Goal: Task Accomplishment & Management: Use online tool/utility

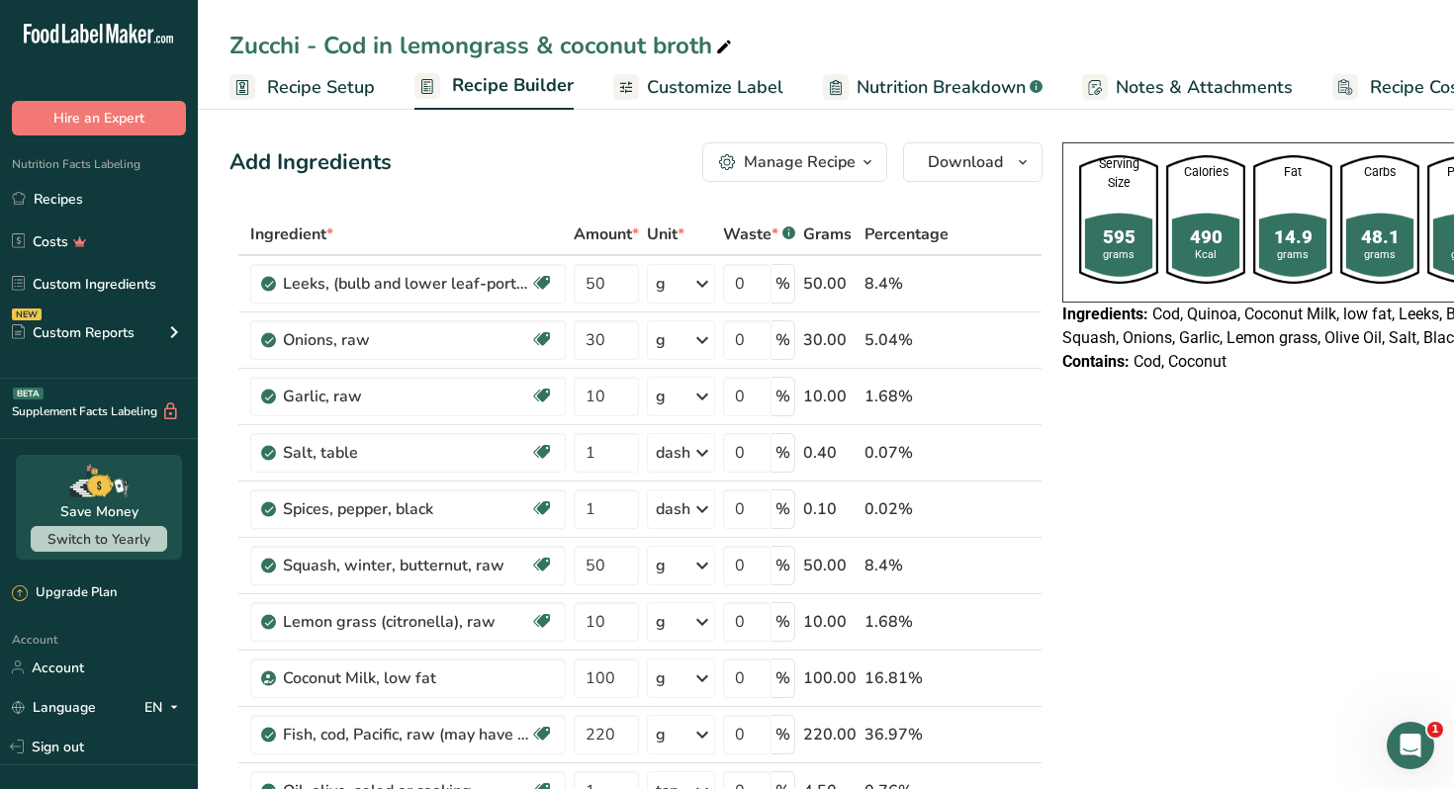
click at [838, 160] on div "Manage Recipe" at bounding box center [800, 162] width 112 height 24
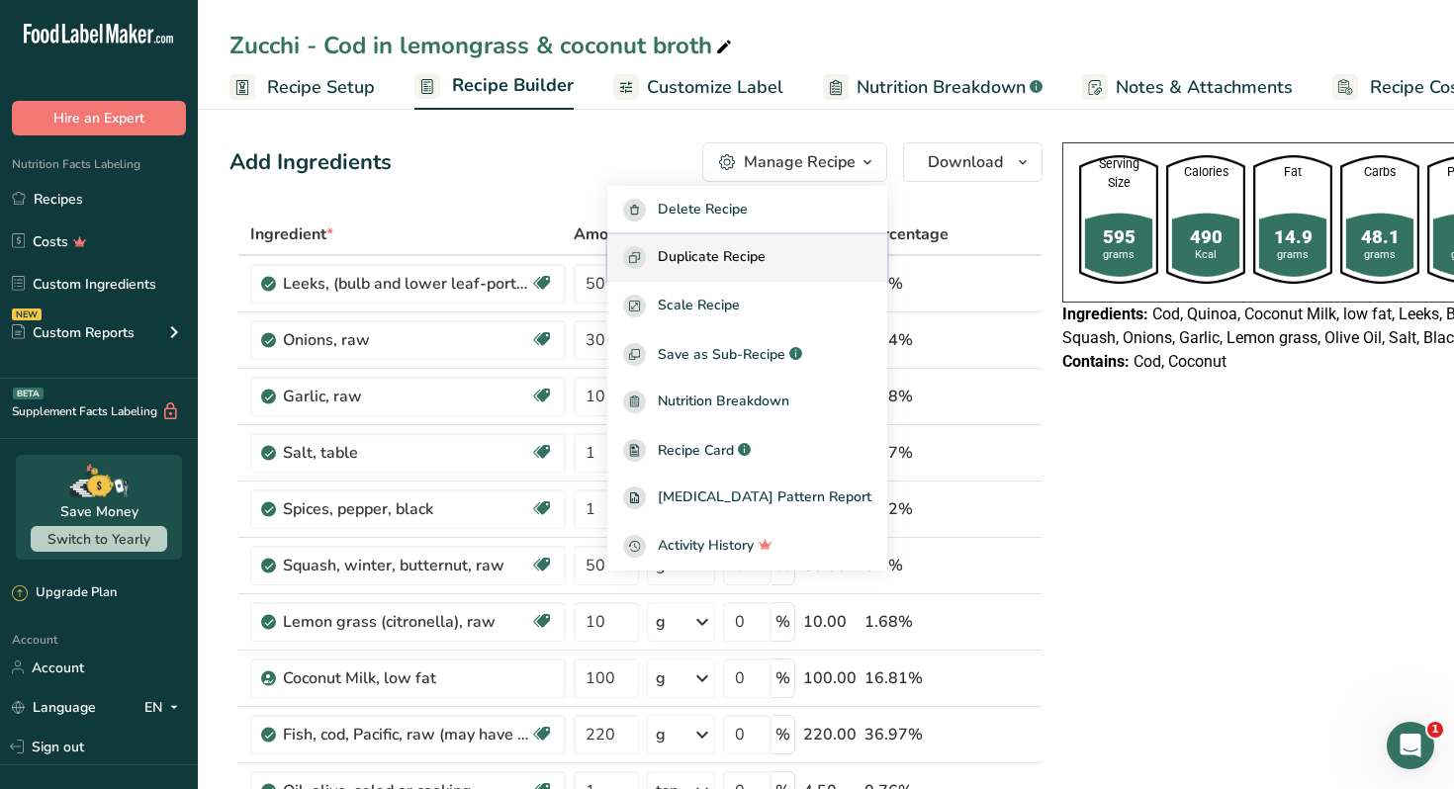
click at [778, 243] on button "Duplicate Recipe" at bounding box center [747, 258] width 280 height 48
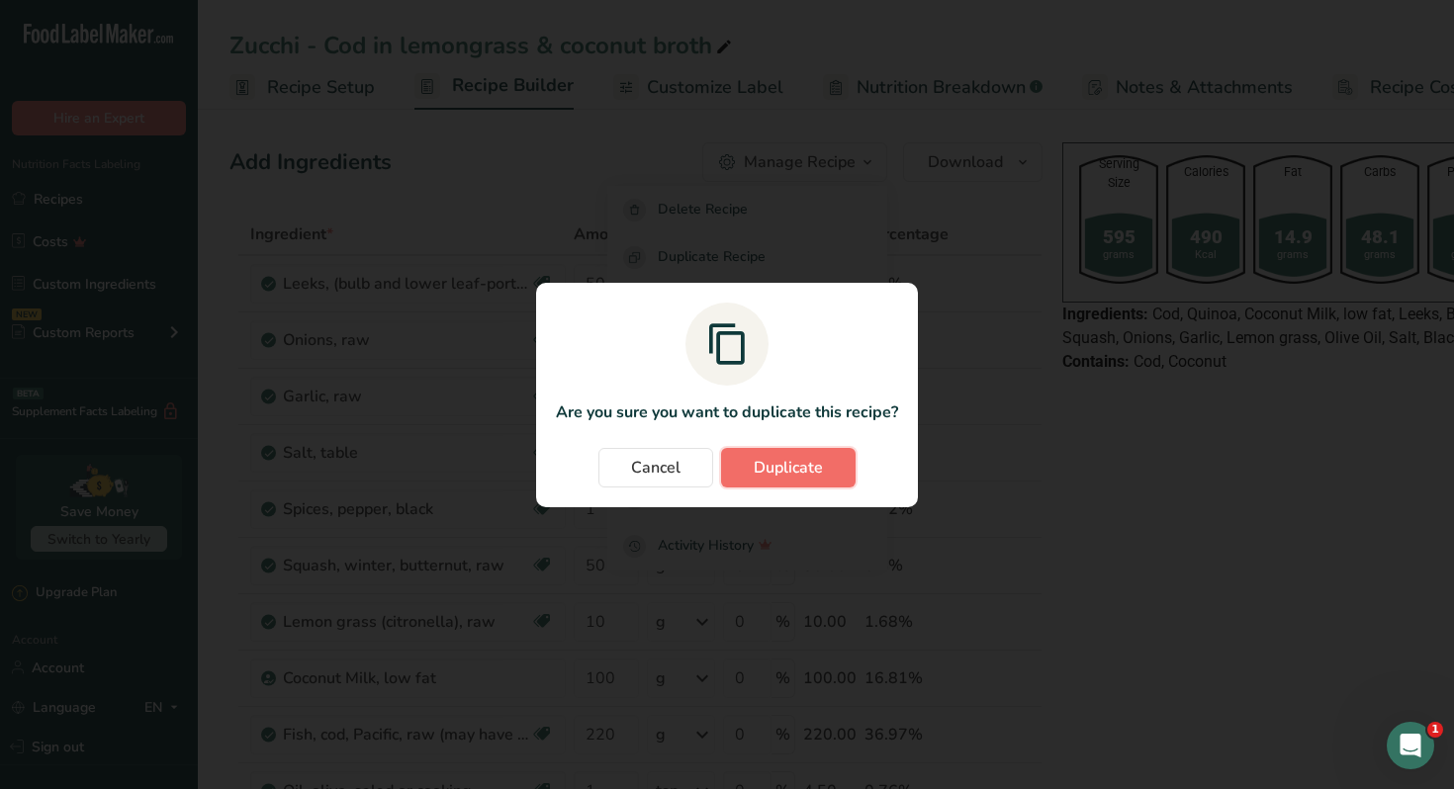
click at [809, 476] on span "Duplicate" at bounding box center [788, 468] width 69 height 24
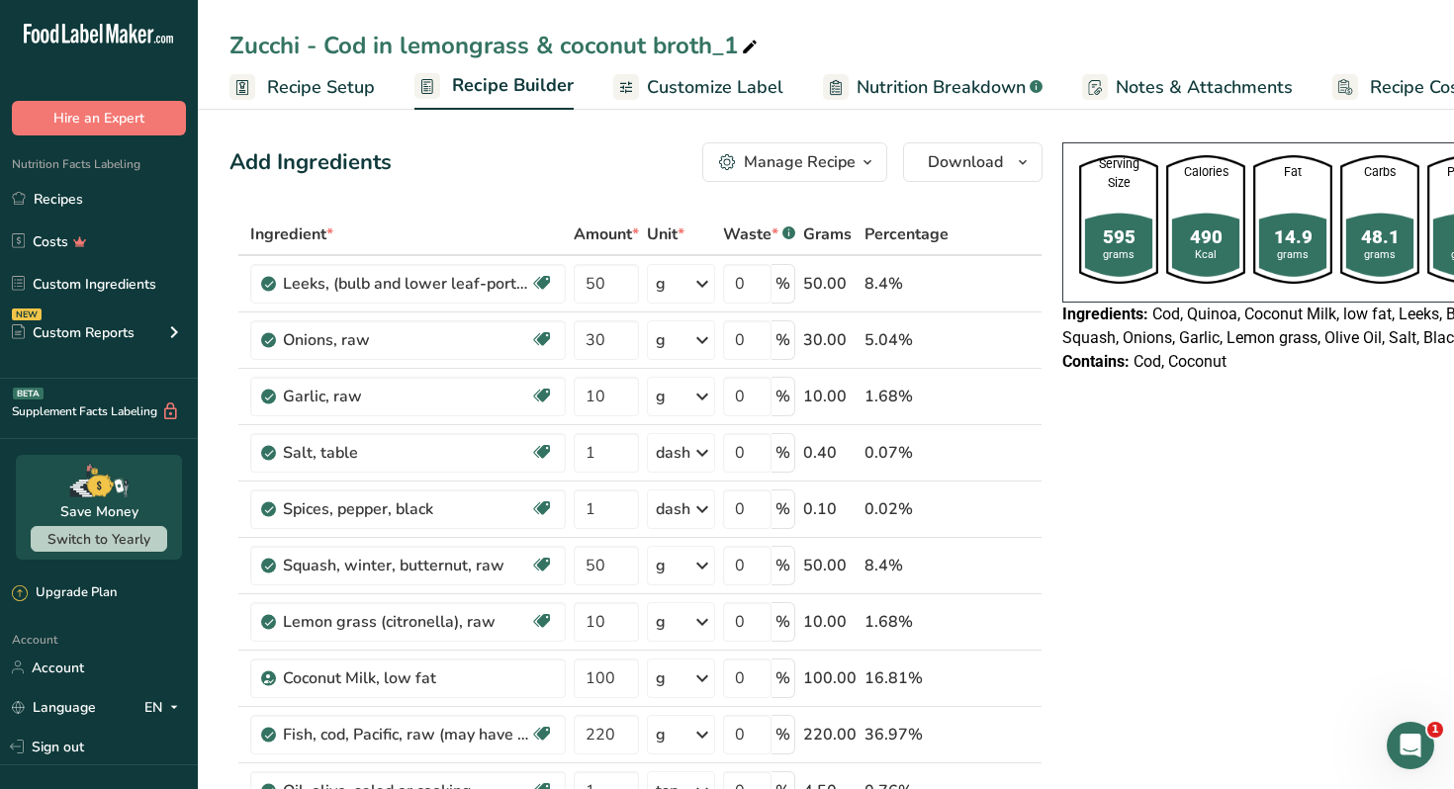
click at [746, 46] on icon at bounding box center [750, 48] width 18 height 28
click at [268, 39] on input "Zucchi - Cod in lemongrass & coconut broth" at bounding box center [825, 46] width 1193 height 36
type input "Ramy Taha - Cod in lemongrass & coconut broth"
click at [430, 42] on div "Ramy Taha - Cod in lemongrass & coconut broth" at bounding box center [545, 46] width 633 height 36
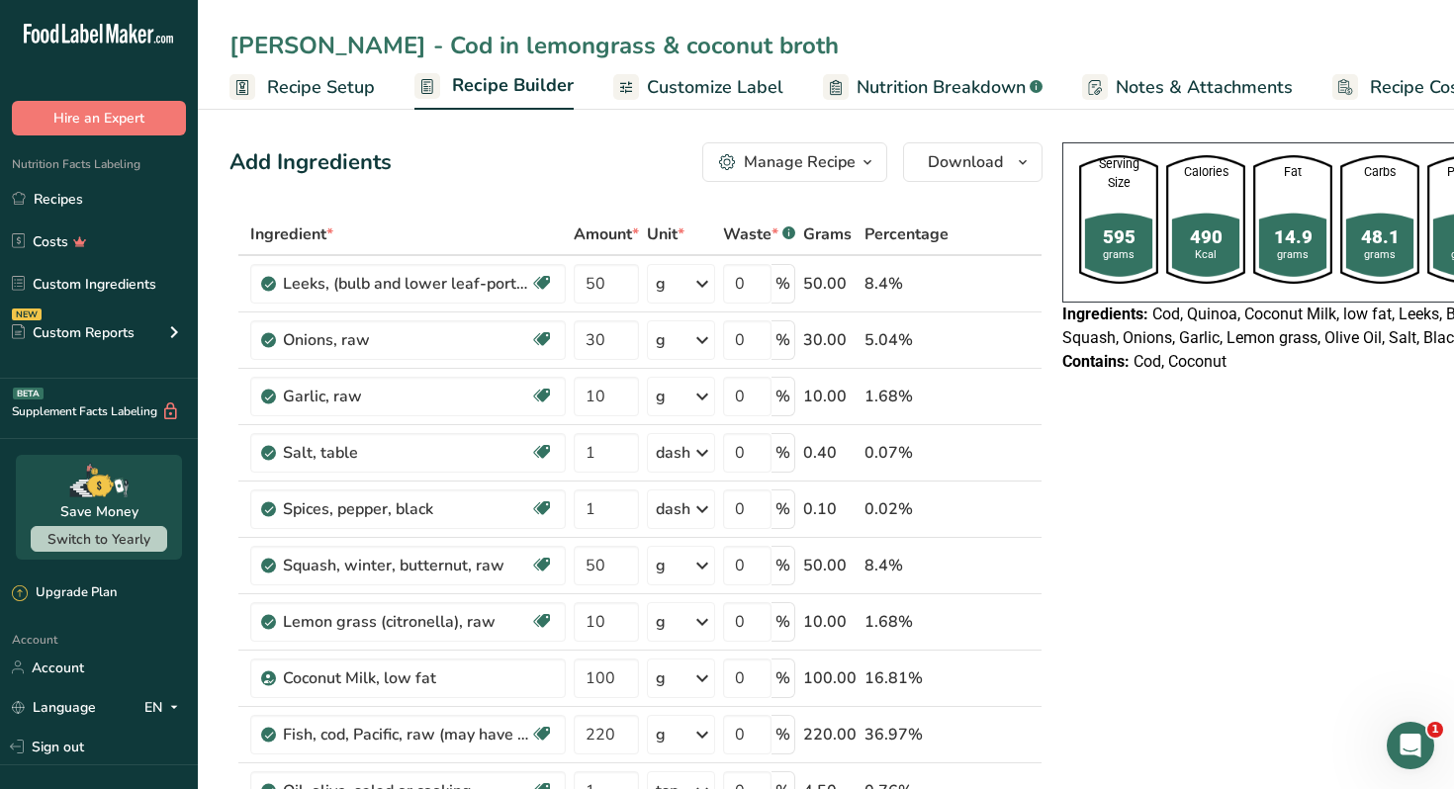
drag, startPoint x: 374, startPoint y: 41, endPoint x: 855, endPoint y: 55, distance: 481.9
click at [855, 55] on input "Ramy Taha - Cod in lemongrass & coconut broth" at bounding box center [825, 46] width 1193 height 36
type input "[PERSON_NAME] - Grilled seabass with fennel in a lemon garlic sauce & polenta"
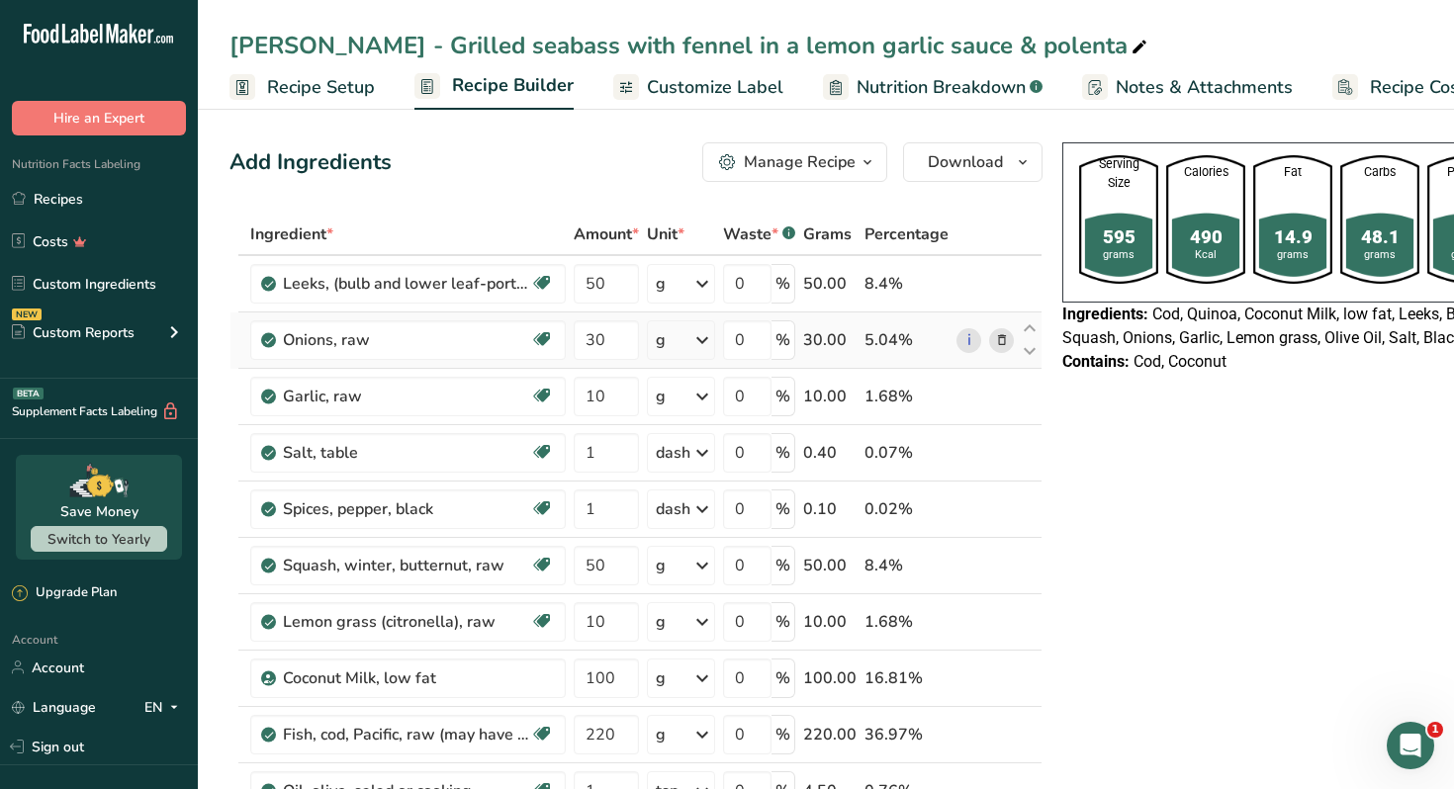
click at [1003, 344] on icon at bounding box center [1002, 340] width 14 height 21
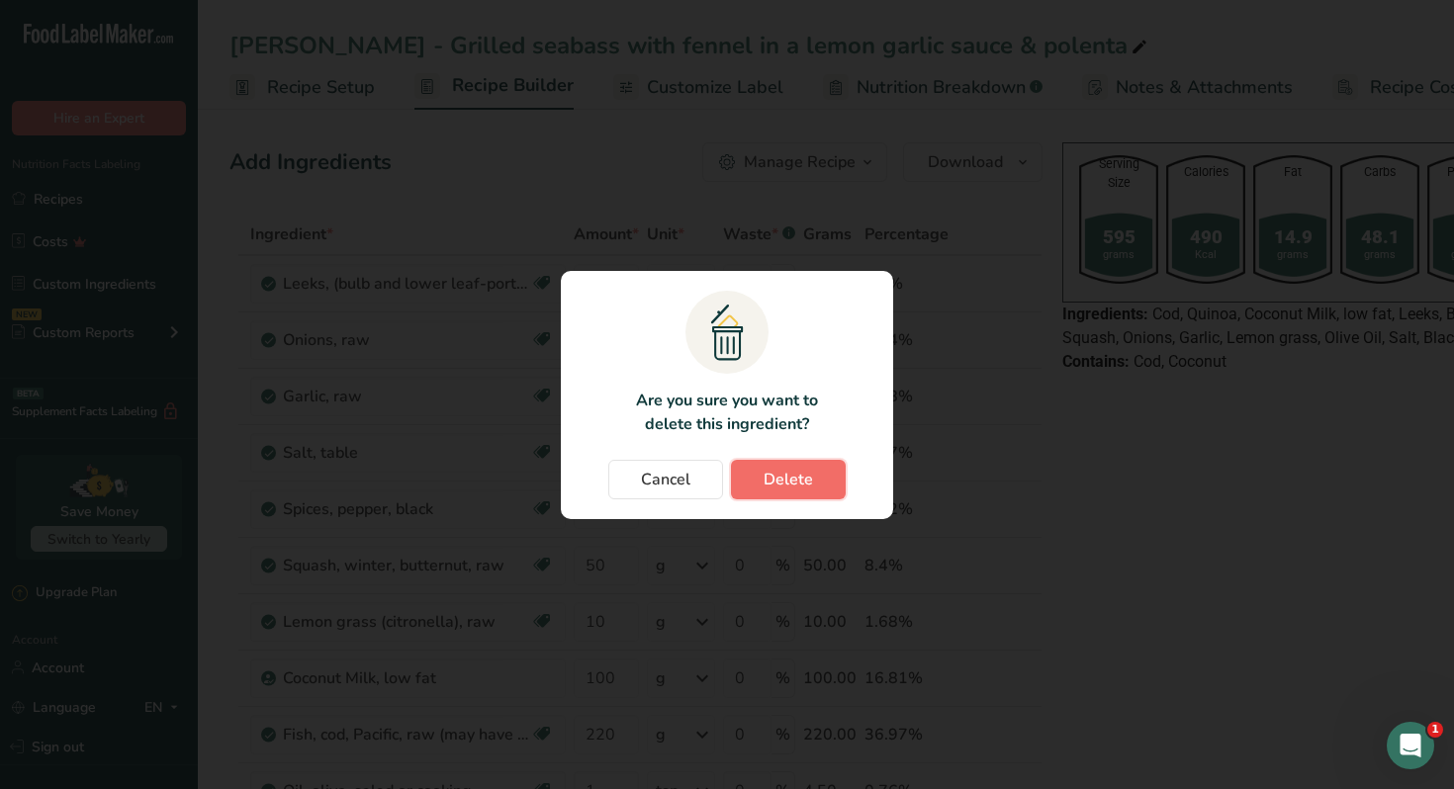
click at [813, 483] on button "Delete" at bounding box center [788, 480] width 115 height 40
type input "10"
type input "1"
type input "50"
type input "10"
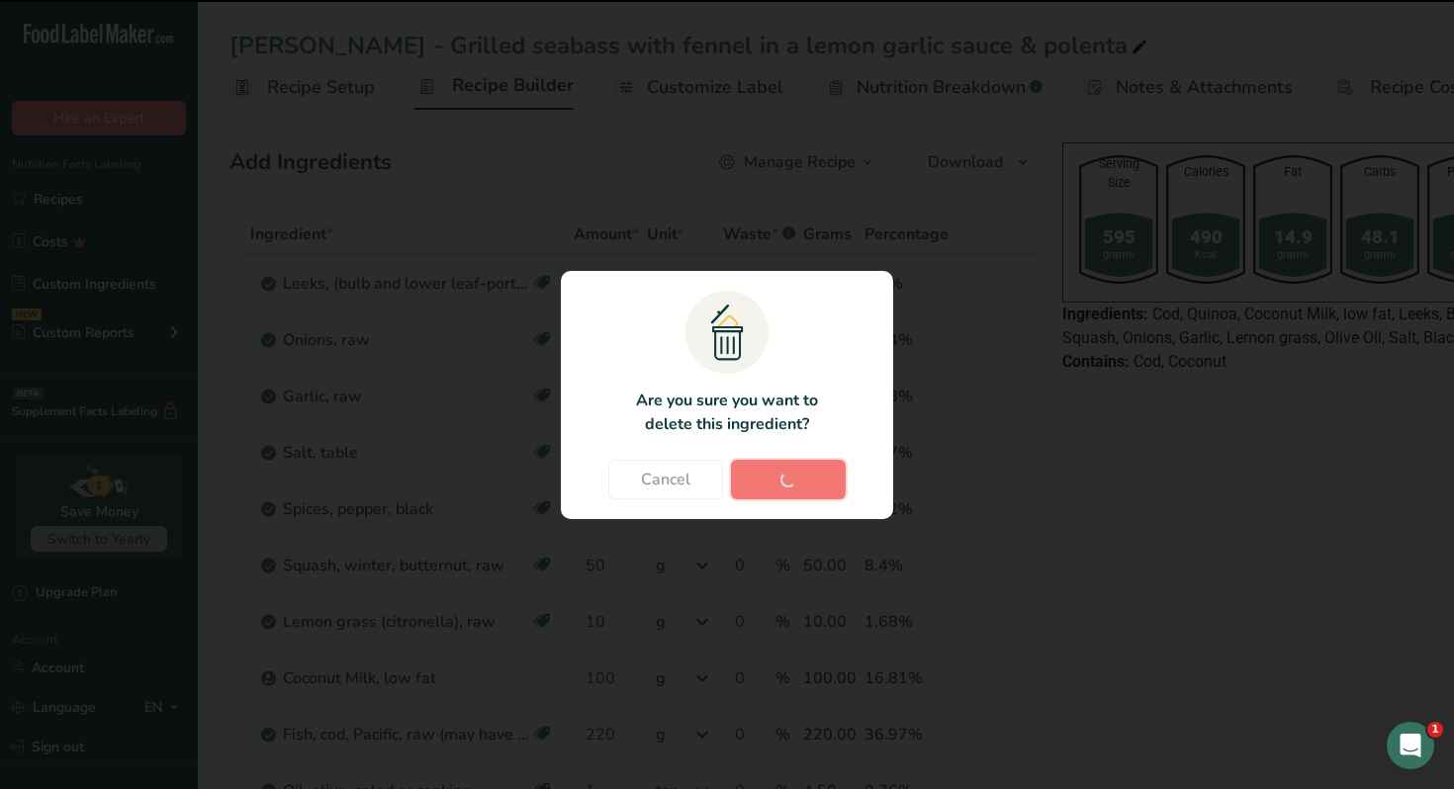
type input "100"
type input "220"
type input "1"
type input "120"
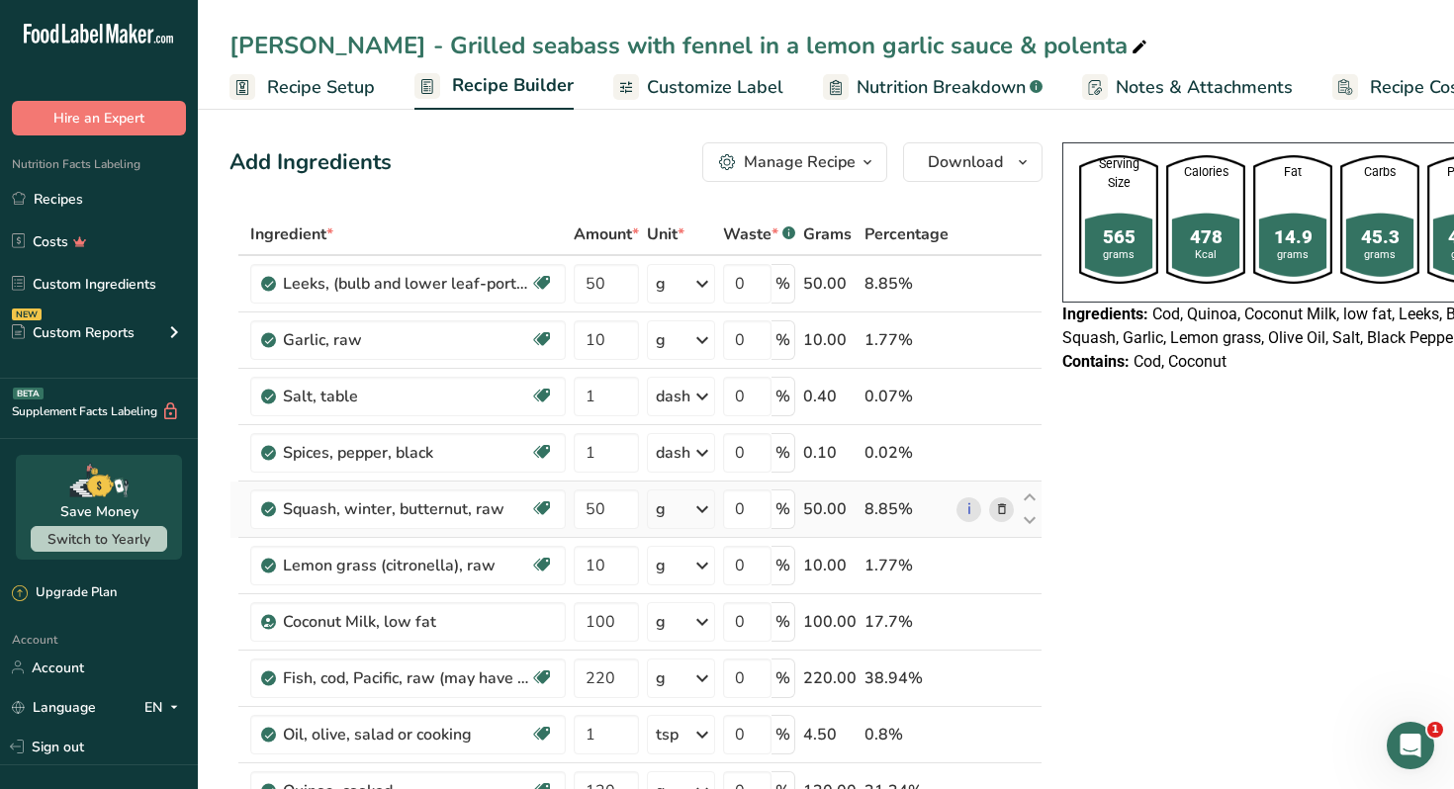
click at [996, 511] on icon at bounding box center [1002, 509] width 14 height 21
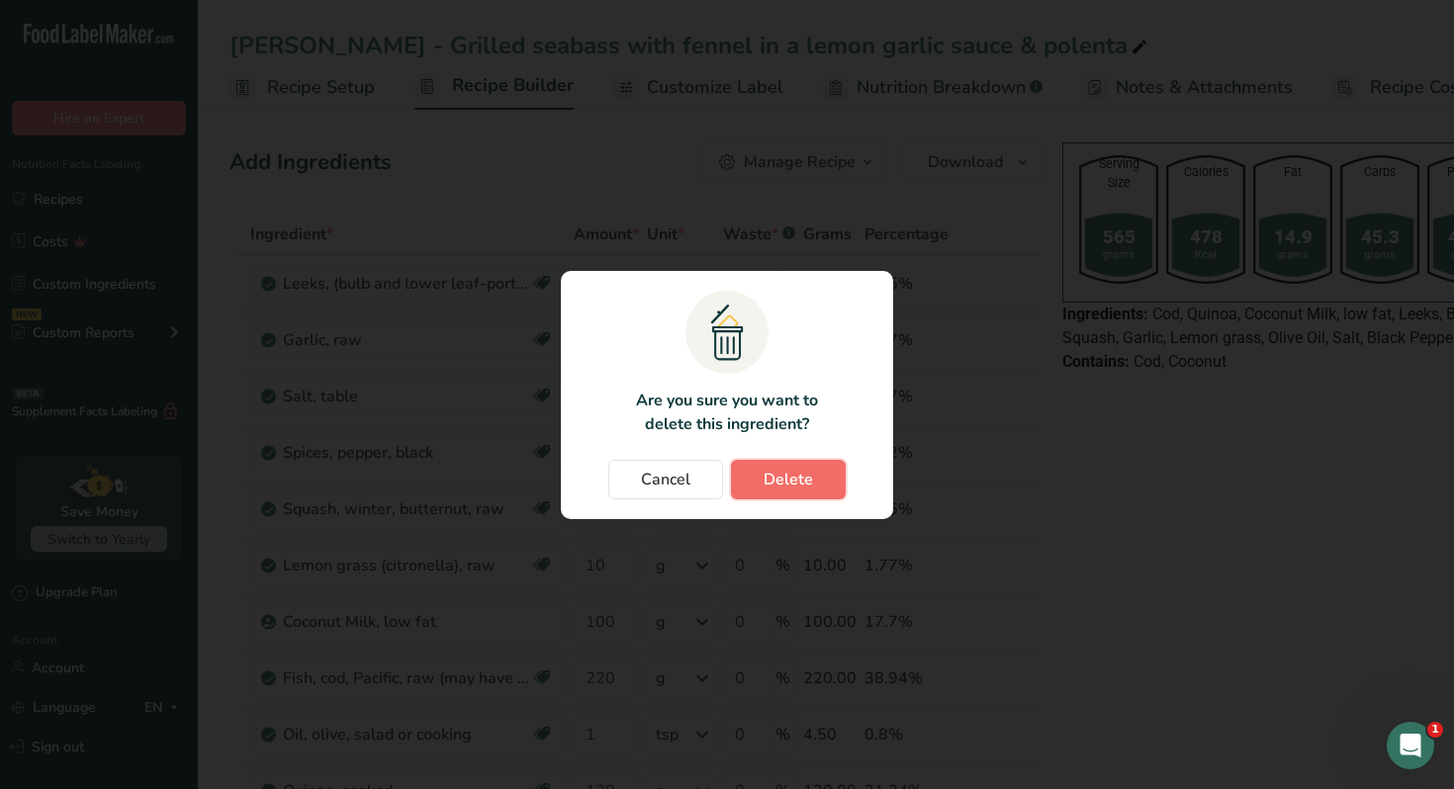
click at [832, 480] on button "Delete" at bounding box center [788, 480] width 115 height 40
type input "10"
type input "100"
type input "220"
type input "1"
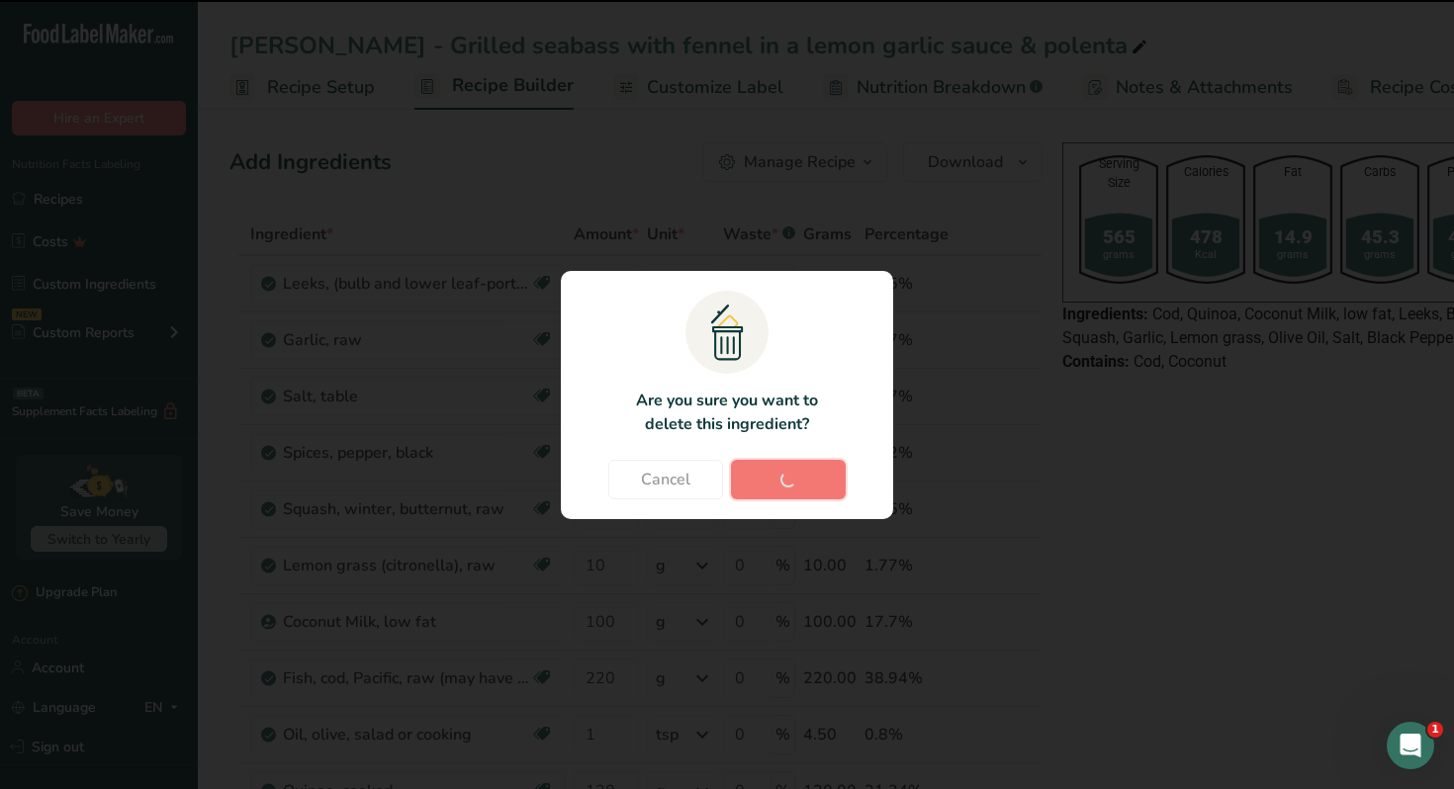
type input "120"
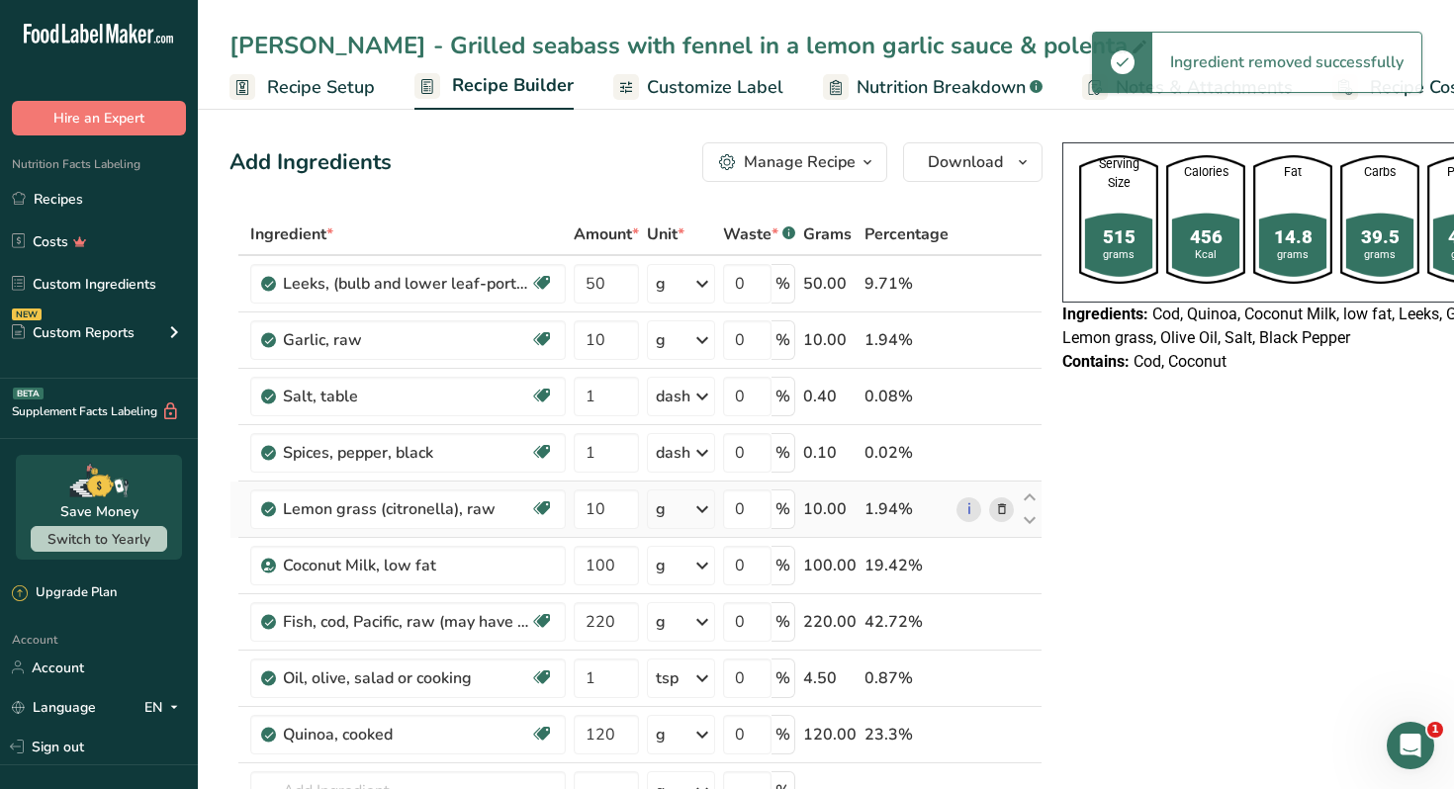
click at [997, 509] on icon at bounding box center [1002, 509] width 14 height 21
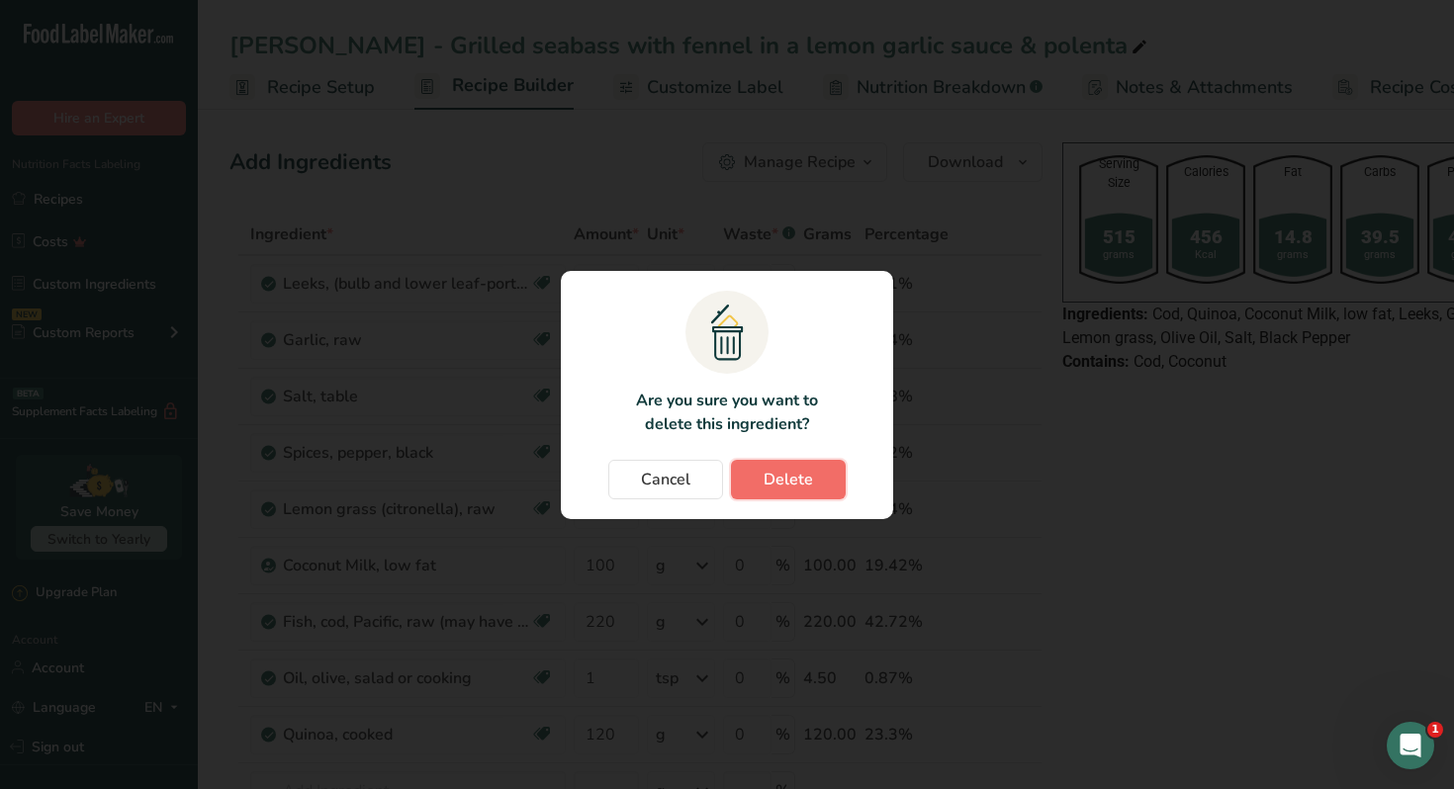
click at [771, 474] on span "Delete" at bounding box center [788, 480] width 49 height 24
type input "100"
type input "220"
type input "1"
type input "120"
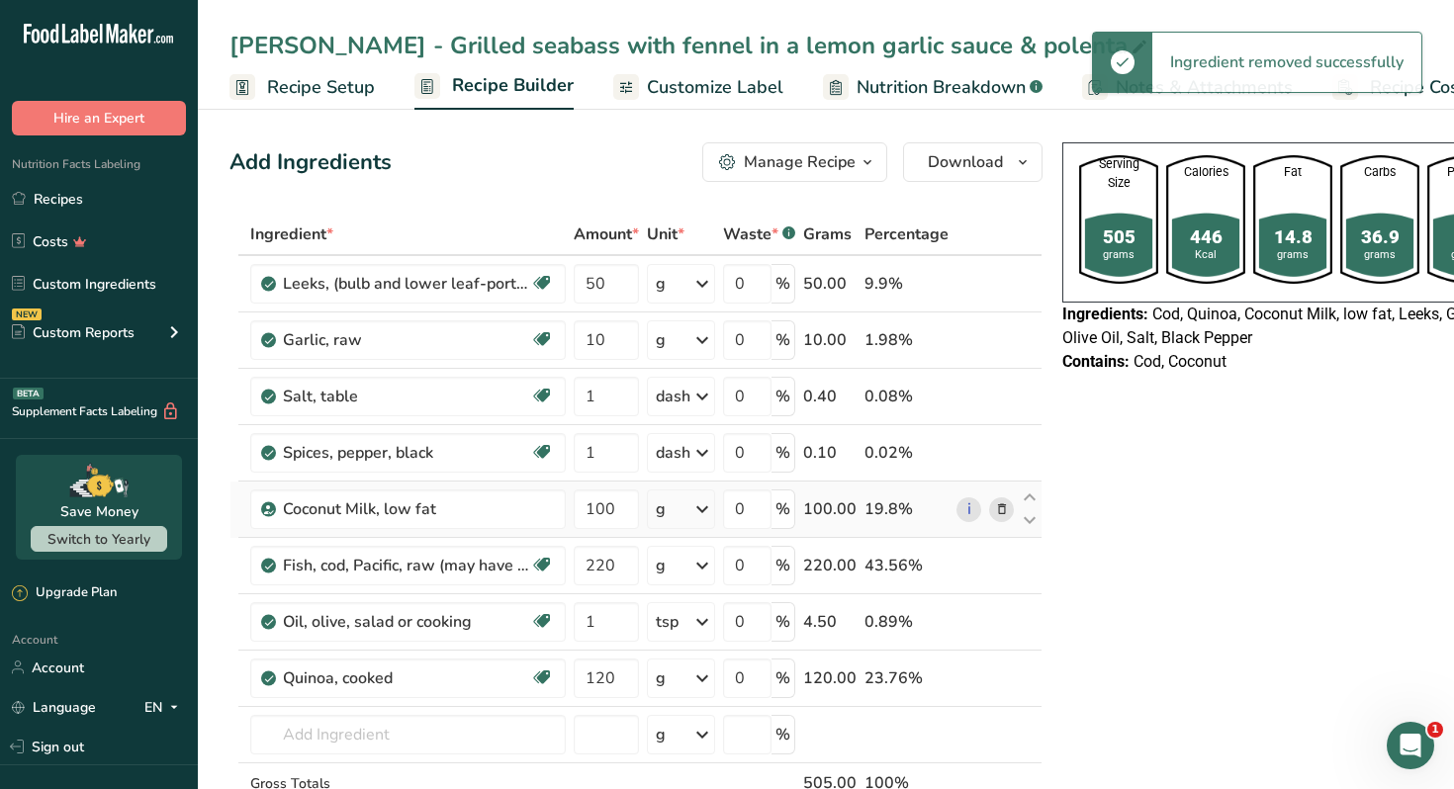
click at [999, 515] on icon at bounding box center [1002, 509] width 14 height 21
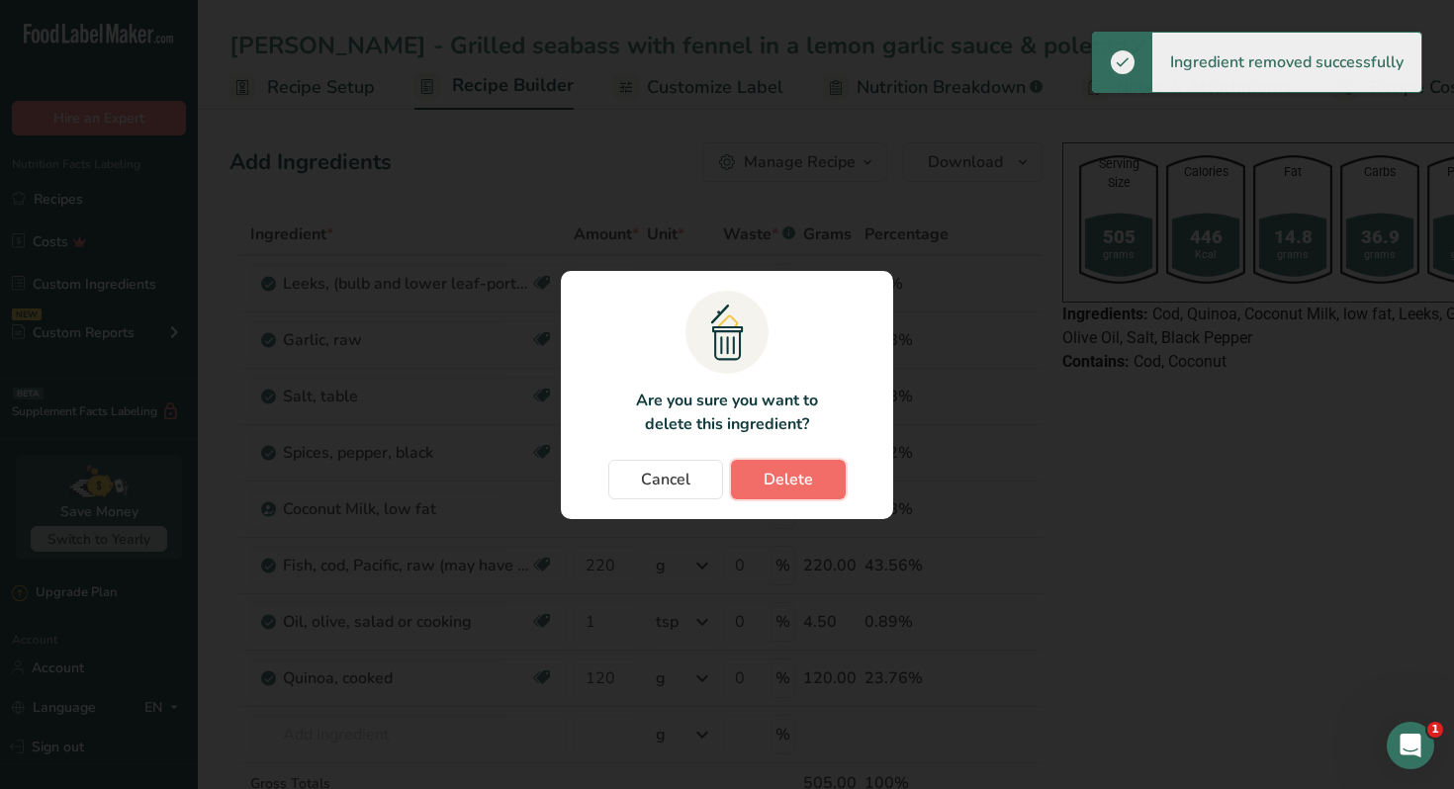
click at [792, 475] on span "Delete" at bounding box center [788, 480] width 49 height 24
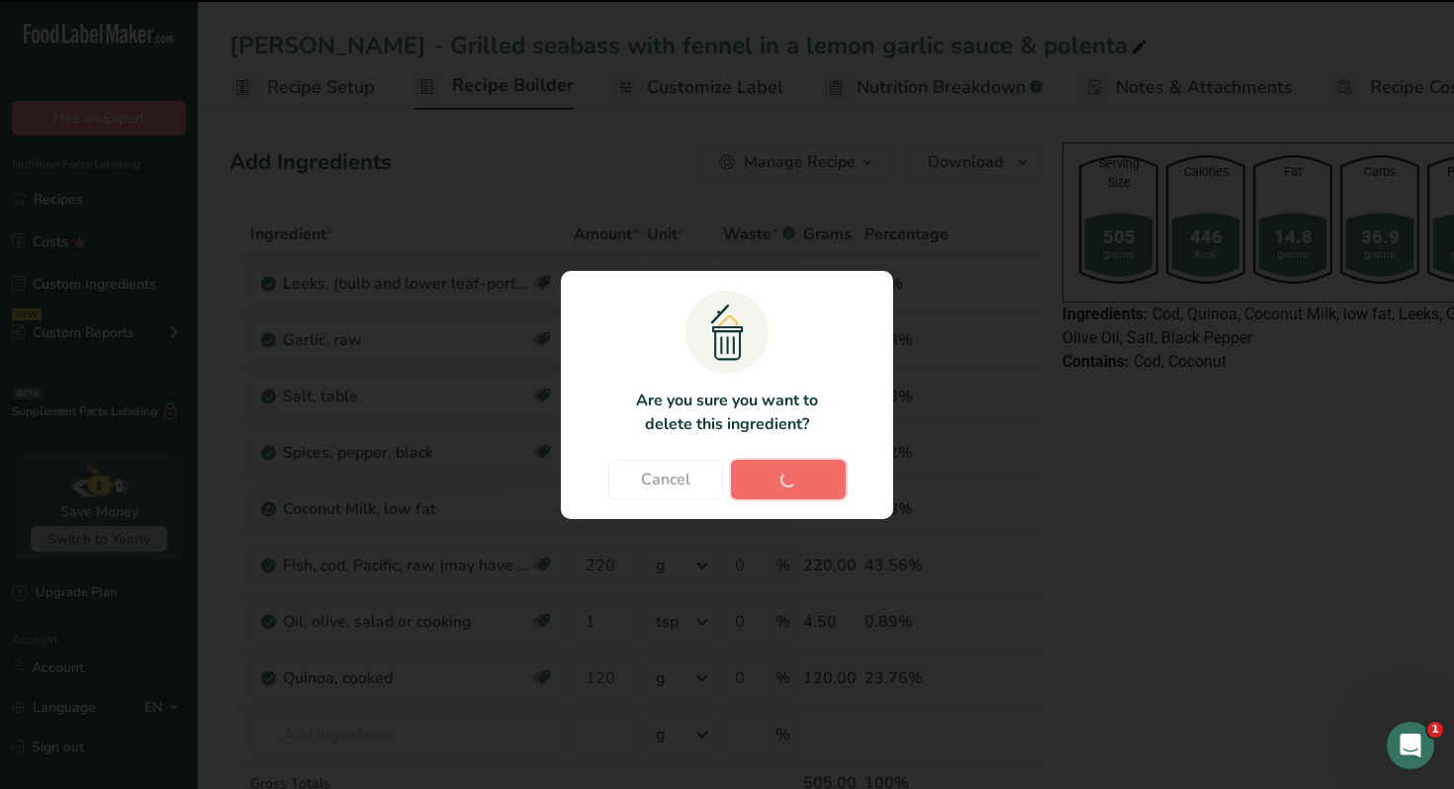
type input "220"
type input "1"
type input "120"
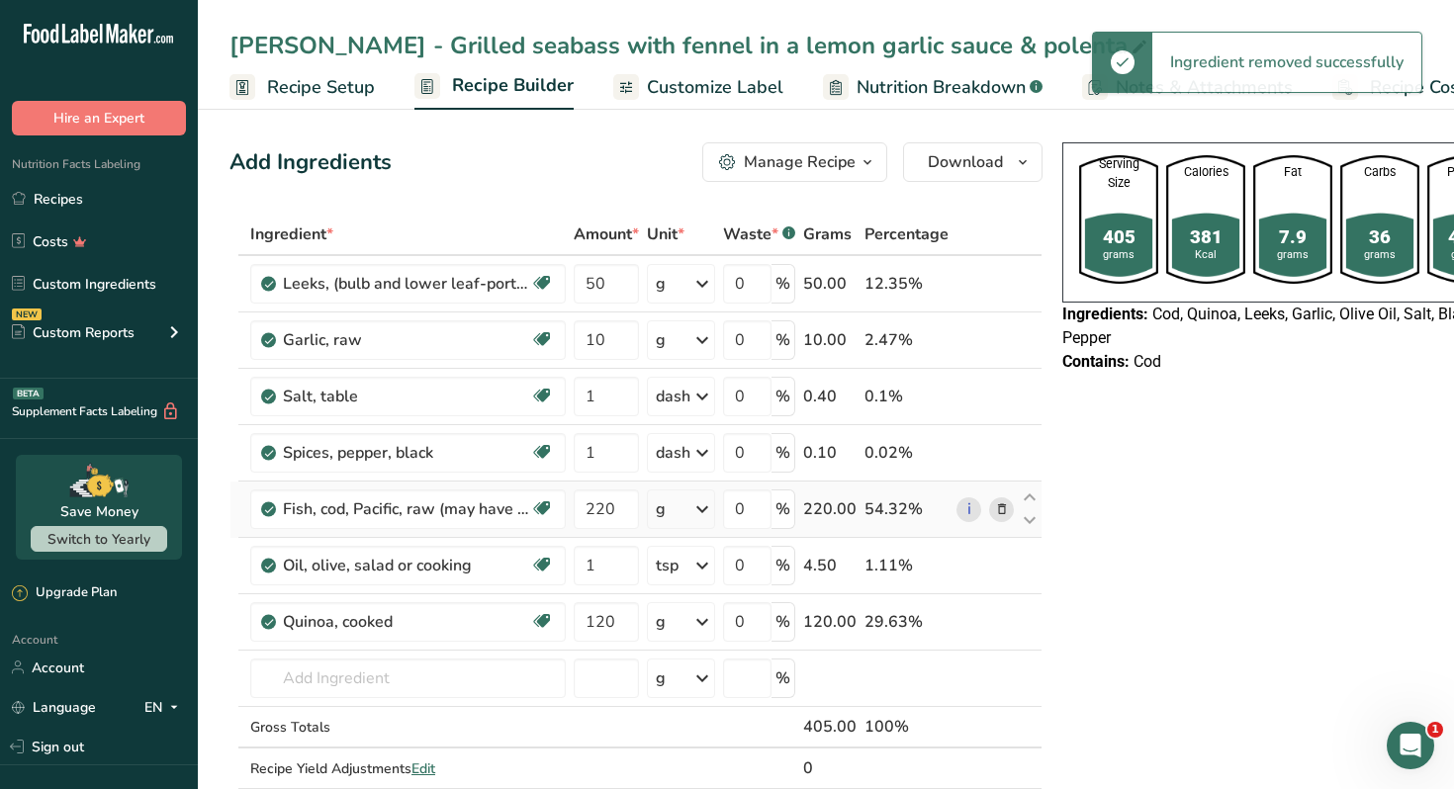
click at [995, 510] on icon at bounding box center [1002, 509] width 14 height 21
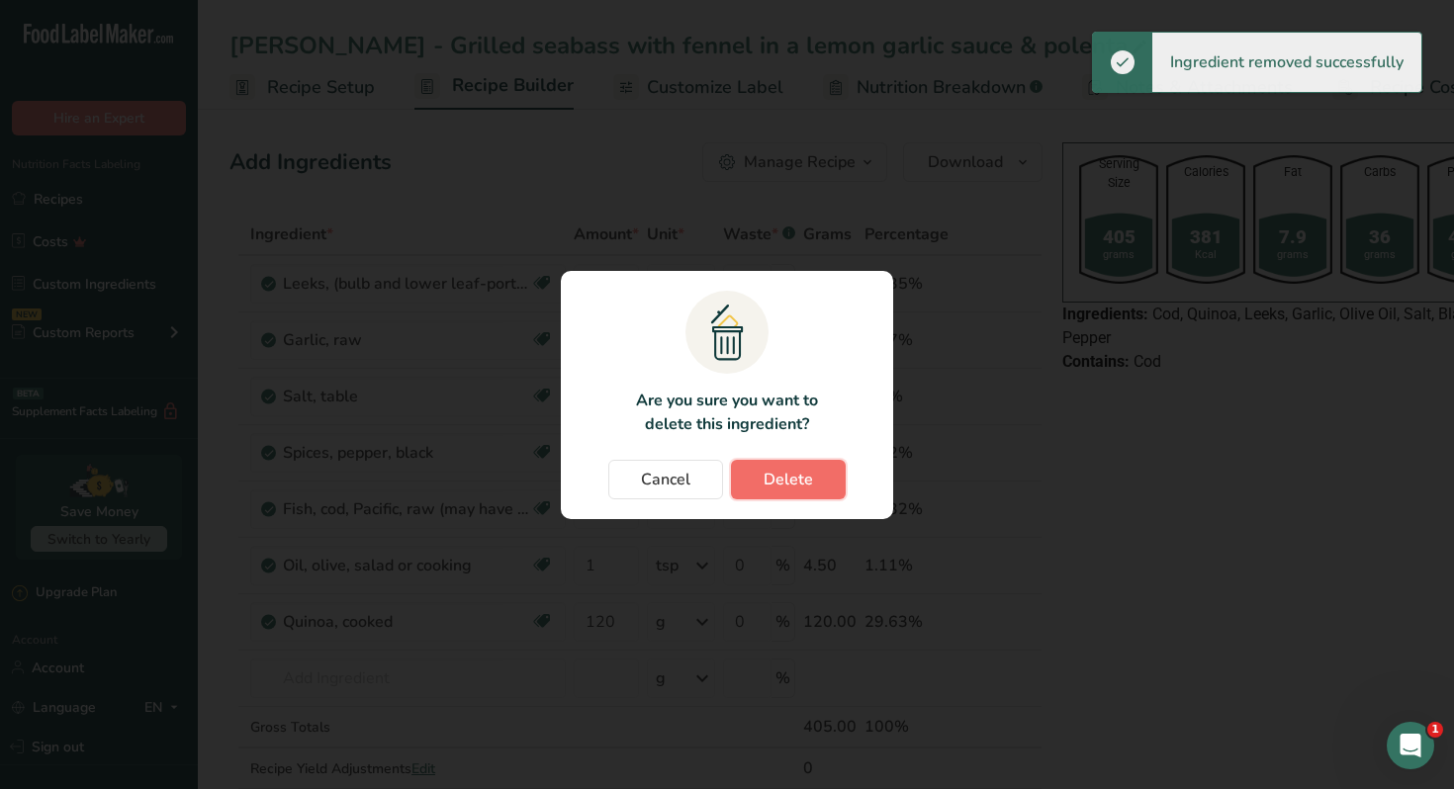
click at [803, 482] on span "Delete" at bounding box center [788, 480] width 49 height 24
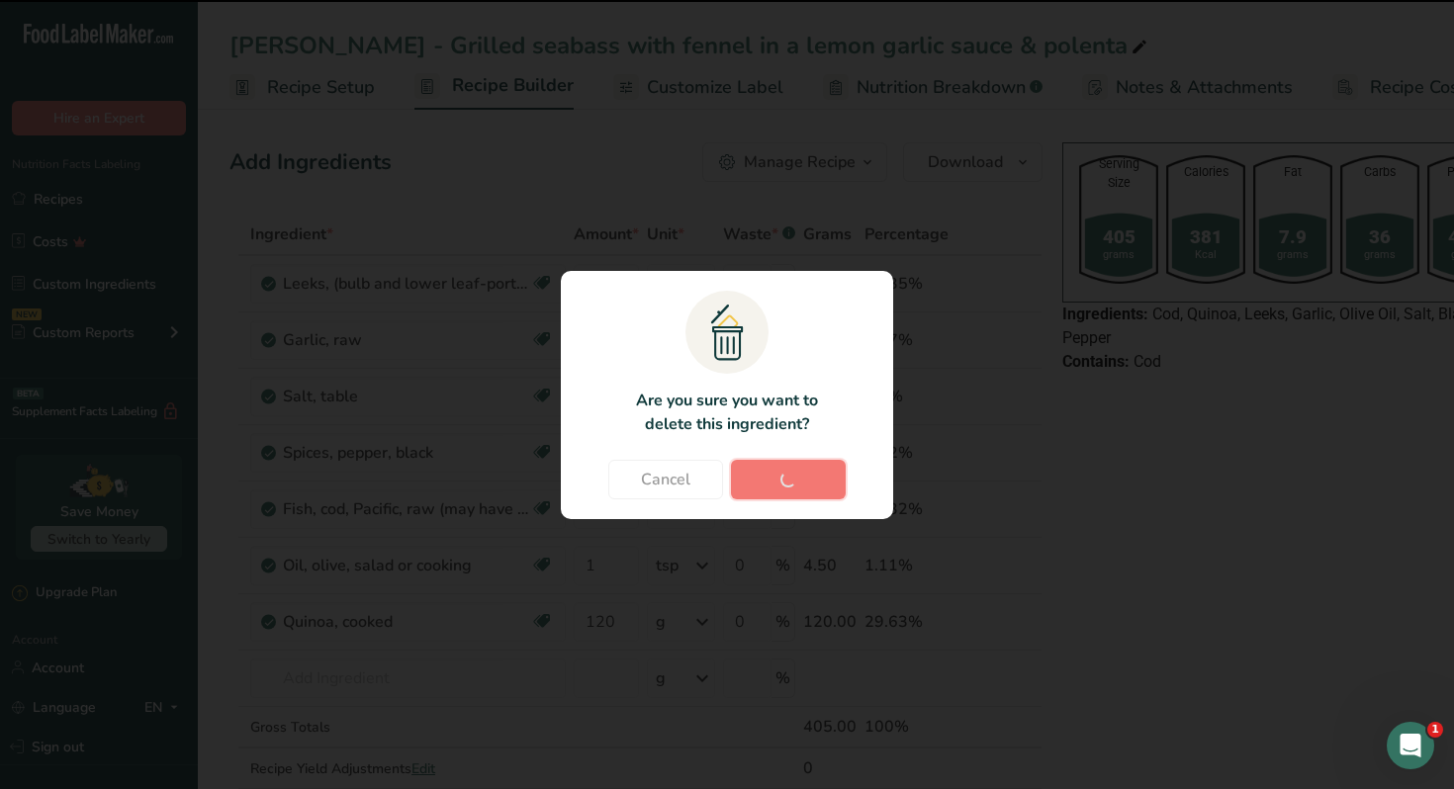
type input "1"
type input "120"
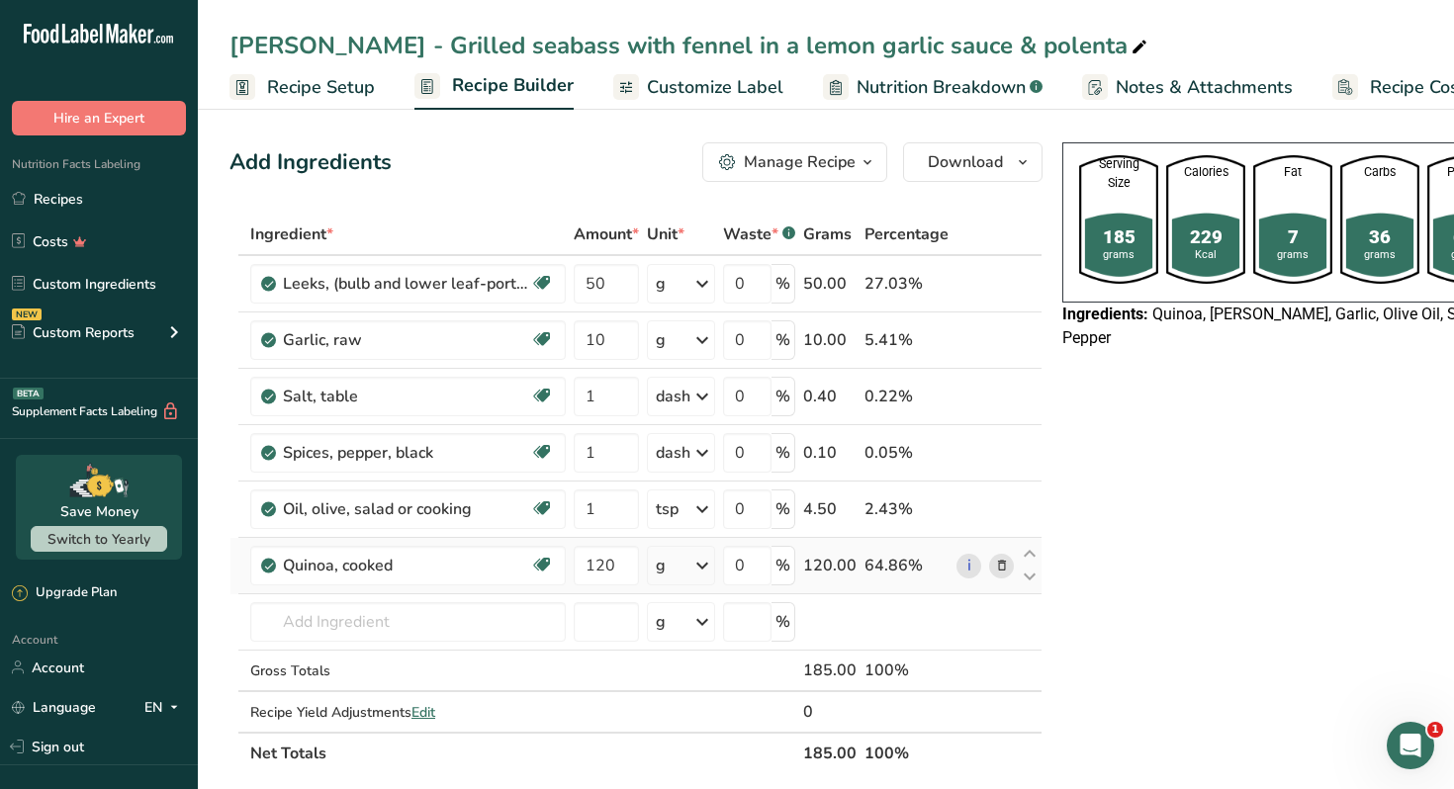
click at [999, 565] on icon at bounding box center [1002, 566] width 14 height 21
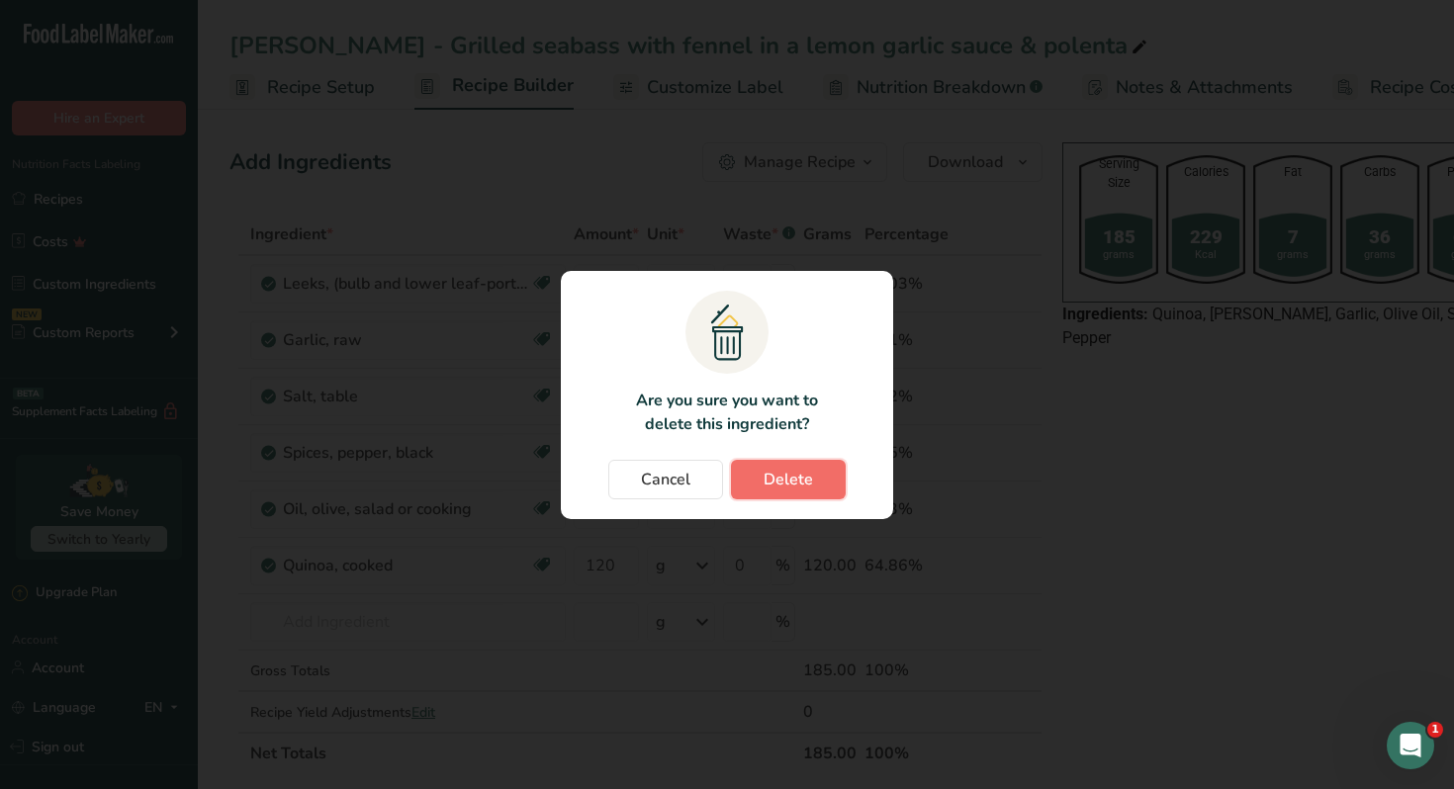
click at [792, 485] on span "Delete" at bounding box center [788, 480] width 49 height 24
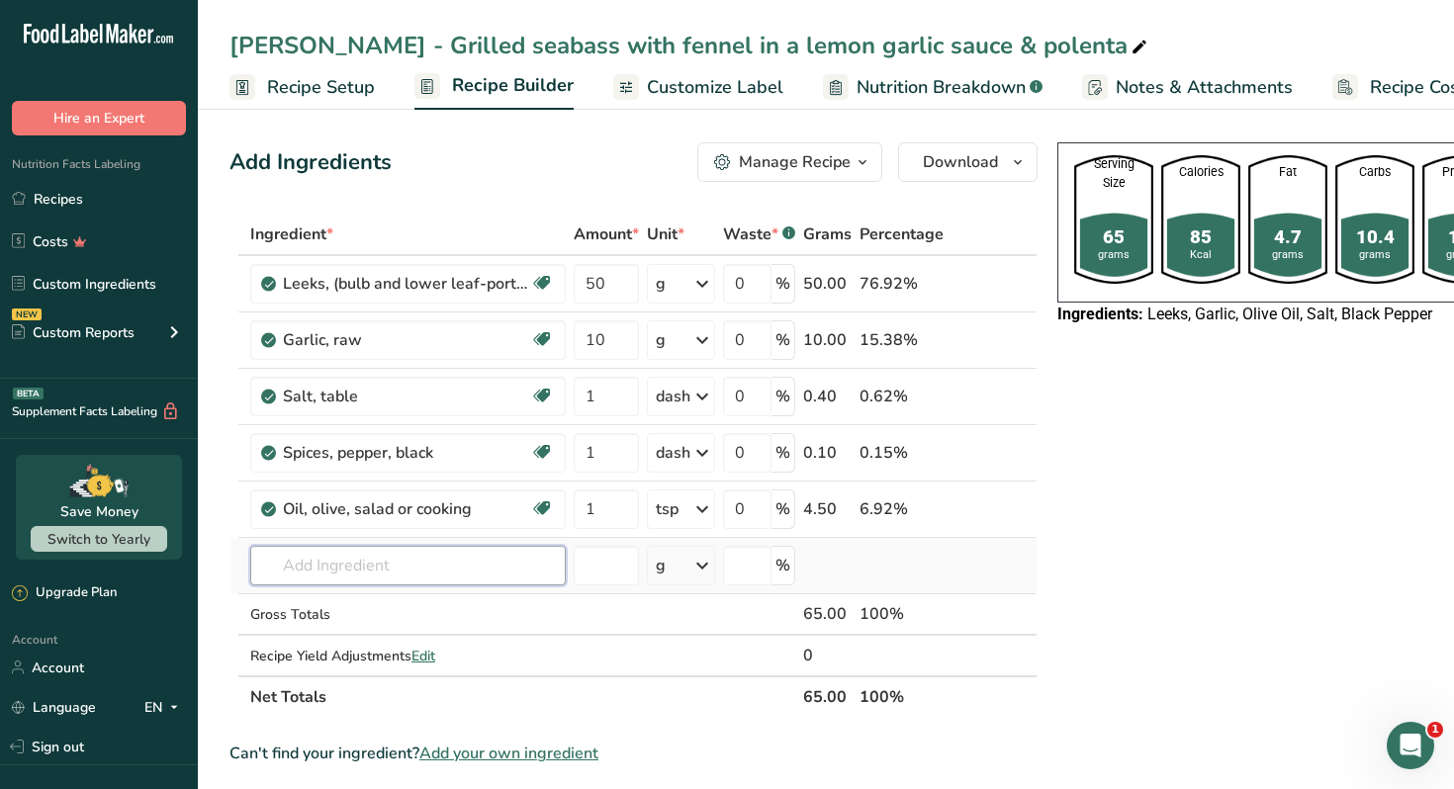
click at [442, 569] on input "text" at bounding box center [407, 566] width 315 height 40
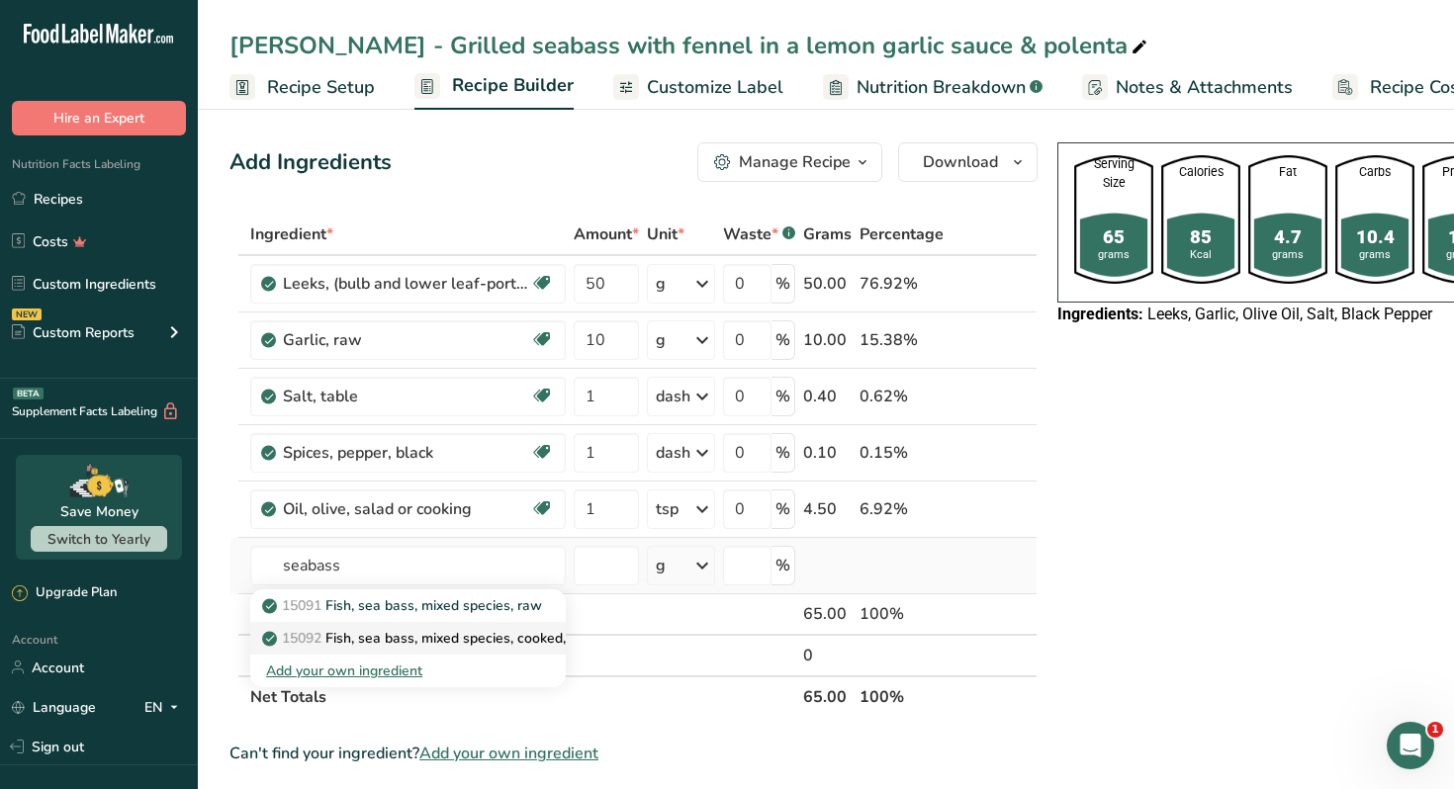
click at [481, 636] on p "15092 Fish, sea bass, mixed species, cooked, dry heat" at bounding box center [444, 638] width 356 height 21
type input "Fish, sea bass, mixed species, cooked, dry heat"
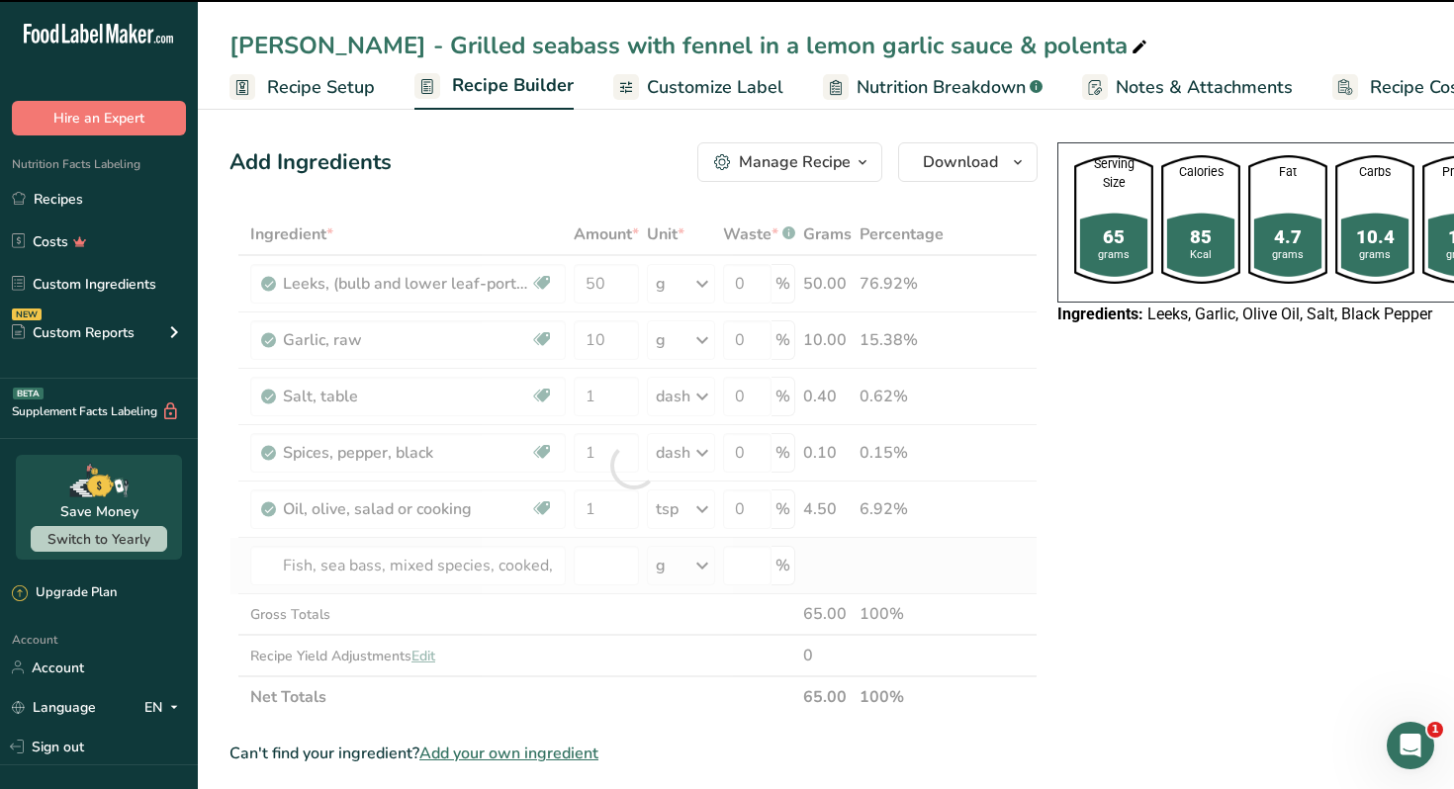
type input "0"
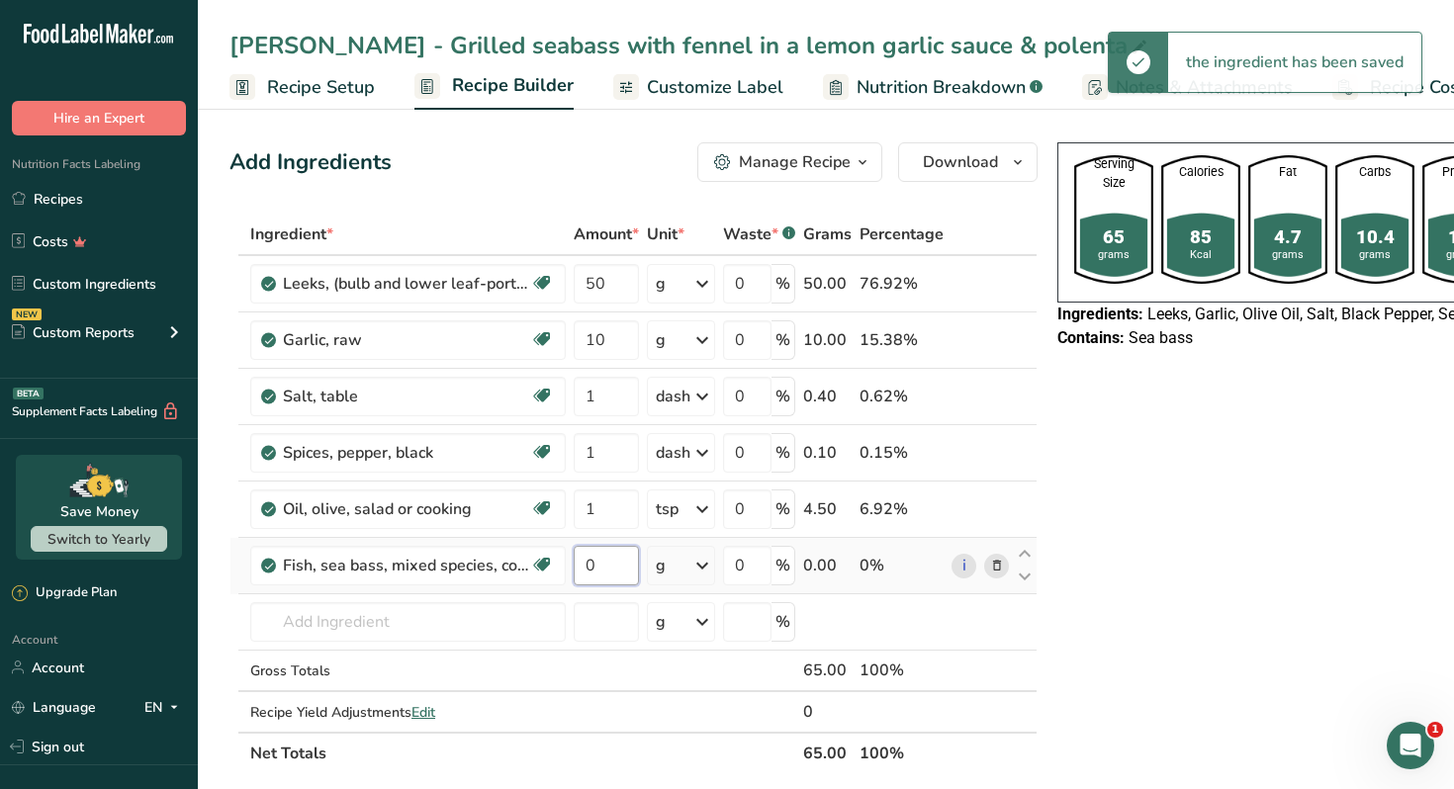
click at [599, 570] on input "0" at bounding box center [606, 566] width 65 height 40
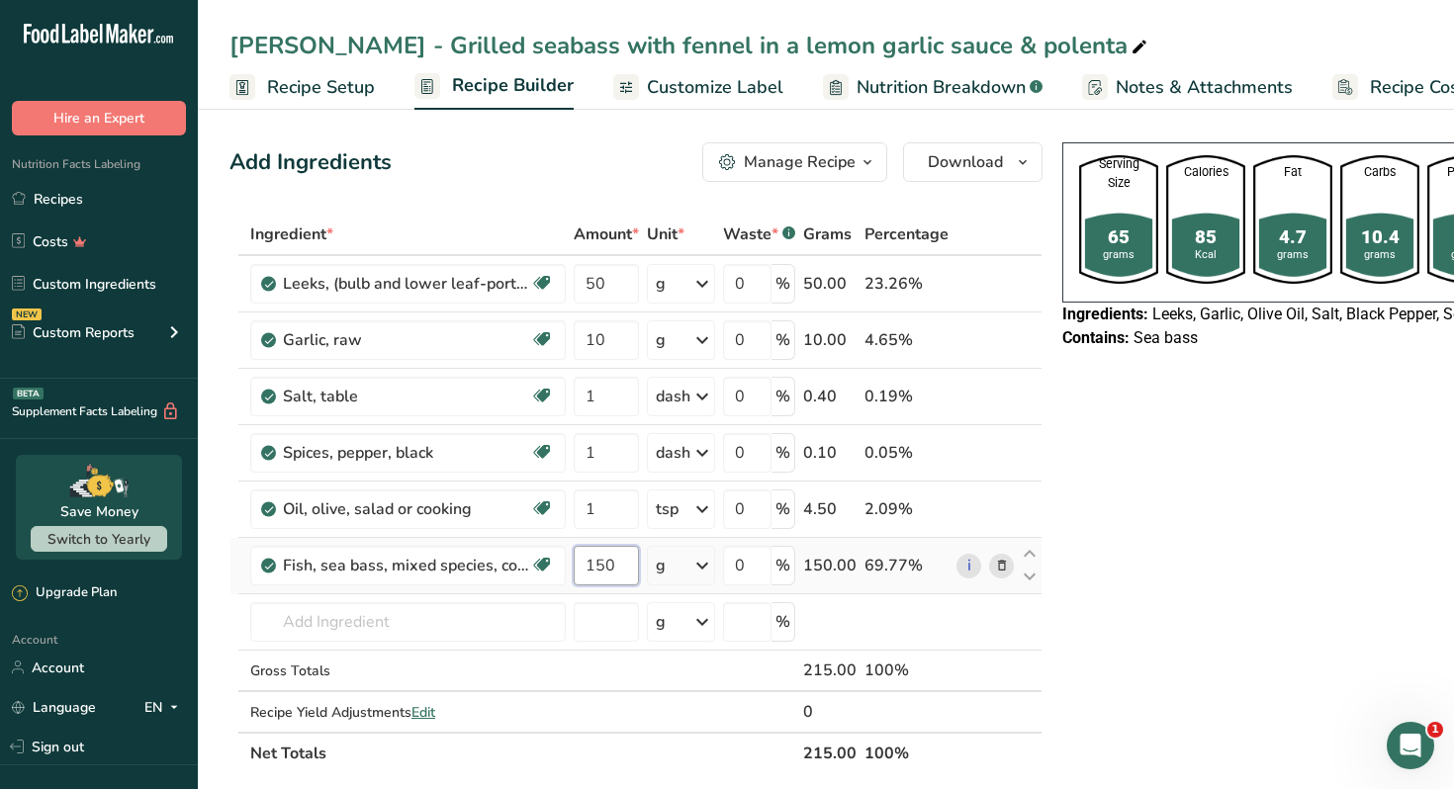
type input "150"
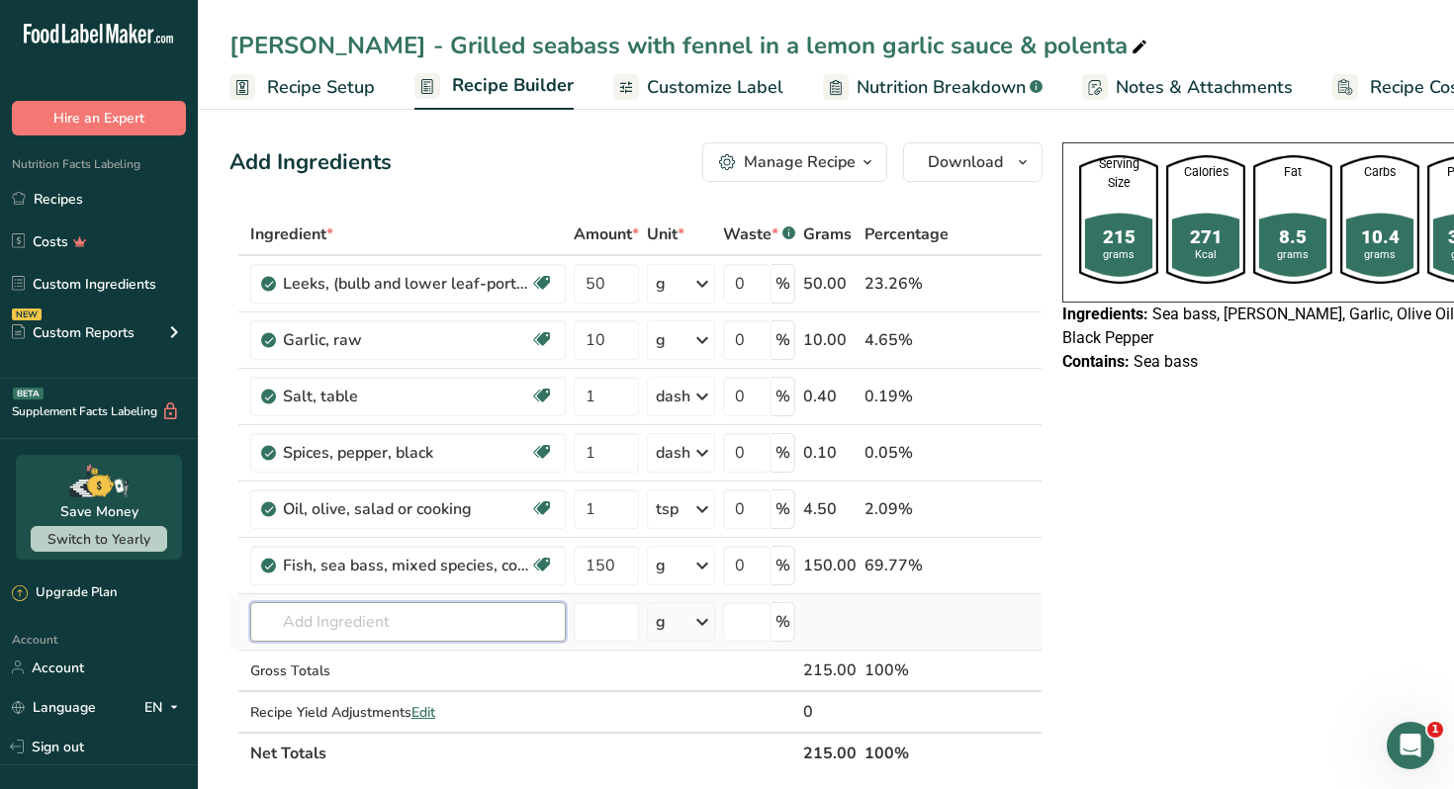
click at [359, 627] on input "text" at bounding box center [407, 622] width 315 height 40
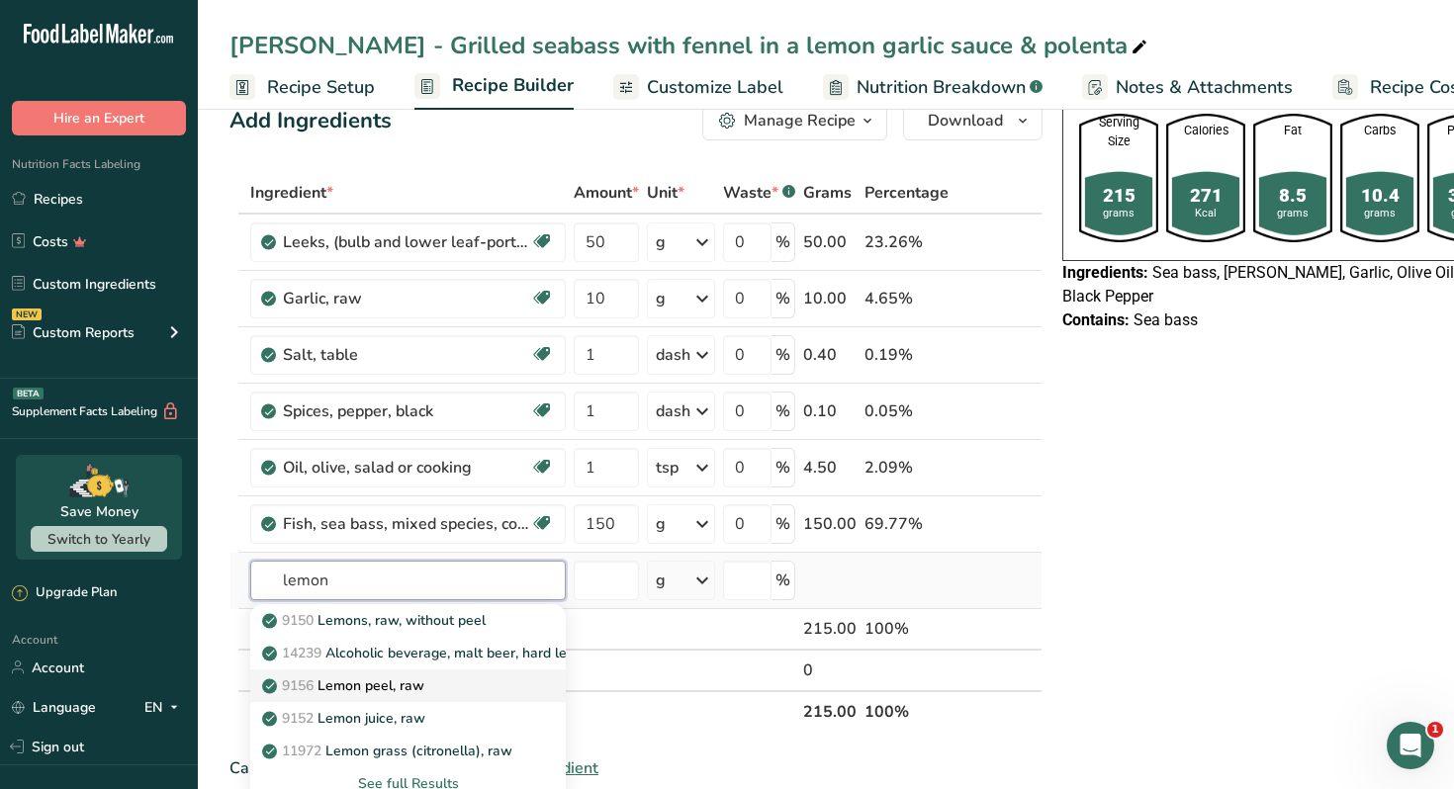
scroll to position [51, 0]
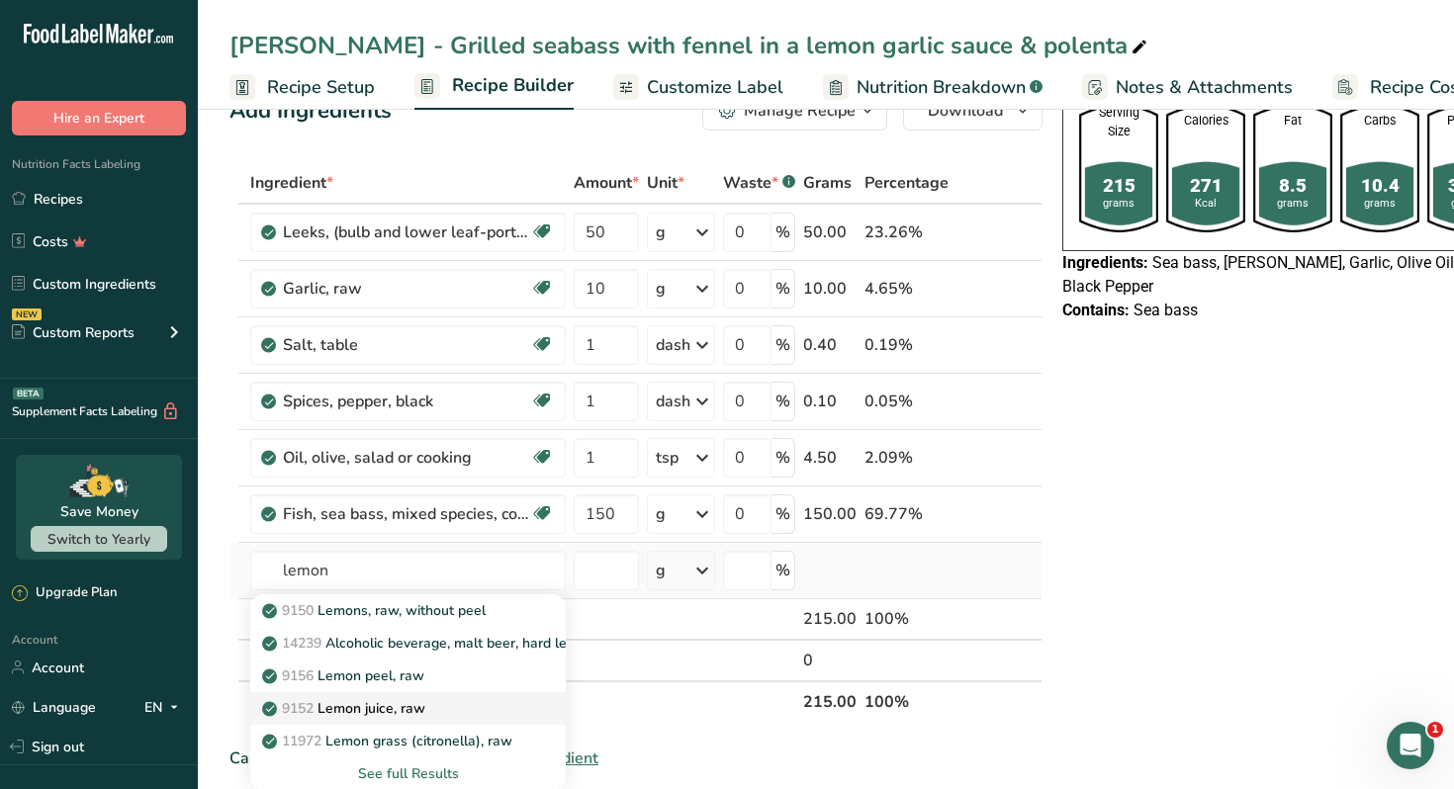
click at [410, 713] on p "9152 Lemon juice, raw" at bounding box center [345, 708] width 159 height 21
type input "Lemon juice, raw"
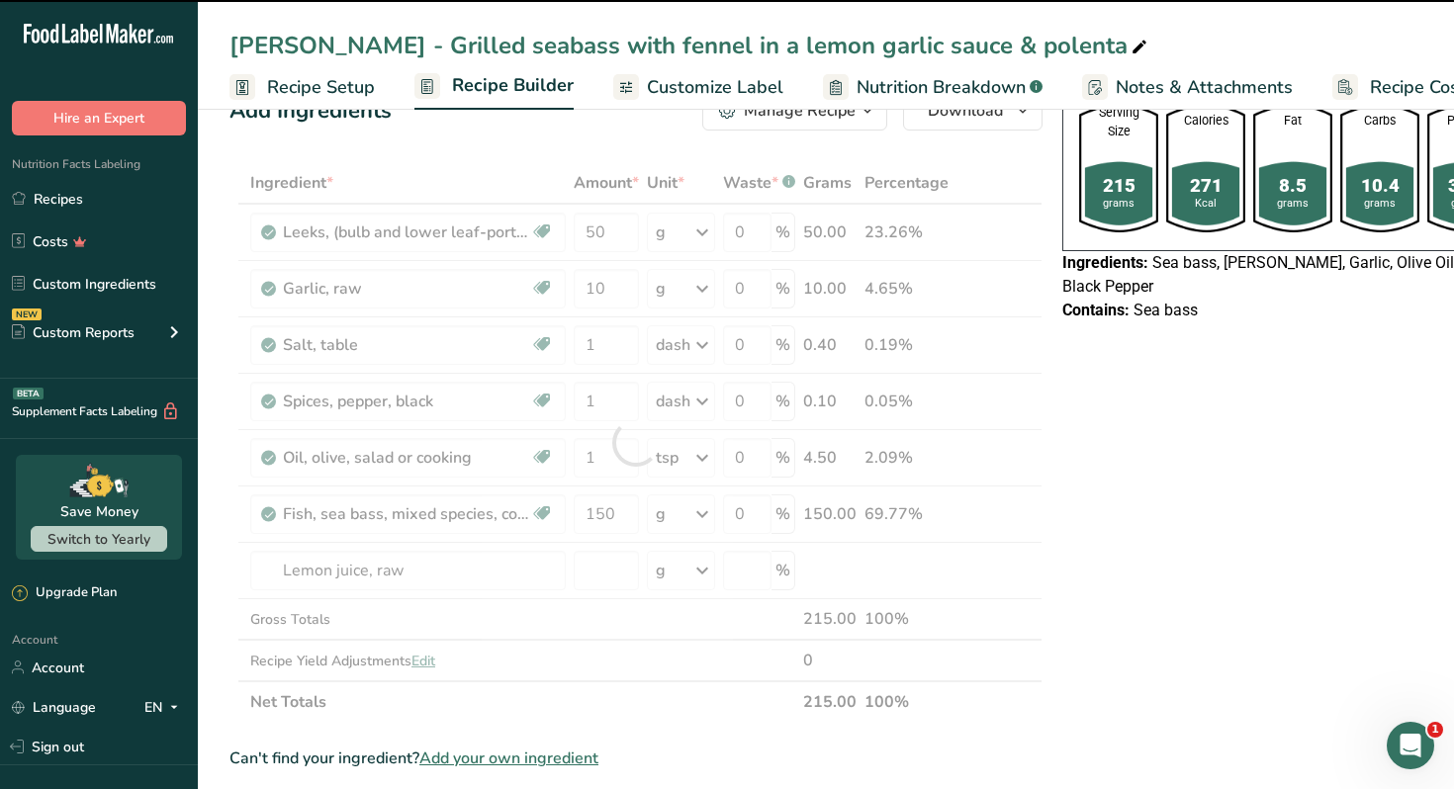
type input "0"
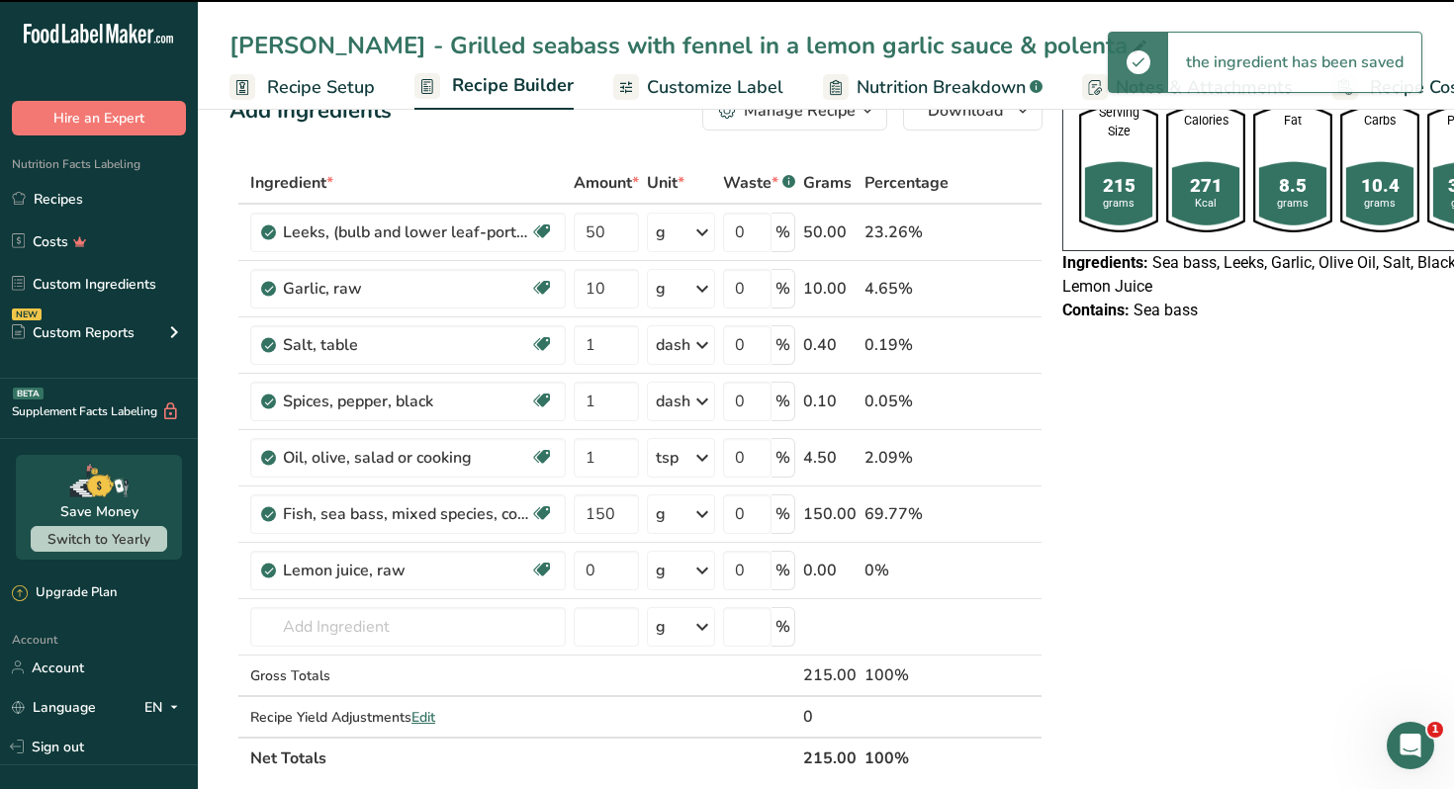
click at [674, 575] on div "g" at bounding box center [681, 571] width 68 height 40
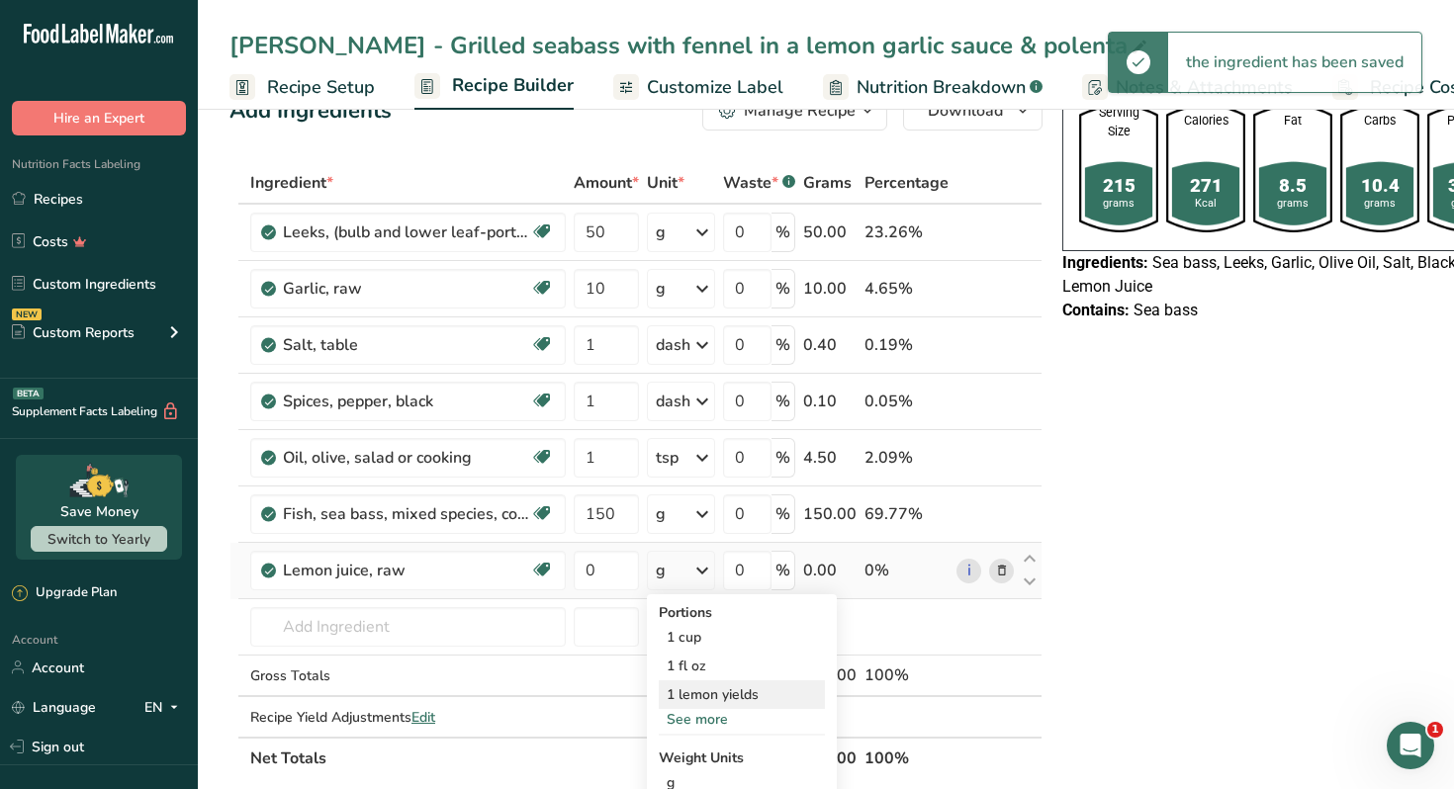
click at [703, 687] on div "1 lemon yields" at bounding box center [742, 694] width 166 height 29
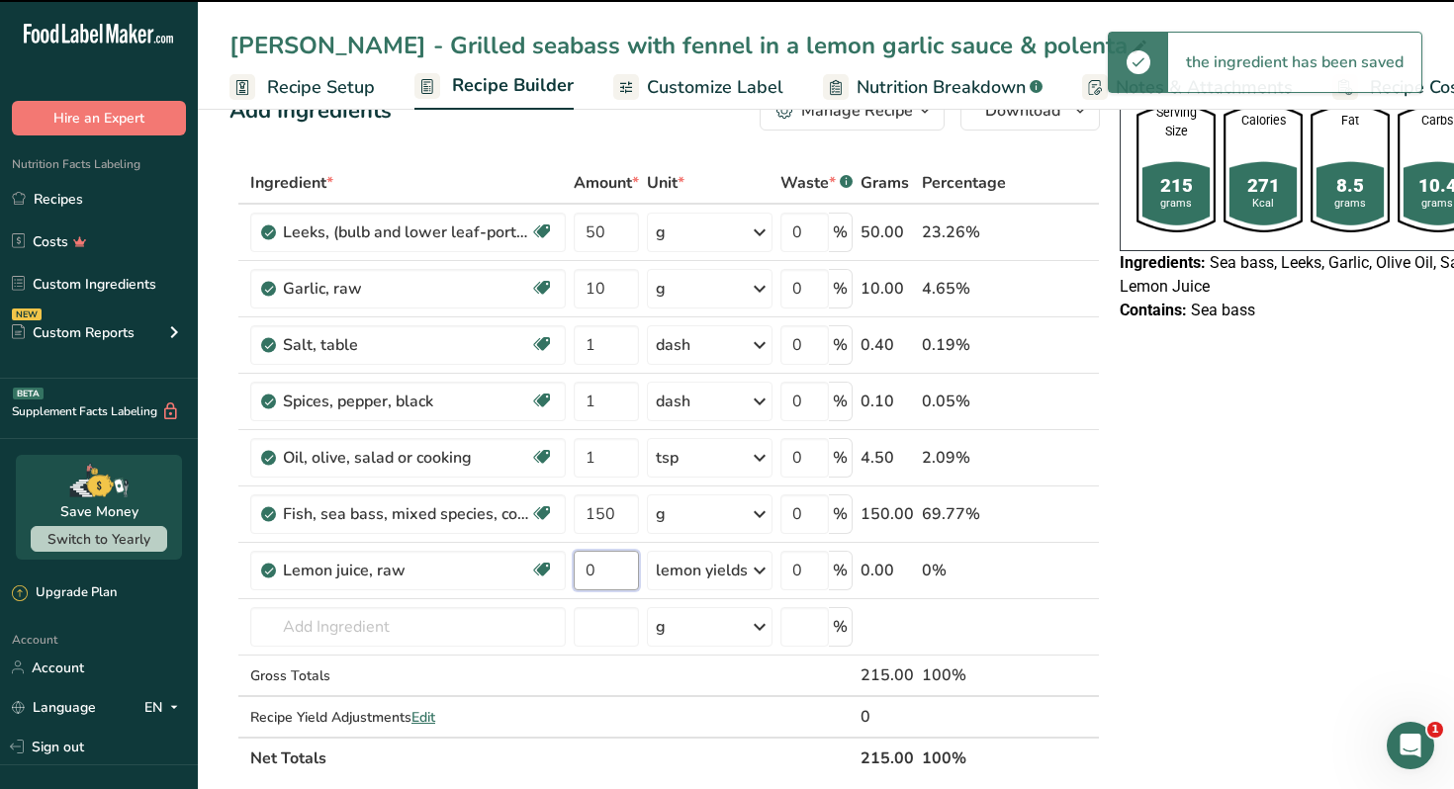
click at [604, 568] on input "0" at bounding box center [606, 571] width 65 height 40
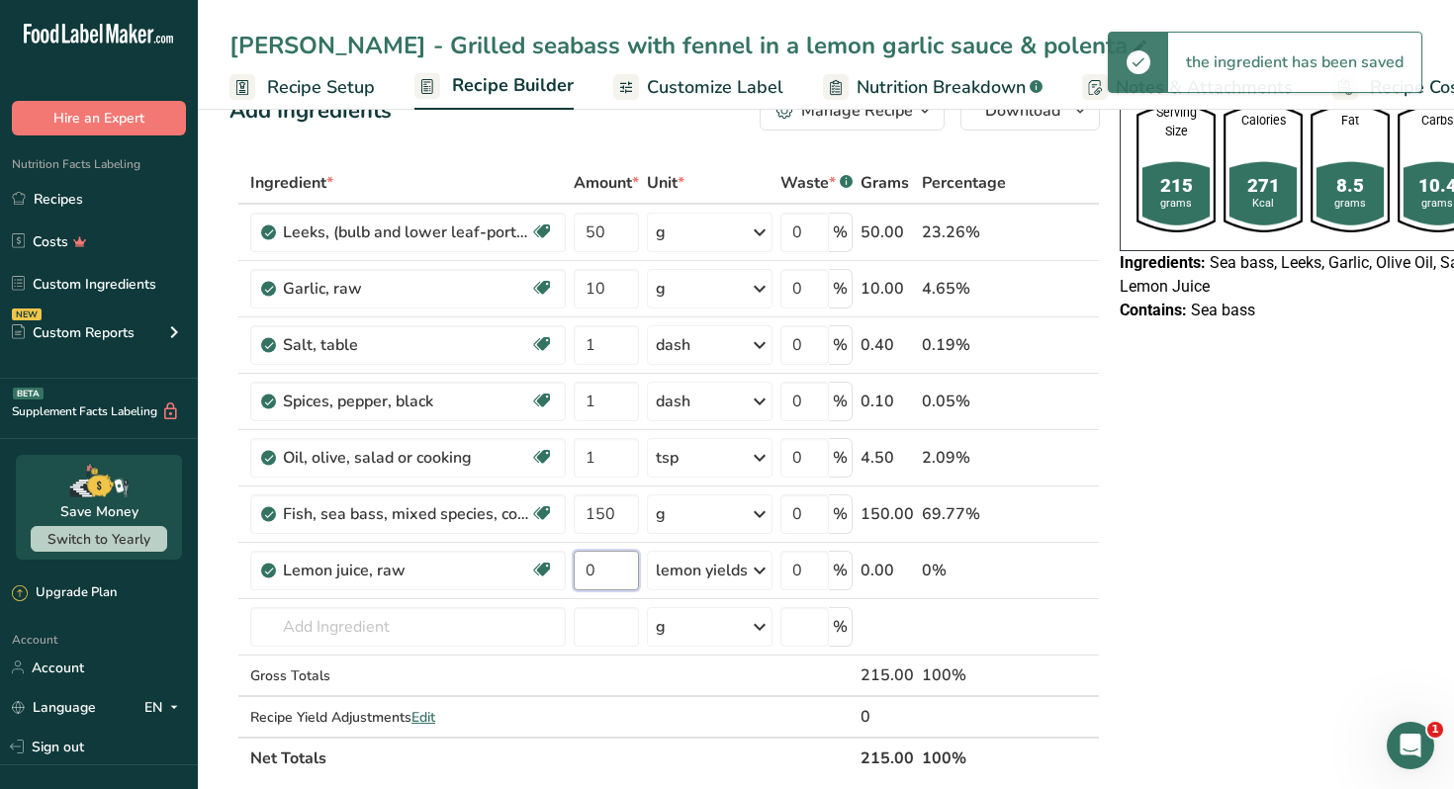
click at [604, 568] on input "0" at bounding box center [606, 571] width 65 height 40
type input "1"
click at [466, 625] on div "Ingredient * Amount * Unit * Waste * .a-a{fill:#347362;}.b-a{fill:#fff;} Grams …" at bounding box center [664, 470] width 870 height 617
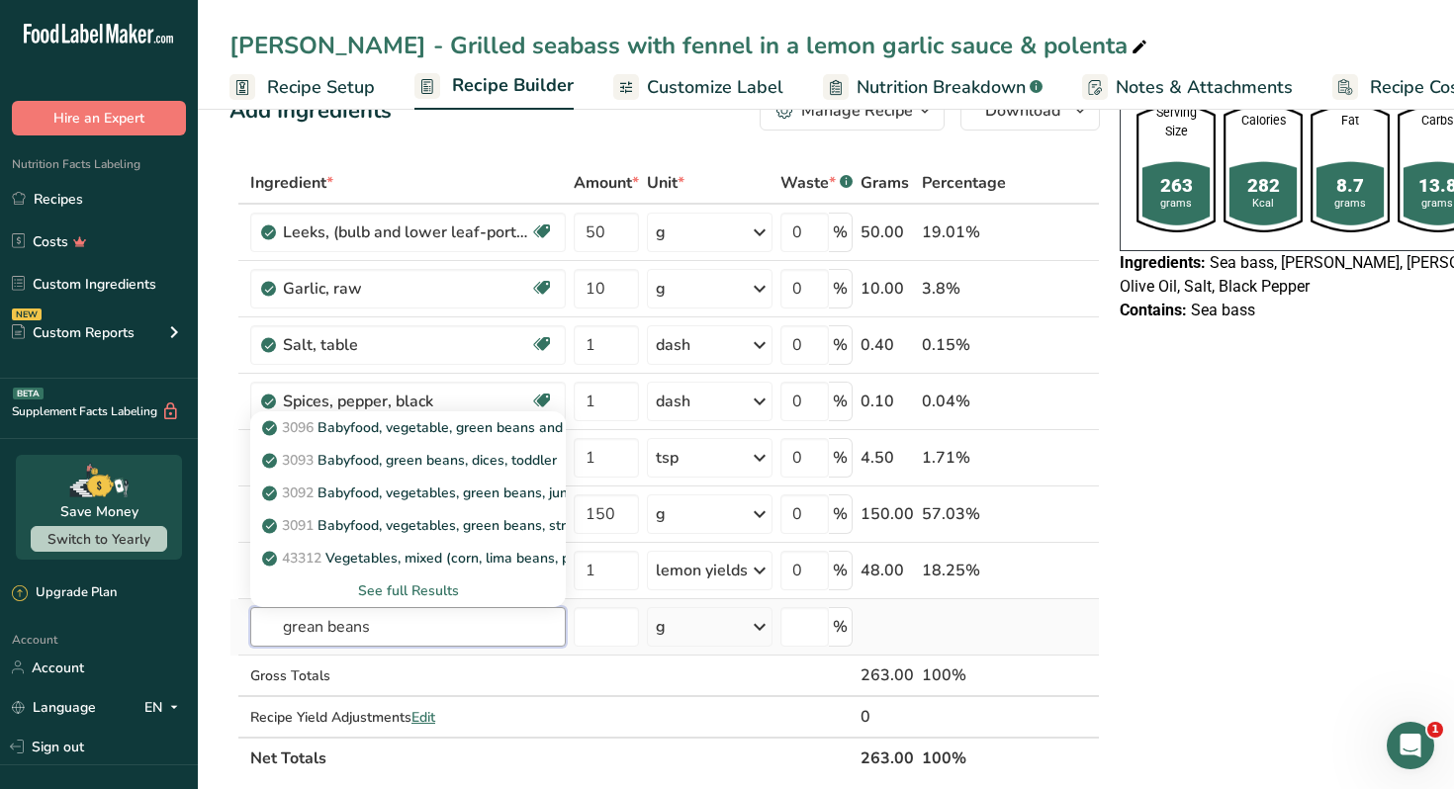
type input "grean beans"
click at [445, 586] on div "See full Results" at bounding box center [408, 591] width 284 height 21
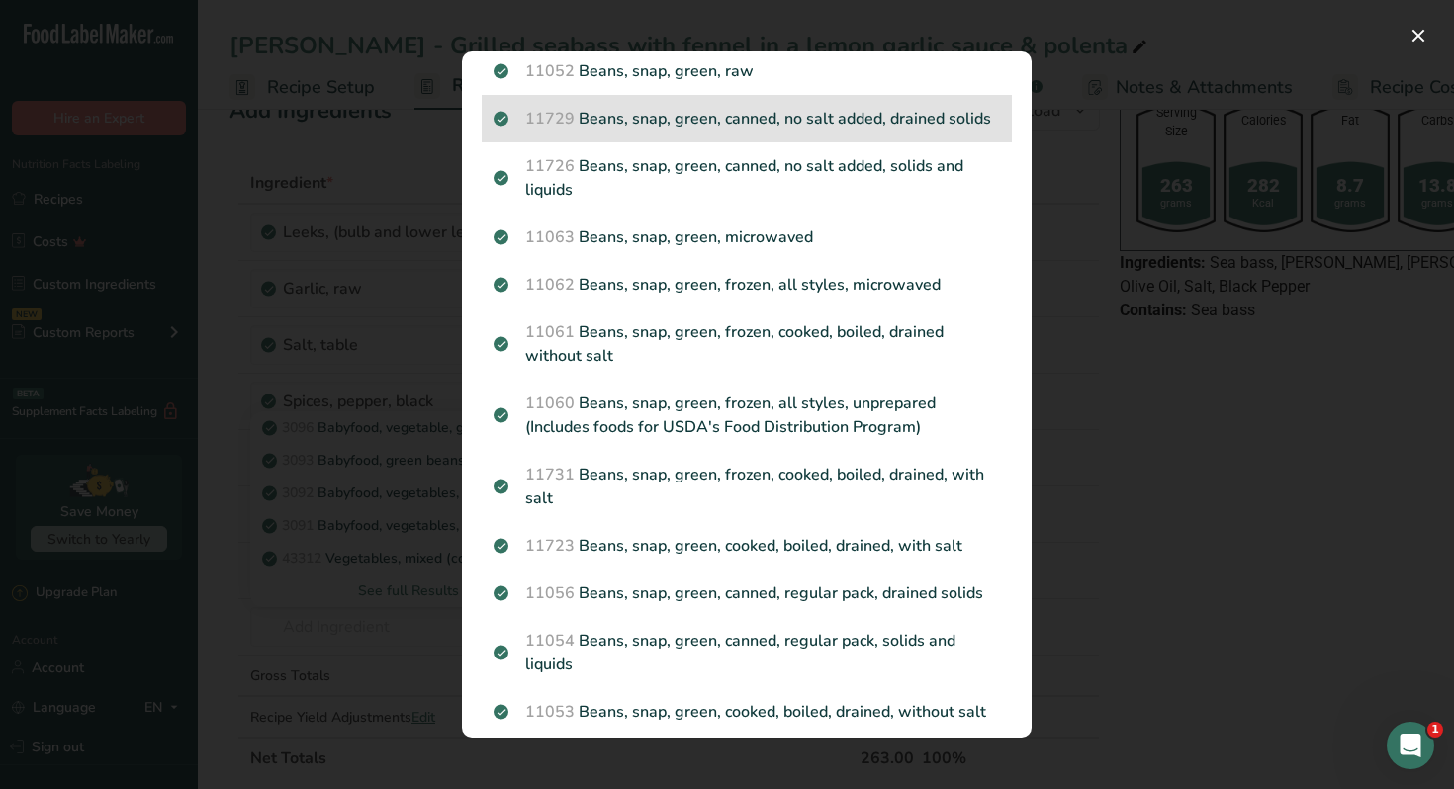
scroll to position [698, 0]
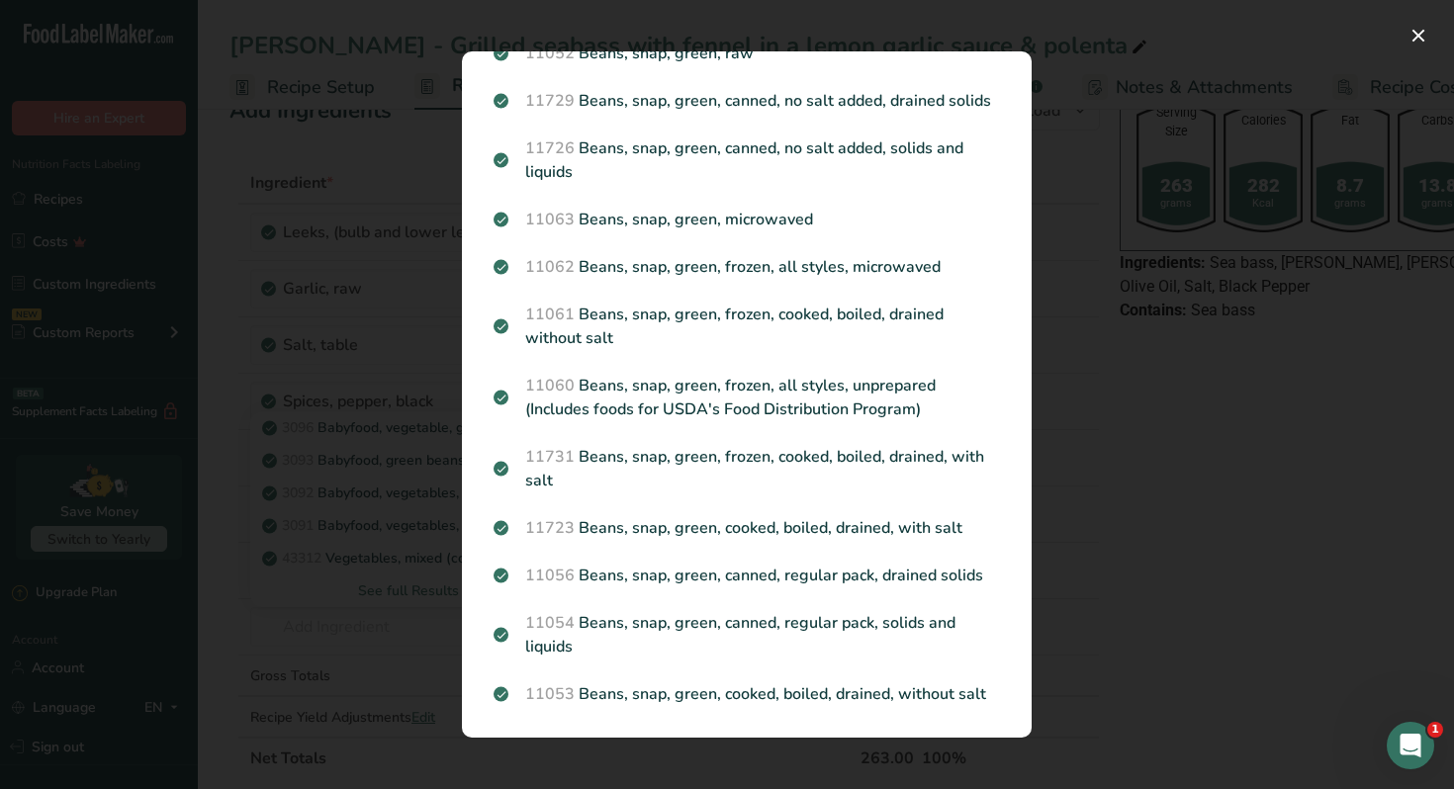
click at [1160, 507] on div "Search results modal" at bounding box center [727, 394] width 1454 height 789
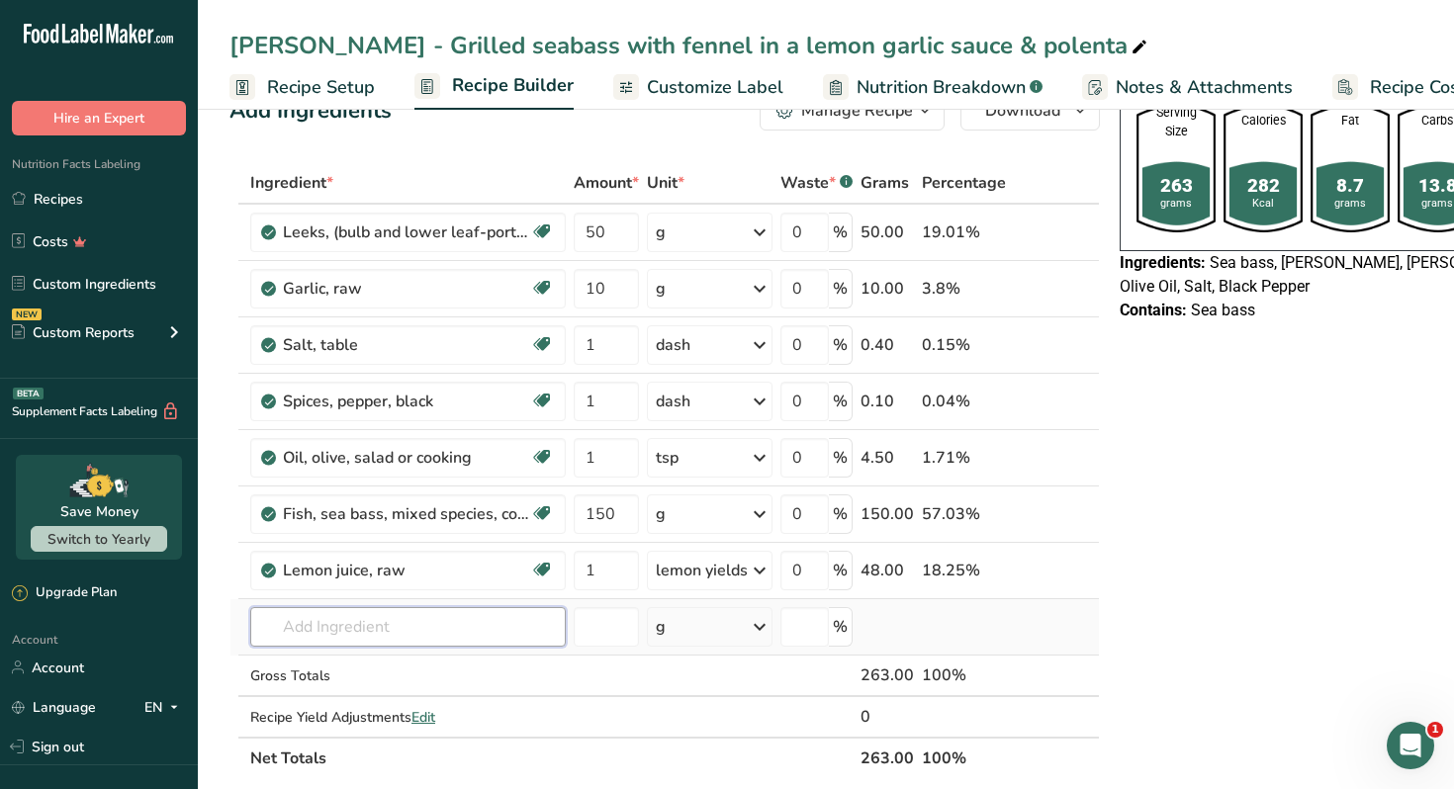
click at [377, 629] on input "text" at bounding box center [407, 627] width 315 height 40
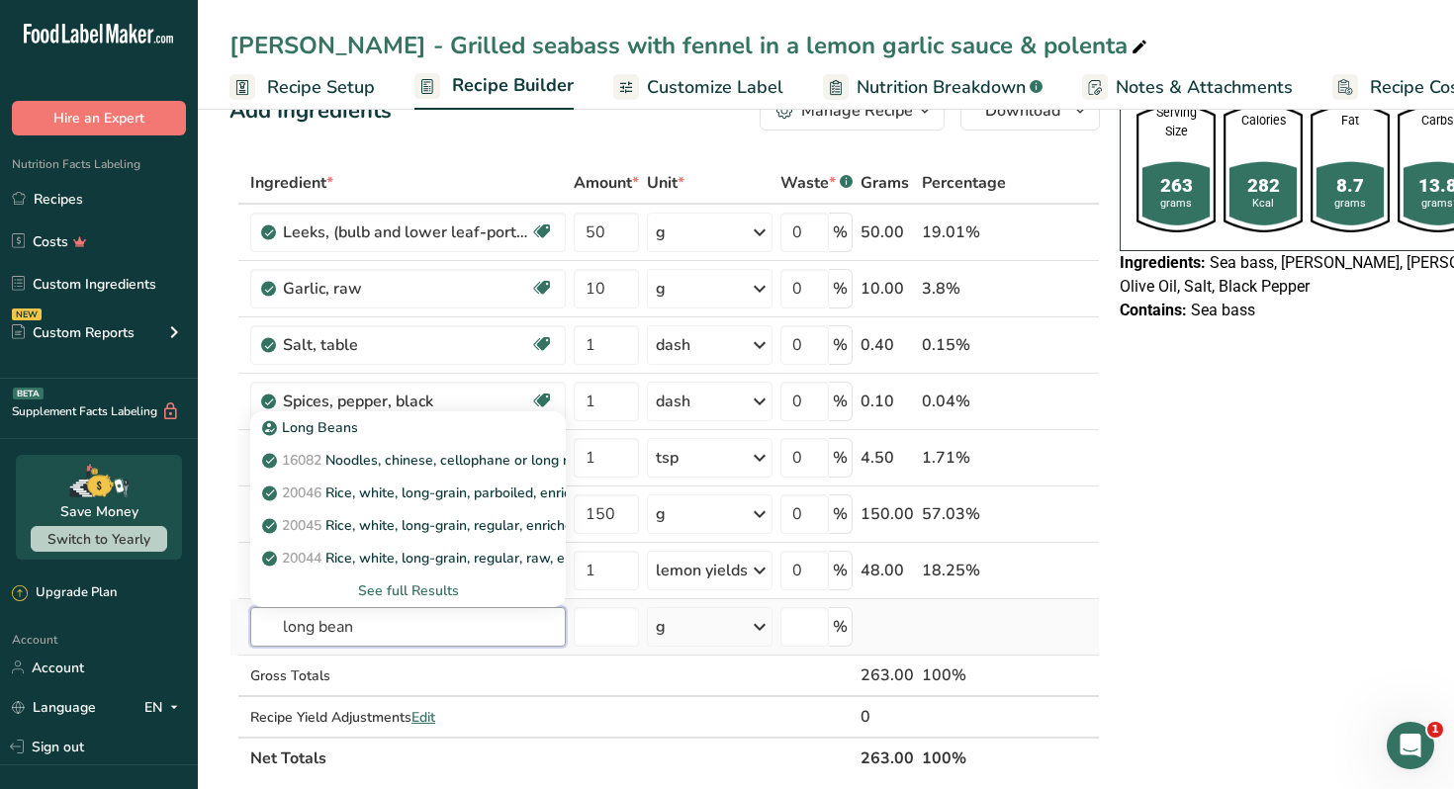
type input "long bean"
click at [399, 592] on div "See full Results" at bounding box center [408, 591] width 284 height 21
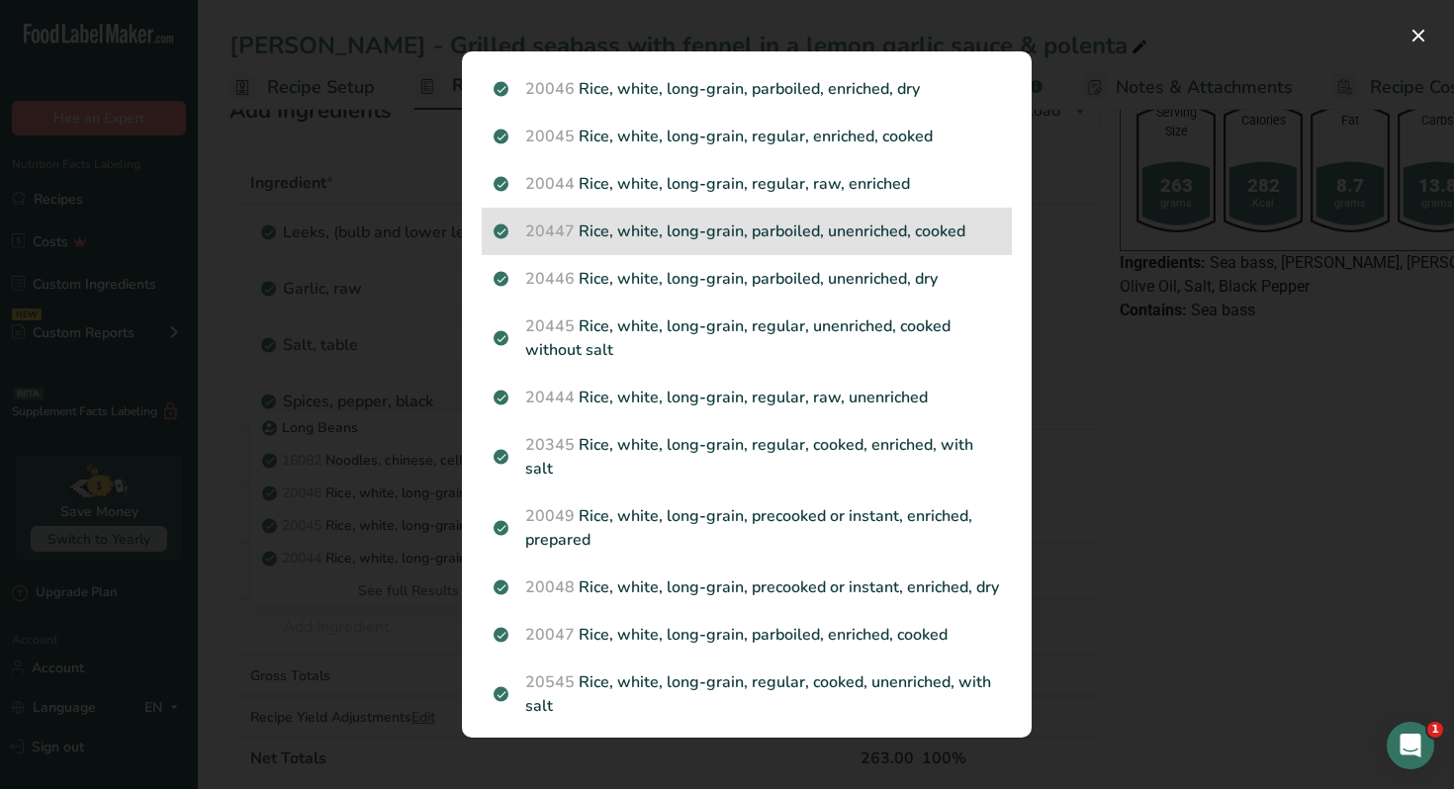
scroll to position [200, 0]
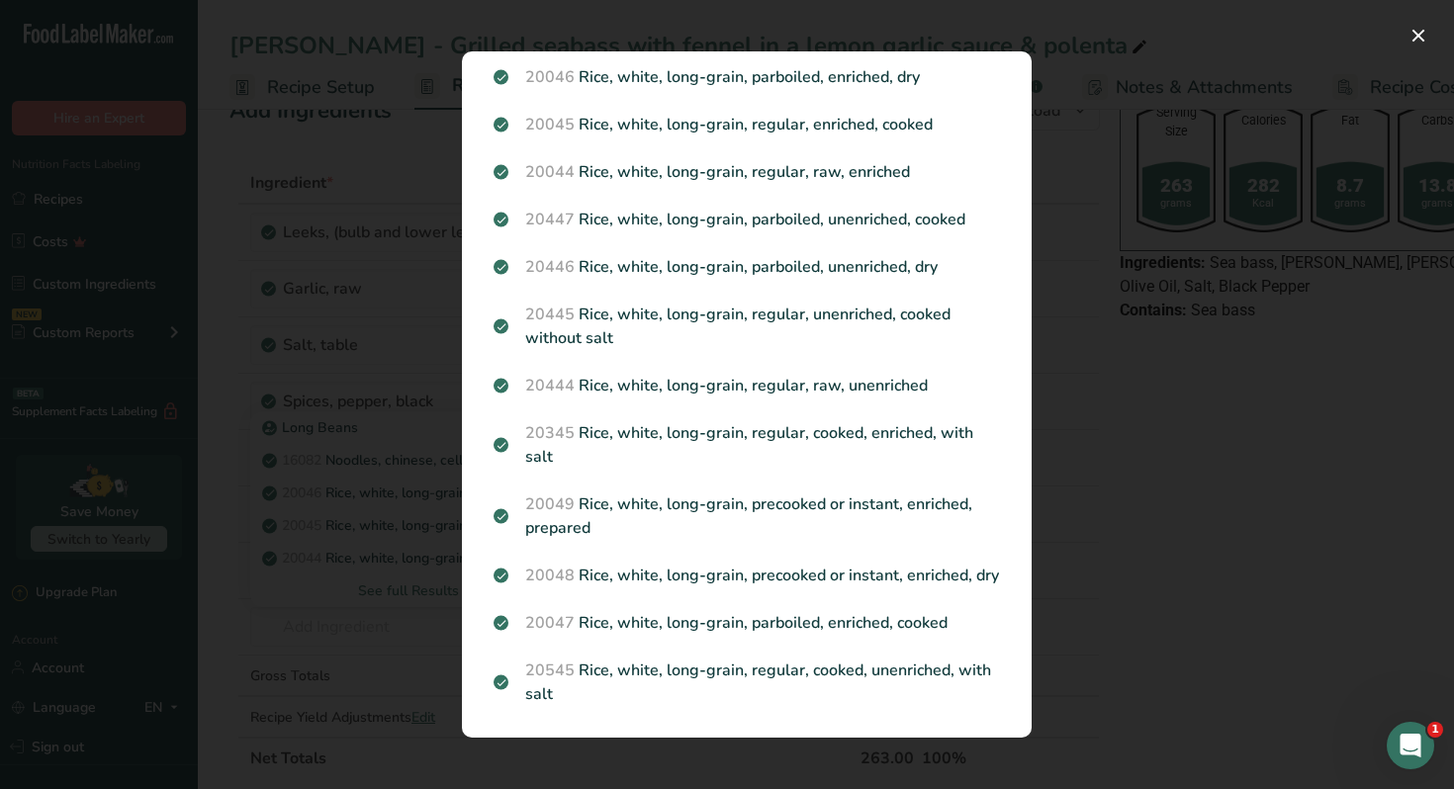
click at [1172, 365] on div "Search results modal" at bounding box center [727, 394] width 1454 height 789
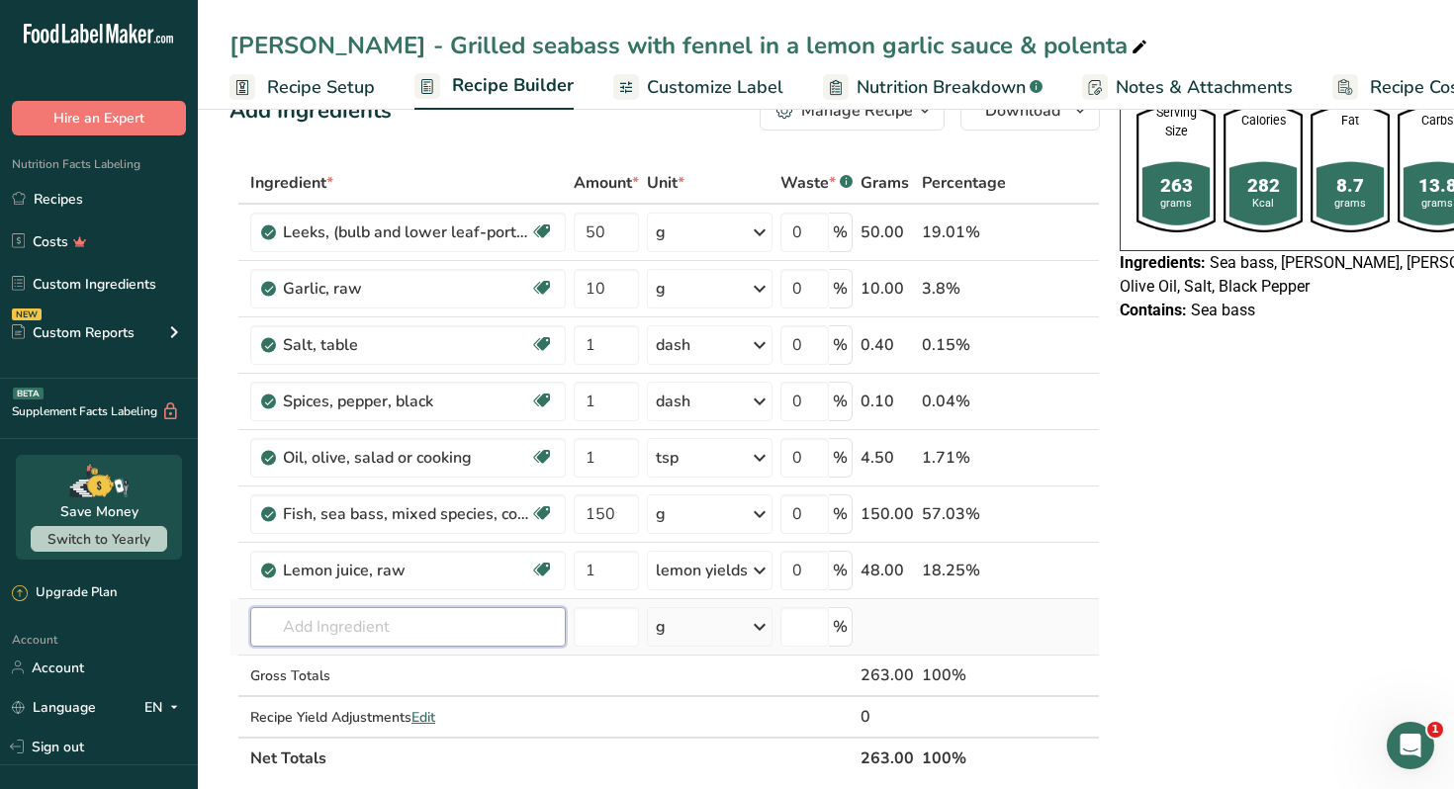
click at [419, 623] on input "text" at bounding box center [407, 627] width 315 height 40
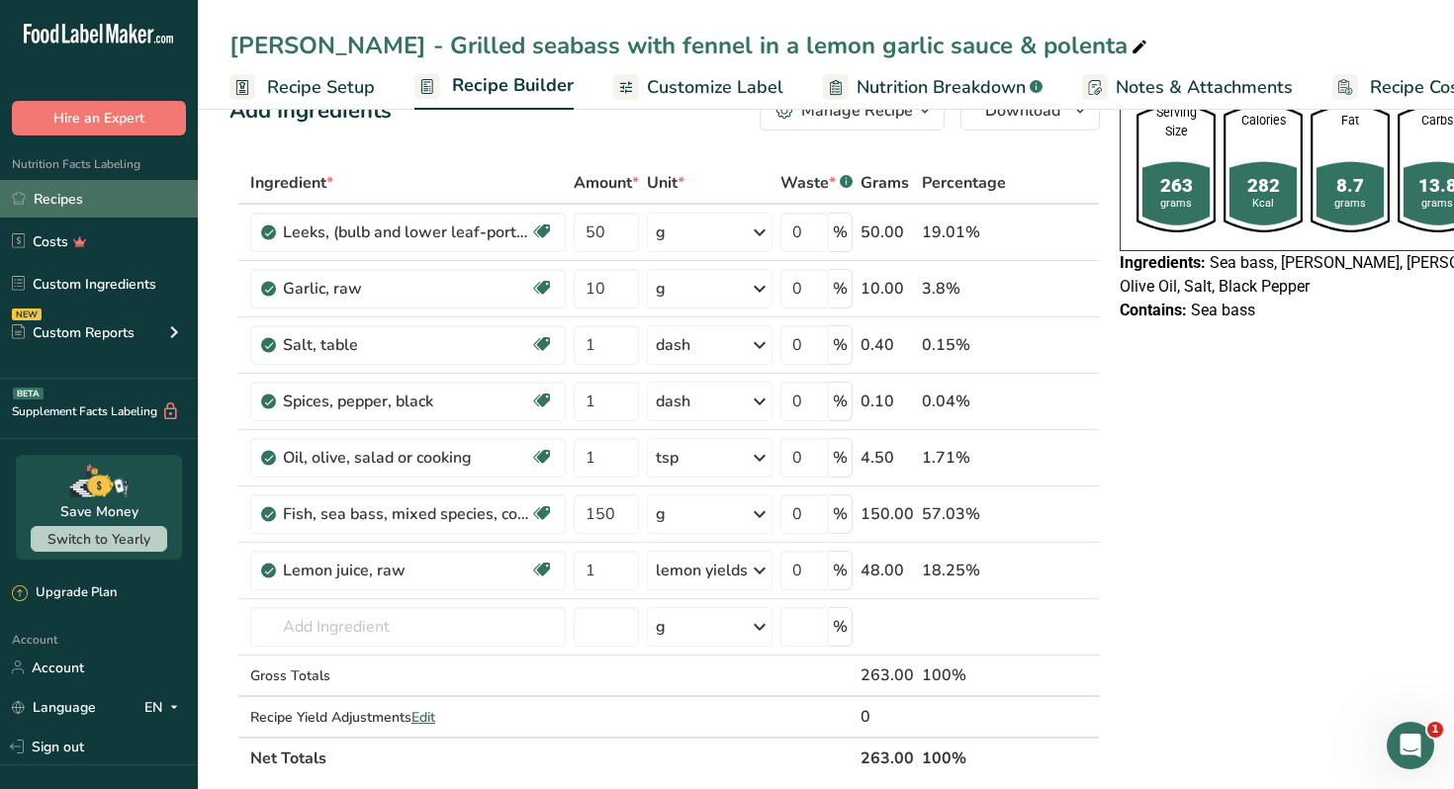
click at [53, 195] on link "Recipes" at bounding box center [99, 199] width 198 height 38
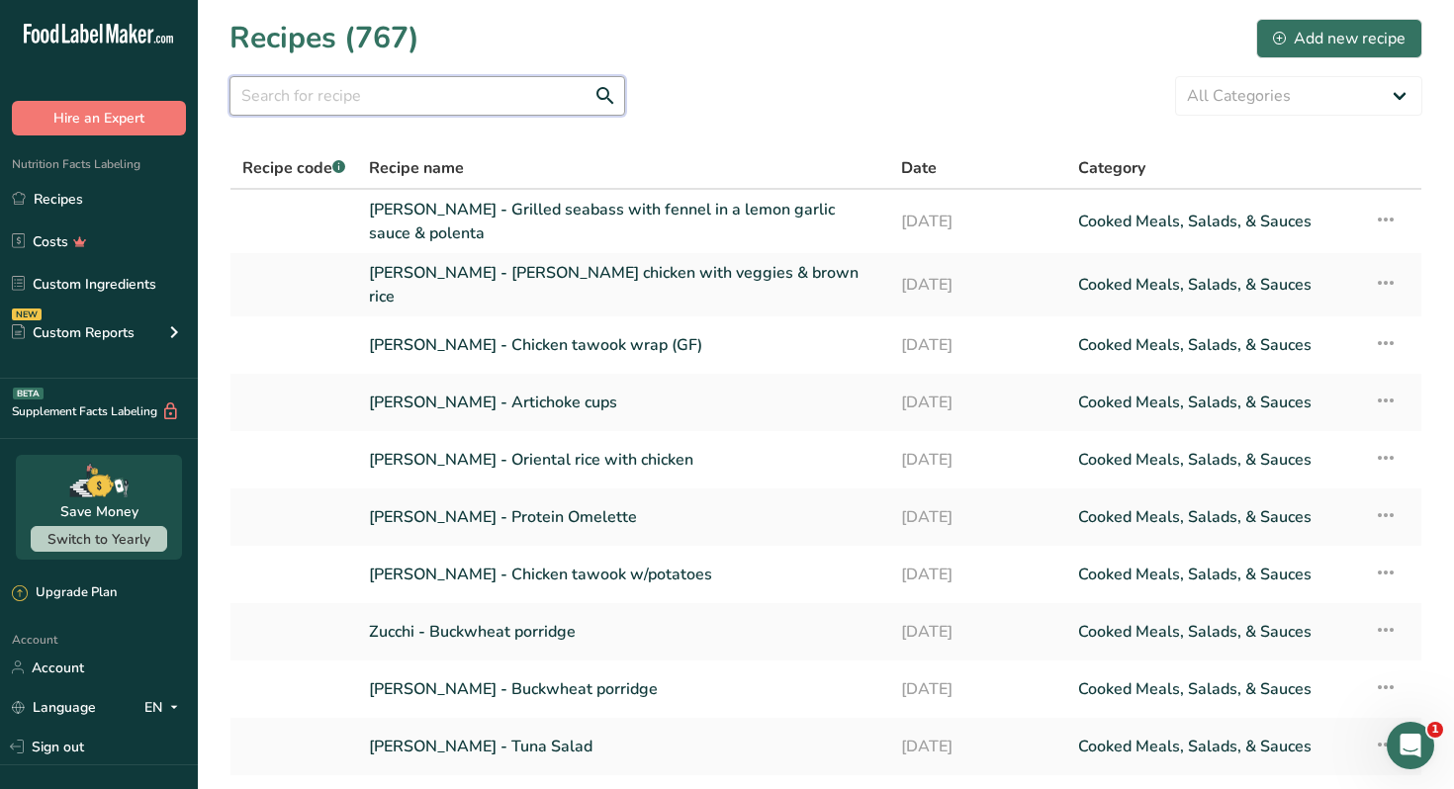
click at [425, 107] on input "text" at bounding box center [427, 96] width 396 height 40
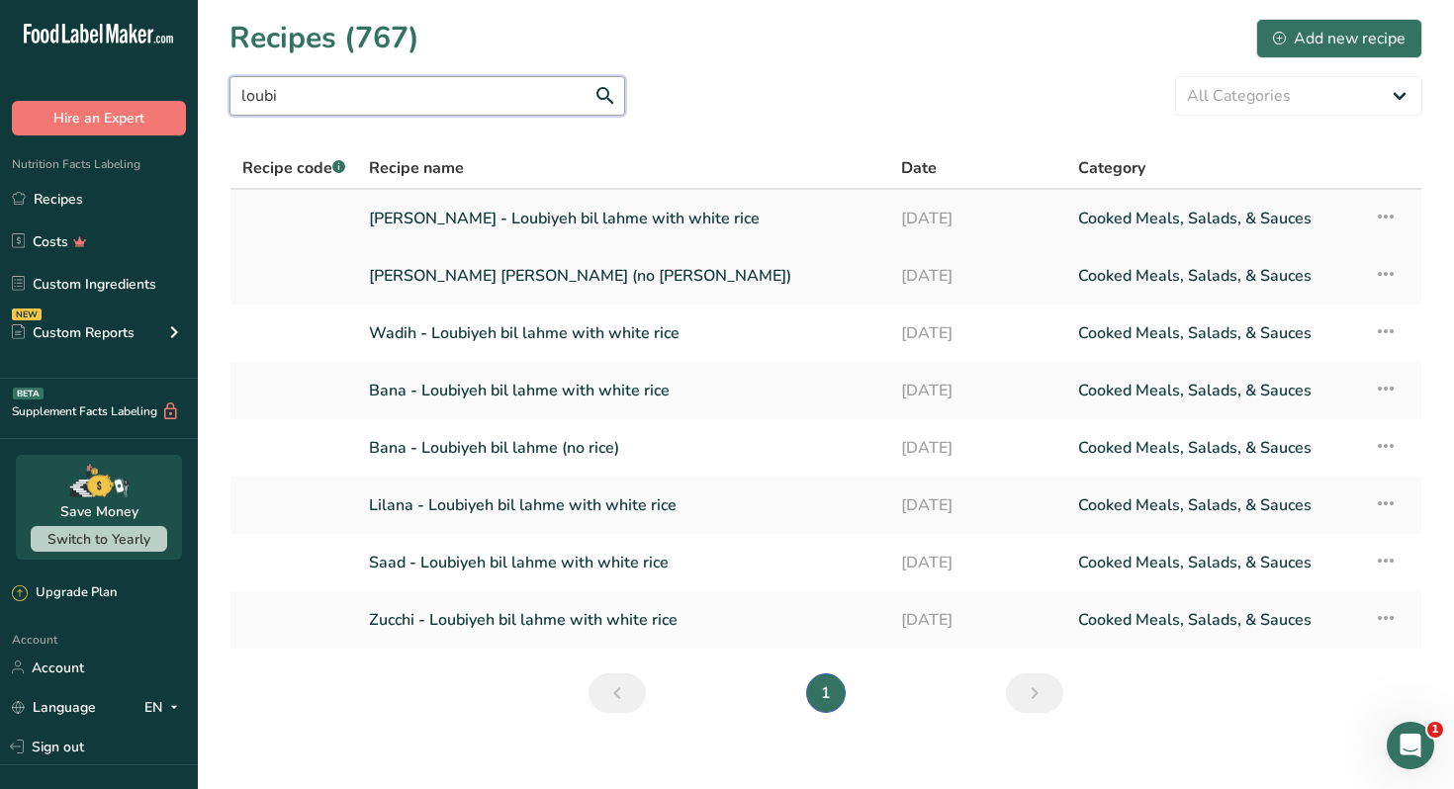
type input "loubi"
click at [612, 224] on link "Nour Awad - Loubiyeh bil lahme with white rice" at bounding box center [623, 219] width 508 height 42
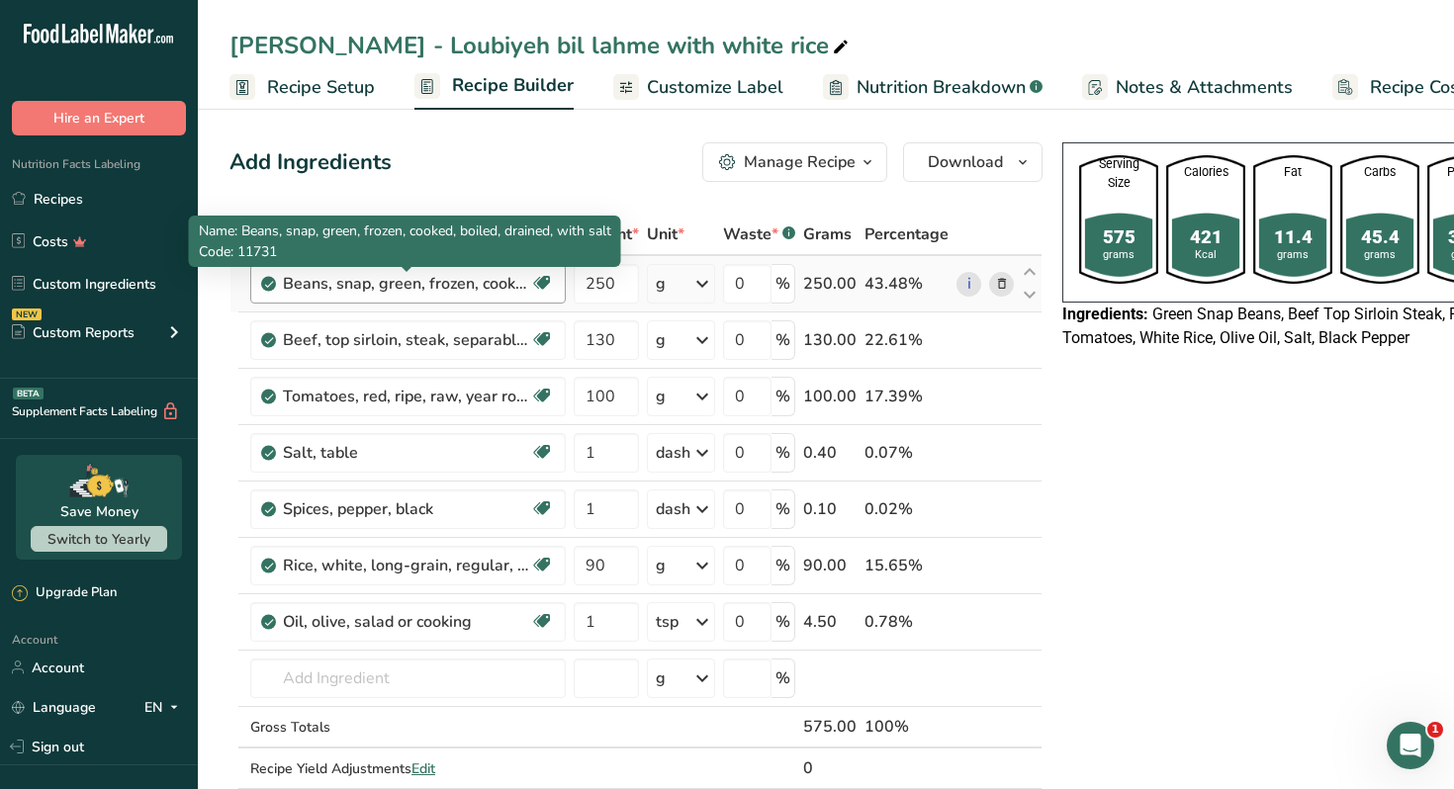
click at [434, 287] on div "Beans, snap, green, frozen, cooked, boiled, drained, with salt" at bounding box center [406, 284] width 247 height 24
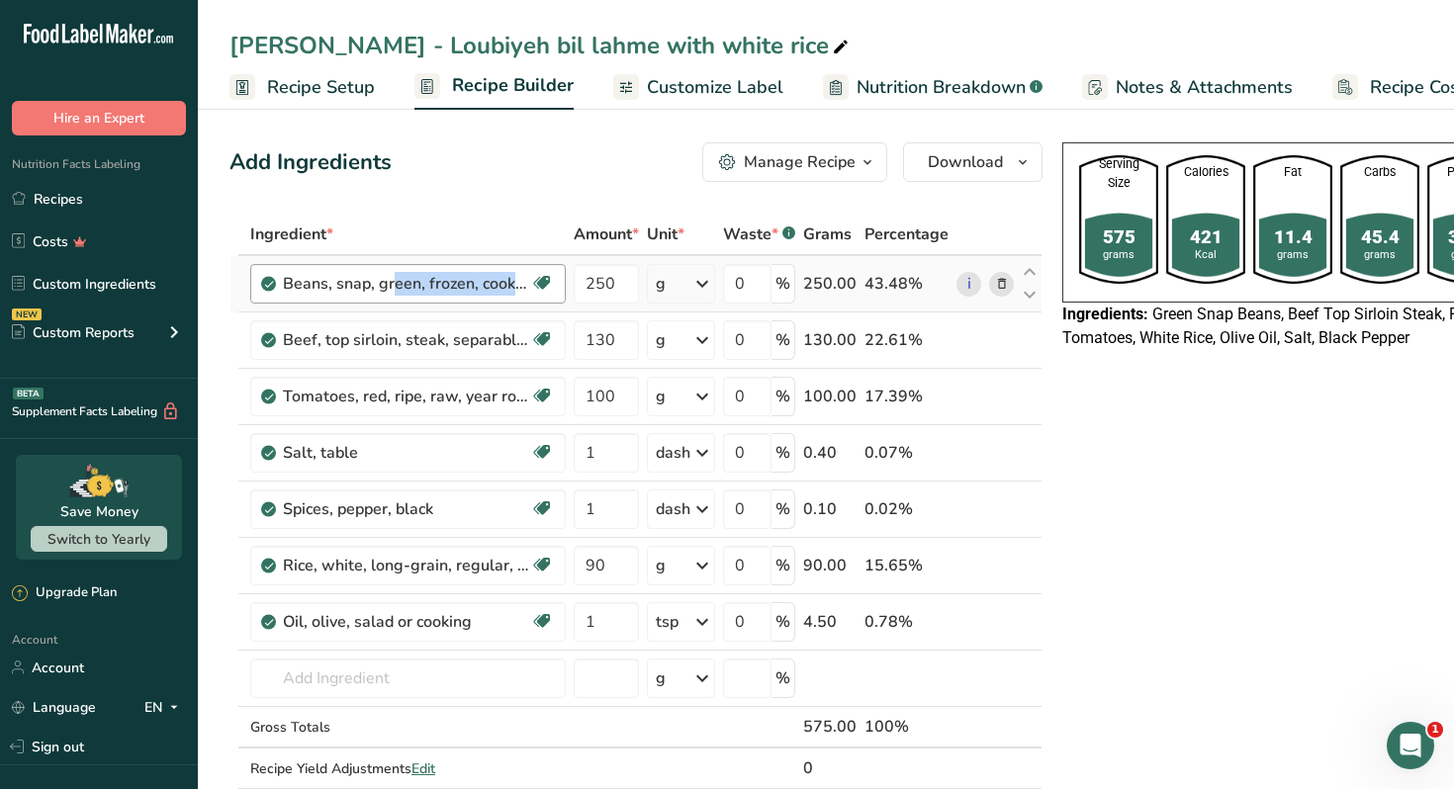
copy div "Beans, snap, green, frozen, cooked, boiled, drained, with salt Dairy free Glute…"
click at [64, 187] on link "Recipes" at bounding box center [99, 199] width 198 height 38
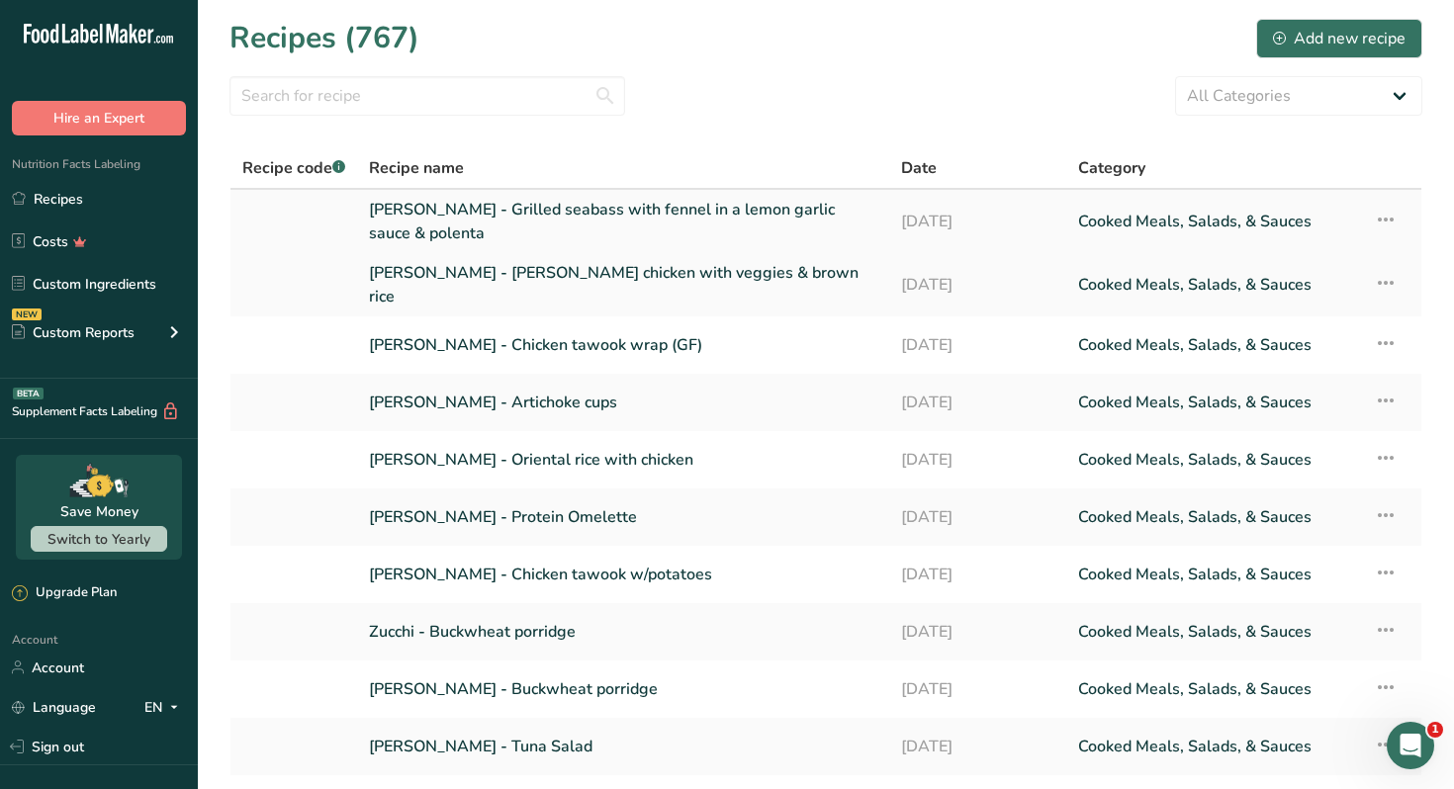
click at [532, 210] on link "[PERSON_NAME] - Grilled seabass with fennel in a lemon garlic sauce & polenta" at bounding box center [623, 221] width 508 height 47
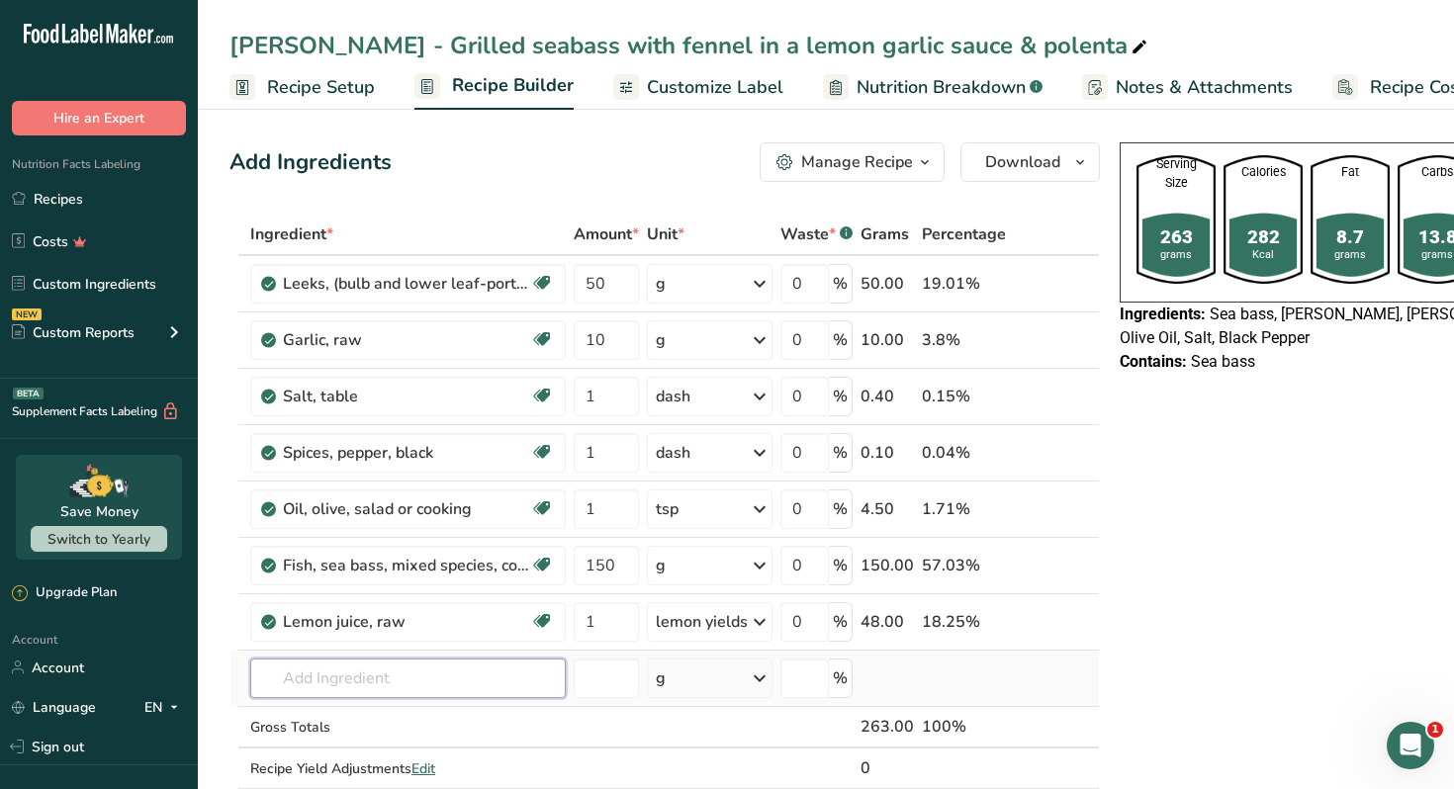
click at [380, 683] on input "text" at bounding box center [407, 679] width 315 height 40
paste input "Beans, snap, green, frozen, cooked, boiled, drained, with salt"
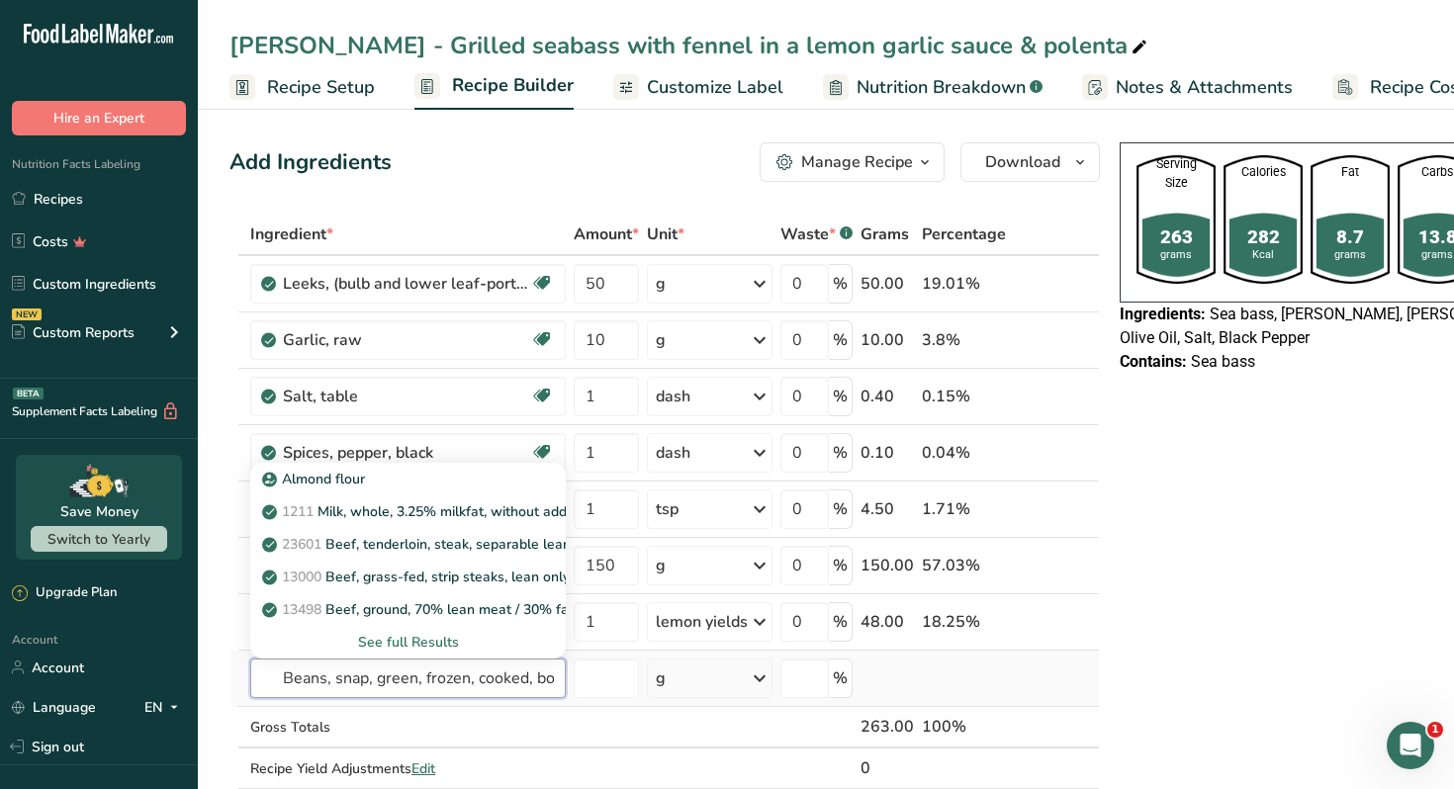
scroll to position [0, 154]
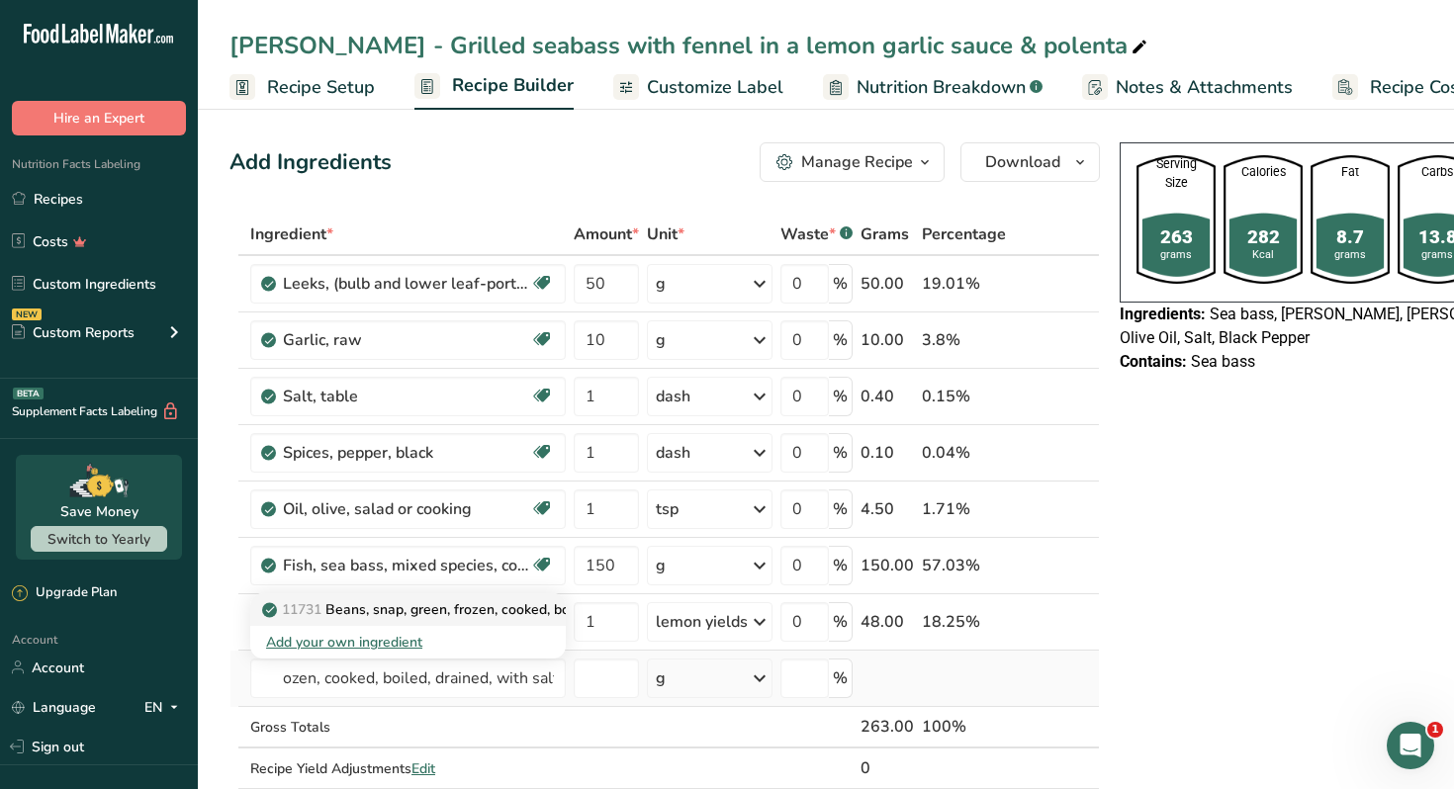
click at [483, 617] on p "11731 Beans, snap, green, frozen, cooked, boiled, drained, with salt" at bounding box center [487, 609] width 443 height 21
type input "Beans, snap, green, frozen, cooked, boiled, drained, with salt"
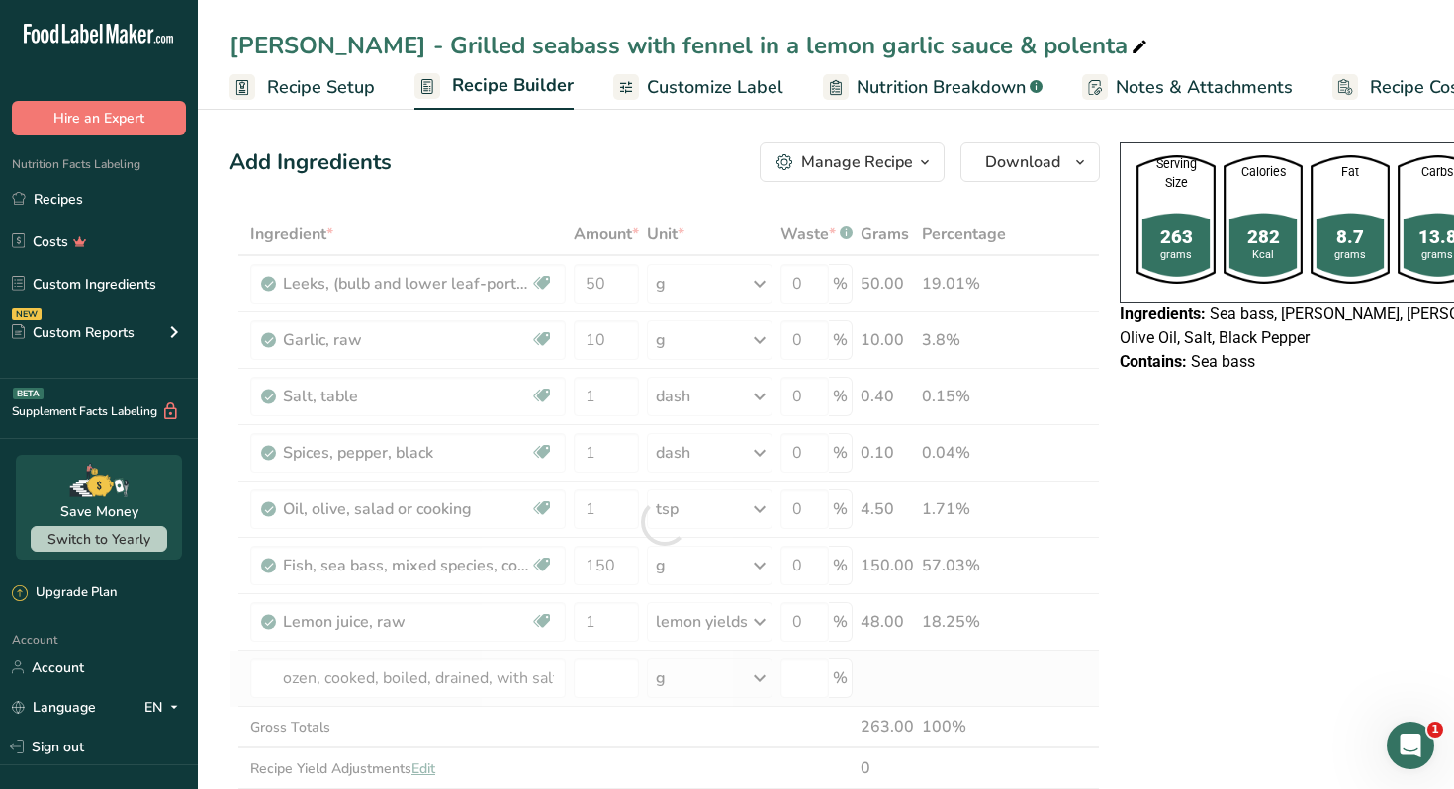
scroll to position [0, 0]
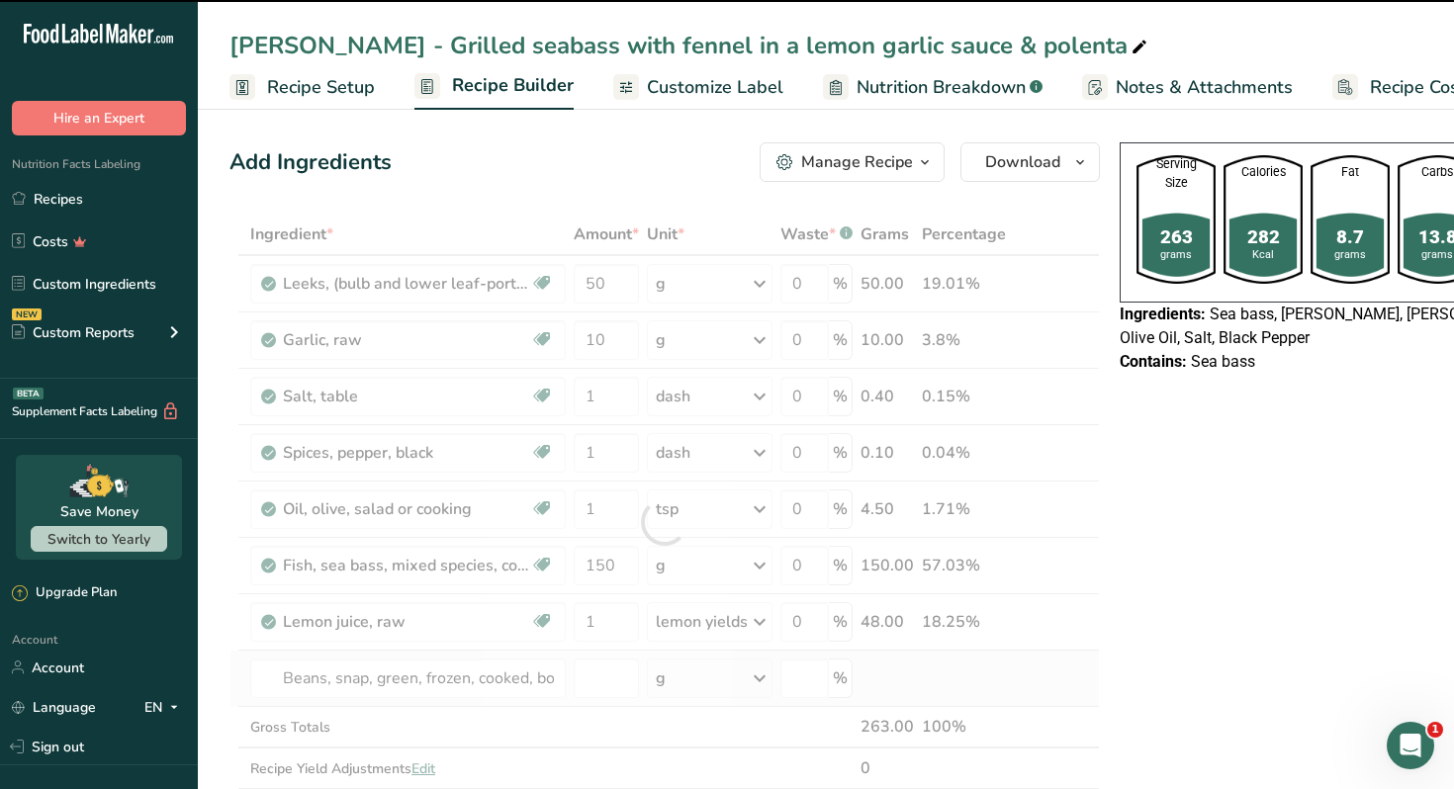
type input "0"
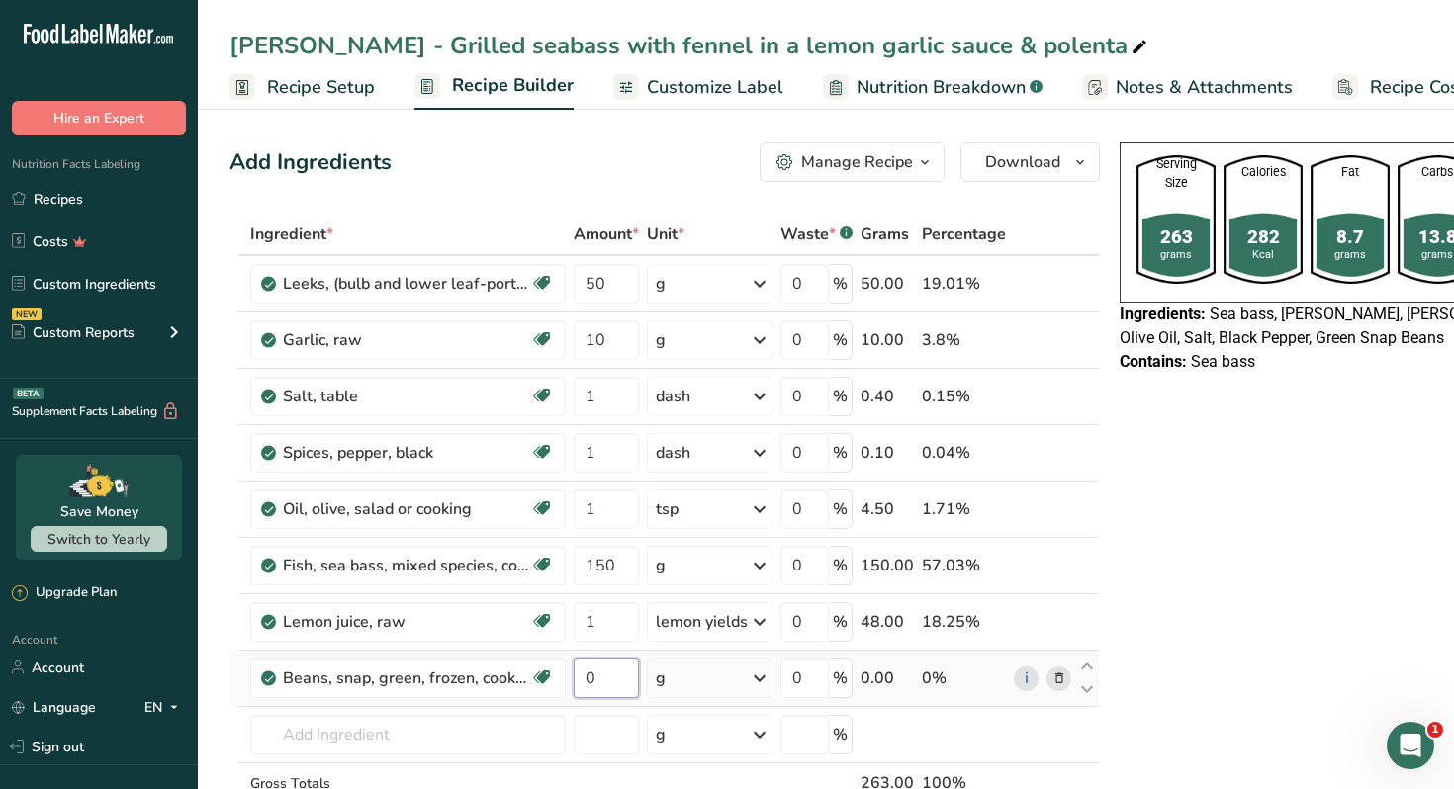
click at [600, 675] on input "0" at bounding box center [606, 679] width 65 height 40
click at [609, 682] on input "20" at bounding box center [606, 679] width 65 height 40
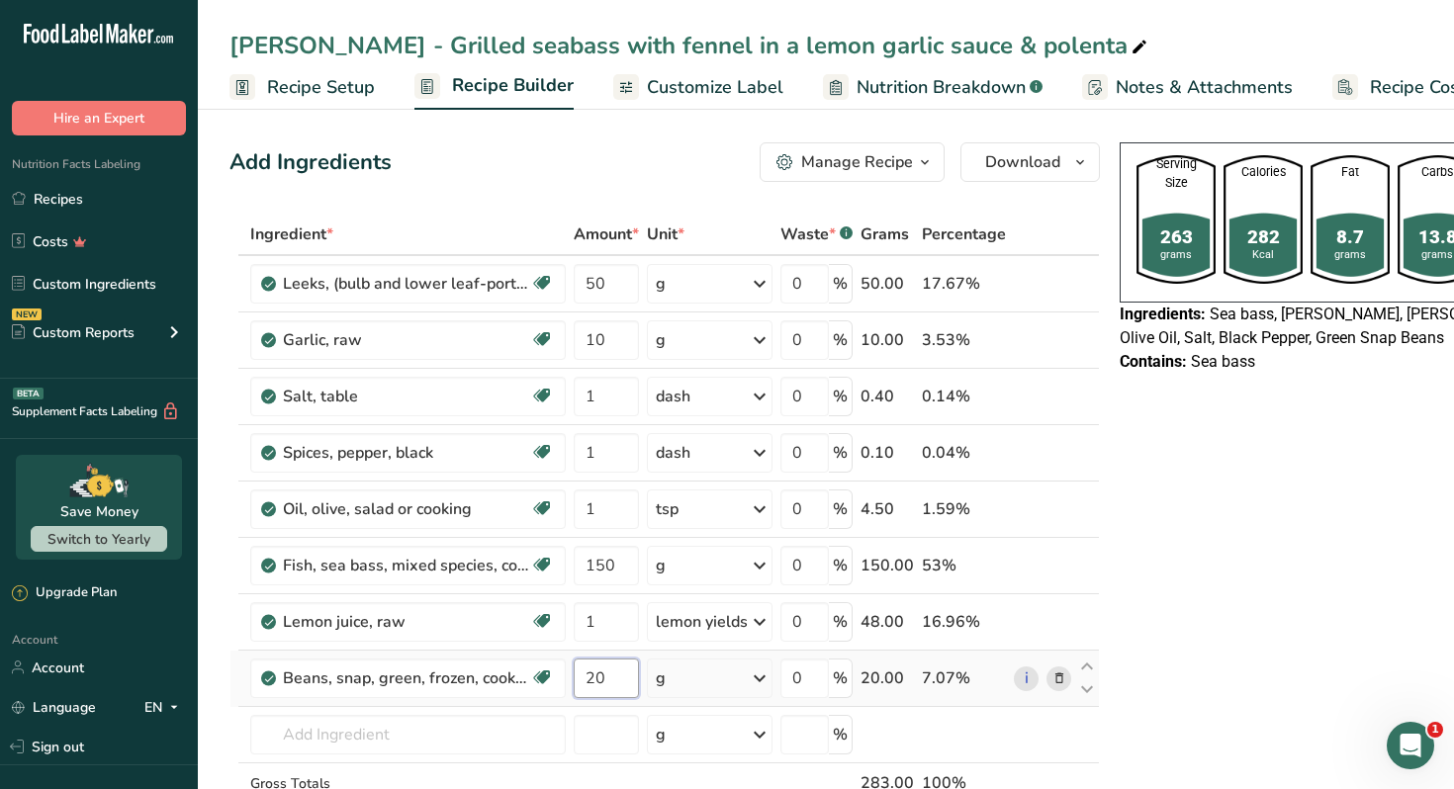
click at [609, 682] on input "20" at bounding box center [606, 679] width 65 height 40
type input "1"
type input "50"
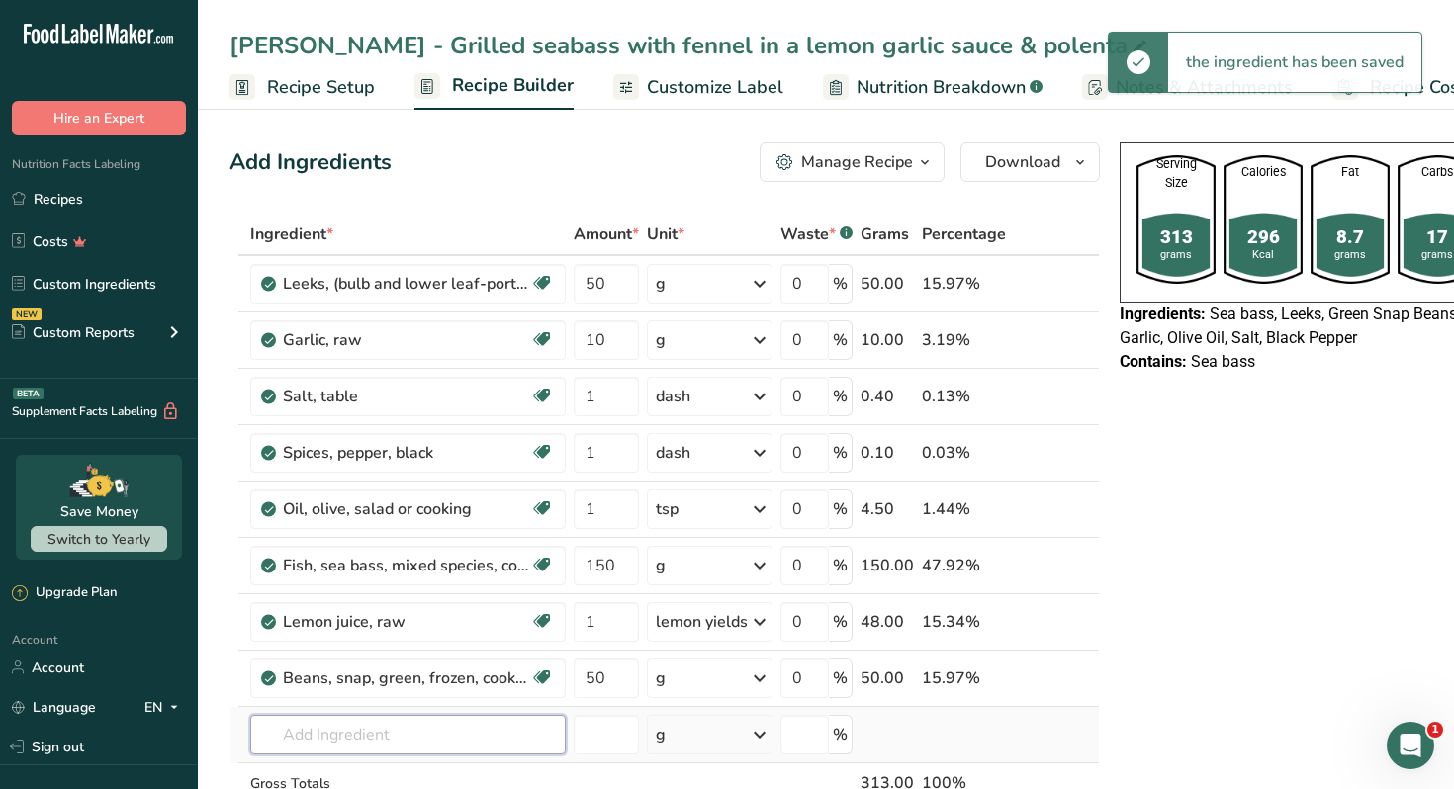
click at [370, 734] on input "text" at bounding box center [407, 735] width 315 height 40
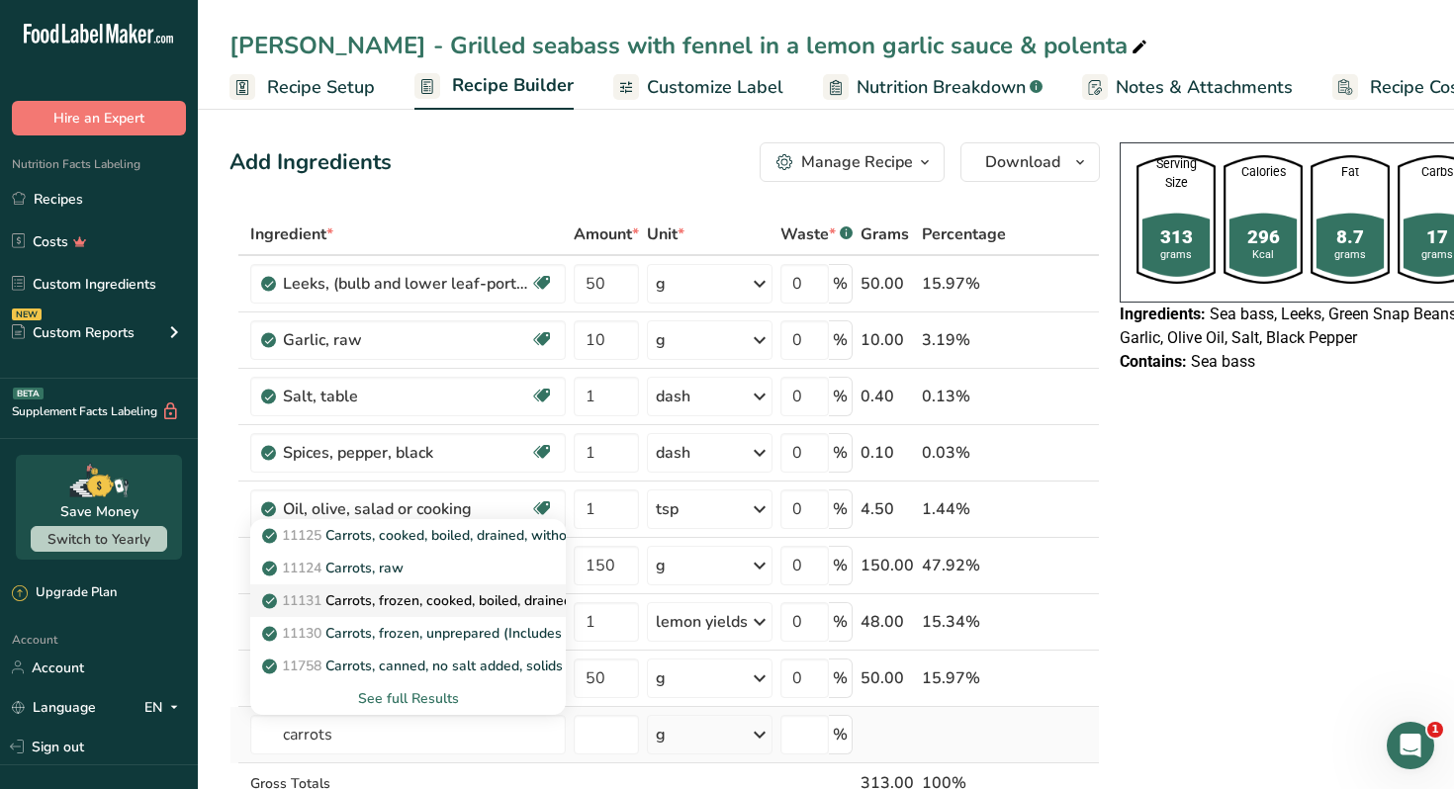
click at [440, 599] on p "11131 Carrots, frozen, cooked, boiled, drained, without salt" at bounding box center [460, 600] width 389 height 21
type input "Carrots, frozen, cooked, boiled, drained, without salt"
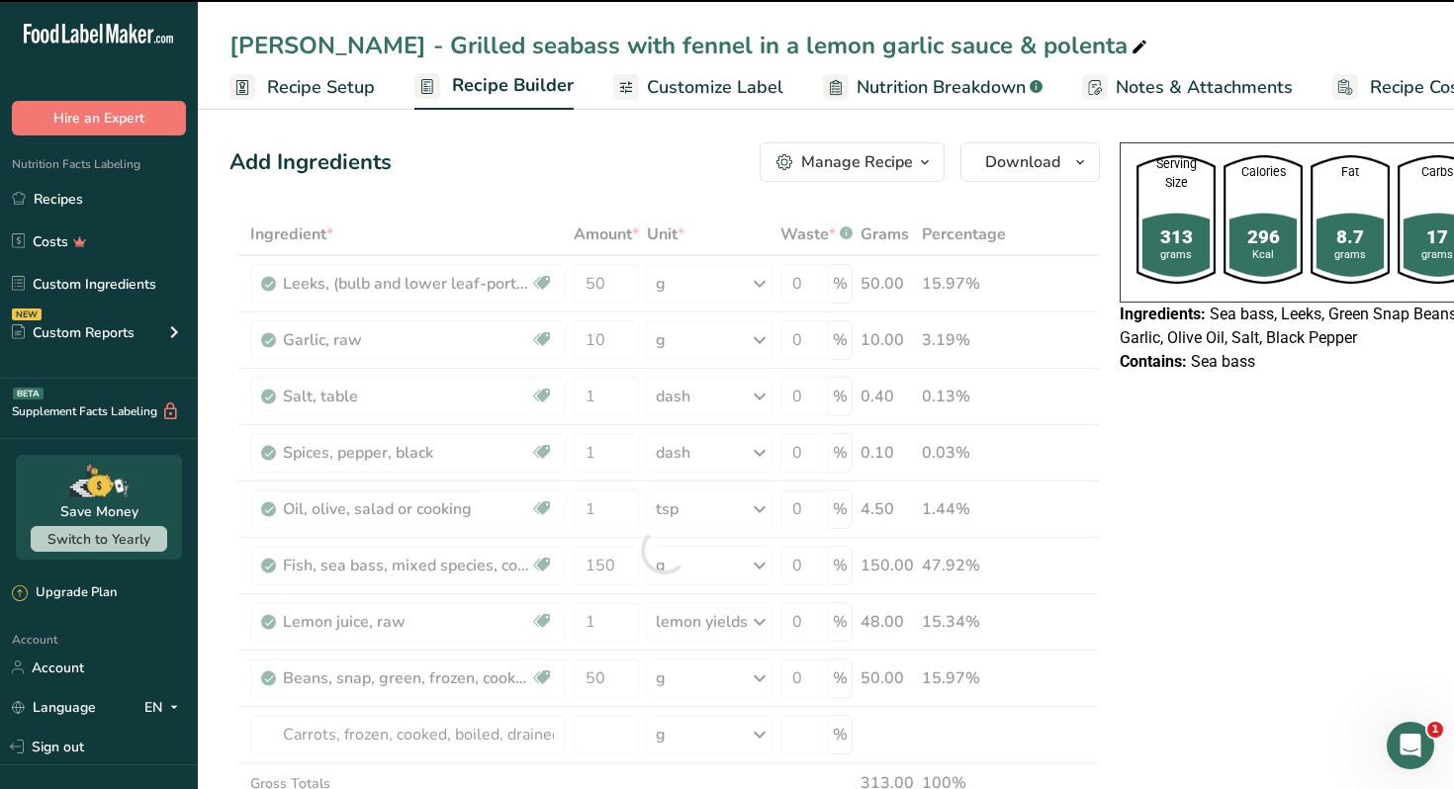
type input "0"
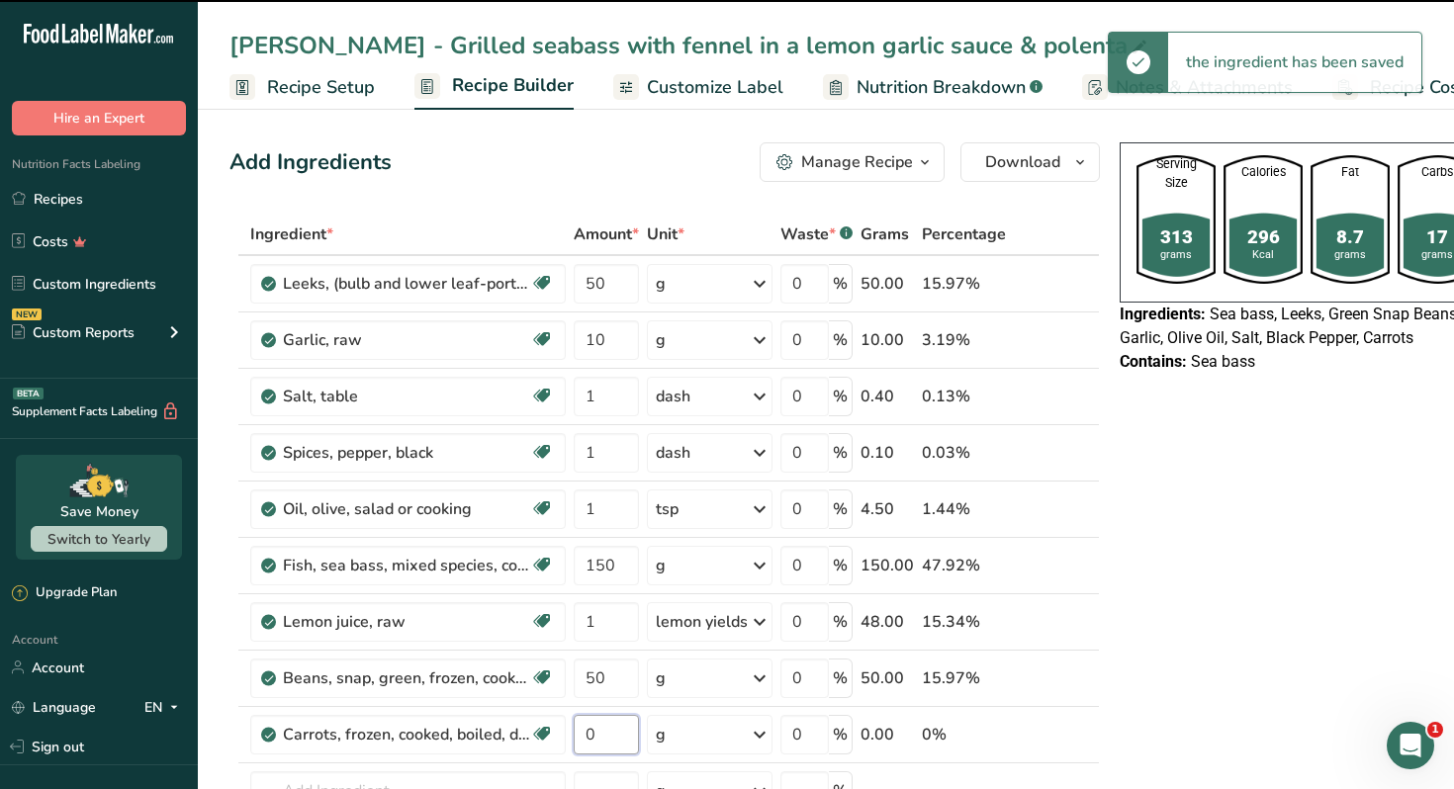
click at [594, 738] on input "0" at bounding box center [606, 735] width 65 height 40
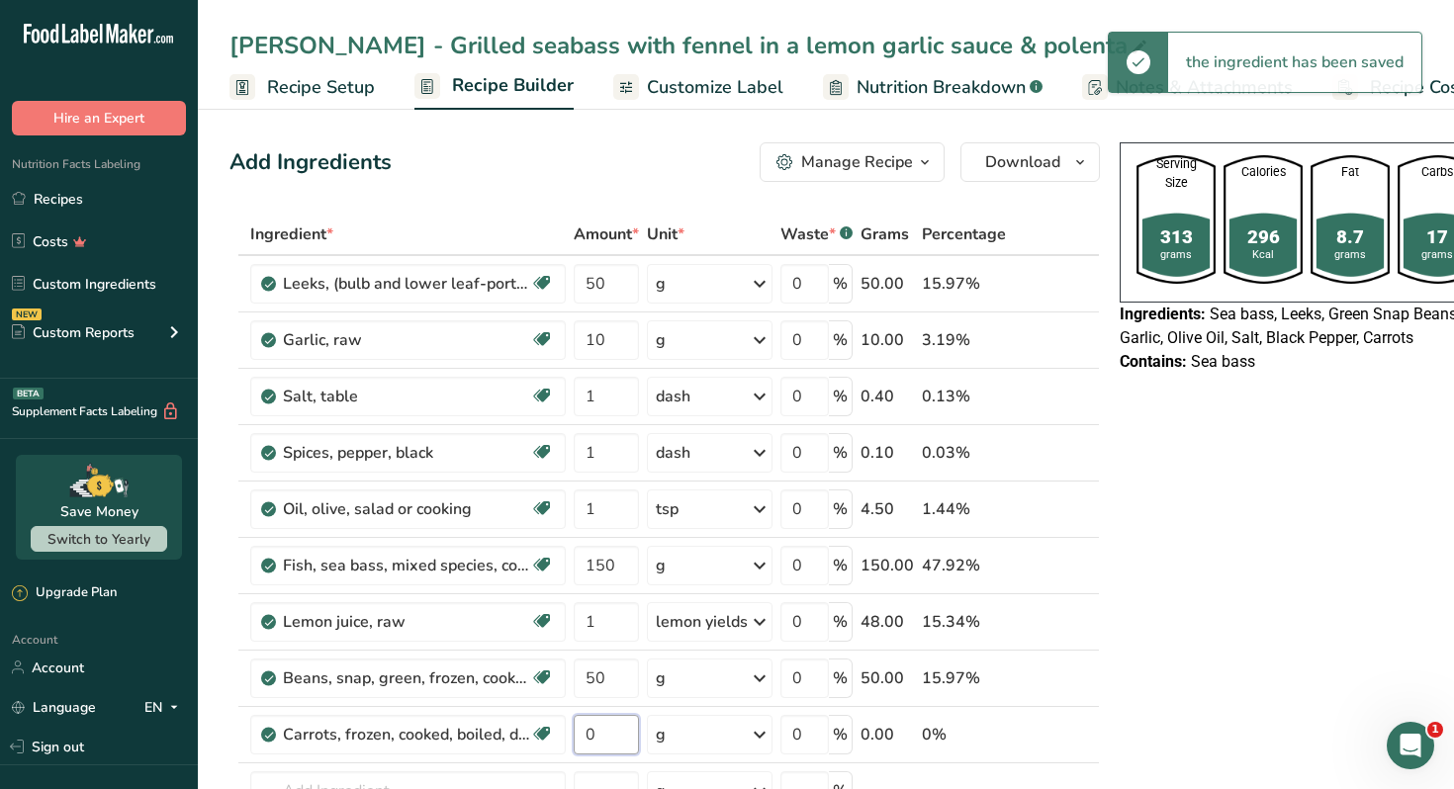
click at [594, 738] on input "0" at bounding box center [606, 735] width 65 height 40
type input "50"
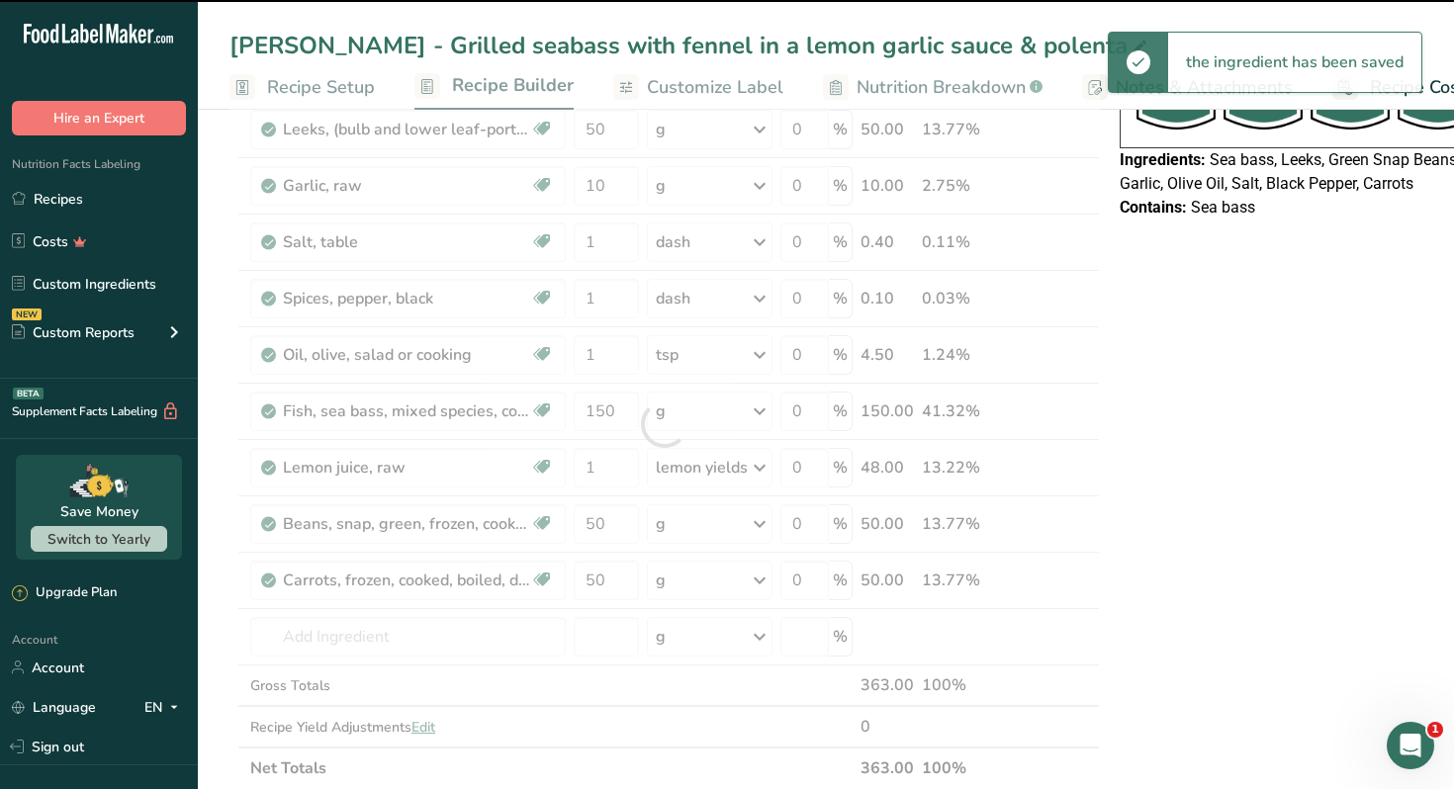
scroll to position [177, 0]
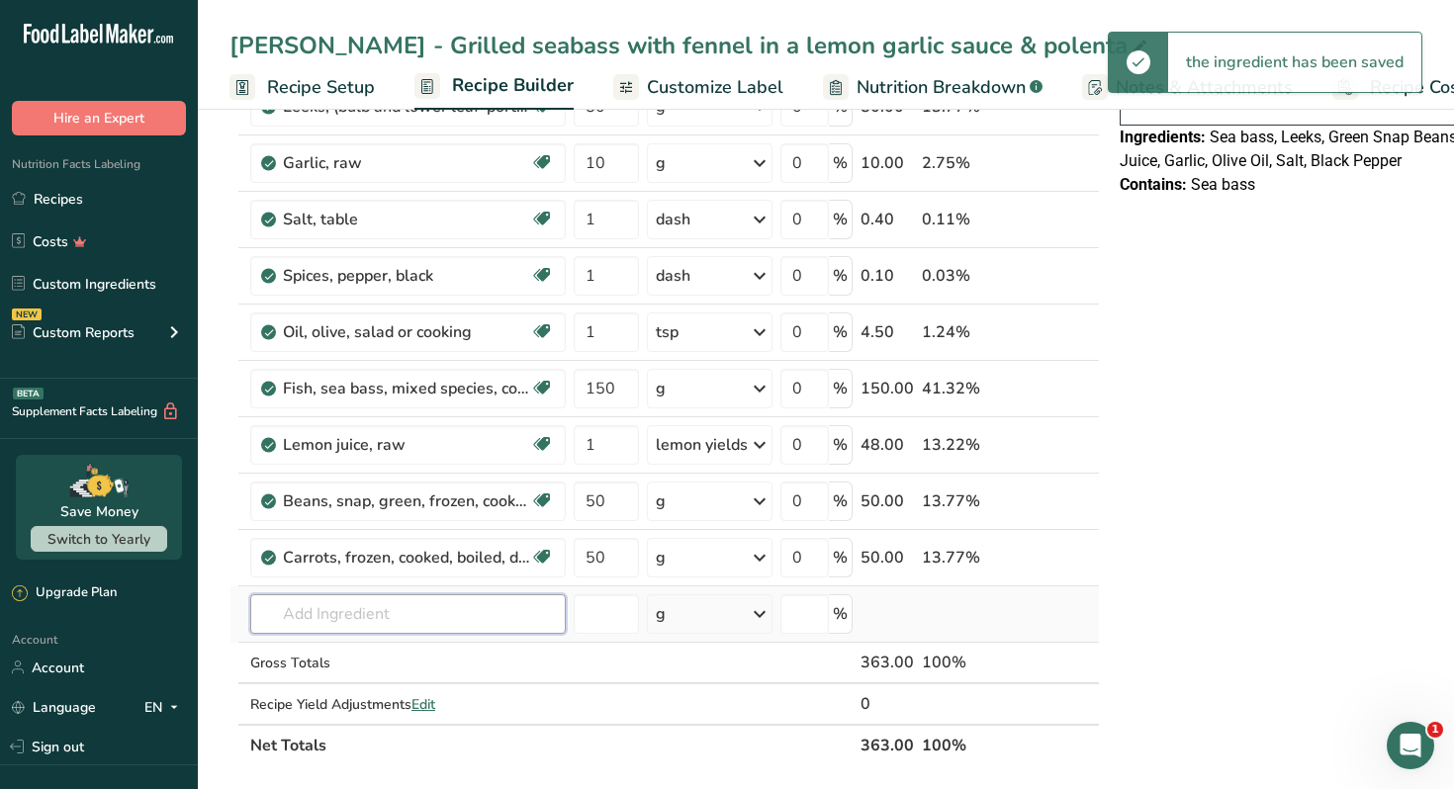
click at [368, 619] on input "text" at bounding box center [407, 614] width 315 height 40
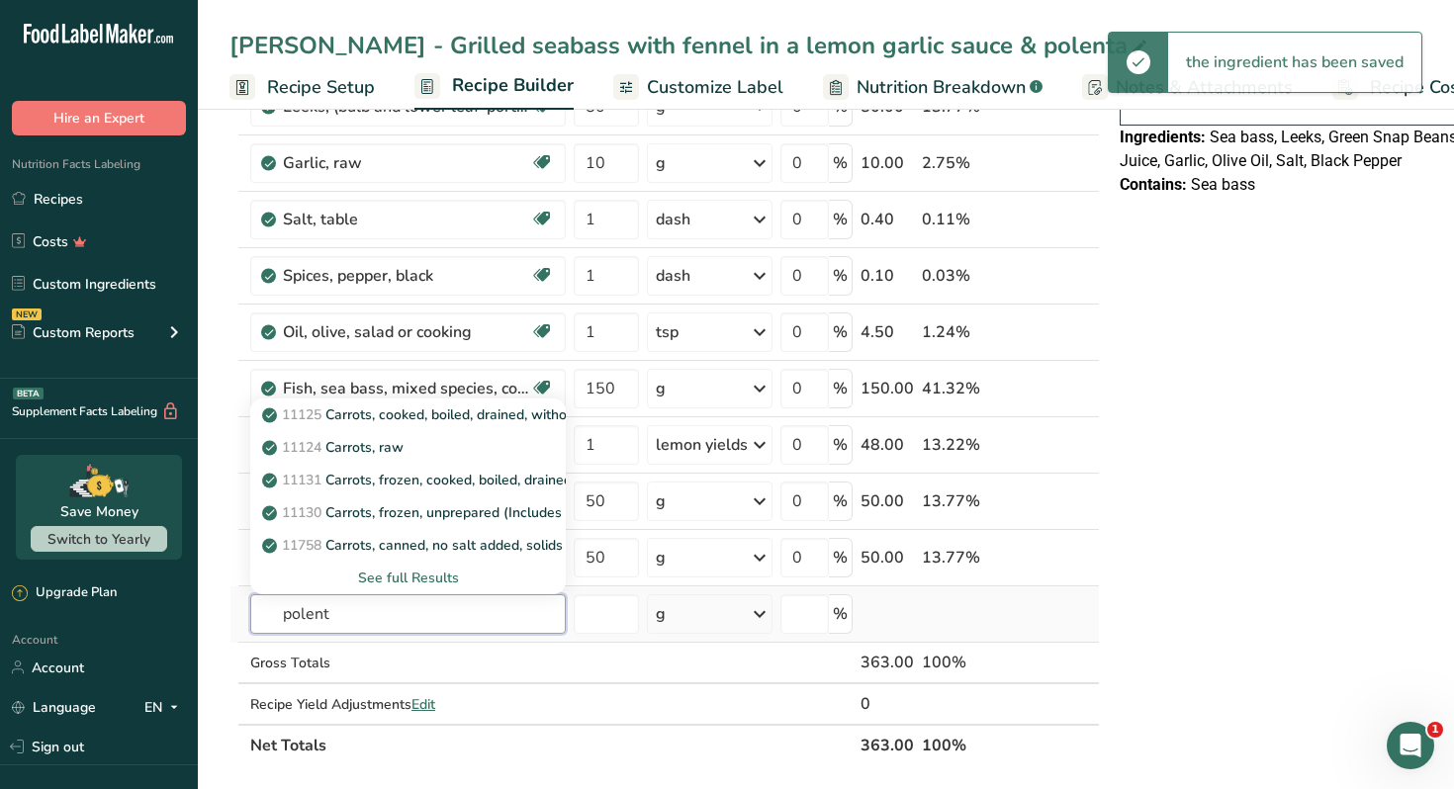
type input "polenta"
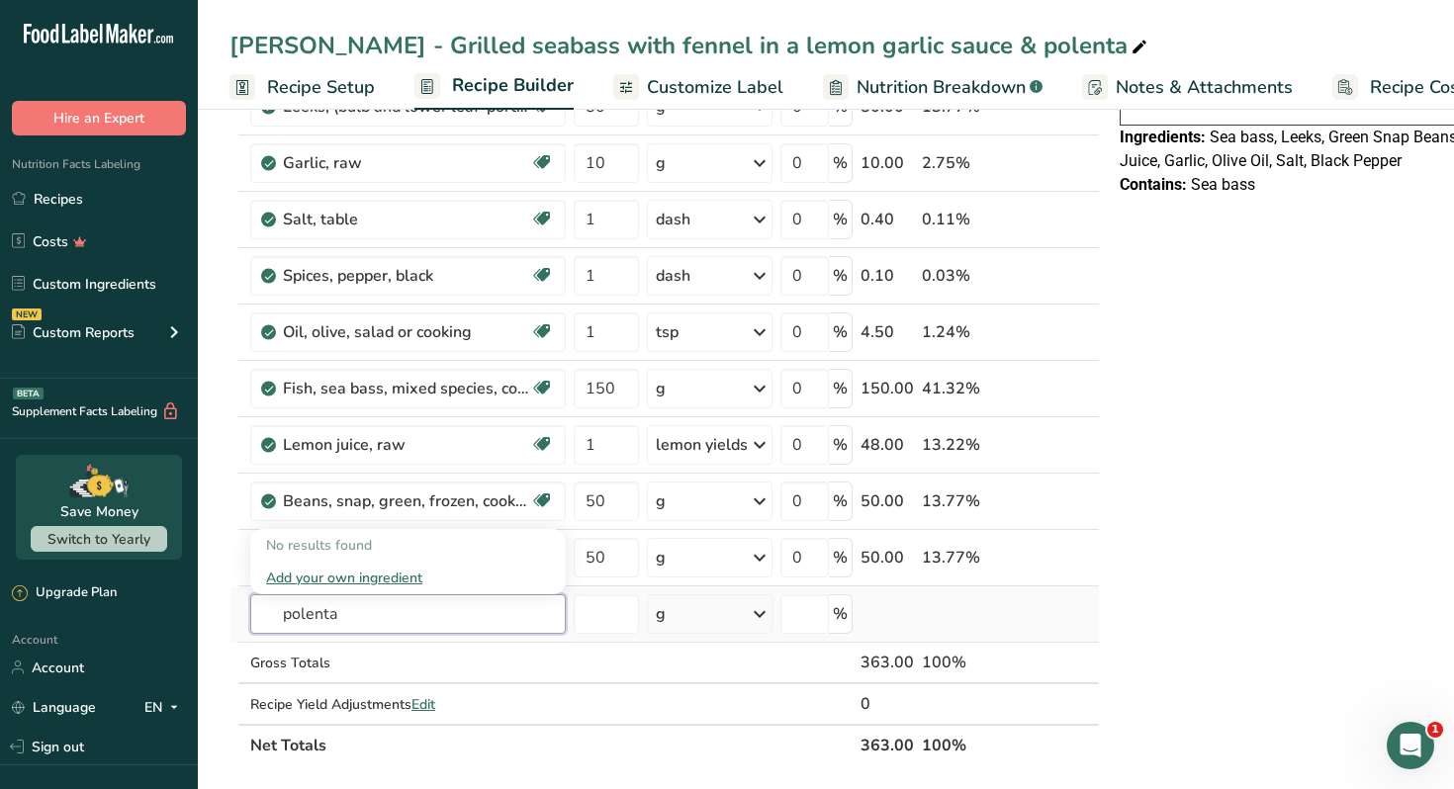
click at [409, 608] on input "polenta" at bounding box center [407, 614] width 315 height 40
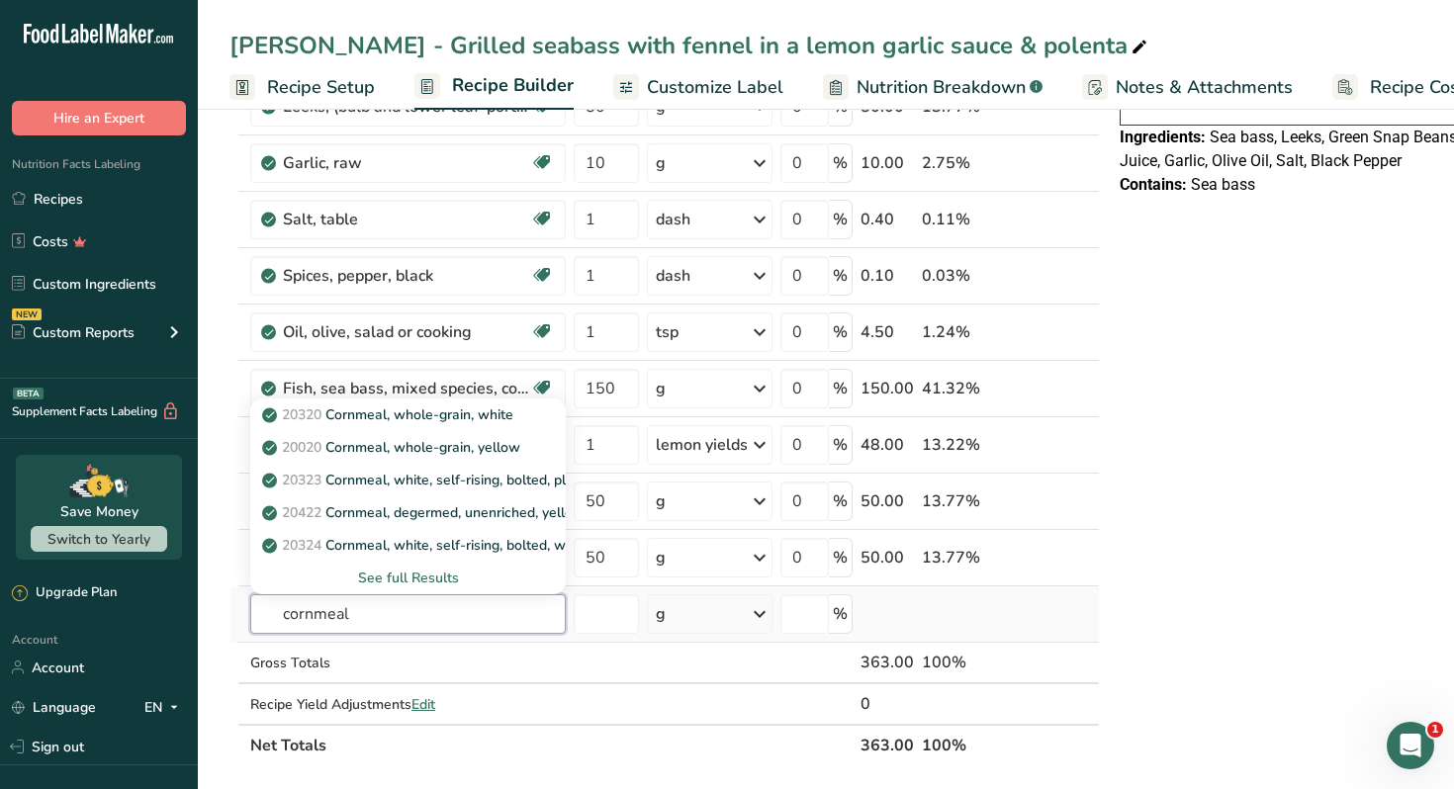
type input "cornmeal"
click at [434, 578] on div "See full Results" at bounding box center [408, 578] width 284 height 21
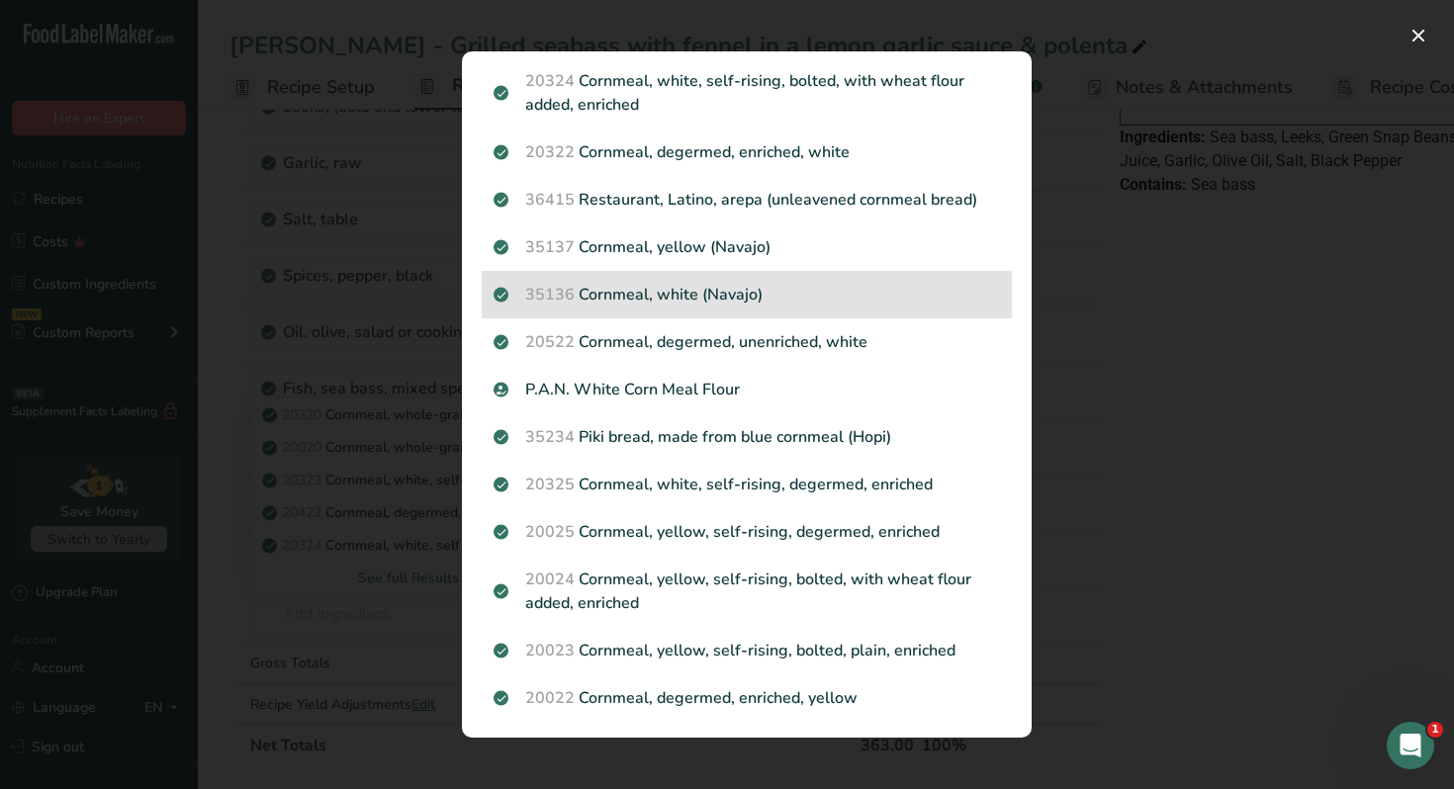
scroll to position [0, 0]
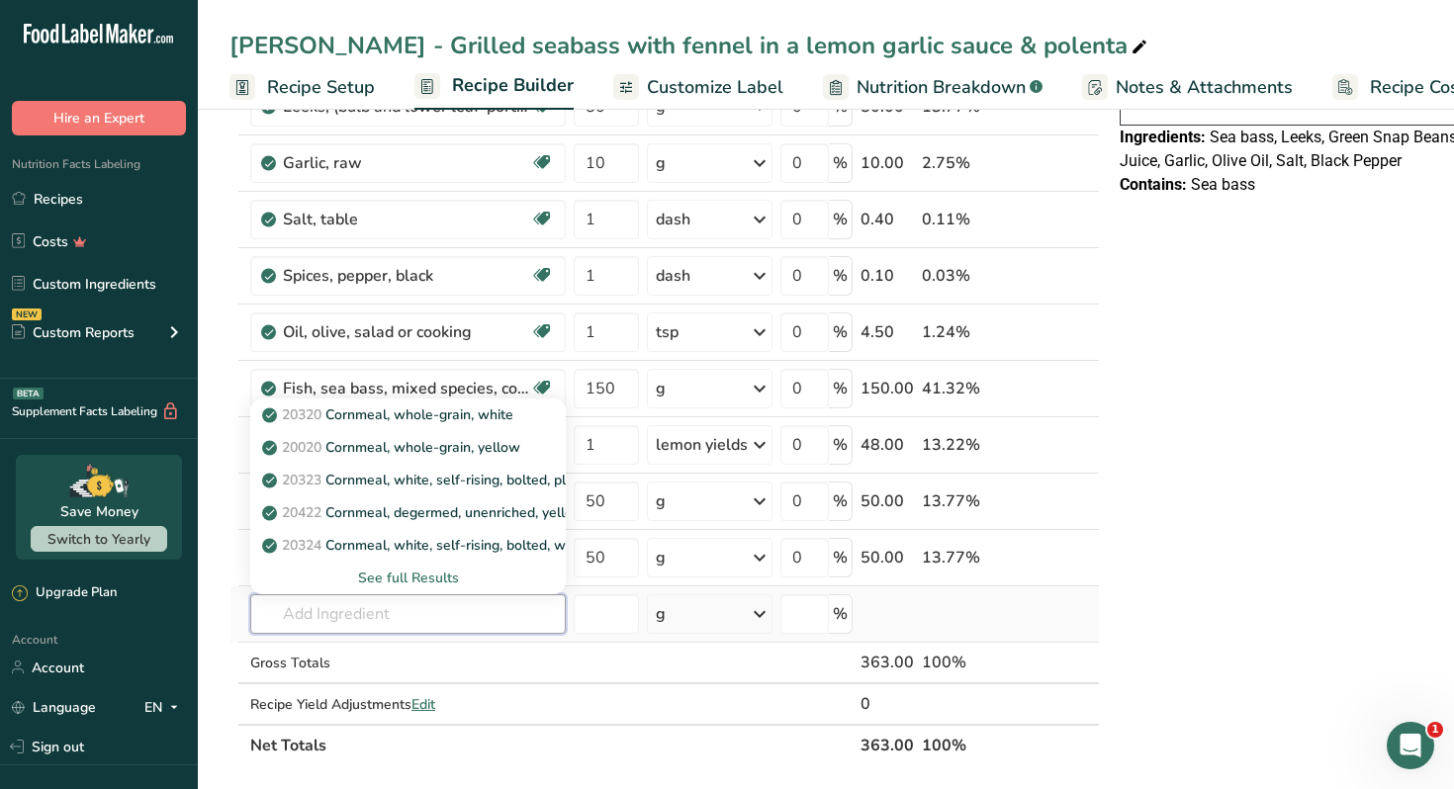
click at [358, 613] on input "text" at bounding box center [407, 614] width 315 height 40
type input "corn grit"
click at [386, 575] on div "See full Results" at bounding box center [408, 578] width 284 height 21
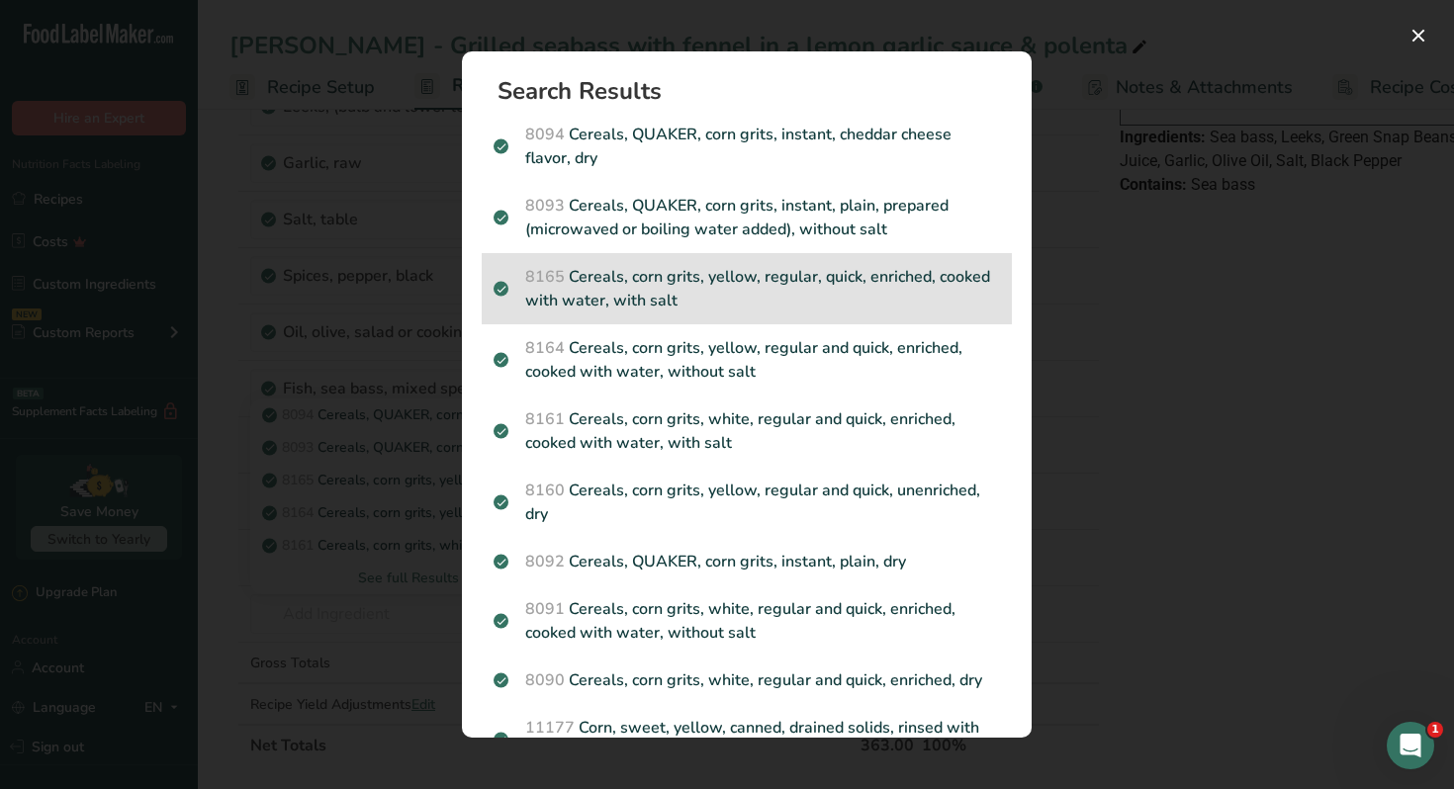
click at [802, 302] on p "8165 Cereals, corn grits, yellow, regular, quick, enriched, cooked with water, …" at bounding box center [747, 288] width 506 height 47
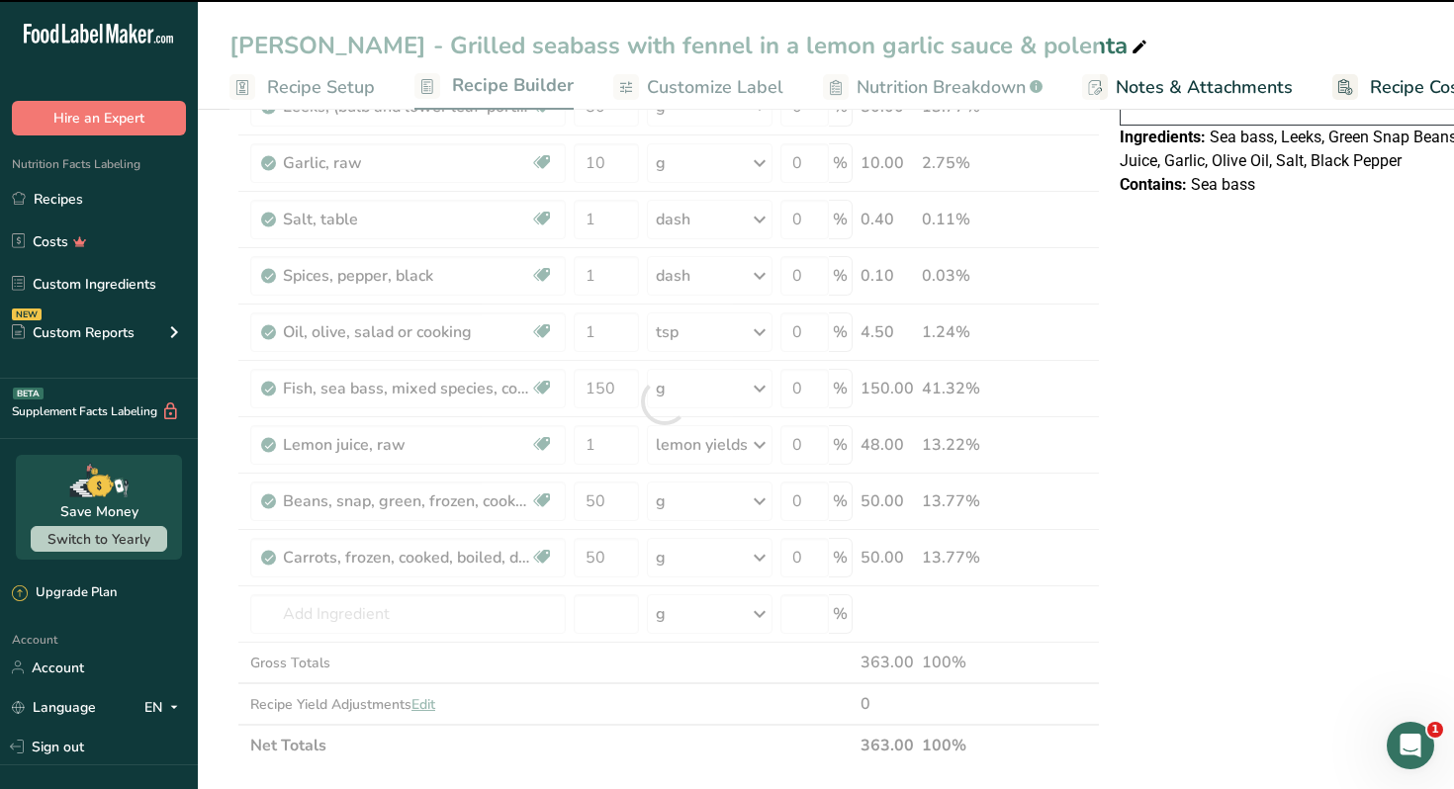
type input "0"
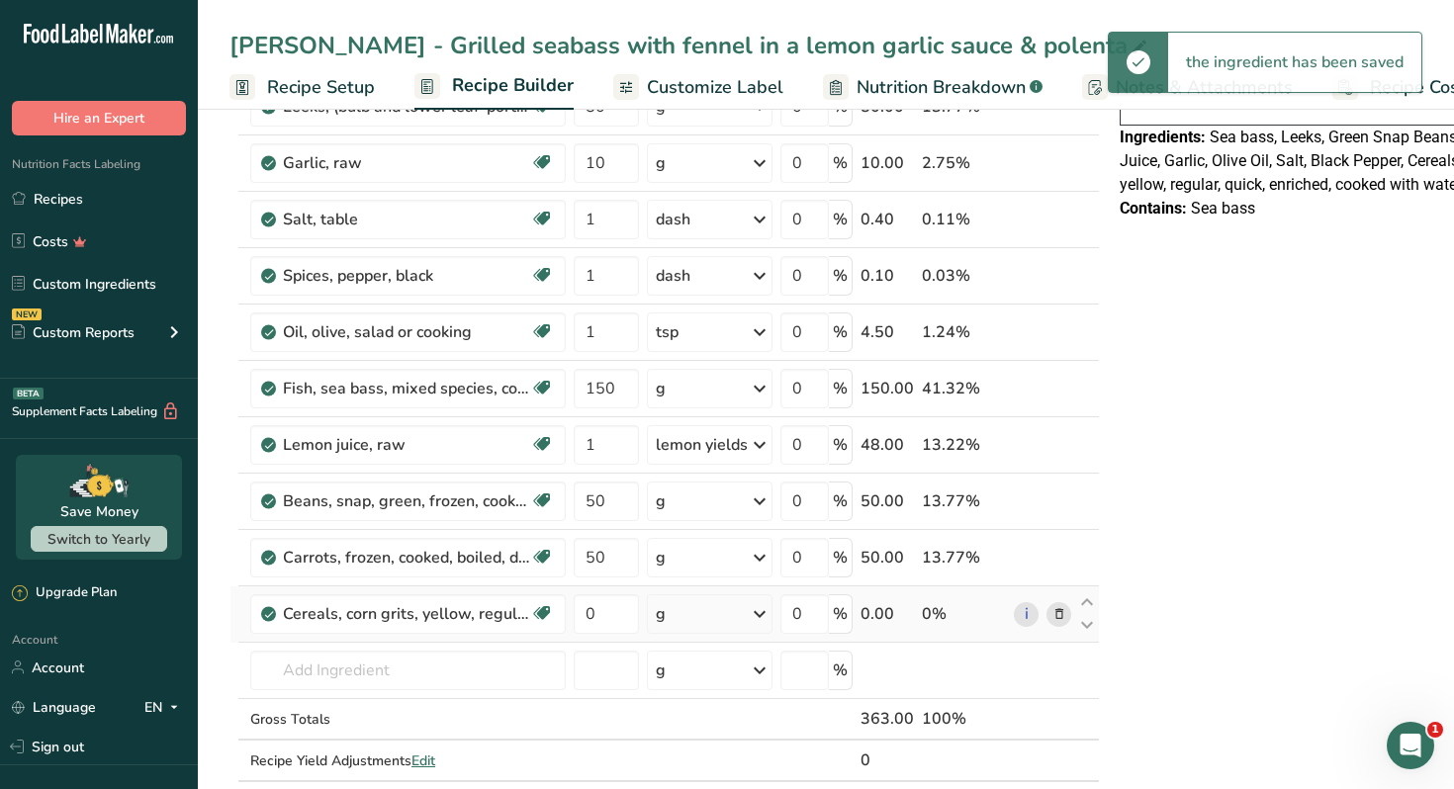
click at [683, 611] on div "g" at bounding box center [710, 614] width 126 height 40
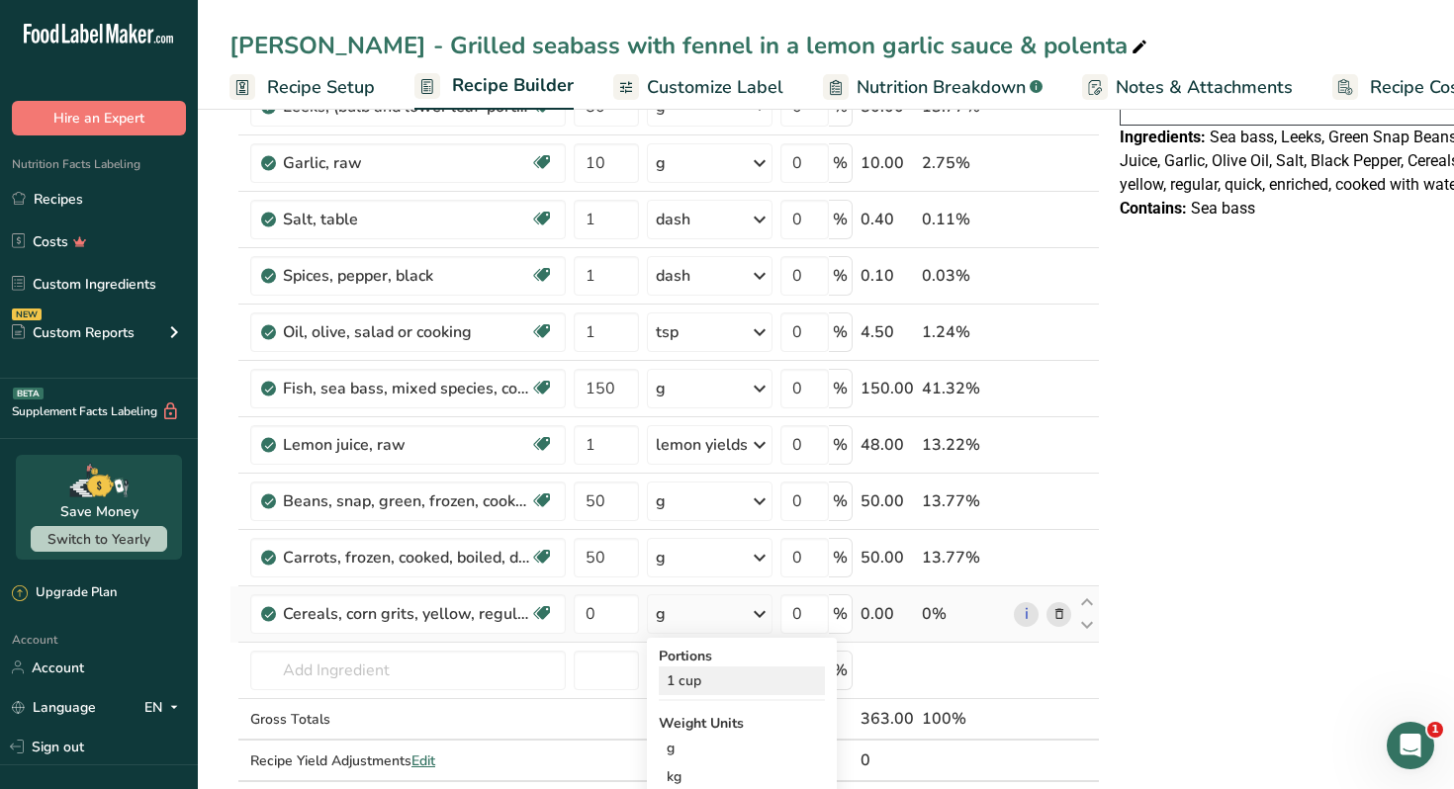
click at [698, 675] on div "1 cup" at bounding box center [742, 681] width 166 height 29
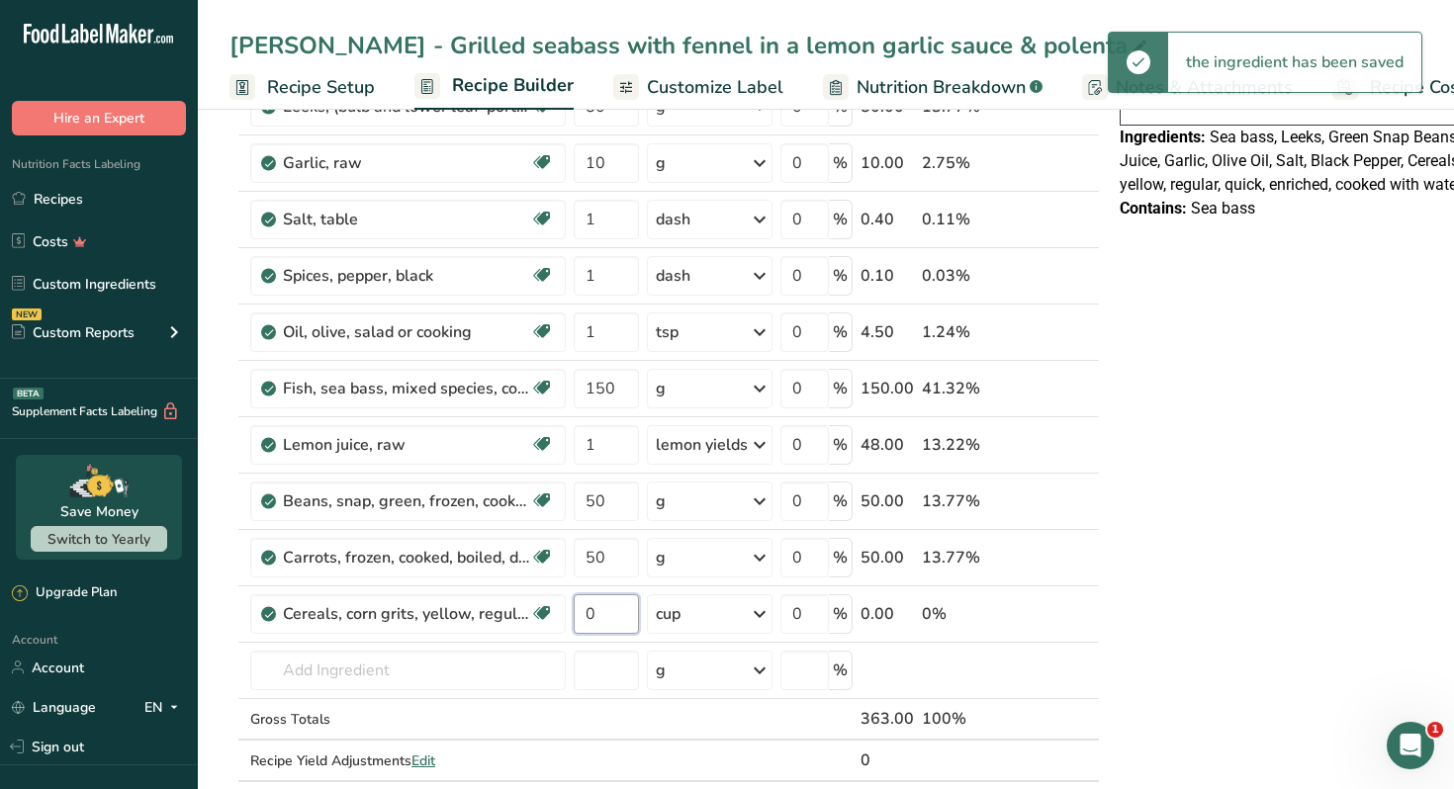
click at [591, 620] on input "0" at bounding box center [606, 614] width 65 height 40
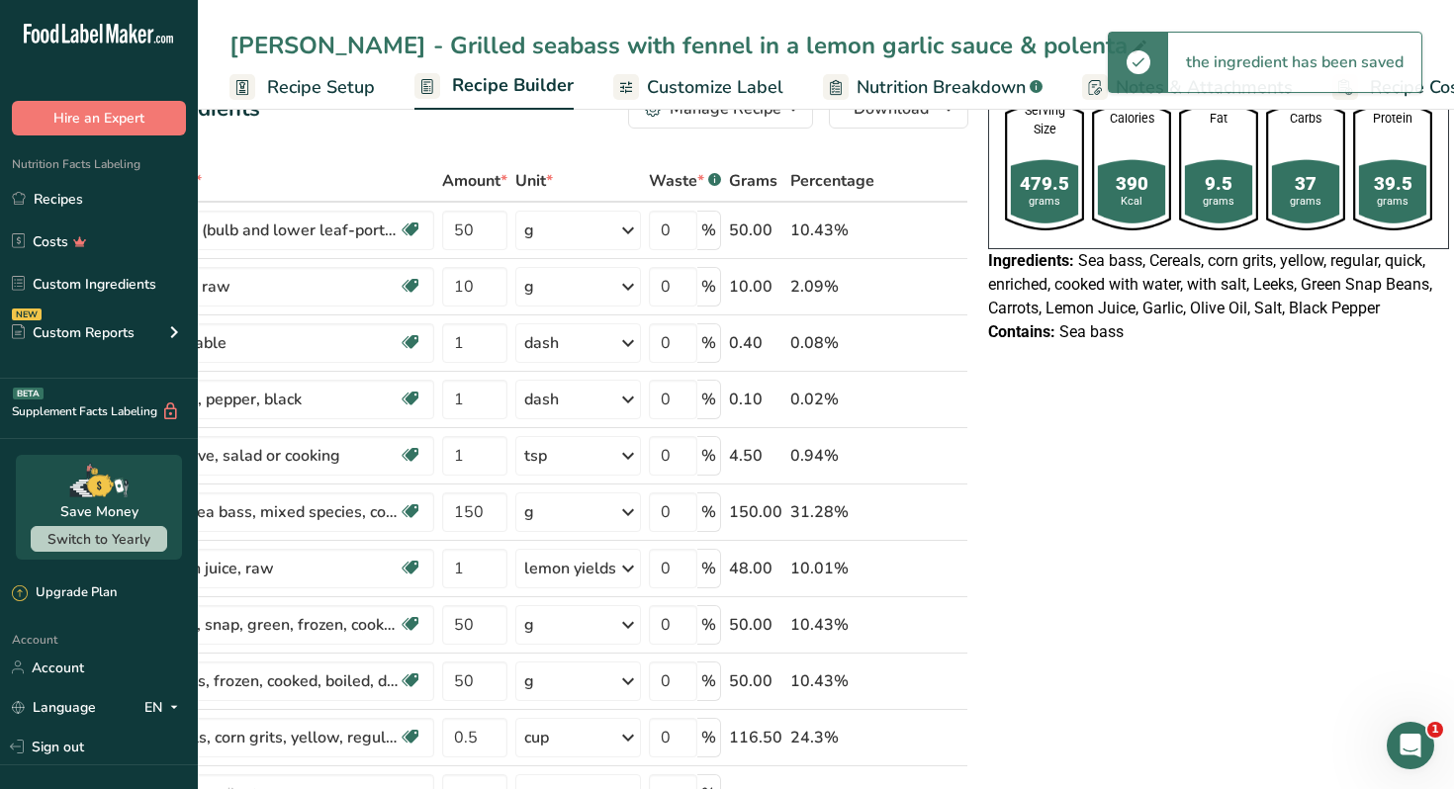
scroll to position [77, 0]
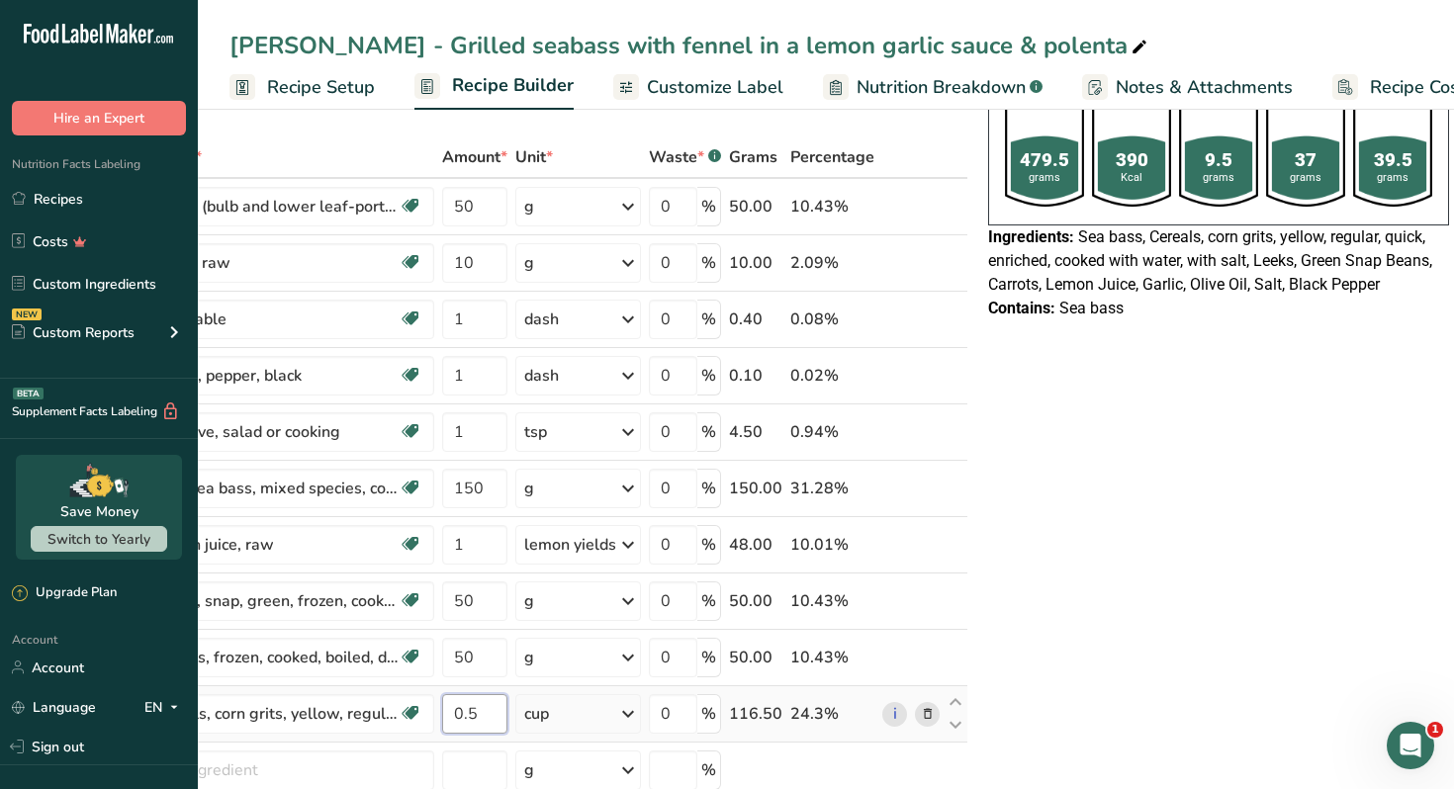
click at [472, 715] on input "0.5" at bounding box center [474, 714] width 65 height 40
type input "1"
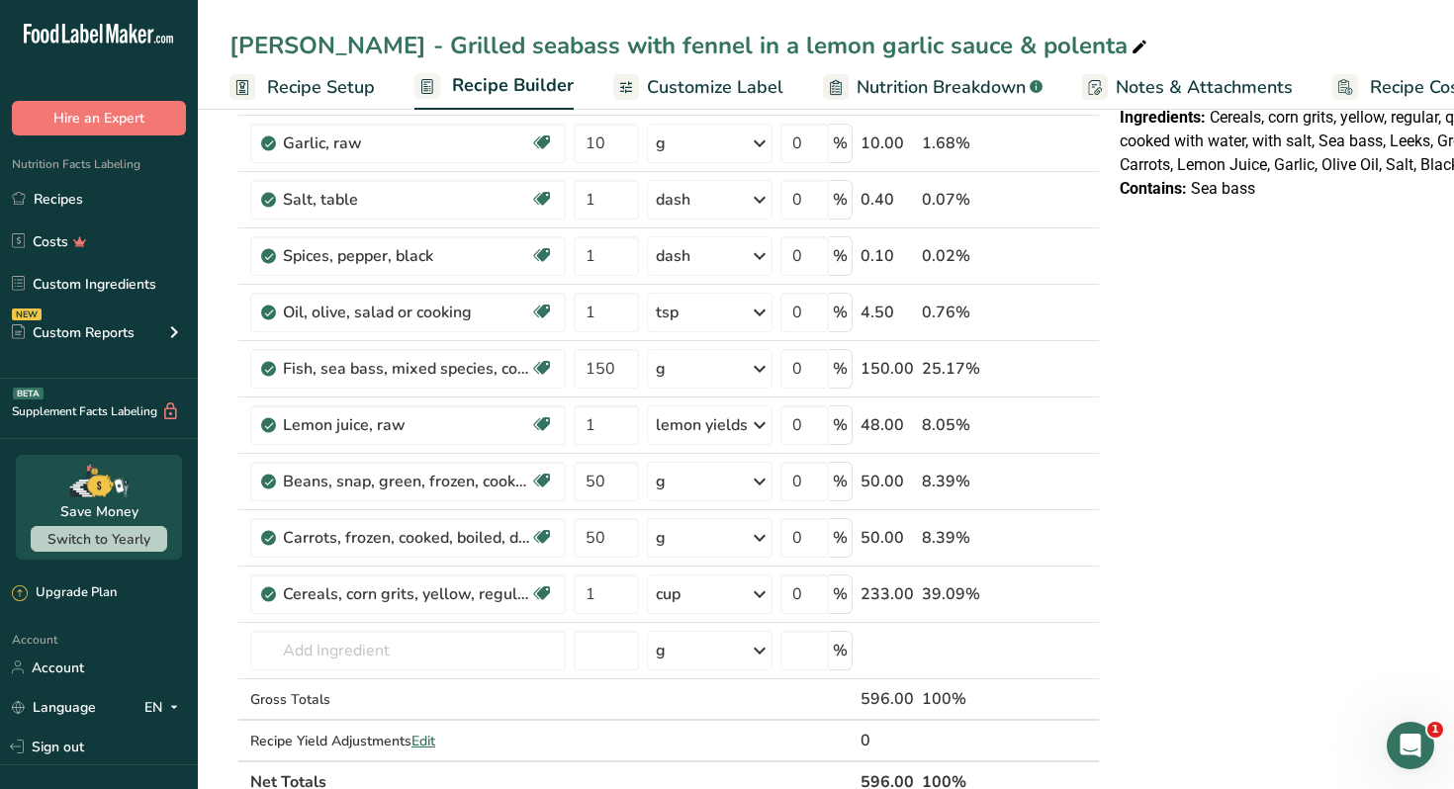
scroll to position [212, 0]
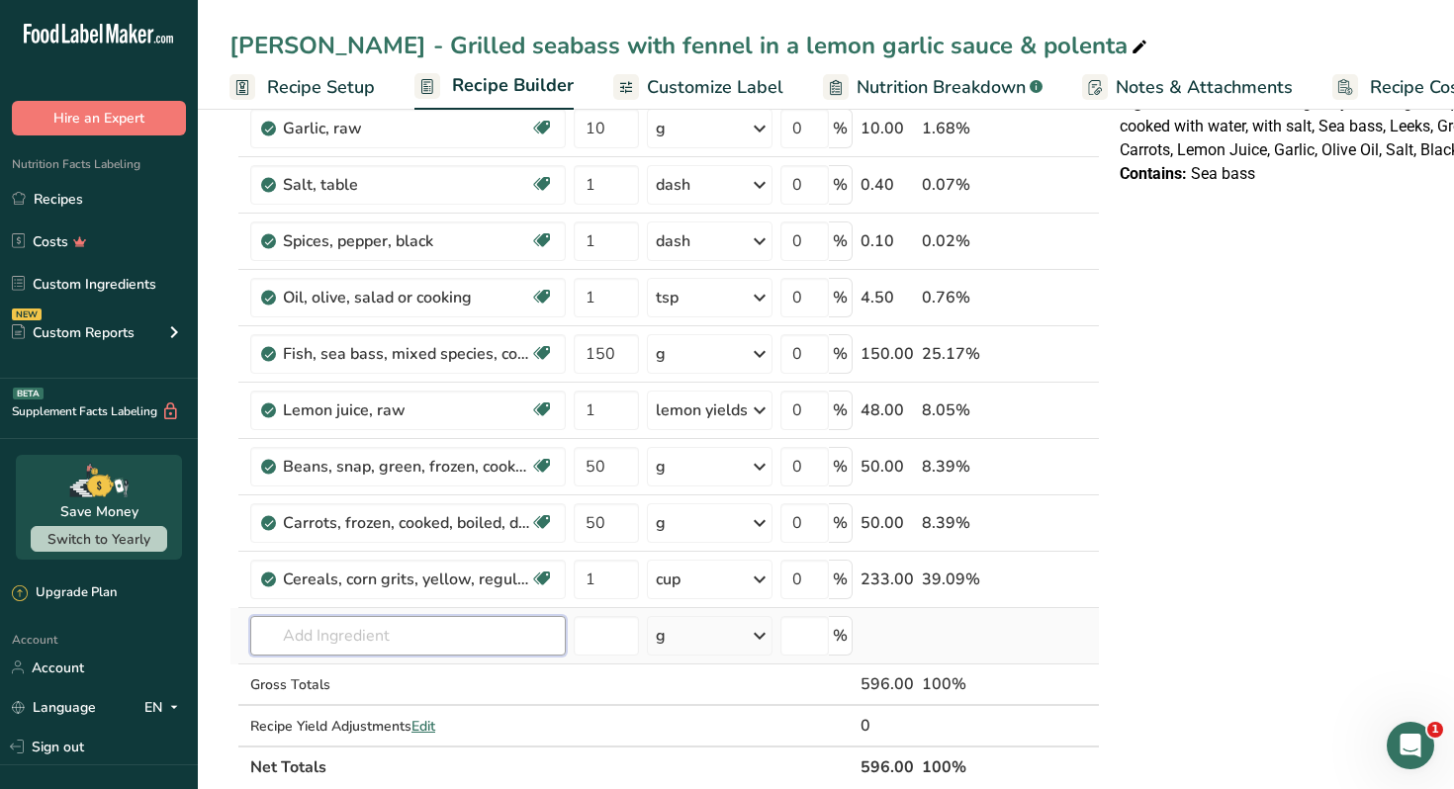
click at [358, 641] on input "text" at bounding box center [407, 636] width 315 height 40
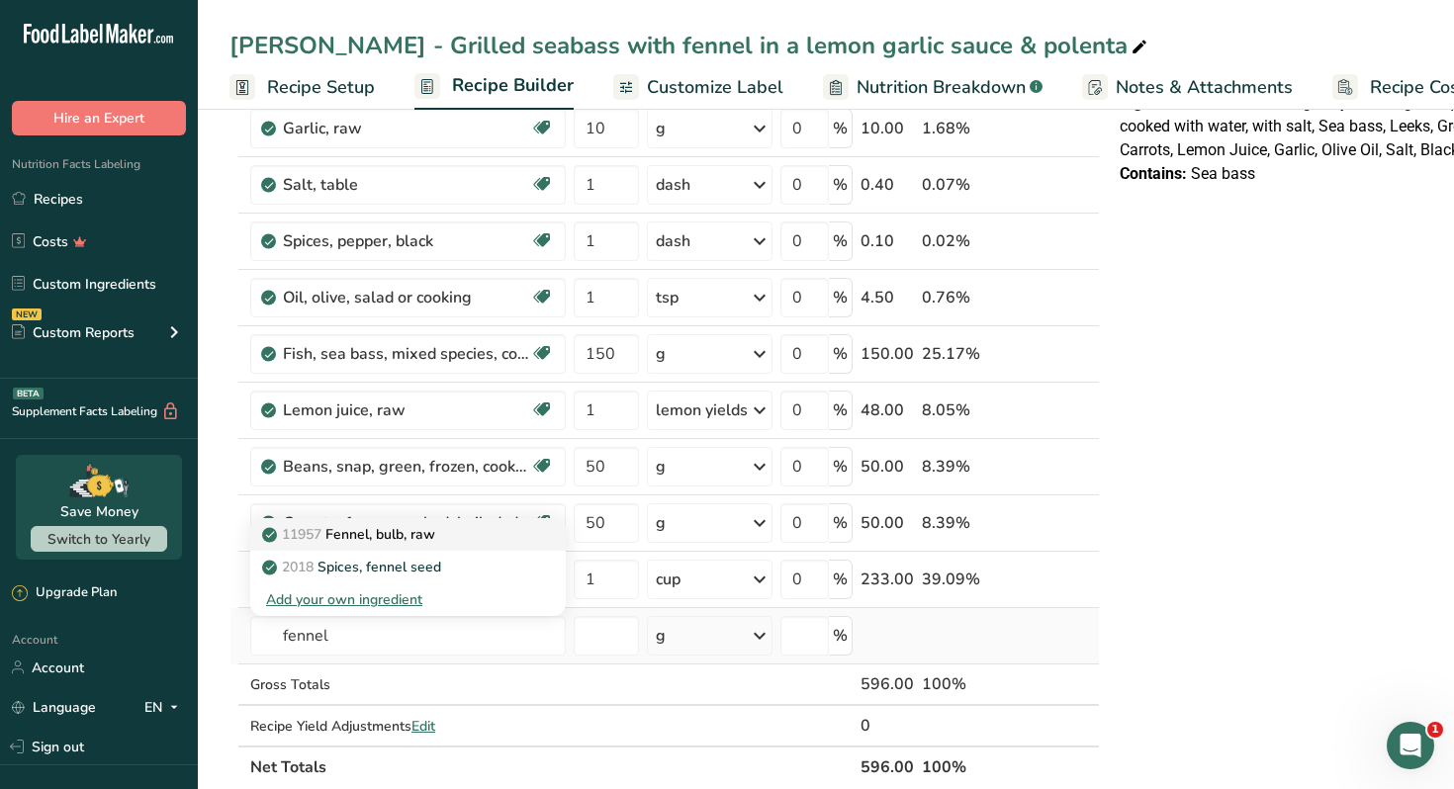
click at [412, 539] on p "11957 Fennel, bulb, raw" at bounding box center [350, 534] width 169 height 21
type input "Fennel, bulb, raw"
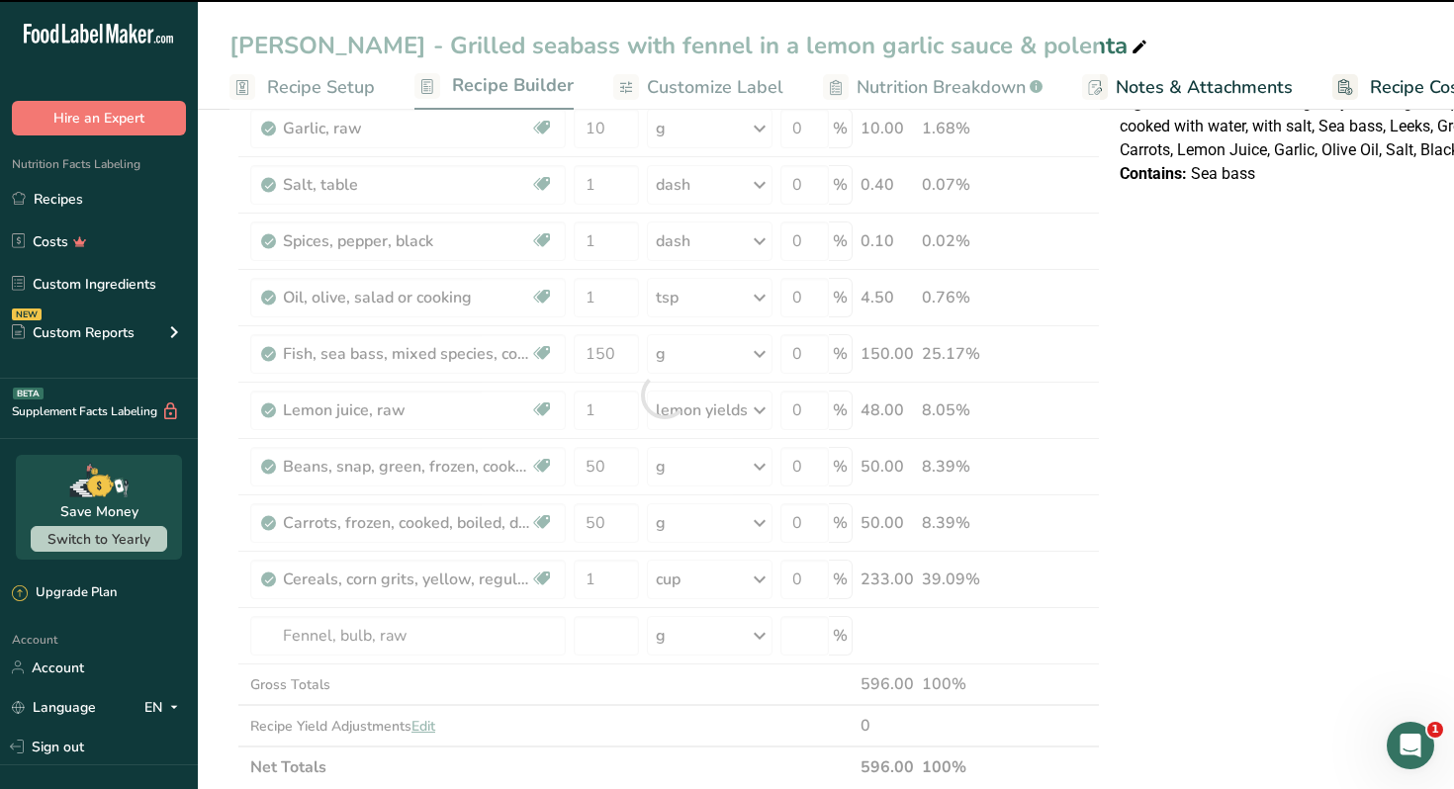
type input "0"
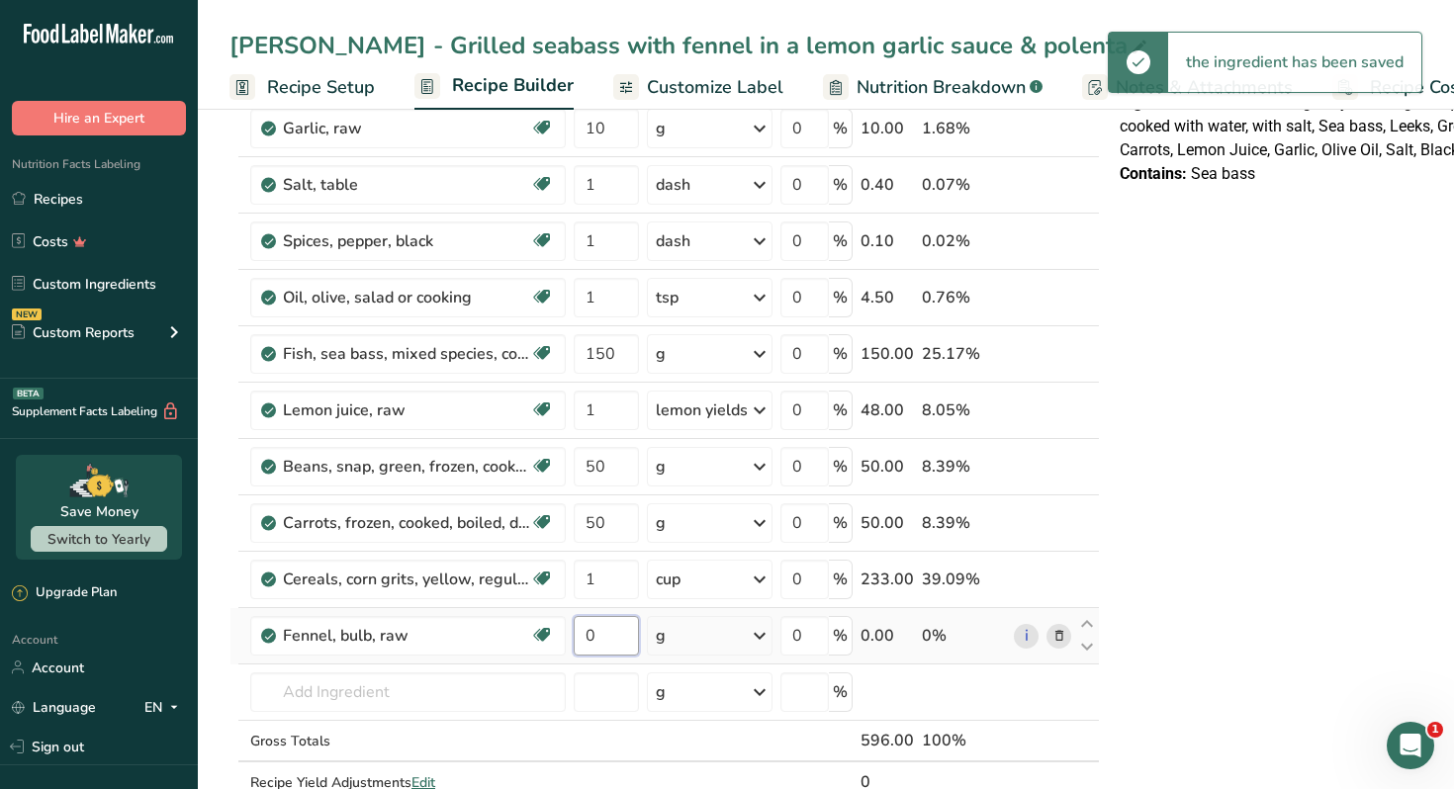
click at [601, 640] on input "0" at bounding box center [606, 636] width 65 height 40
type input "20"
click at [1265, 513] on div "Serving Size 616 grams Calories 472 Kcal Fat 10 grams Carbs 54.6 grams Protein …" at bounding box center [1350, 786] width 477 height 1726
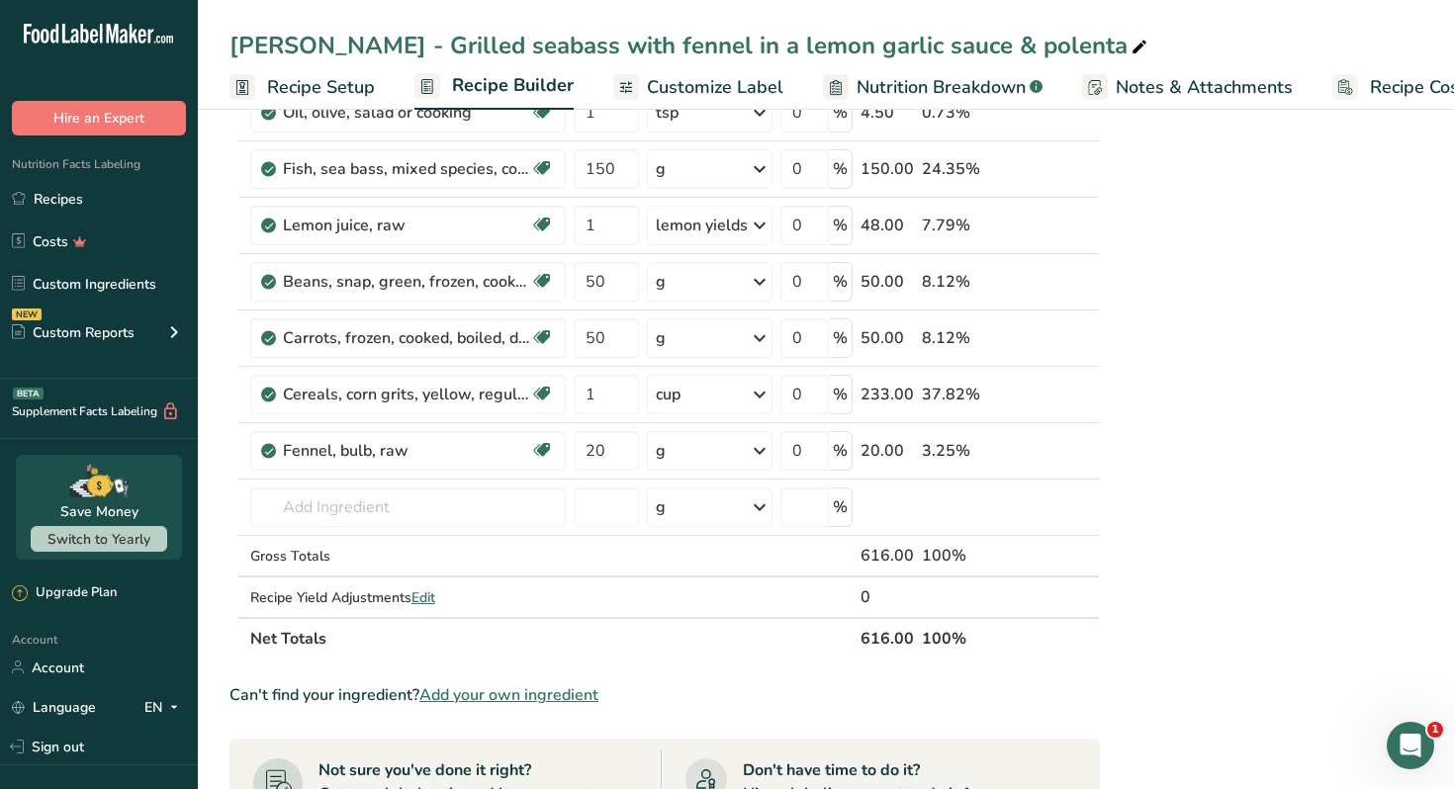
scroll to position [0, 0]
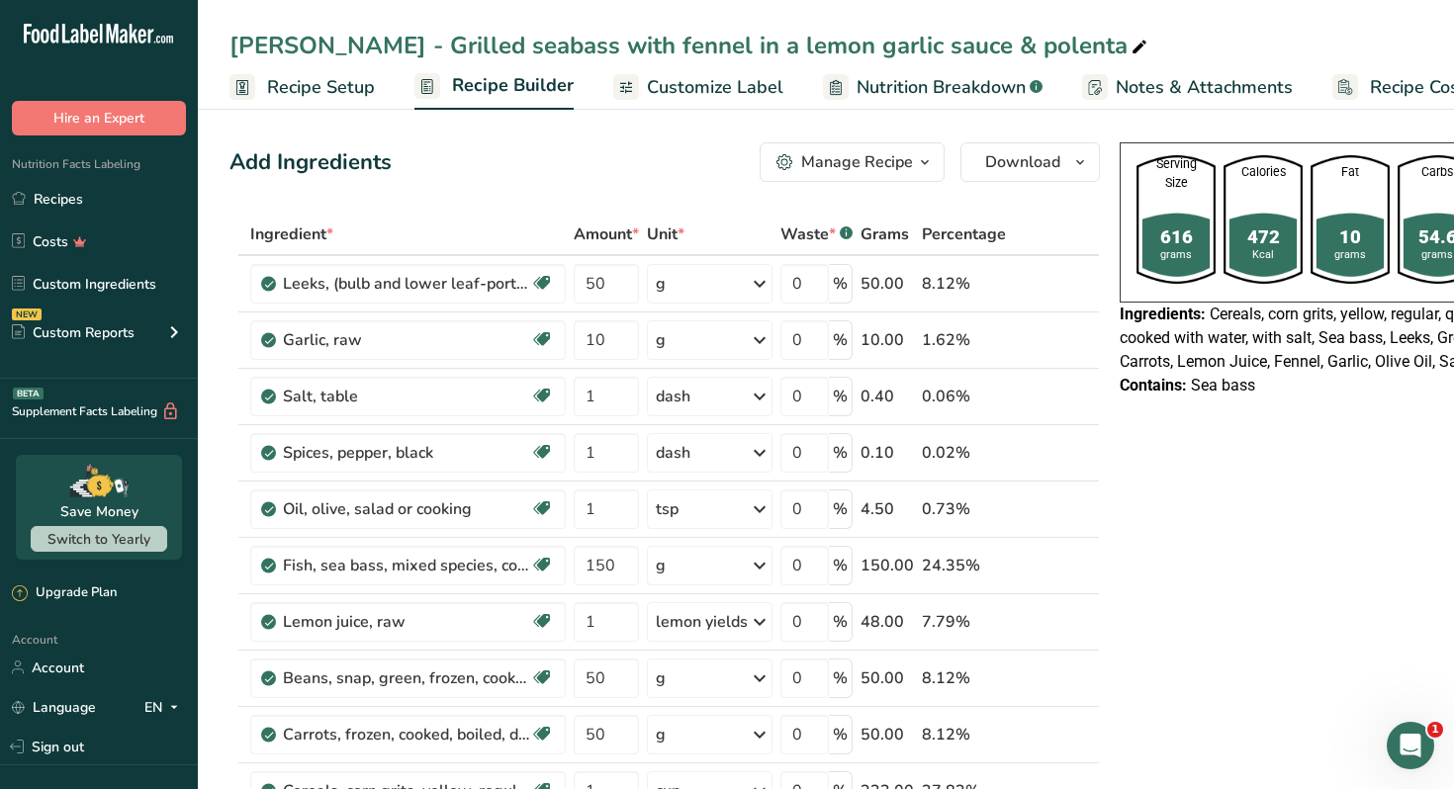
click at [915, 174] on button "Manage Recipe" at bounding box center [852, 162] width 185 height 40
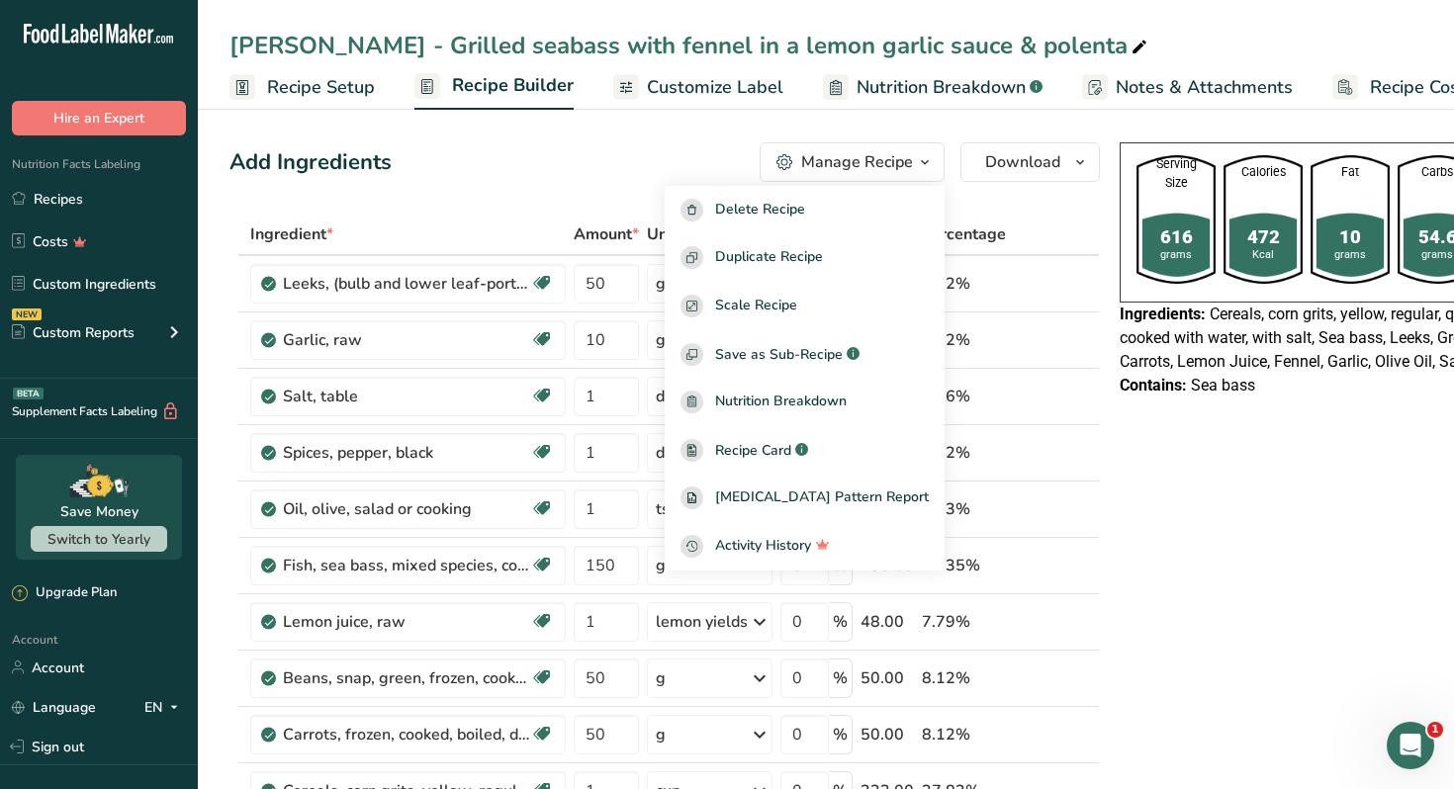
click at [1252, 396] on div "Contains: Sea bass" at bounding box center [1350, 386] width 461 height 24
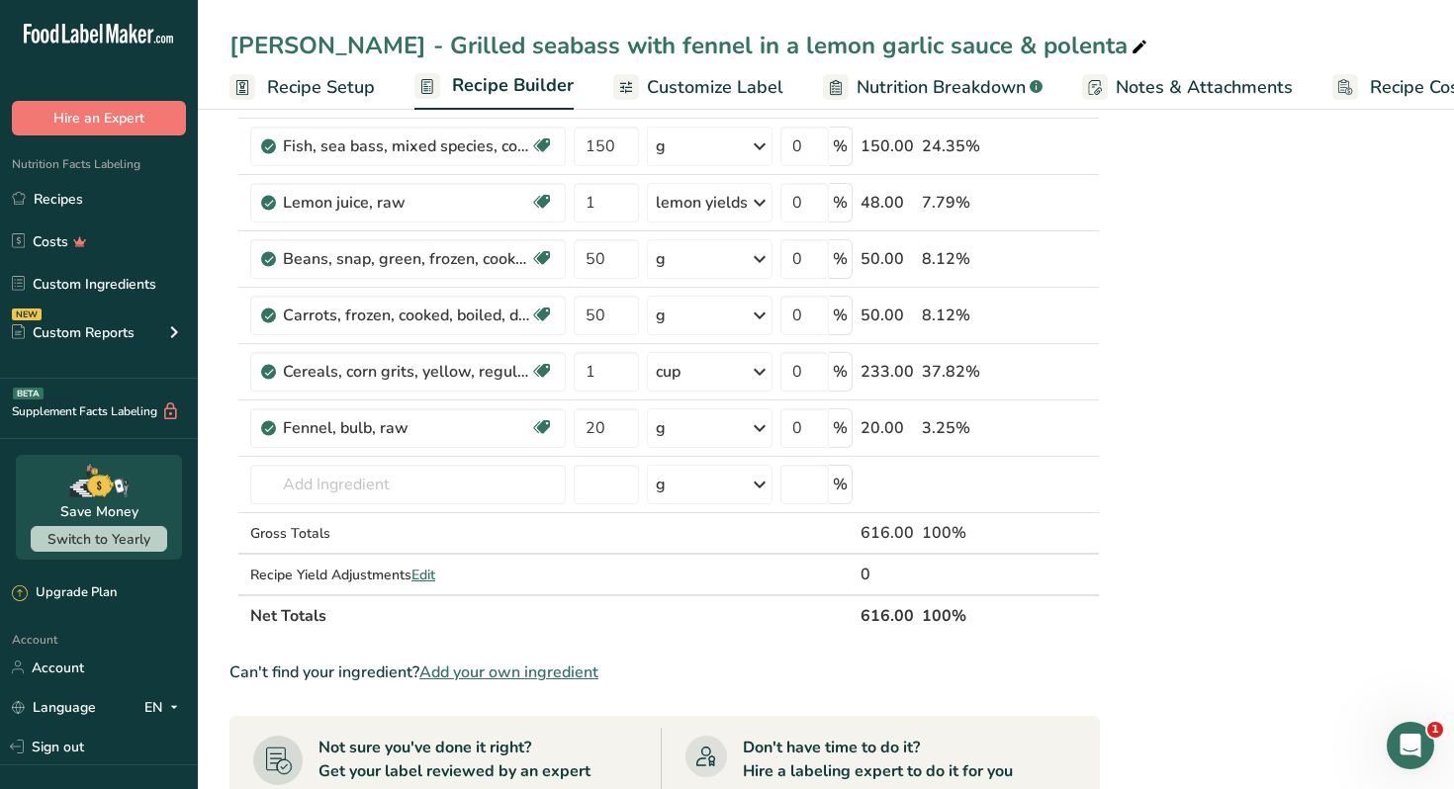
scroll to position [421, 0]
click at [713, 370] on div "cup" at bounding box center [710, 370] width 126 height 40
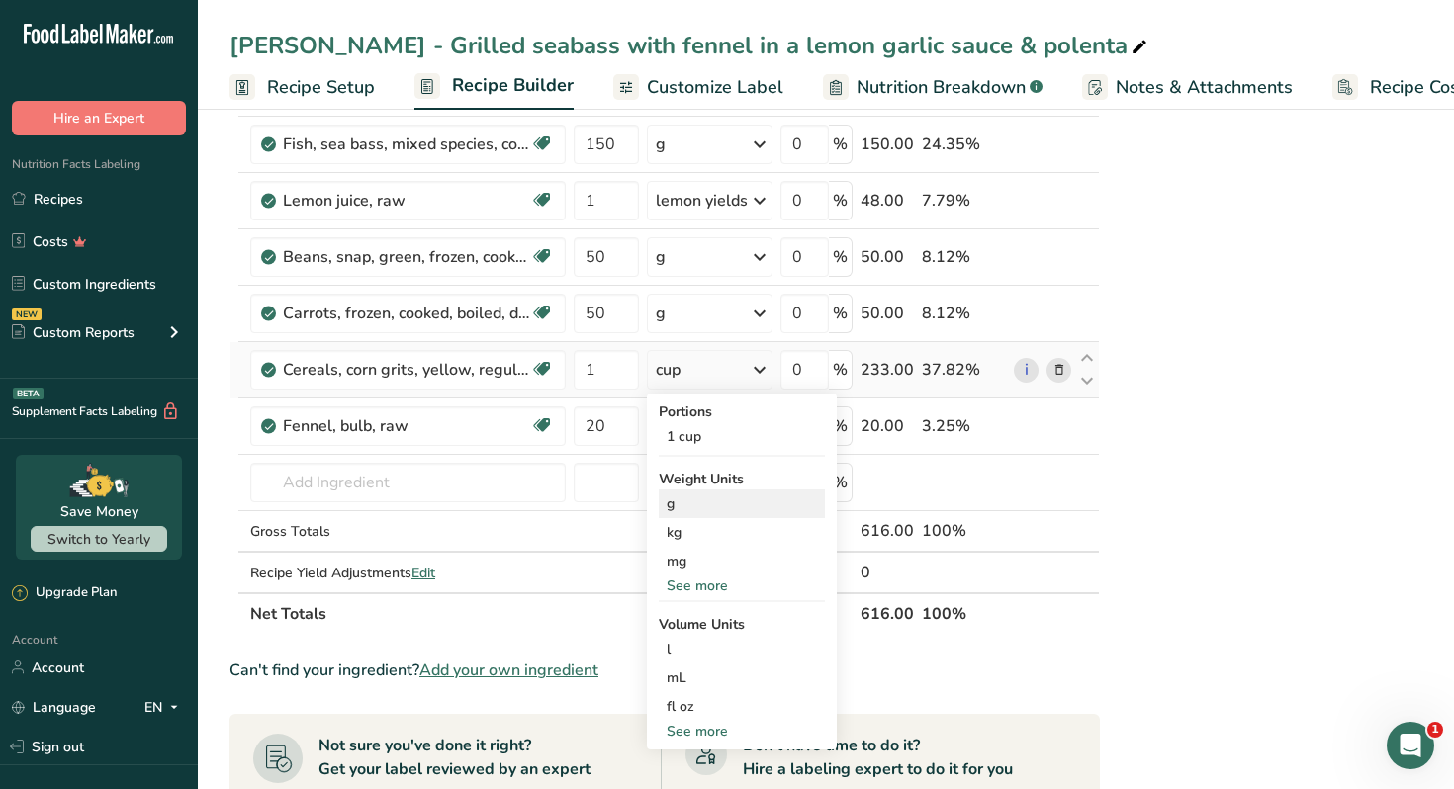
click at [709, 508] on div "g" at bounding box center [742, 504] width 166 height 29
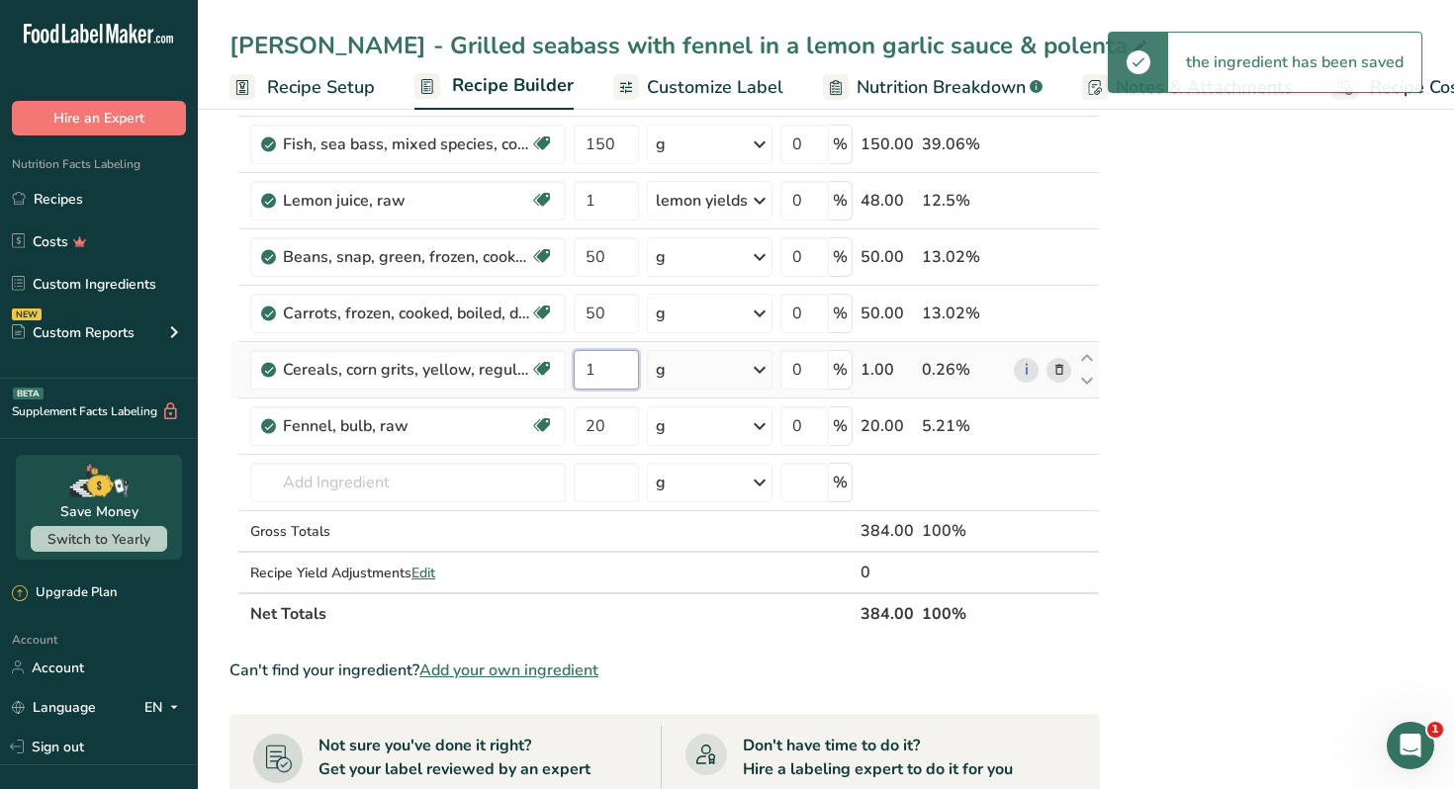
click at [597, 372] on input "1" at bounding box center [606, 370] width 65 height 40
type input "200"
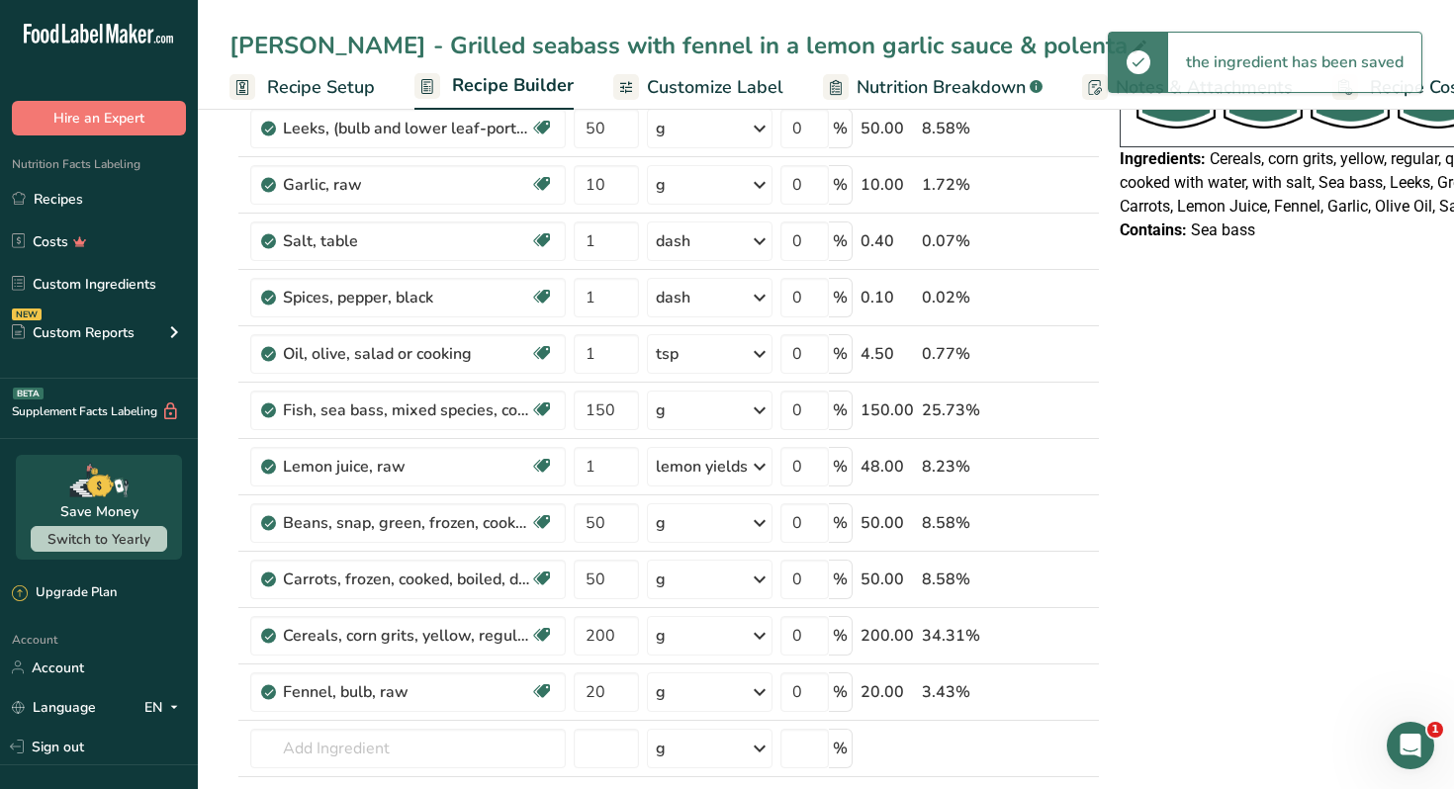
scroll to position [156, 0]
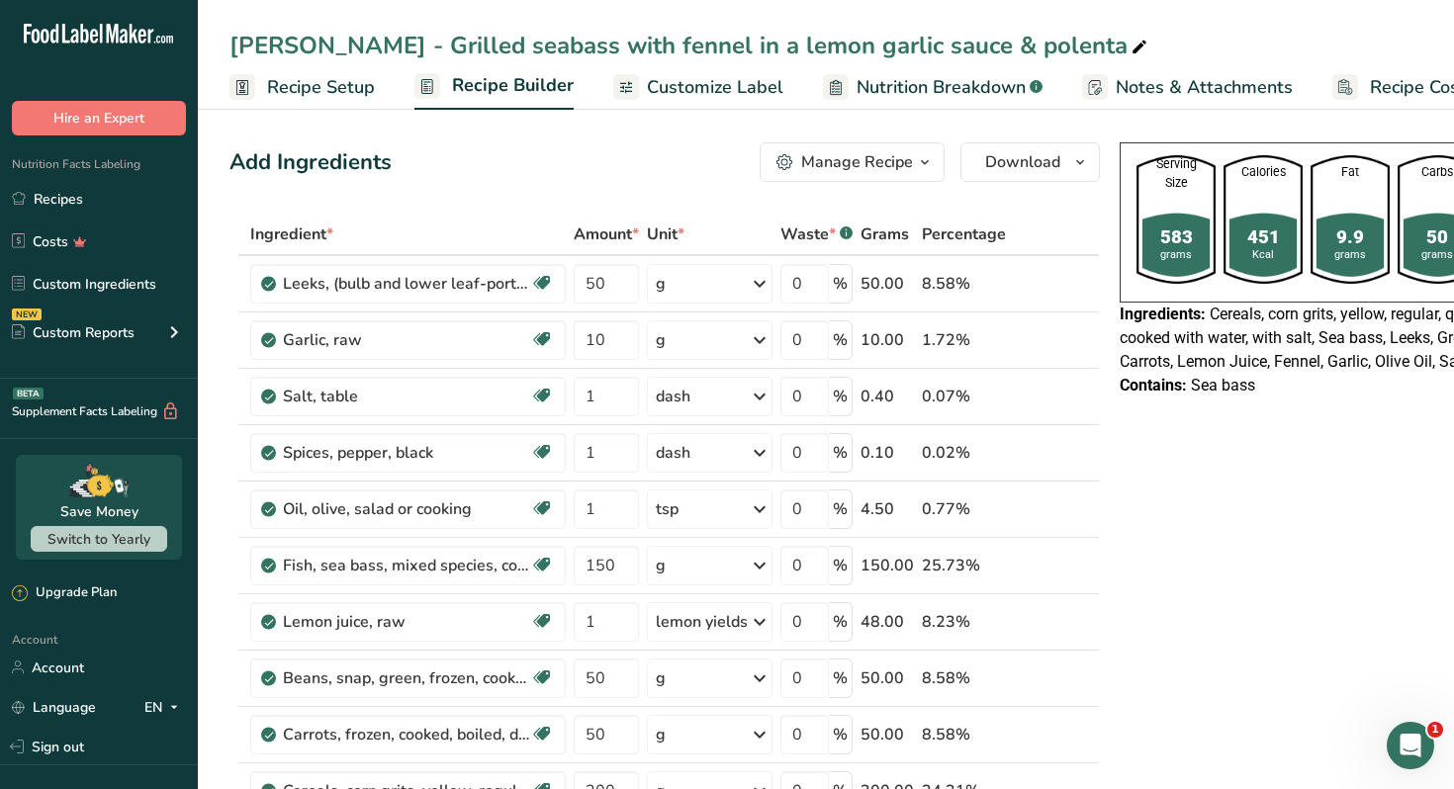
click at [913, 150] on span "button" at bounding box center [925, 162] width 24 height 24
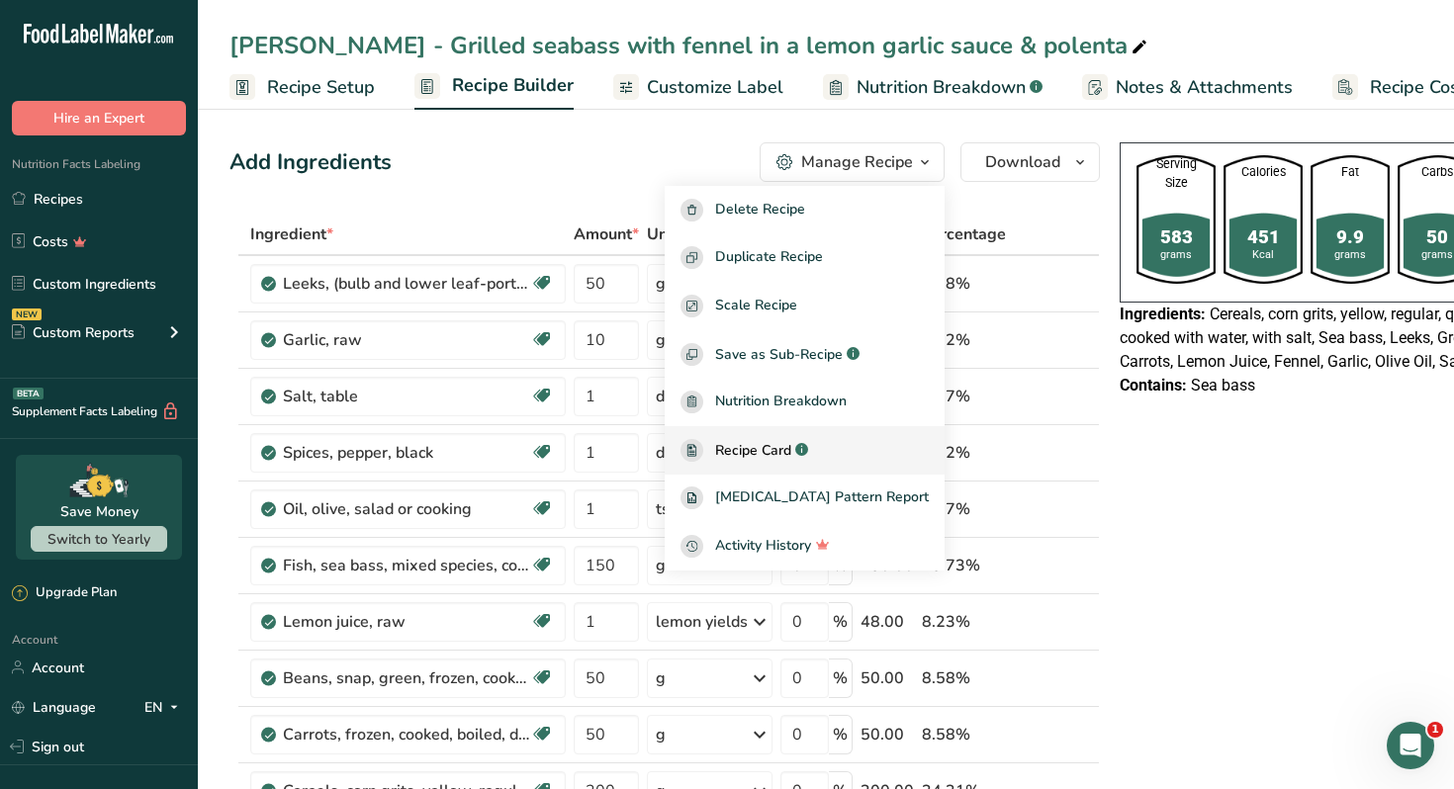
click at [791, 451] on span "Recipe Card" at bounding box center [753, 450] width 76 height 21
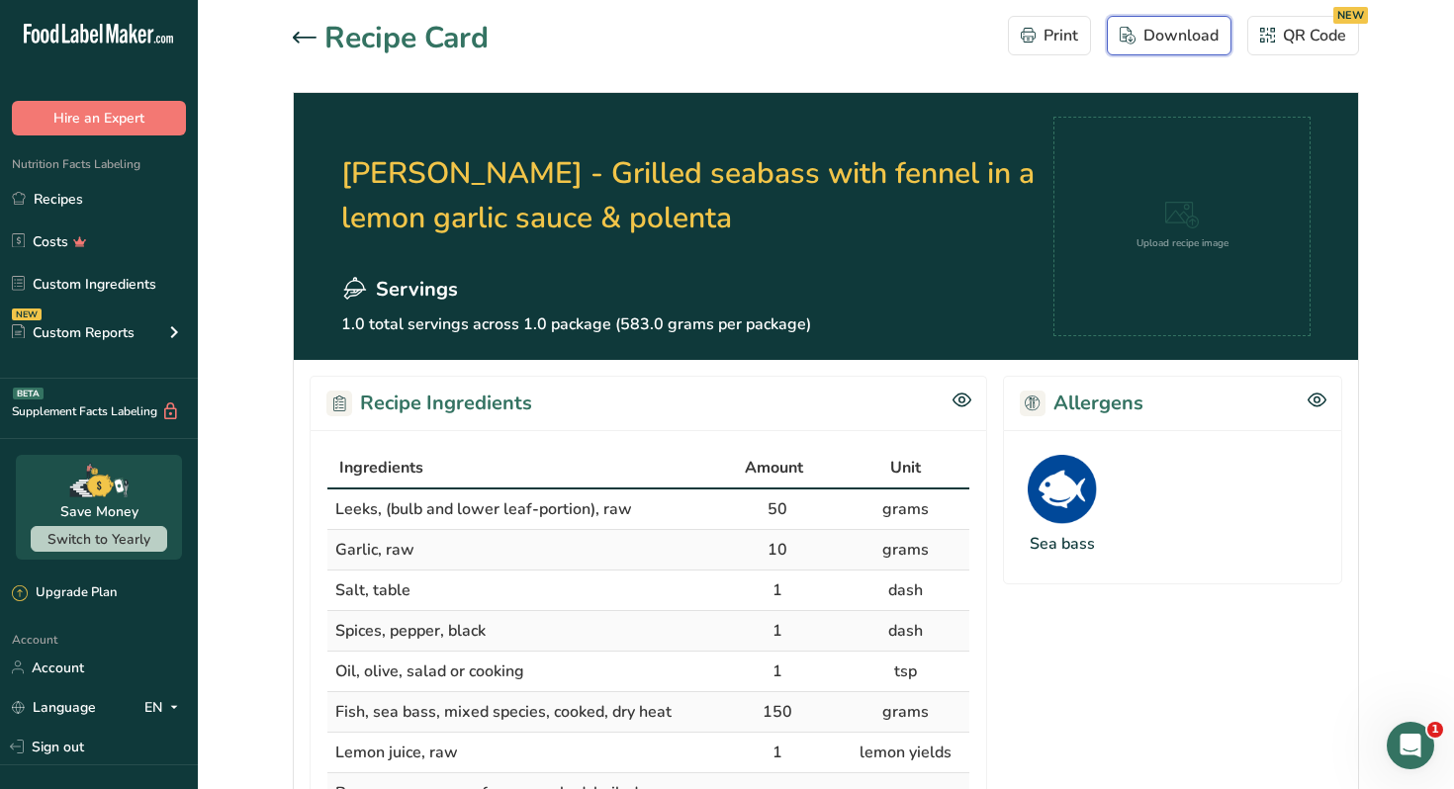
click at [1154, 51] on button "Download" at bounding box center [1169, 36] width 125 height 40
click at [297, 37] on icon at bounding box center [305, 37] width 24 height 11
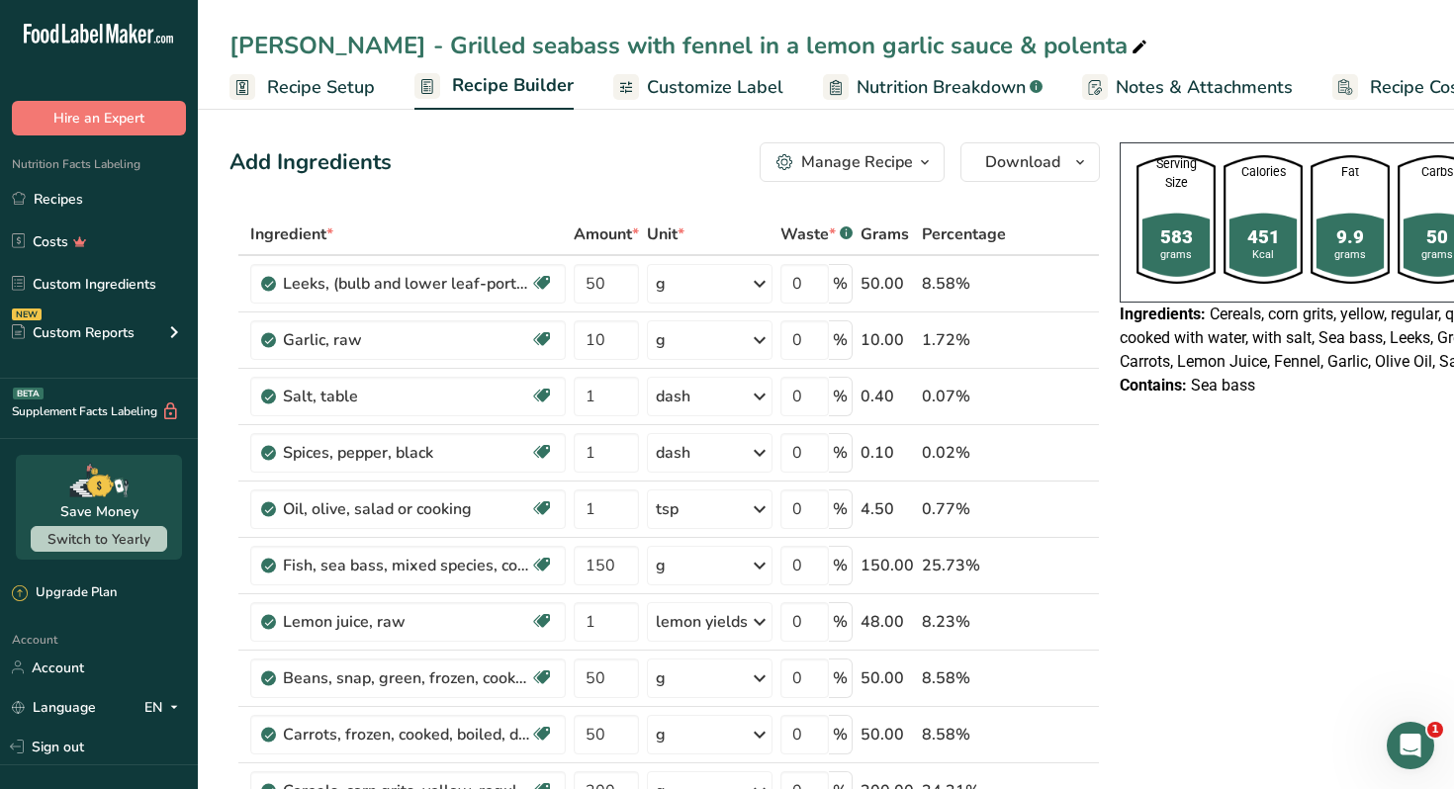
click at [913, 162] on span "button" at bounding box center [925, 162] width 24 height 24
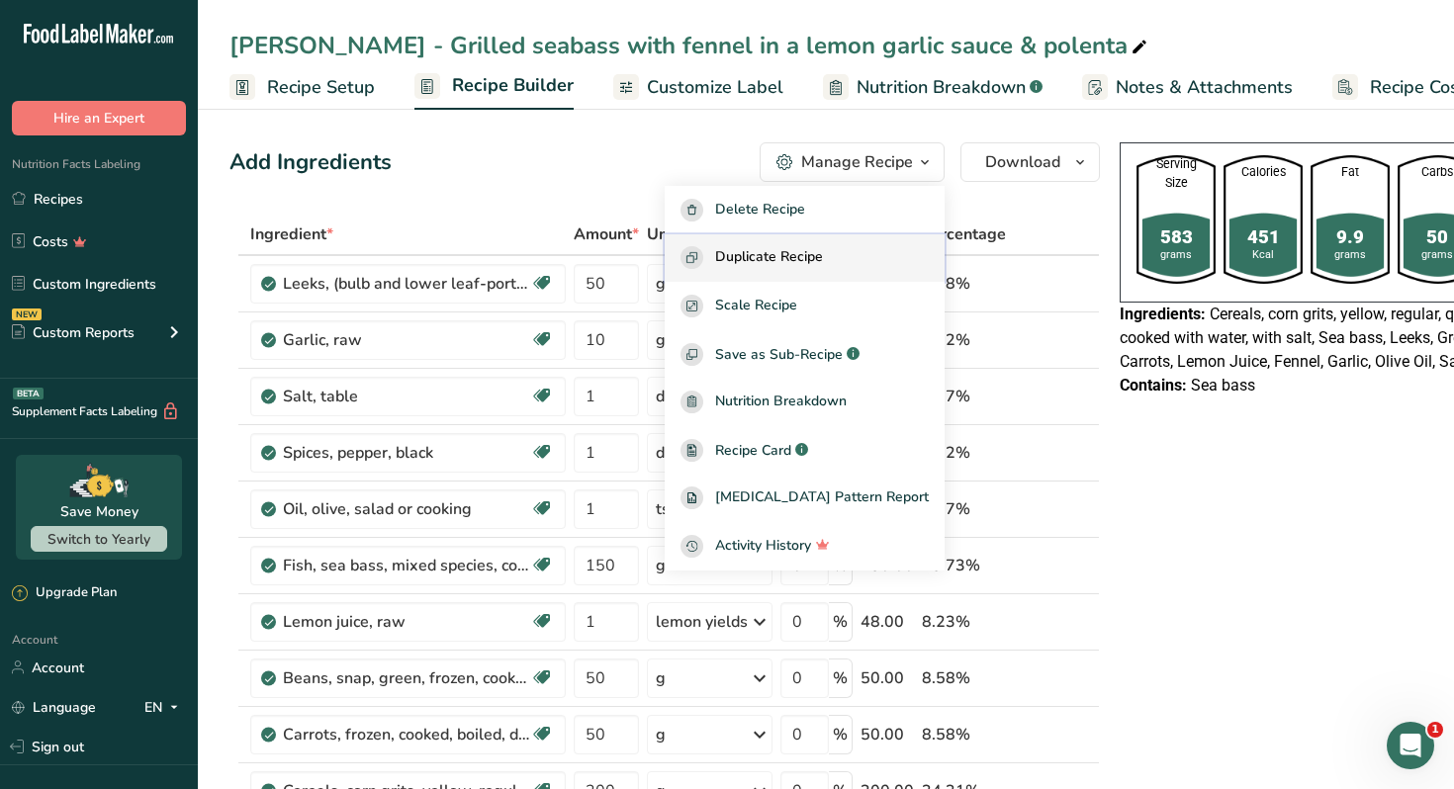
click at [858, 245] on button "Duplicate Recipe" at bounding box center [805, 258] width 280 height 48
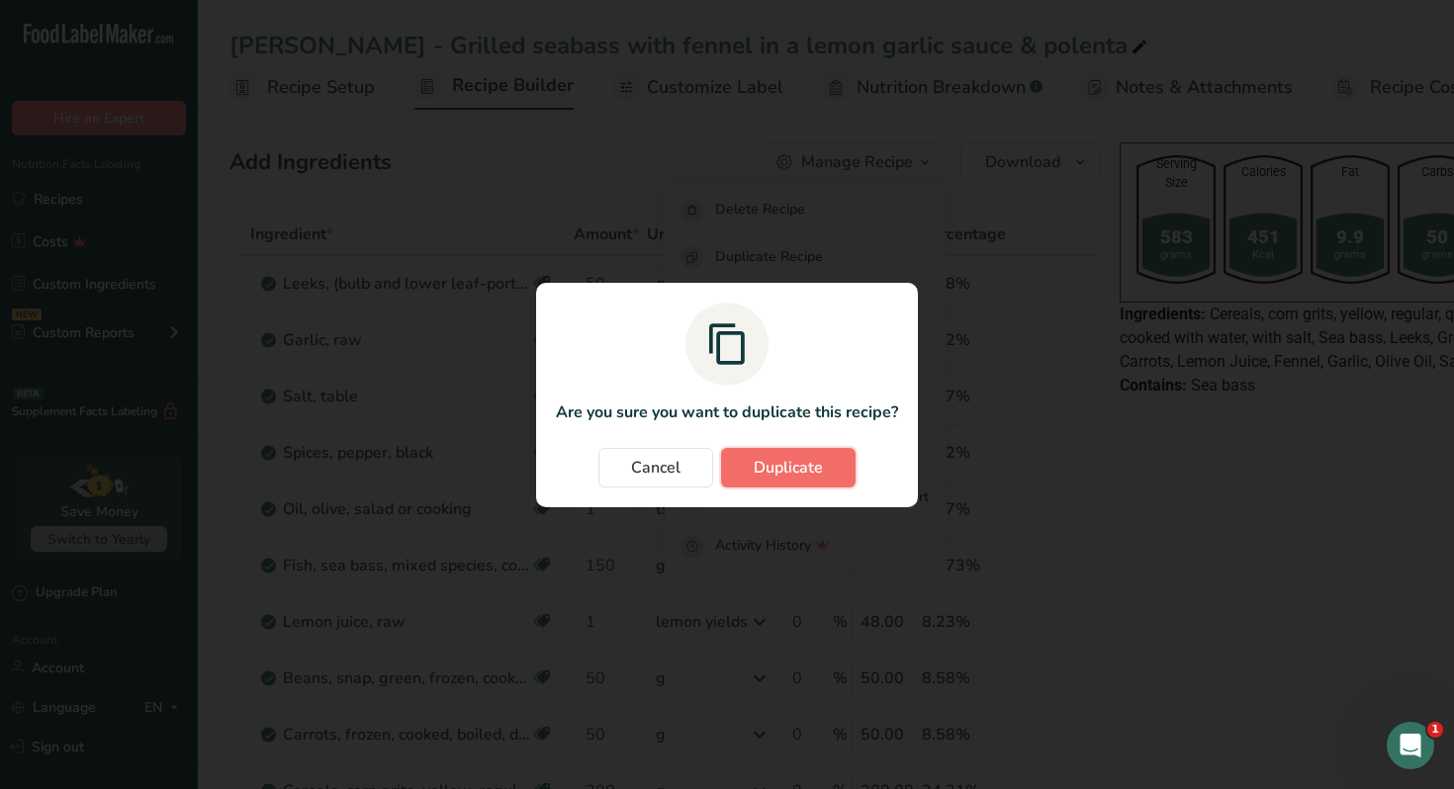
click at [790, 470] on span "Duplicate" at bounding box center [788, 468] width 69 height 24
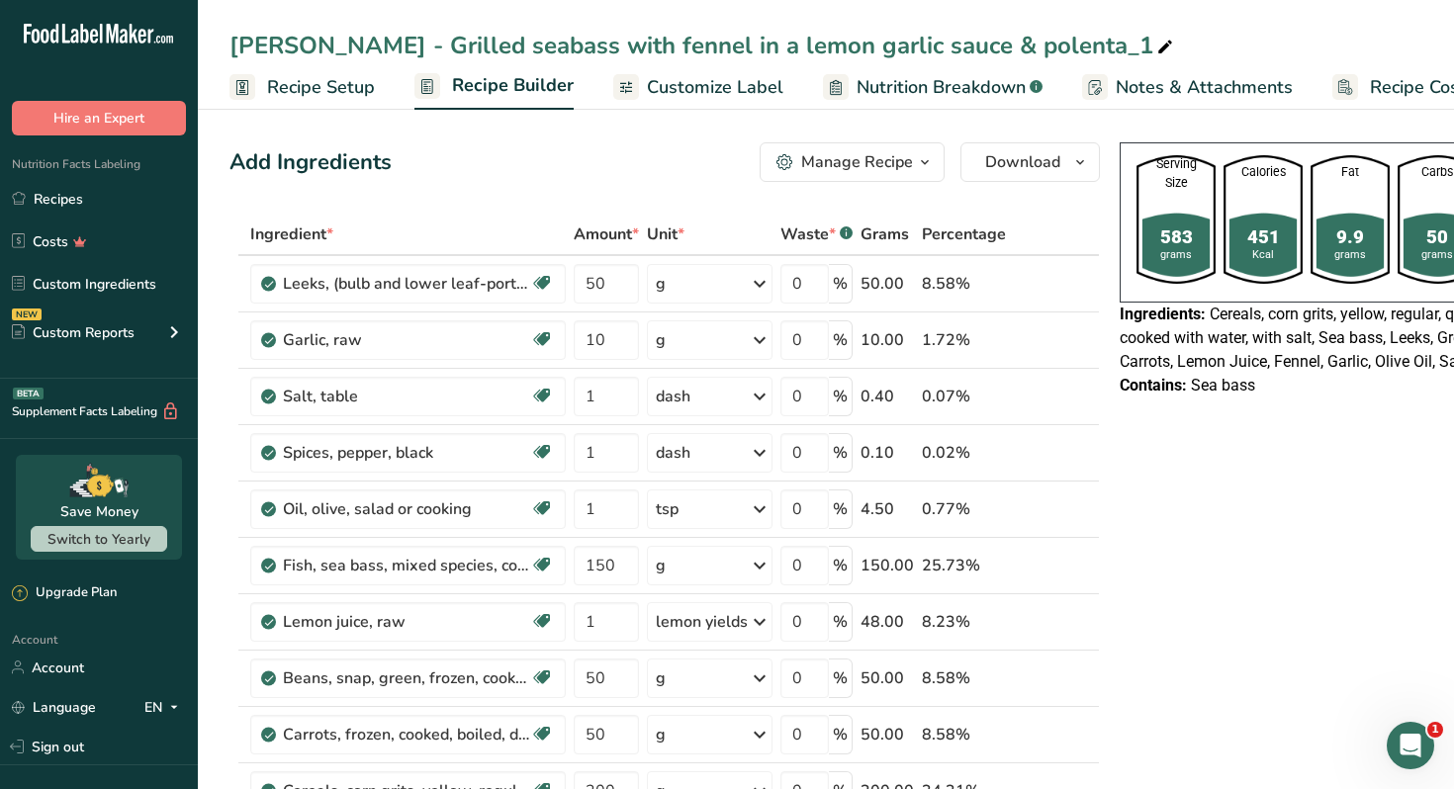
click at [1156, 45] on icon at bounding box center [1165, 48] width 18 height 28
click at [328, 46] on input "[PERSON_NAME] - Grilled seabass with fennel in a lemon garlic sauce & polenta" at bounding box center [825, 46] width 1193 height 36
type input "Nour Awad - Grilled seabass with fennel in a lemon garlic sauce & polenta"
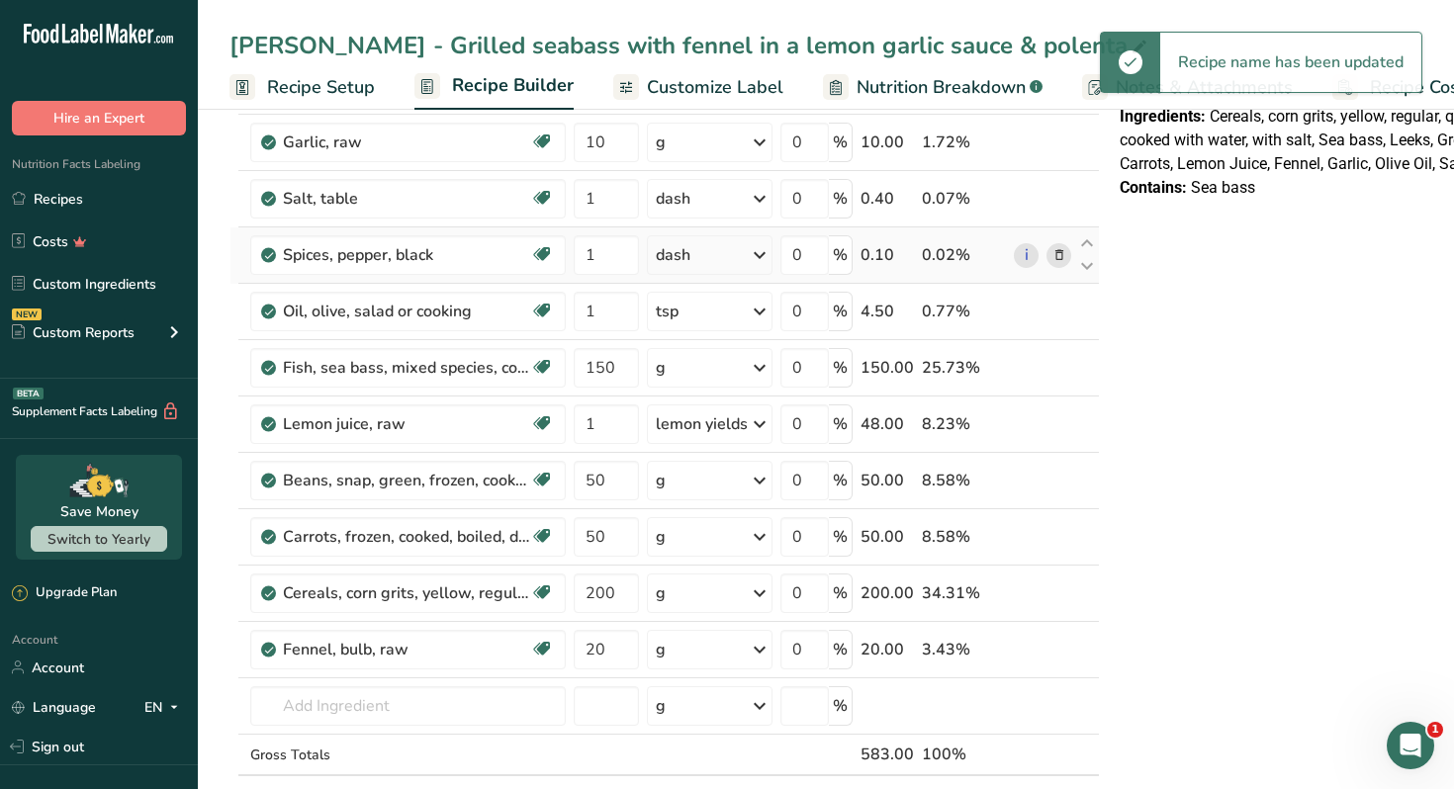
scroll to position [202, 0]
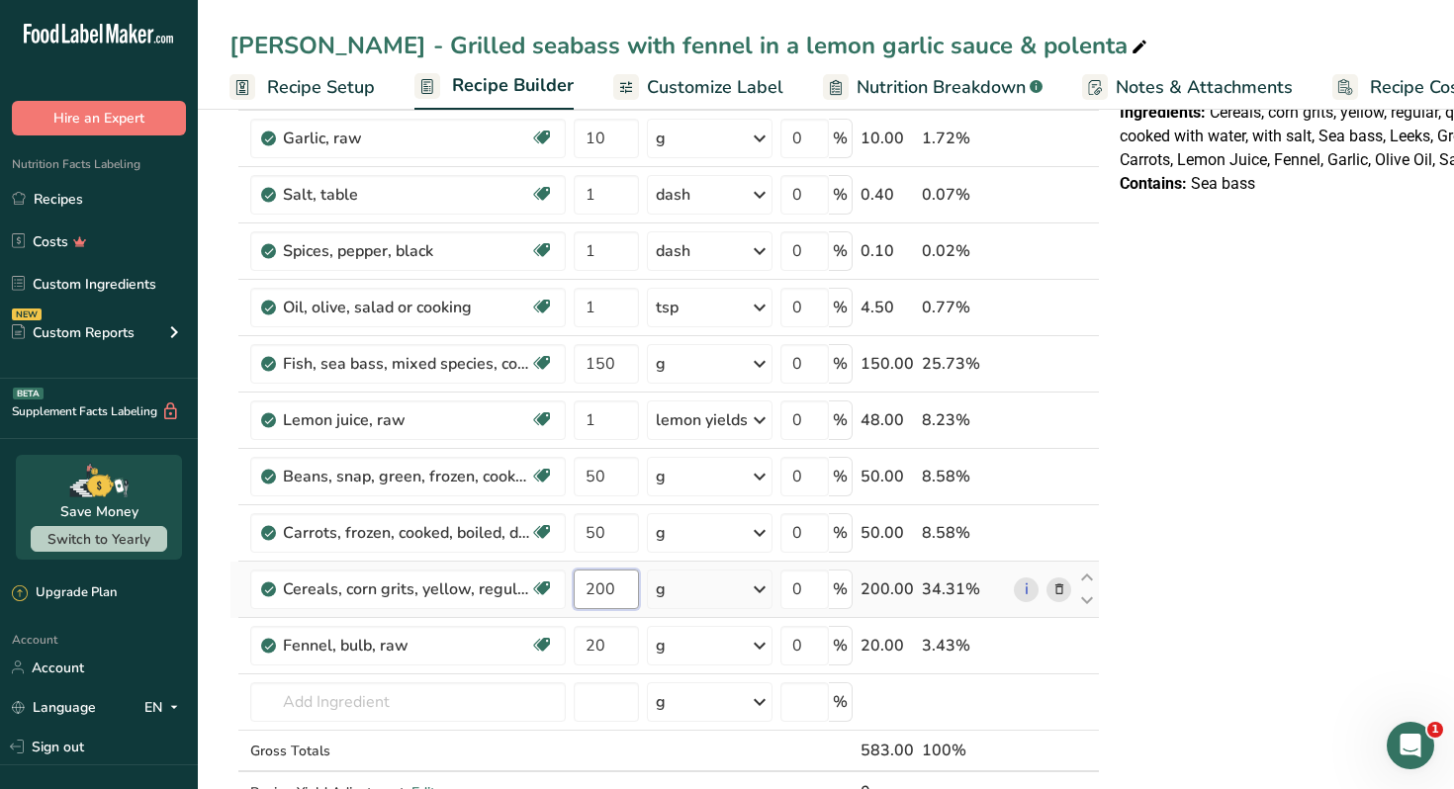
click at [613, 594] on input "200" at bounding box center [606, 590] width 65 height 40
type input "120"
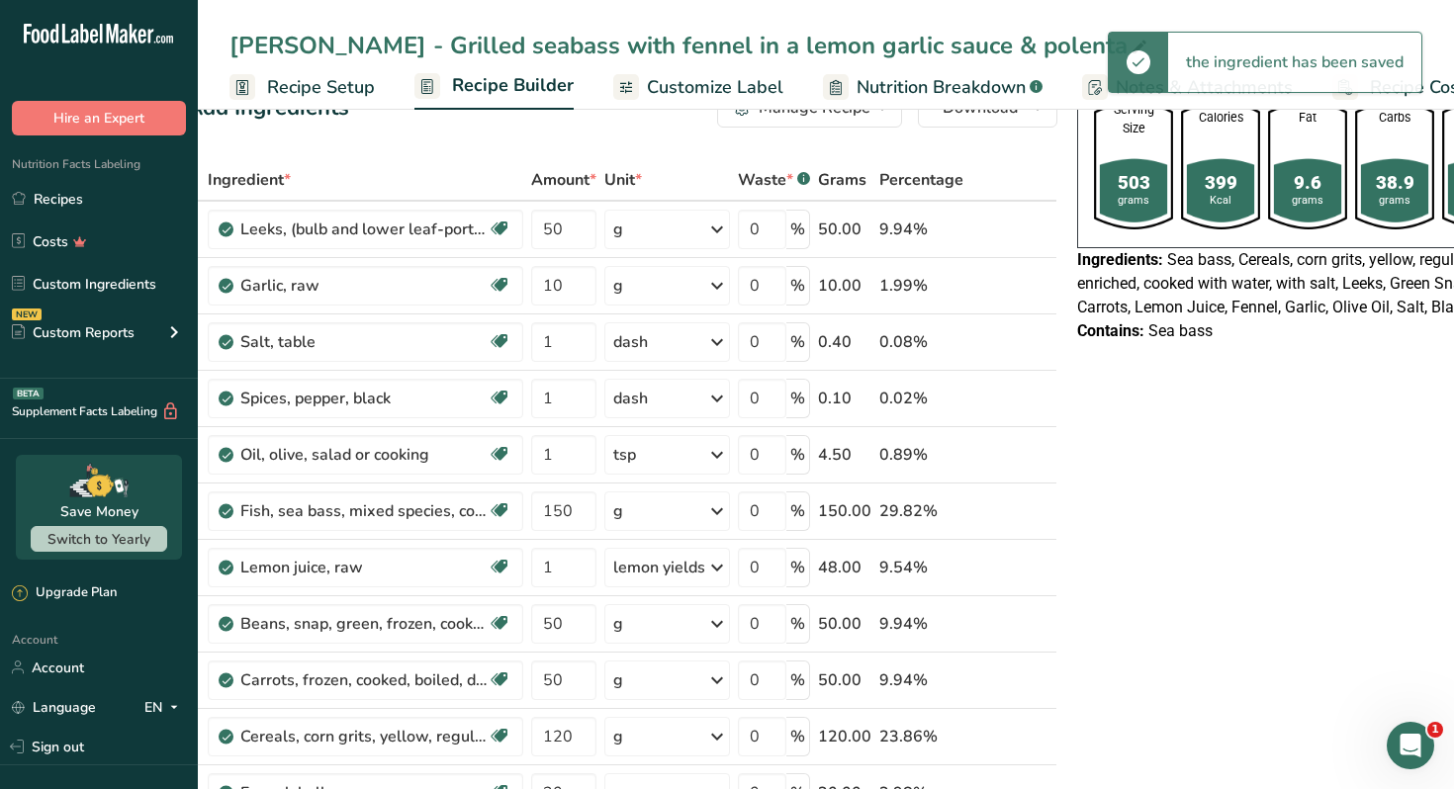
scroll to position [38, 0]
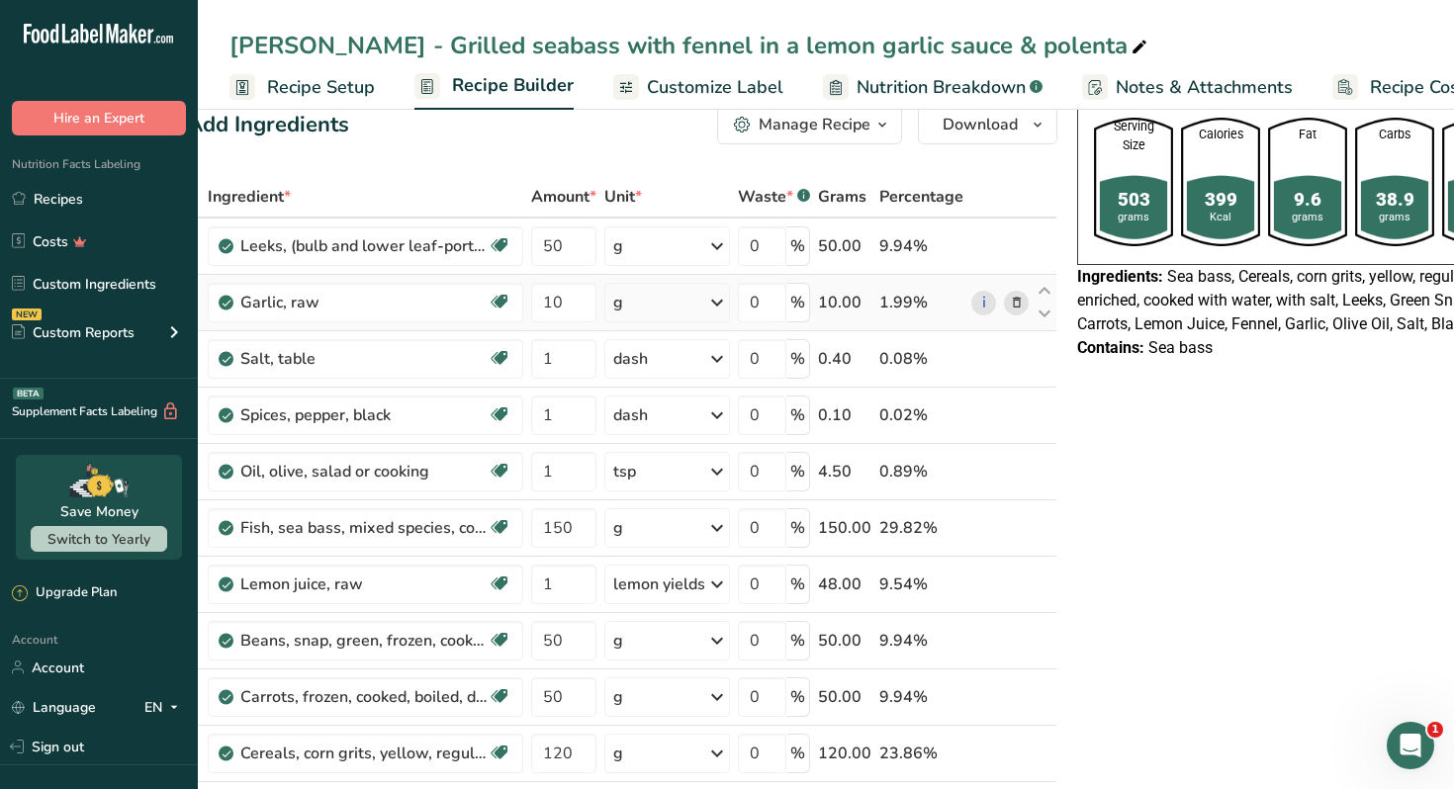
click at [1013, 297] on icon at bounding box center [1017, 303] width 14 height 21
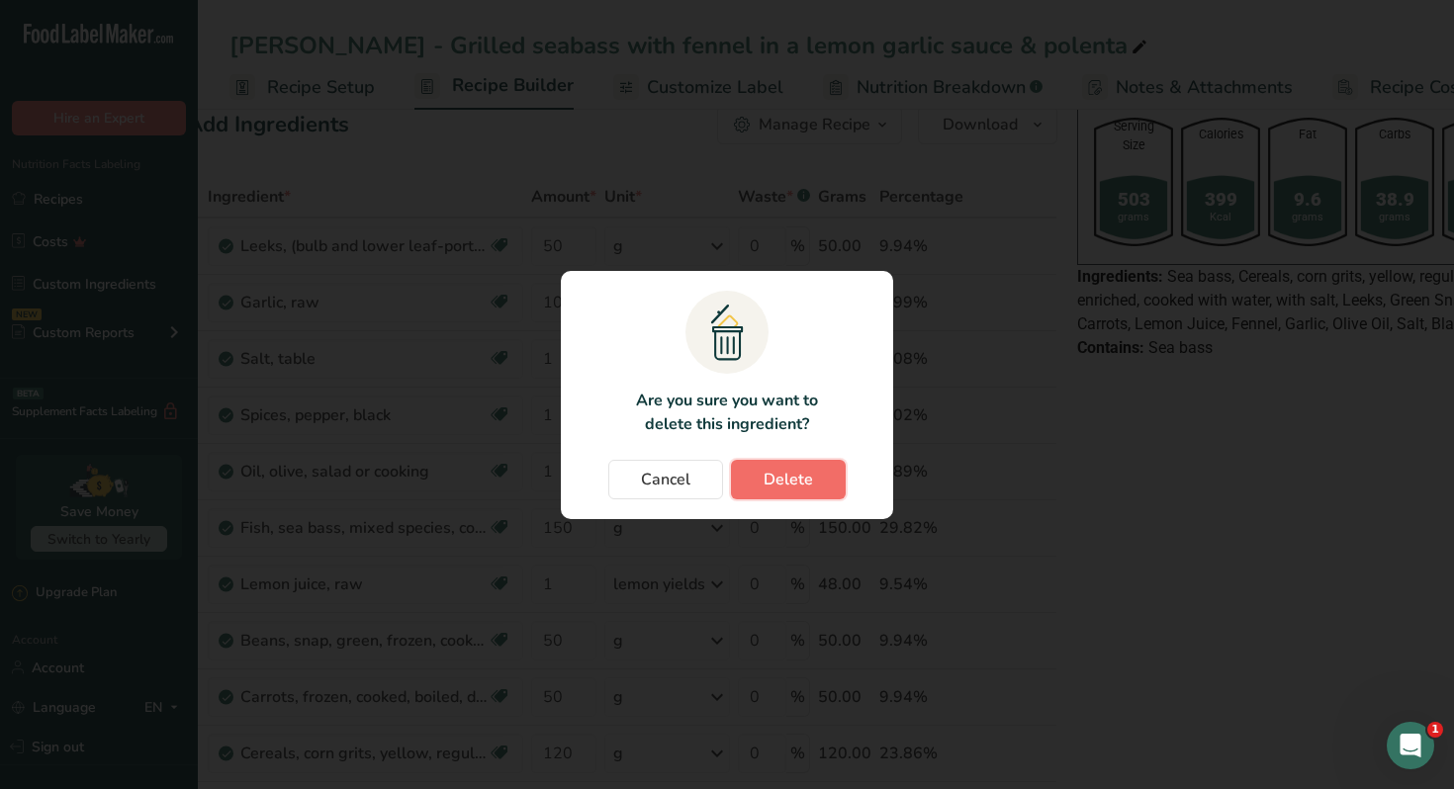
click at [806, 483] on span "Delete" at bounding box center [788, 480] width 49 height 24
type input "1"
type input "150"
type input "1"
type input "50"
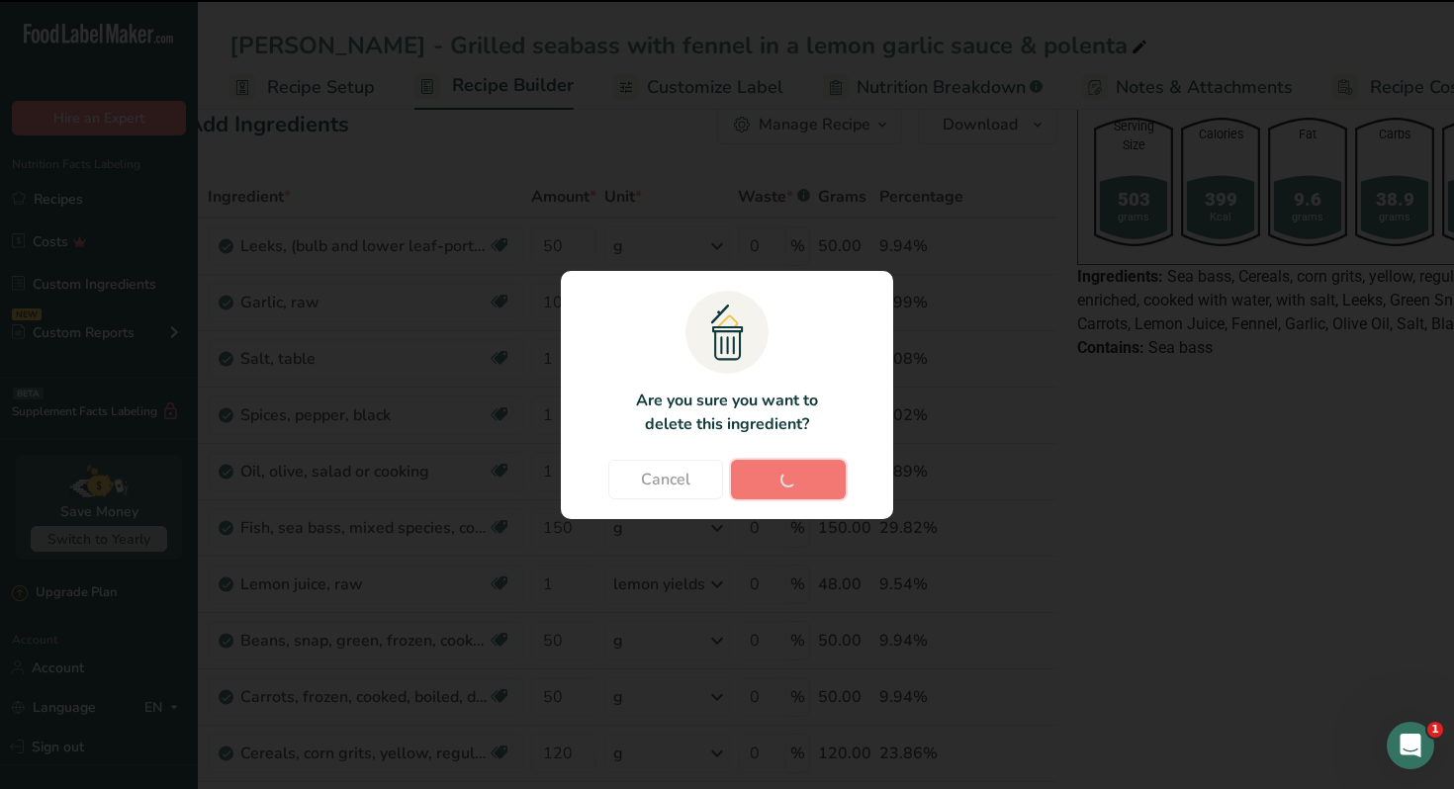
type input "120"
type input "20"
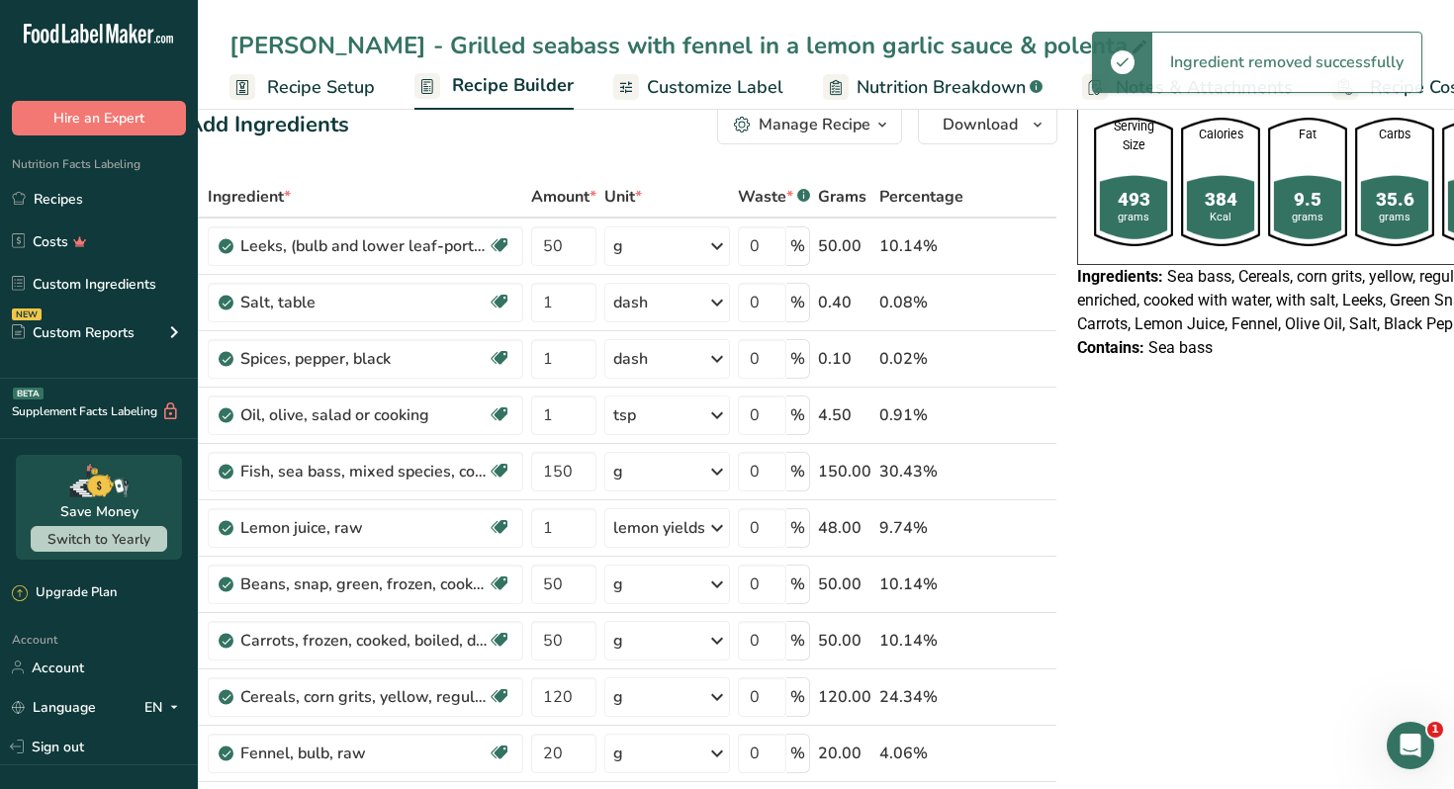
click at [1130, 44] on icon at bounding box center [1139, 48] width 18 height 28
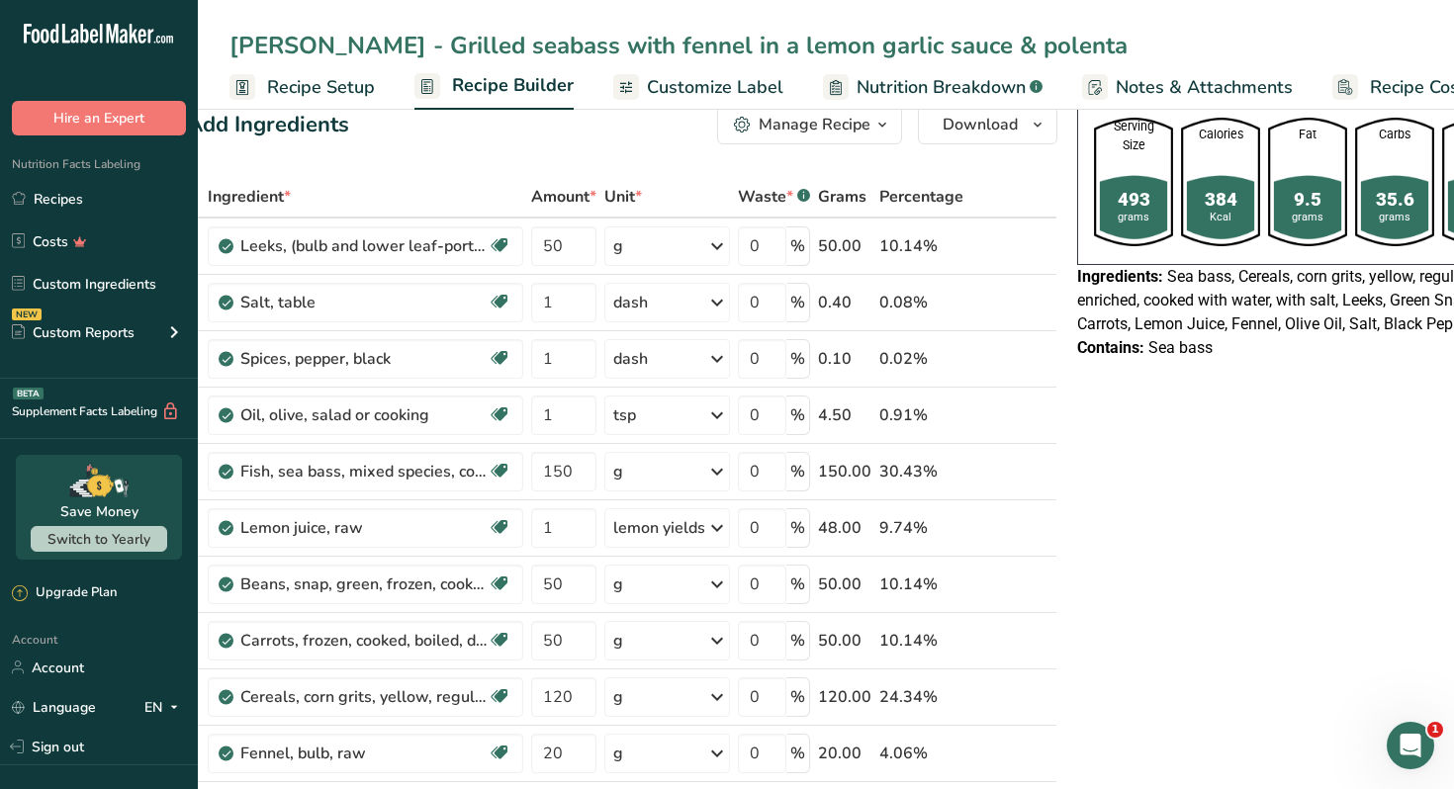
click at [848, 48] on input "Nour Awad - Grilled seabass with fennel in a lemon garlic sauce & polenta" at bounding box center [825, 46] width 1193 height 36
type input "[PERSON_NAME] - Grilled seabass with fennel in a lemon sauce & polenta"
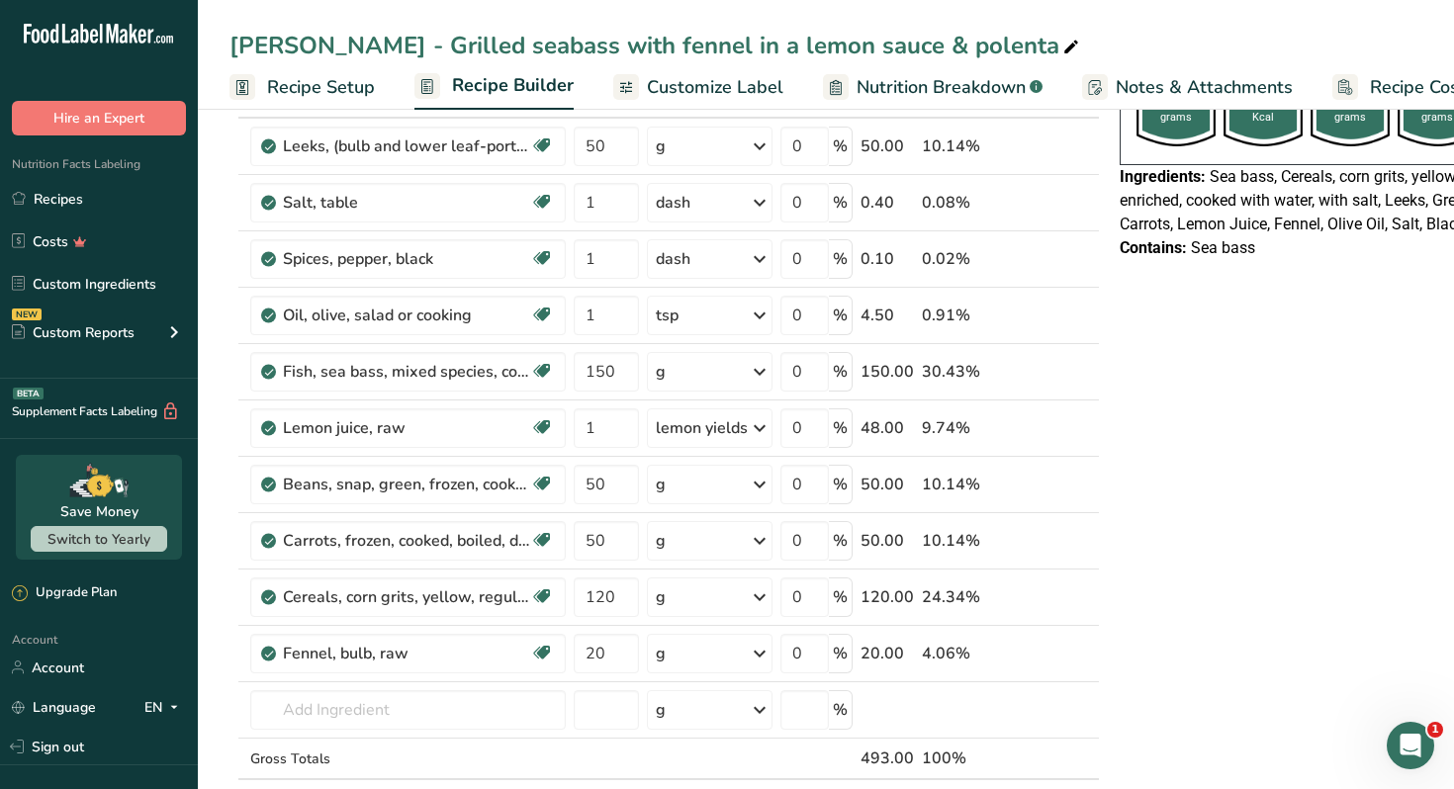
scroll to position [171, 0]
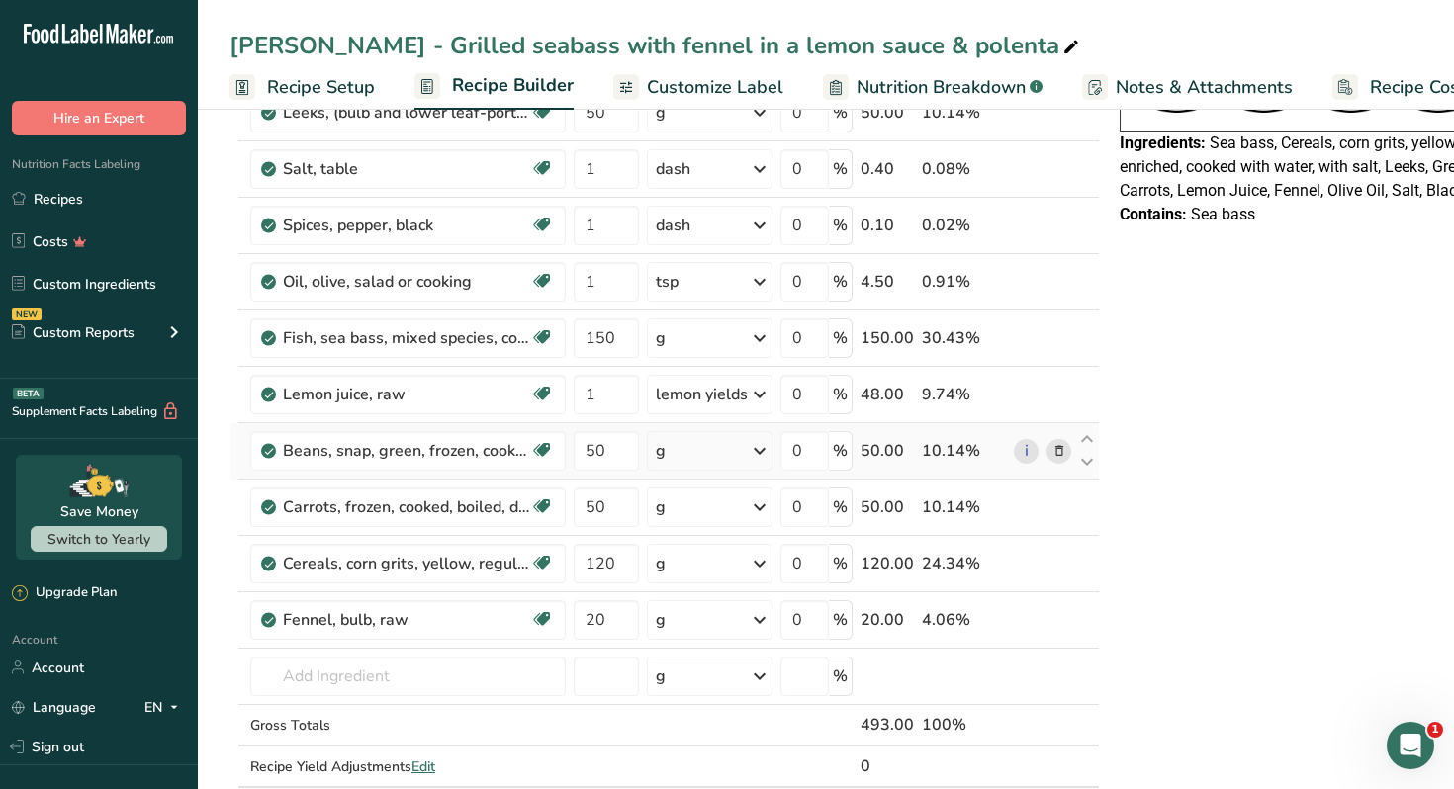
click at [1054, 450] on icon at bounding box center [1059, 451] width 14 height 21
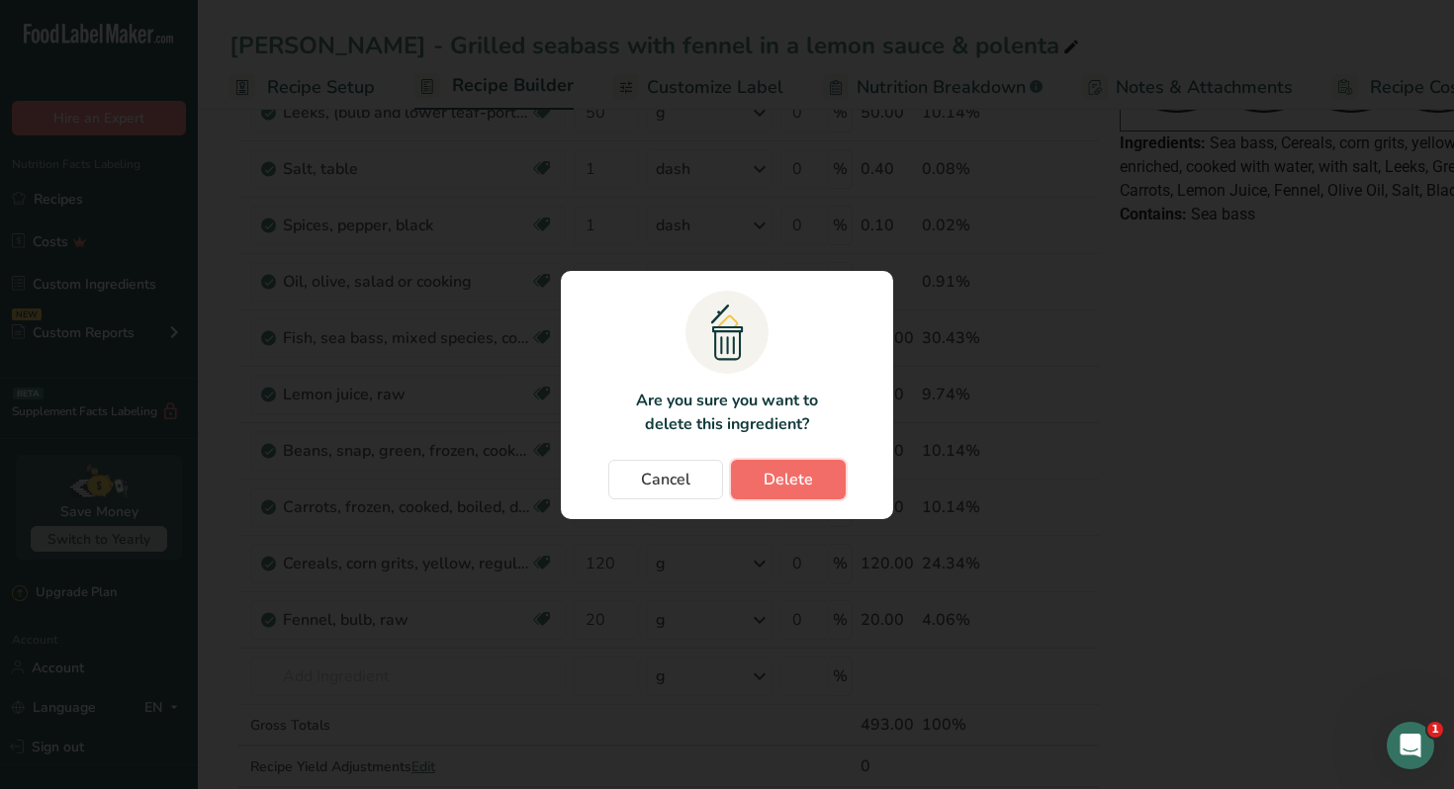
click at [794, 491] on button "Delete" at bounding box center [788, 480] width 115 height 40
type input "120"
type input "20"
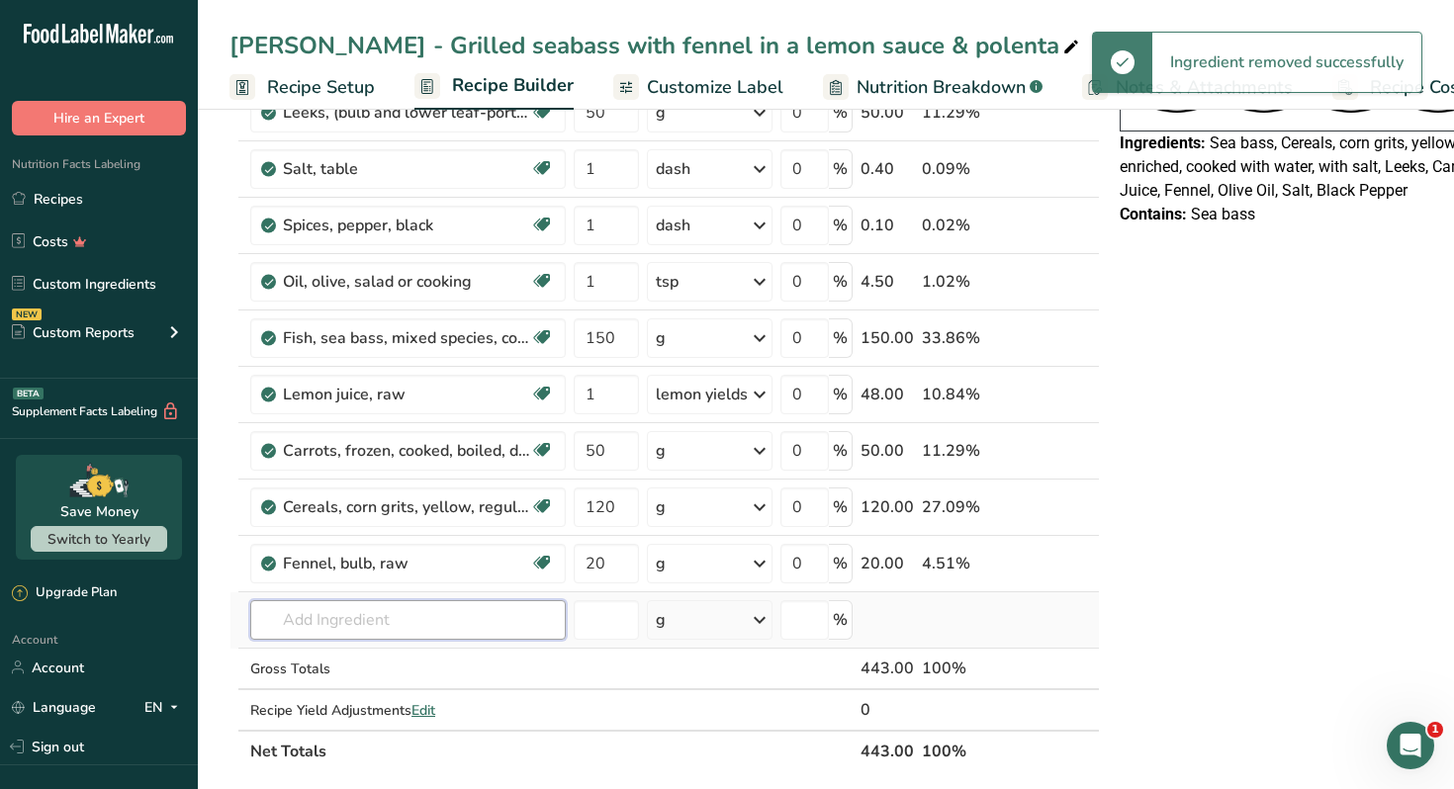
click at [430, 623] on input "text" at bounding box center [407, 620] width 315 height 40
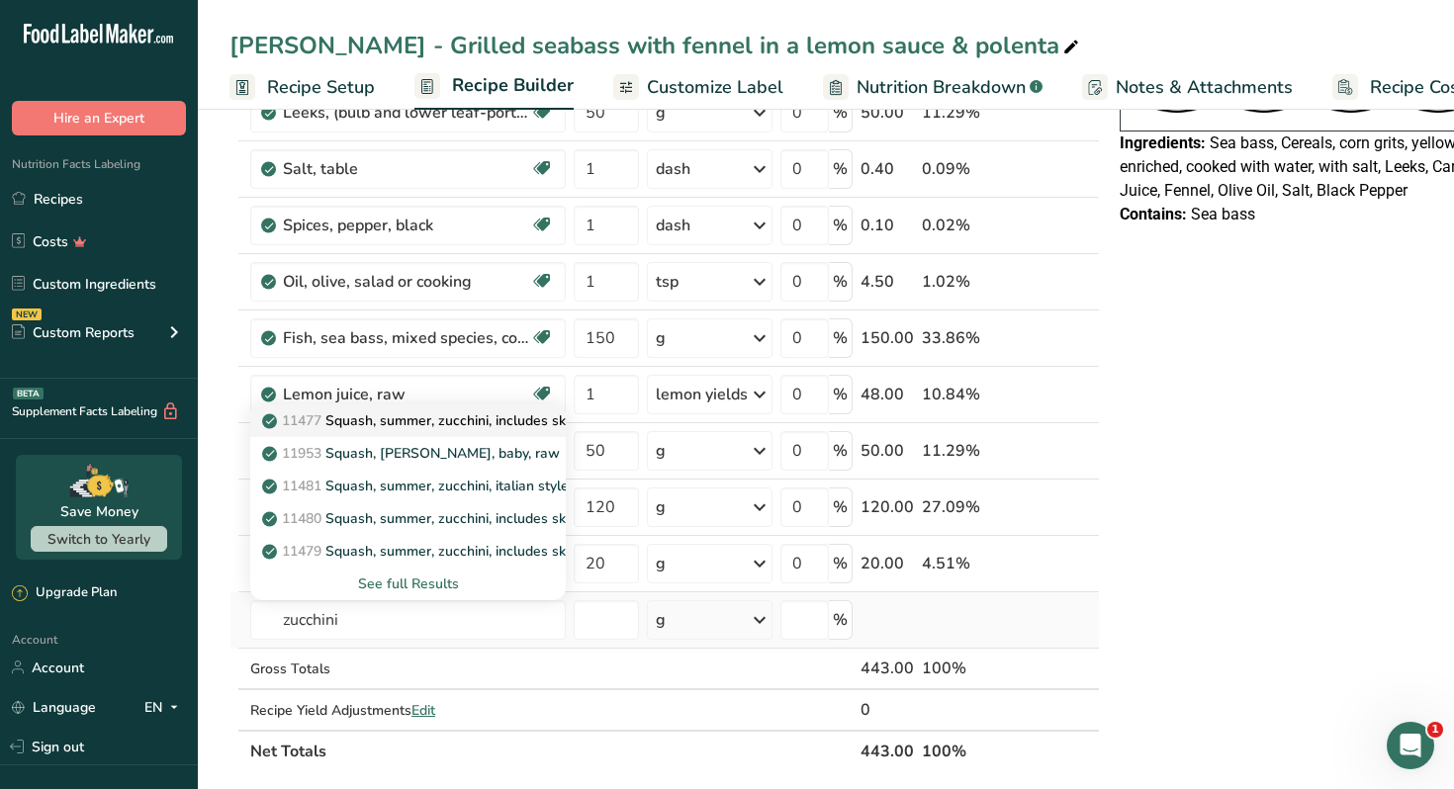
click at [502, 427] on p "11477 Squash, summer, zucchini, includes skin, raw" at bounding box center [437, 420] width 342 height 21
type input "Squash, summer, zucchini, includes skin, raw"
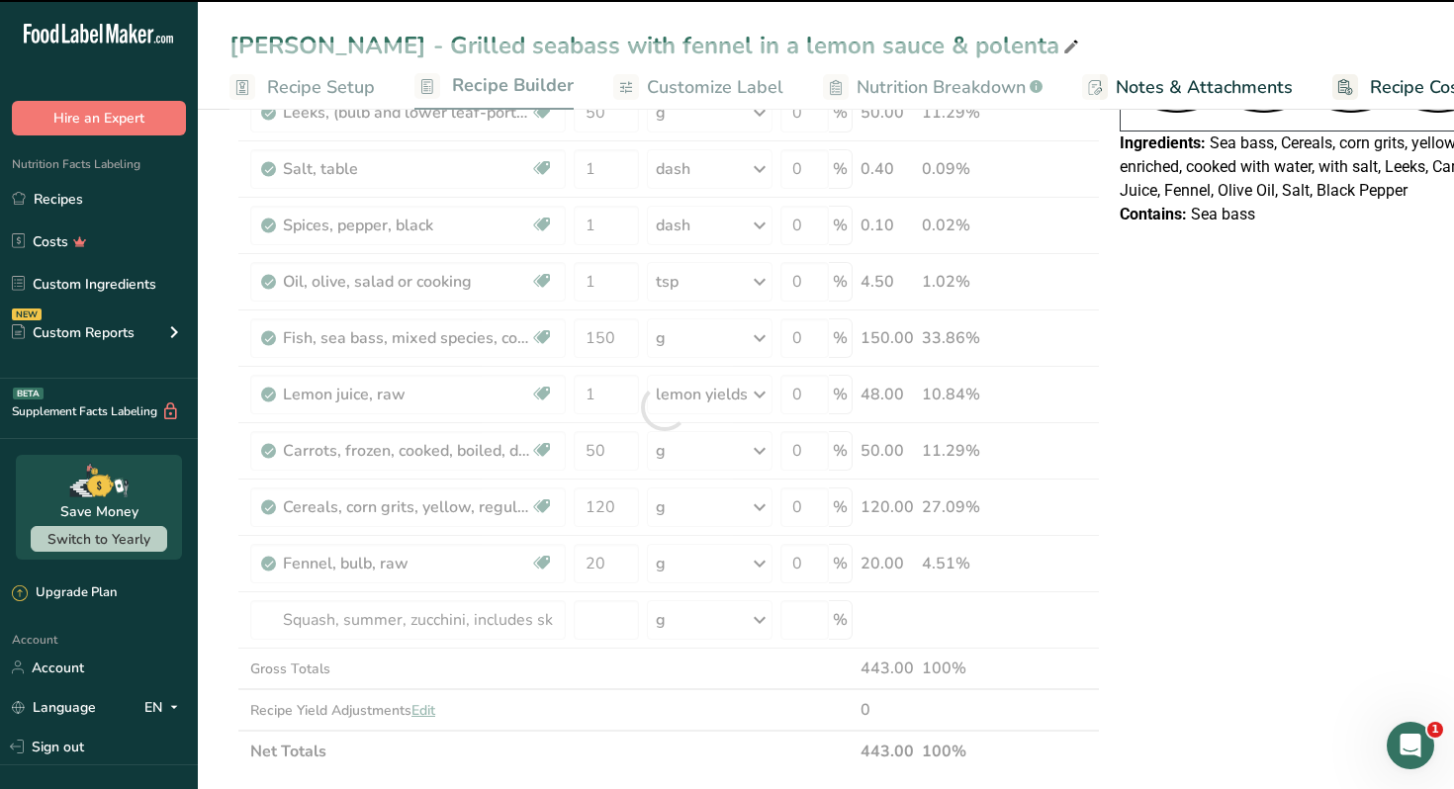
type input "0"
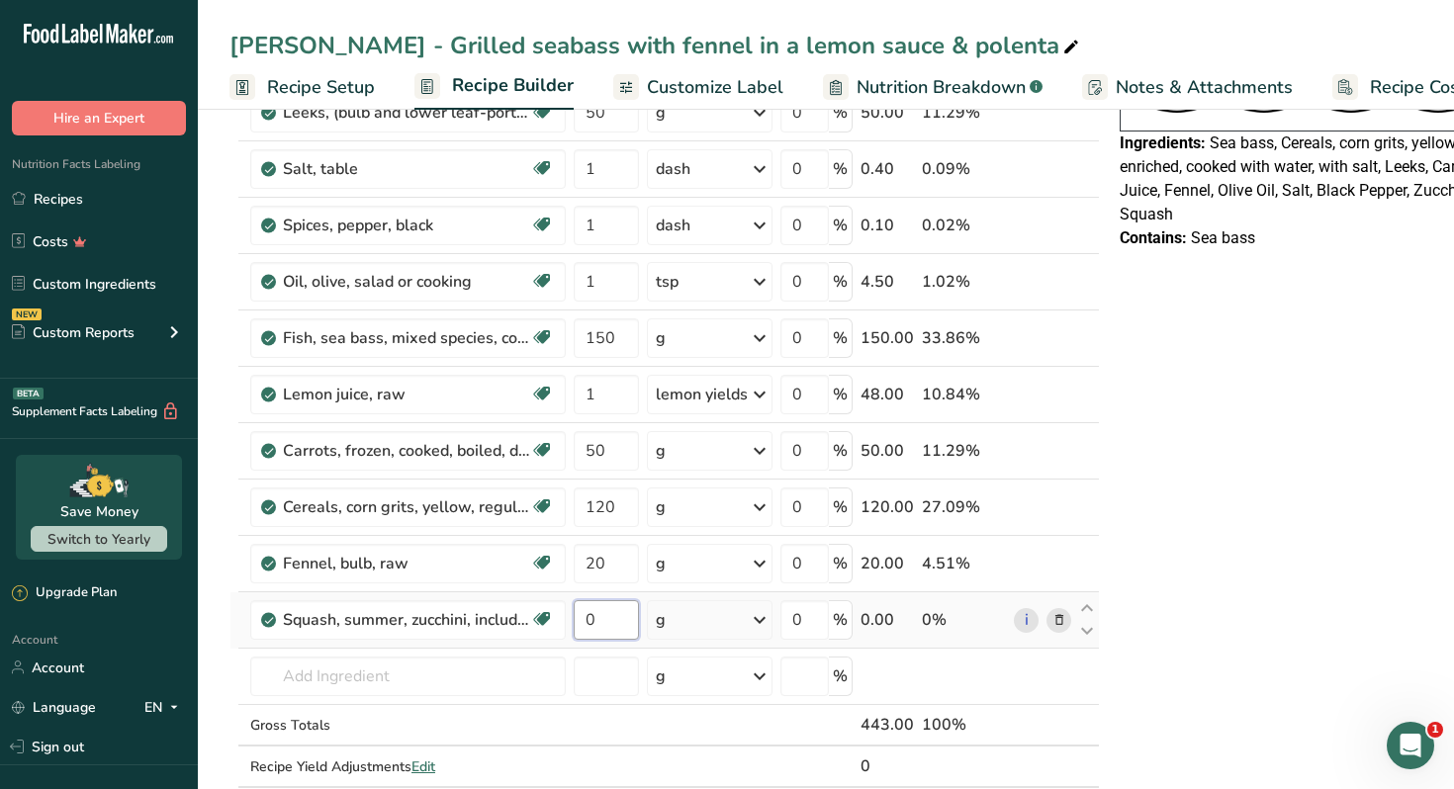
click at [609, 622] on input "0" at bounding box center [606, 620] width 65 height 40
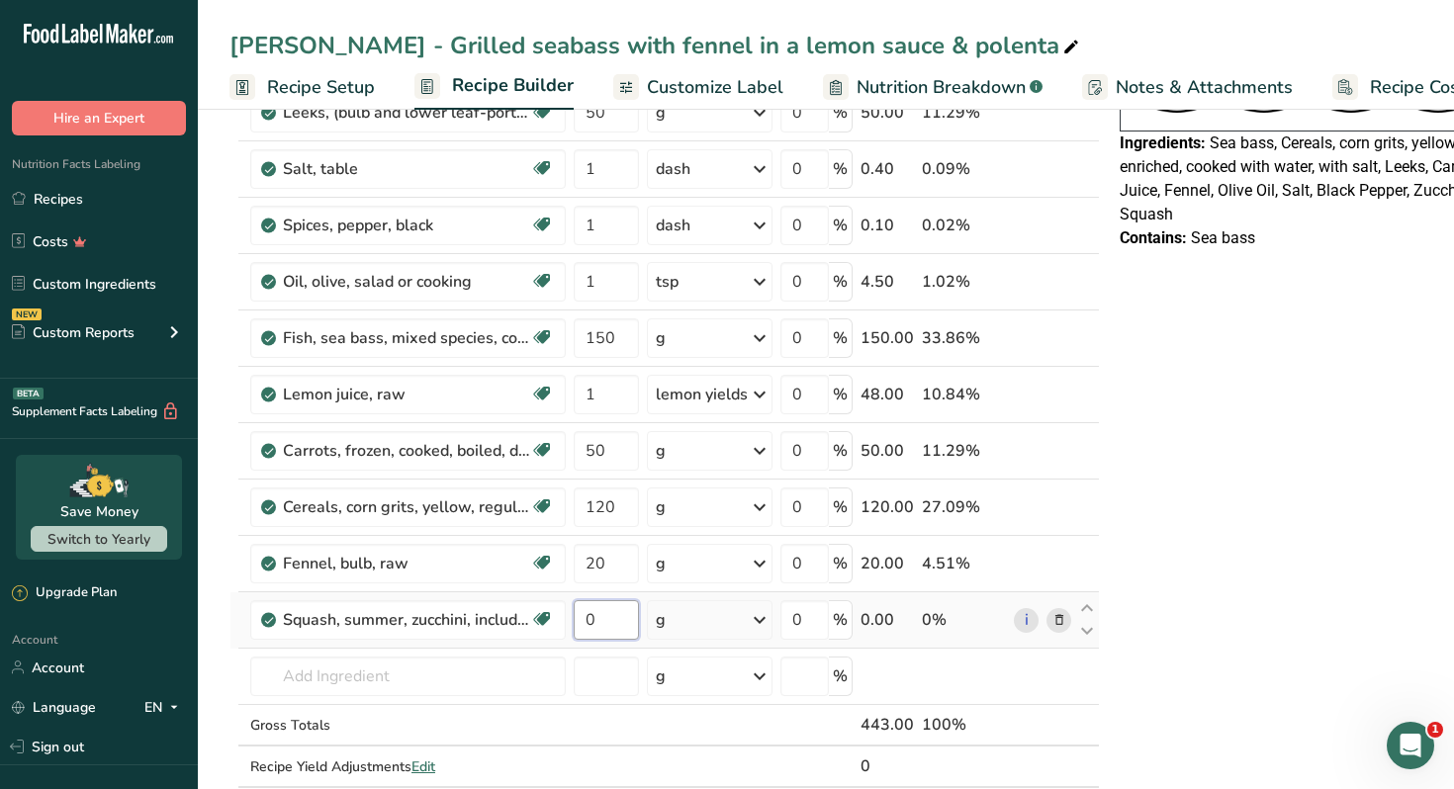
click at [609, 622] on input "0" at bounding box center [606, 620] width 65 height 40
type input "50"
click at [1056, 620] on icon at bounding box center [1059, 620] width 14 height 21
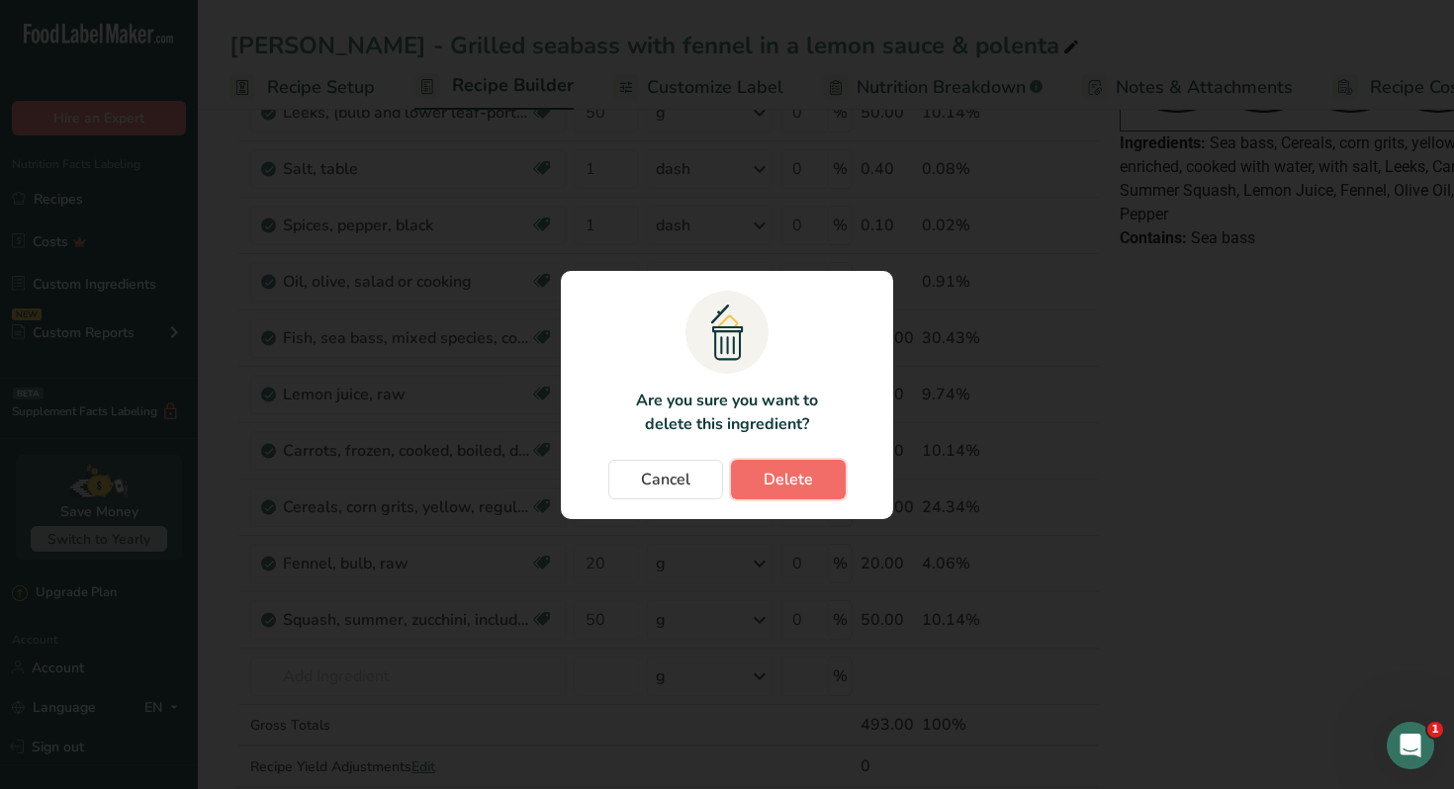
click at [793, 471] on span "Delete" at bounding box center [788, 480] width 49 height 24
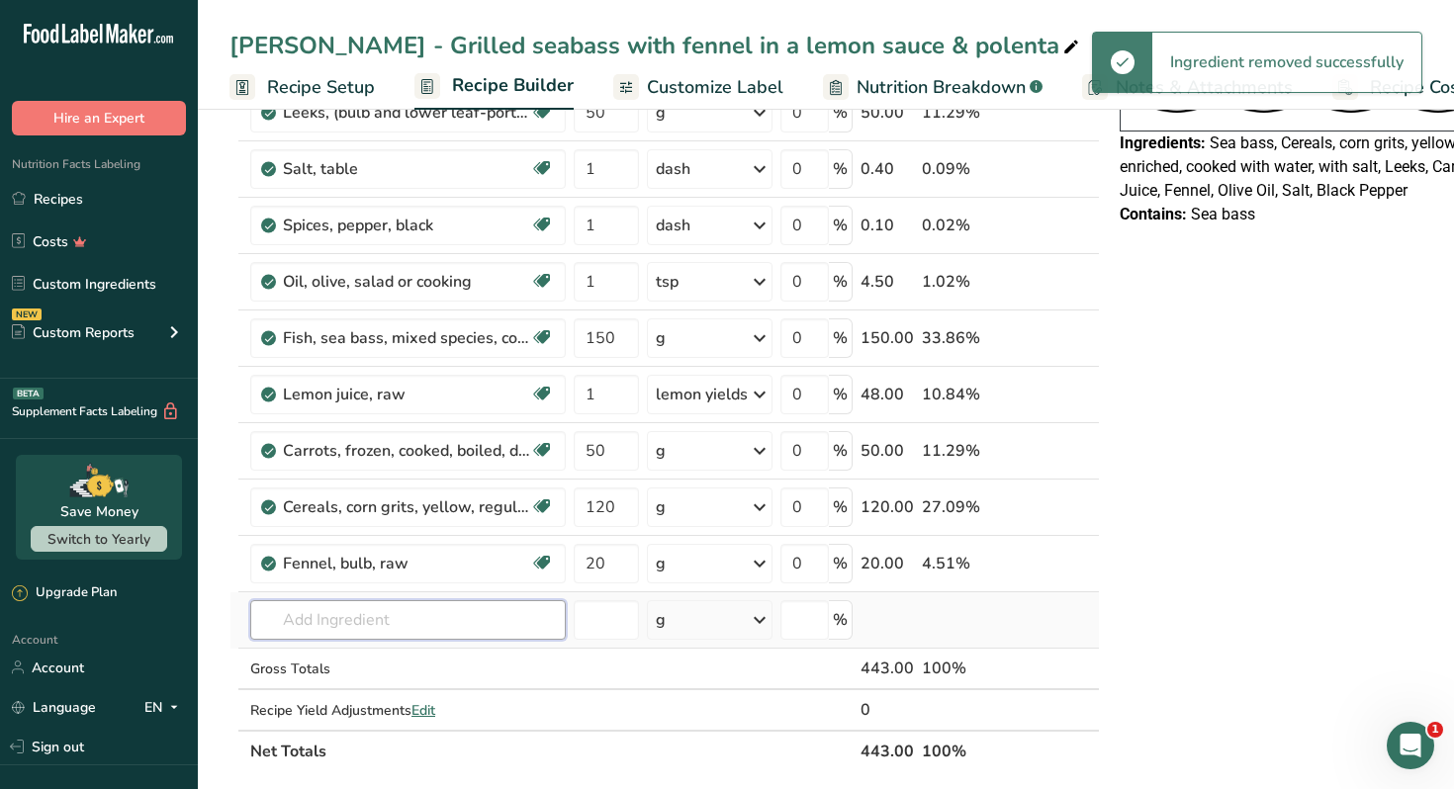
click at [413, 617] on input "text" at bounding box center [407, 620] width 315 height 40
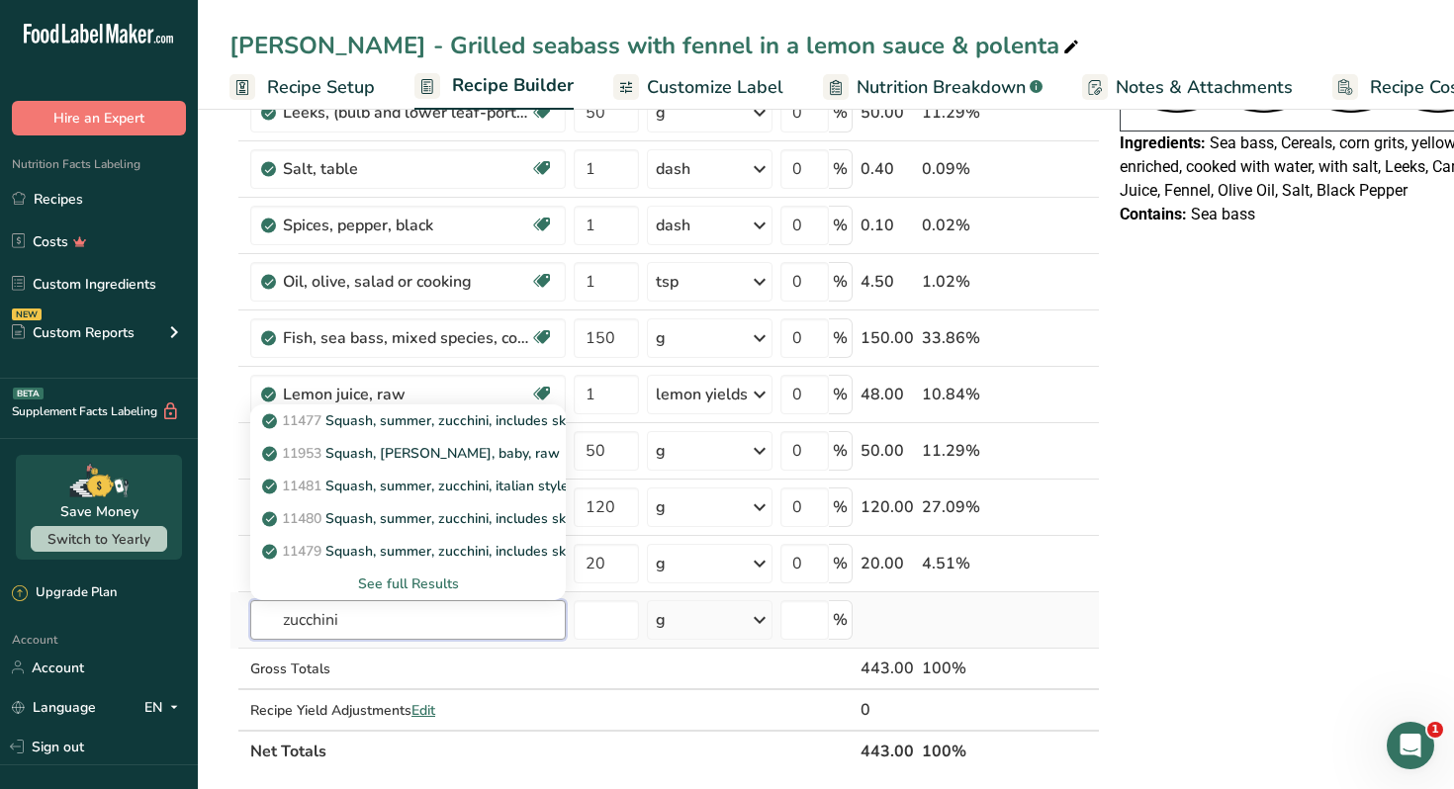
type input "zucchini"
click at [435, 583] on div "See full Results" at bounding box center [408, 584] width 284 height 21
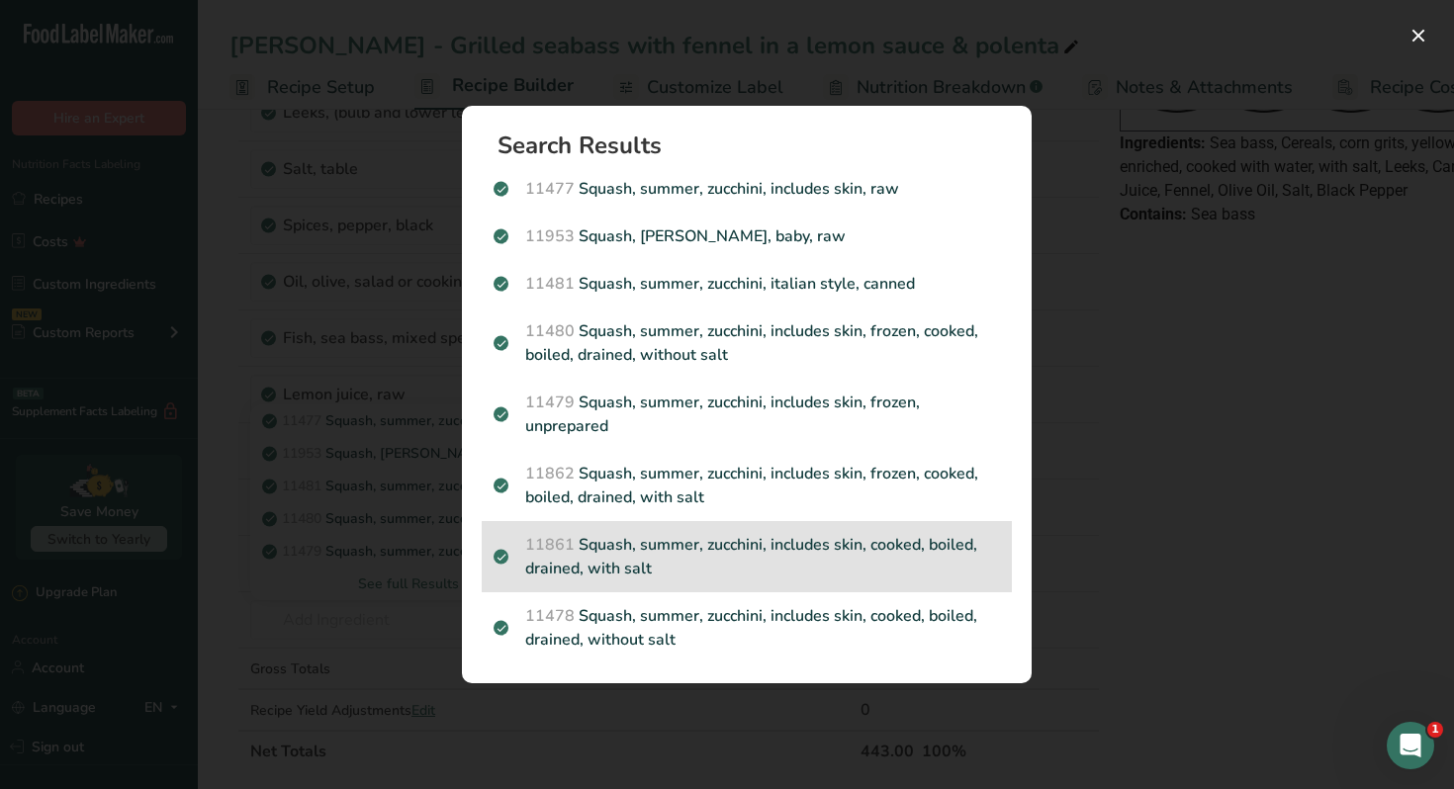
click at [761, 542] on p "11861 Squash, summer, zucchini, includes skin, cooked, boiled, drained, with sa…" at bounding box center [747, 556] width 506 height 47
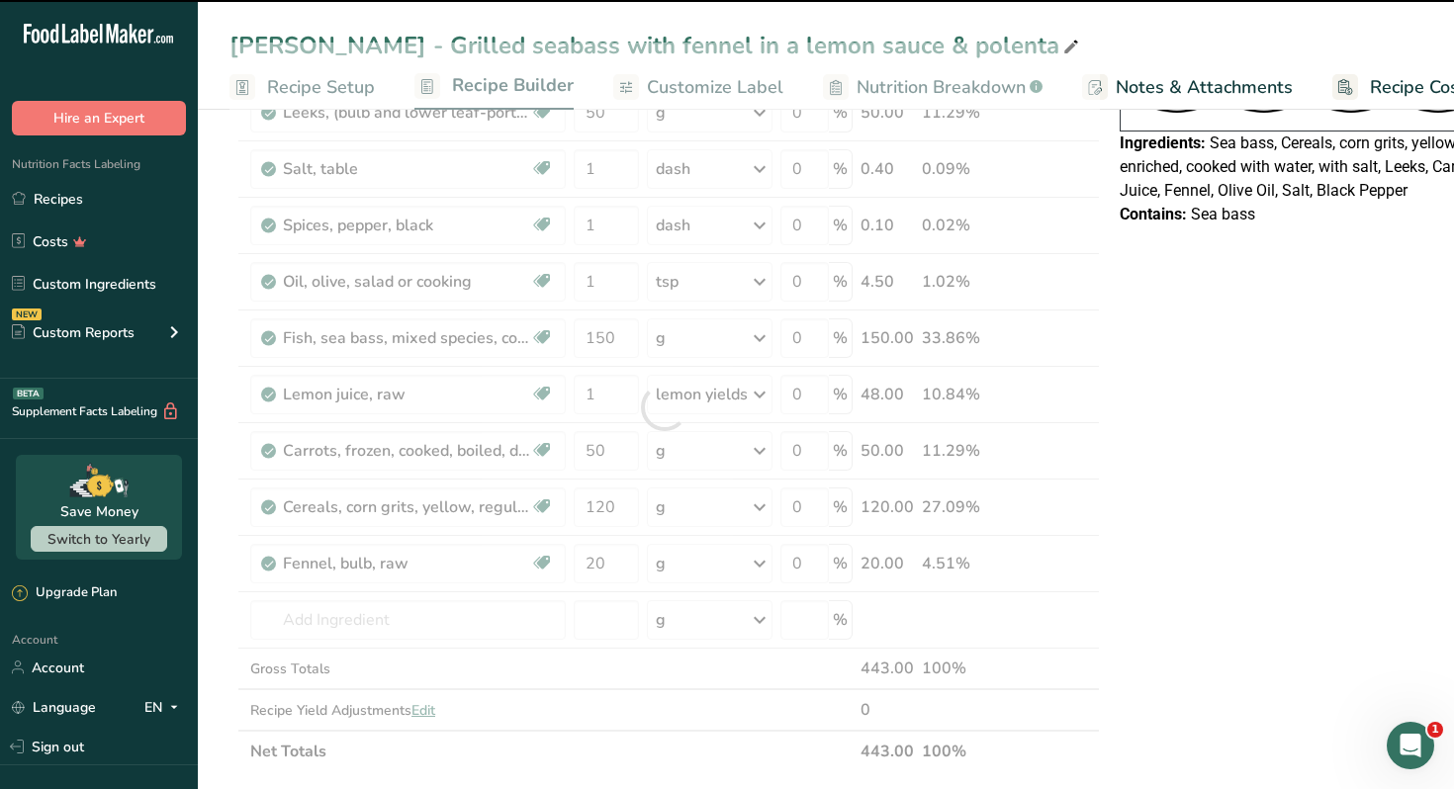
type input "0"
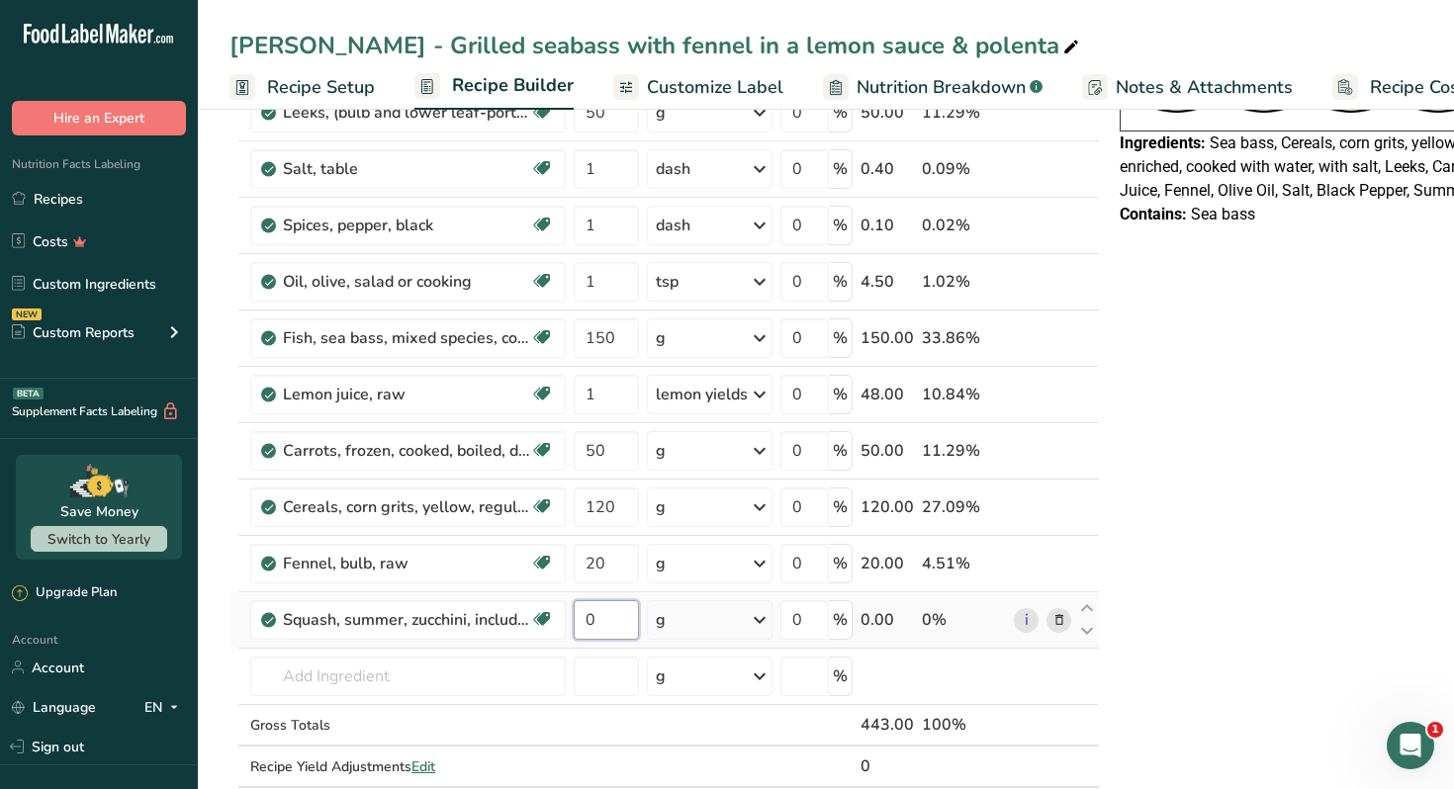
click at [591, 624] on input "0" at bounding box center [606, 620] width 65 height 40
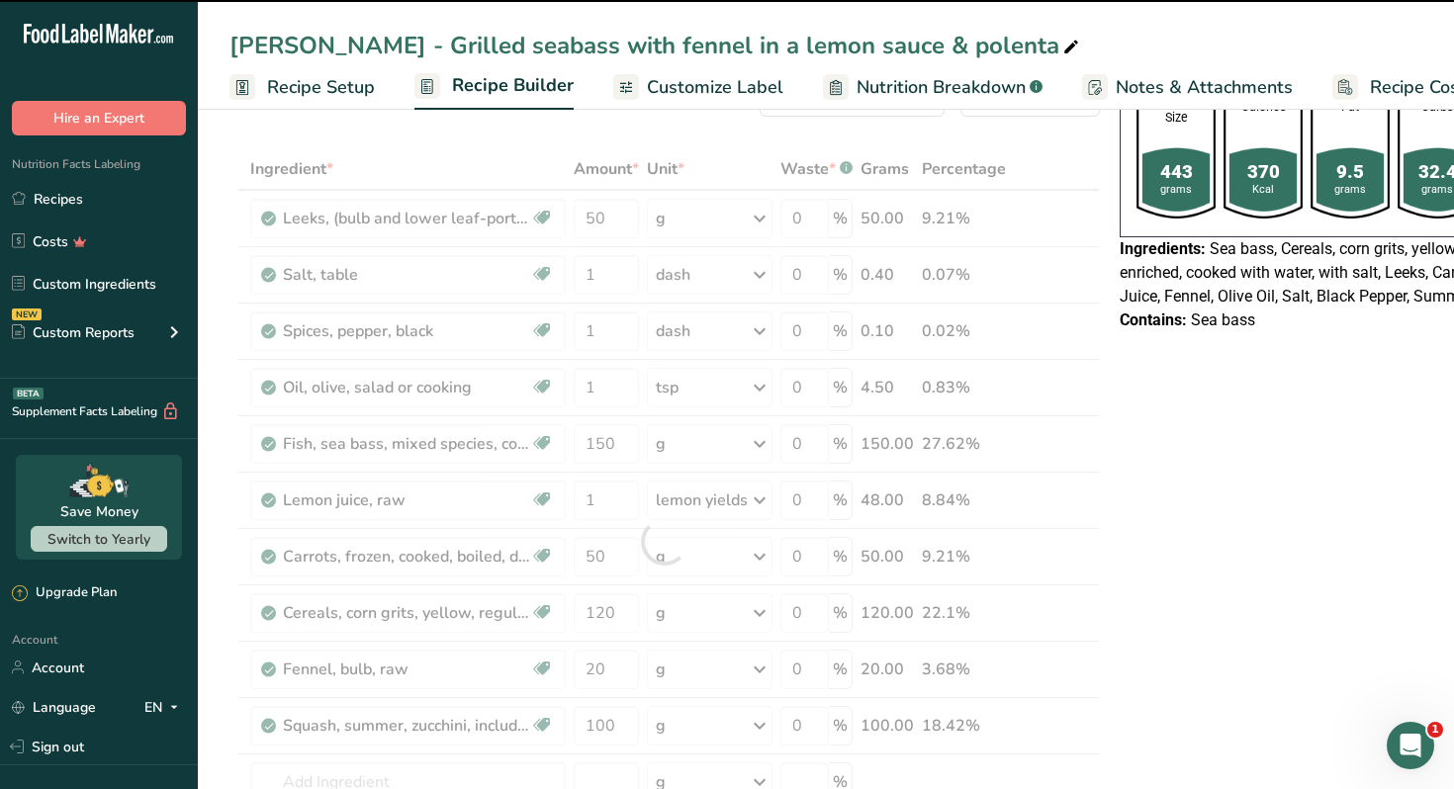
scroll to position [59, 0]
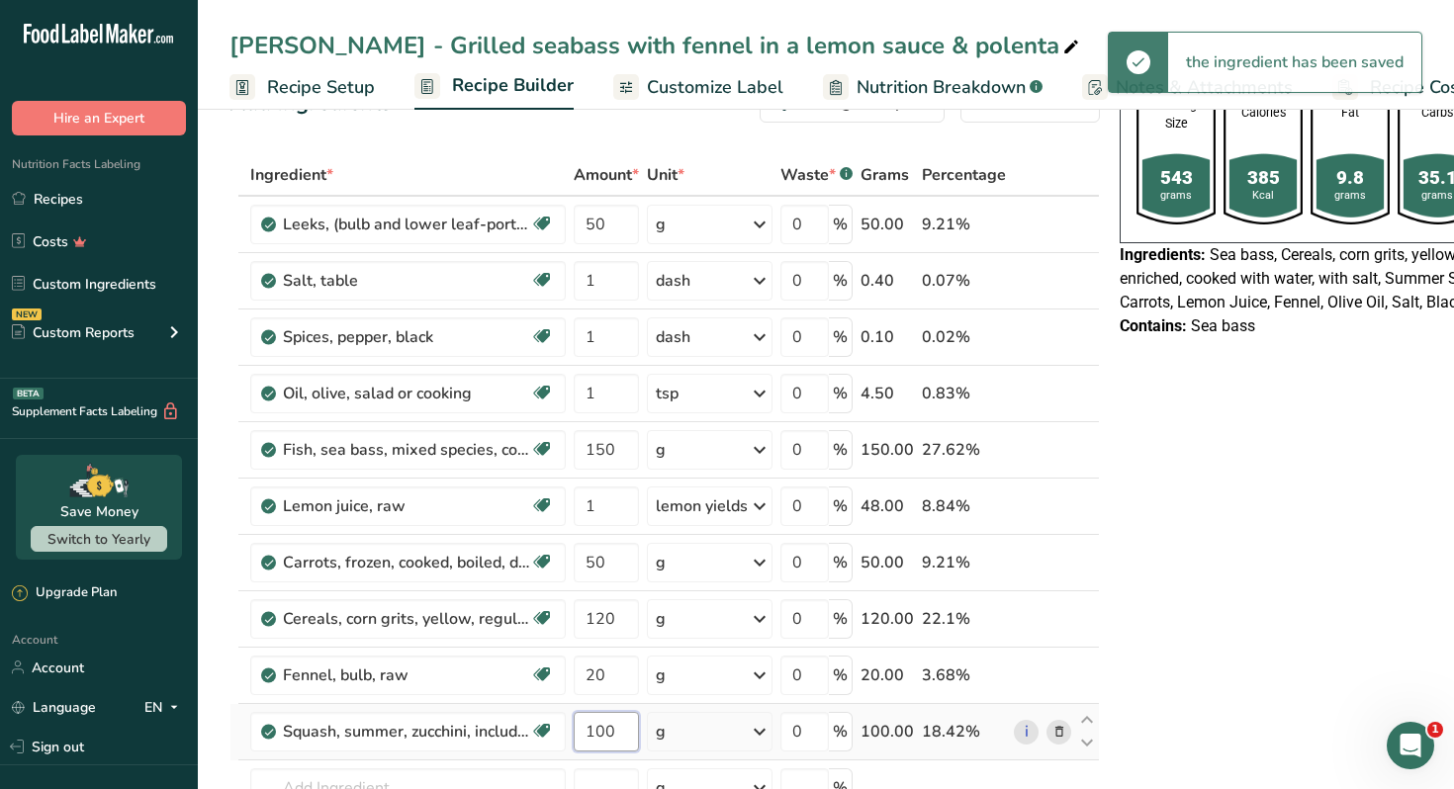
click at [603, 736] on input "100" at bounding box center [606, 732] width 65 height 40
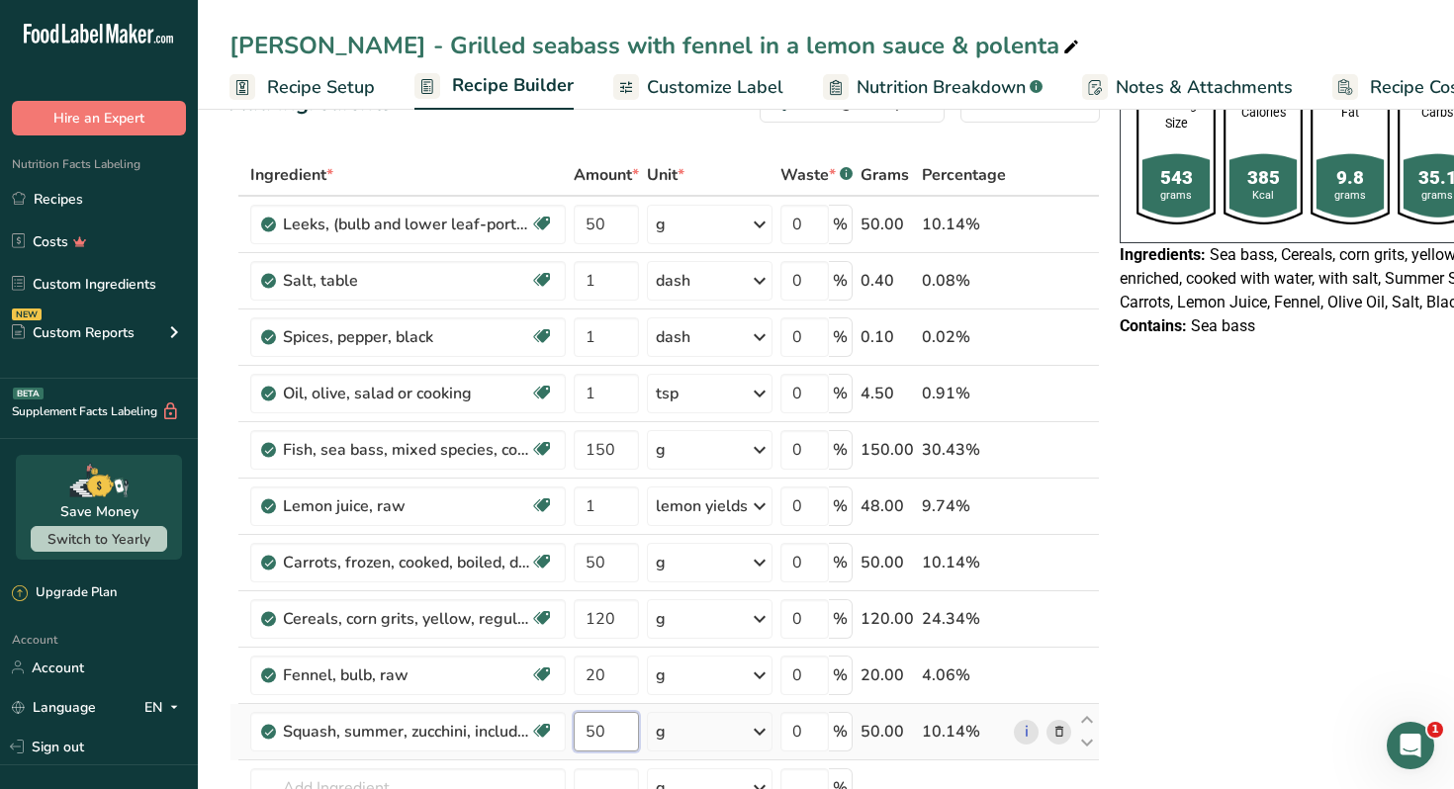
type input "50"
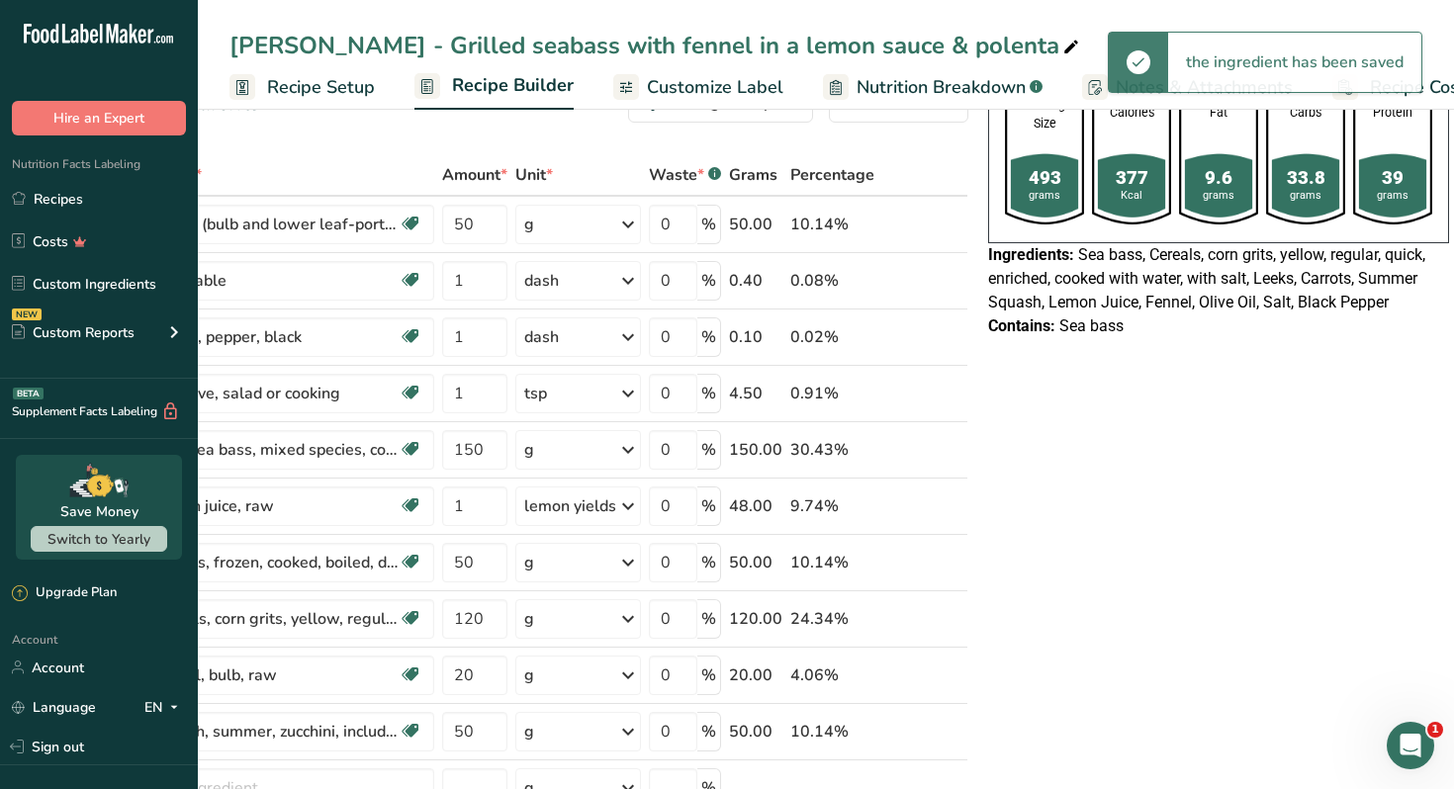
scroll to position [0, 0]
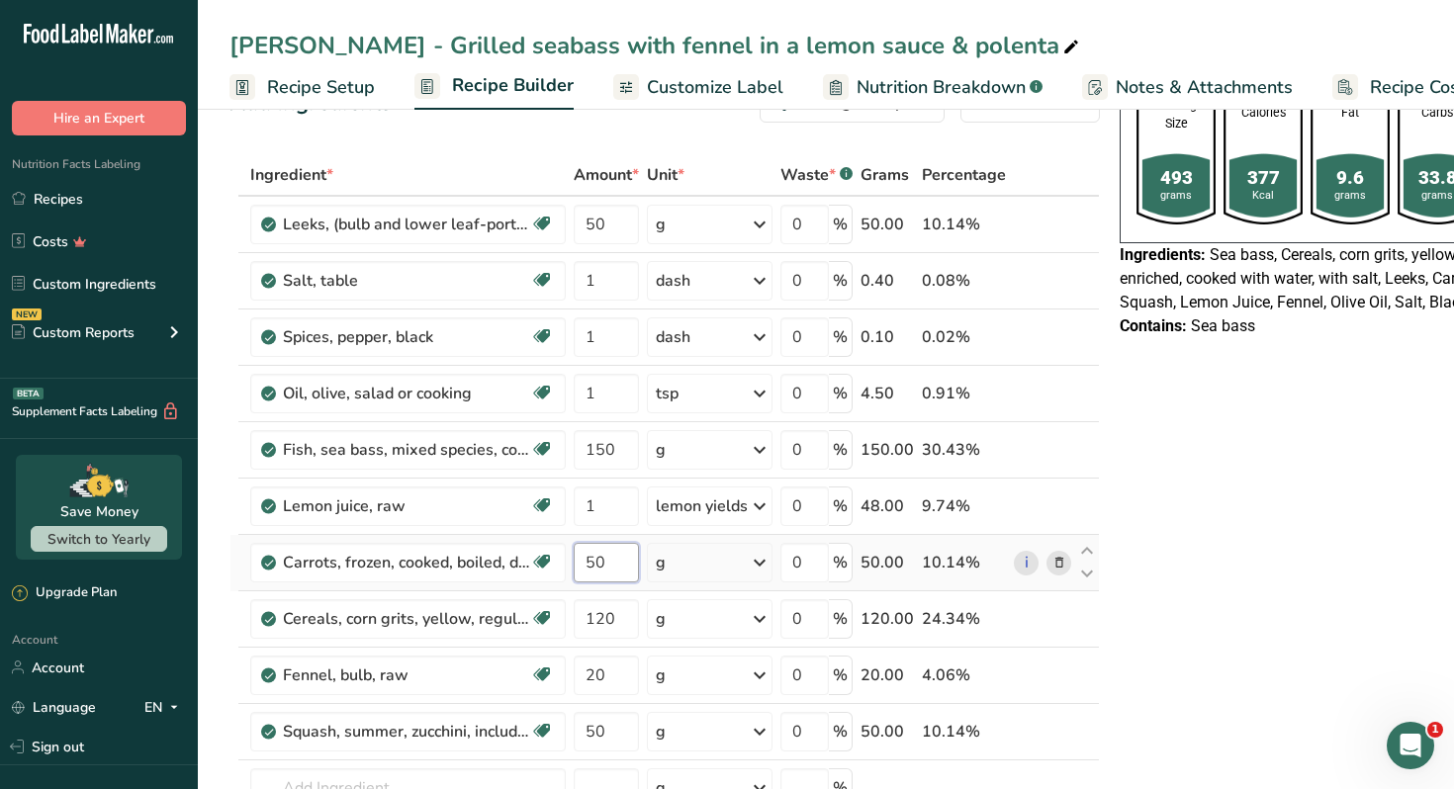
click at [603, 565] on input "50" at bounding box center [606, 563] width 65 height 40
type input "75"
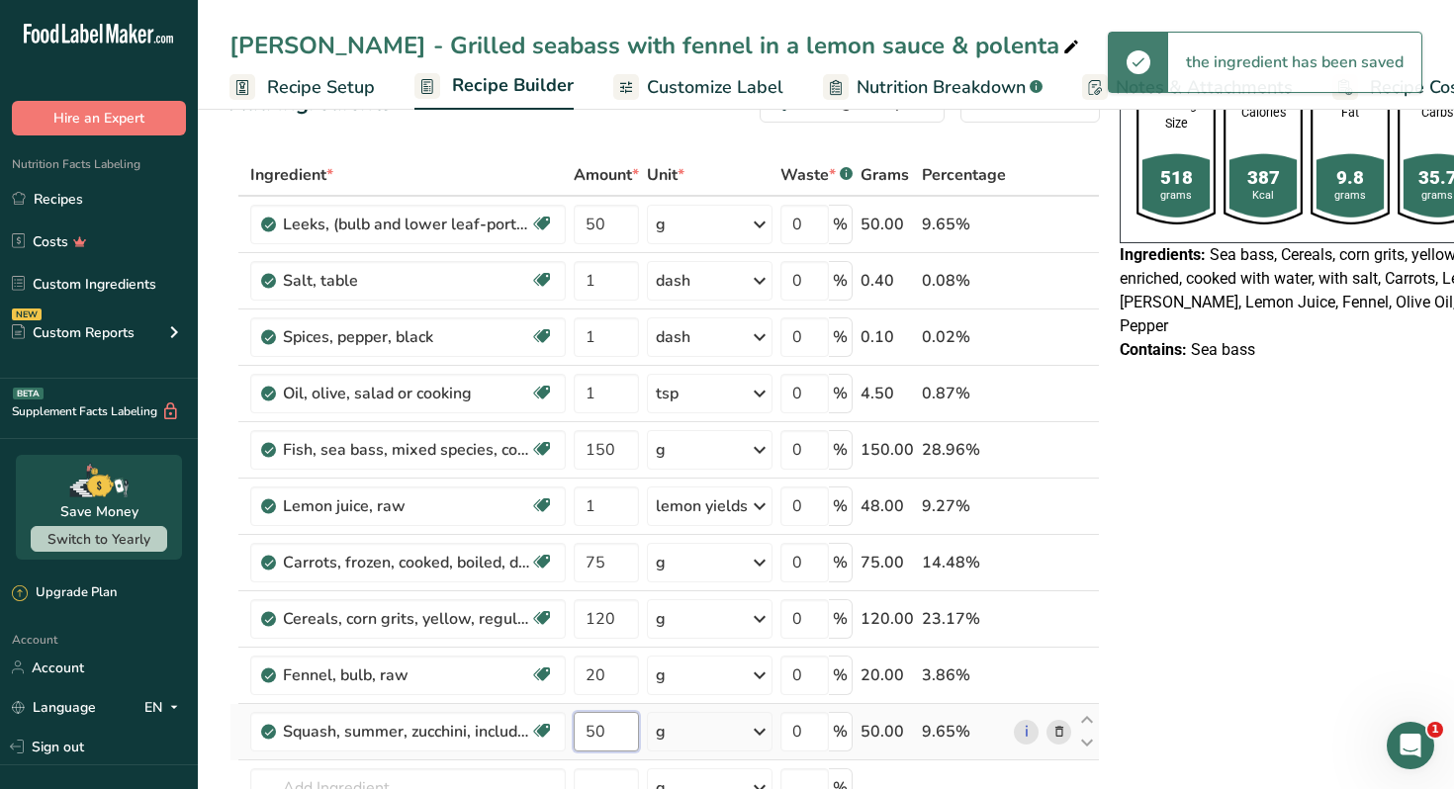
click at [599, 740] on input "50" at bounding box center [606, 732] width 65 height 40
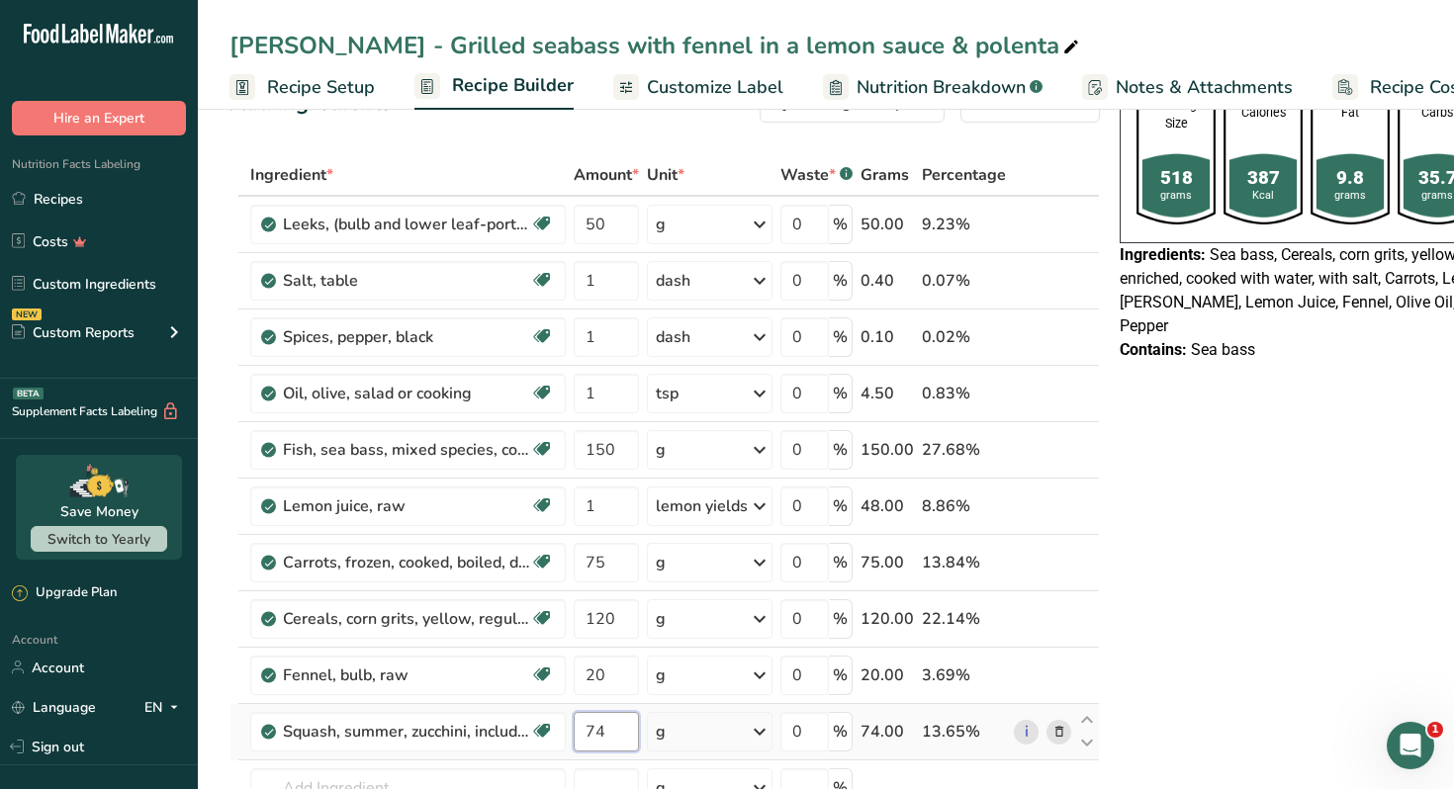
type input "74"
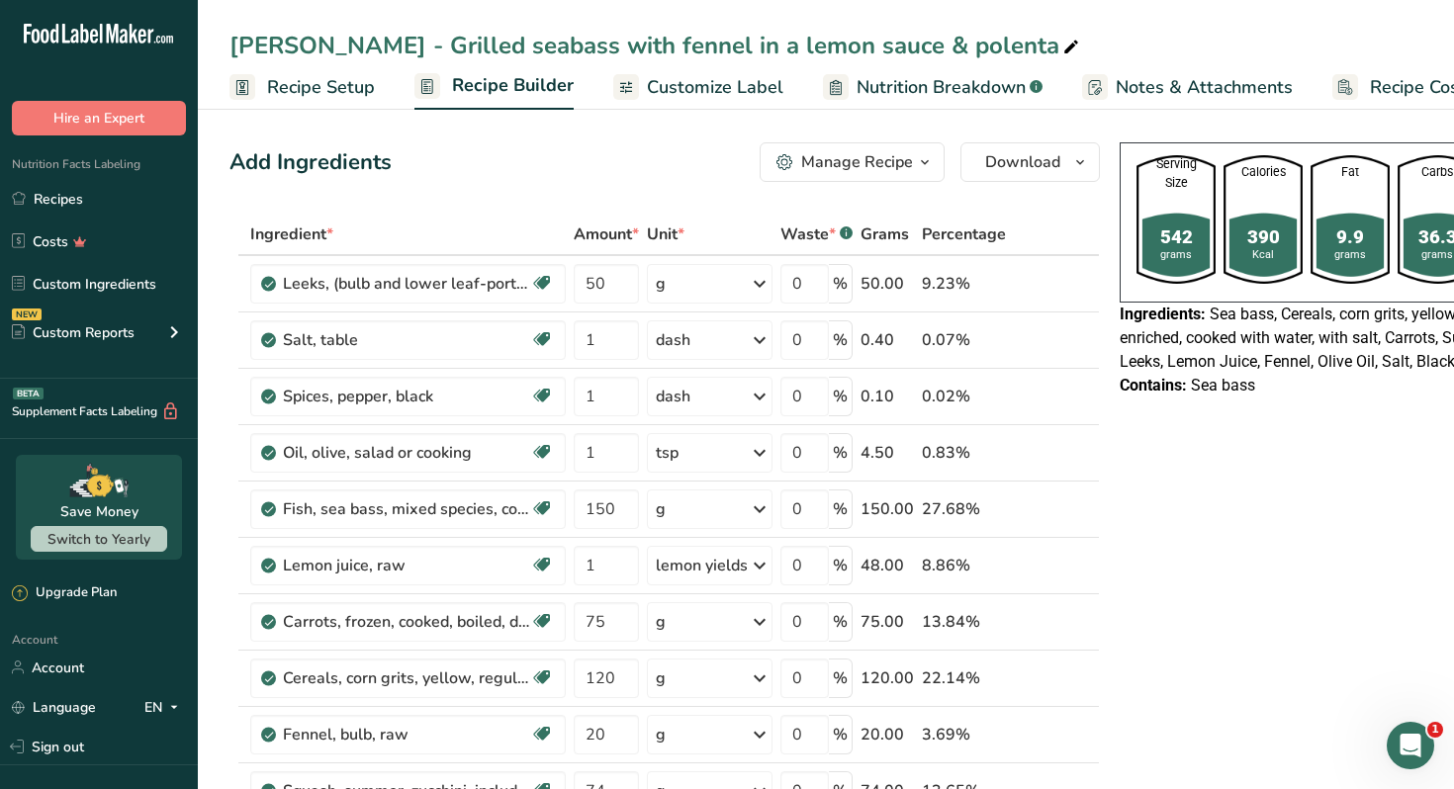
click at [843, 162] on div "Manage Recipe" at bounding box center [857, 162] width 112 height 24
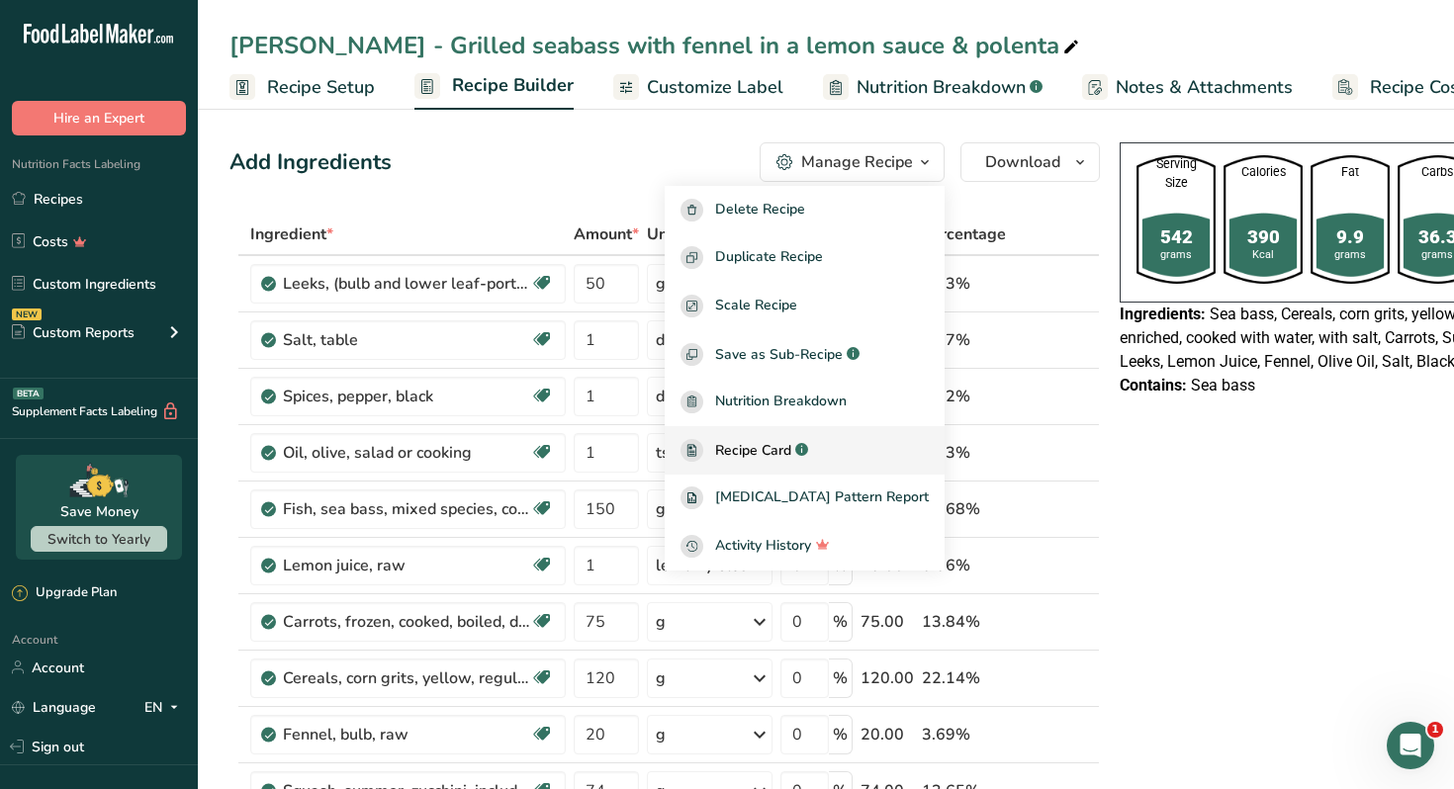
click at [791, 449] on span "Recipe Card" at bounding box center [753, 450] width 76 height 21
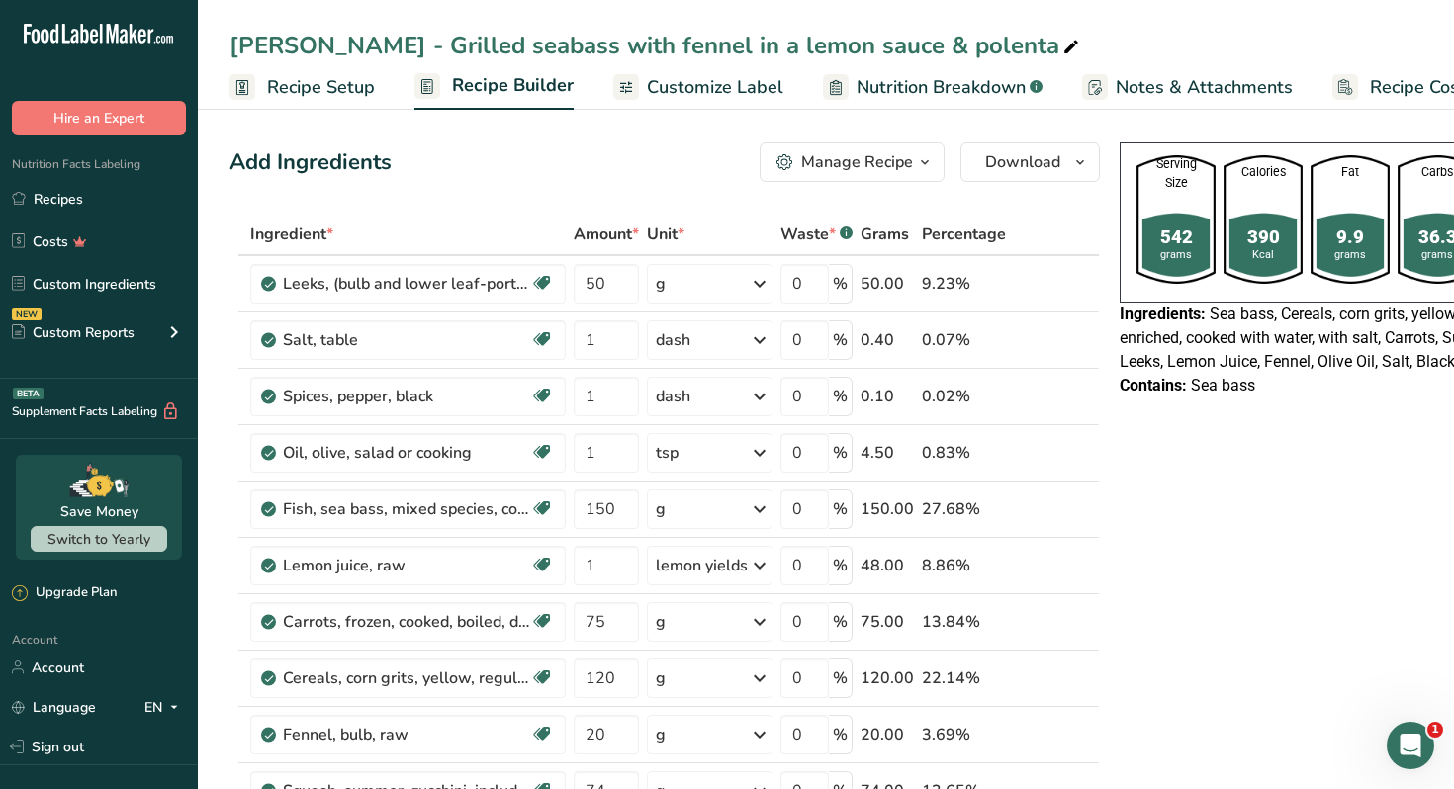
click at [735, 85] on span "Customize Label" at bounding box center [715, 87] width 136 height 27
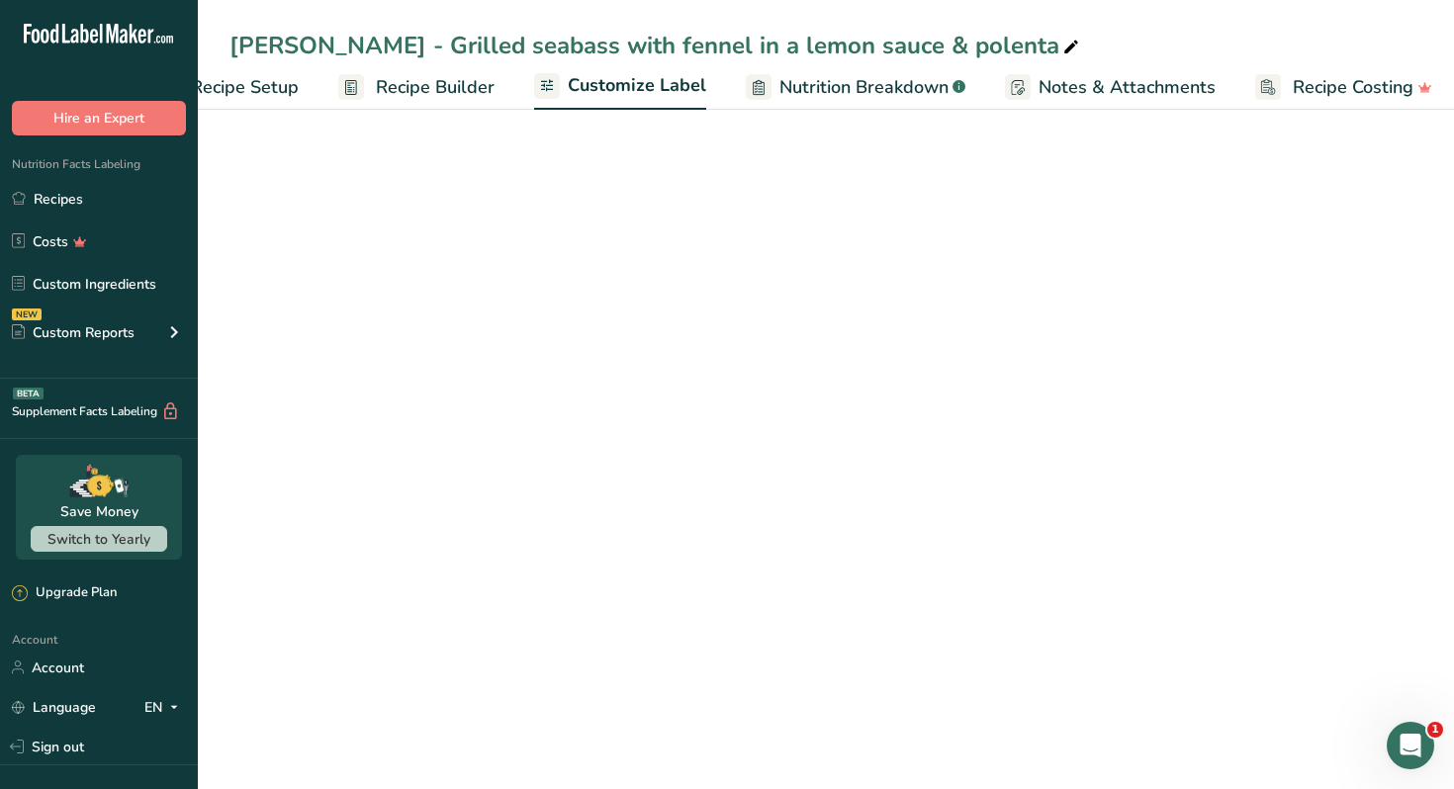
scroll to position [0, 86]
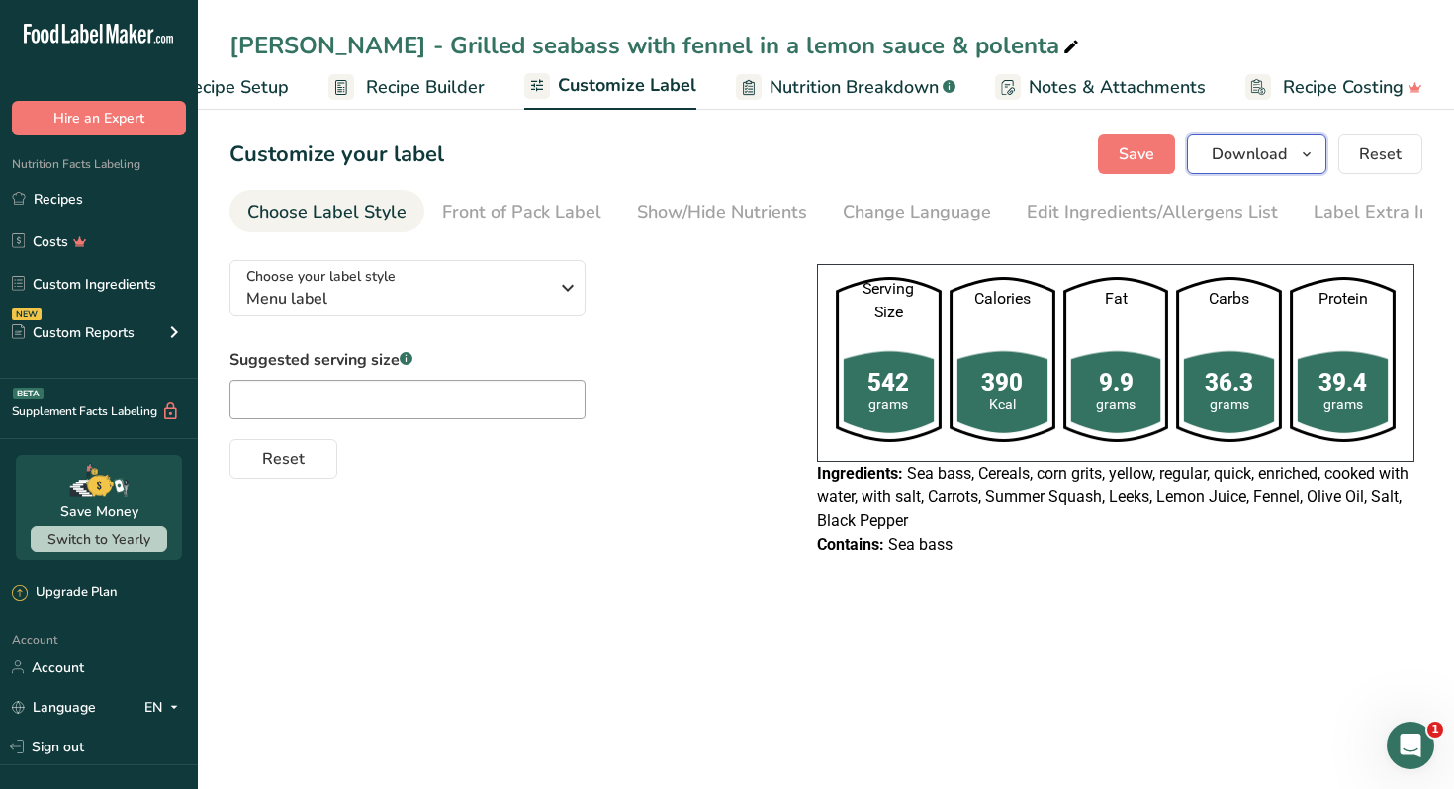
click at [1260, 160] on span "Download" at bounding box center [1249, 154] width 75 height 24
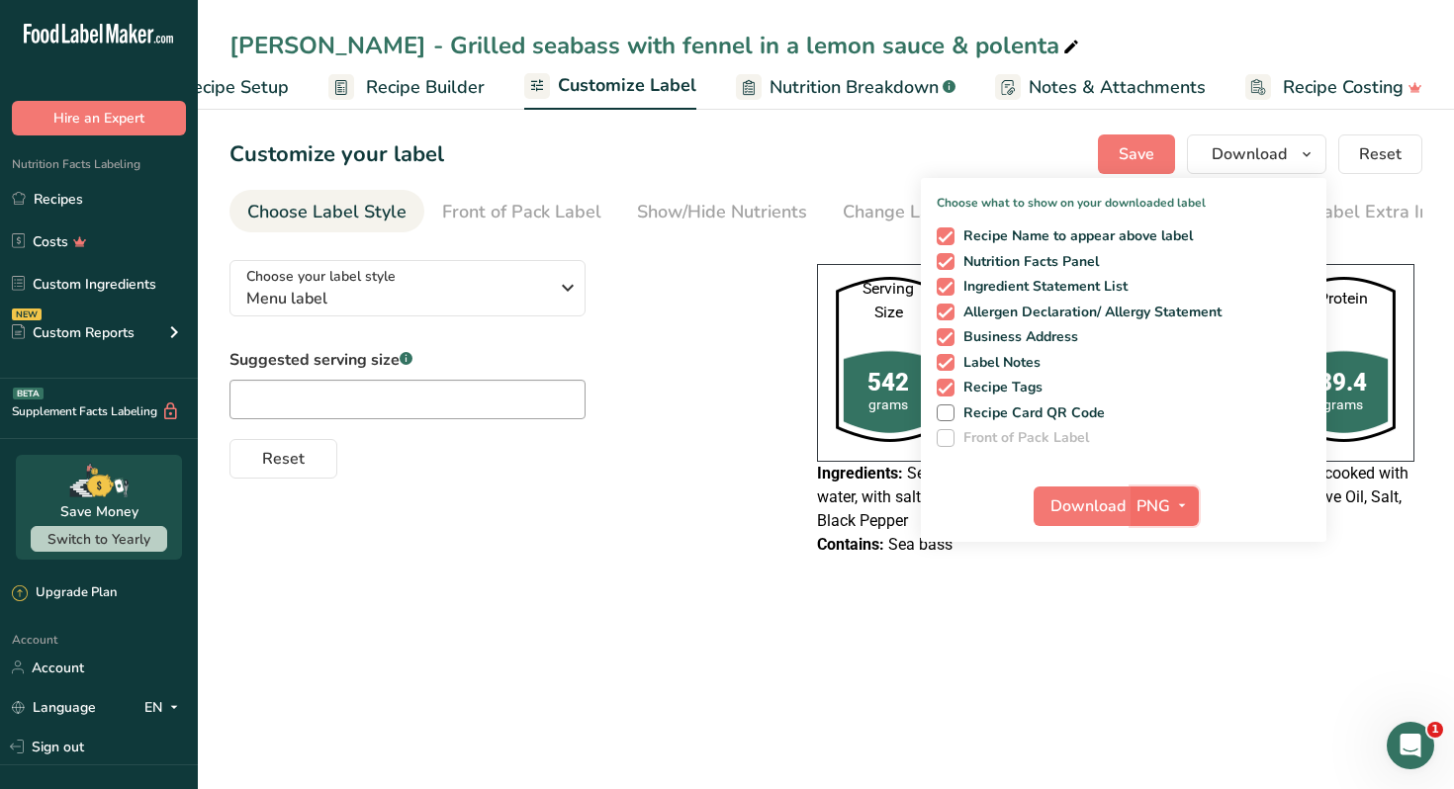
click at [1180, 506] on icon "button" at bounding box center [1182, 506] width 16 height 25
click at [1172, 647] on link "PDF" at bounding box center [1166, 644] width 63 height 33
click at [1078, 498] on span "Download" at bounding box center [1088, 507] width 75 height 24
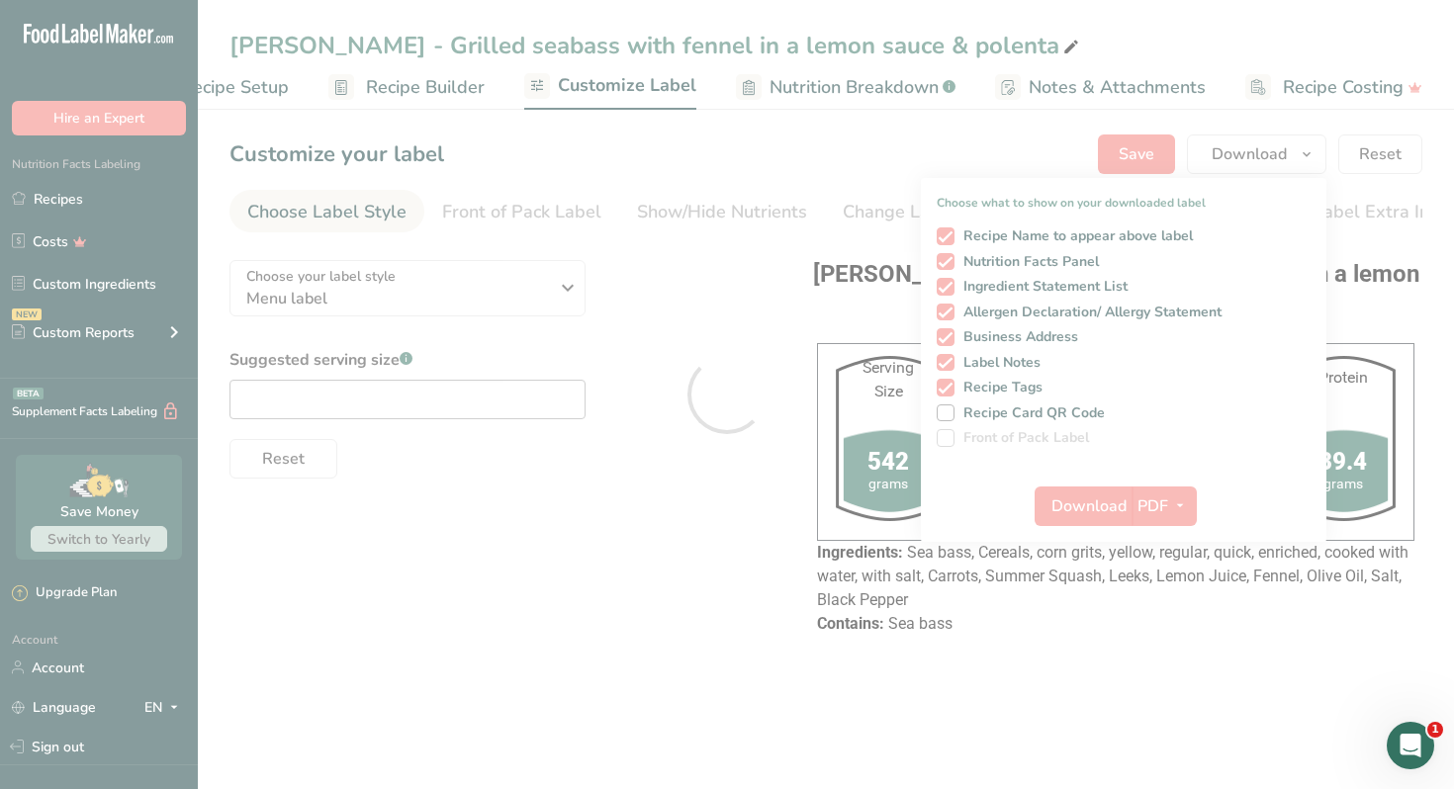
scroll to position [0, 0]
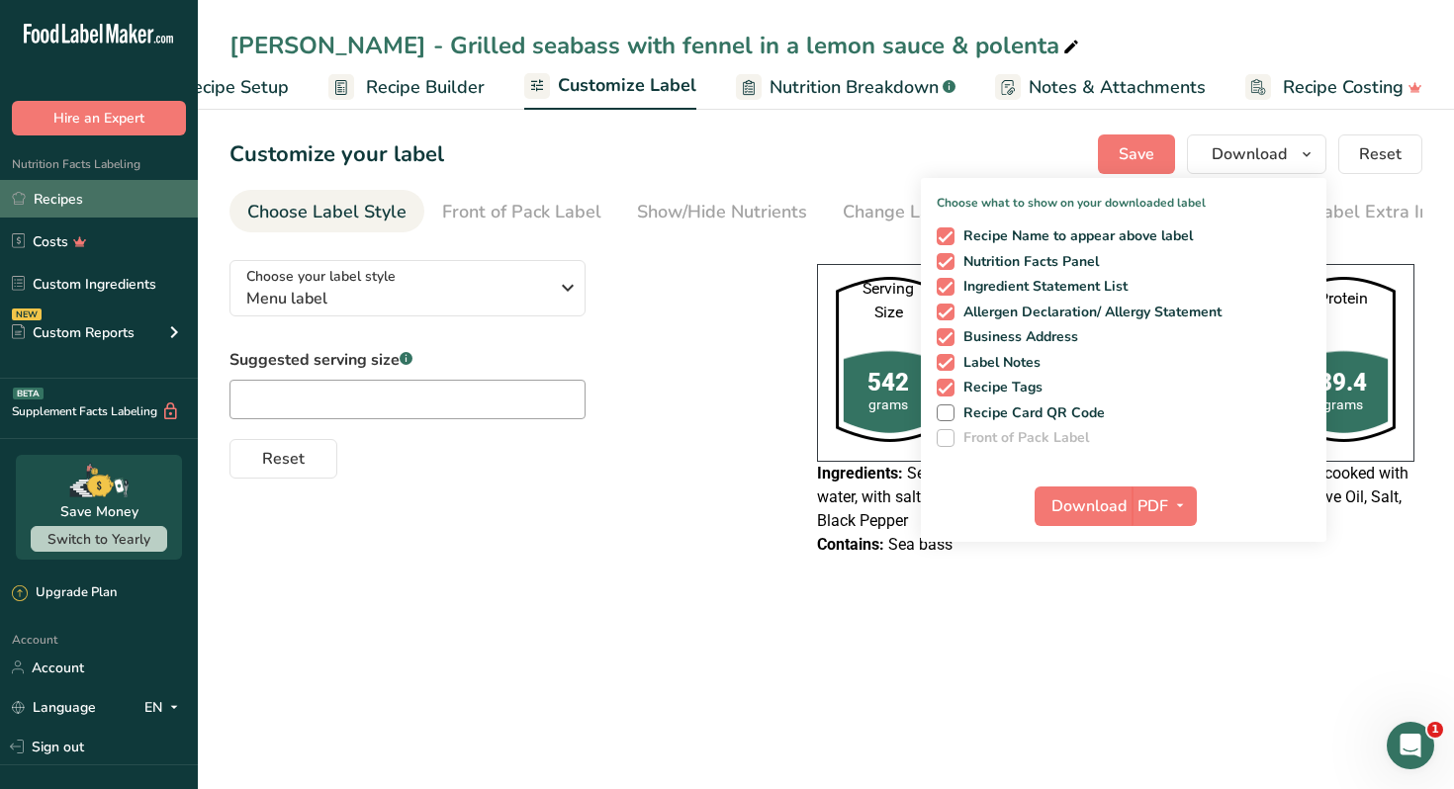
click at [105, 189] on link "Recipes" at bounding box center [99, 199] width 198 height 38
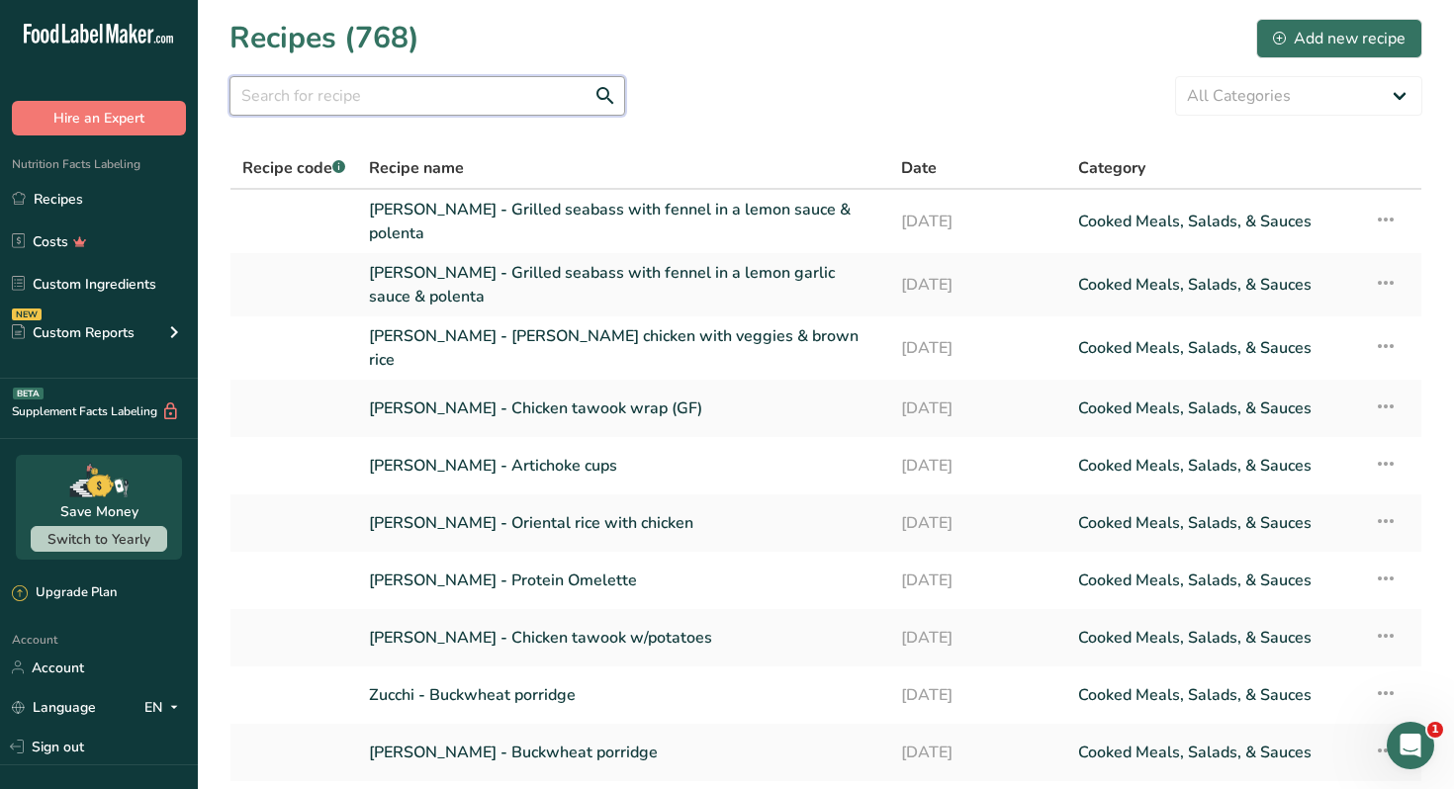
click at [328, 98] on input "text" at bounding box center [427, 96] width 396 height 40
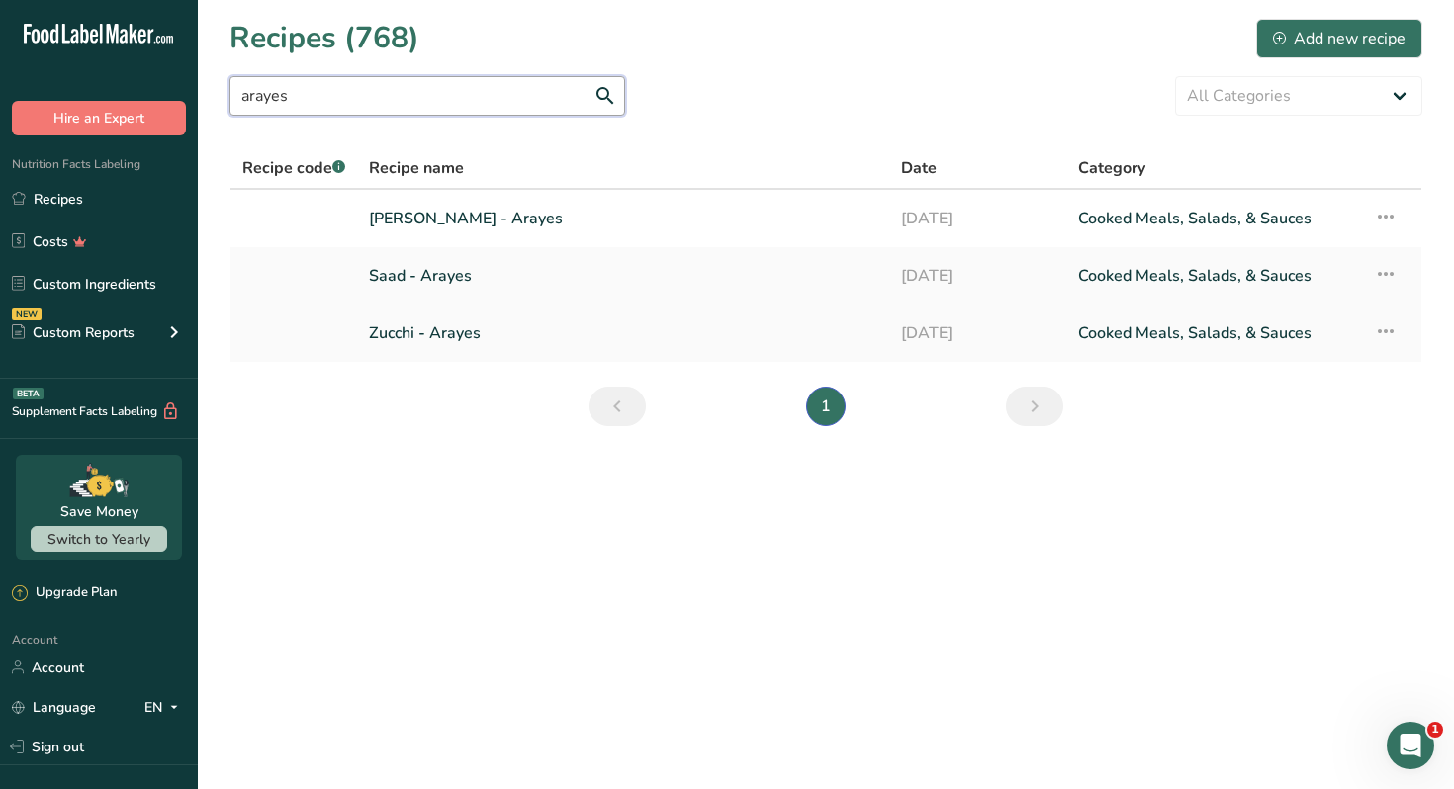
type input "arayes"
click at [442, 329] on link "Zucchi - Arayes" at bounding box center [623, 334] width 508 height 42
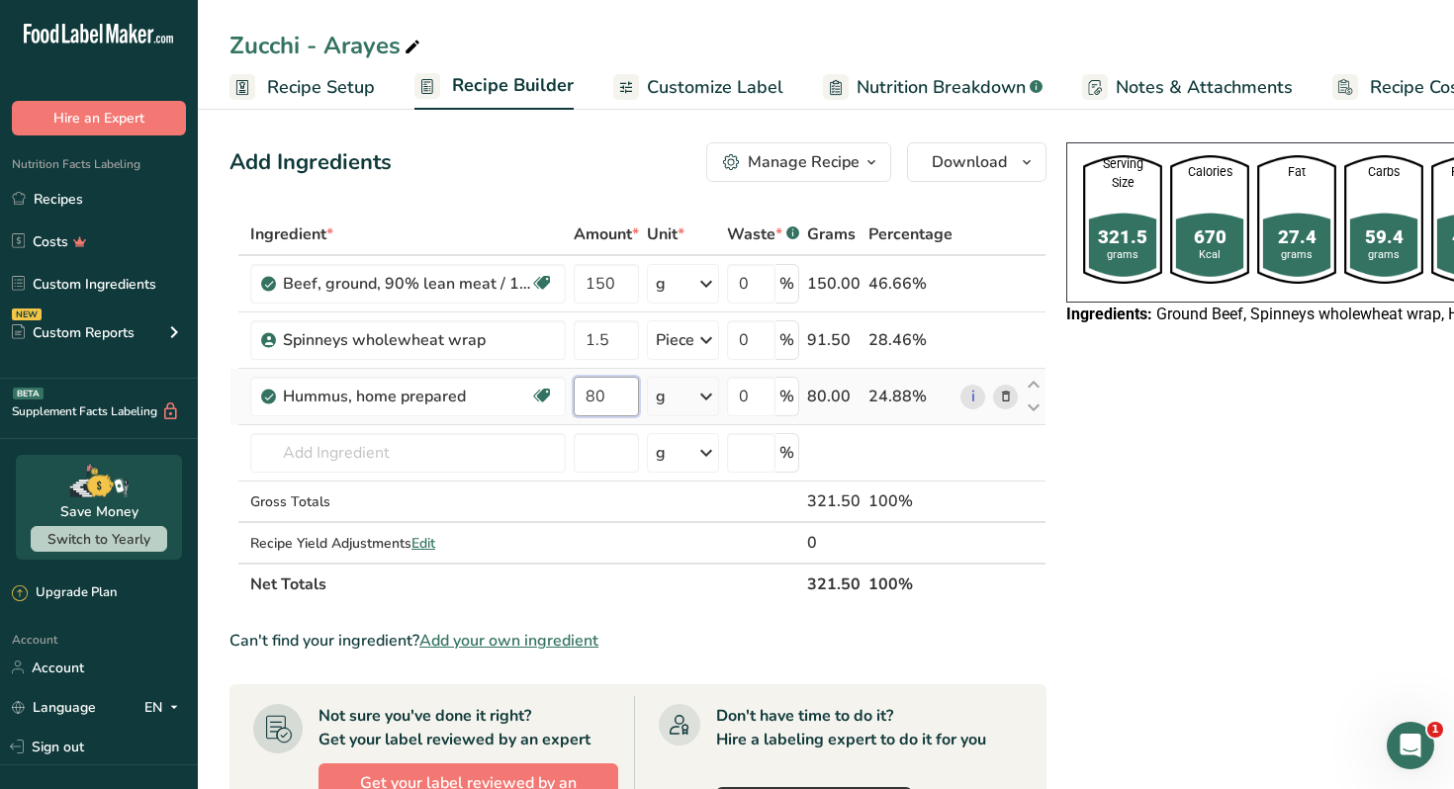
click at [591, 404] on input "80" at bounding box center [606, 397] width 65 height 40
type input "50"
click at [617, 279] on input "150" at bounding box center [606, 284] width 65 height 40
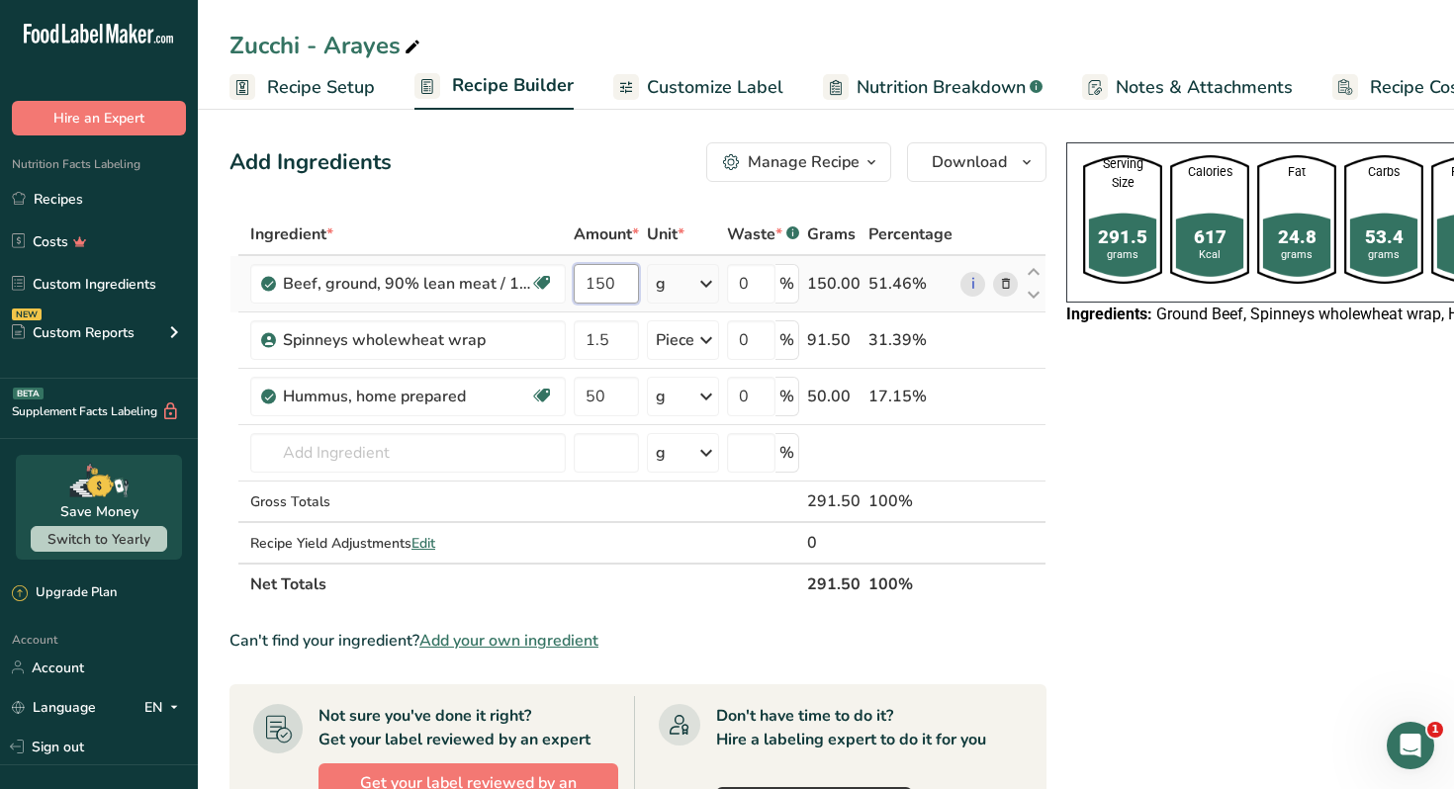
click at [617, 279] on input "150" at bounding box center [606, 284] width 65 height 40
type input "120"
click at [852, 162] on div "Manage Recipe" at bounding box center [804, 162] width 112 height 24
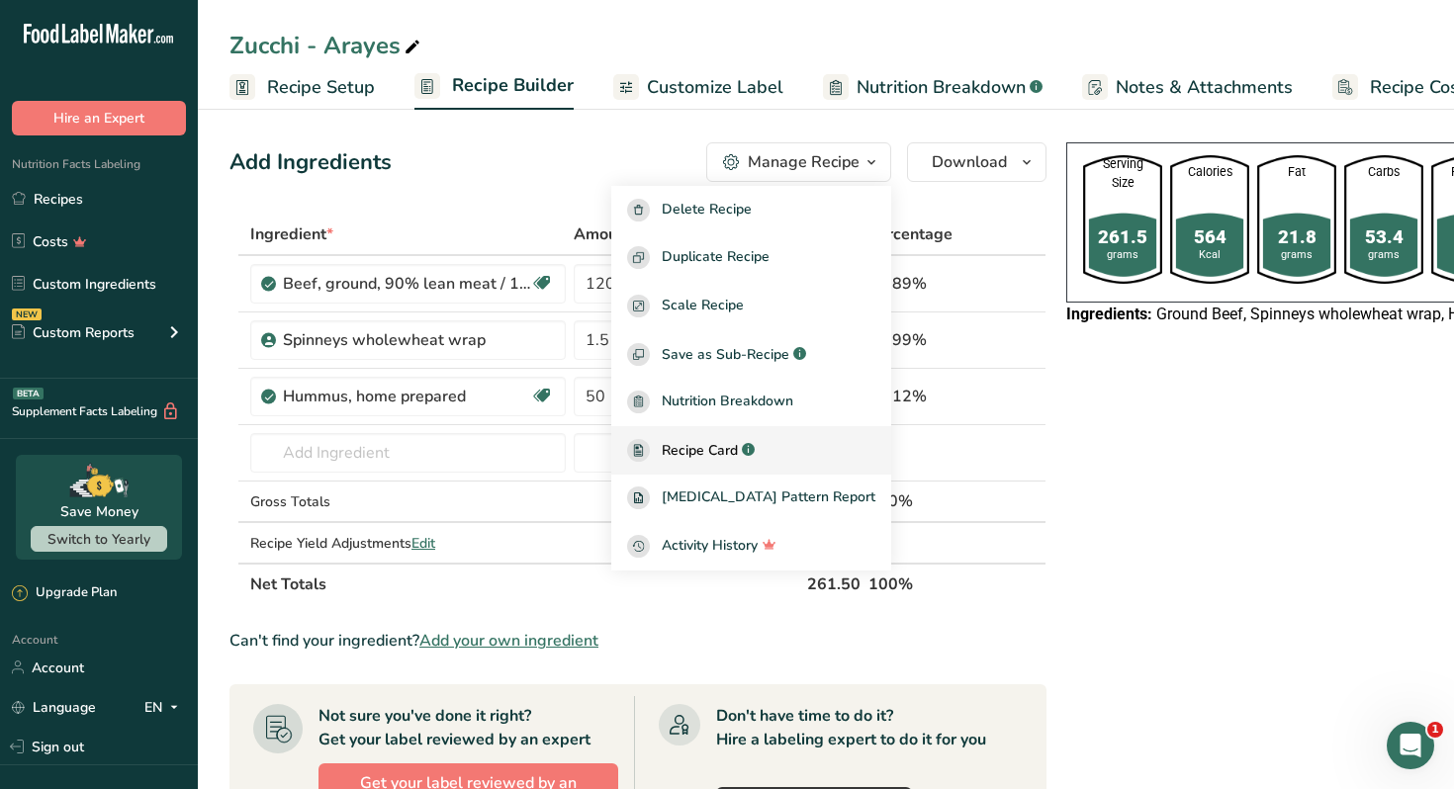
click at [730, 455] on span "Recipe Card" at bounding box center [700, 450] width 76 height 21
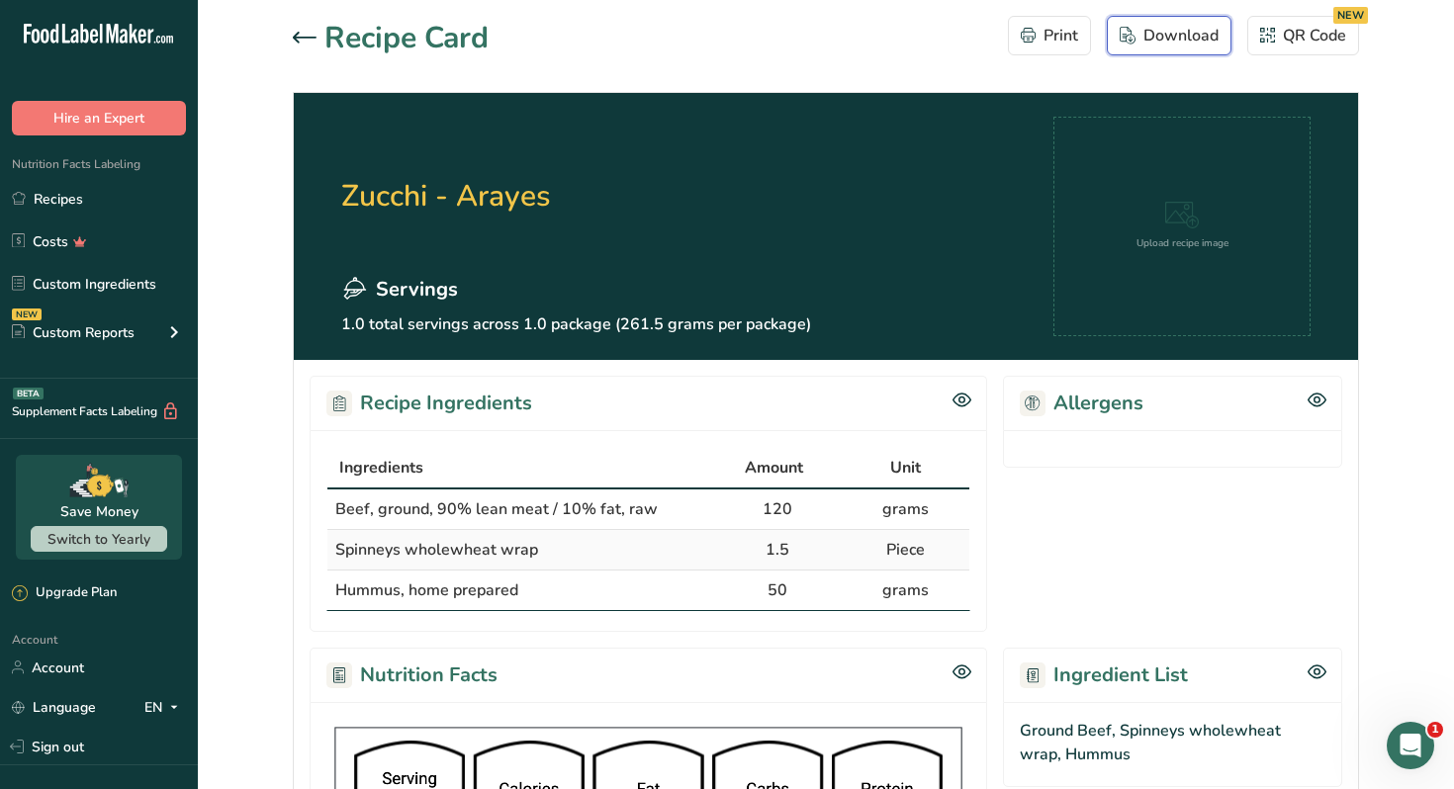
click at [1183, 42] on div "Download" at bounding box center [1169, 36] width 99 height 24
click at [112, 200] on link "Recipes" at bounding box center [99, 199] width 198 height 38
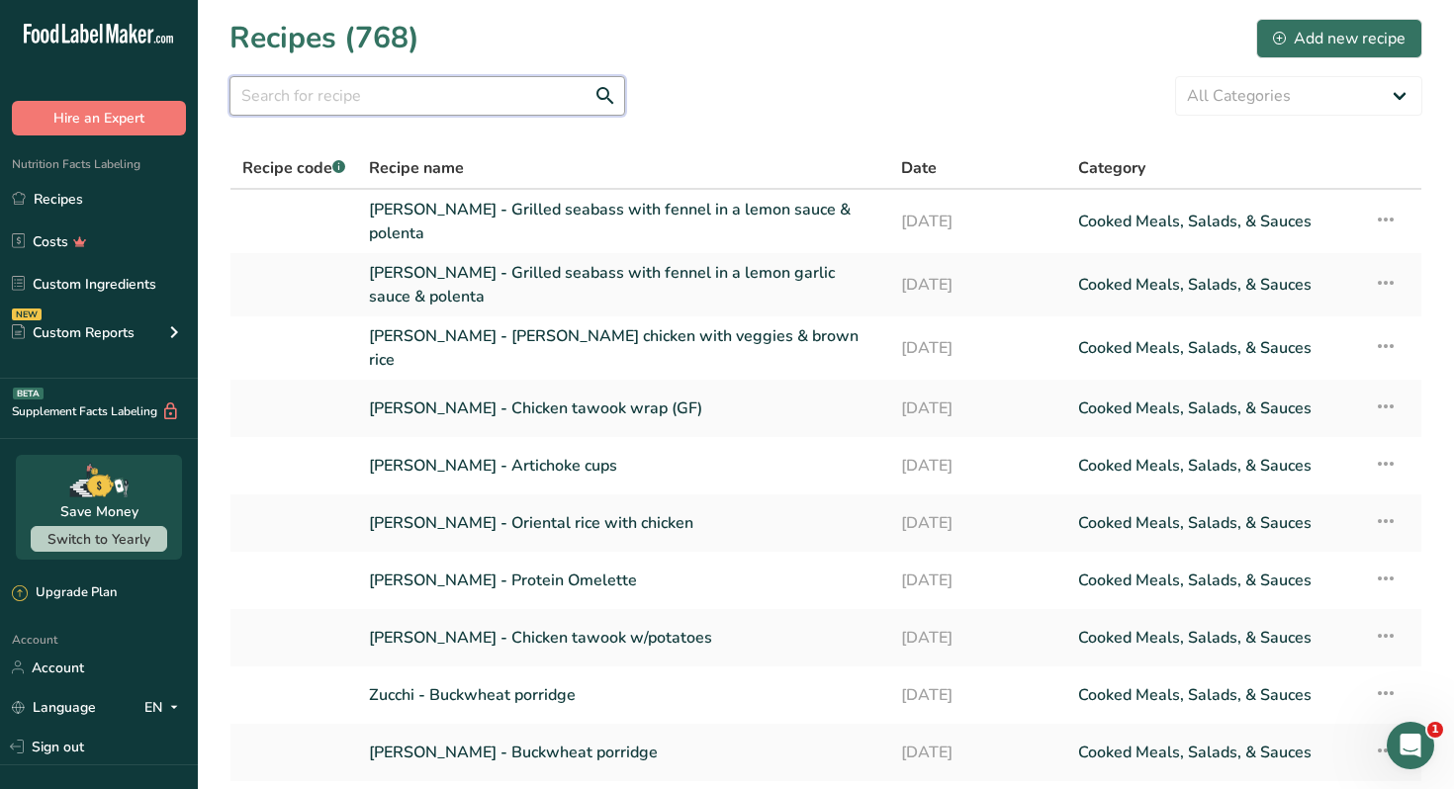
click at [405, 95] on input "text" at bounding box center [427, 96] width 396 height 40
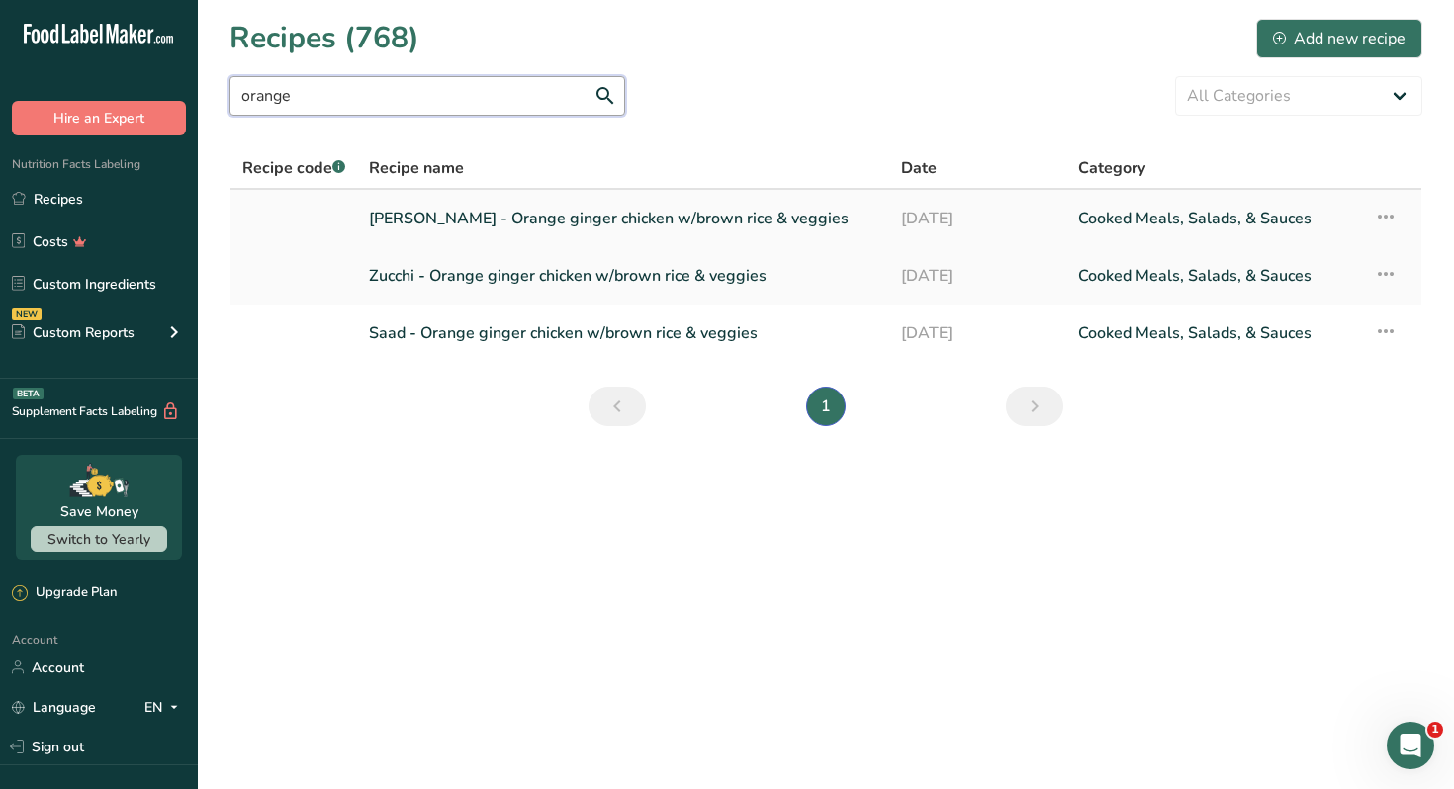
type input "orange"
click at [563, 220] on link "Nour Awad - Orange ginger chicken w/brown rice & veggies" at bounding box center [623, 219] width 508 height 42
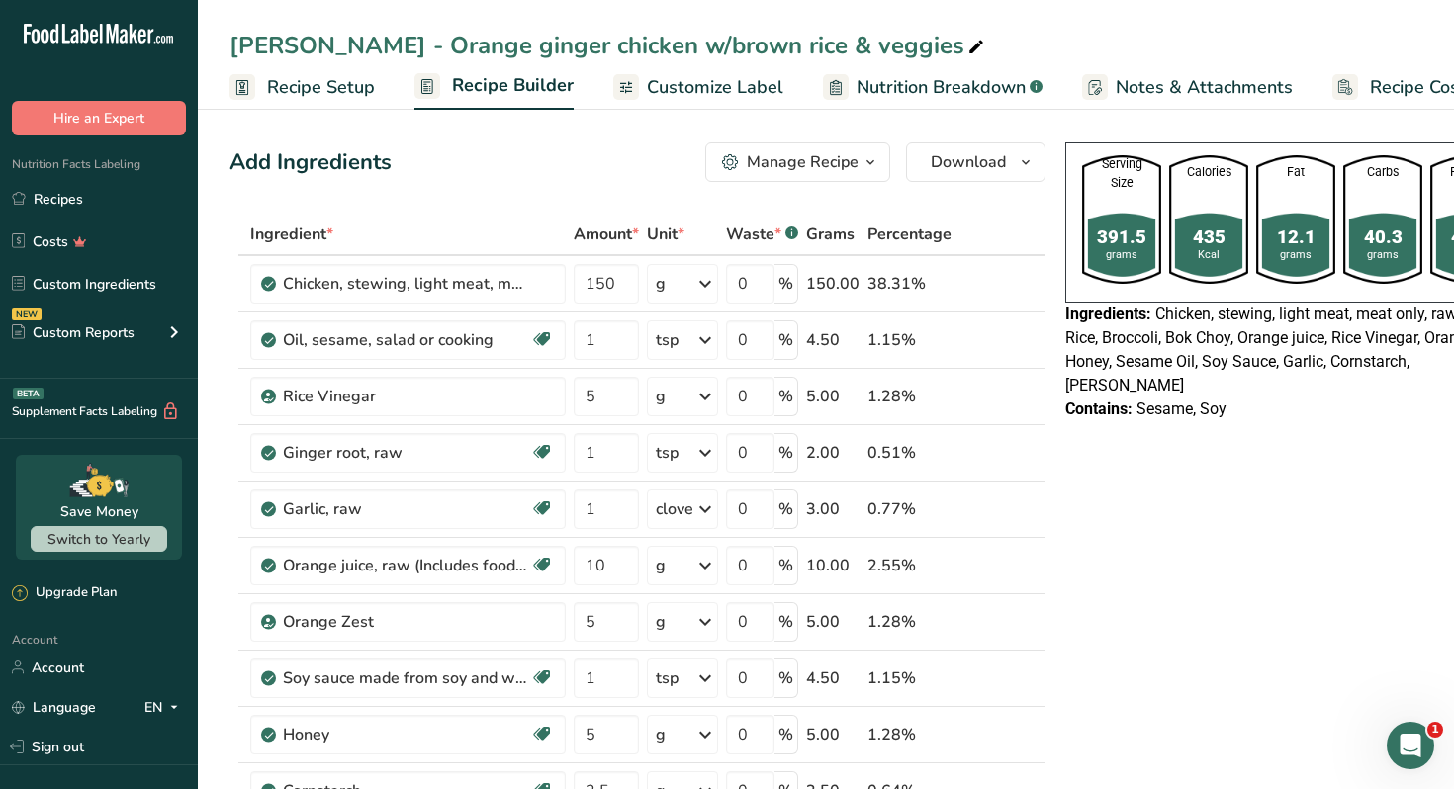
click at [850, 149] on button "Manage Recipe" at bounding box center [797, 162] width 185 height 40
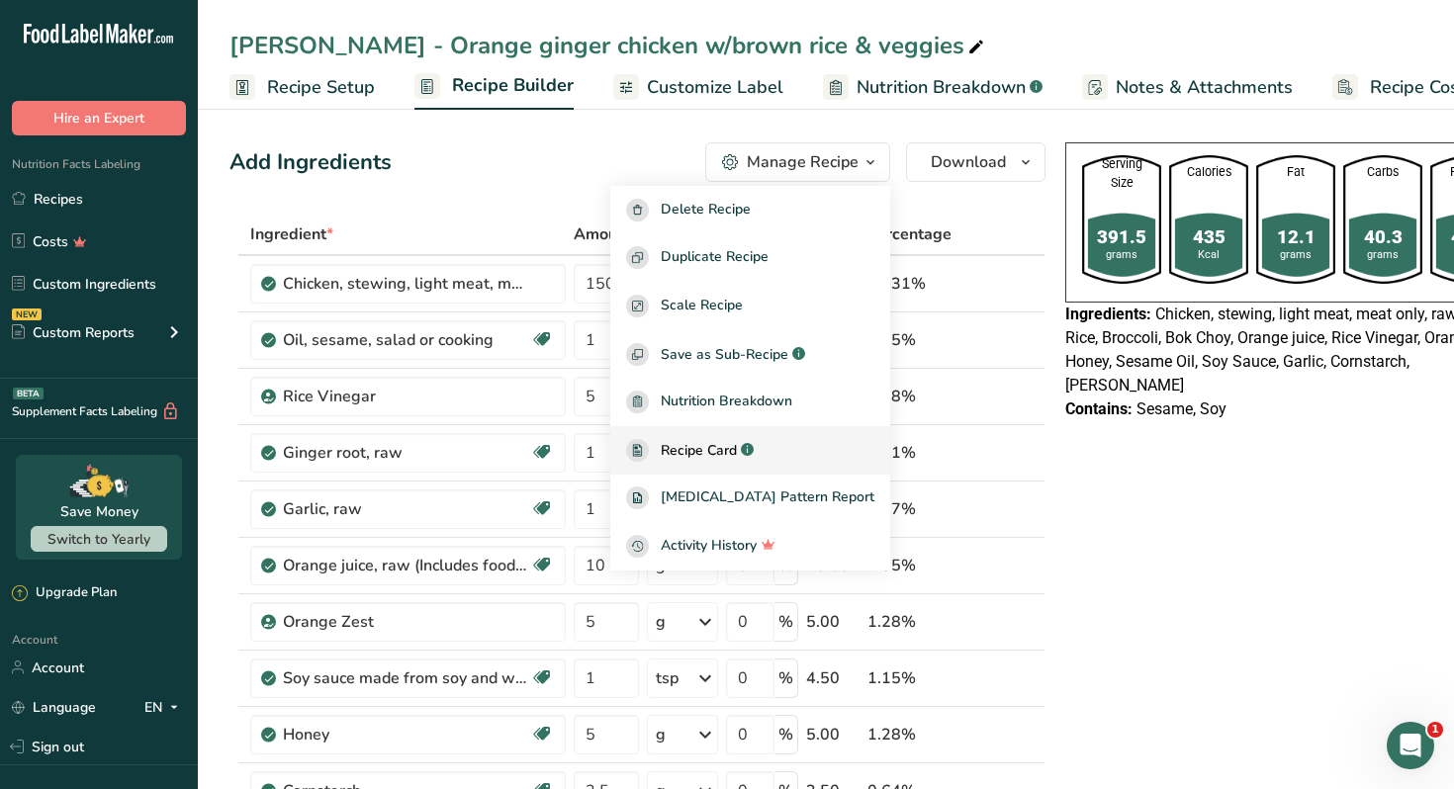
click at [737, 450] on span "Recipe Card" at bounding box center [699, 450] width 76 height 21
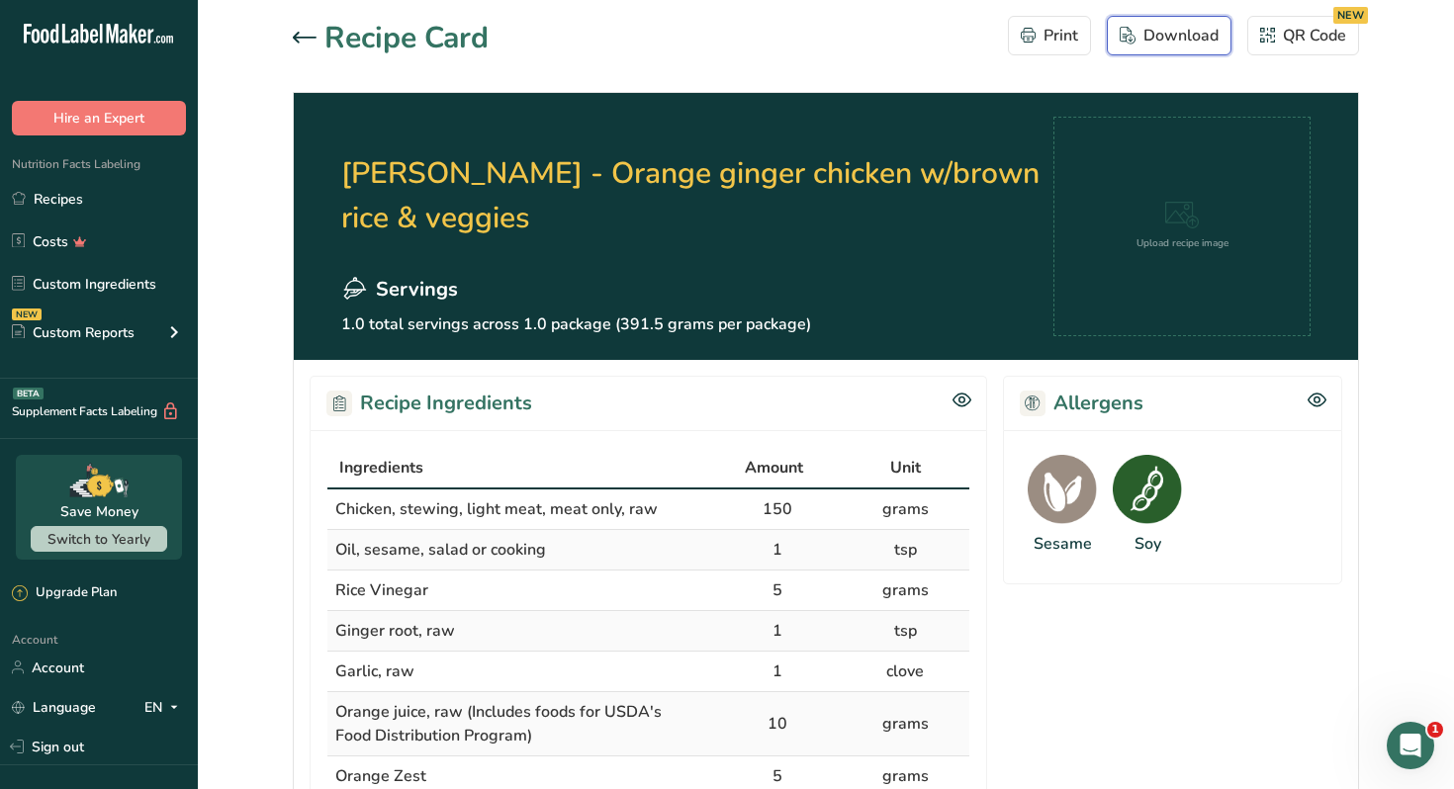
click at [1136, 46] on div "Download" at bounding box center [1169, 36] width 99 height 24
click at [301, 38] on icon at bounding box center [305, 37] width 24 height 11
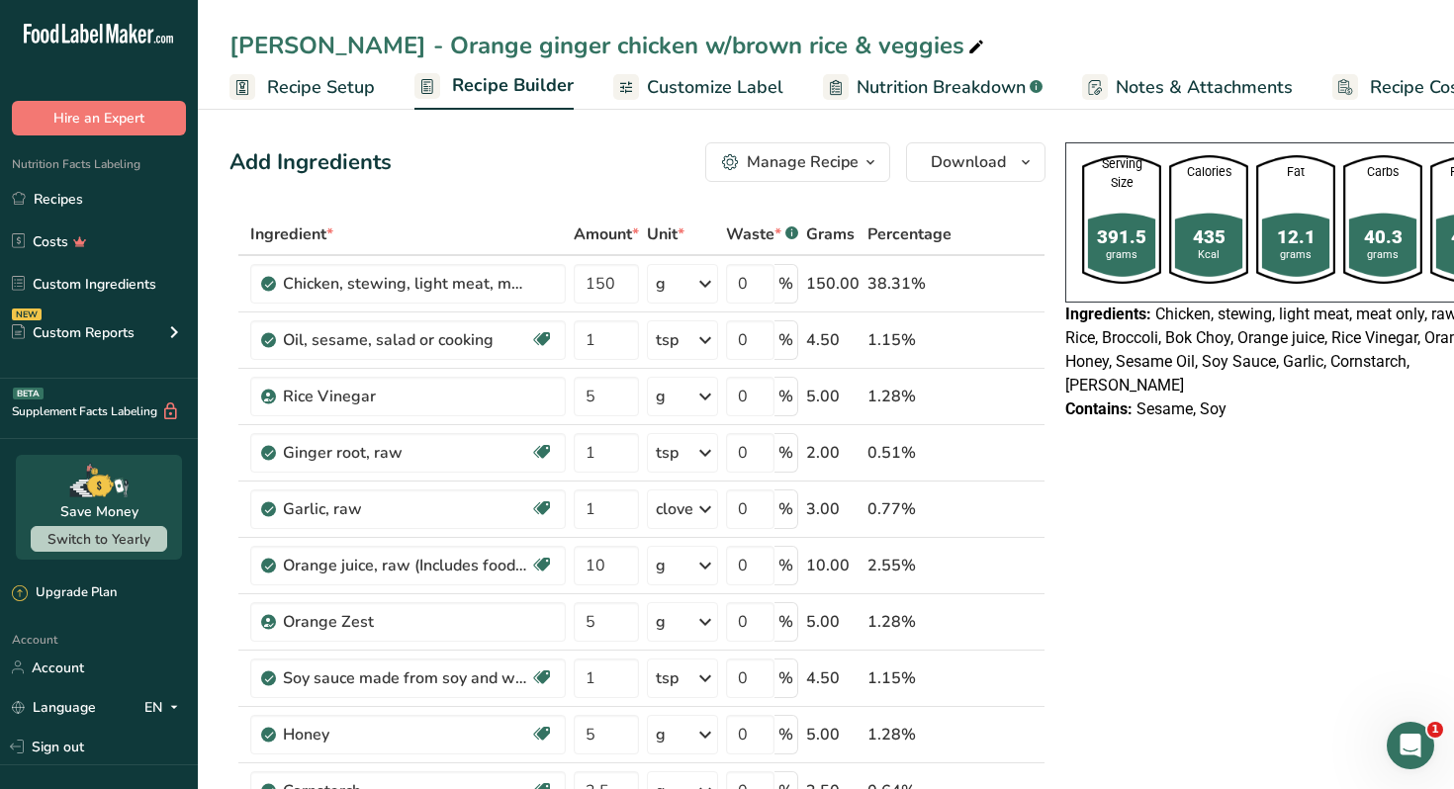
click at [713, 90] on span "Customize Label" at bounding box center [715, 87] width 136 height 27
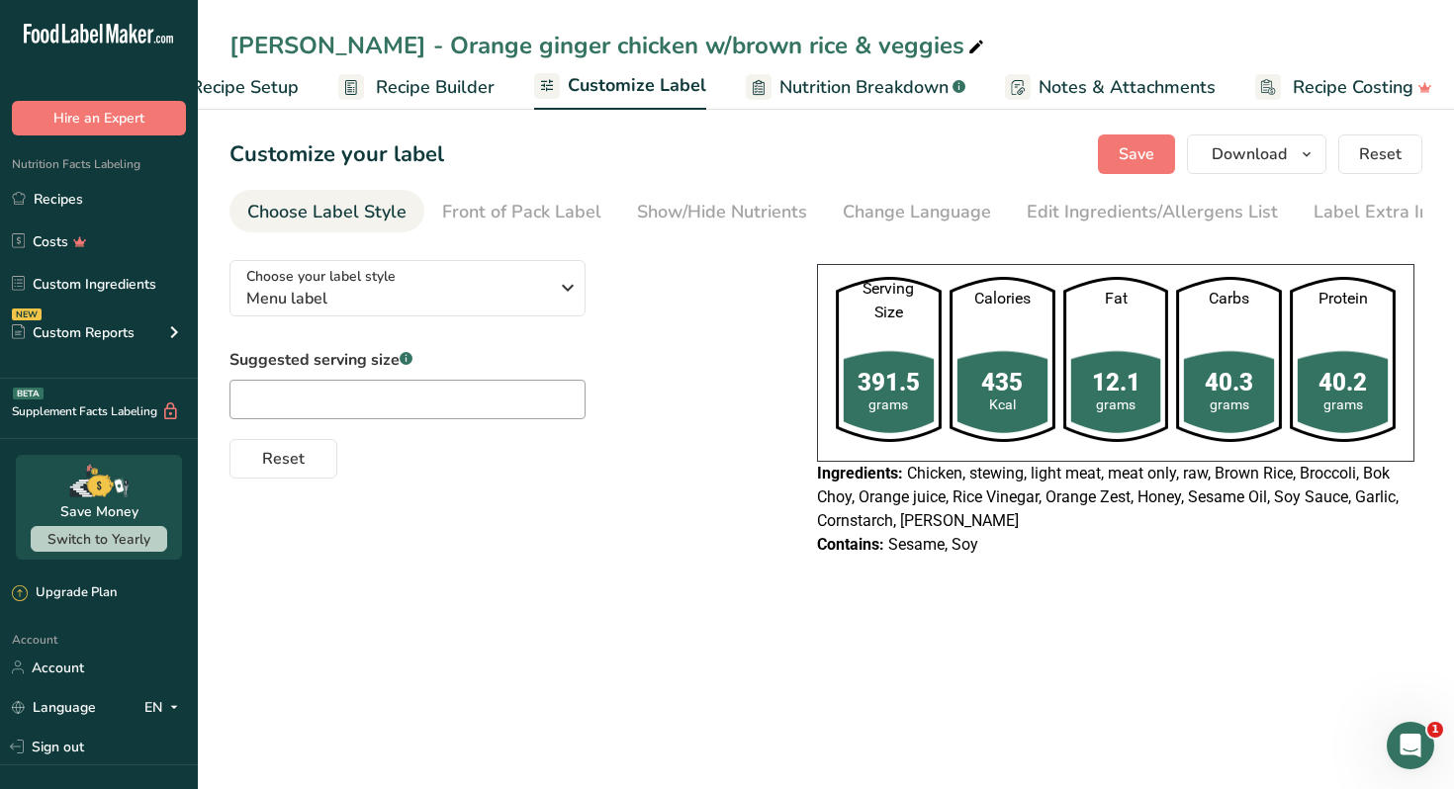
scroll to position [0, 86]
click at [1278, 153] on span "Download" at bounding box center [1249, 154] width 75 height 24
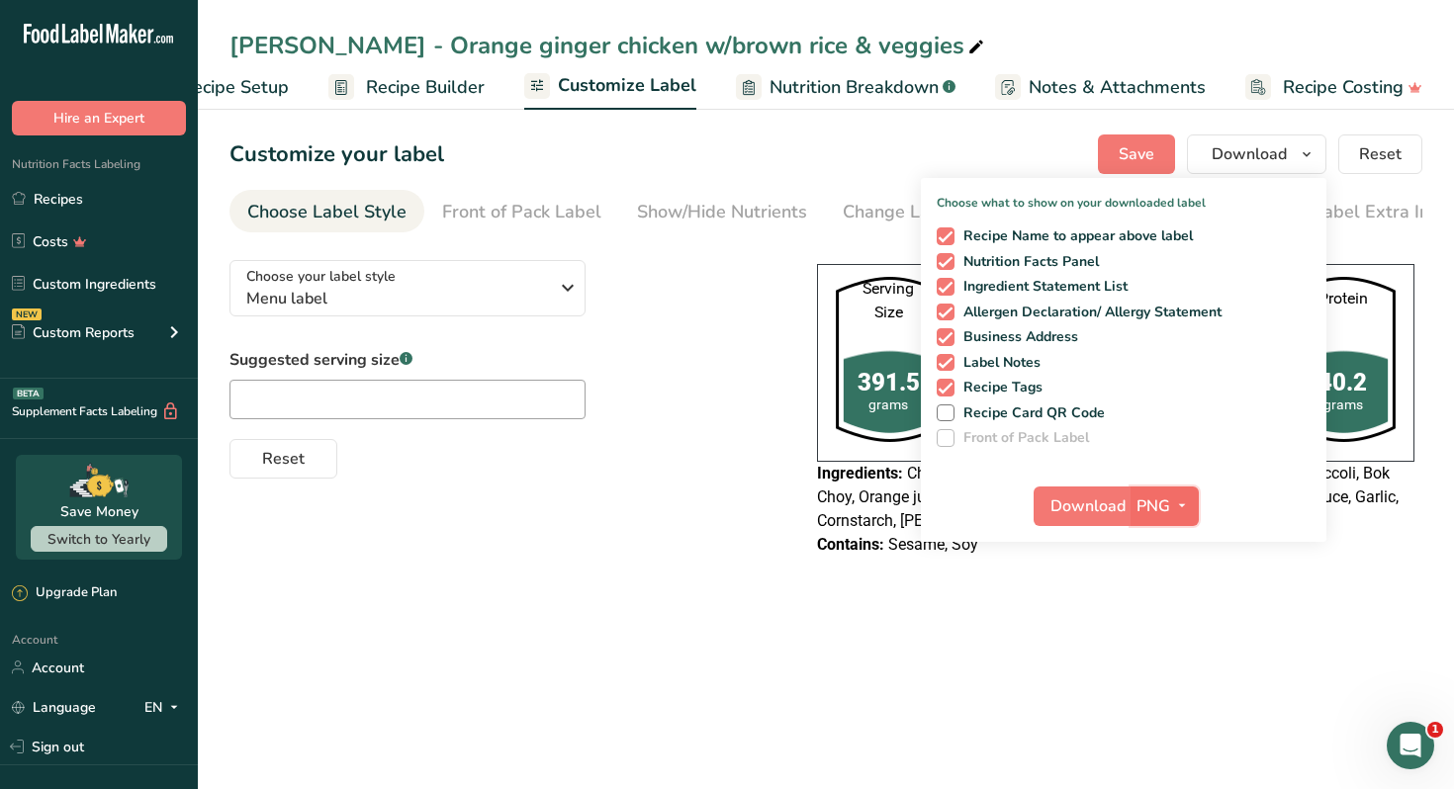
click at [1184, 497] on icon "button" at bounding box center [1182, 506] width 16 height 25
click at [1180, 646] on link "PDF" at bounding box center [1166, 644] width 63 height 33
click at [1095, 510] on span "Download" at bounding box center [1088, 507] width 75 height 24
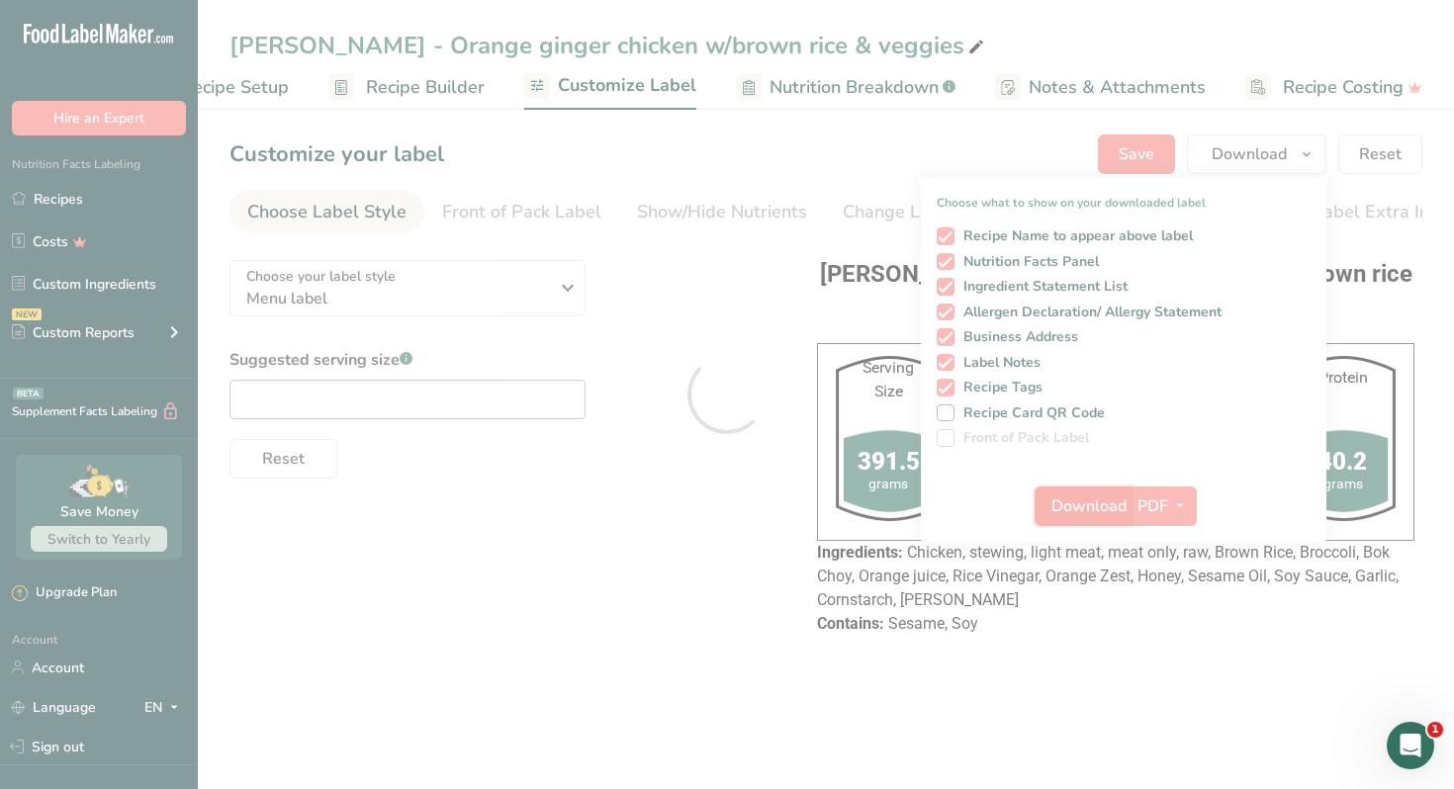
scroll to position [0, 0]
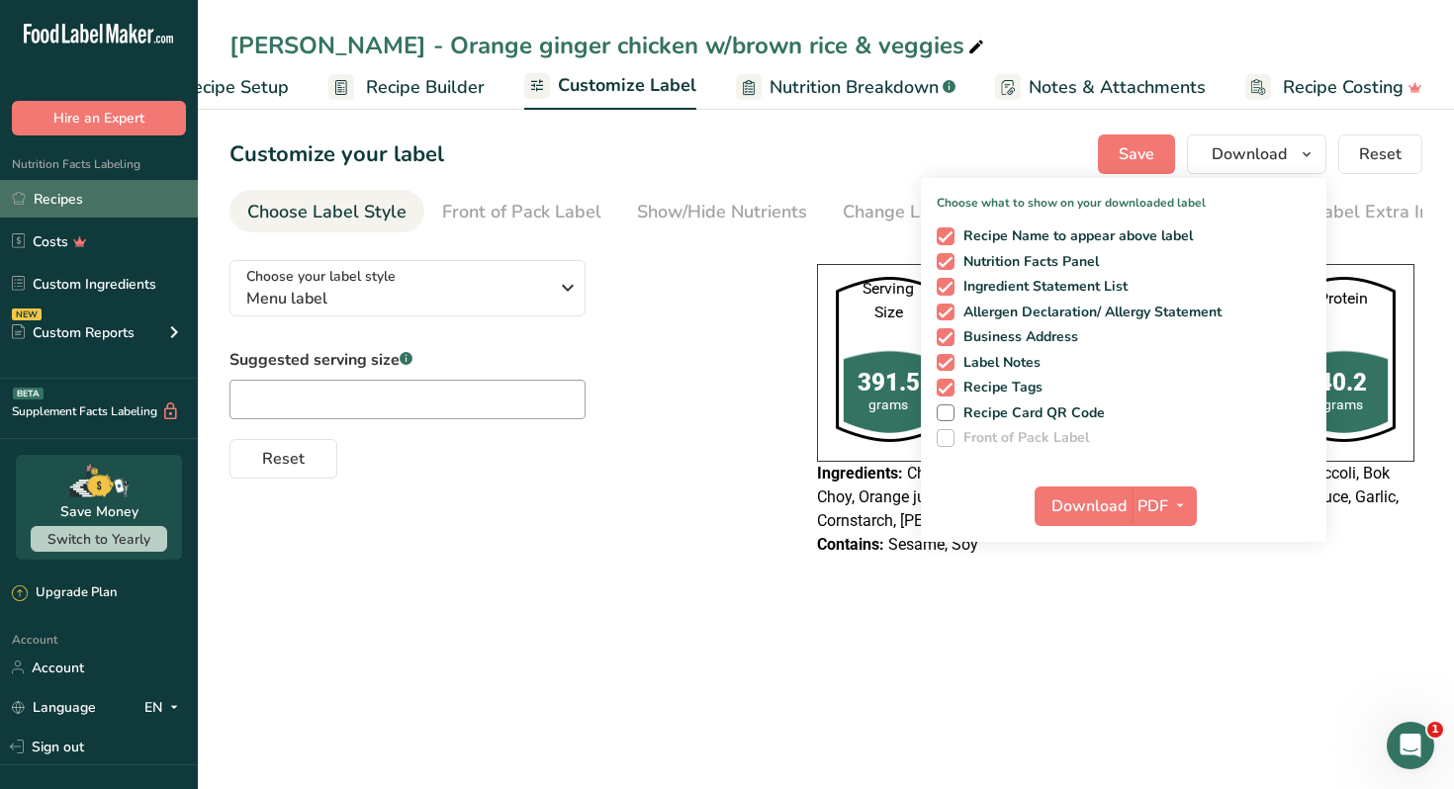
click at [129, 201] on link "Recipes" at bounding box center [99, 199] width 198 height 38
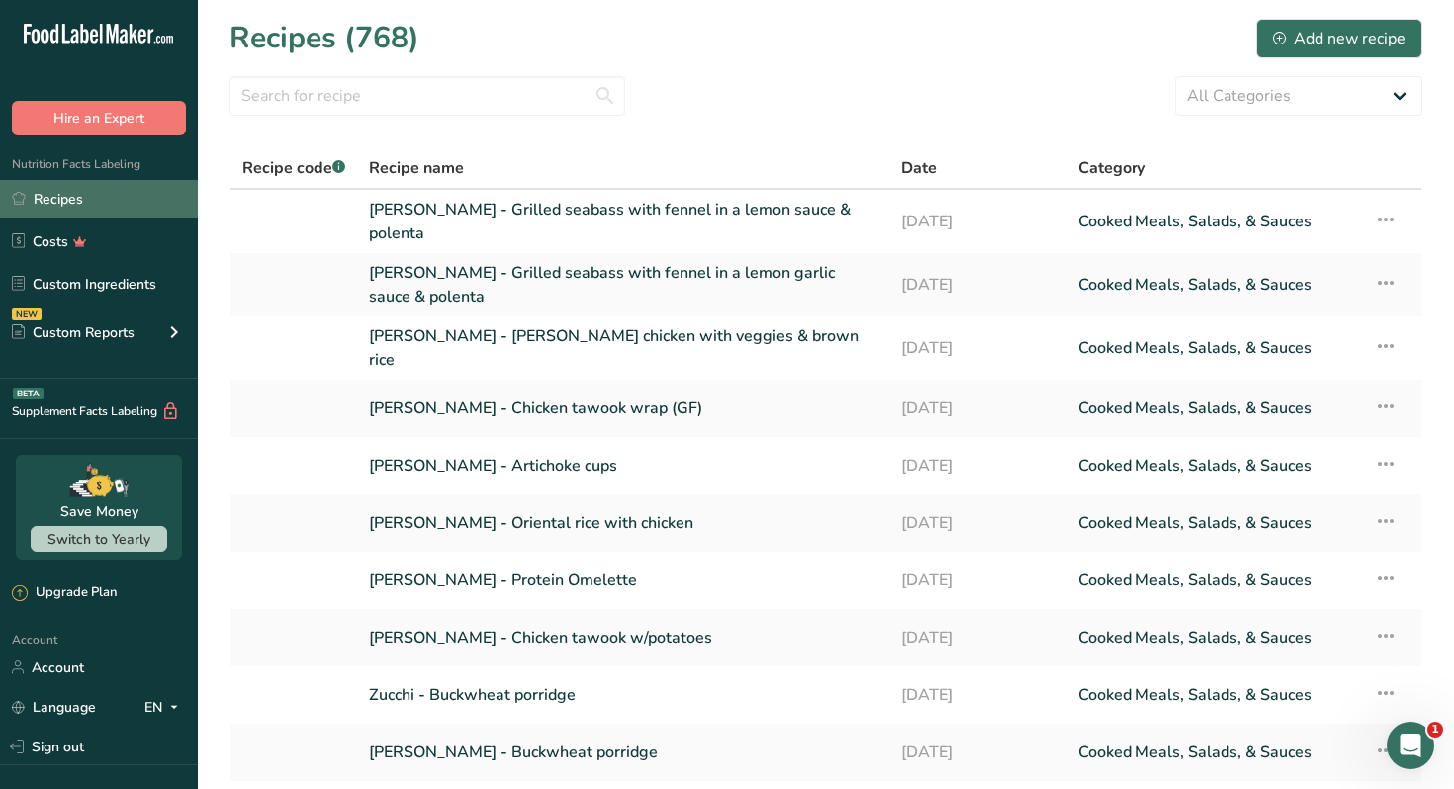
click at [124, 200] on link "Recipes" at bounding box center [99, 199] width 198 height 38
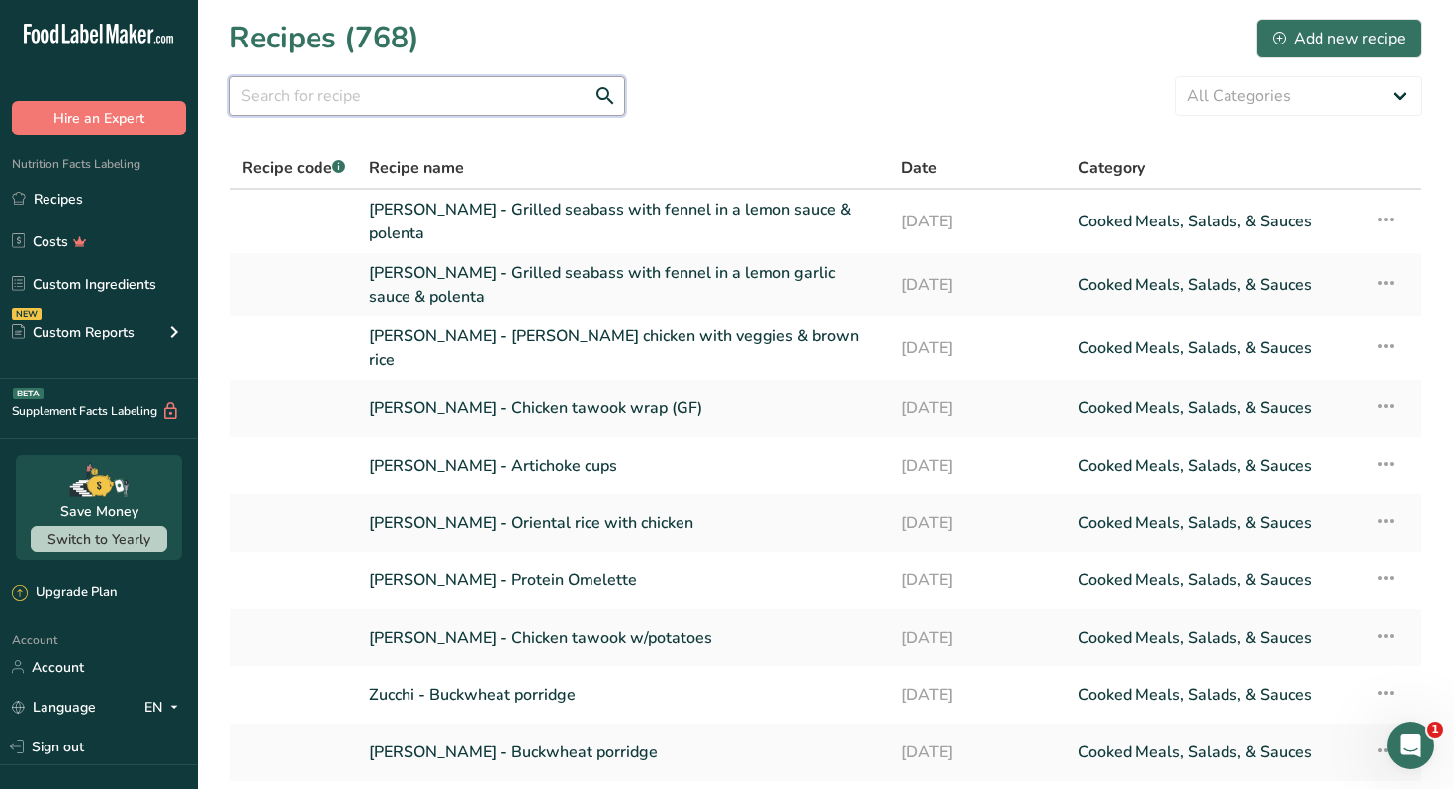
click at [470, 89] on input "text" at bounding box center [427, 96] width 396 height 40
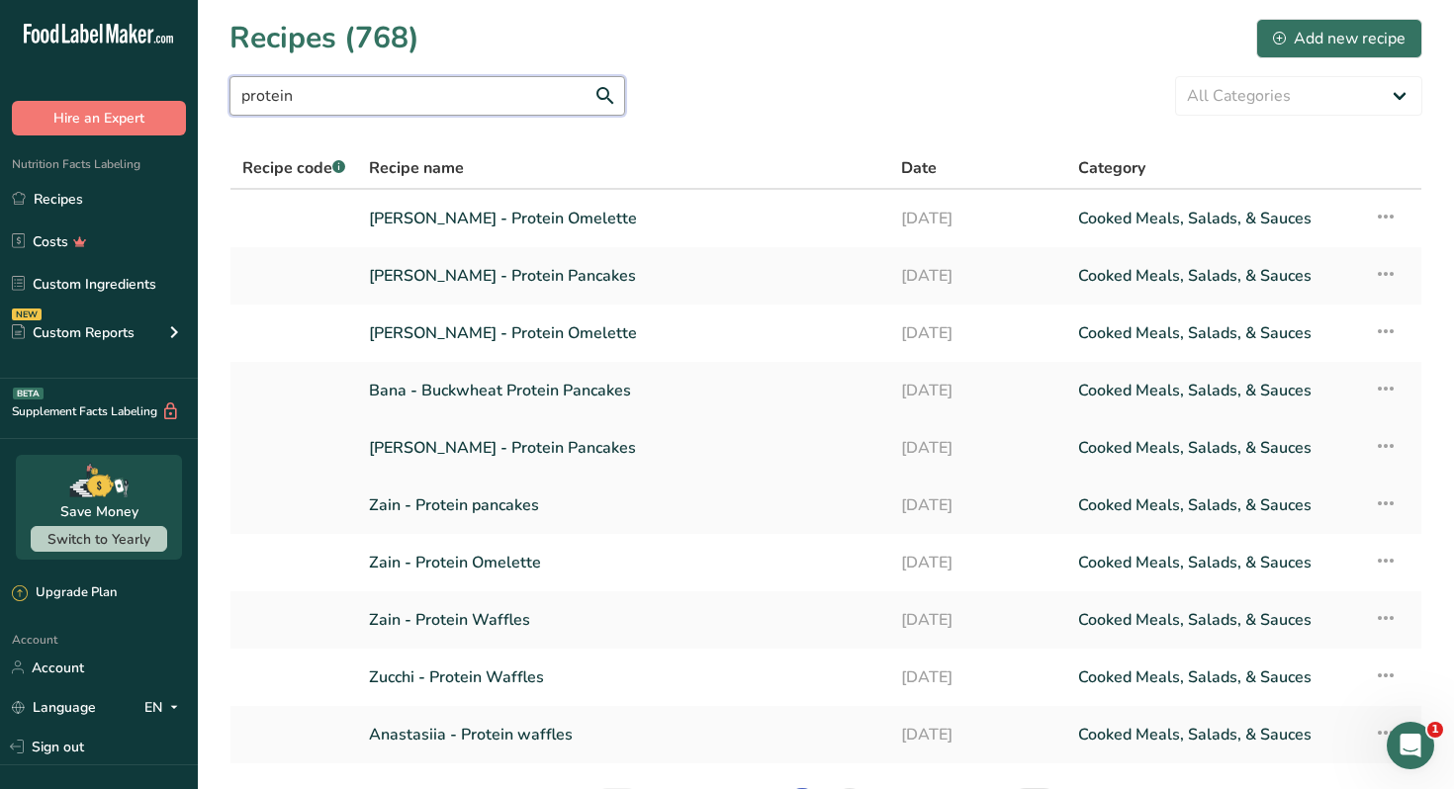
type input "protein"
click at [559, 448] on link "Ramy Taha - Protein Pancakes" at bounding box center [623, 448] width 508 height 42
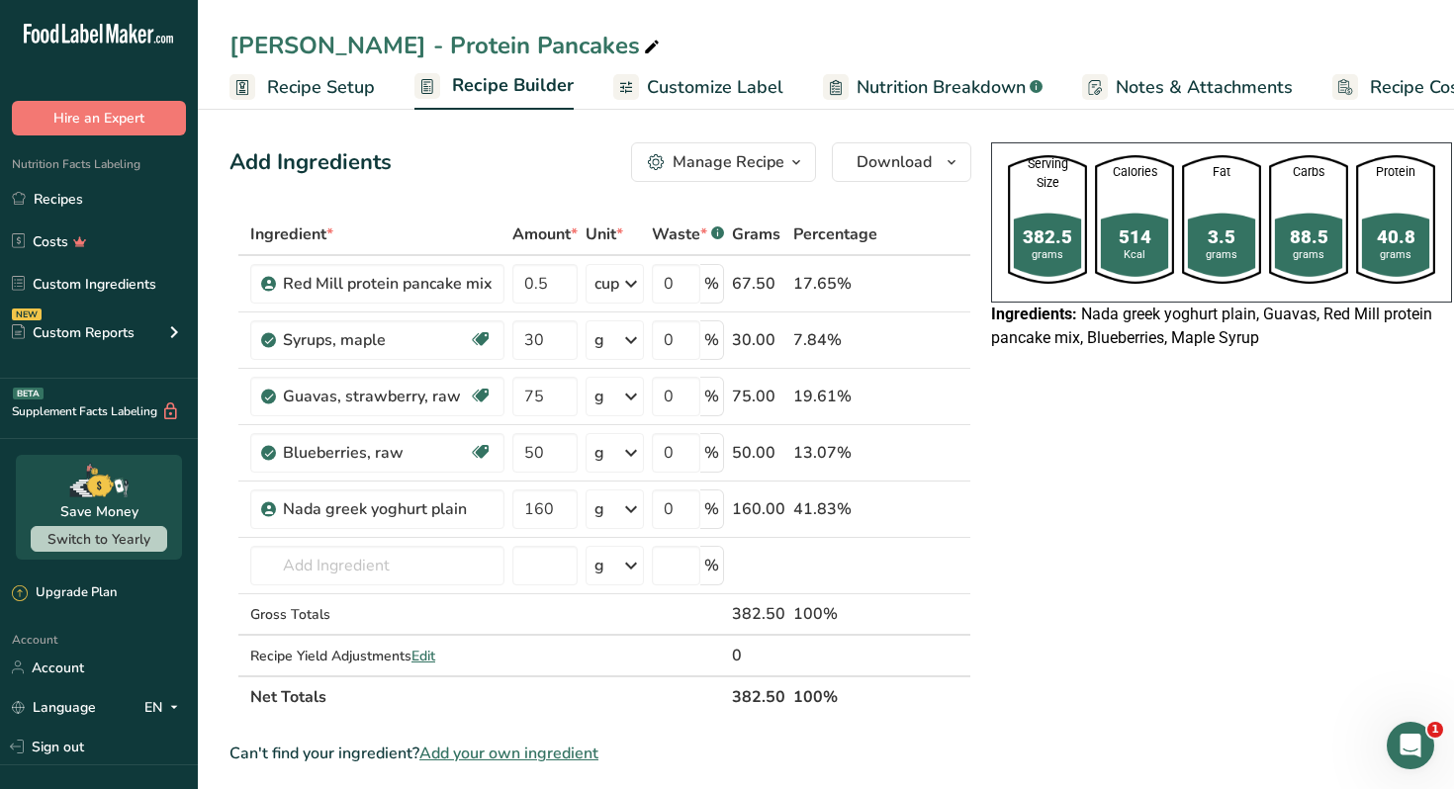
click at [785, 152] on span "button" at bounding box center [796, 162] width 24 height 24
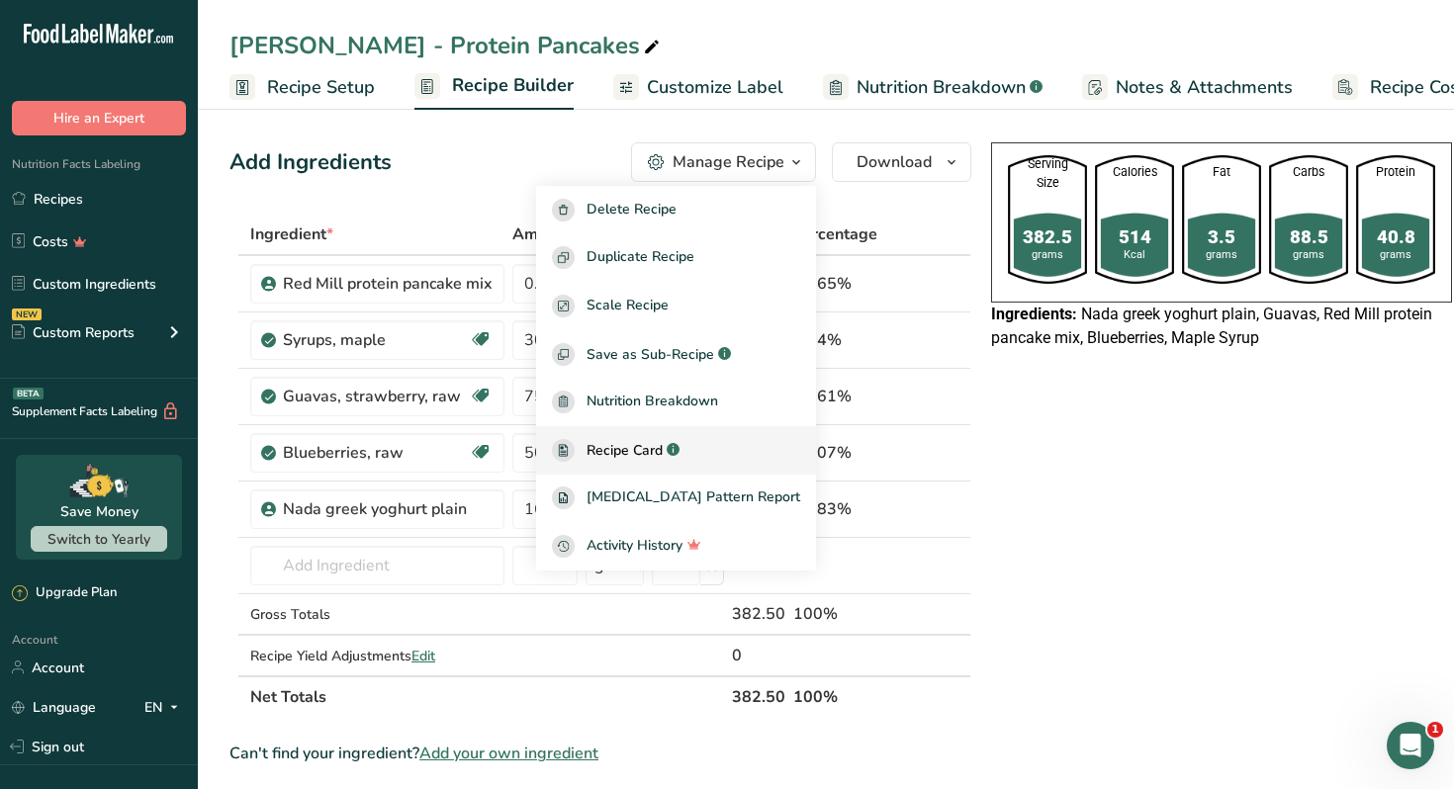
click at [663, 454] on span "Recipe Card" at bounding box center [624, 450] width 76 height 21
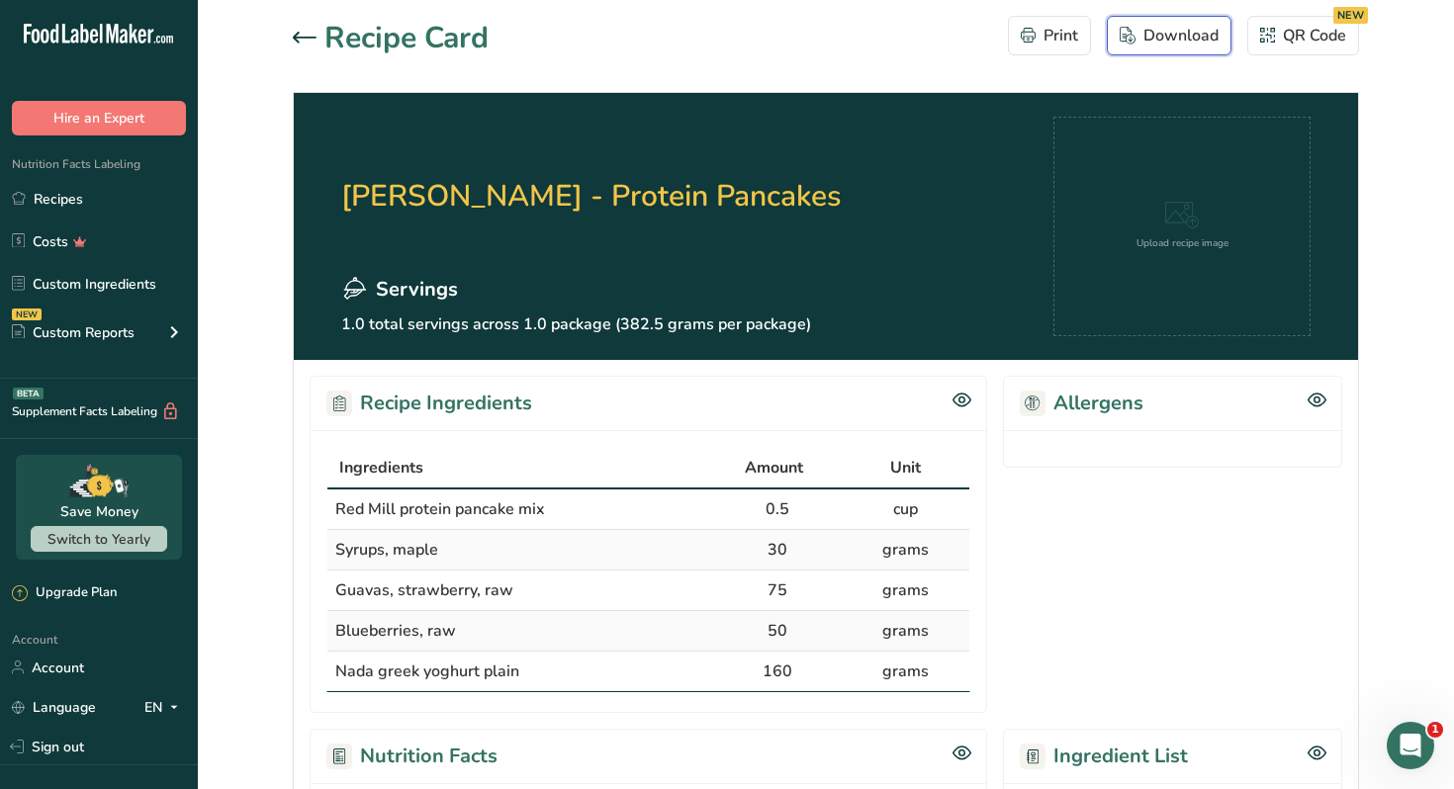
click at [1170, 35] on div "Download" at bounding box center [1169, 36] width 99 height 24
click at [108, 192] on link "Recipes" at bounding box center [99, 199] width 198 height 38
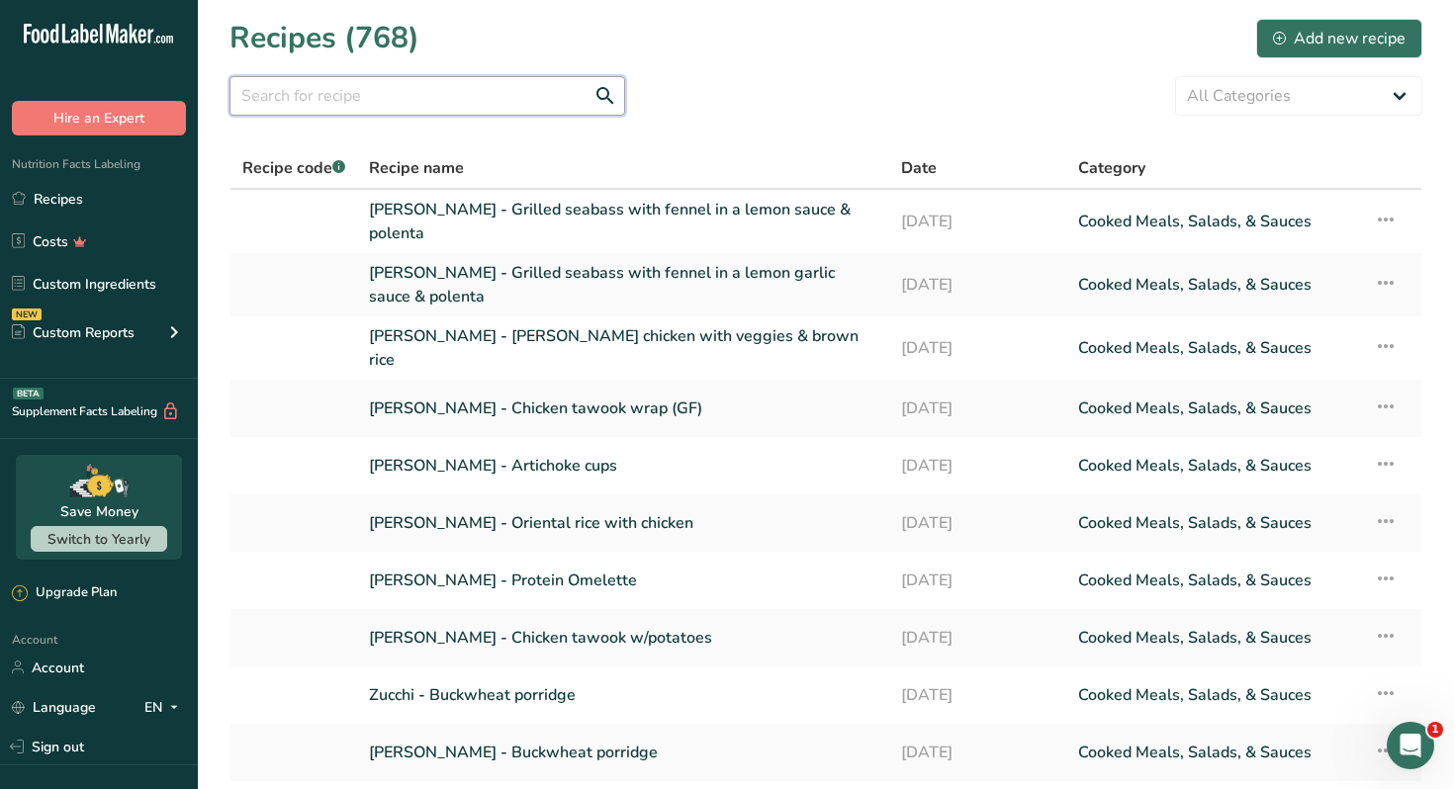
click at [424, 106] on input "text" at bounding box center [427, 96] width 396 height 40
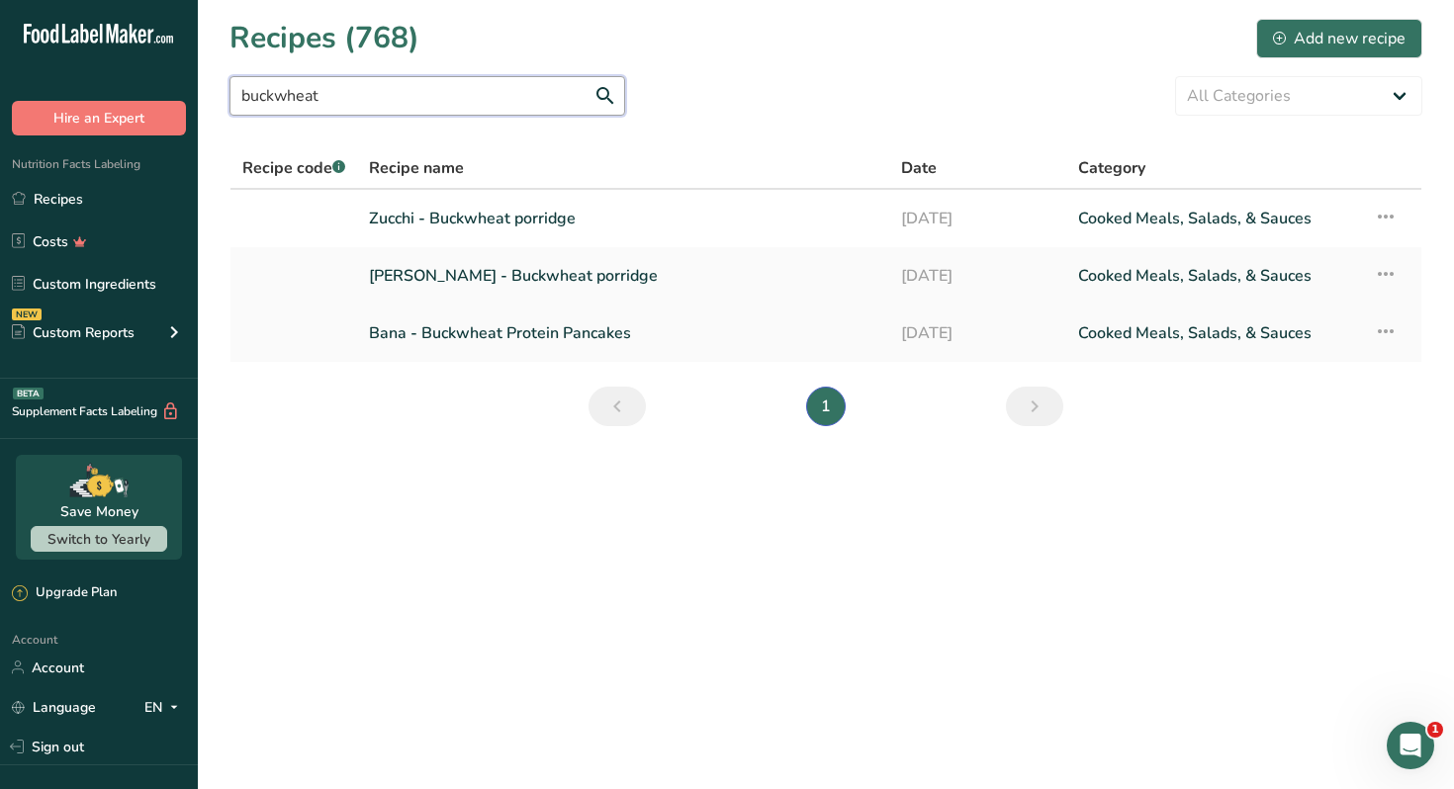
type input "buckwheat"
click at [533, 331] on link "Bana - Buckwheat Protein Pancakes" at bounding box center [623, 334] width 508 height 42
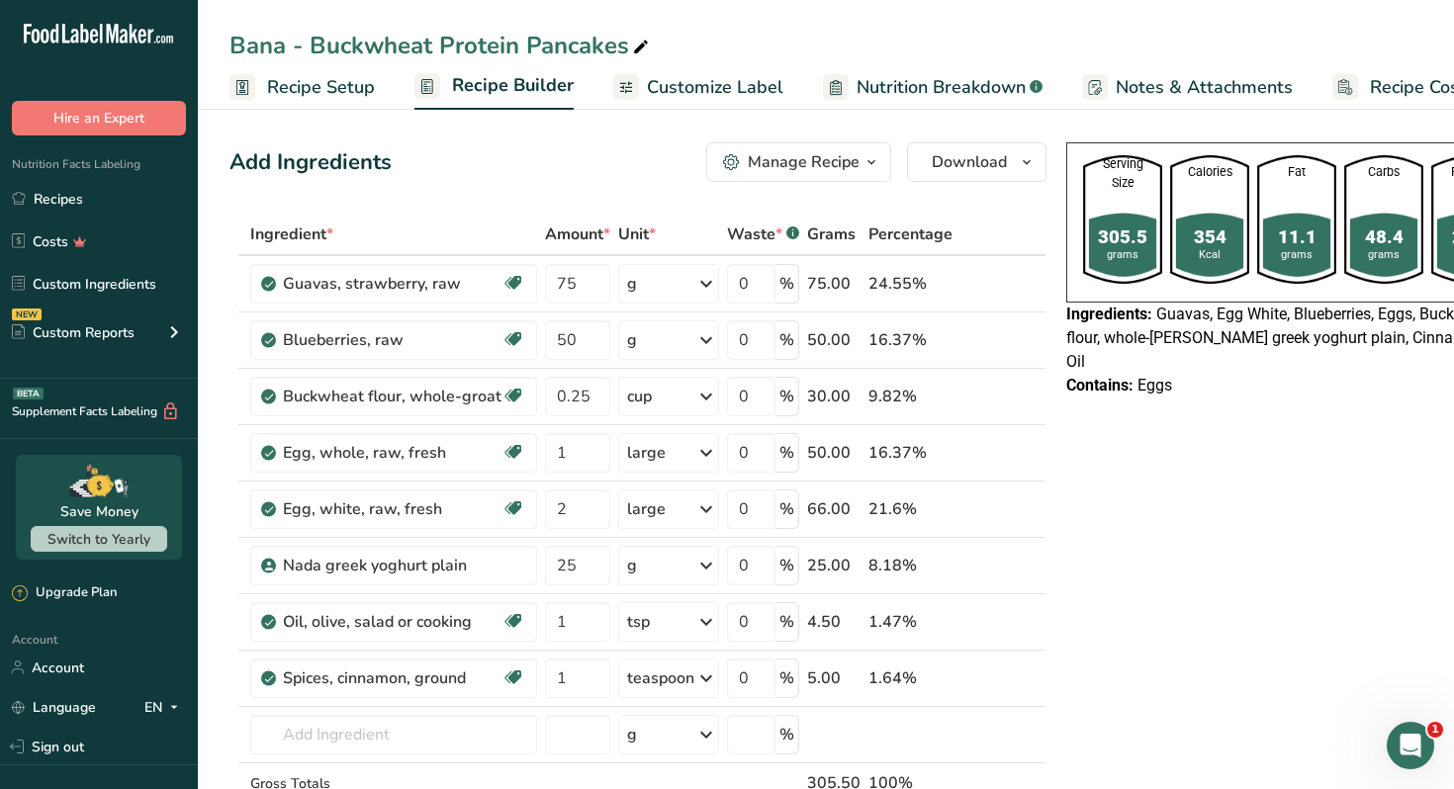
click at [859, 155] on span "button" at bounding box center [871, 162] width 24 height 24
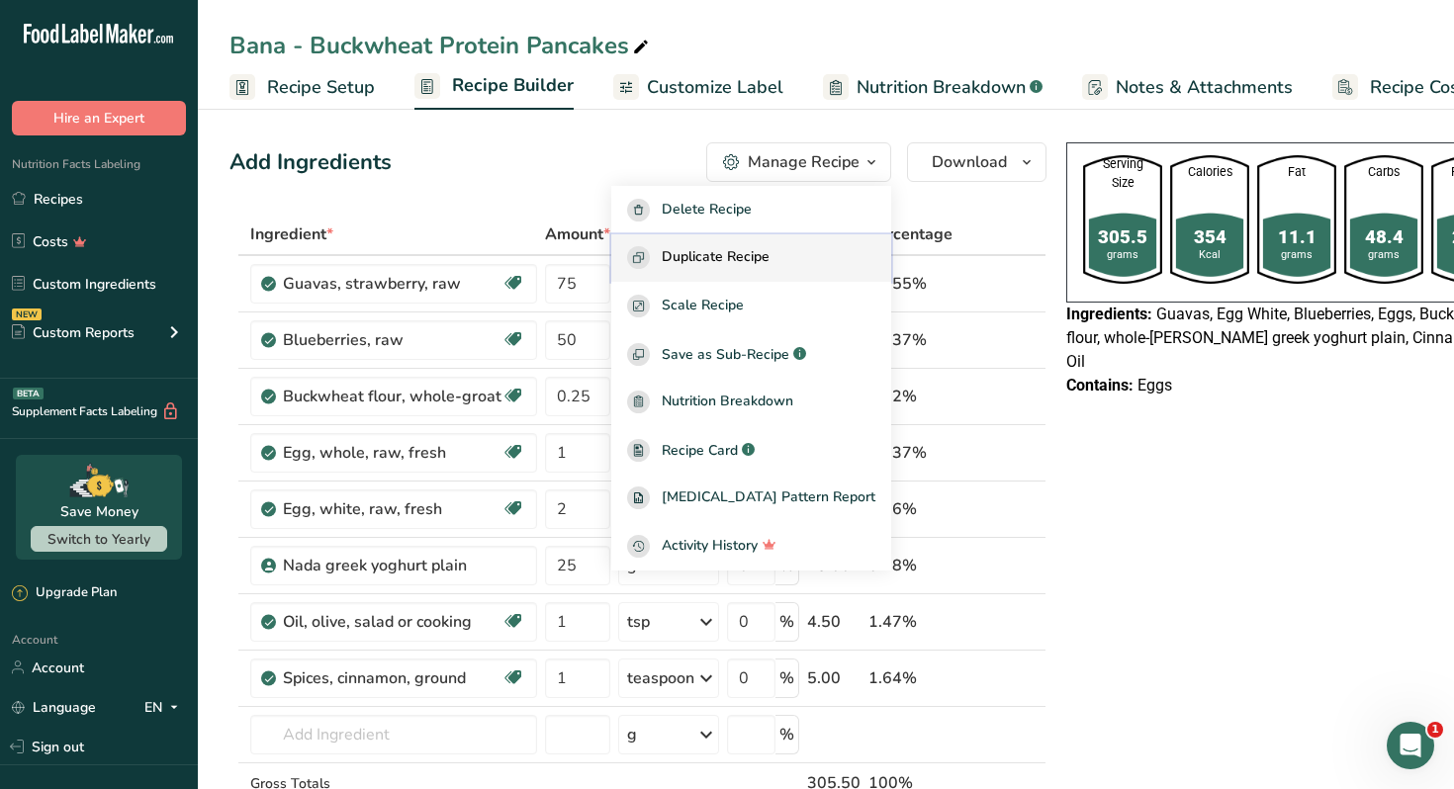
click at [807, 253] on div "Duplicate Recipe" at bounding box center [751, 257] width 248 height 23
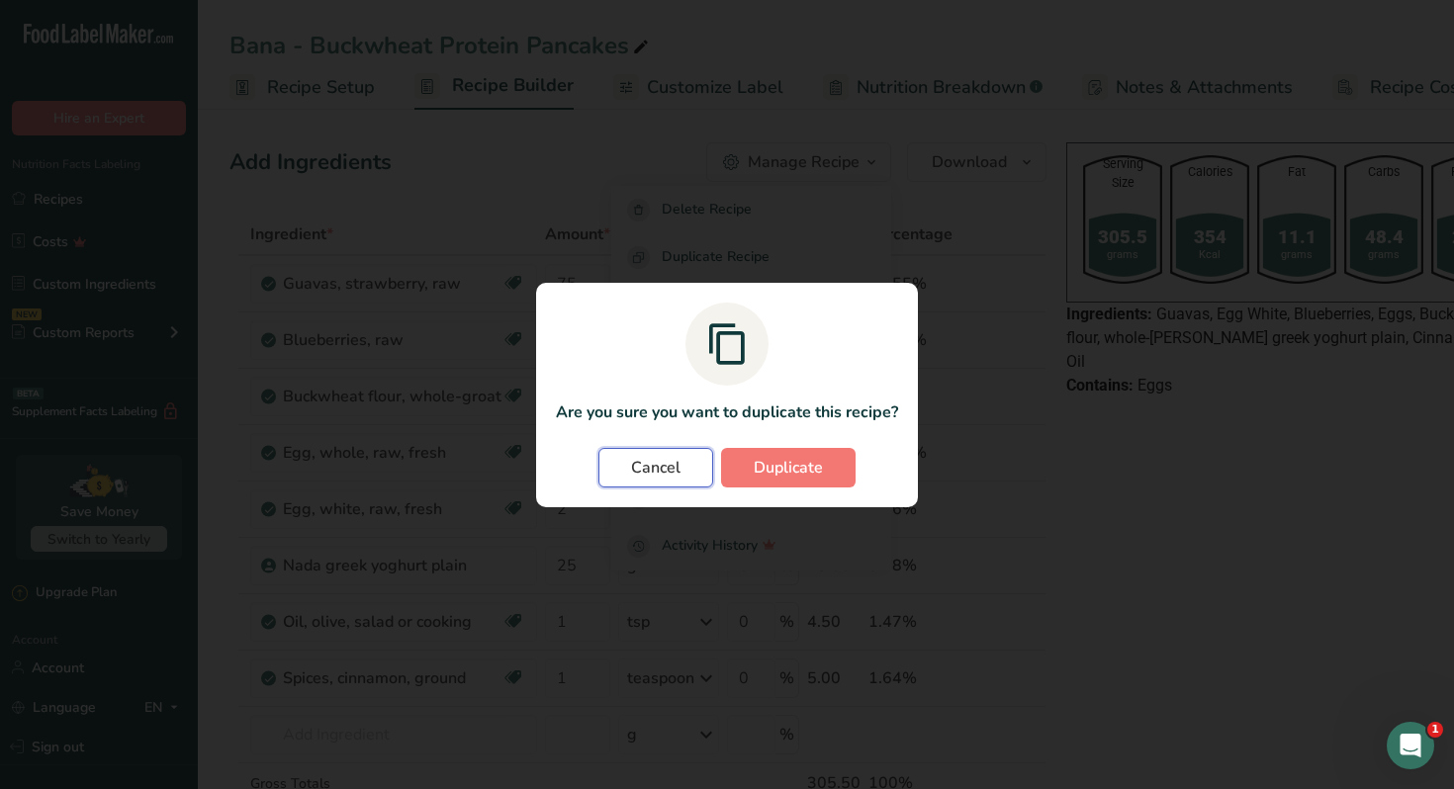
click at [658, 461] on span "Cancel" at bounding box center [655, 468] width 49 height 24
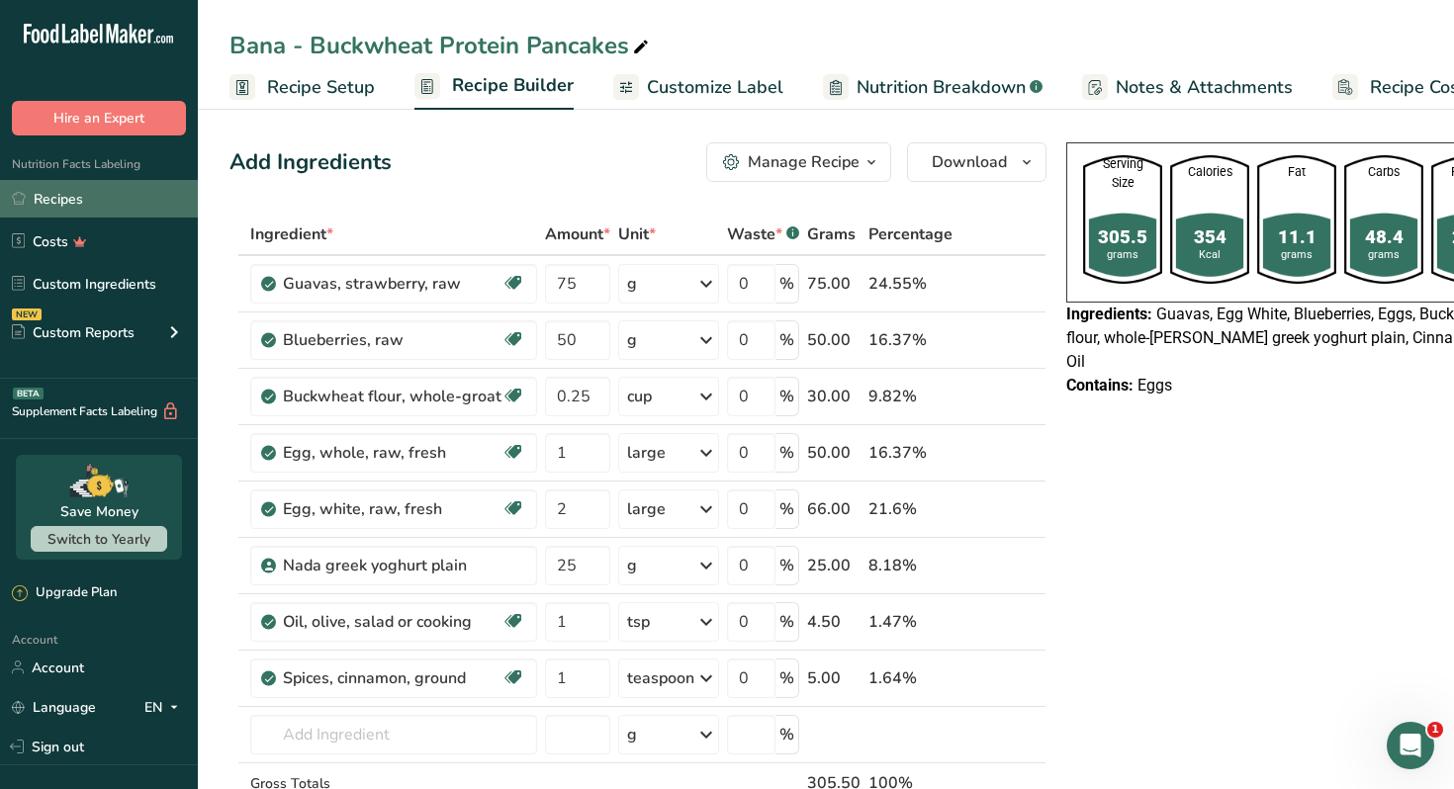
click at [127, 204] on link "Recipes" at bounding box center [99, 199] width 198 height 38
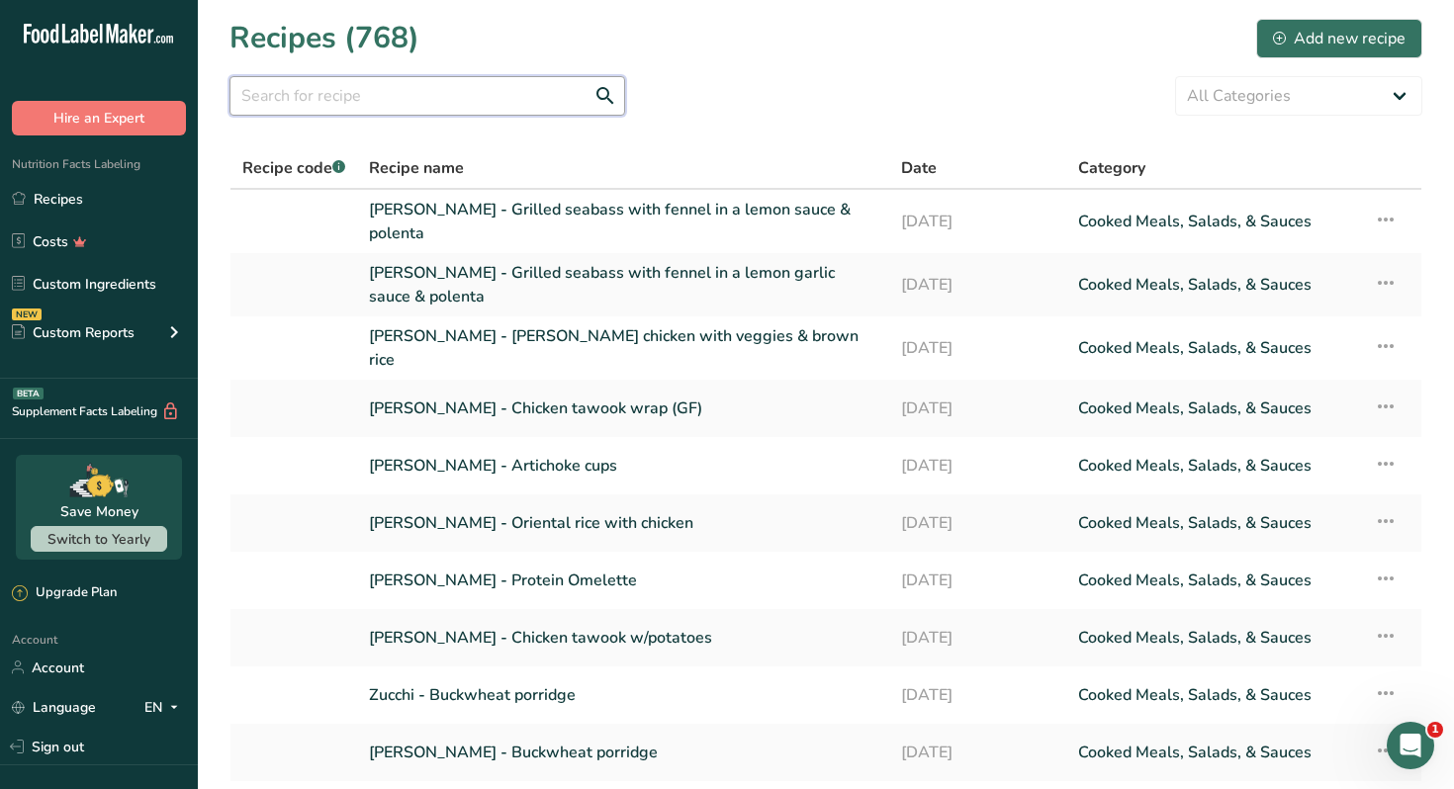
click at [446, 97] on input "text" at bounding box center [427, 96] width 396 height 40
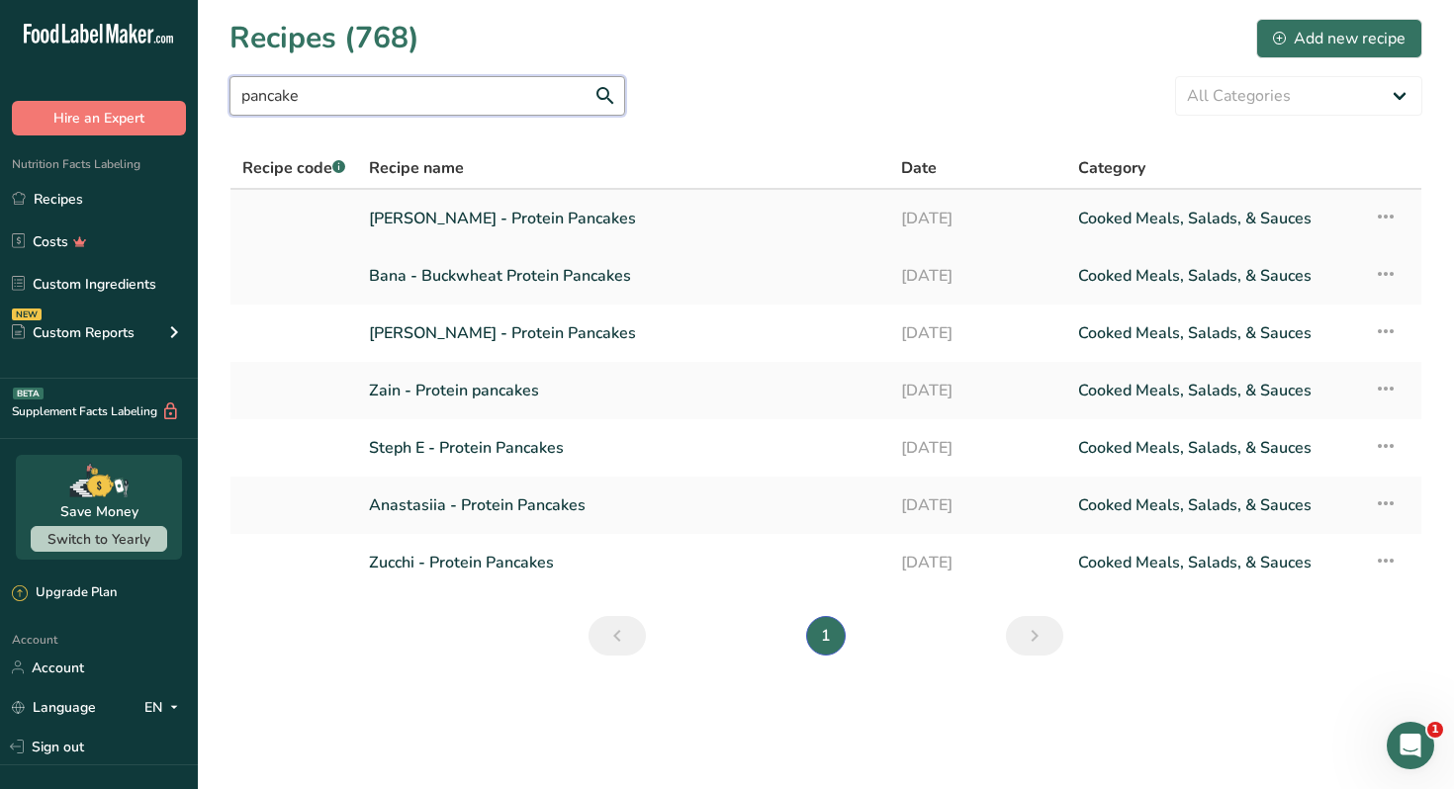
type input "pancake"
click at [553, 228] on link "Nour Awad - Protein Pancakes" at bounding box center [623, 219] width 508 height 42
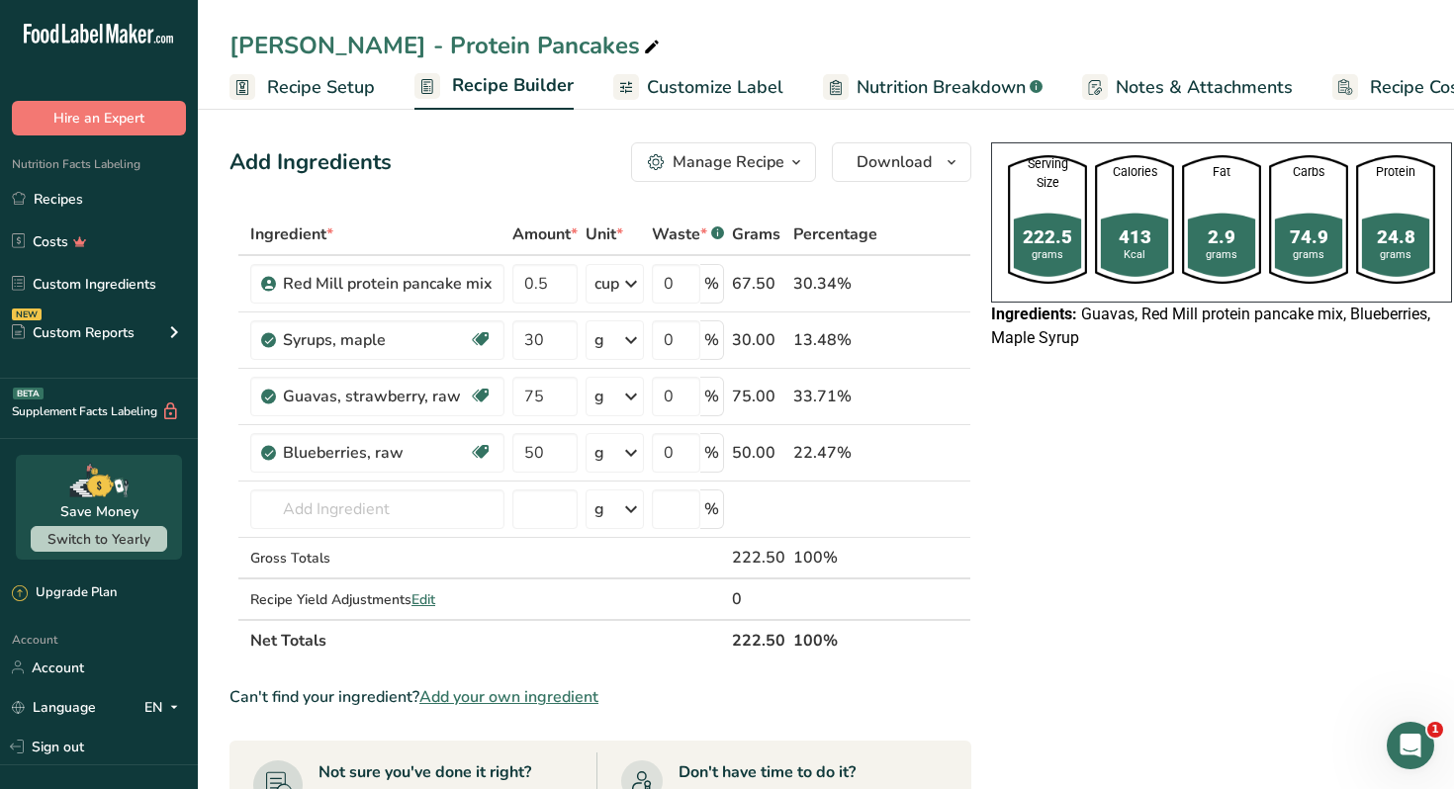
click at [1245, 434] on div "Serving Size 222.5 grams Calories 413 Kcal Fat 2.9 grams Carbs 74.9 grams Prote…" at bounding box center [1221, 803] width 477 height 1337
click at [84, 200] on link "Recipes" at bounding box center [99, 199] width 198 height 38
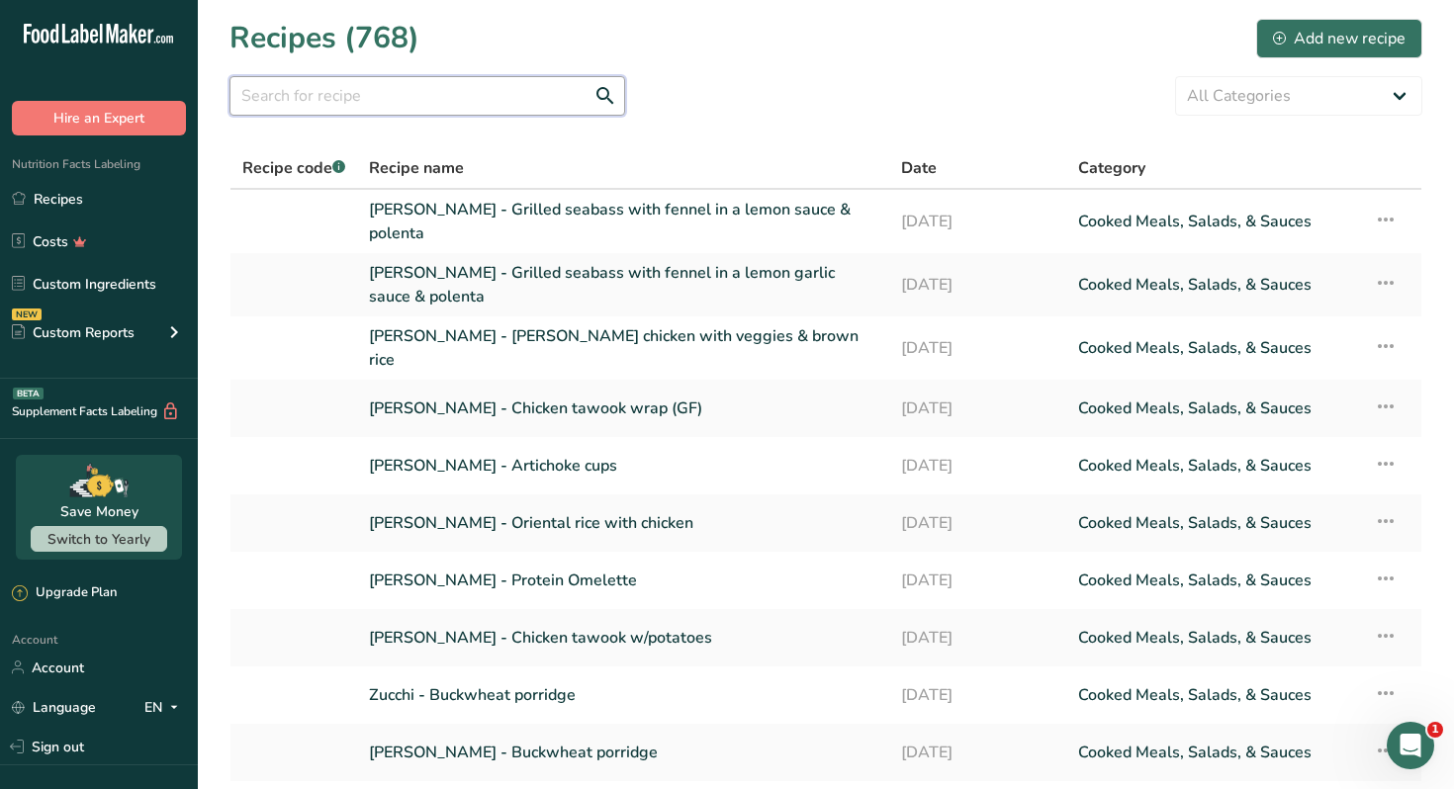
click at [466, 88] on input "text" at bounding box center [427, 96] width 396 height 40
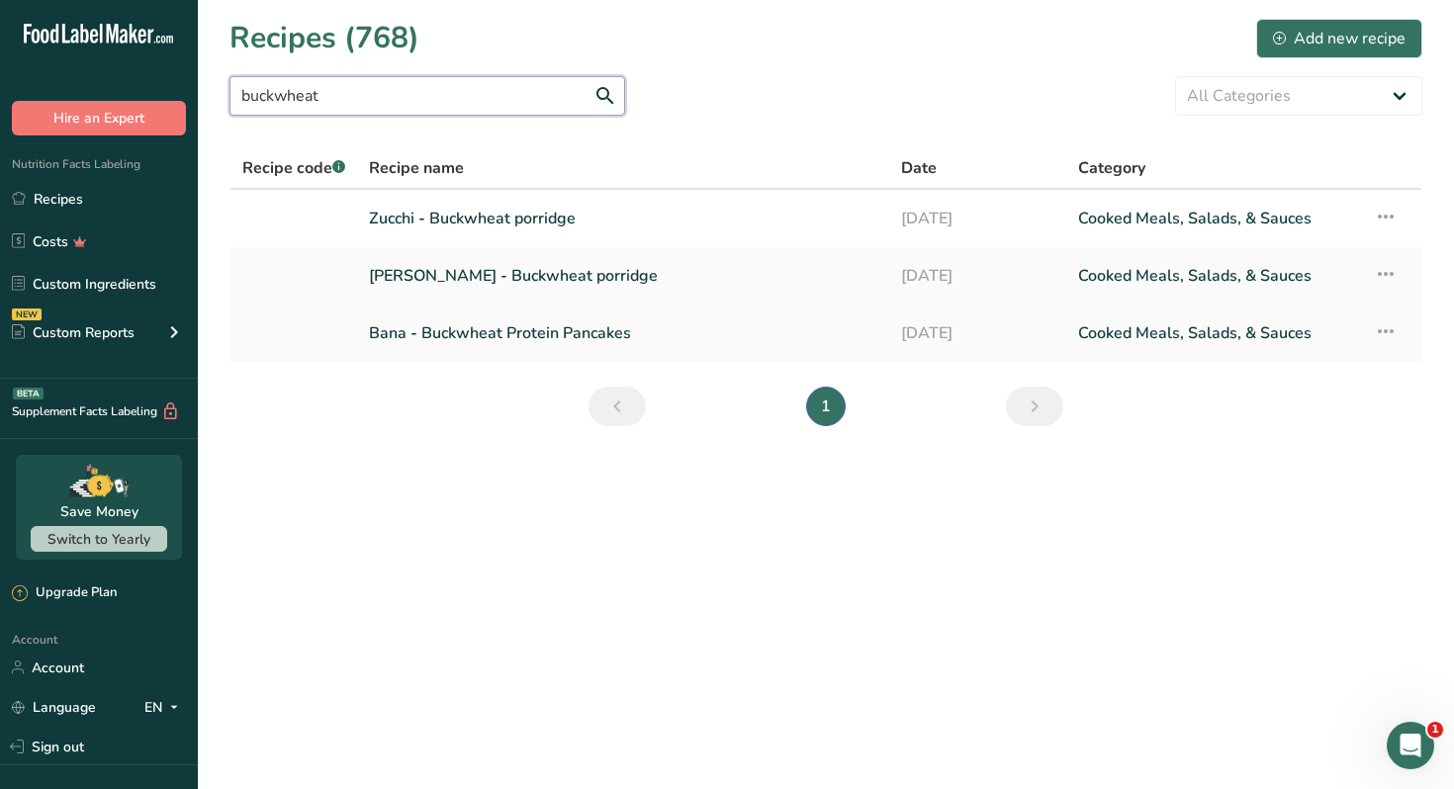
type input "buckwheat"
click at [575, 334] on link "Bana - Buckwheat Protein Pancakes" at bounding box center [623, 334] width 508 height 42
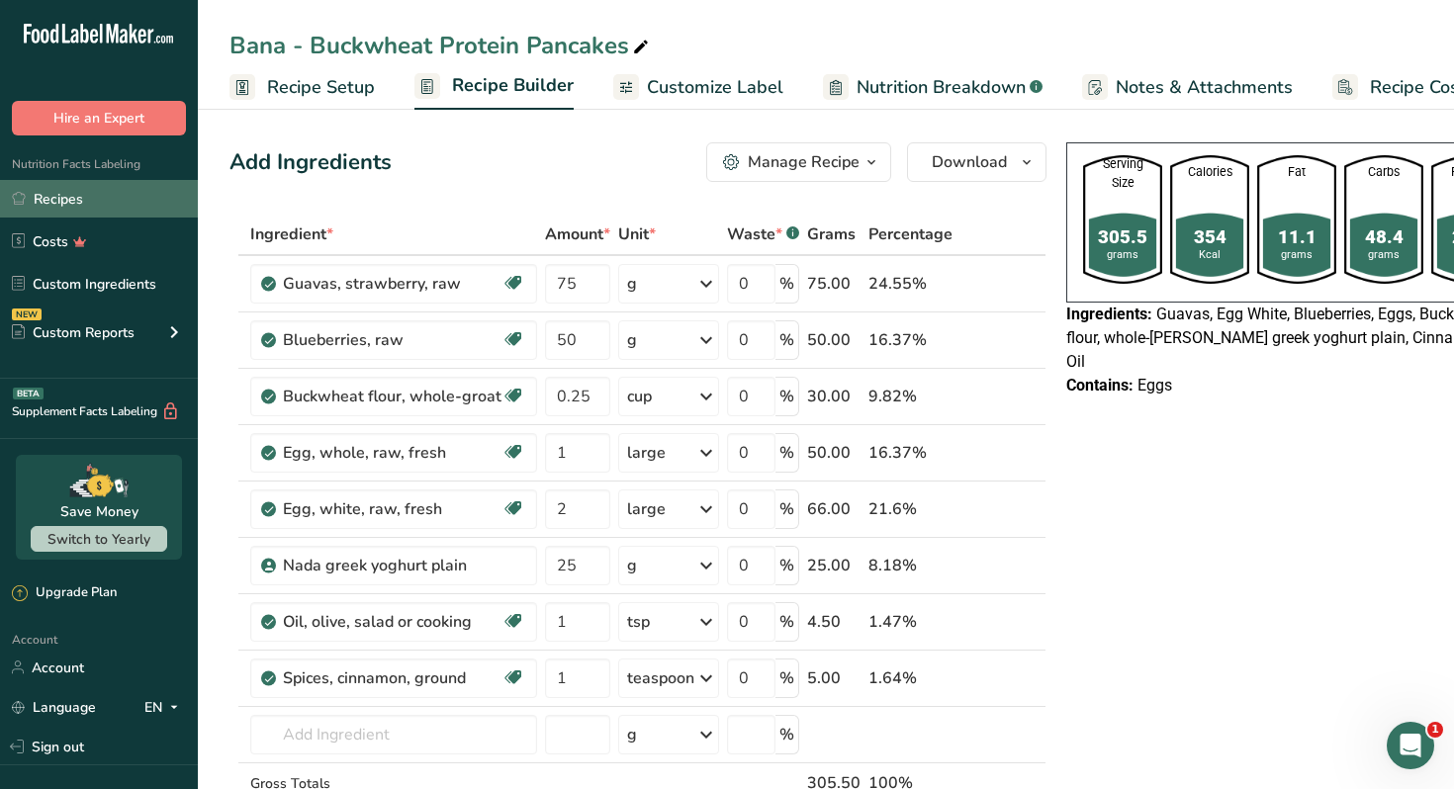
click at [97, 198] on link "Recipes" at bounding box center [99, 199] width 198 height 38
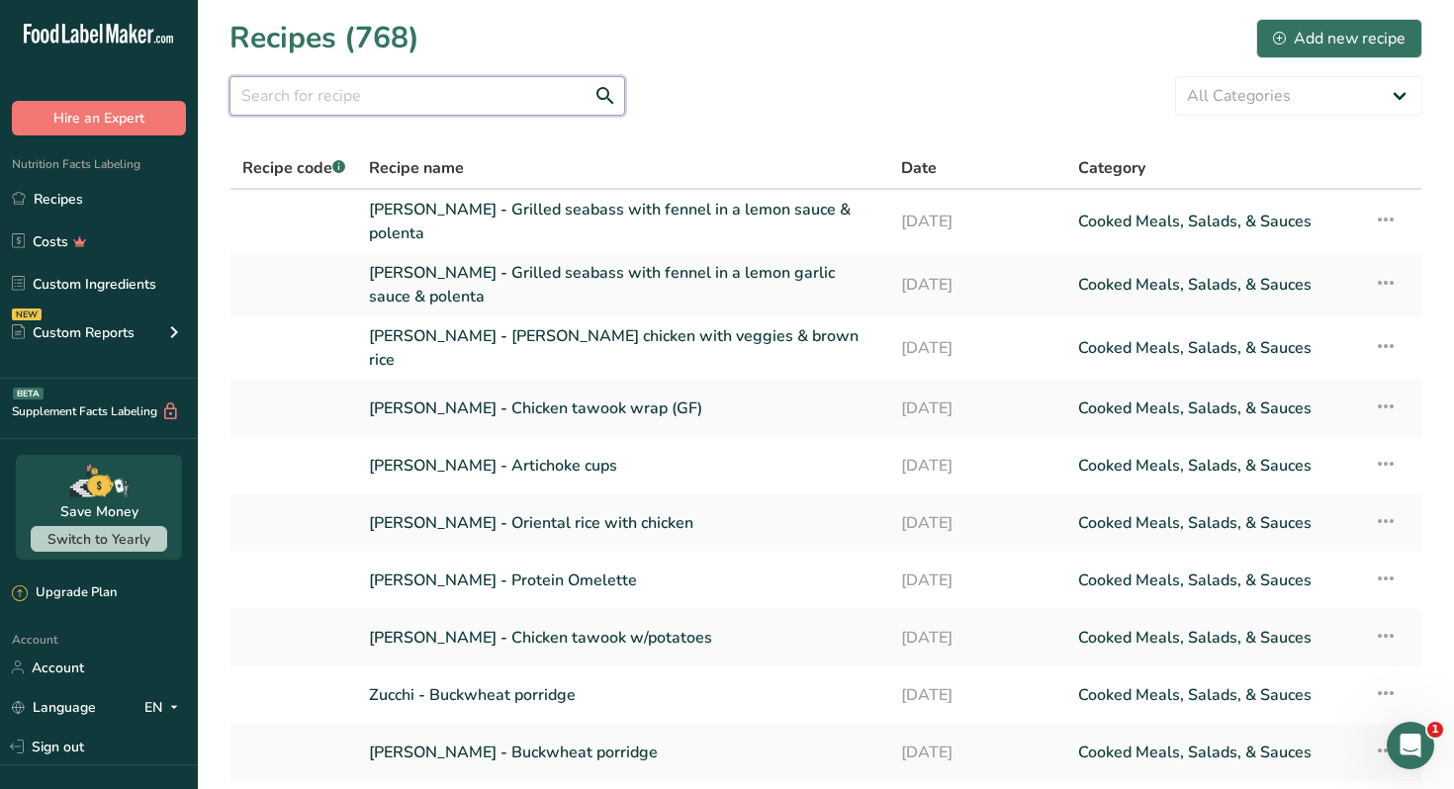
click at [393, 82] on input "text" at bounding box center [427, 96] width 396 height 40
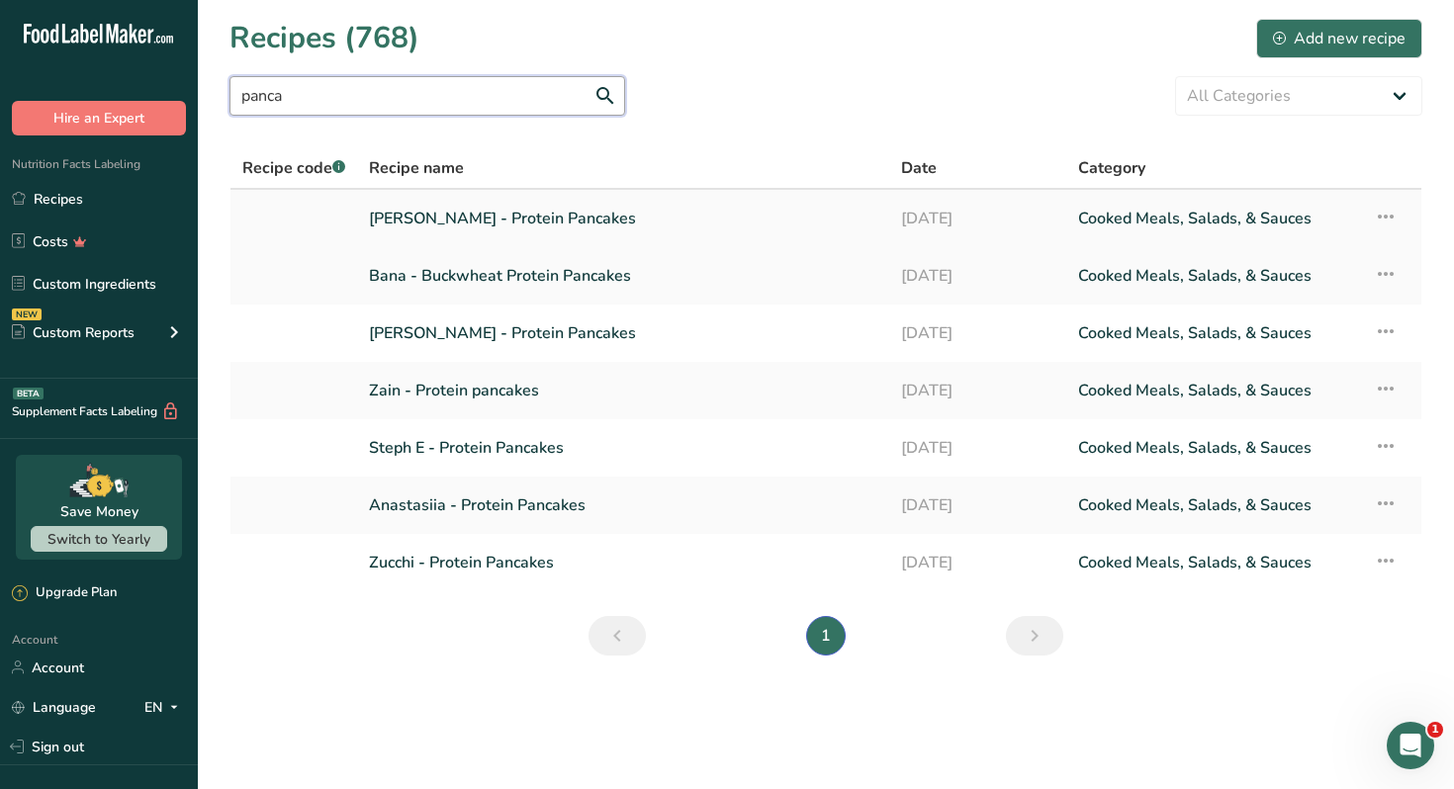
type input "panca"
click at [549, 216] on link "Nour Awad - Protein Pancakes" at bounding box center [623, 219] width 508 height 42
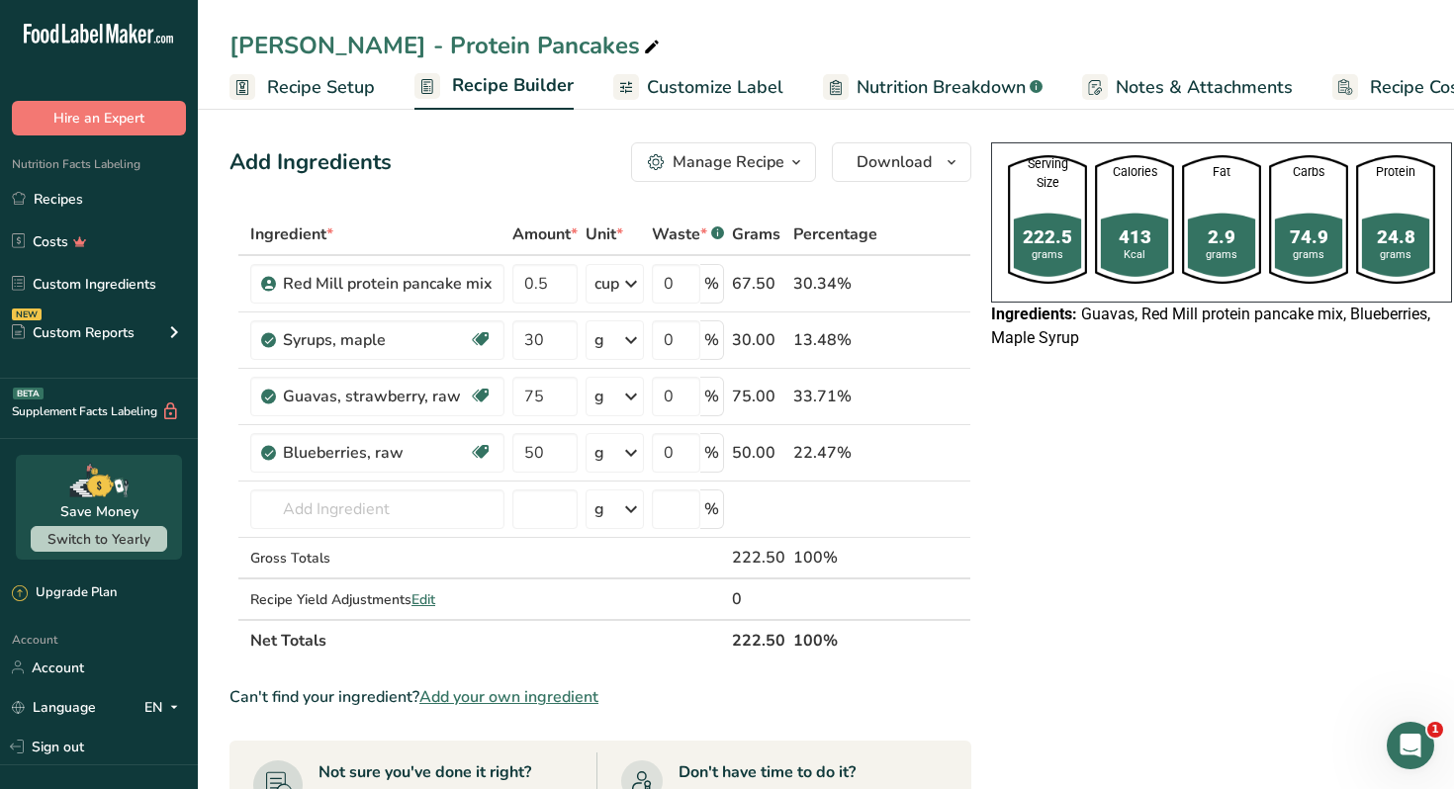
click at [800, 160] on icon "button" at bounding box center [796, 162] width 16 height 25
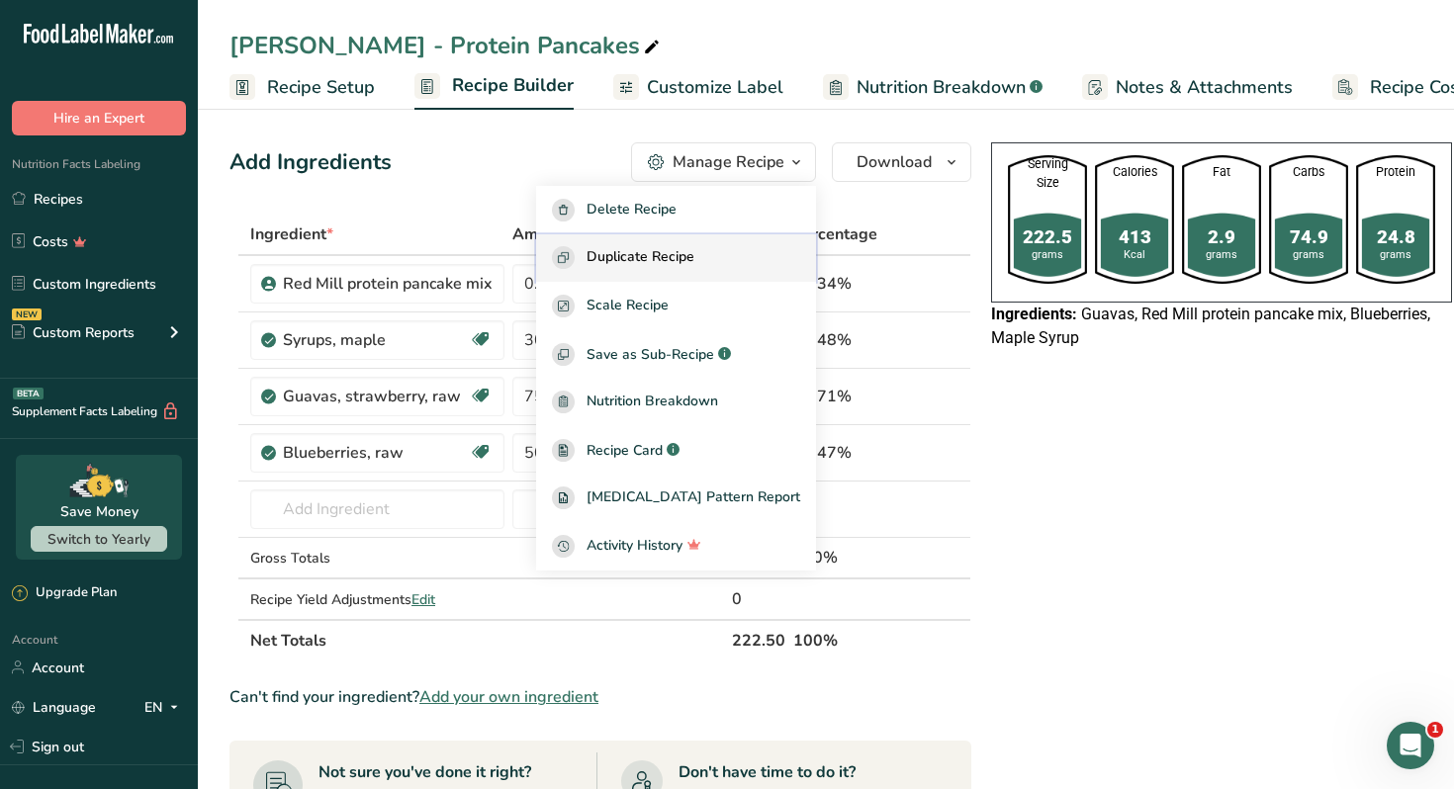
click at [694, 254] on span "Duplicate Recipe" at bounding box center [640, 257] width 108 height 23
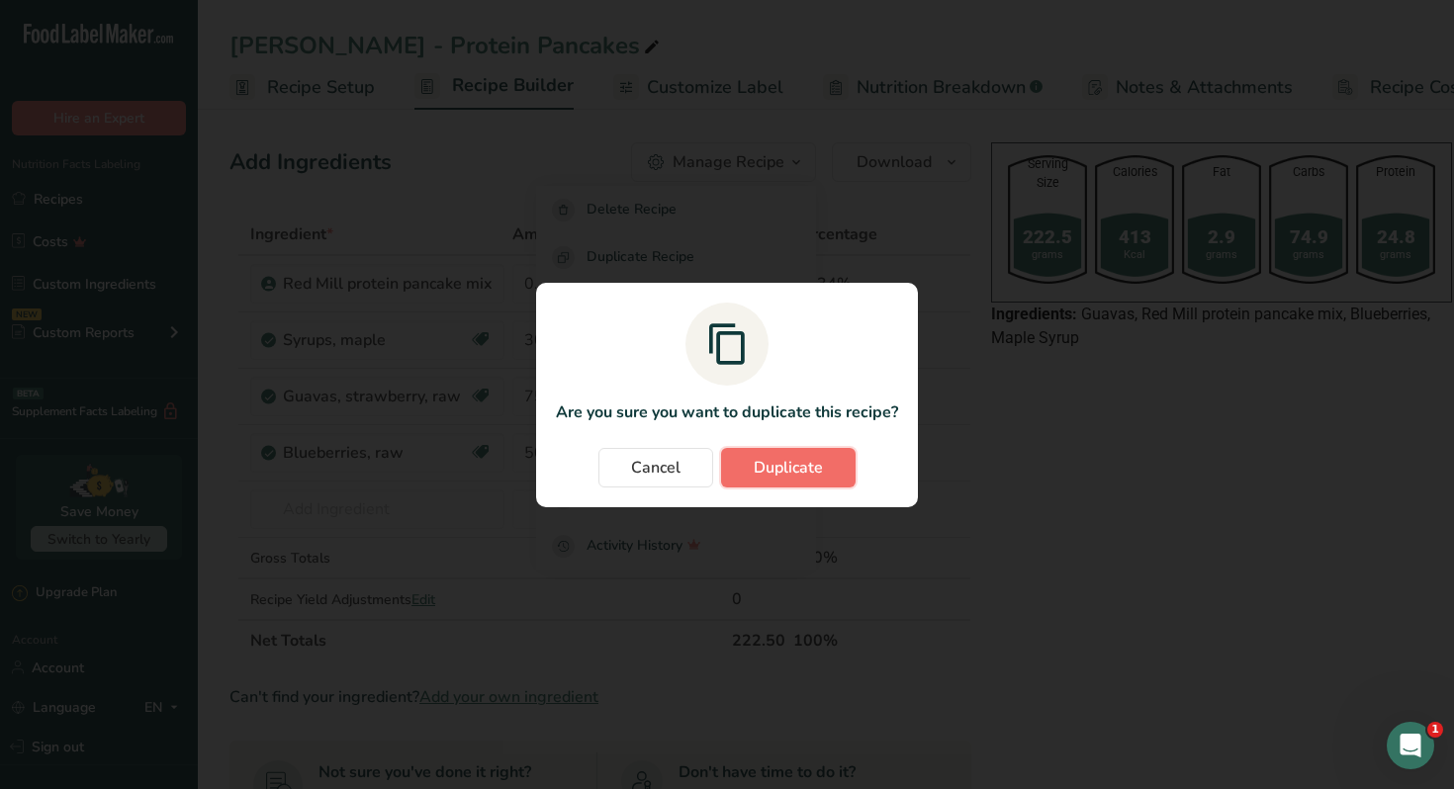
click at [770, 471] on span "Duplicate" at bounding box center [788, 468] width 69 height 24
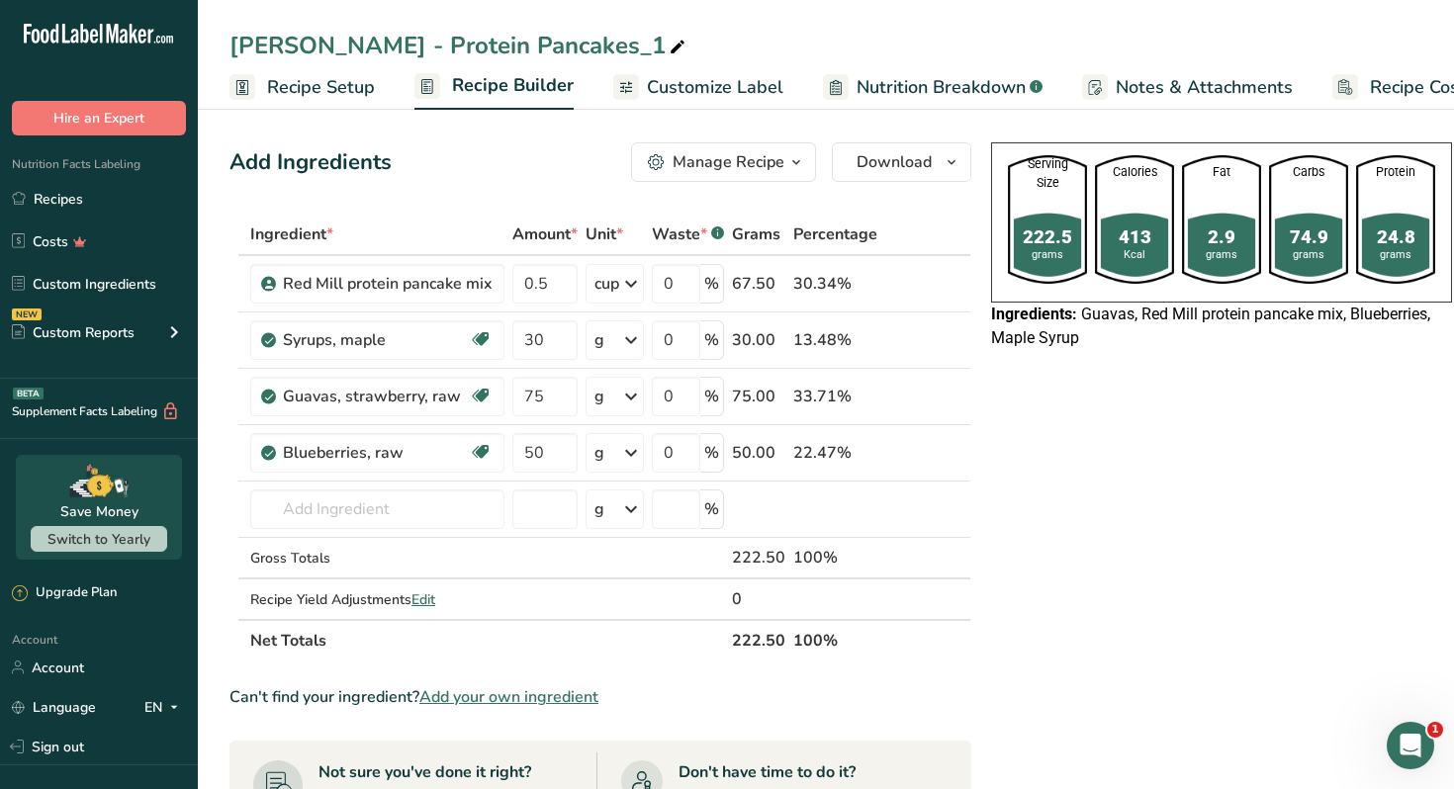
click at [669, 41] on icon at bounding box center [678, 48] width 18 height 28
click at [423, 43] on input "Nour Awad - Protein Pancakes" at bounding box center [825, 46] width 1193 height 36
type input "[PERSON_NAME] - Buckwheat Pancakes"
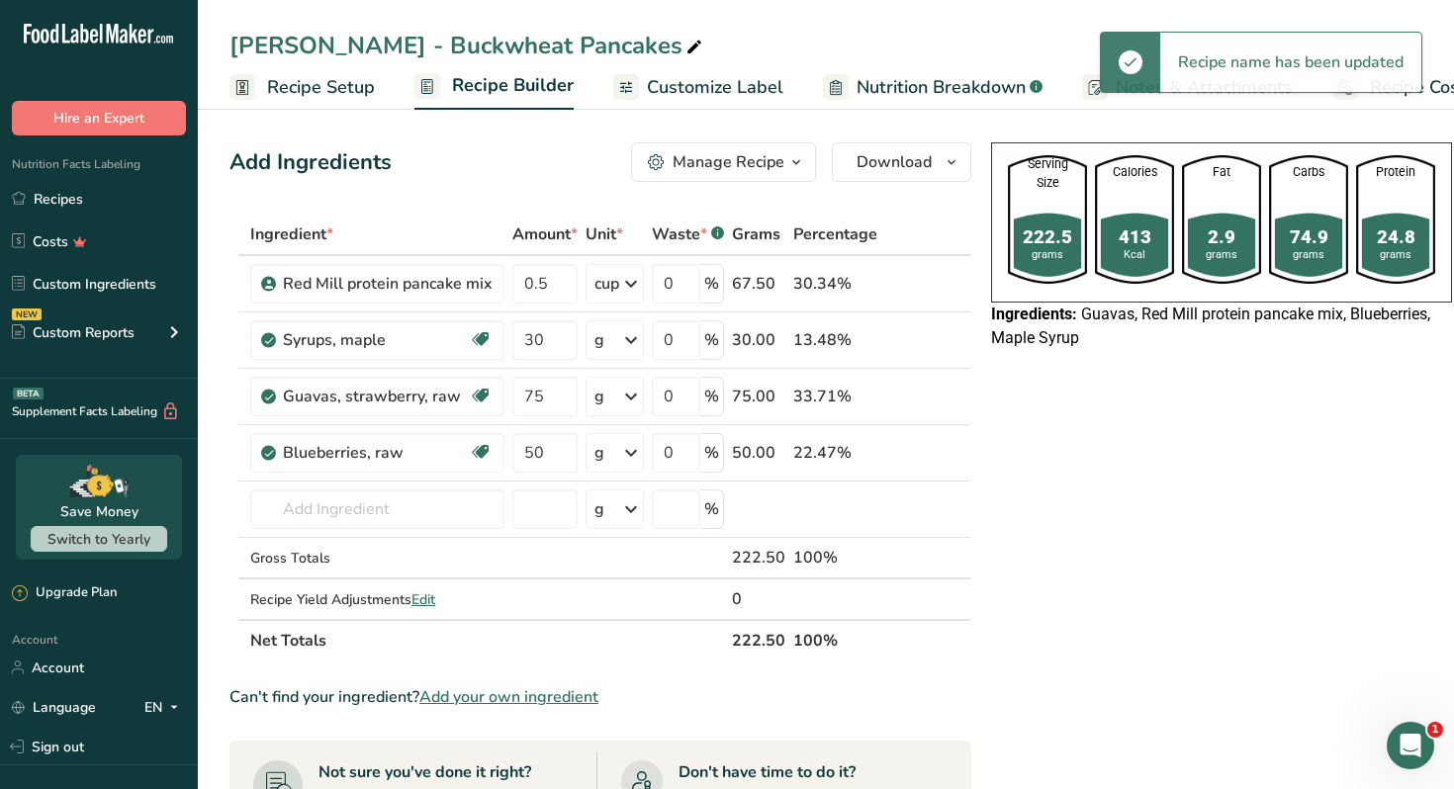
click at [1182, 445] on div "Serving Size 222.5 grams Calories 413 Kcal Fat 2.9 grams Carbs 74.9 grams Prote…" at bounding box center [1221, 803] width 477 height 1337
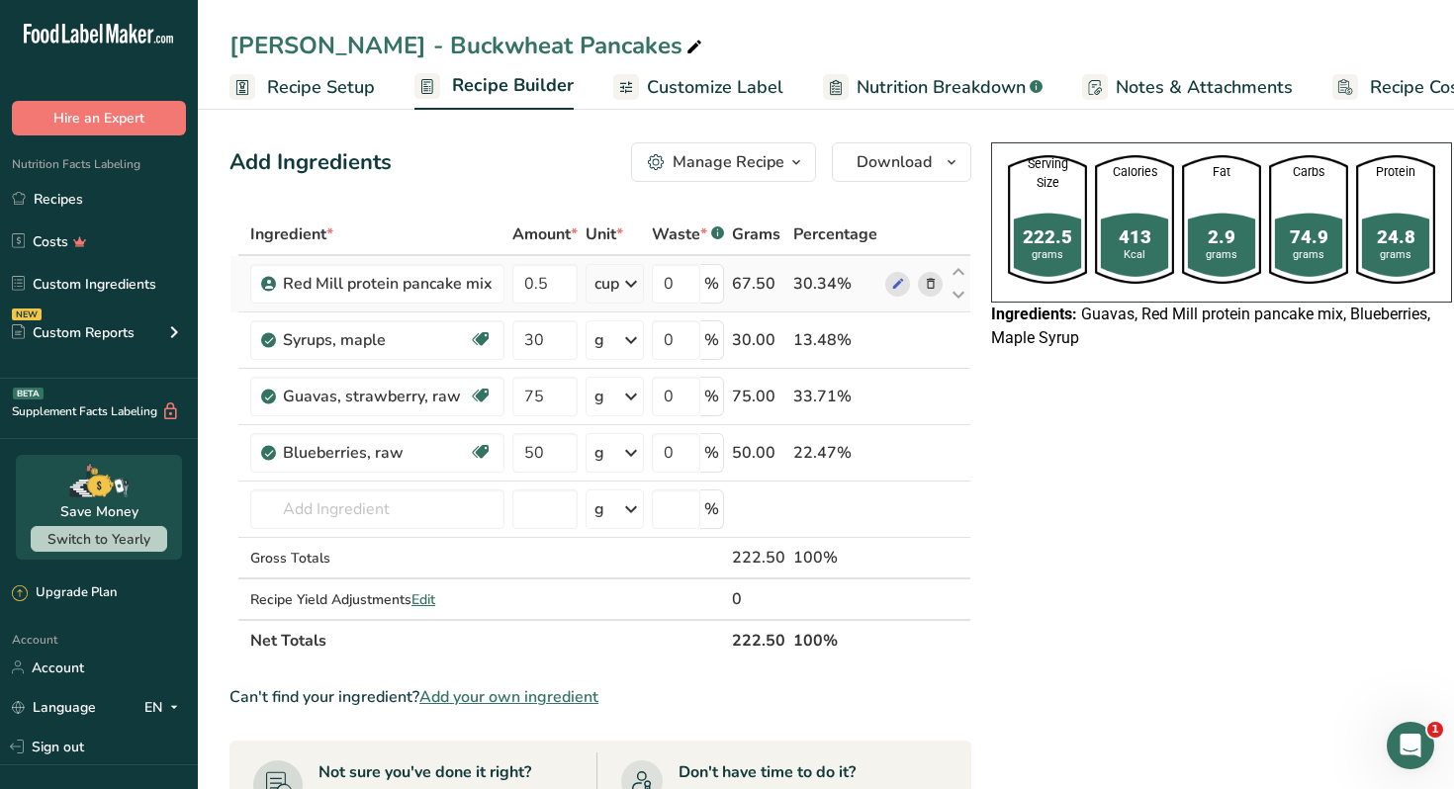
click at [924, 285] on icon at bounding box center [931, 284] width 14 height 21
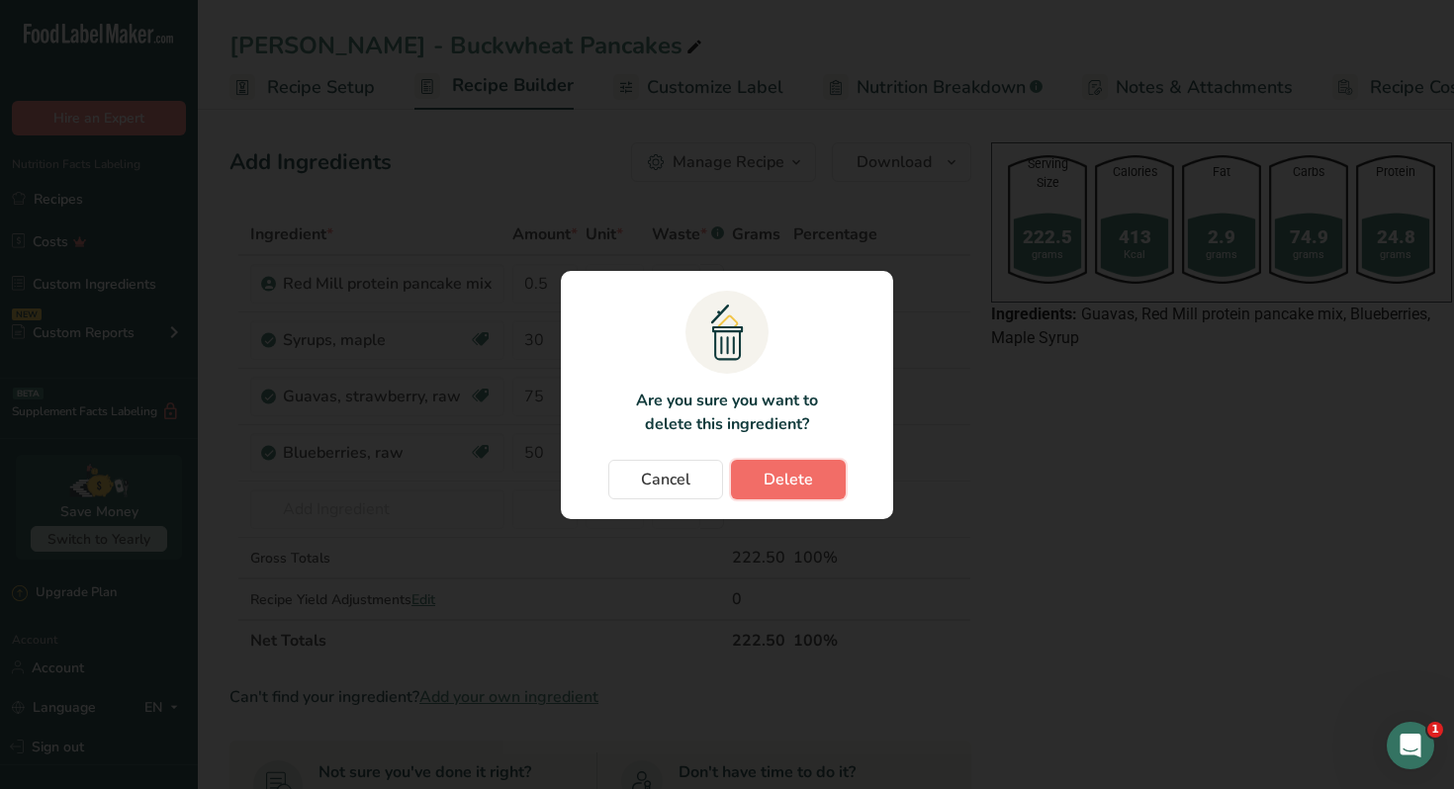
click at [777, 473] on span "Delete" at bounding box center [788, 480] width 49 height 24
type input "30"
type input "75"
type input "50"
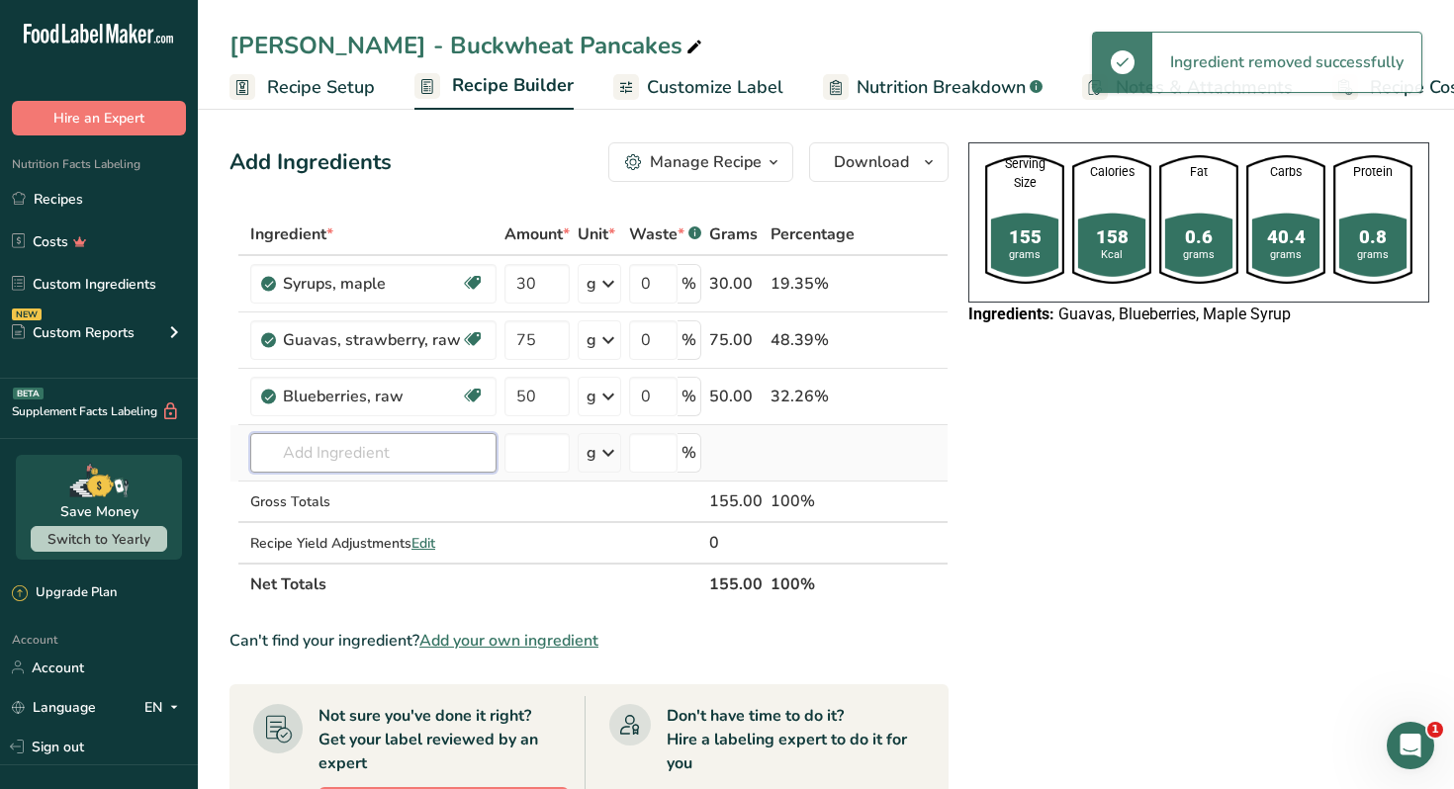
click at [347, 459] on input "text" at bounding box center [373, 453] width 246 height 40
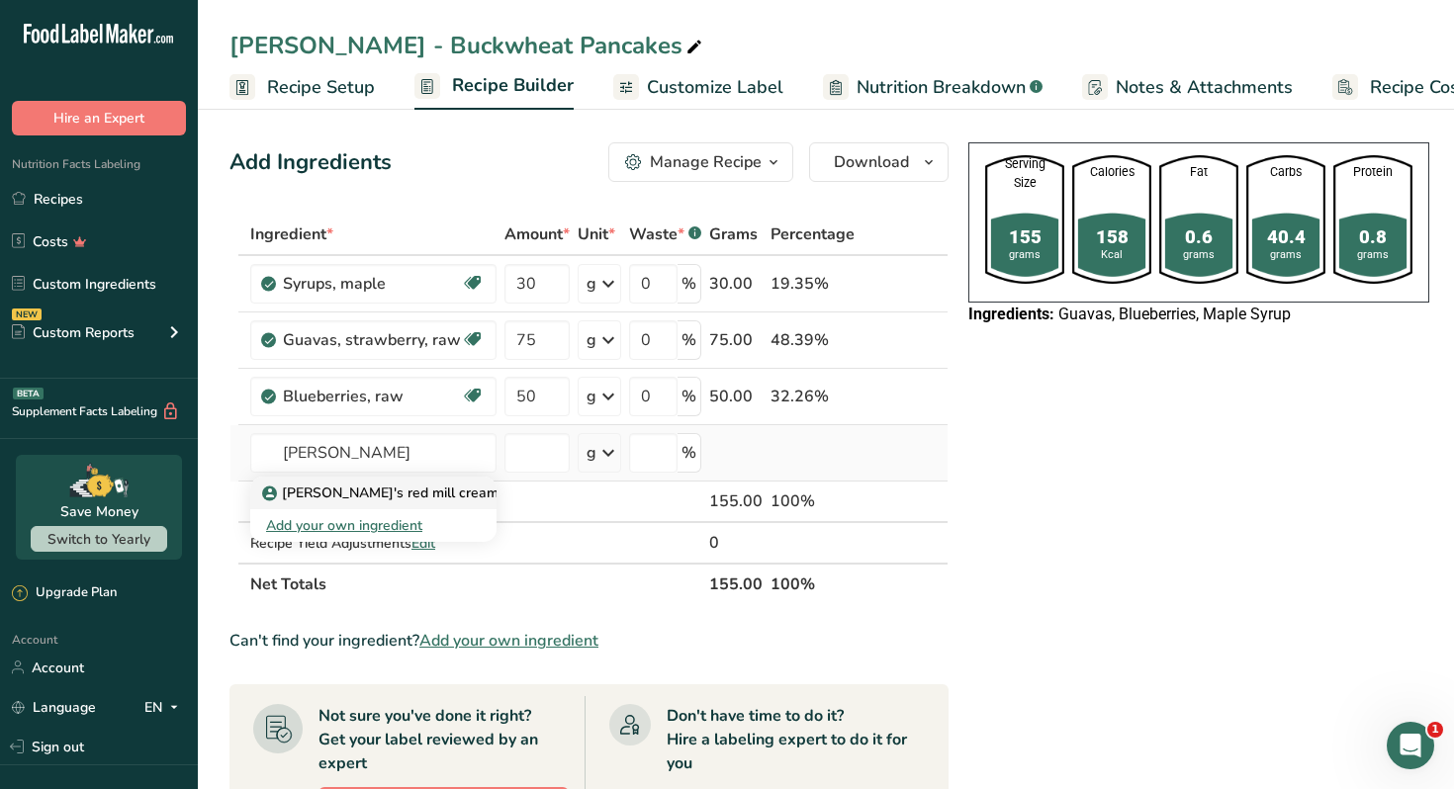
click at [361, 494] on p "Bob's red mill creamy buckwheat" at bounding box center [423, 493] width 314 height 21
type input "Bob's red mill creamy buckwheat"
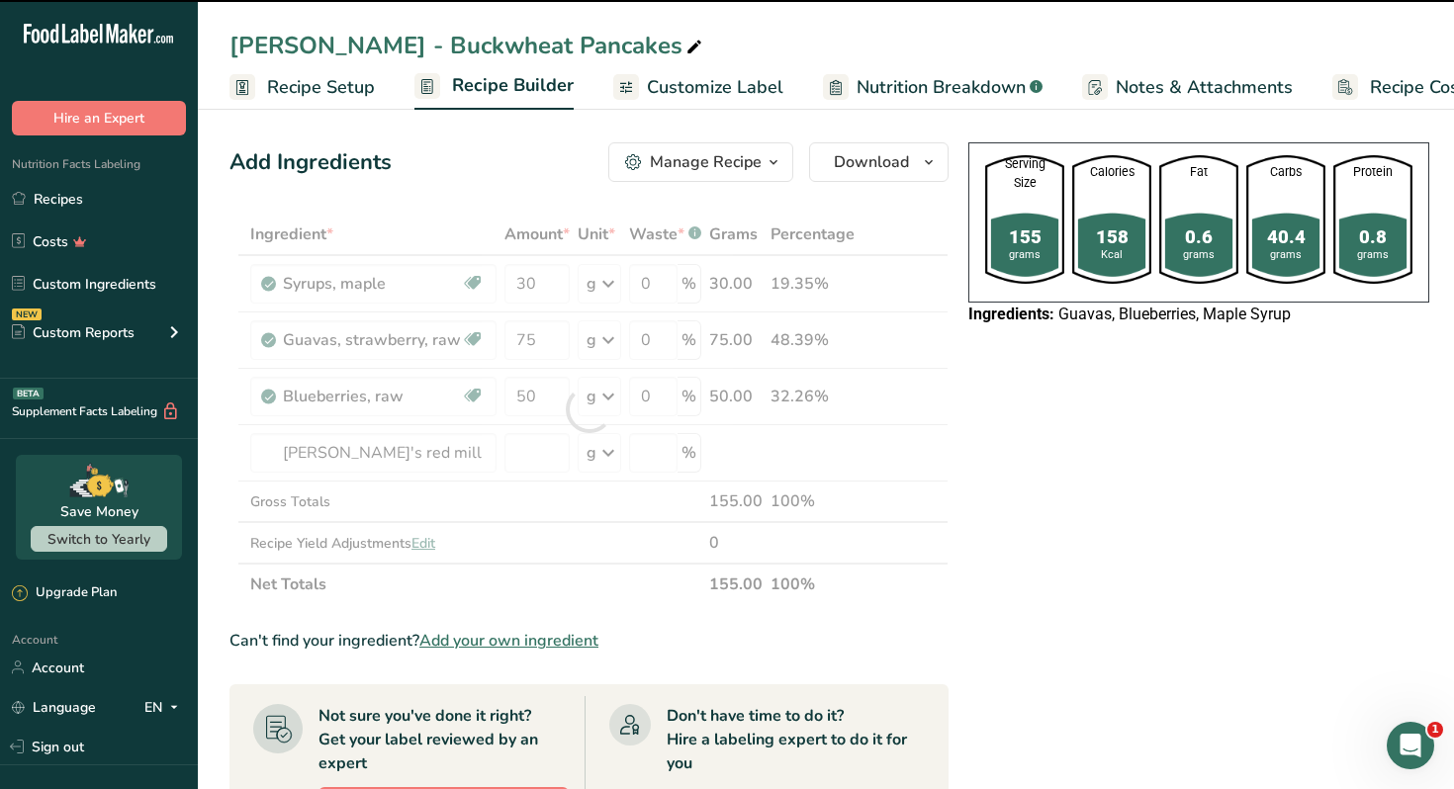
type input "0"
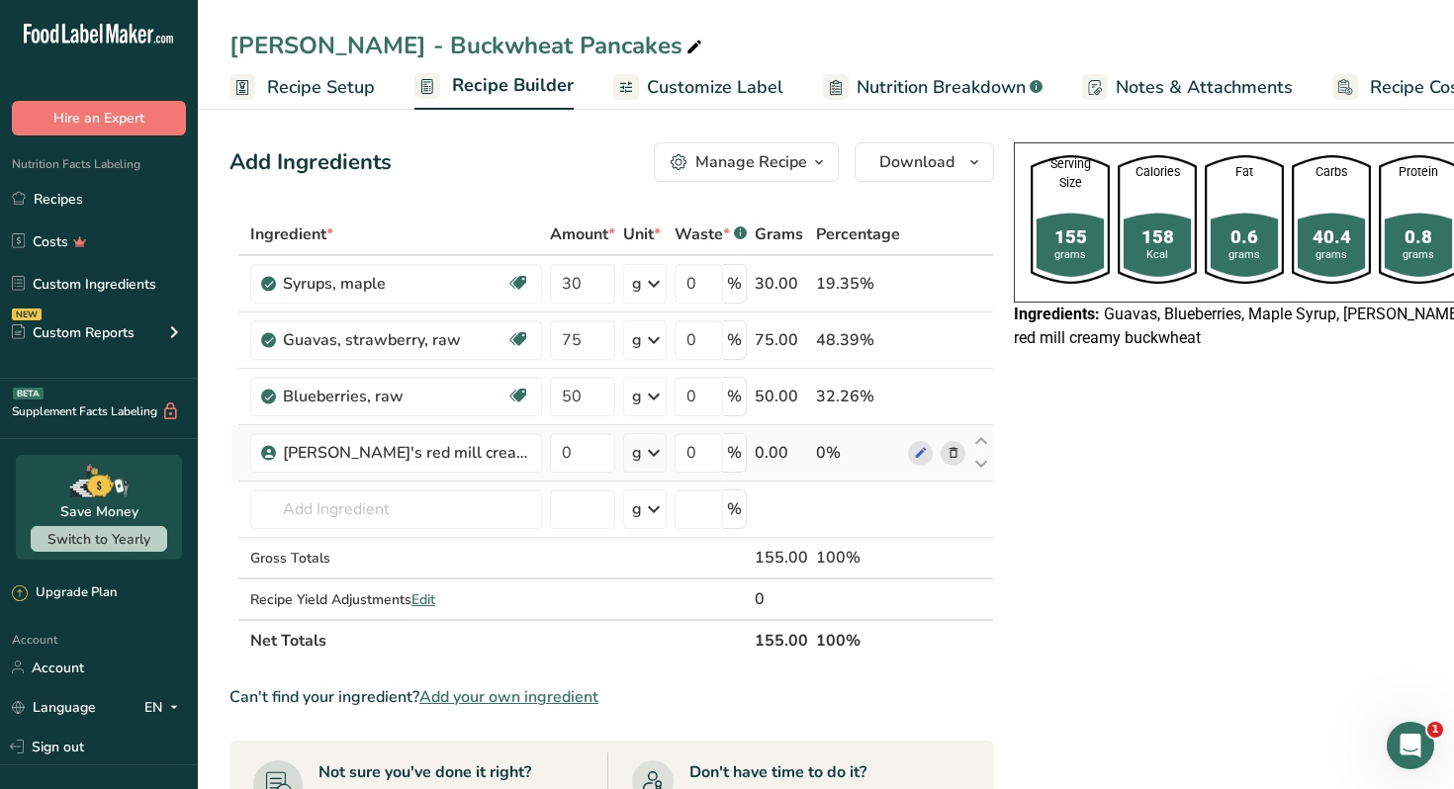
click at [946, 454] on icon at bounding box center [953, 453] width 14 height 21
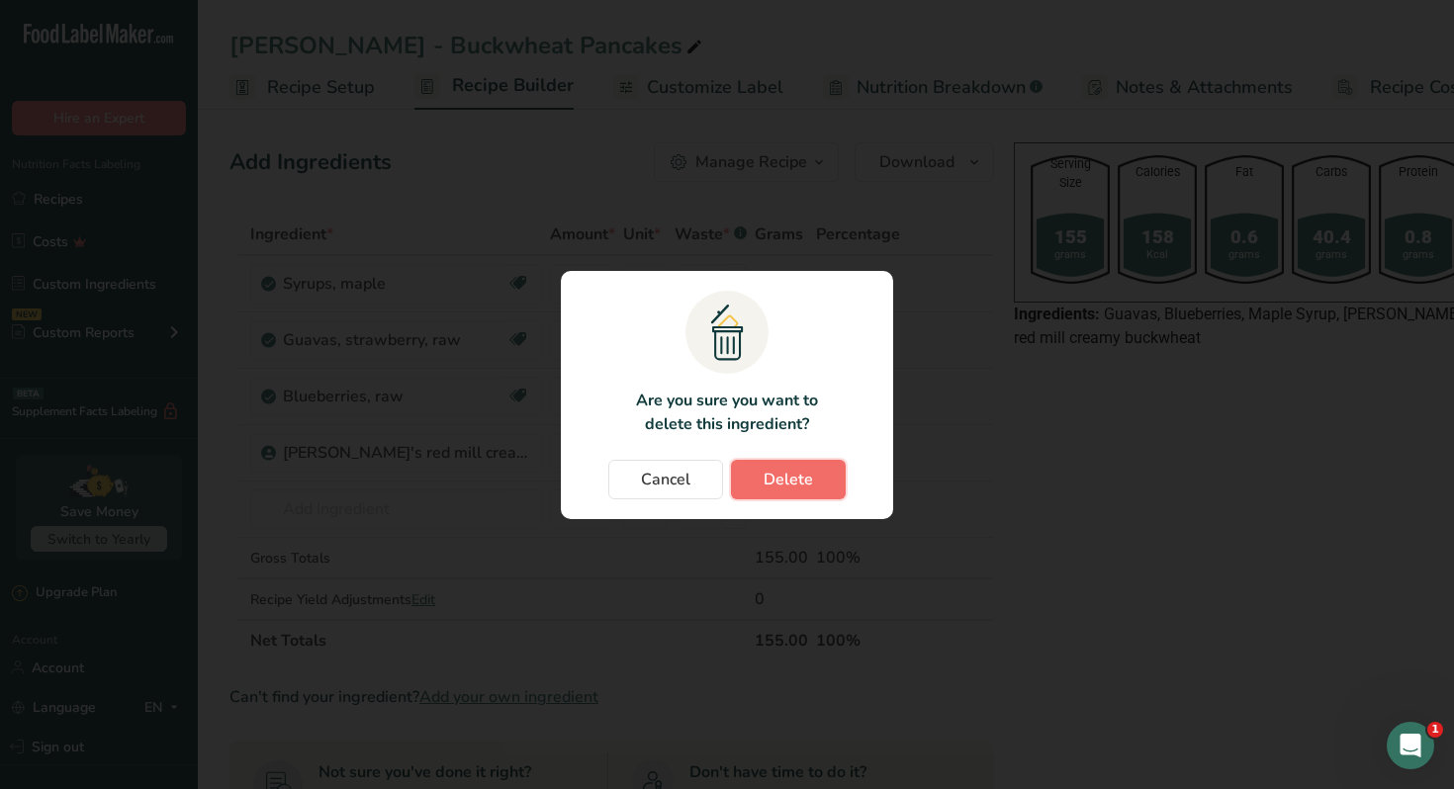
click at [787, 476] on span "Delete" at bounding box center [788, 480] width 49 height 24
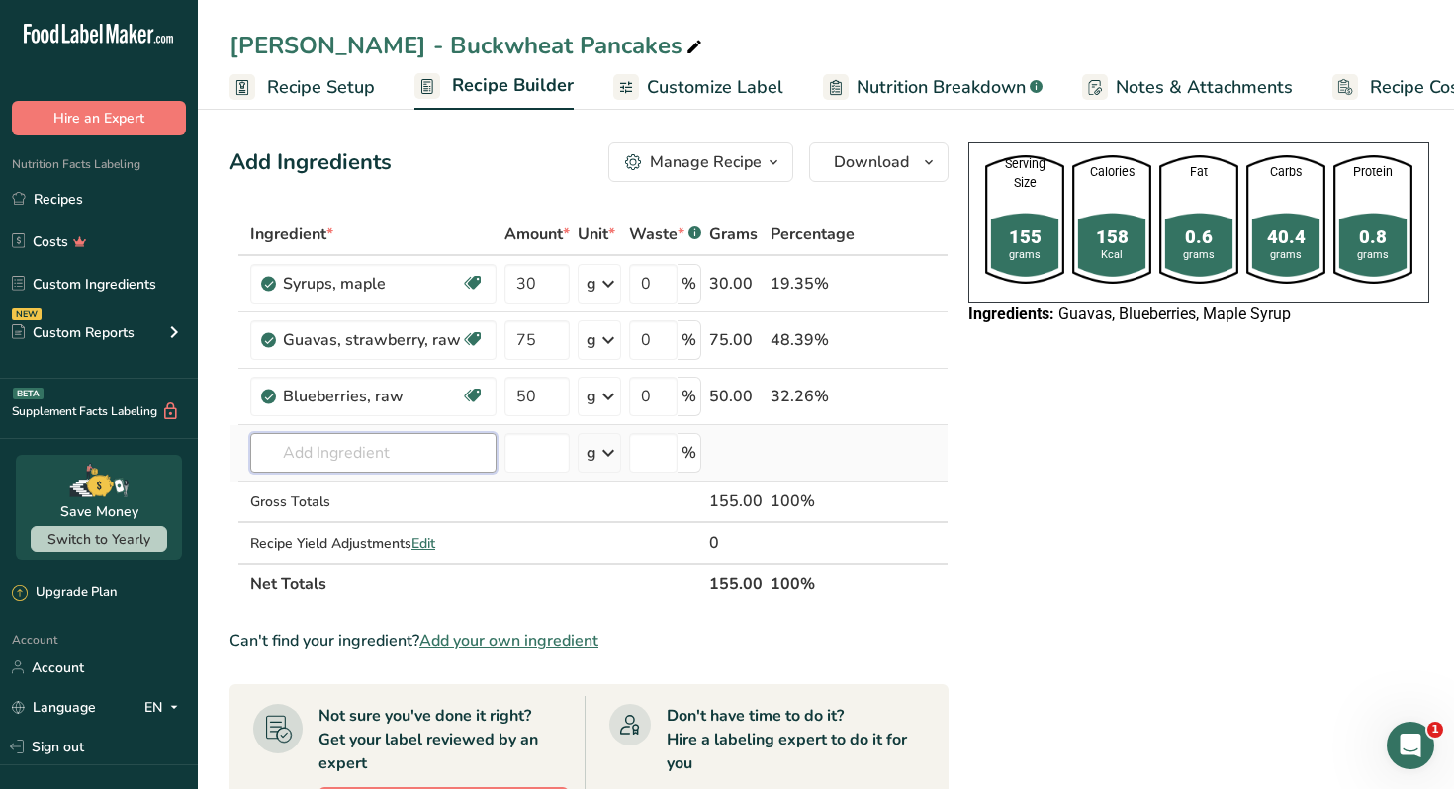
click at [418, 438] on input "text" at bounding box center [373, 453] width 246 height 40
type input "redmill buckwheat"
click at [374, 526] on div "Add your own ingredient" at bounding box center [373, 525] width 215 height 21
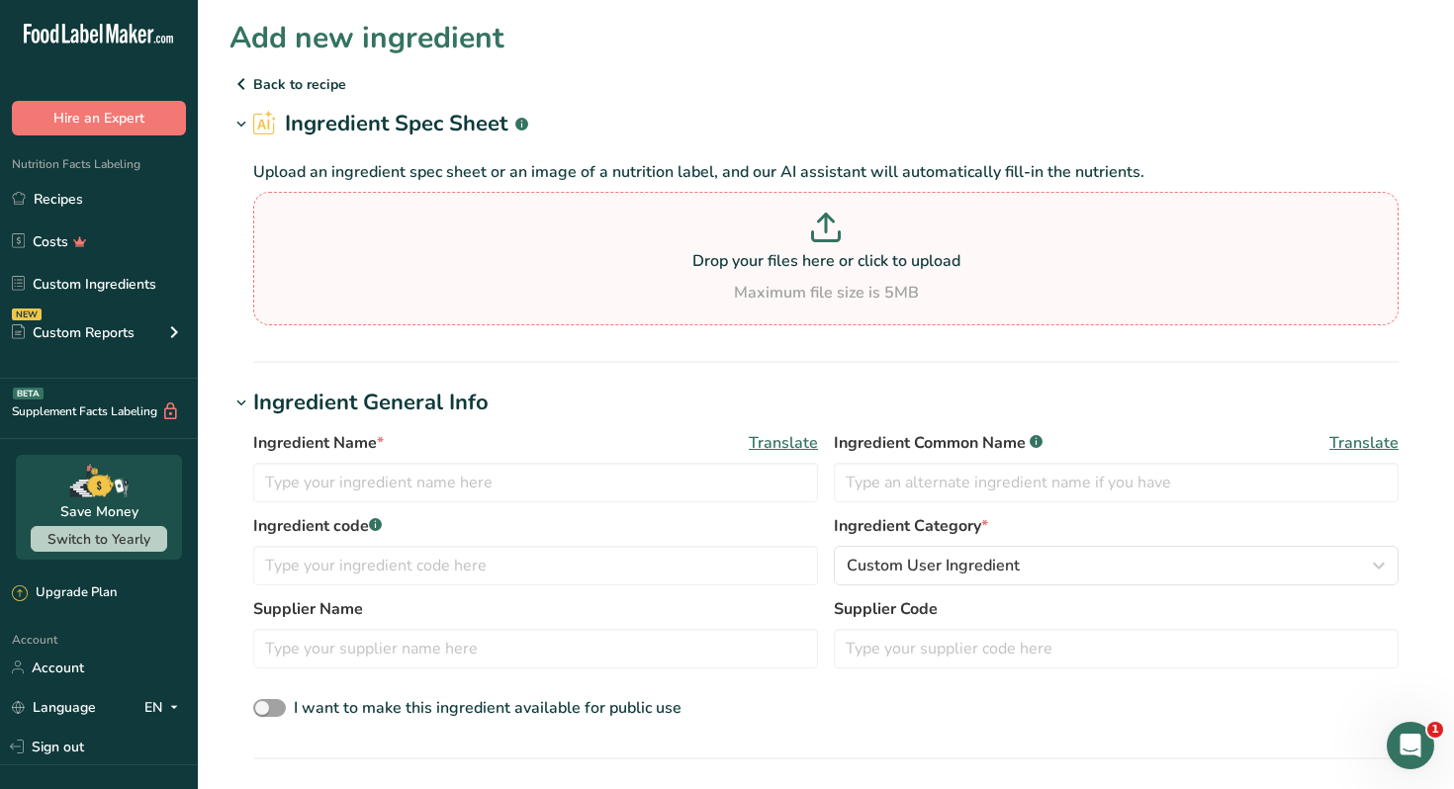
click at [731, 265] on p "Drop your files here or click to upload" at bounding box center [825, 261] width 1135 height 24
click at [731, 265] on input "Drop your files here or click to upload Maximum file size is 5MB" at bounding box center [825, 259] width 1145 height 134
type input "C:\fakepath\WhatsApp Image 2025-08-25 at 19.05.24.jpeg"
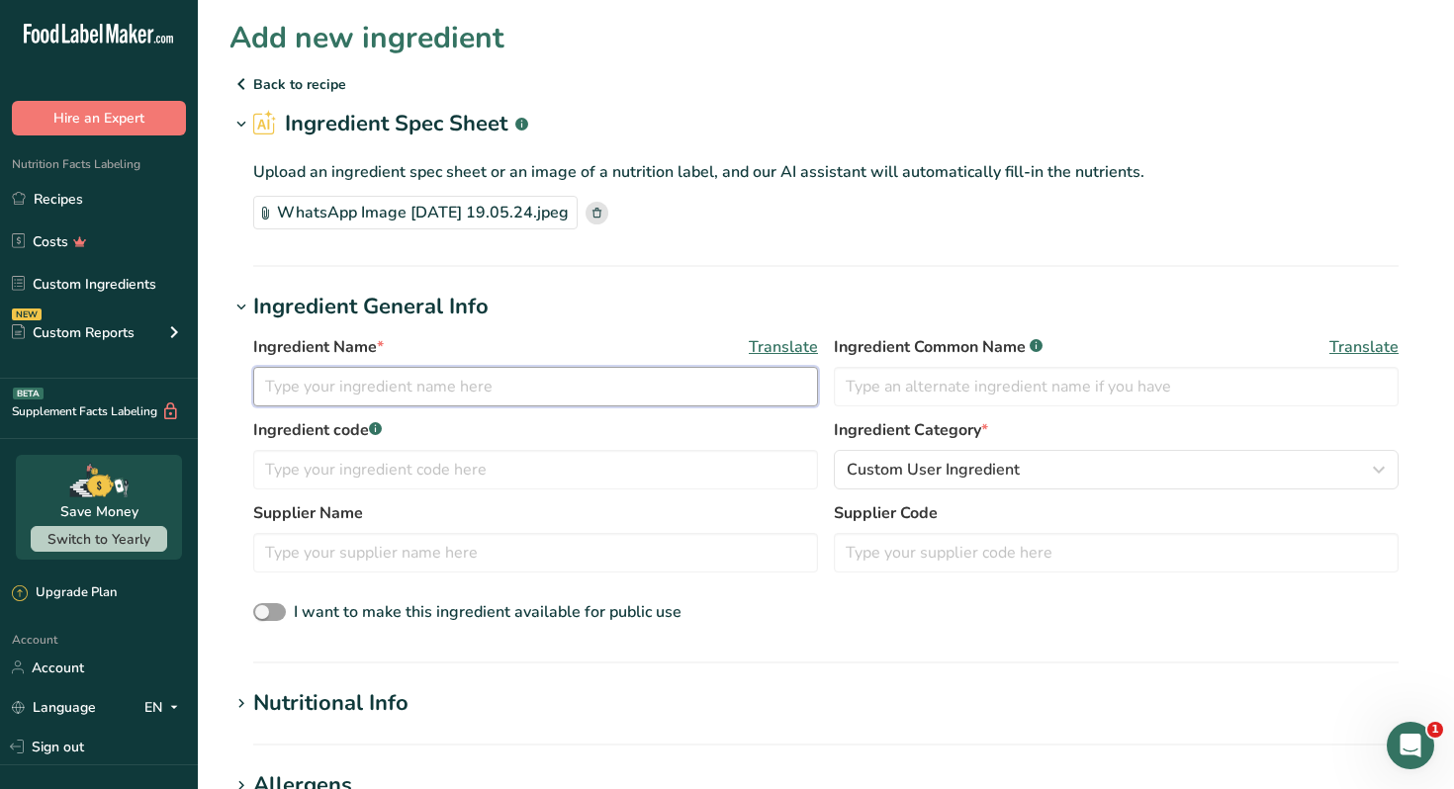
click at [495, 398] on input "text" at bounding box center [535, 387] width 565 height 40
type input "Bob's RedMill Buckwheat whole grain (pancakes)"
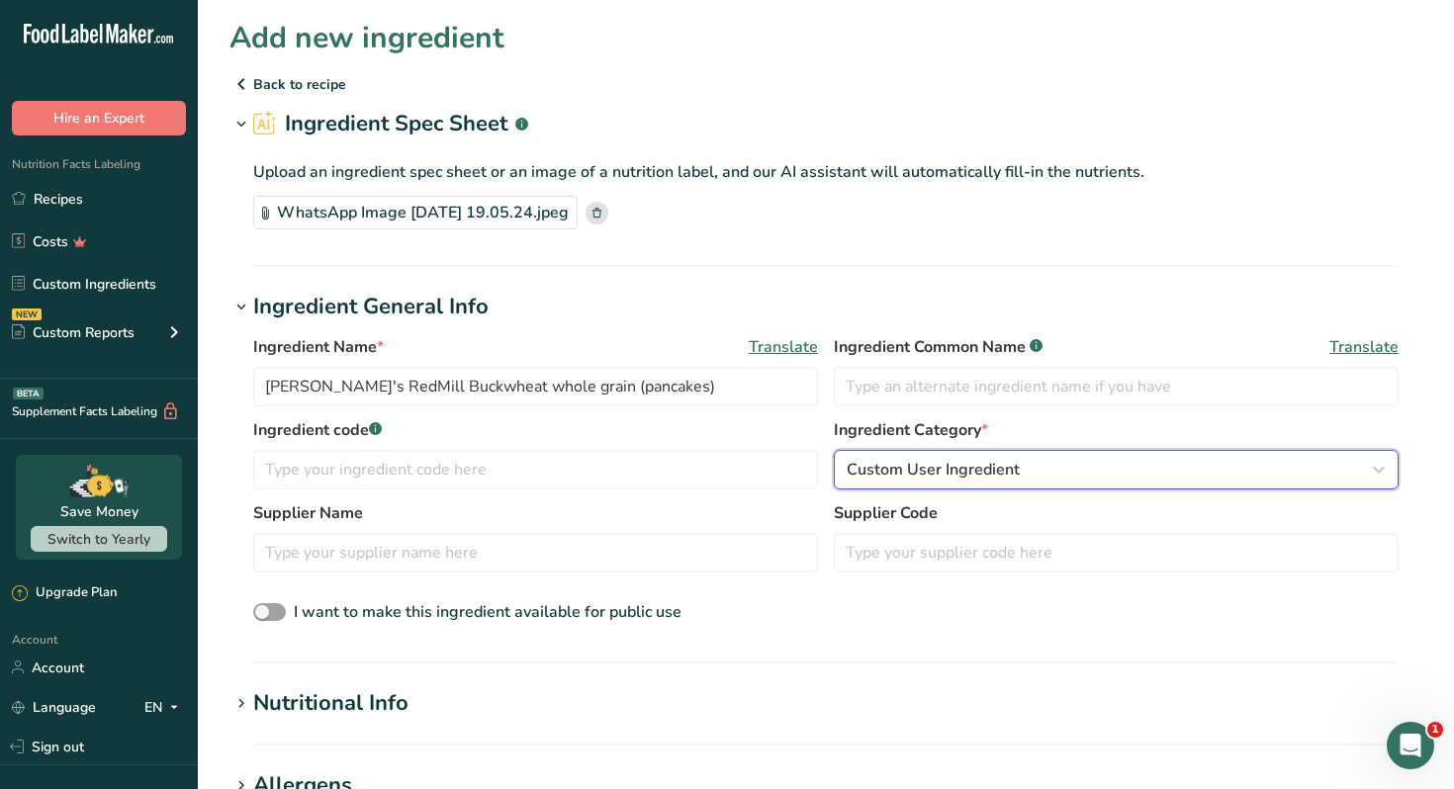
click at [904, 480] on span "Custom User Ingredient" at bounding box center [933, 470] width 173 height 24
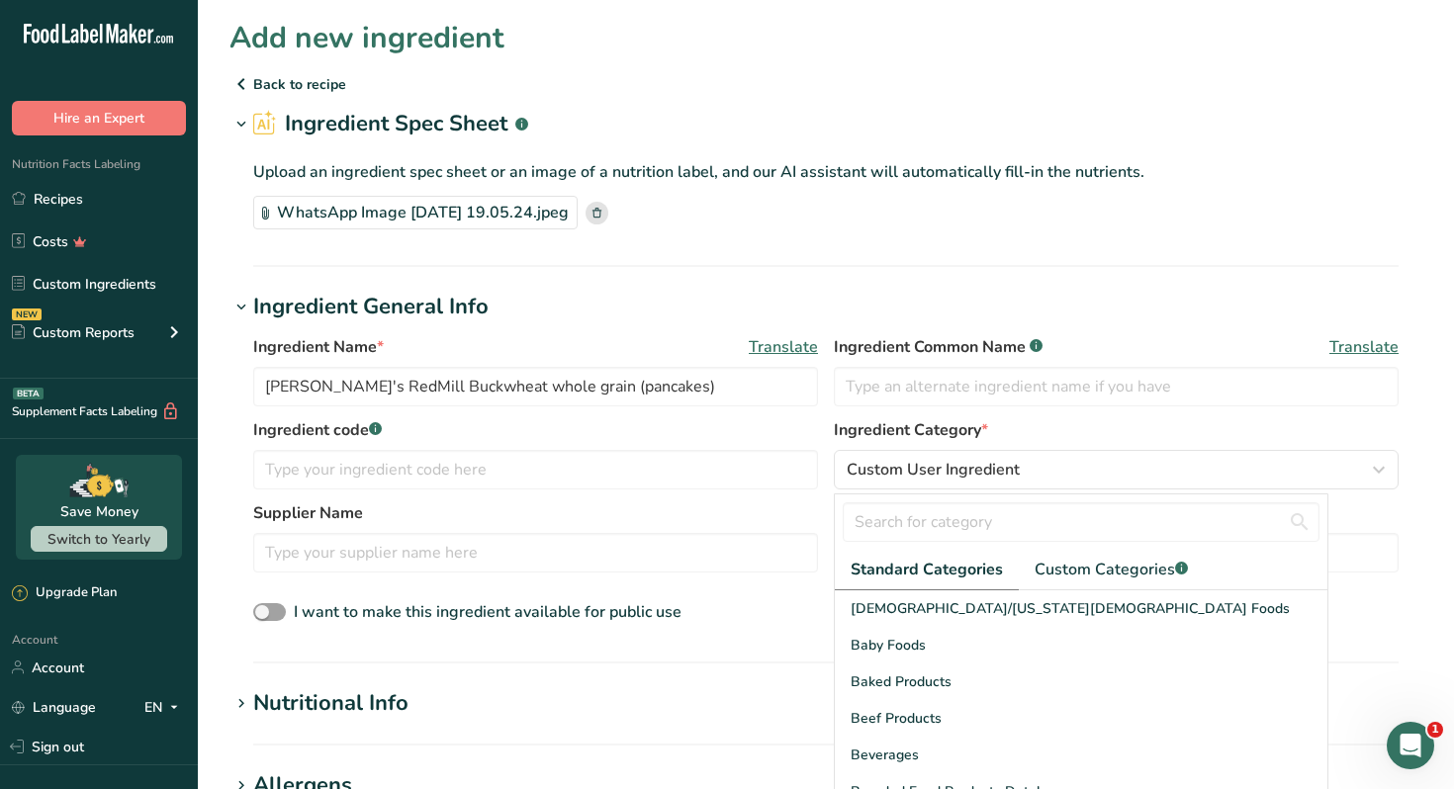
click at [665, 510] on label "Supplier Name" at bounding box center [535, 513] width 565 height 24
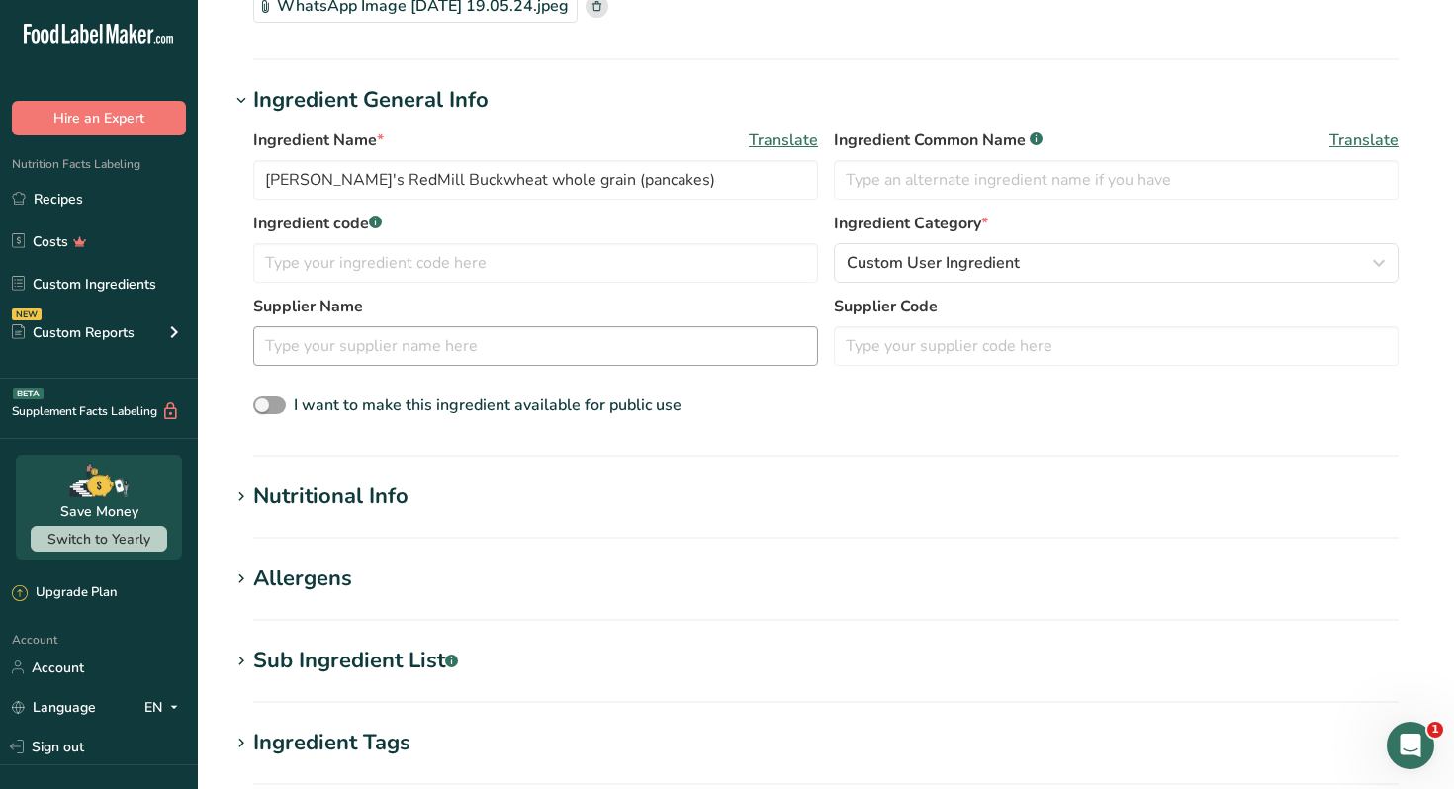
scroll to position [233, 0]
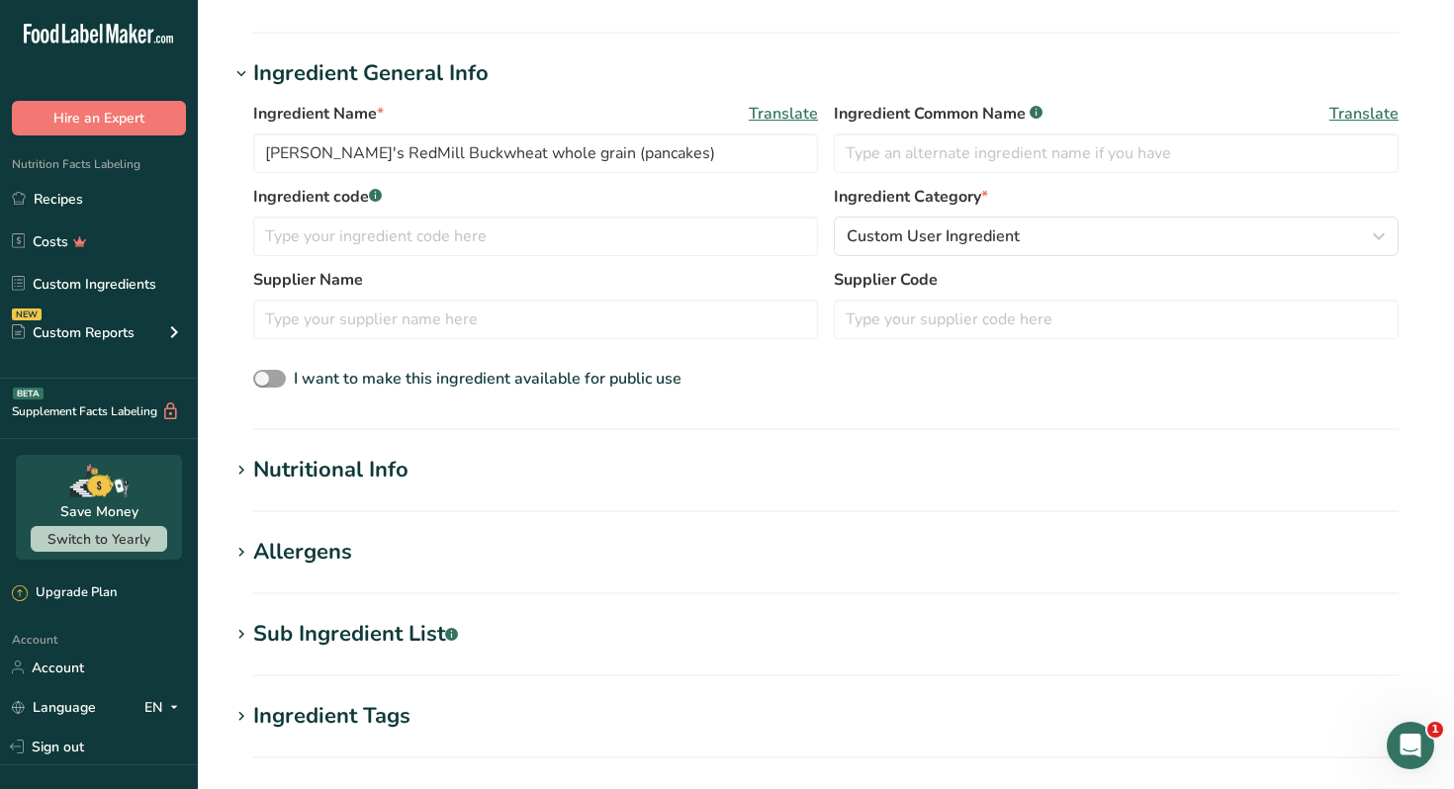
click at [237, 469] on icon at bounding box center [241, 471] width 18 height 28
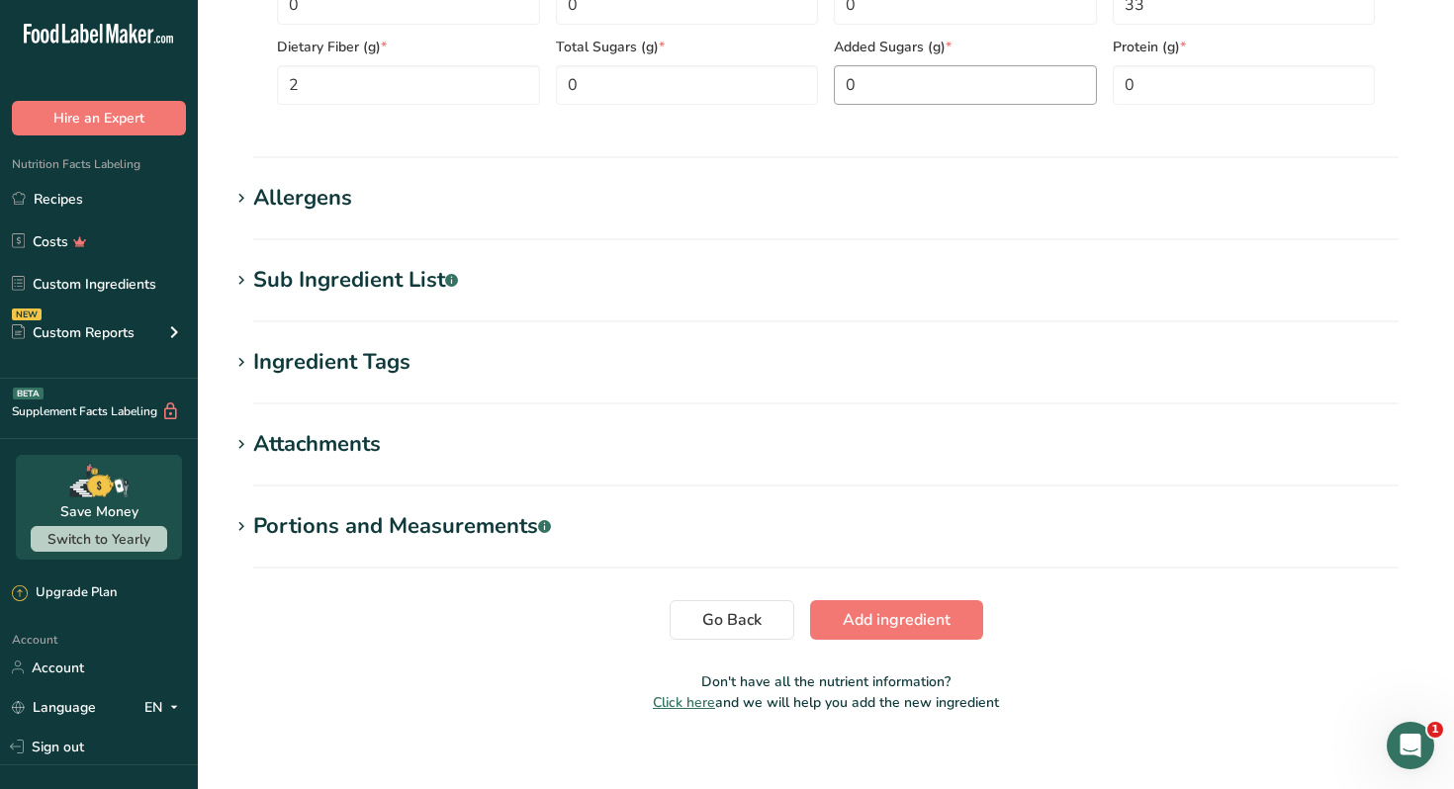
scroll to position [1064, 0]
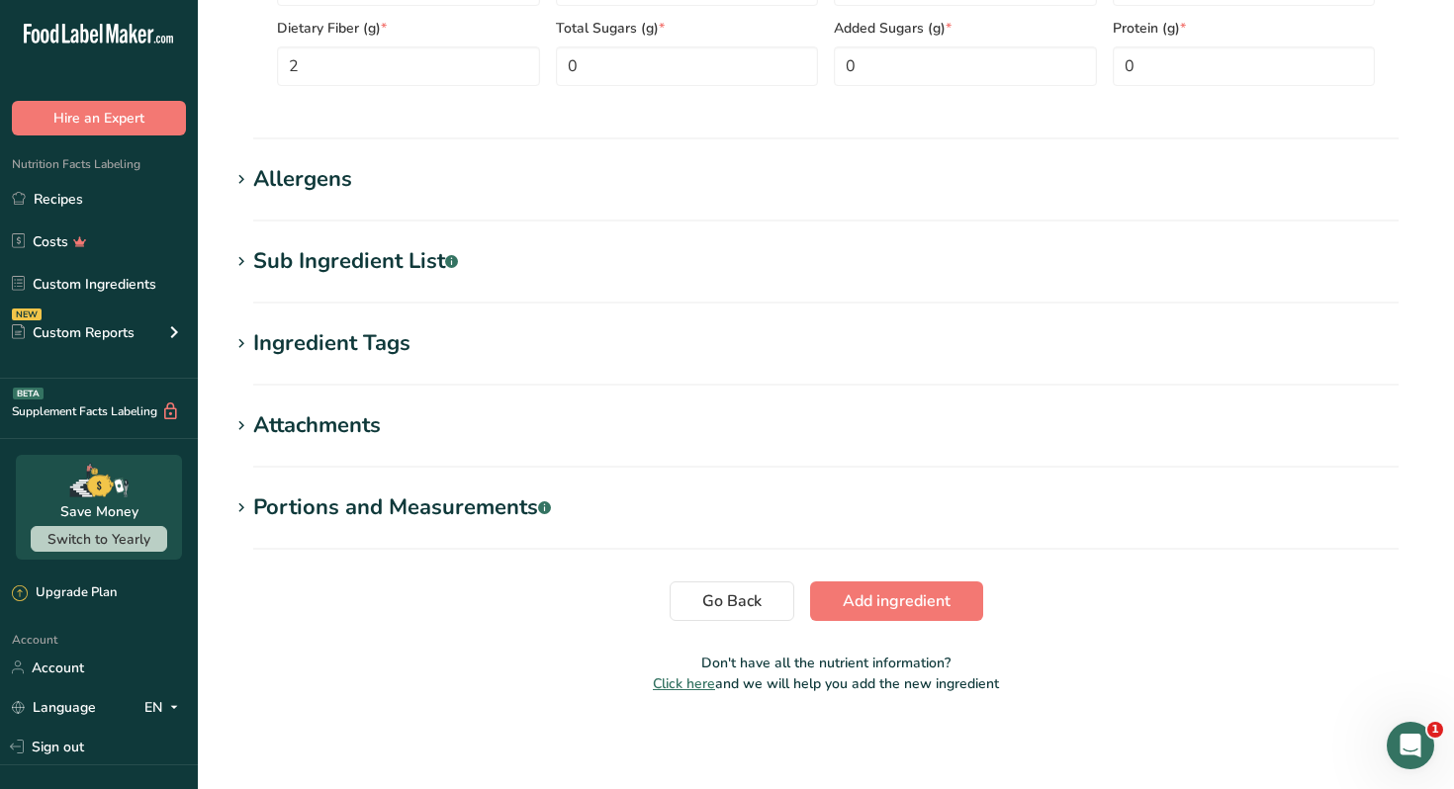
click at [390, 503] on div "Portions and Measurements .a-a{fill:#347362;}.b-a{fill:#fff;}" at bounding box center [402, 508] width 298 height 33
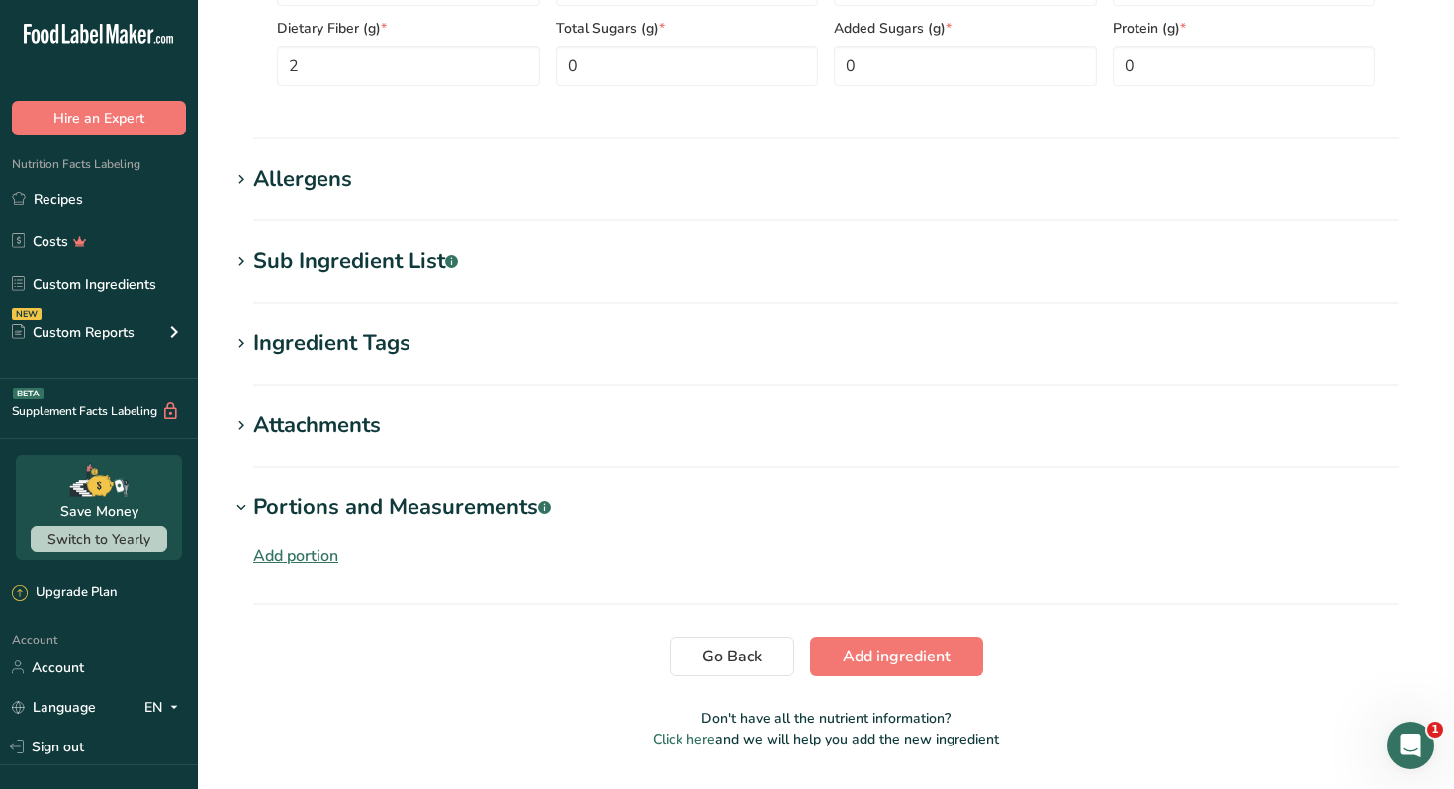
click at [315, 556] on div "Add portion" at bounding box center [295, 556] width 85 height 24
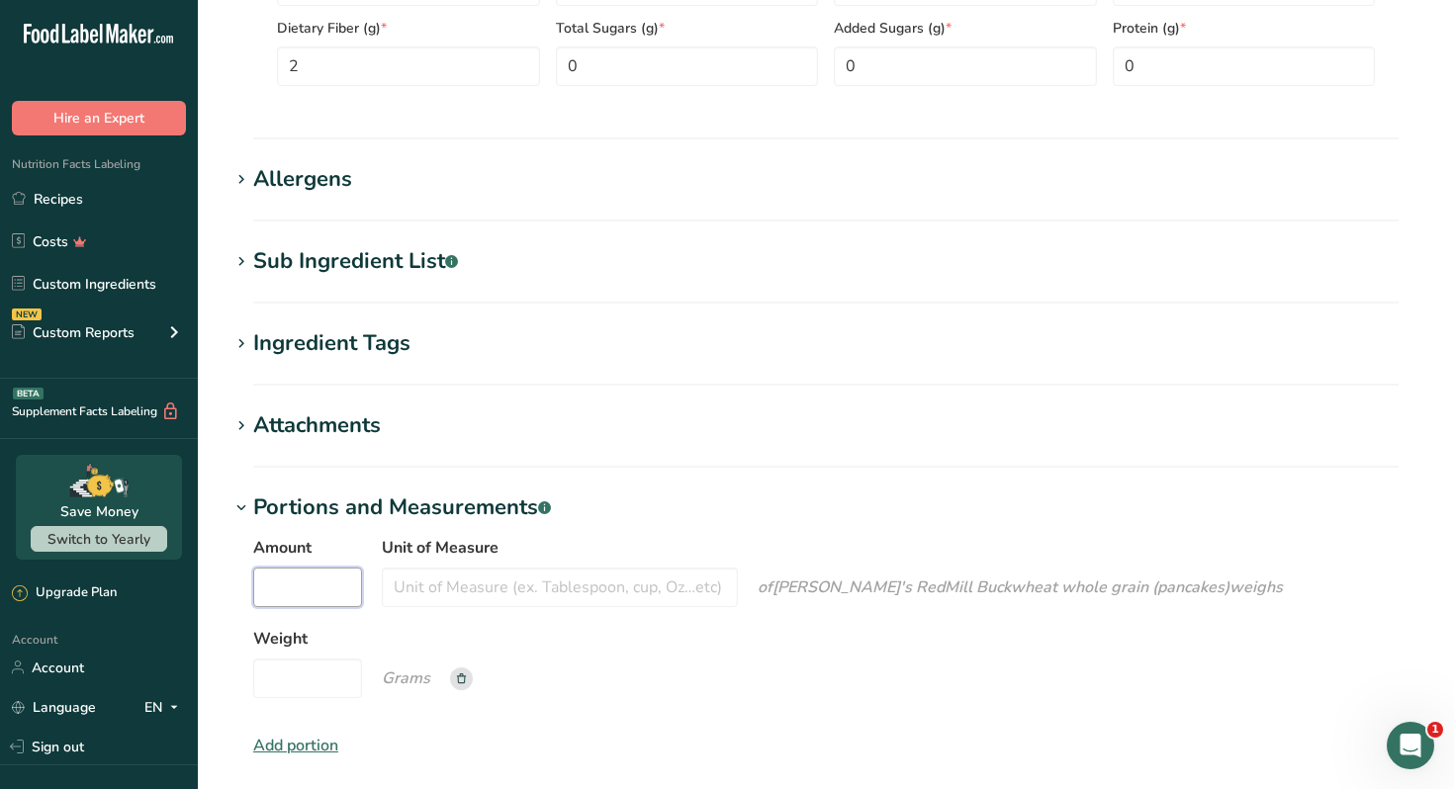
click at [328, 598] on input "Amount" at bounding box center [307, 588] width 109 height 40
type input "1"
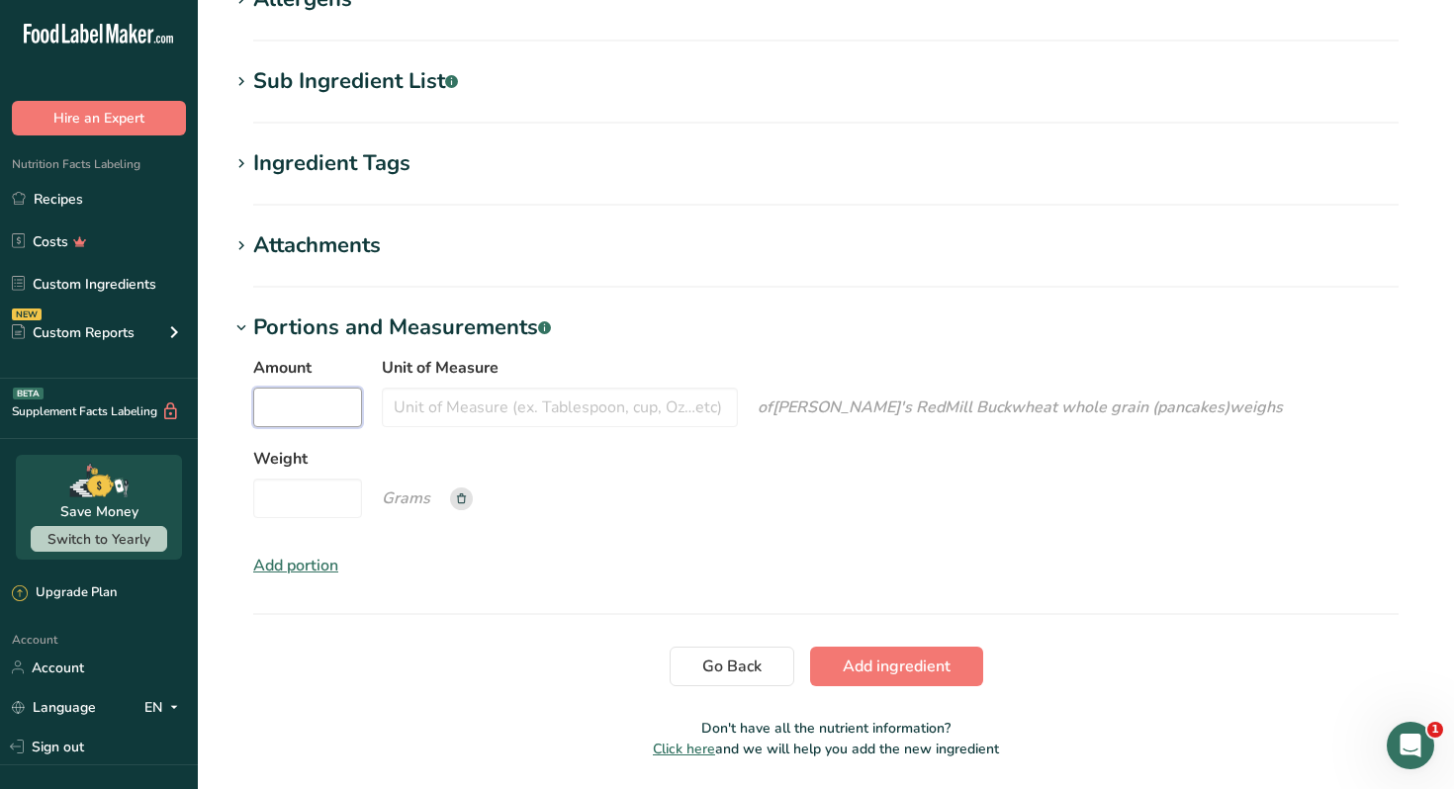
scroll to position [1246, 0]
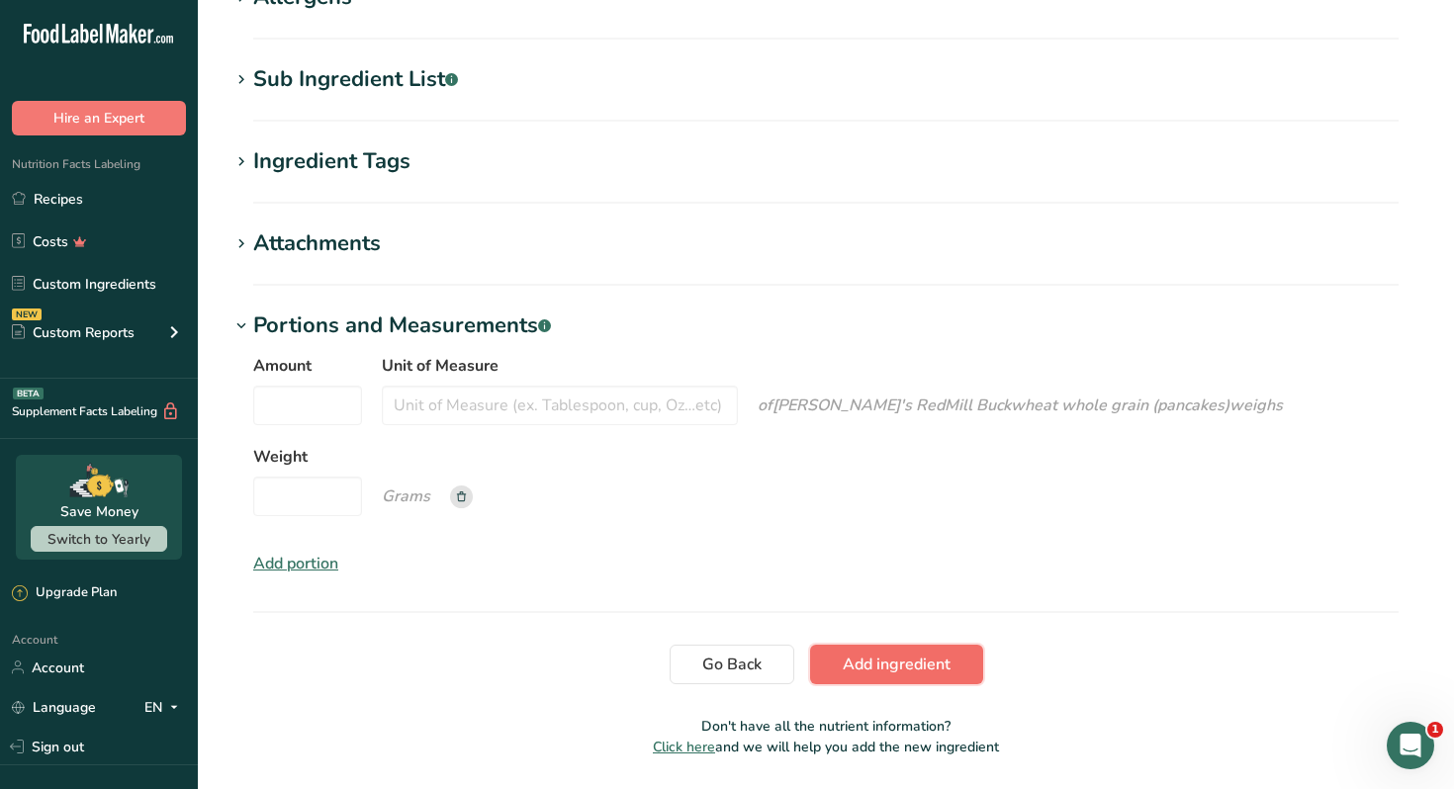
click at [893, 661] on span "Add ingredient" at bounding box center [897, 665] width 108 height 24
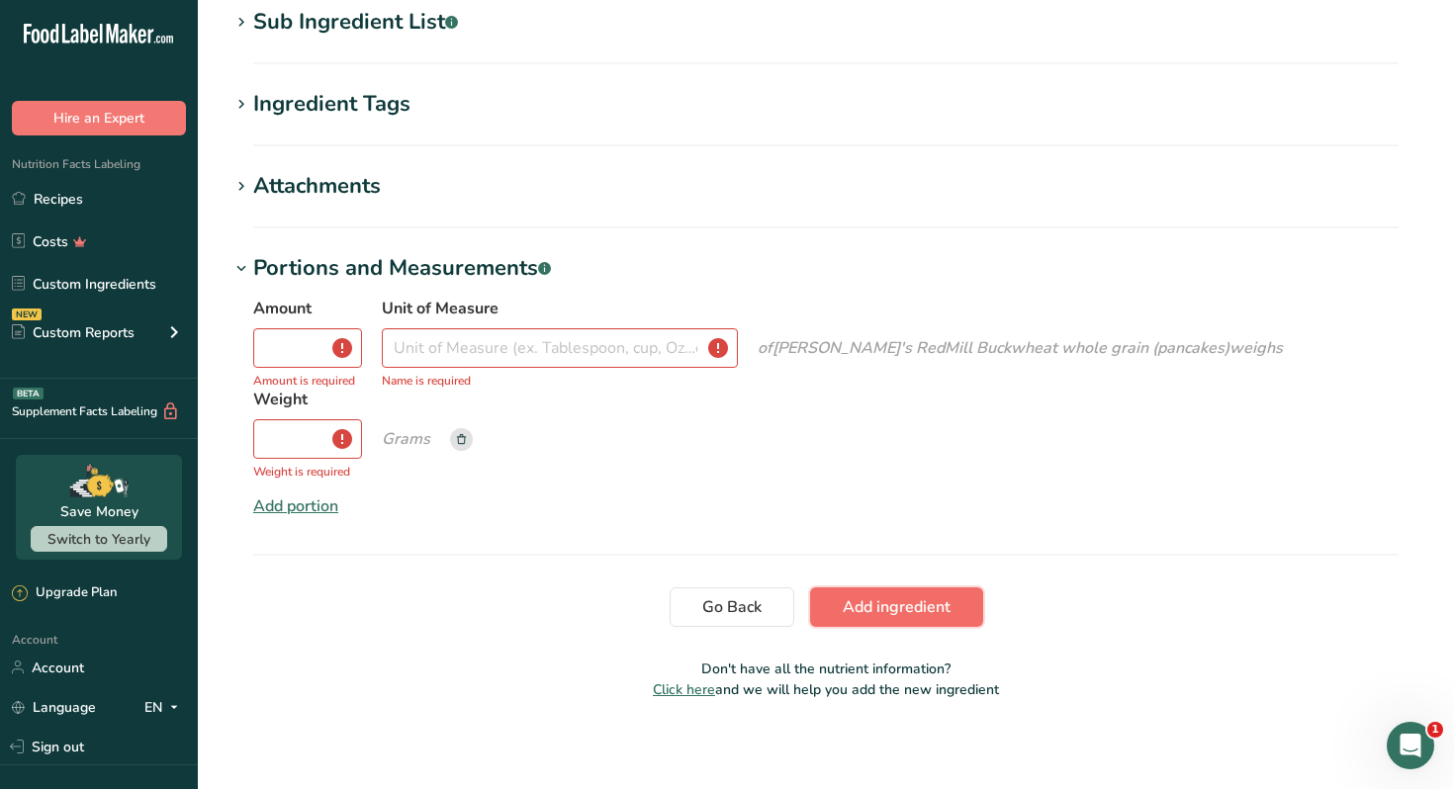
scroll to position [434, 0]
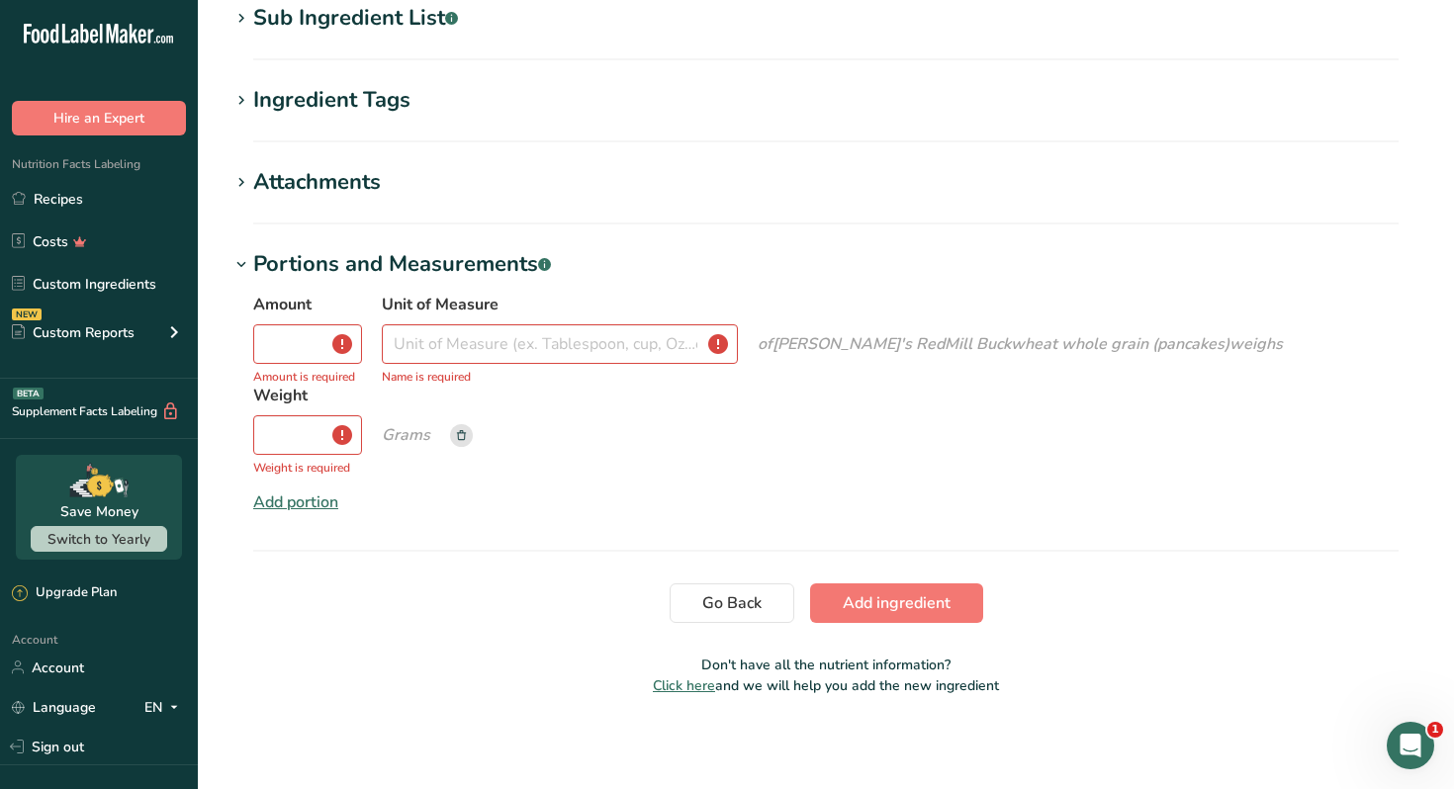
click at [430, 424] on icon "Grams" at bounding box center [406, 435] width 48 height 22
click at [457, 435] on icon at bounding box center [461, 435] width 9 height 10
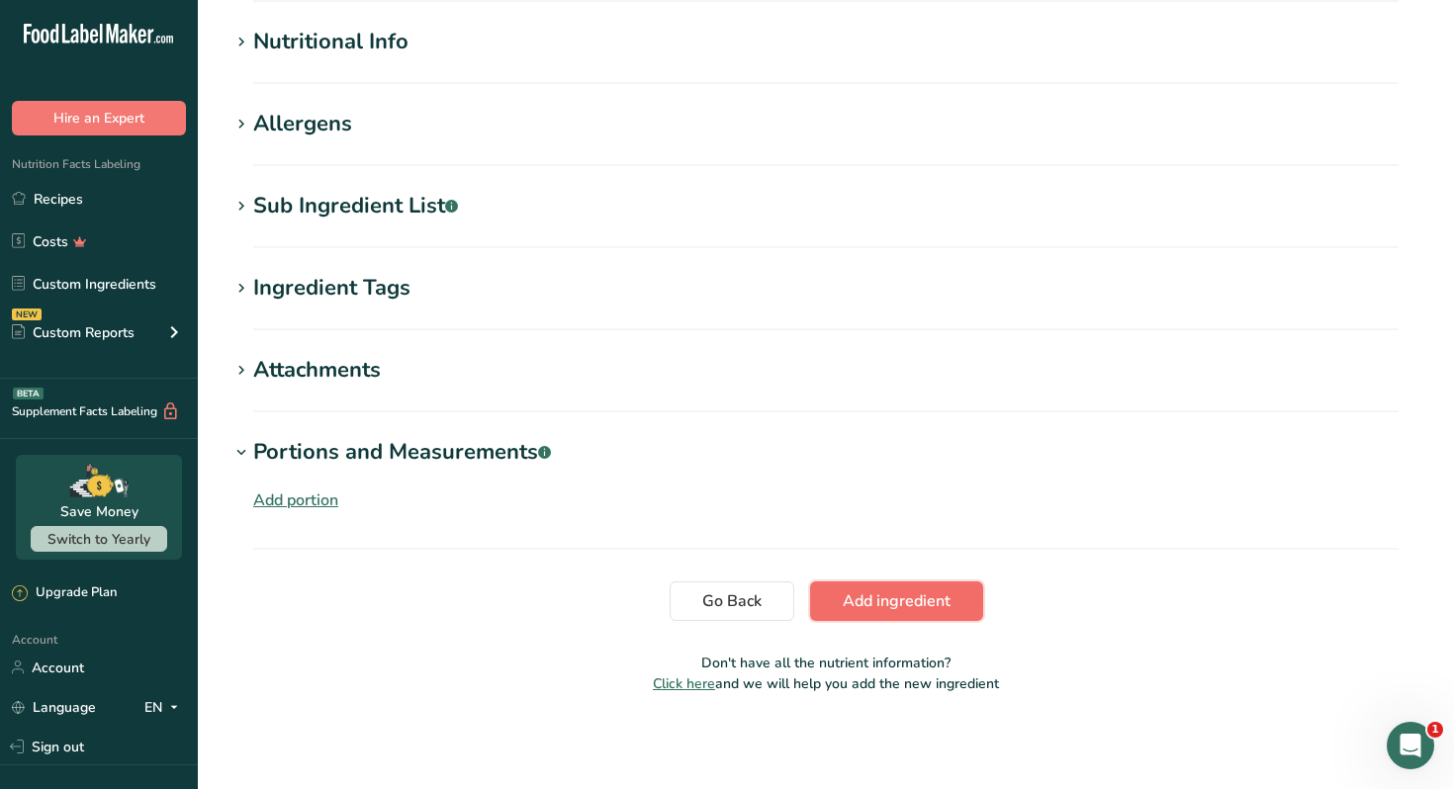
click at [907, 603] on span "Add ingredient" at bounding box center [897, 601] width 108 height 24
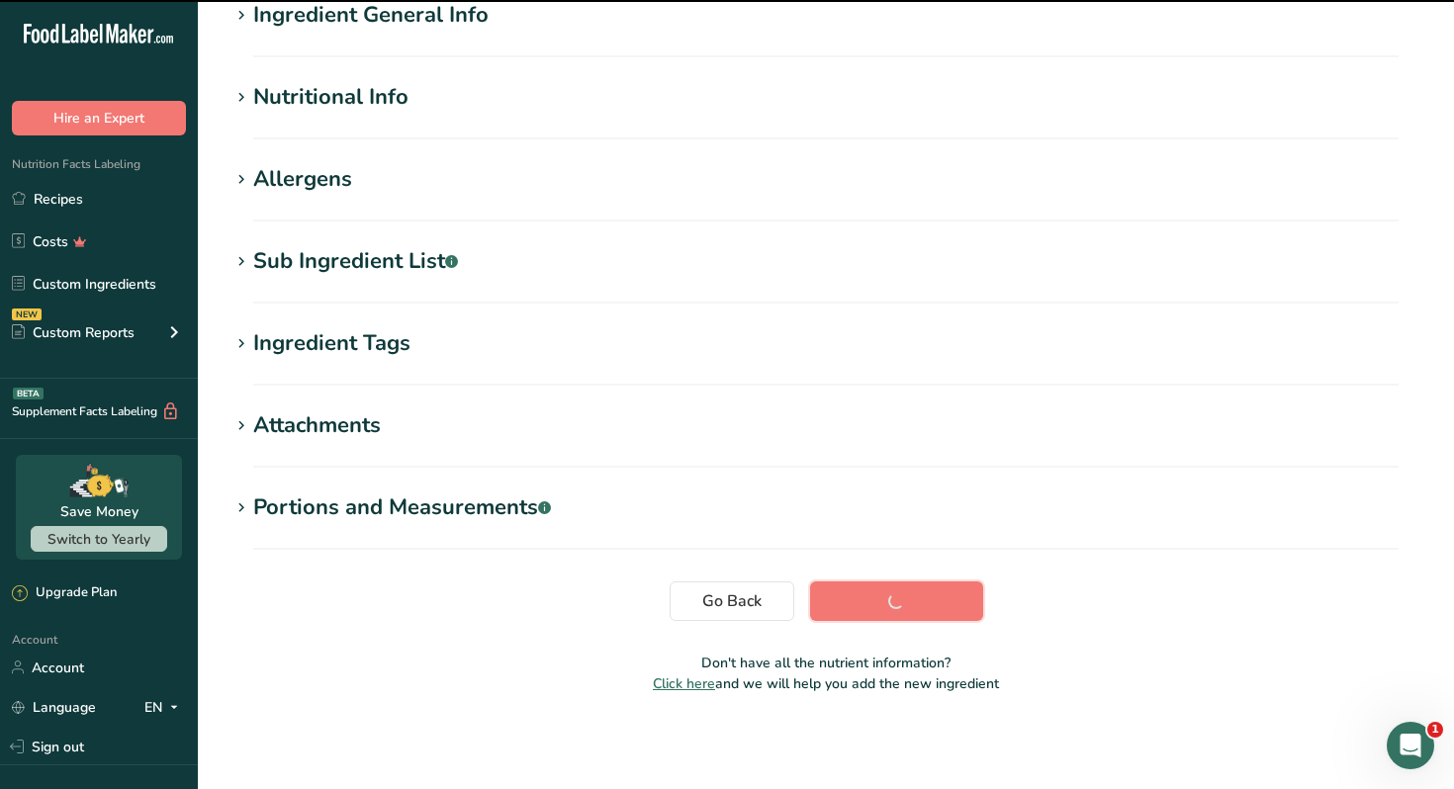
scroll to position [0, 0]
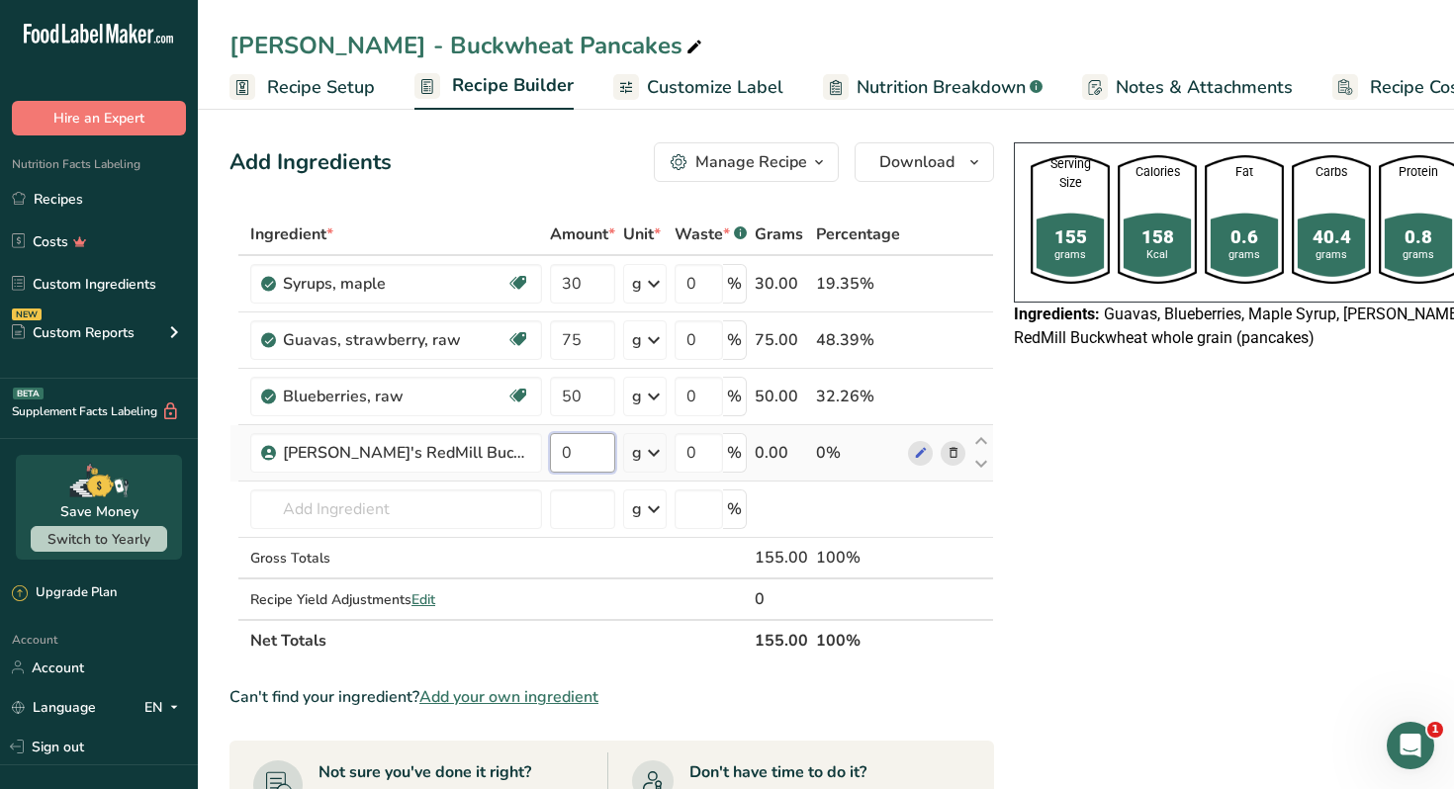
click at [581, 447] on input "0" at bounding box center [582, 453] width 65 height 40
click at [947, 453] on div "Ingredient * Amount * Unit * Waste * .a-a{fill:#347362;}.b-a{fill:#fff;} Grams …" at bounding box center [611, 438] width 765 height 448
click at [946, 449] on icon at bounding box center [953, 453] width 14 height 21
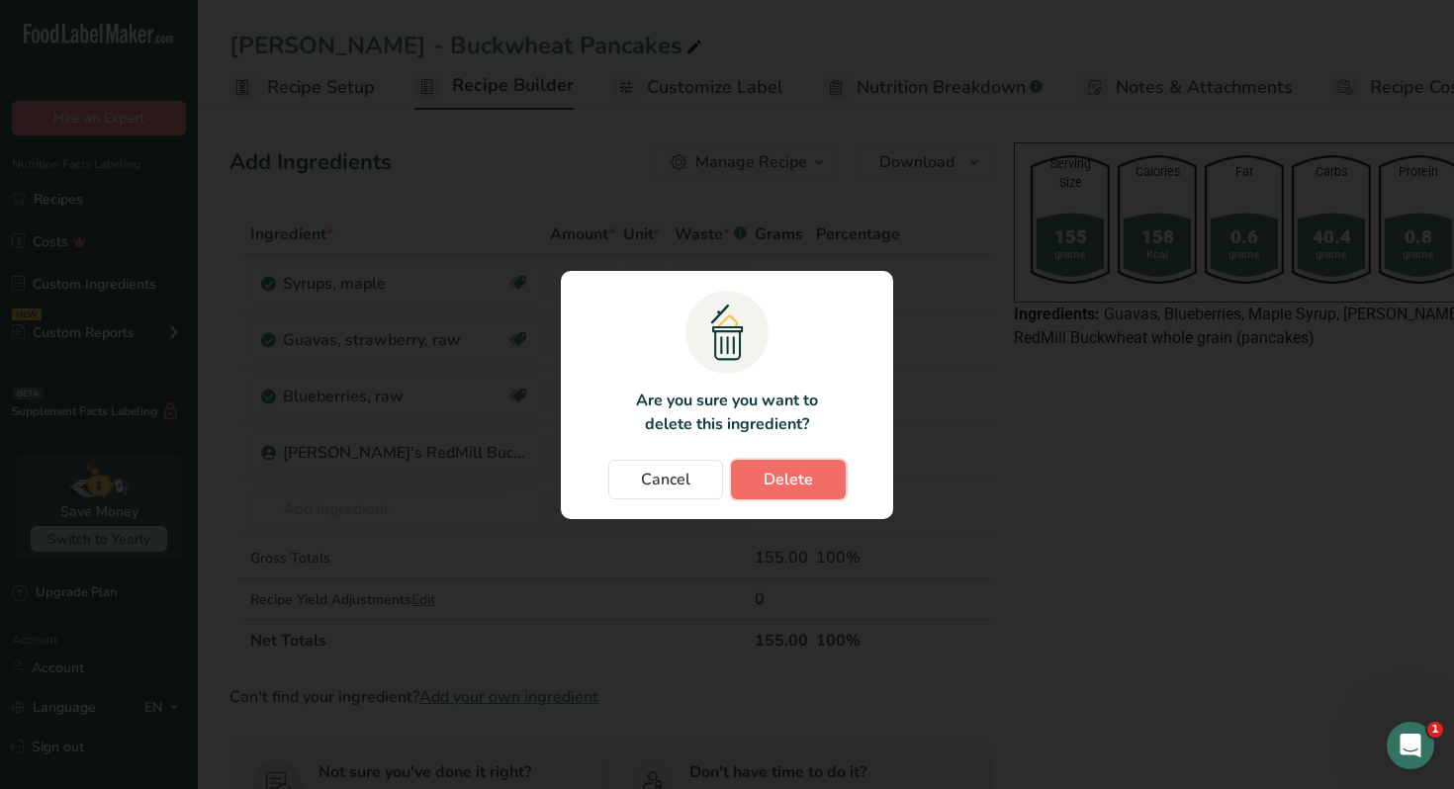
click at [801, 479] on span "Delete" at bounding box center [788, 480] width 49 height 24
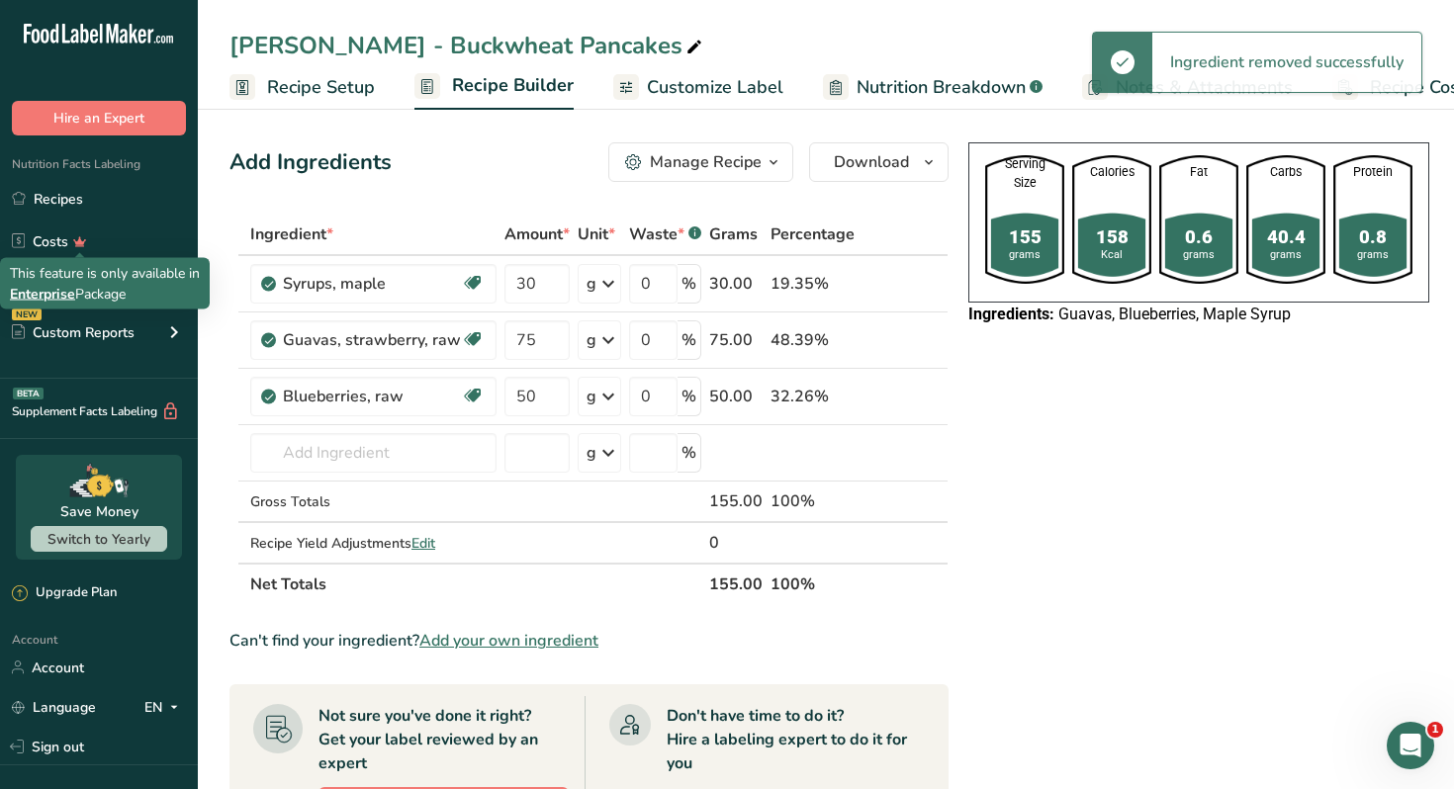
click at [111, 296] on div "This feature is only available in Enterprise Package" at bounding box center [105, 284] width 190 height 42
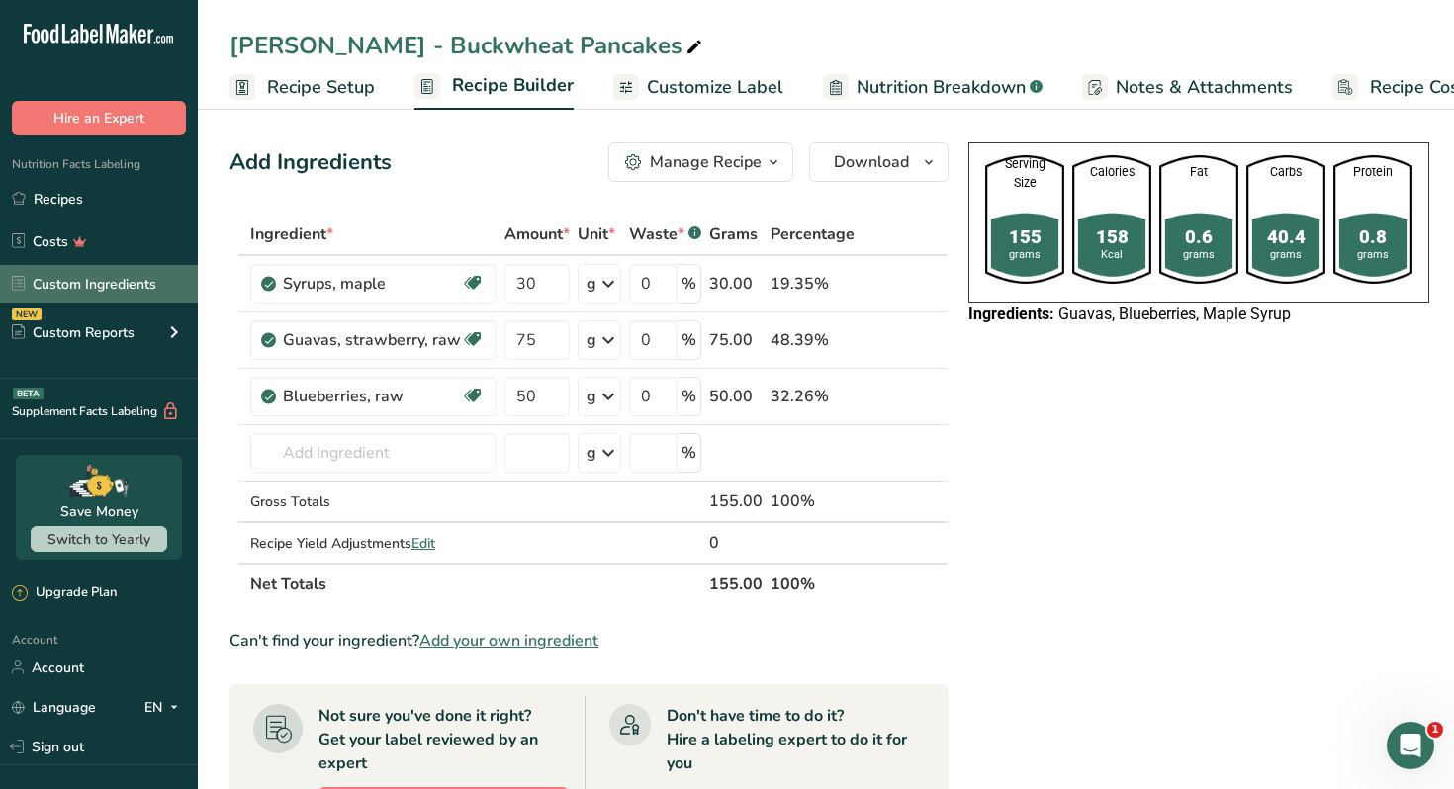
click at [143, 284] on link "Custom Ingredients" at bounding box center [99, 284] width 198 height 38
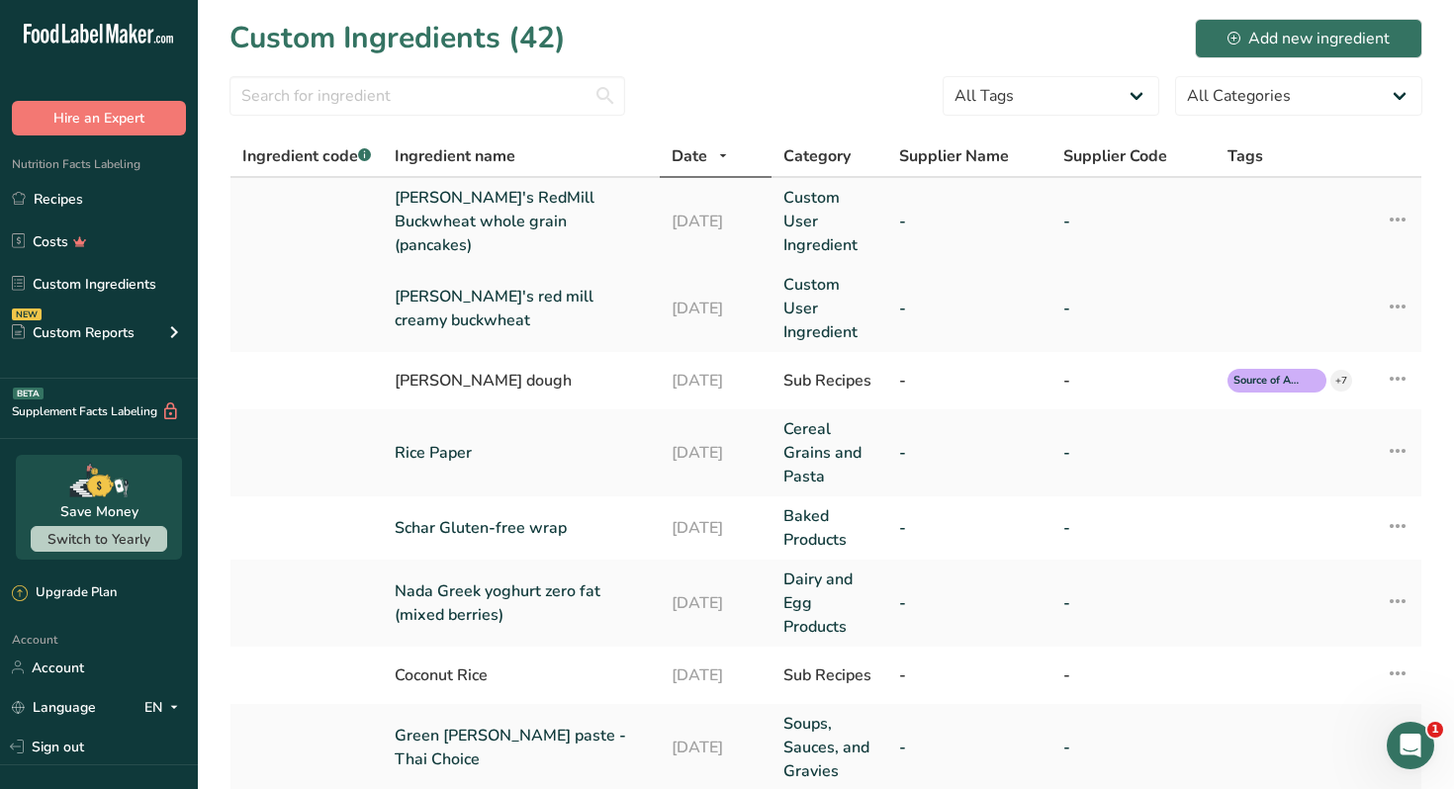
click at [488, 227] on link "Bob's RedMill Buckwheat whole grain (pancakes)" at bounding box center [521, 221] width 253 height 71
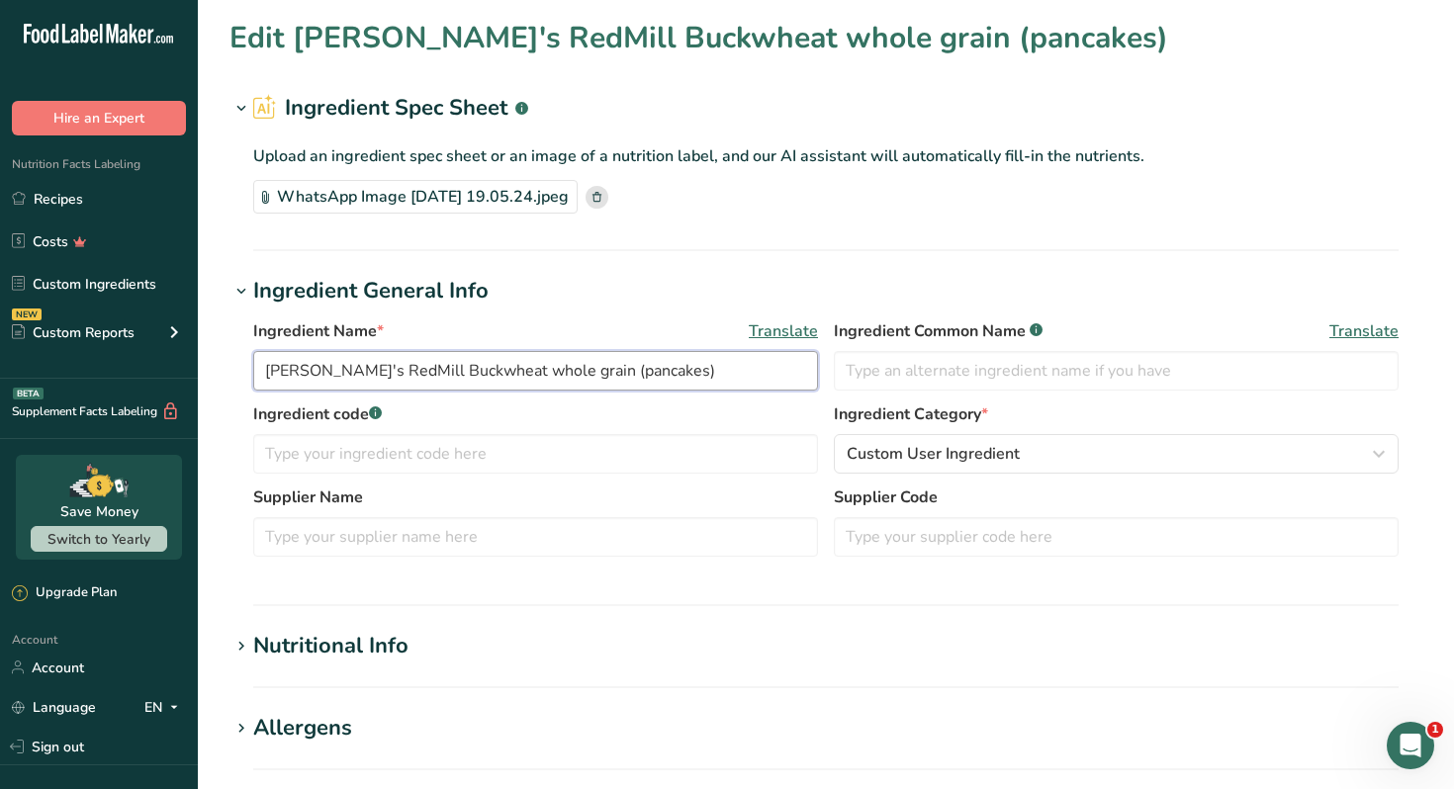
click at [584, 378] on input "Bob's RedMill Buckwheat whole grain (pancakes)" at bounding box center [535, 371] width 565 height 40
type input "Bob's RedMill Buckwheat whole grain"
click at [737, 638] on h1 "Nutritional Info" at bounding box center [825, 646] width 1193 height 33
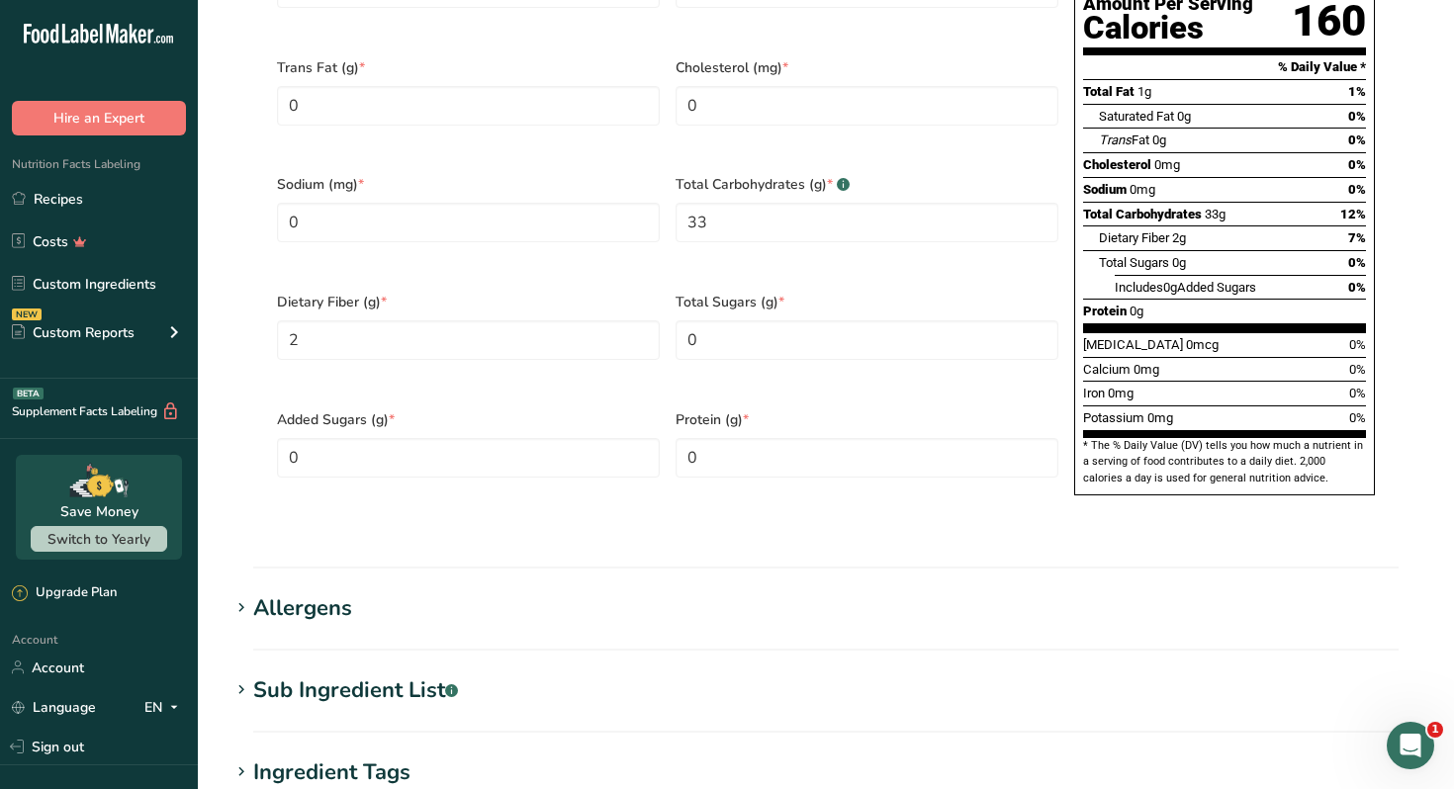
scroll to position [1426, 0]
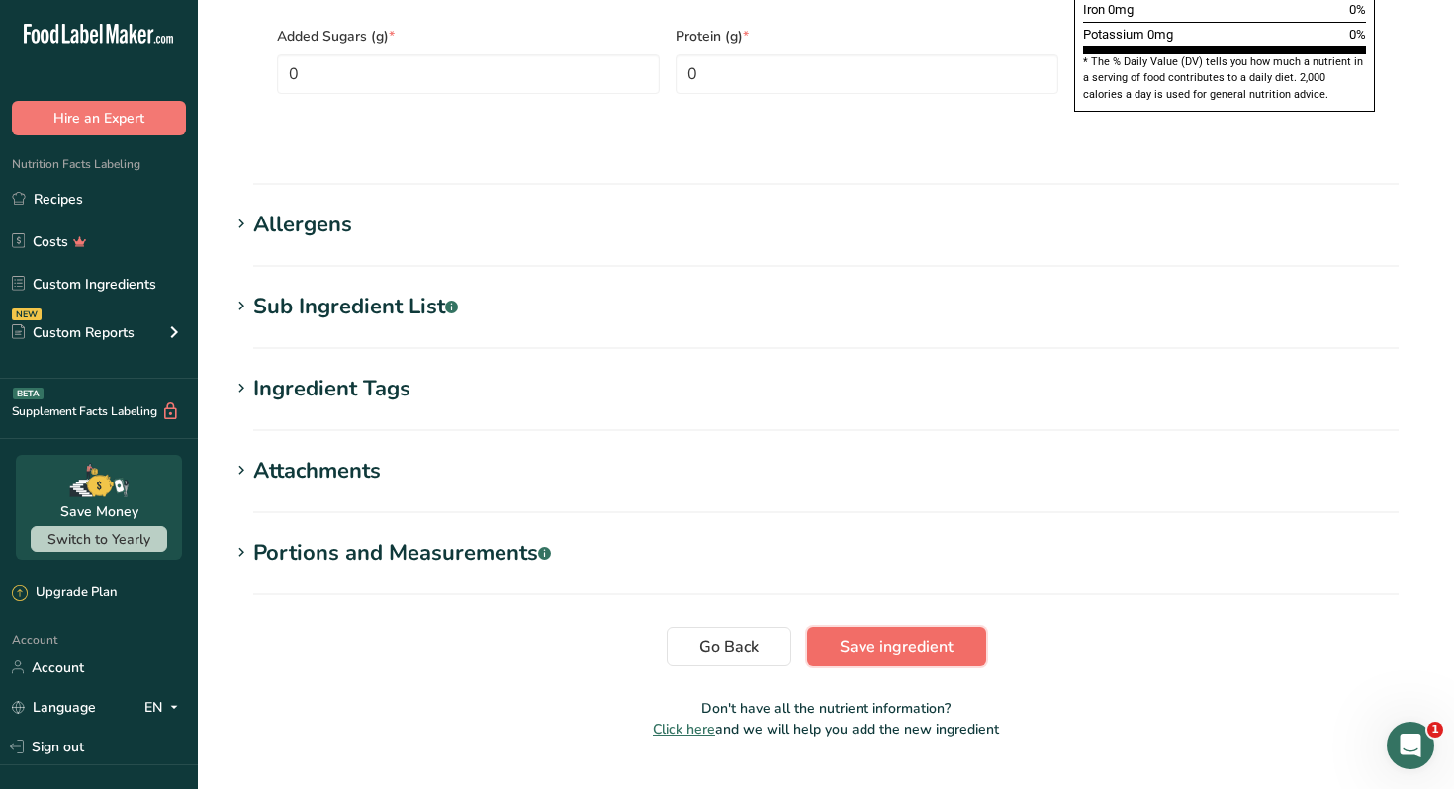
click at [920, 635] on span "Save ingredient" at bounding box center [897, 647] width 114 height 24
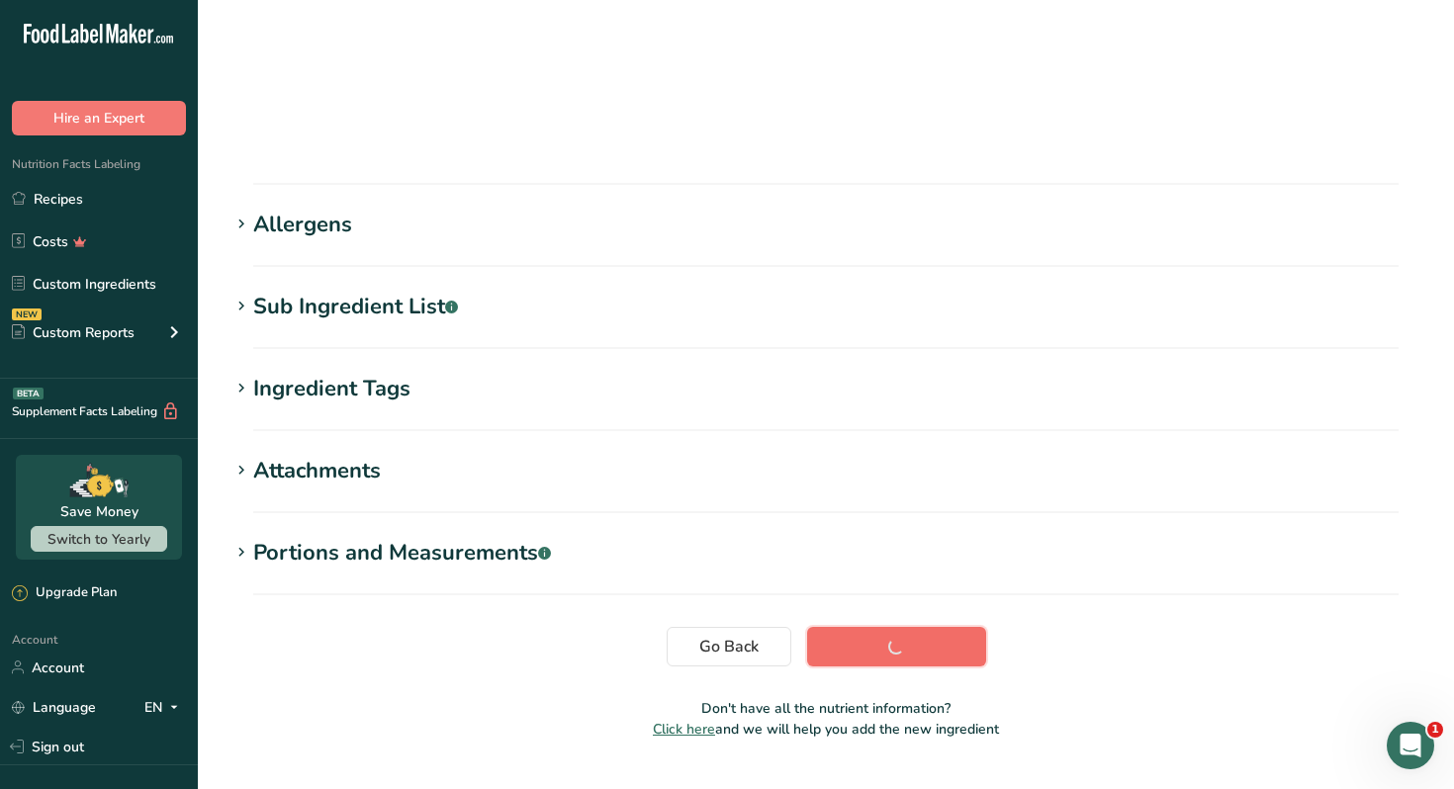
scroll to position [175, 0]
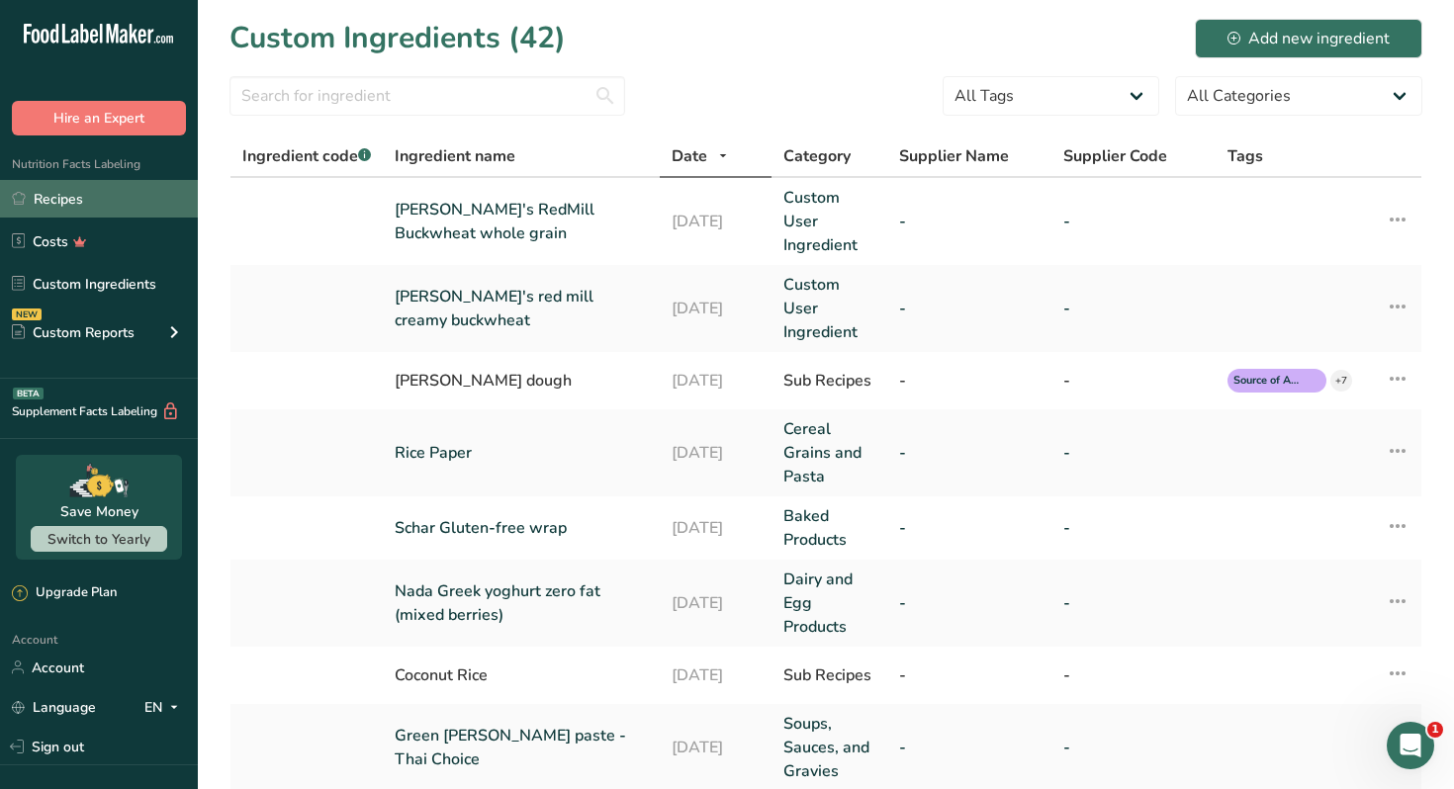
click at [135, 196] on link "Recipes" at bounding box center [99, 199] width 198 height 38
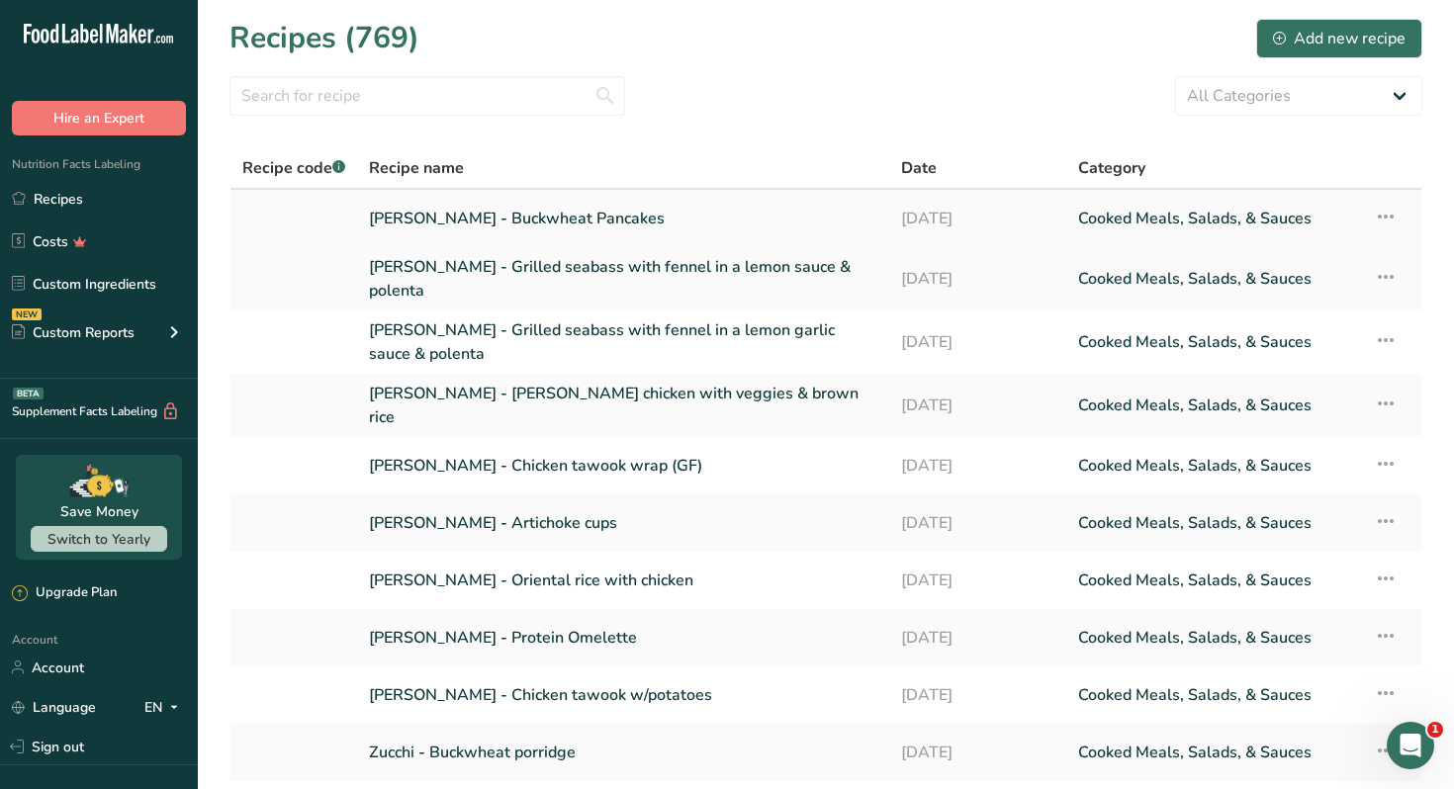
click at [550, 218] on link "[PERSON_NAME] - Buckwheat Pancakes" at bounding box center [623, 219] width 508 height 42
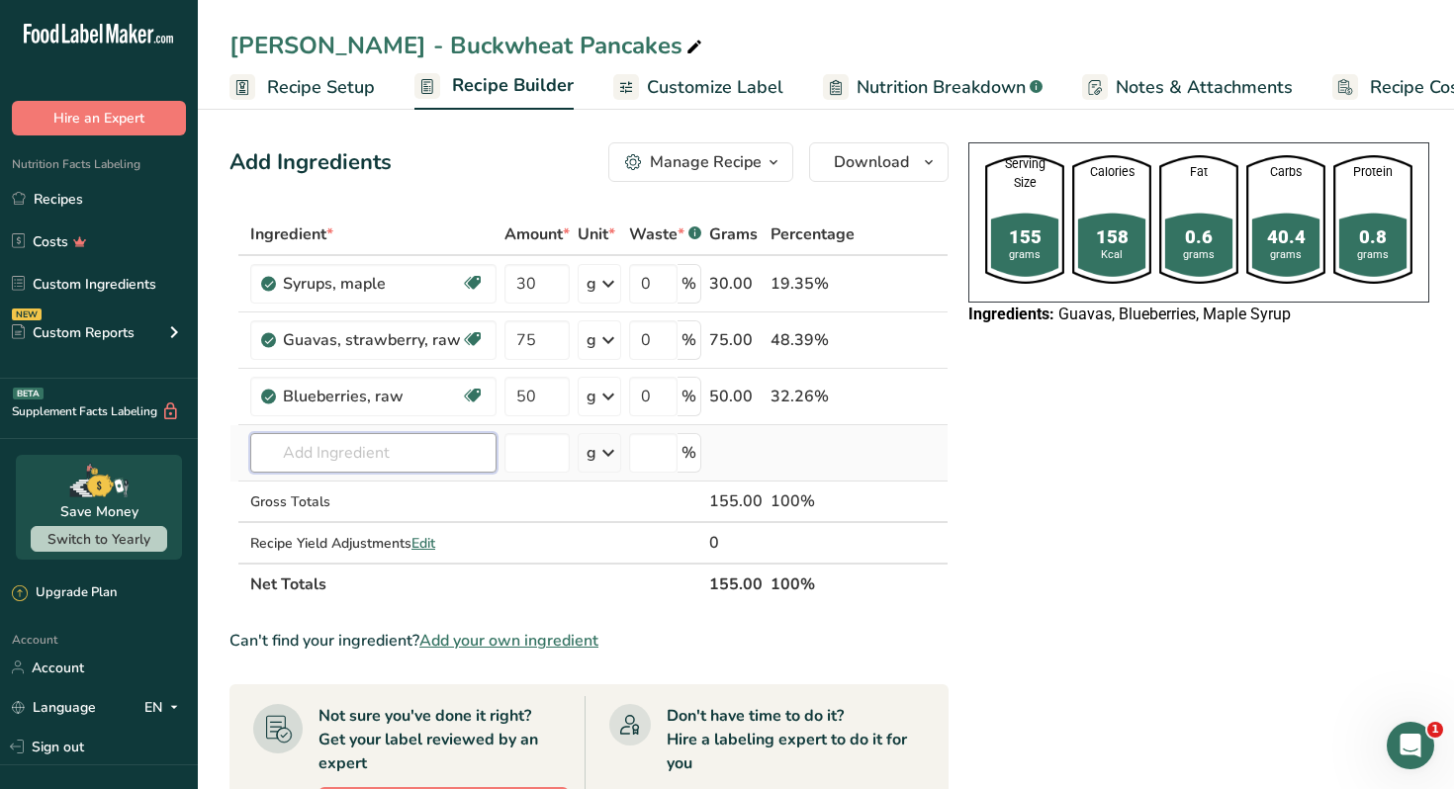
click at [325, 453] on input "text" at bounding box center [373, 453] width 246 height 40
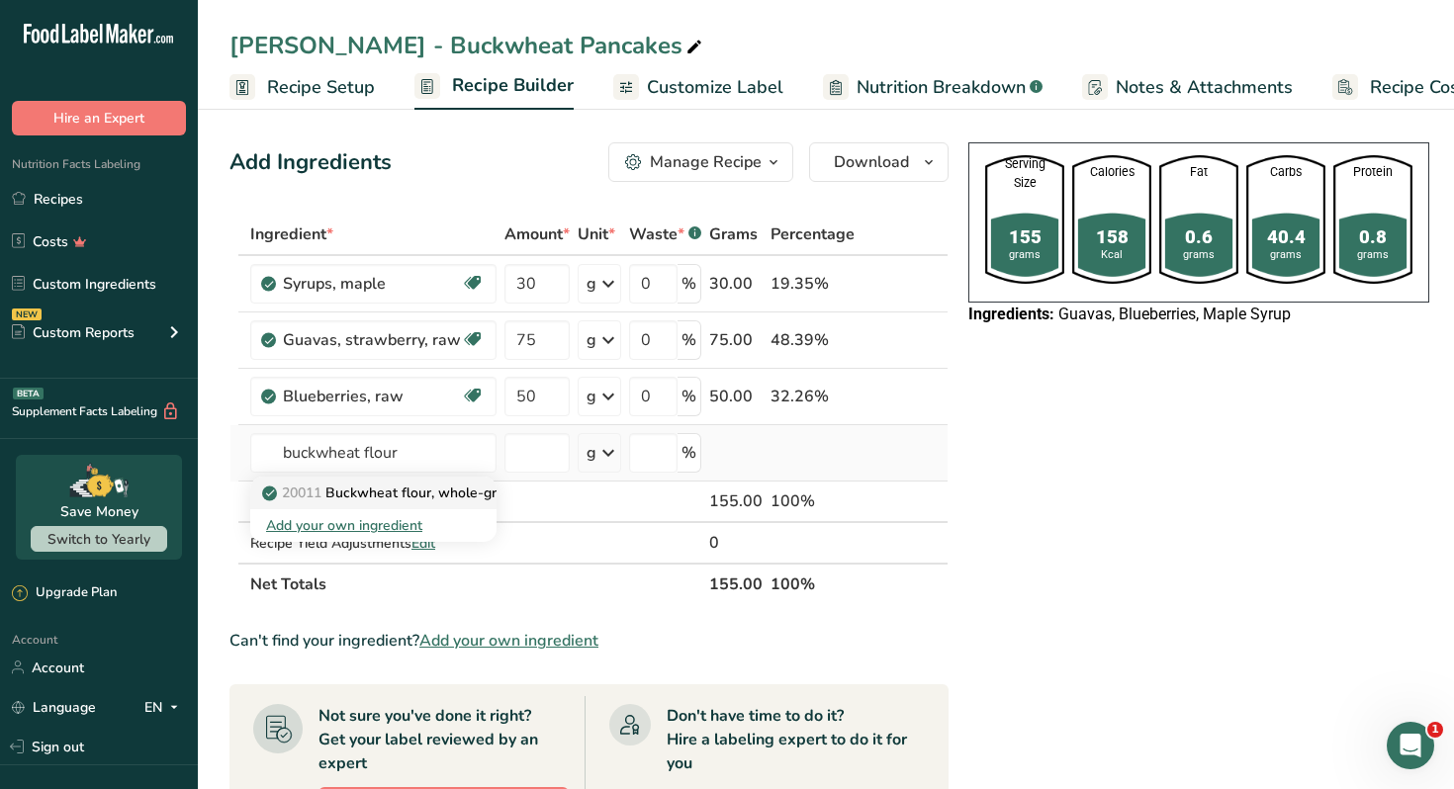
click at [416, 500] on p "20011 Buckwheat flour, whole-groat" at bounding box center [391, 493] width 251 height 21
type input "Buckwheat flour, whole-groat"
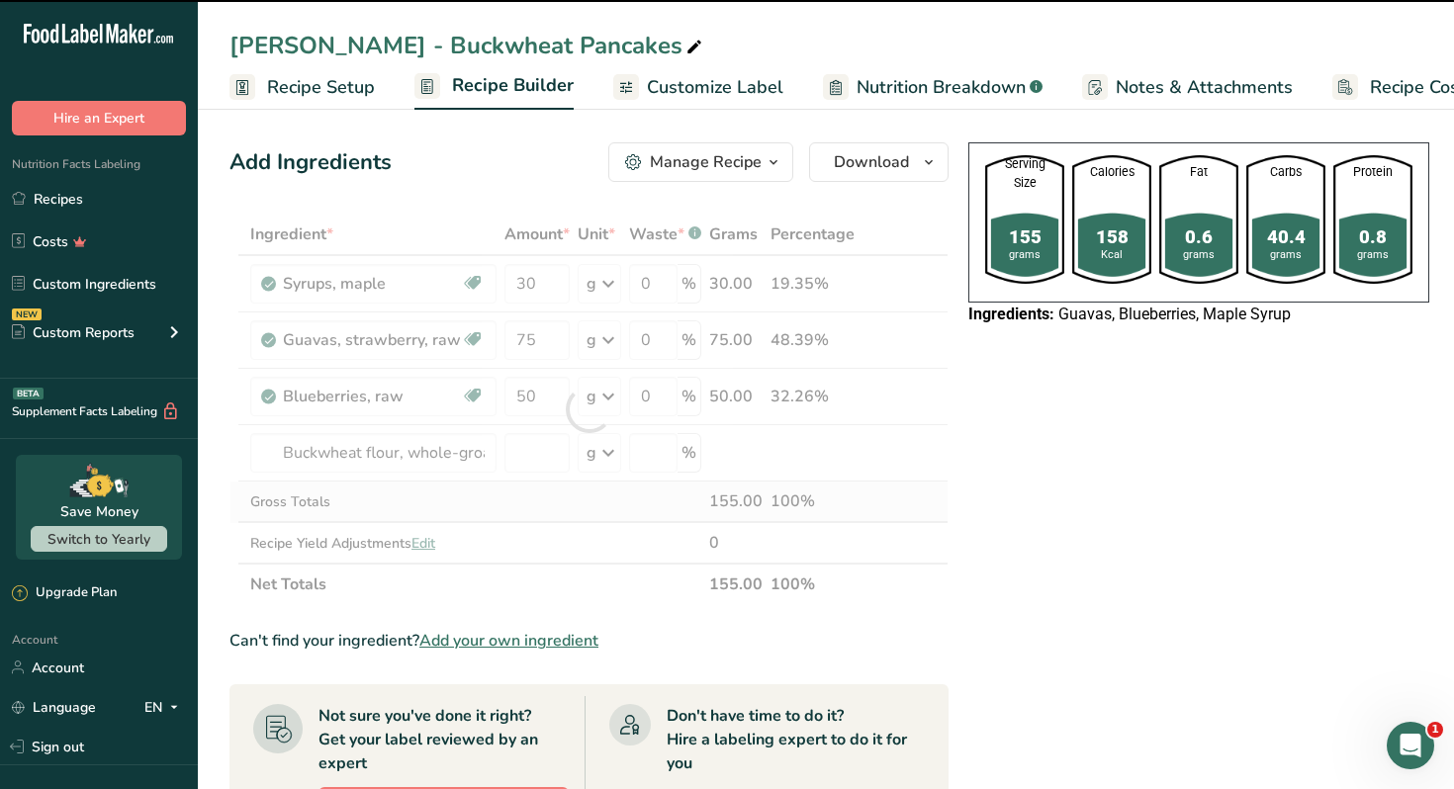
type input "0"
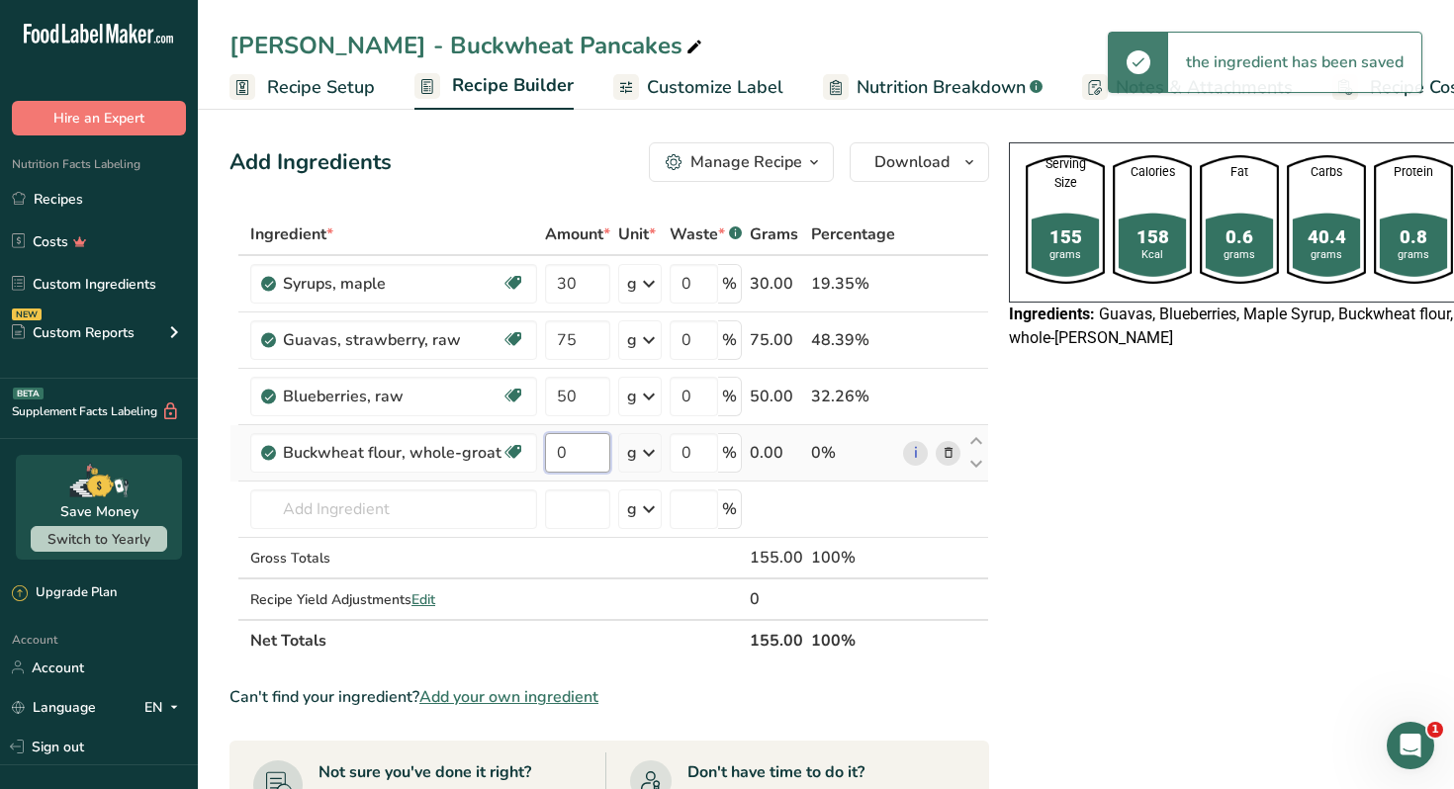
click at [573, 457] on input "0" at bounding box center [577, 453] width 65 height 40
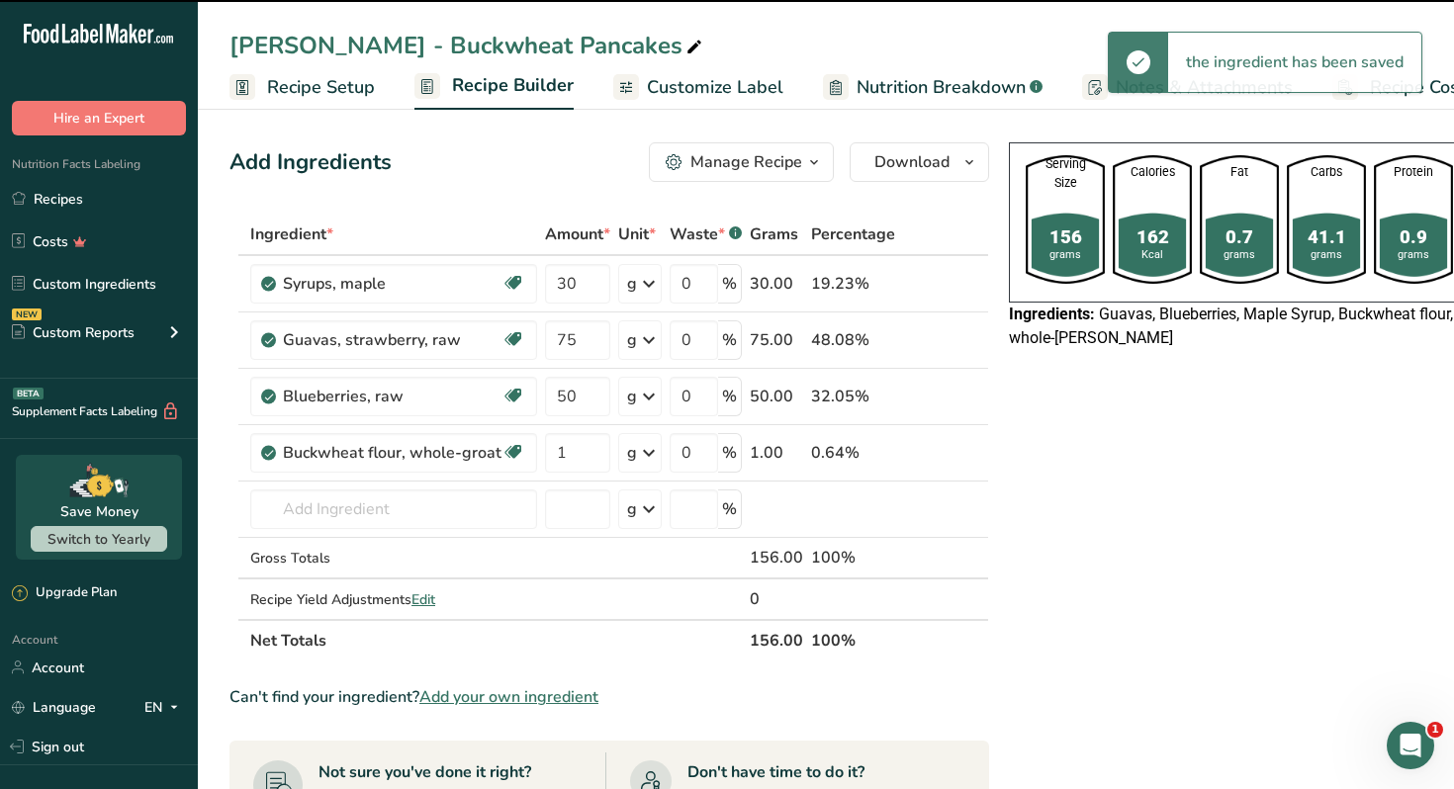
click at [642, 463] on icon at bounding box center [649, 453] width 24 height 36
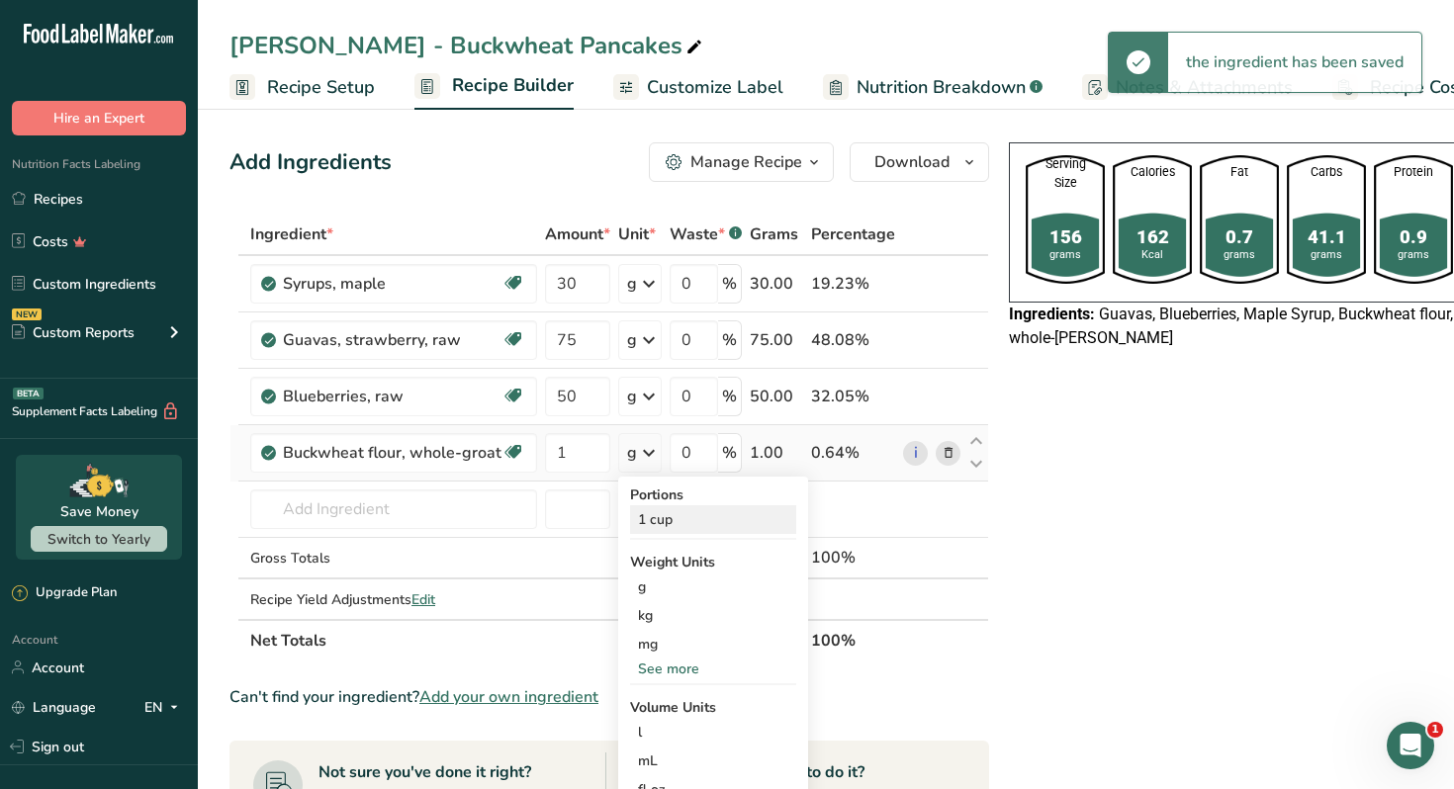
click at [660, 520] on div "1 cup" at bounding box center [713, 519] width 166 height 29
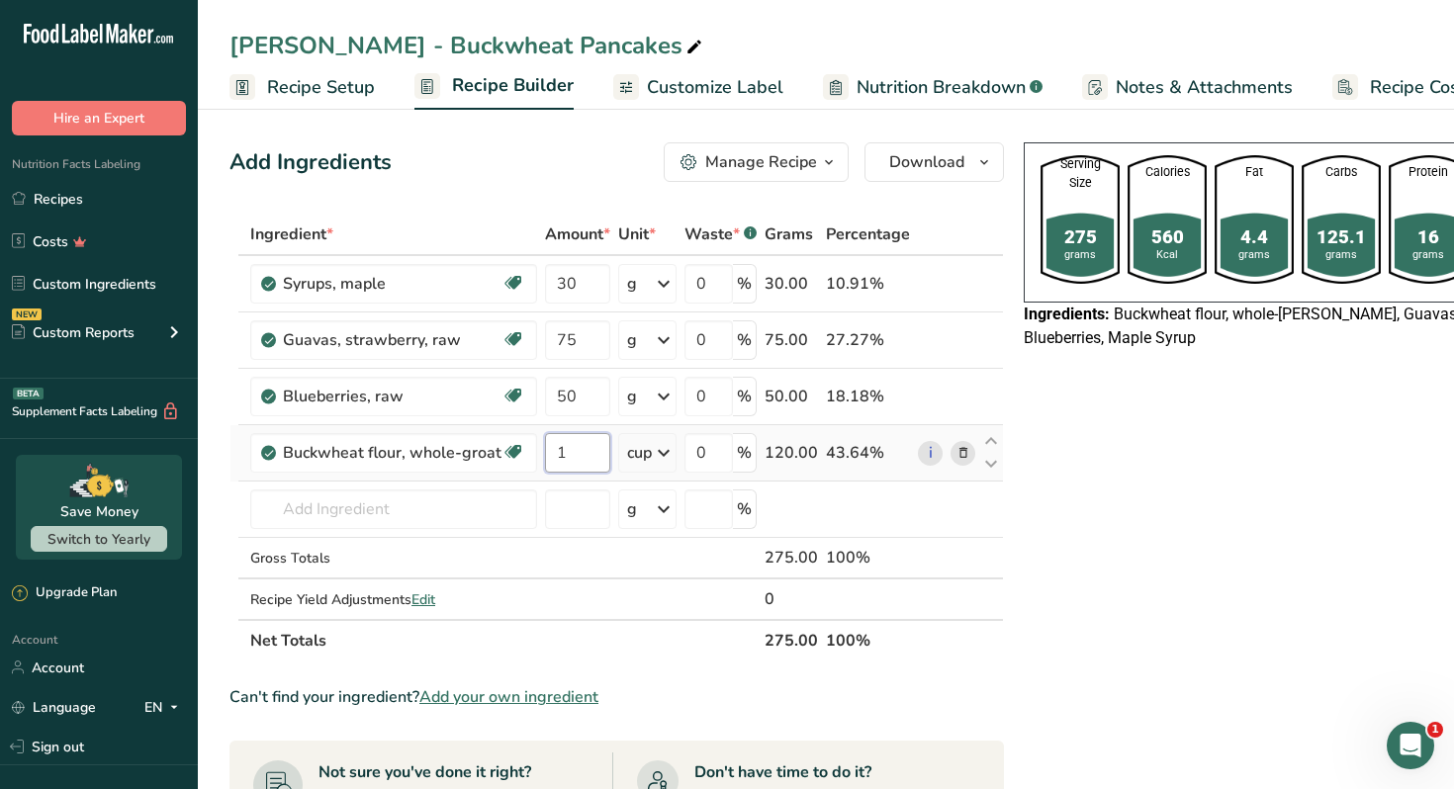
click at [584, 456] on input "1" at bounding box center [577, 453] width 65 height 40
type input "0.5"
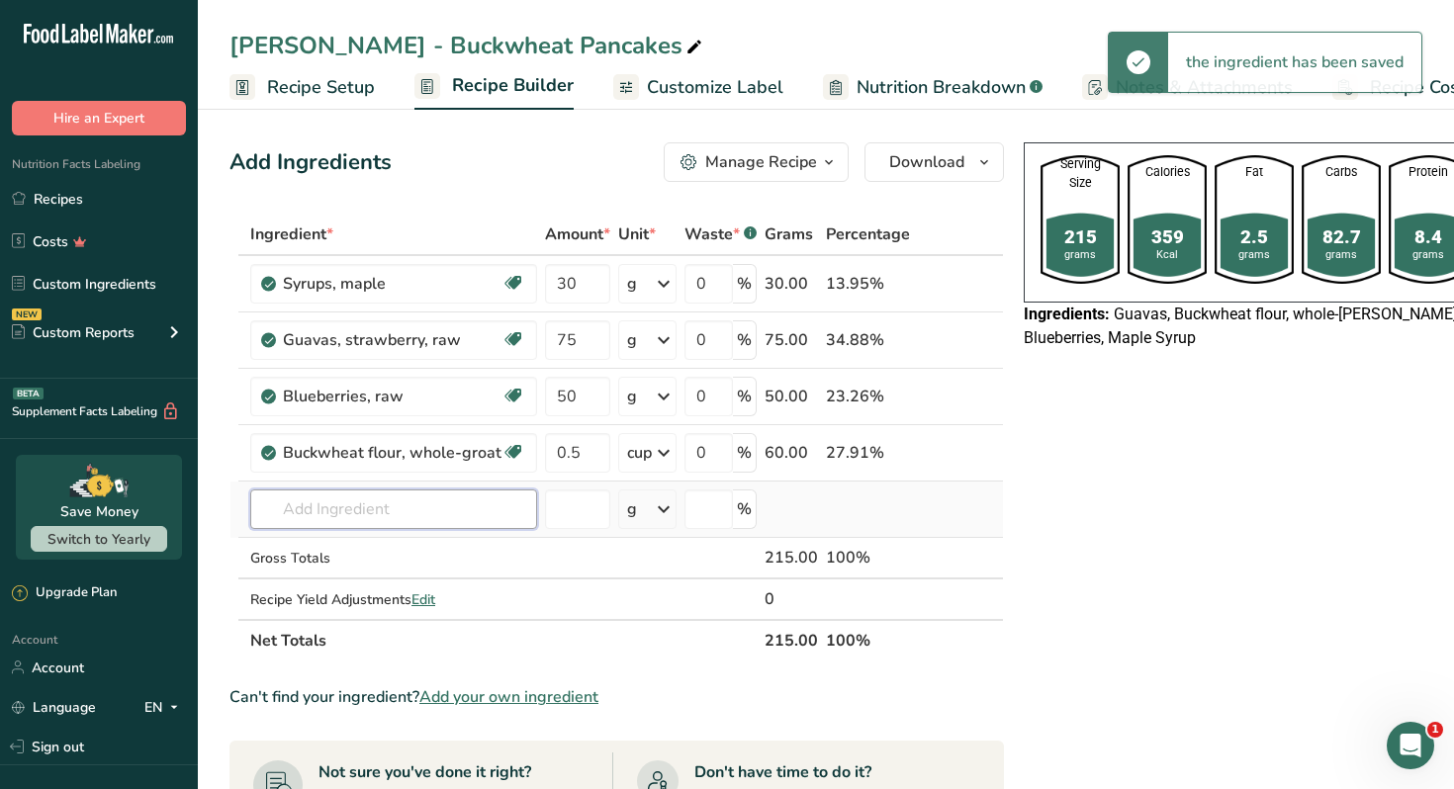
click at [376, 508] on input "text" at bounding box center [393, 510] width 287 height 40
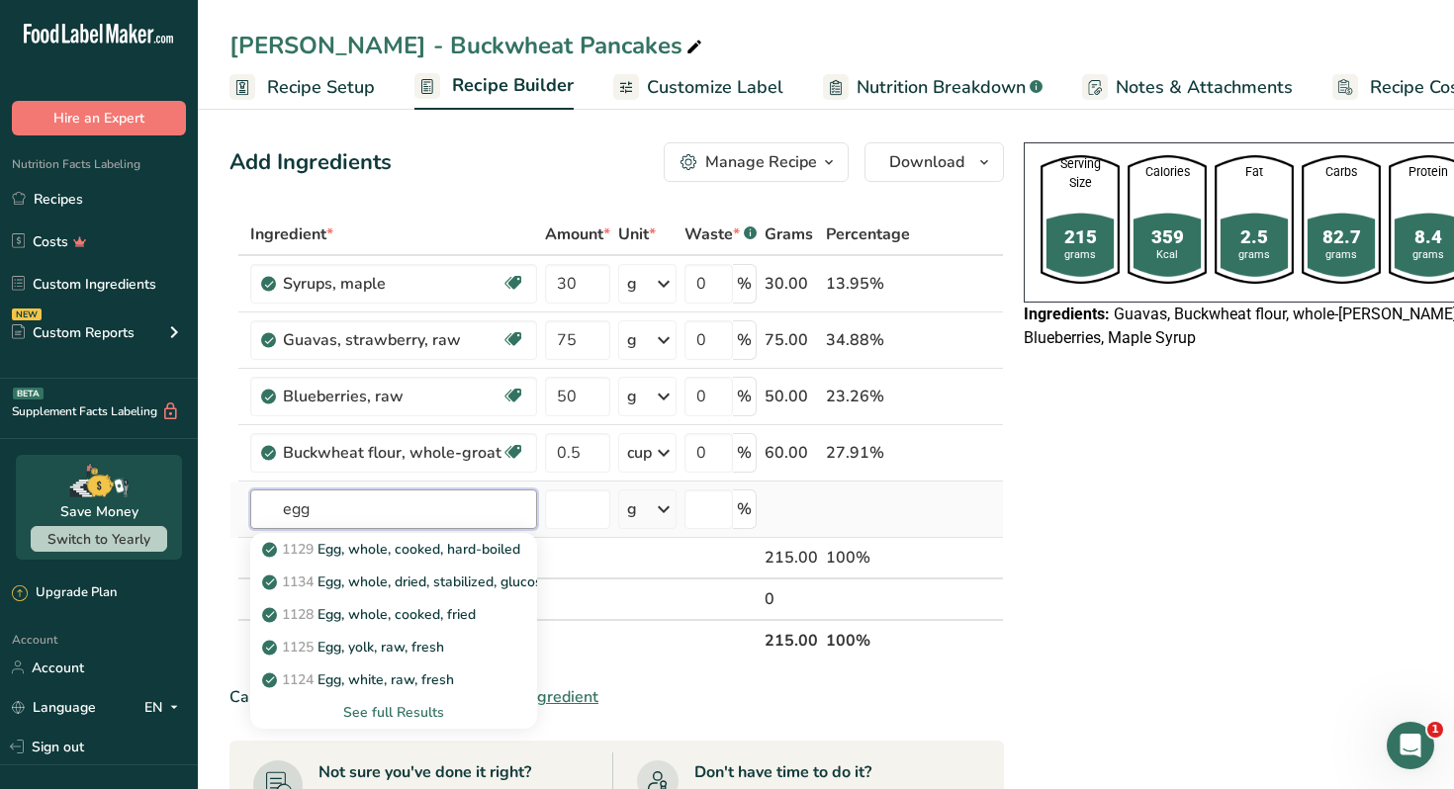
type input "egg"
click at [388, 711] on div "See full Results" at bounding box center [393, 712] width 255 height 21
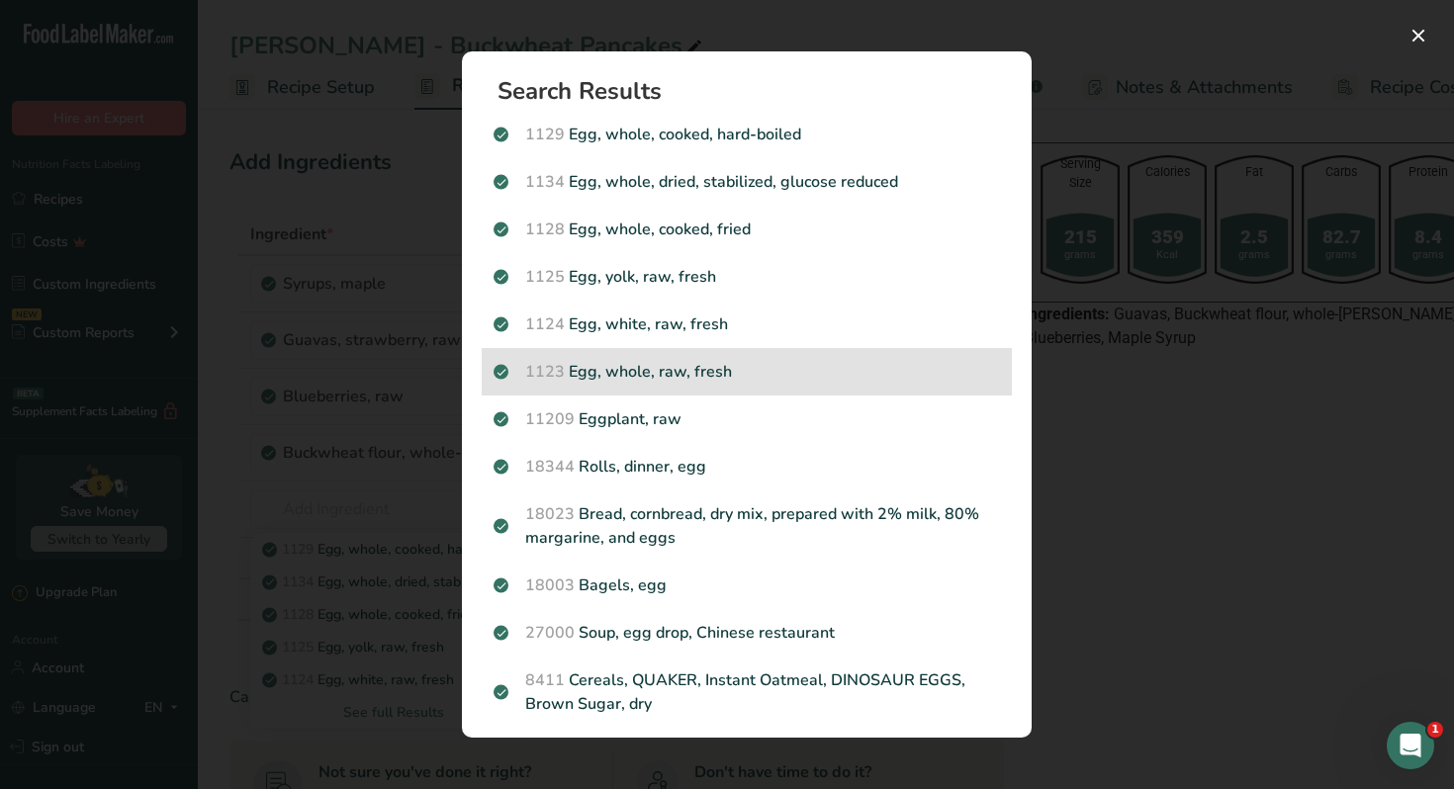
click at [725, 376] on p "1123 Egg, whole, raw, fresh" at bounding box center [747, 372] width 506 height 24
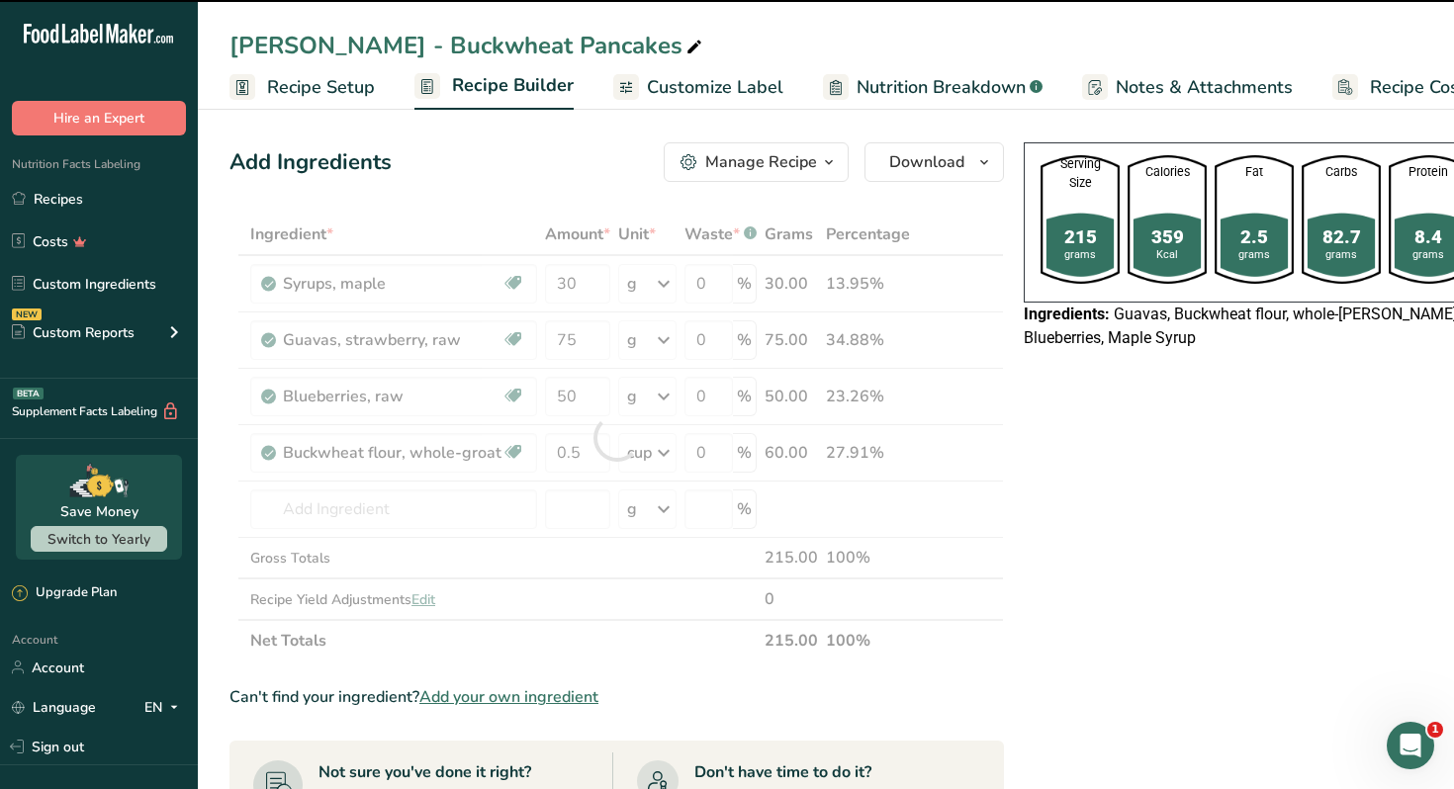
type input "0"
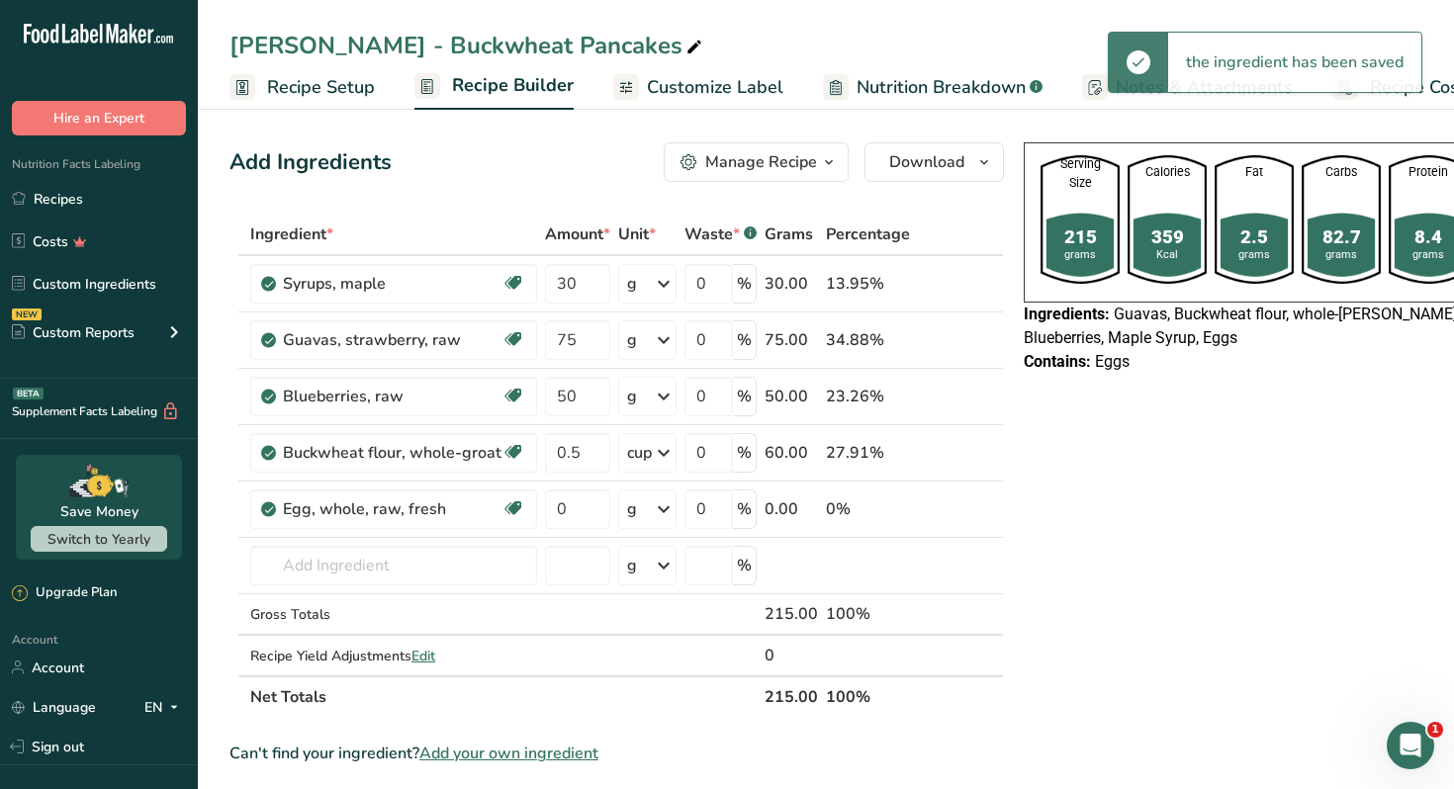
click at [652, 513] on icon at bounding box center [664, 510] width 24 height 36
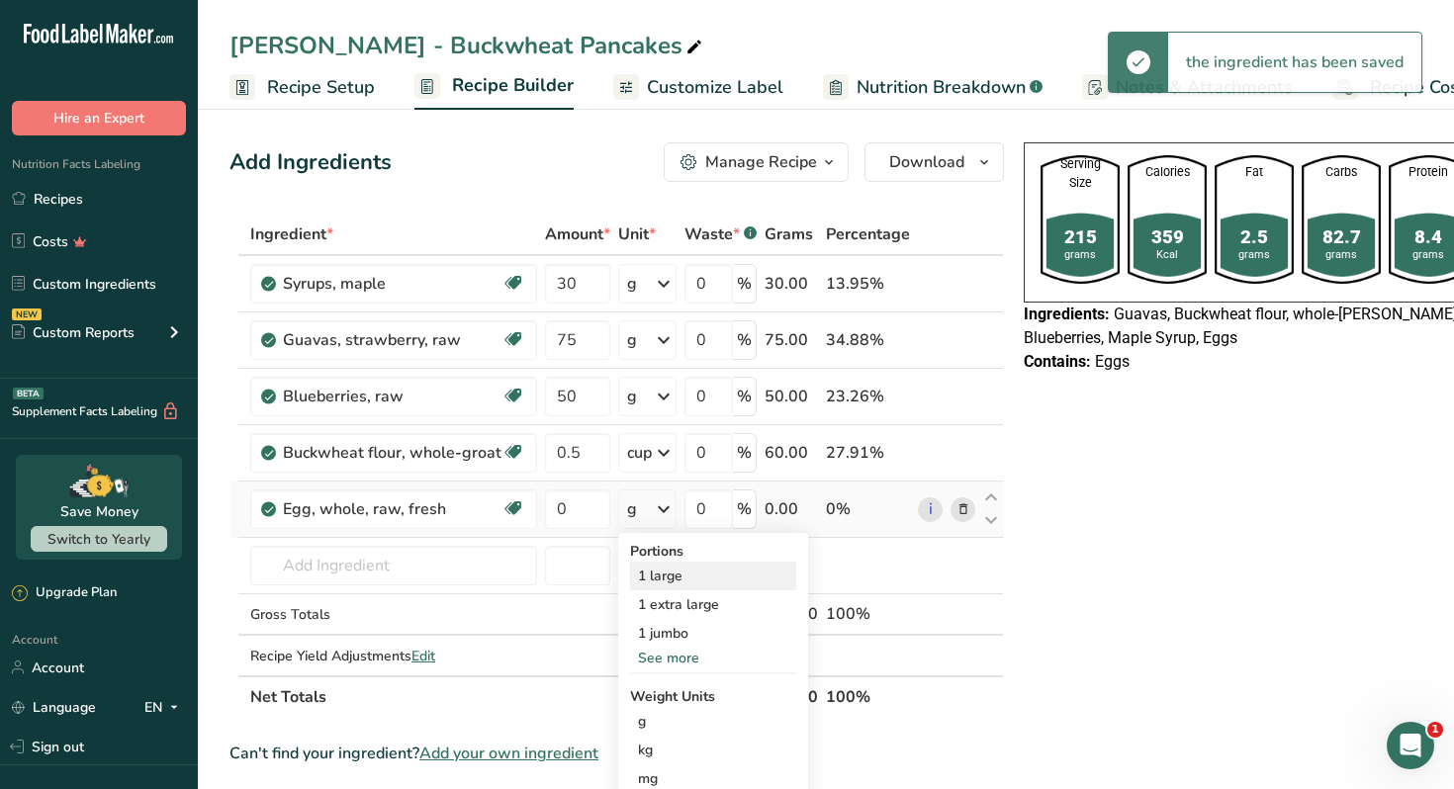
click at [679, 577] on div "1 large" at bounding box center [713, 576] width 166 height 29
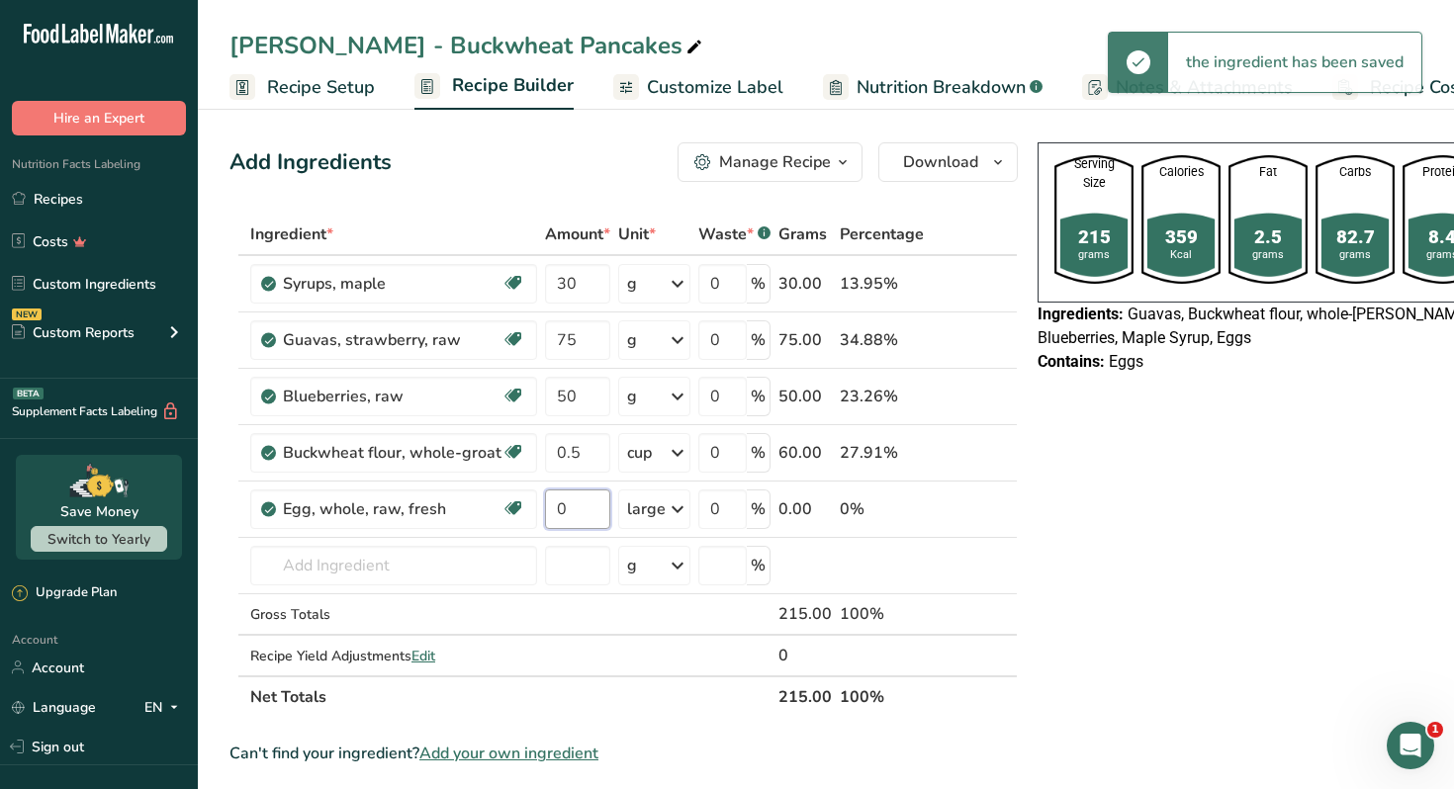
click at [579, 513] on input "0" at bounding box center [577, 510] width 65 height 40
type input "1"
click at [369, 569] on input "text" at bounding box center [393, 566] width 287 height 40
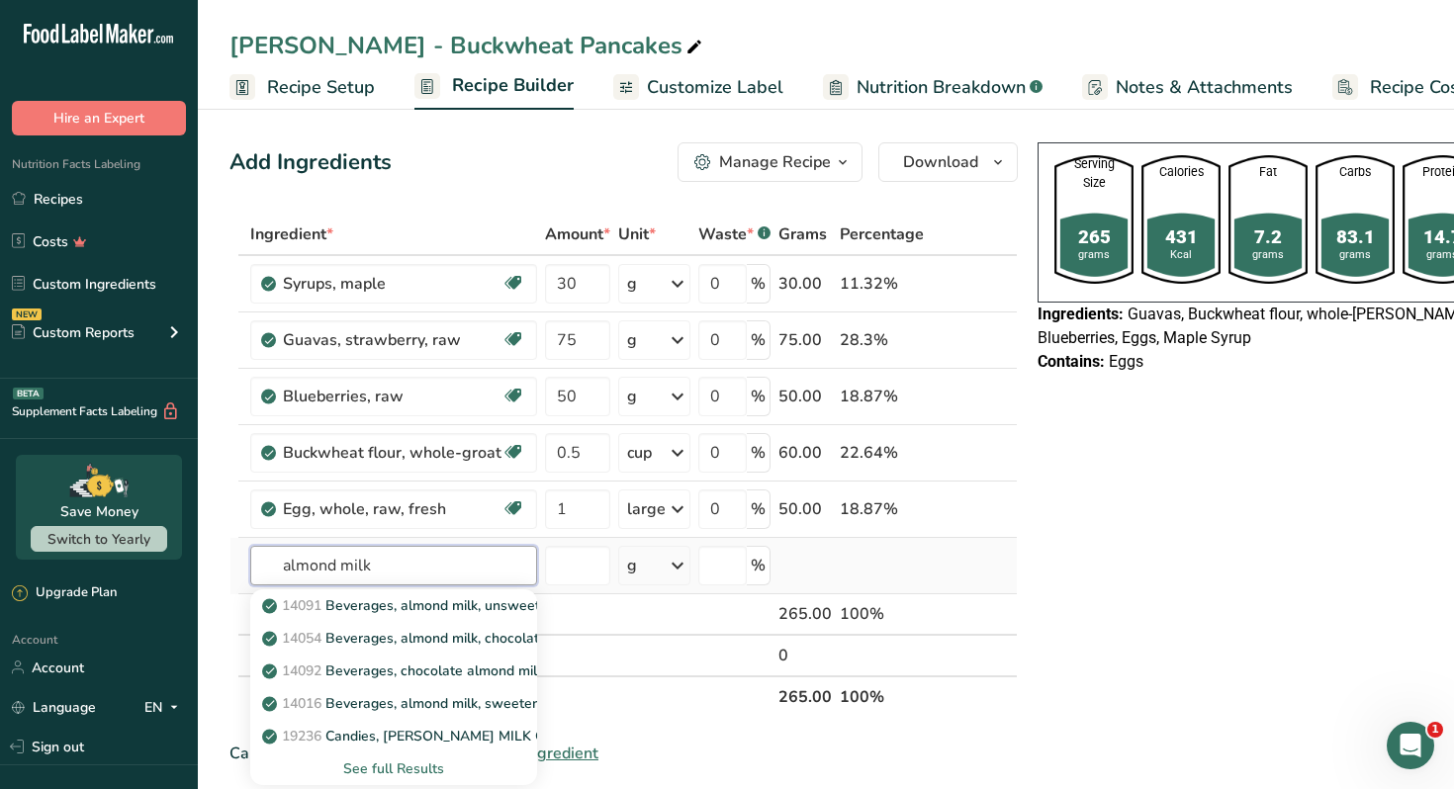
type input "almond milk"
click at [389, 770] on div "See full Results" at bounding box center [393, 769] width 255 height 21
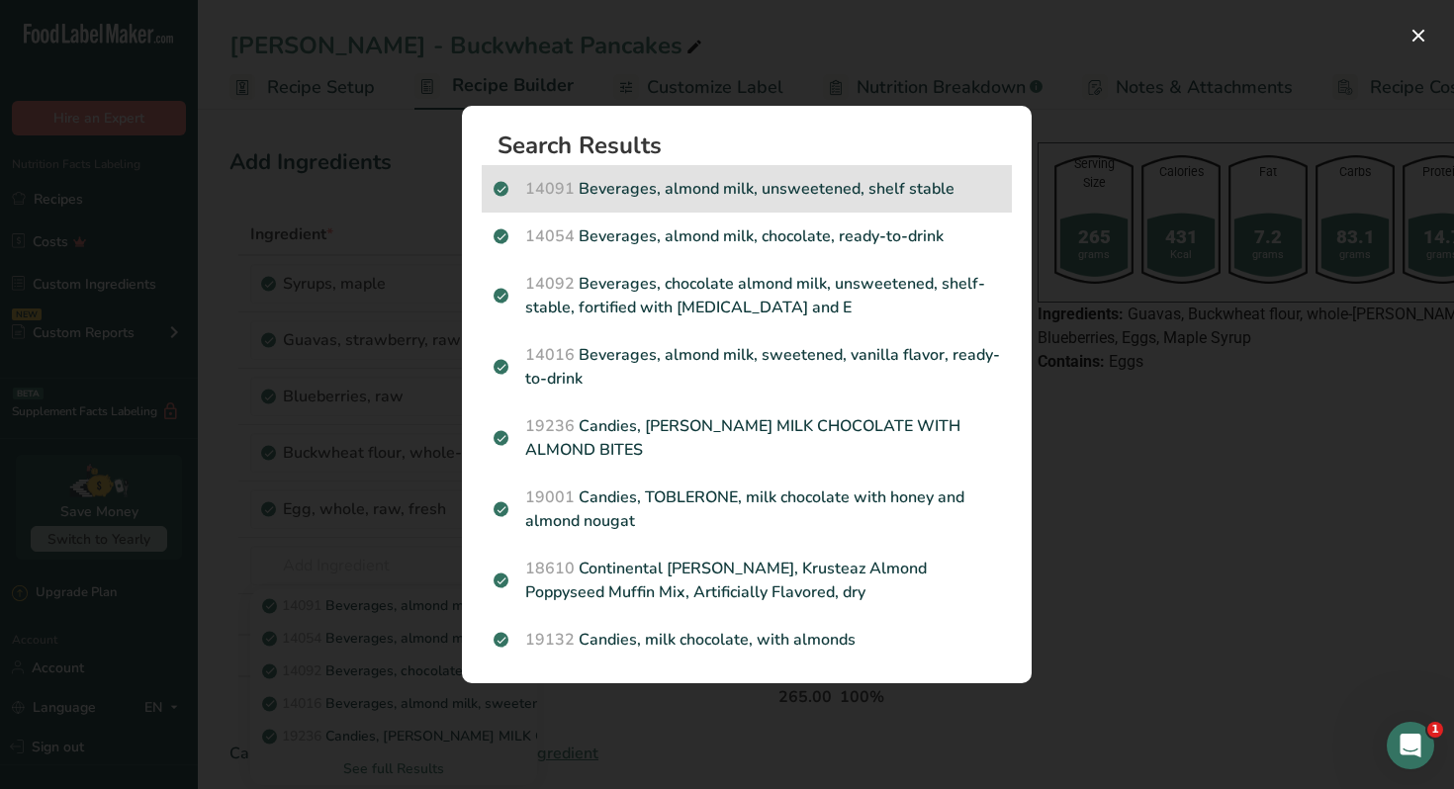
click at [795, 189] on p "14091 Beverages, almond milk, unsweetened, shelf stable" at bounding box center [747, 189] width 506 height 24
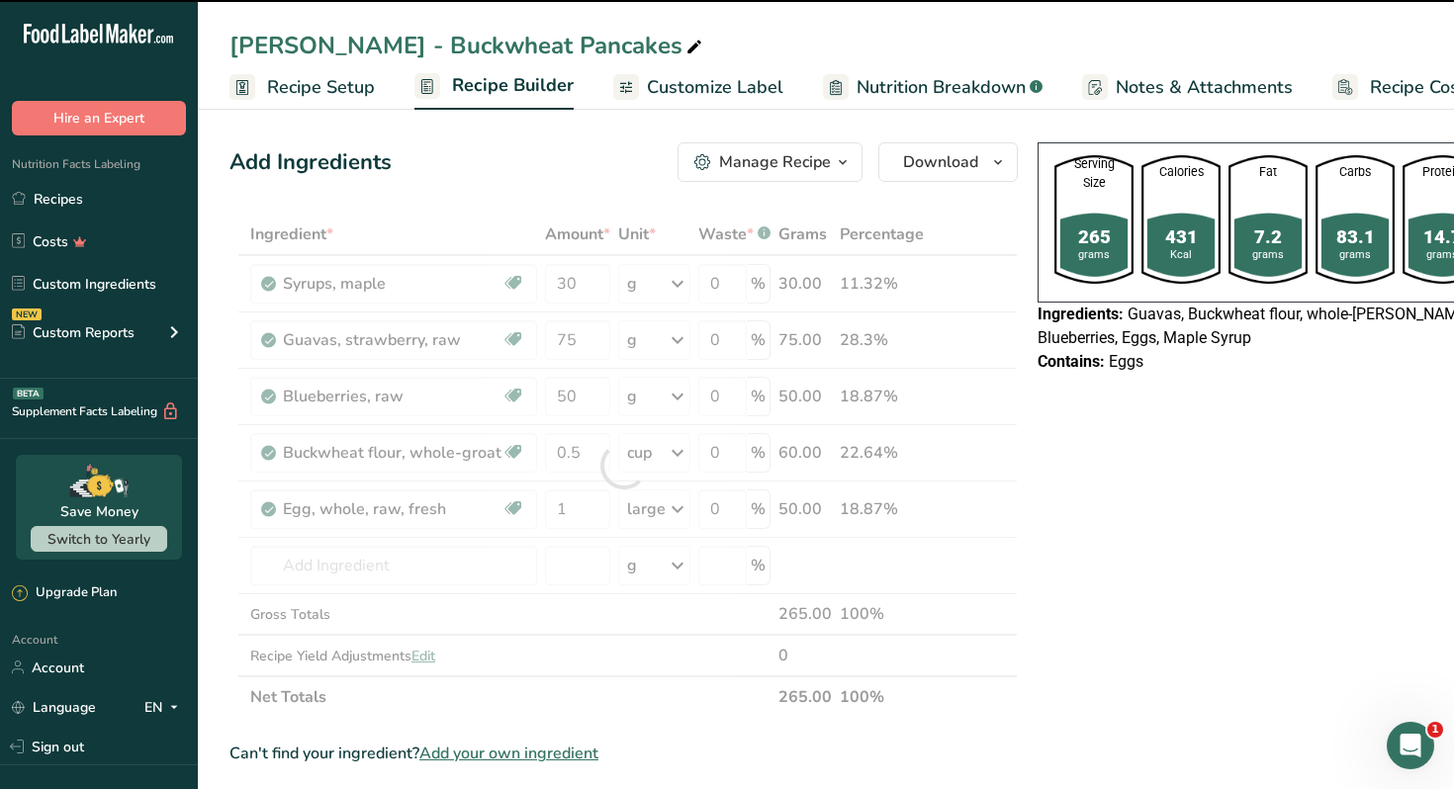
type input "0"
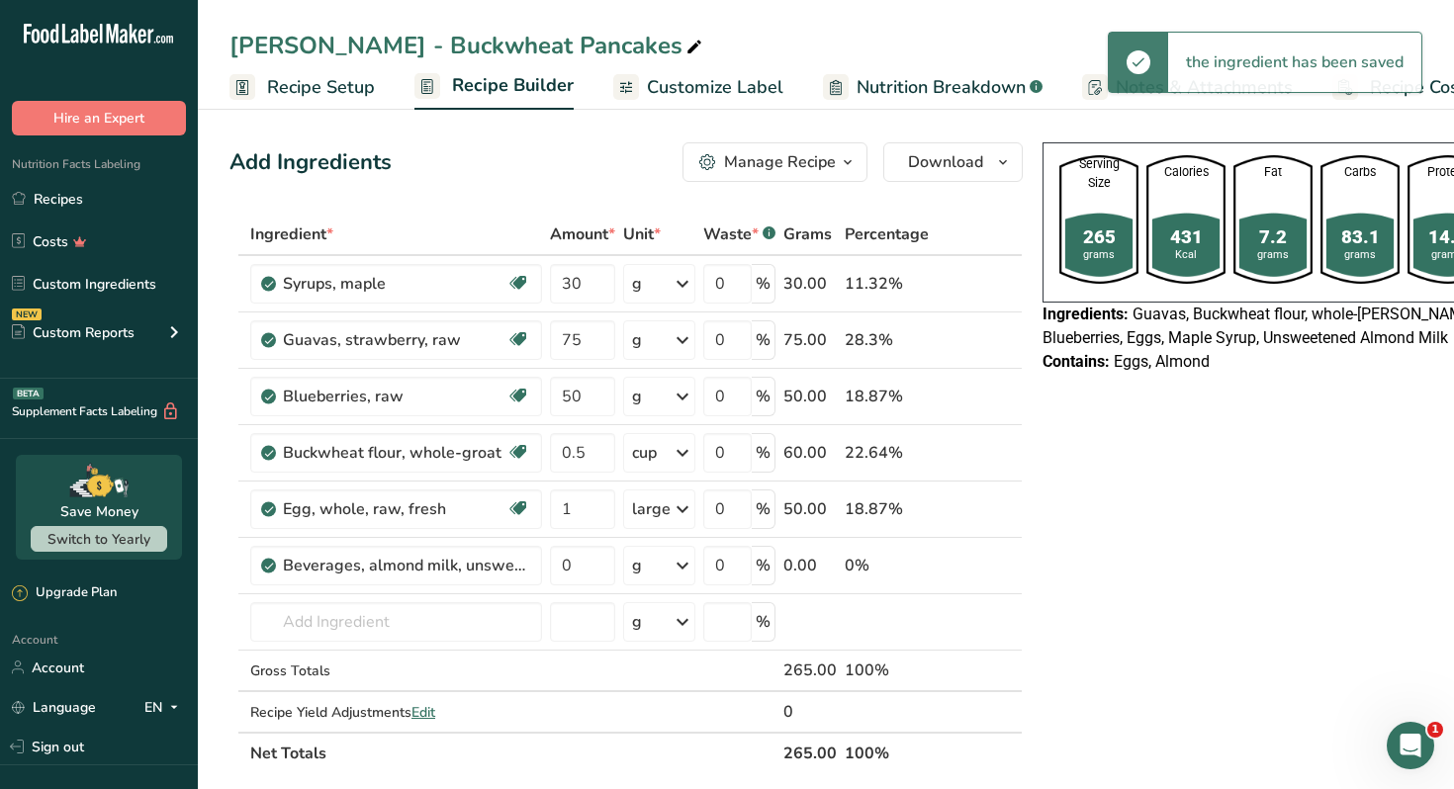
click at [640, 565] on div "g" at bounding box center [637, 566] width 10 height 24
click at [665, 628] on div "1 cup" at bounding box center [718, 632] width 166 height 29
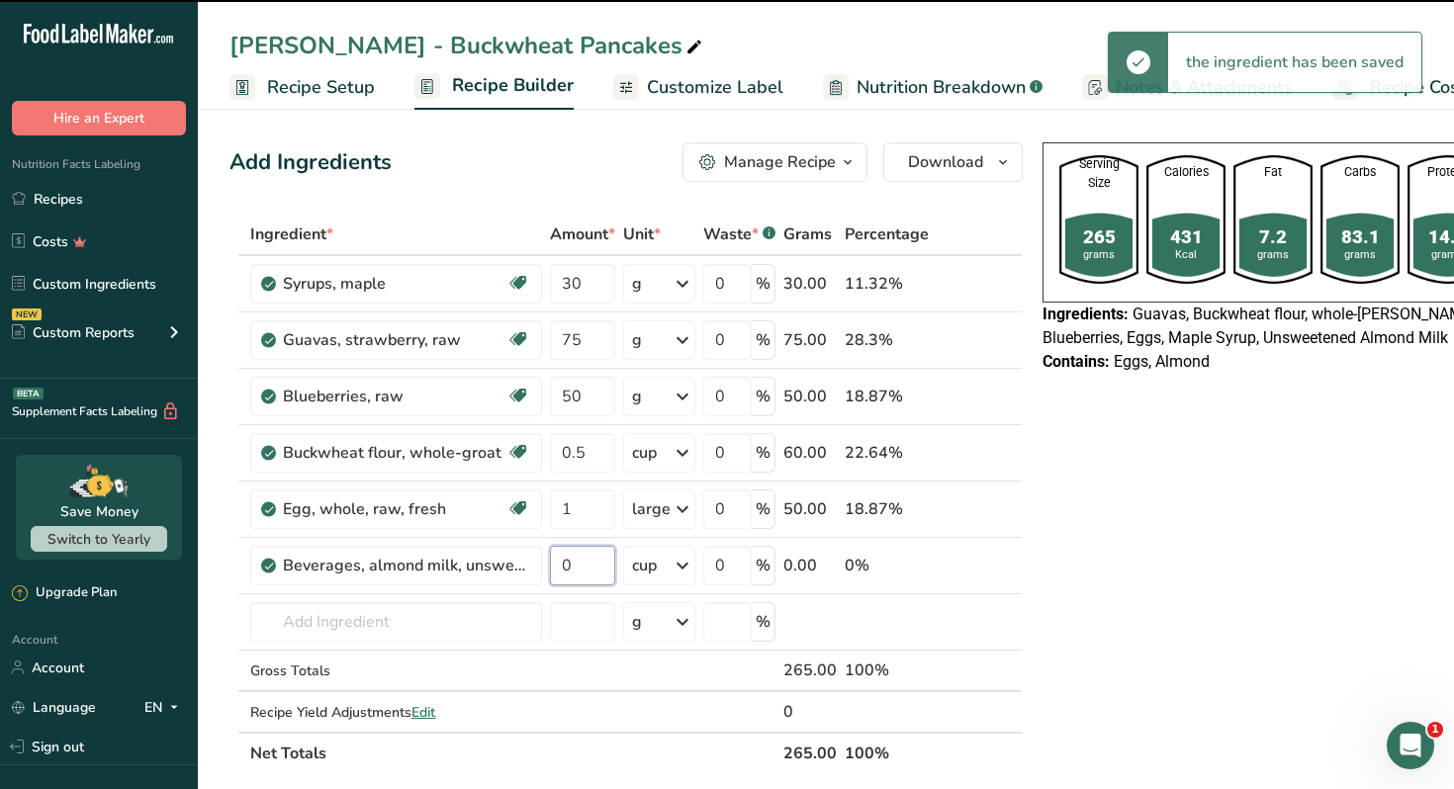
click at [579, 565] on input "0" at bounding box center [582, 566] width 65 height 40
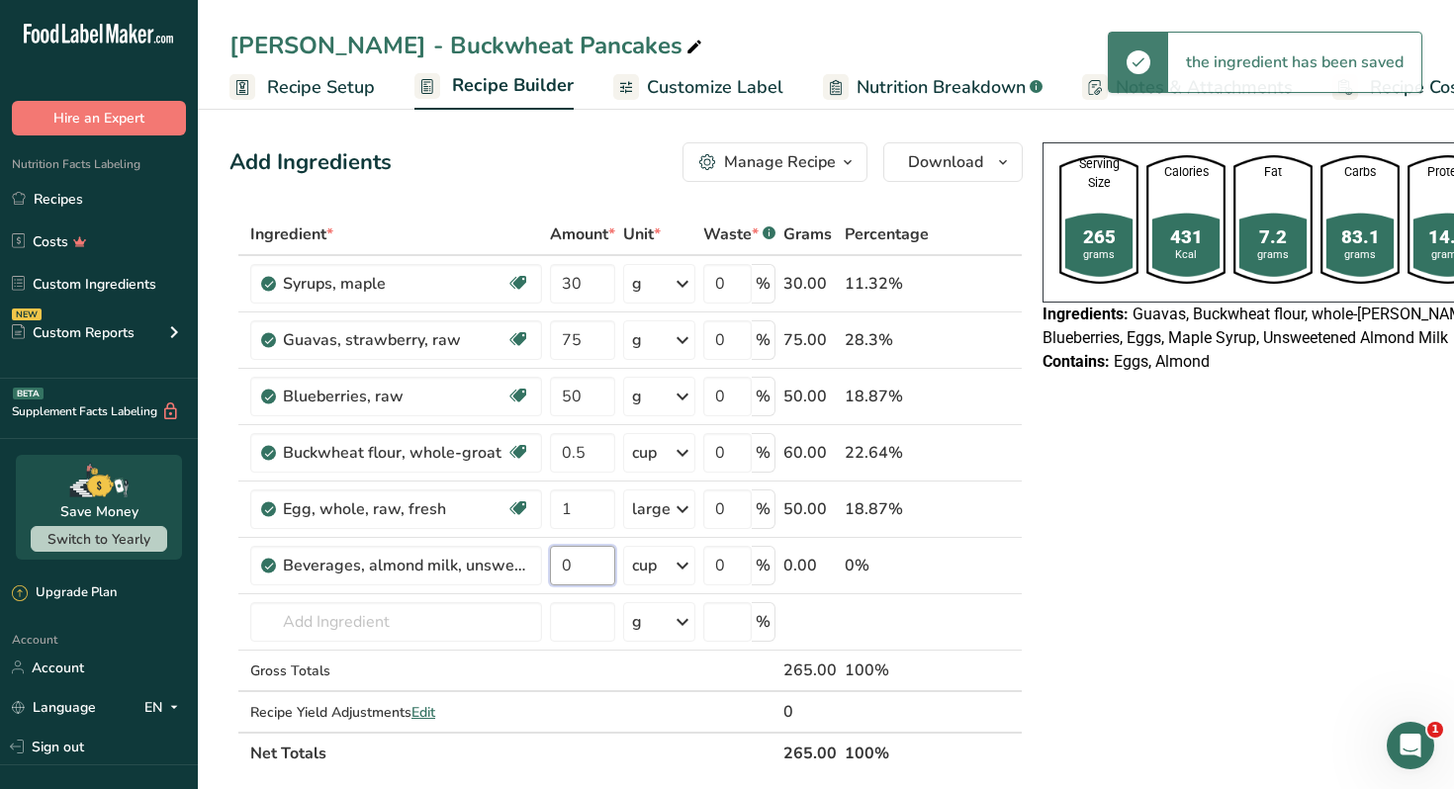
click at [579, 565] on input "0" at bounding box center [582, 566] width 65 height 40
type input "0.5"
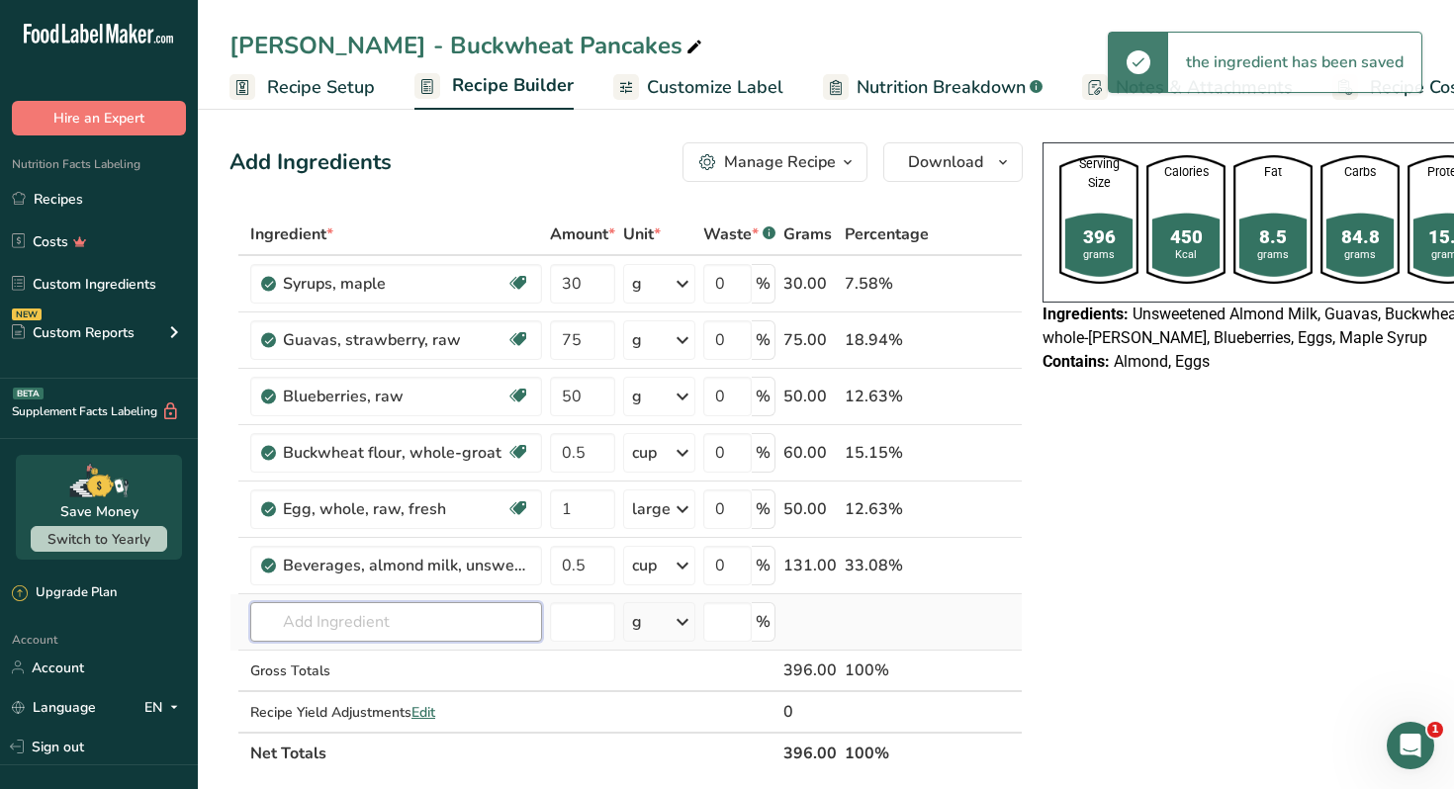
click at [386, 628] on input "text" at bounding box center [396, 622] width 292 height 40
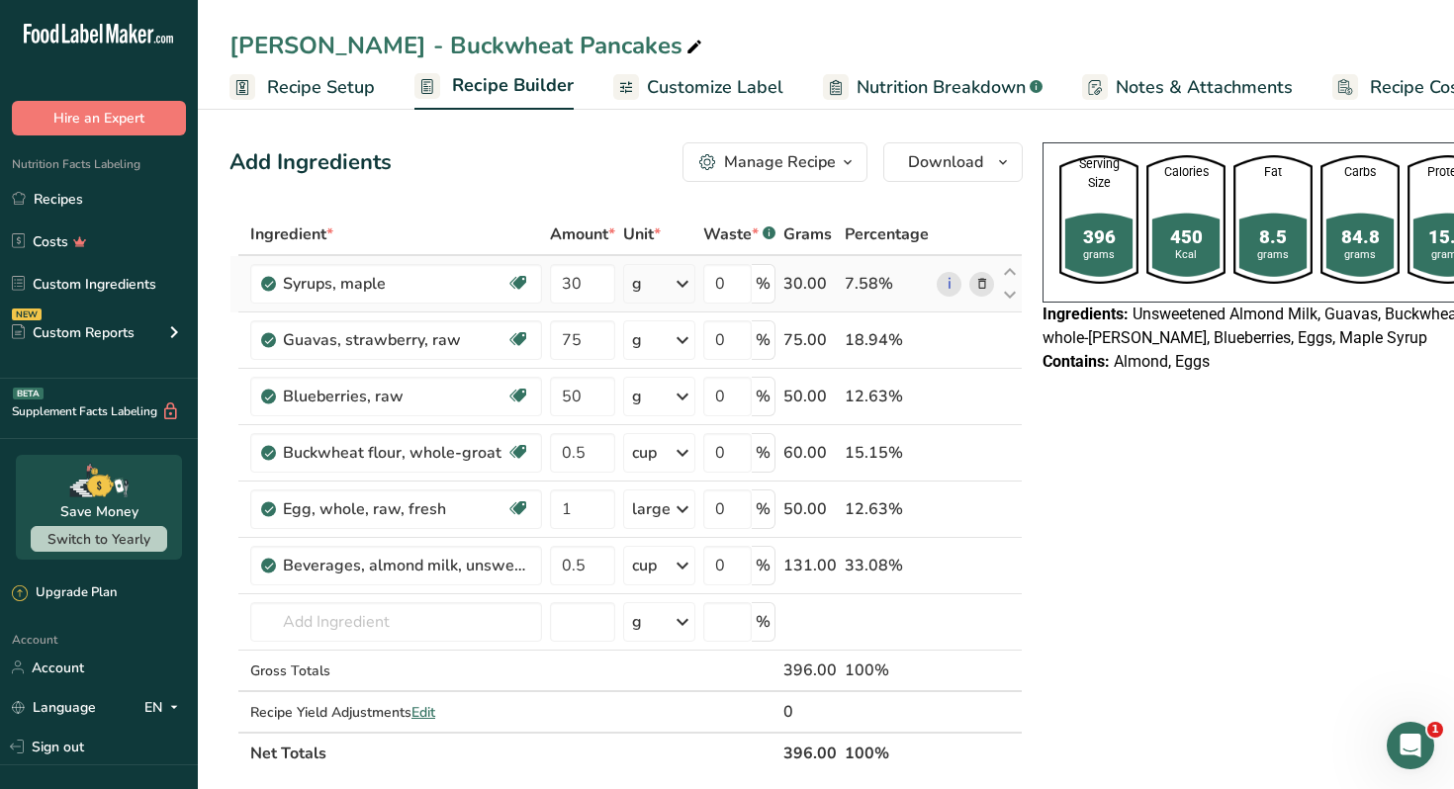
click at [977, 283] on icon at bounding box center [982, 284] width 14 height 21
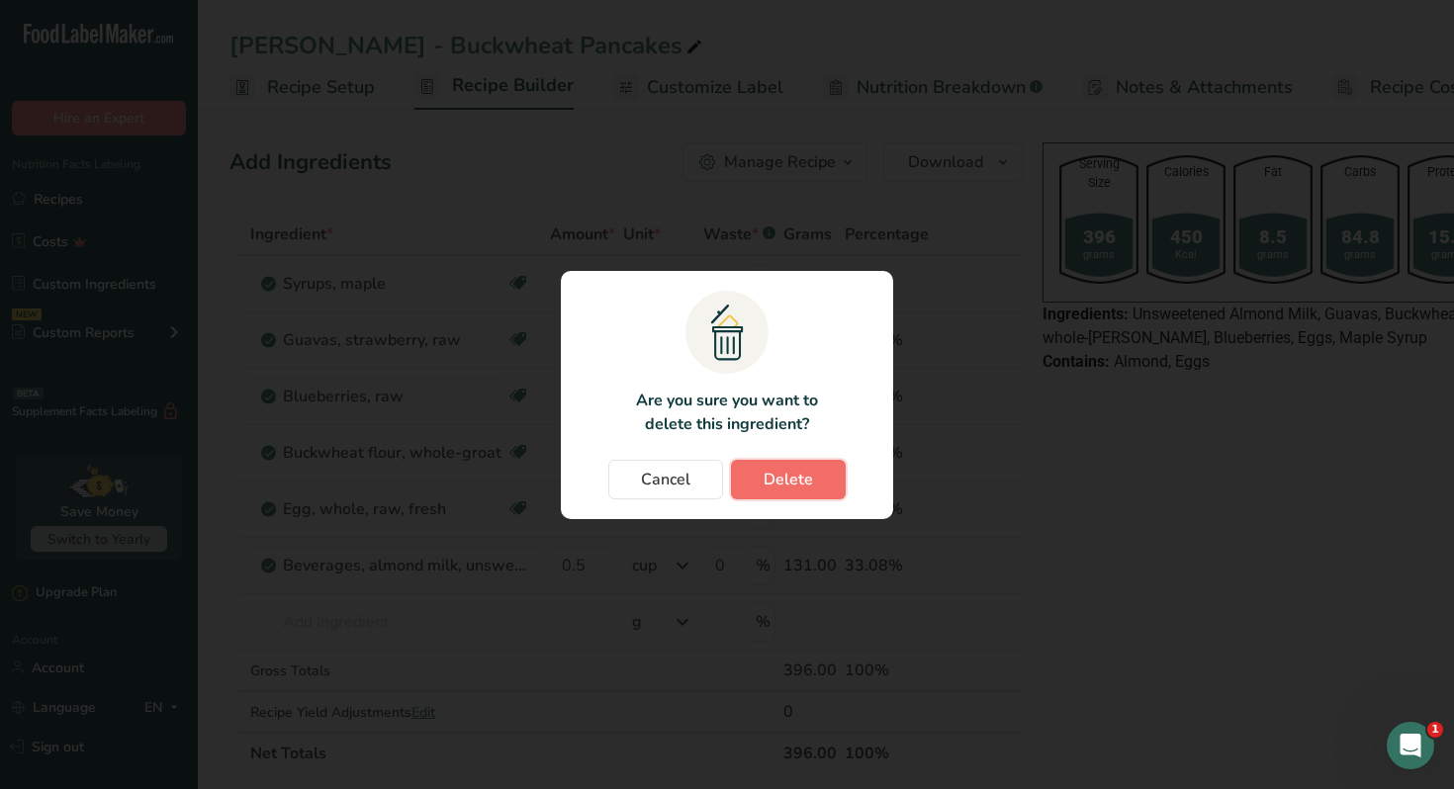
click at [789, 489] on span "Delete" at bounding box center [788, 480] width 49 height 24
type input "75"
type input "50"
type input "0.5"
type input "1"
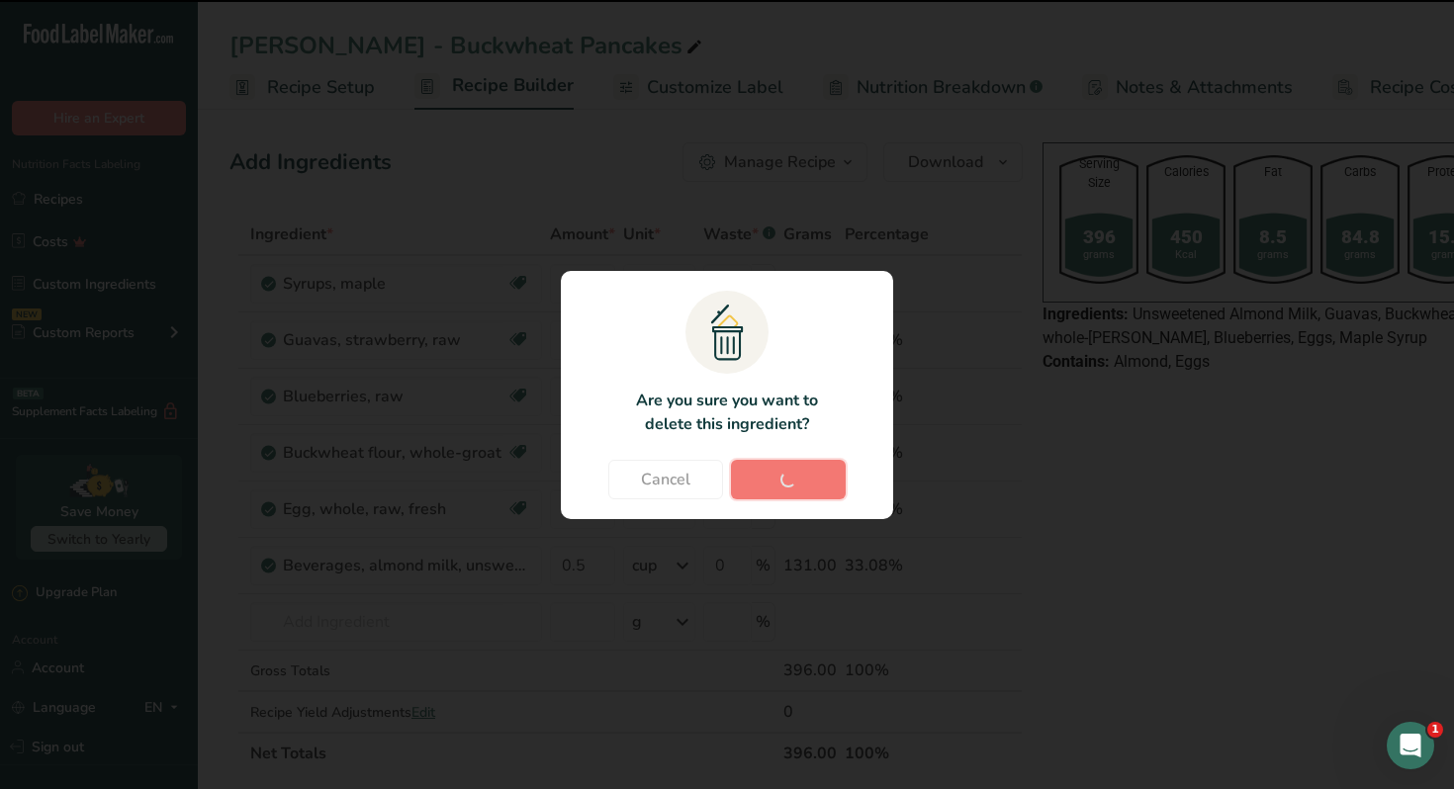
type input "0.5"
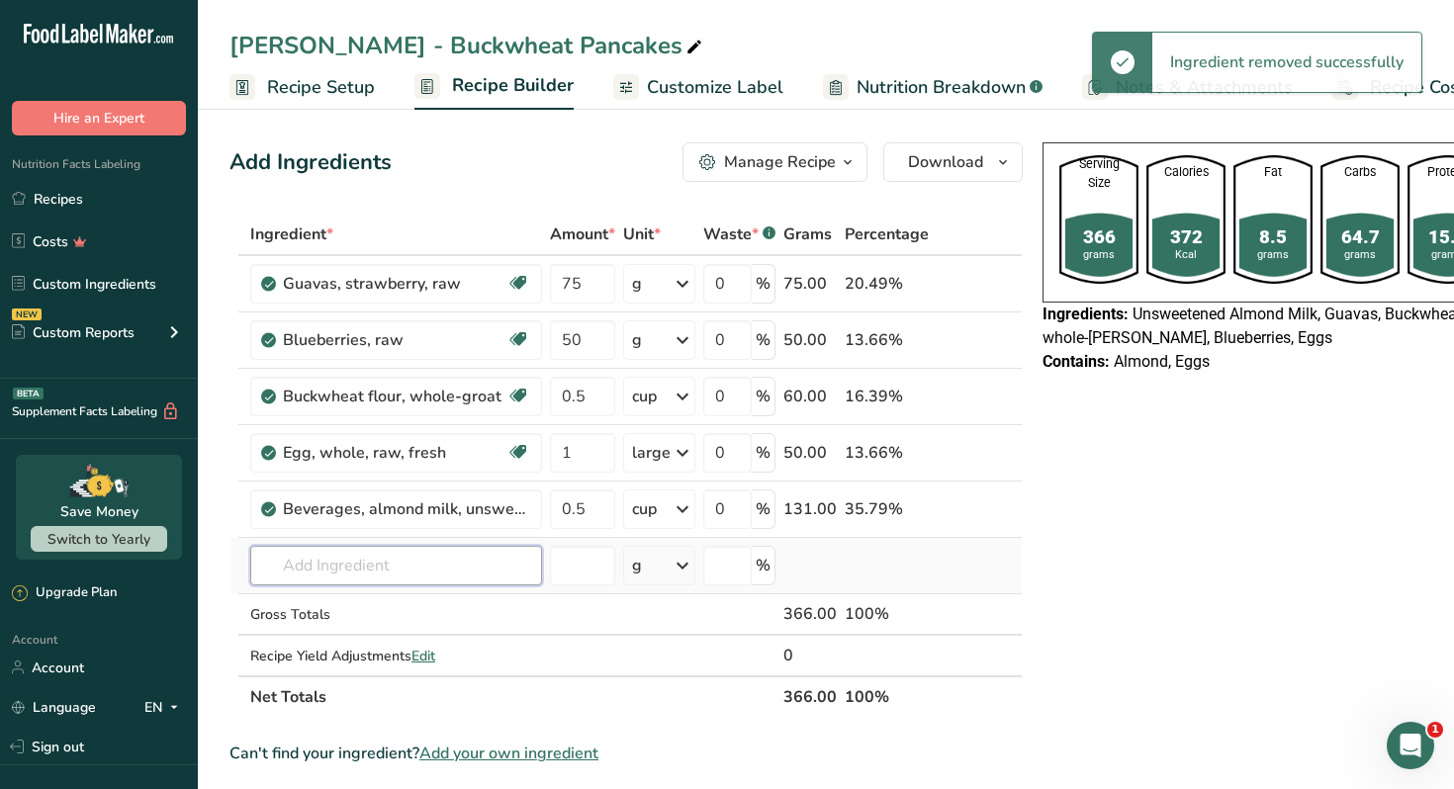
click at [338, 567] on input "text" at bounding box center [396, 566] width 292 height 40
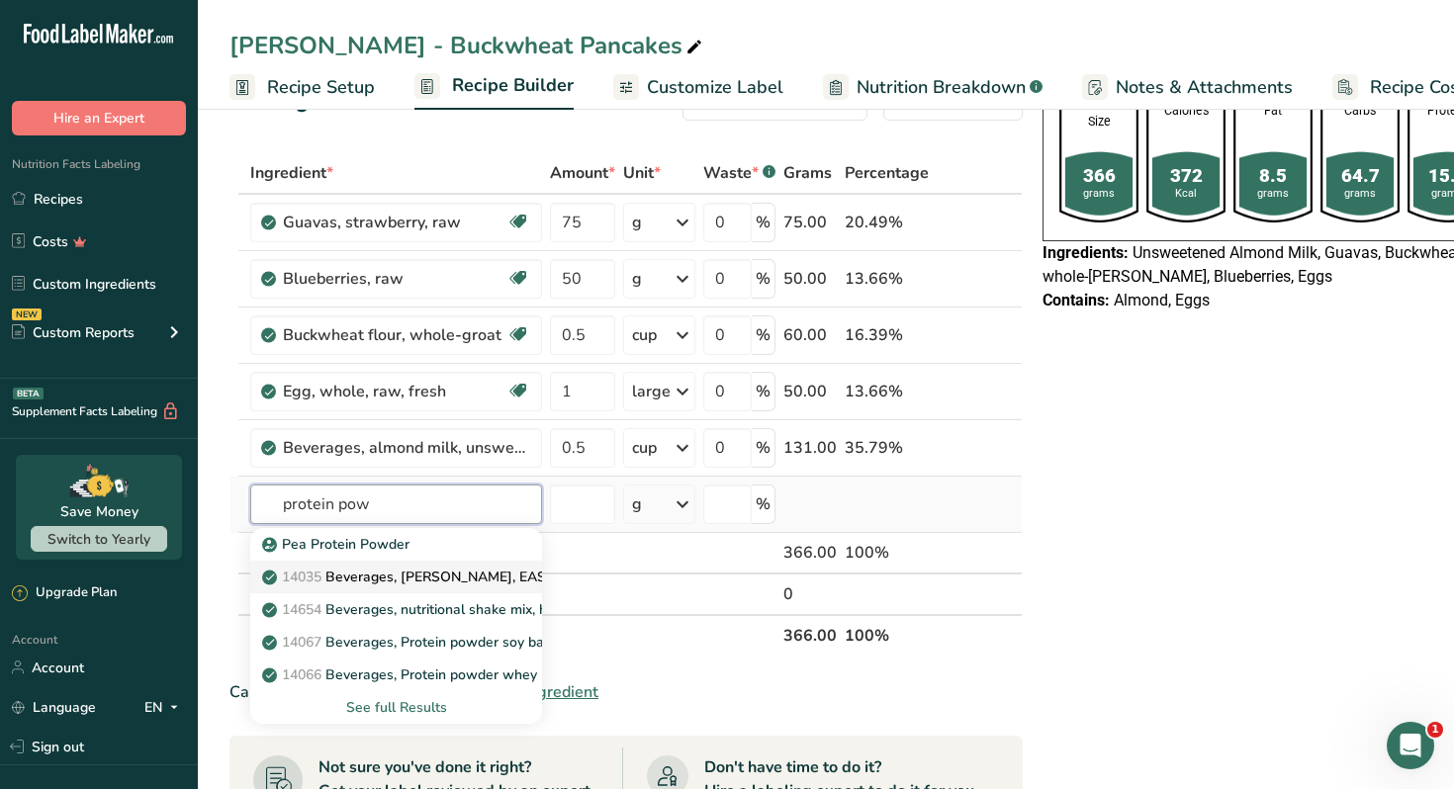
scroll to position [65, 0]
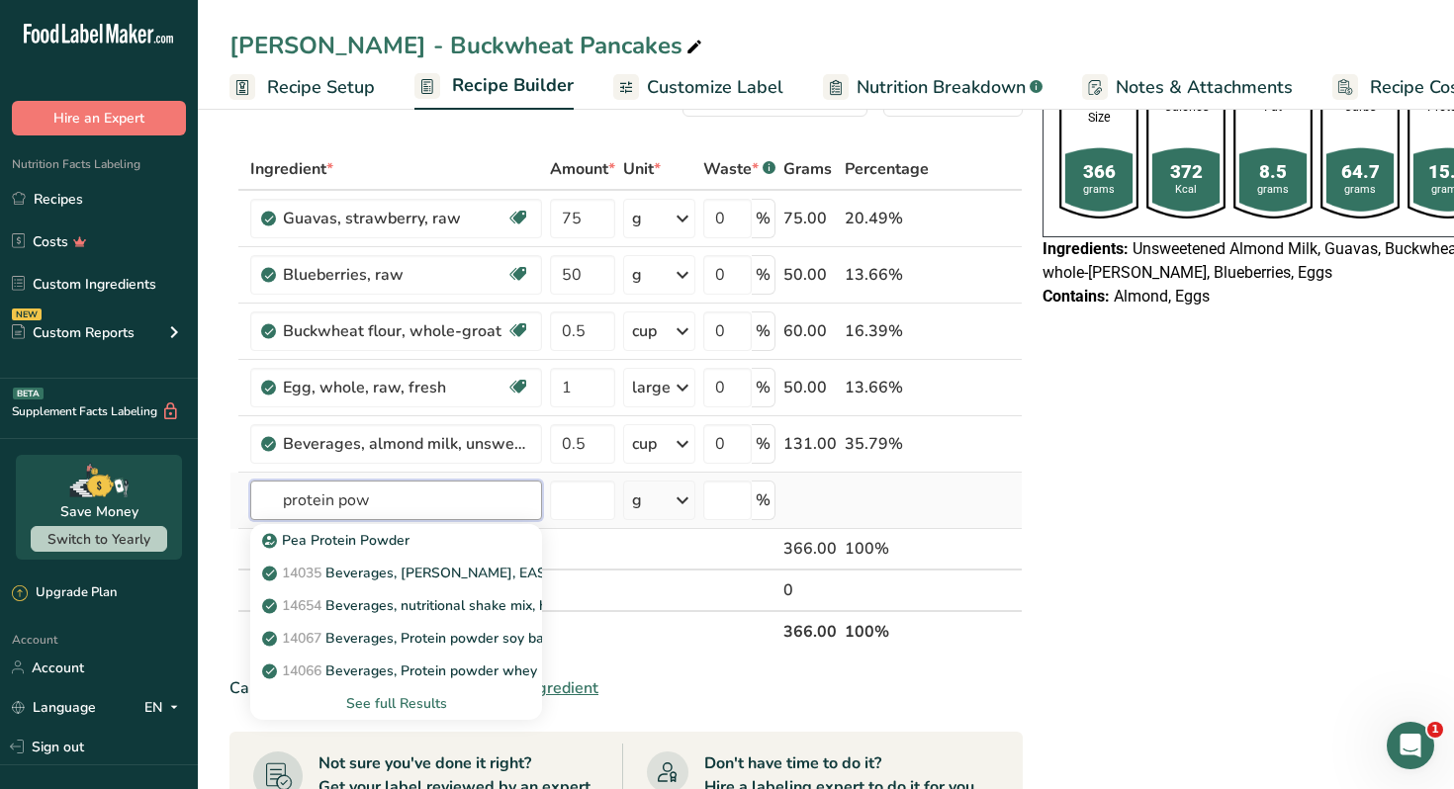
type input "protein pow"
click at [400, 700] on div "See full Results" at bounding box center [396, 703] width 260 height 21
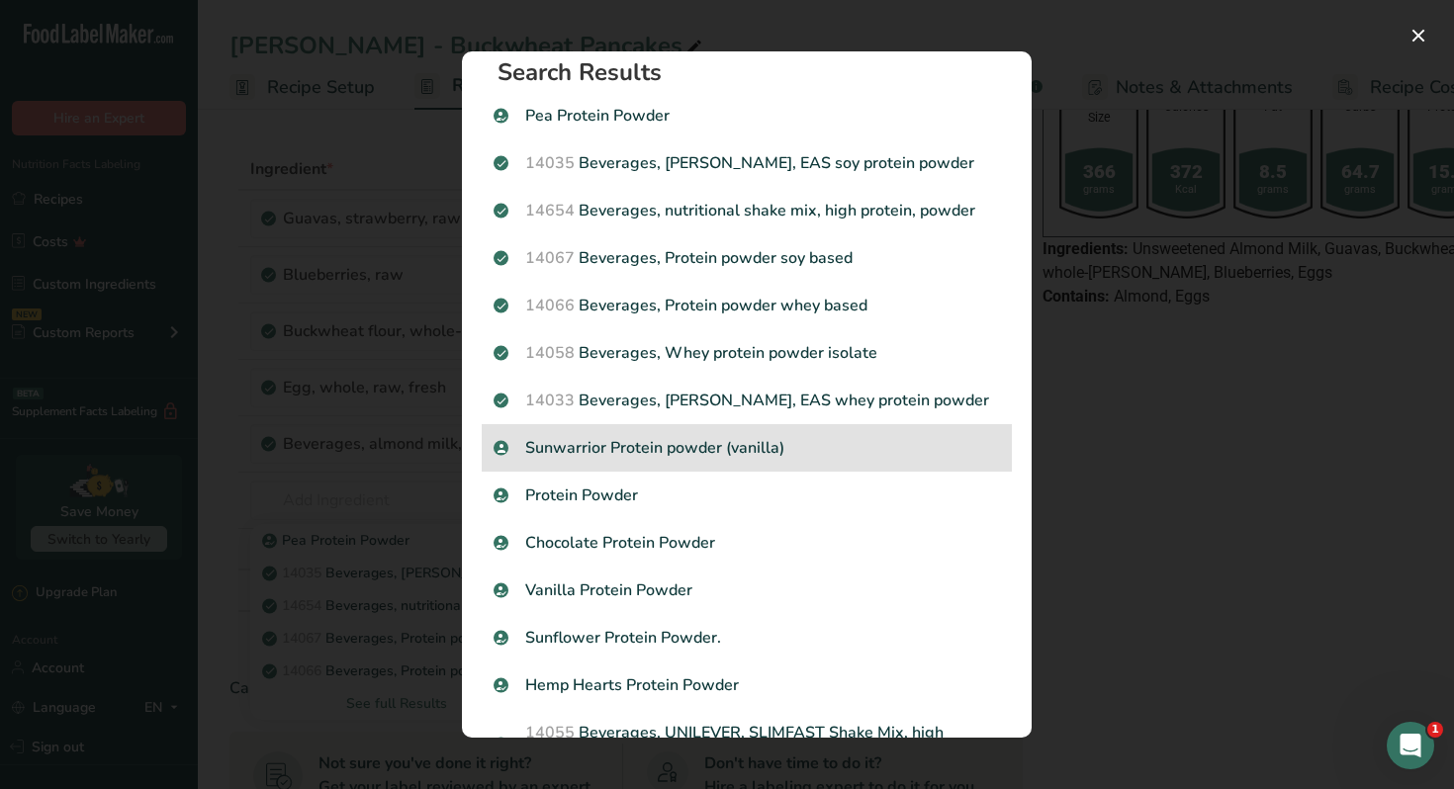
scroll to position [0, 0]
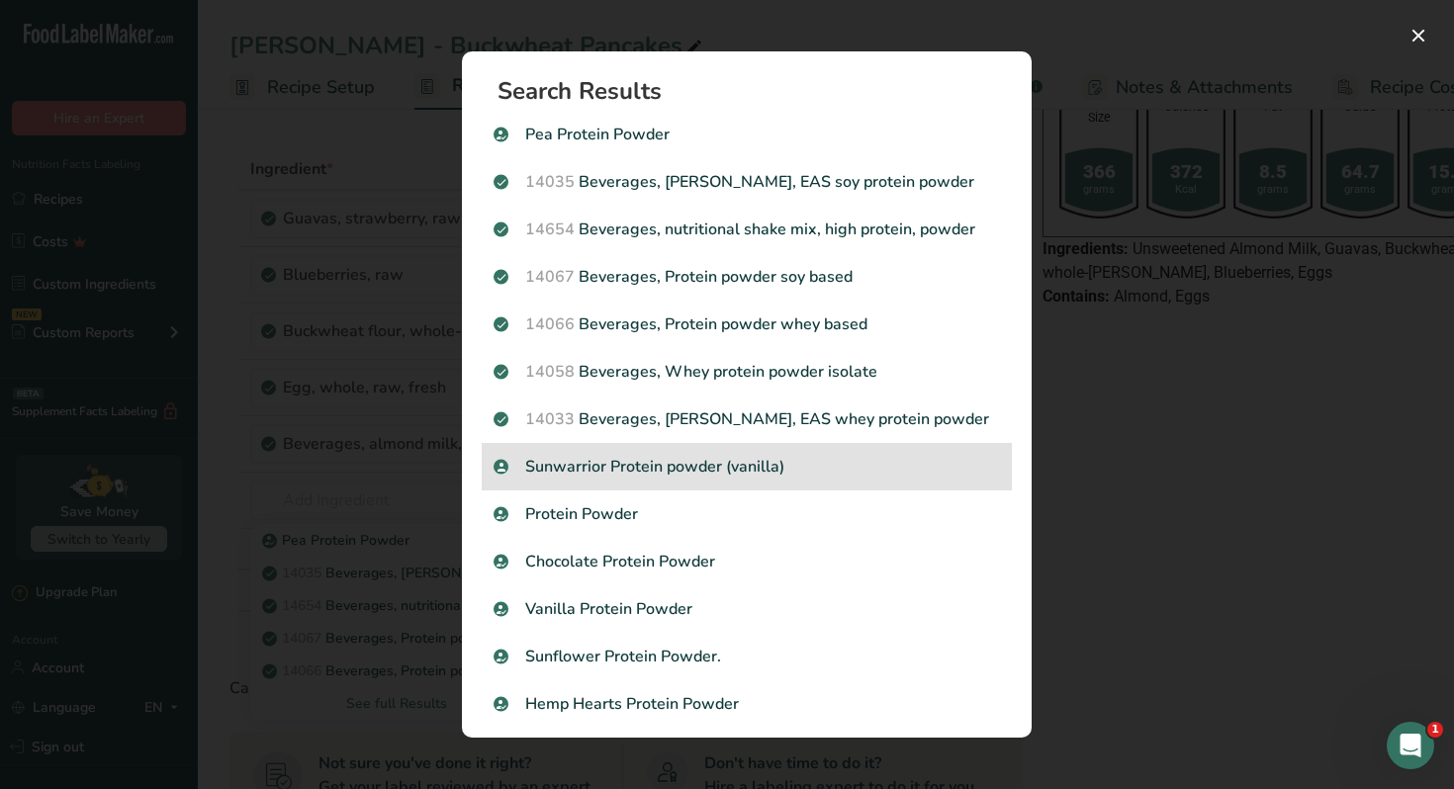
click at [784, 465] on p "Sunwarrior Protein powder (vanilla)" at bounding box center [747, 467] width 506 height 24
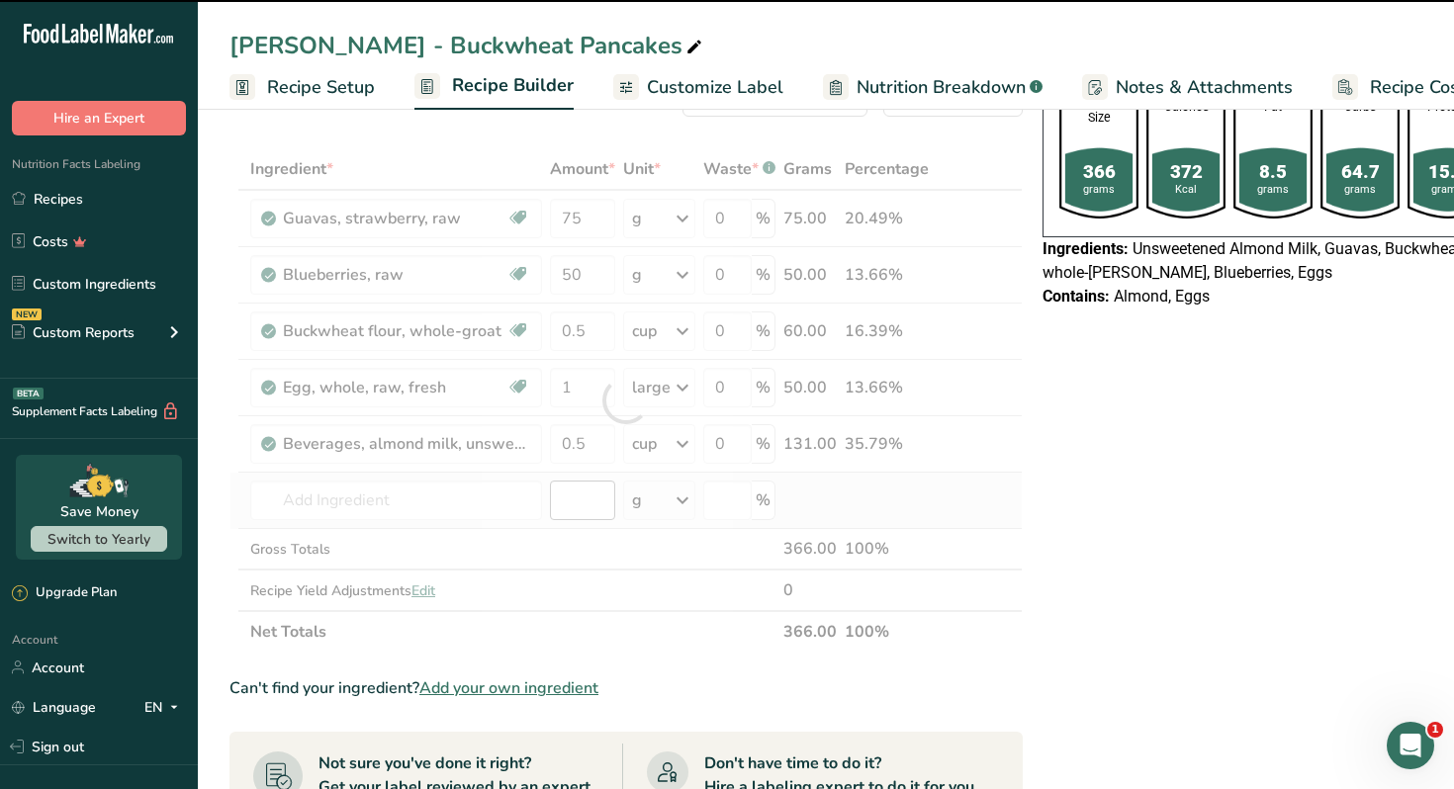
type input "0"
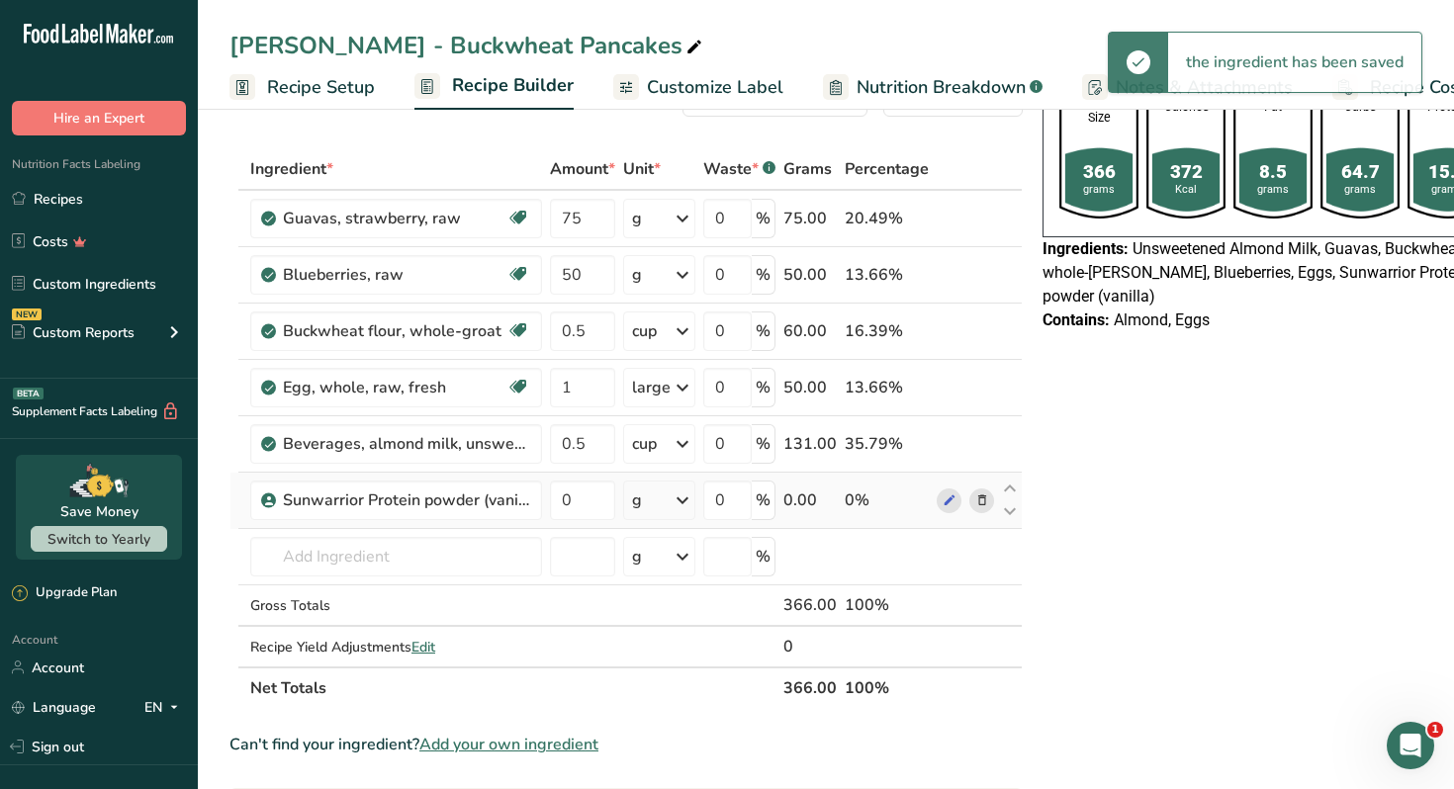
click at [644, 504] on div "g" at bounding box center [659, 501] width 72 height 40
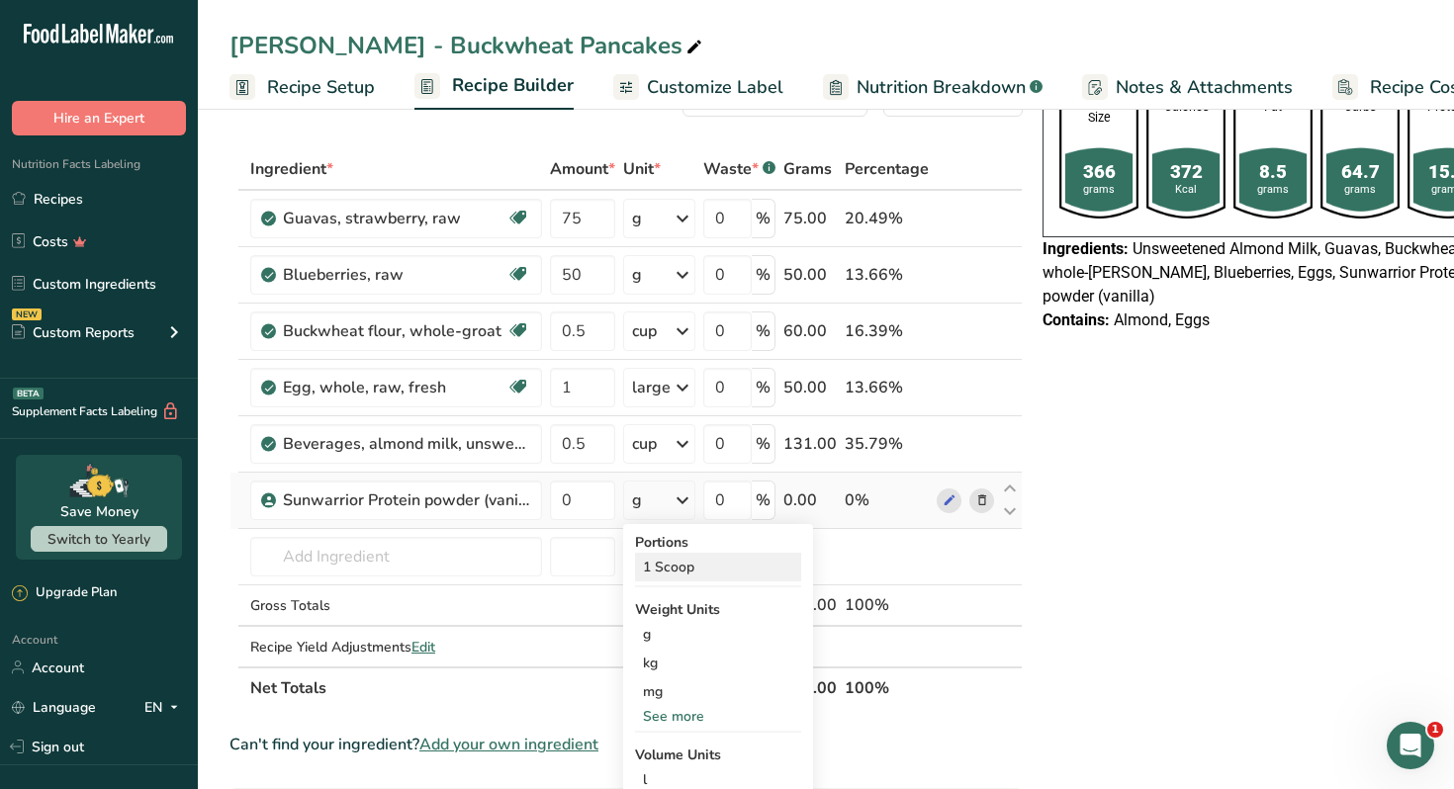
click at [673, 568] on div "1 Scoop" at bounding box center [718, 567] width 166 height 29
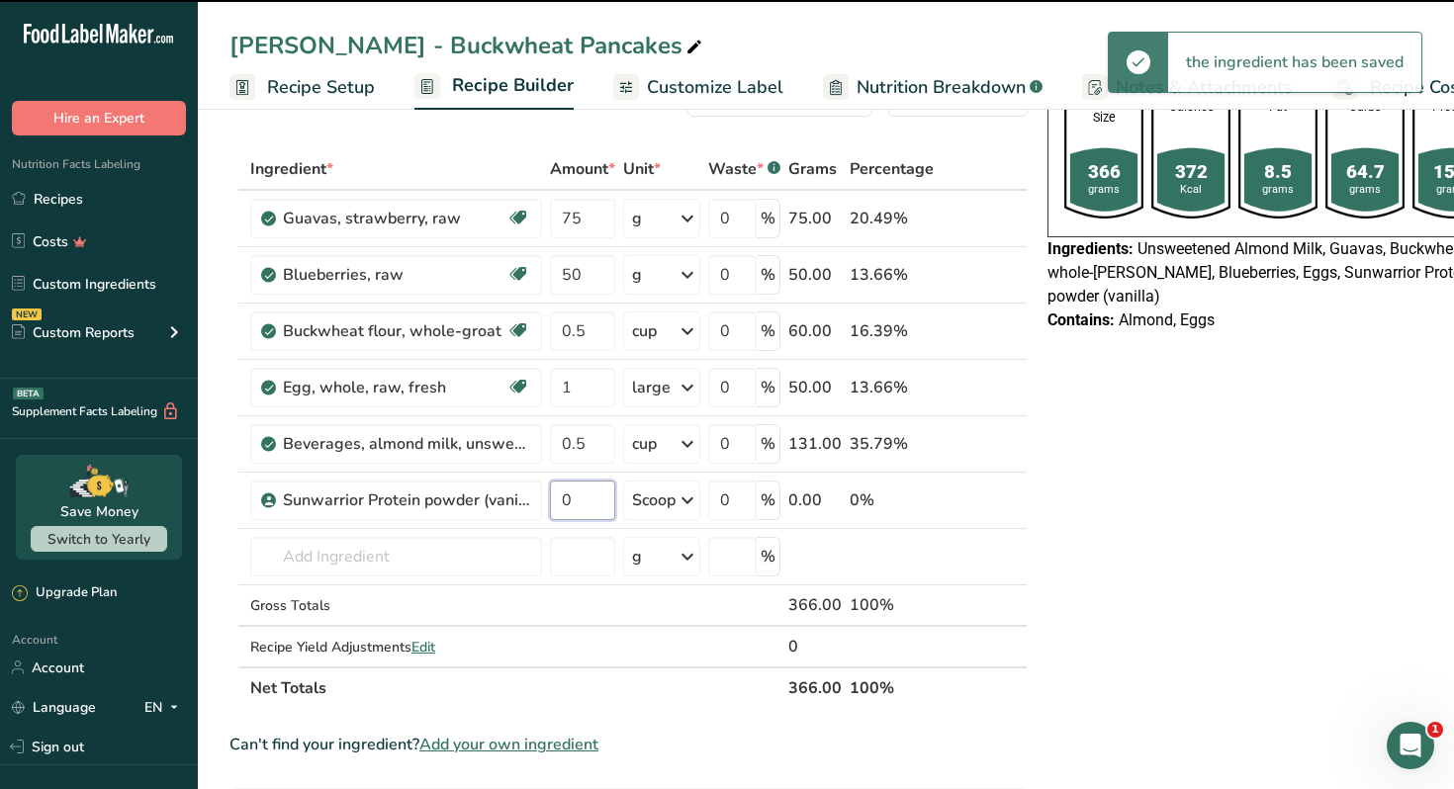
click at [577, 503] on input "0" at bounding box center [582, 501] width 65 height 40
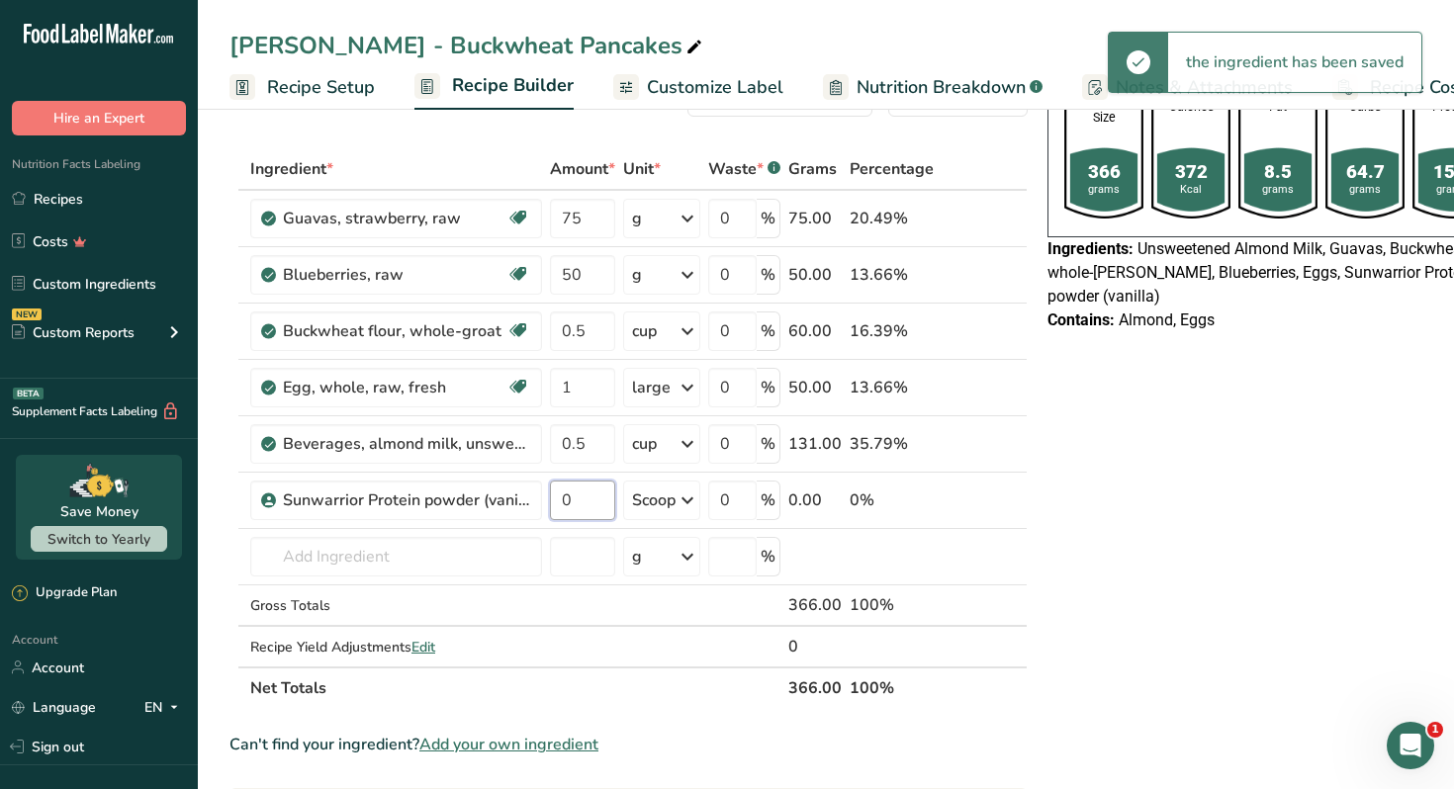
click at [577, 503] on input "0" at bounding box center [582, 501] width 65 height 40
type input "1"
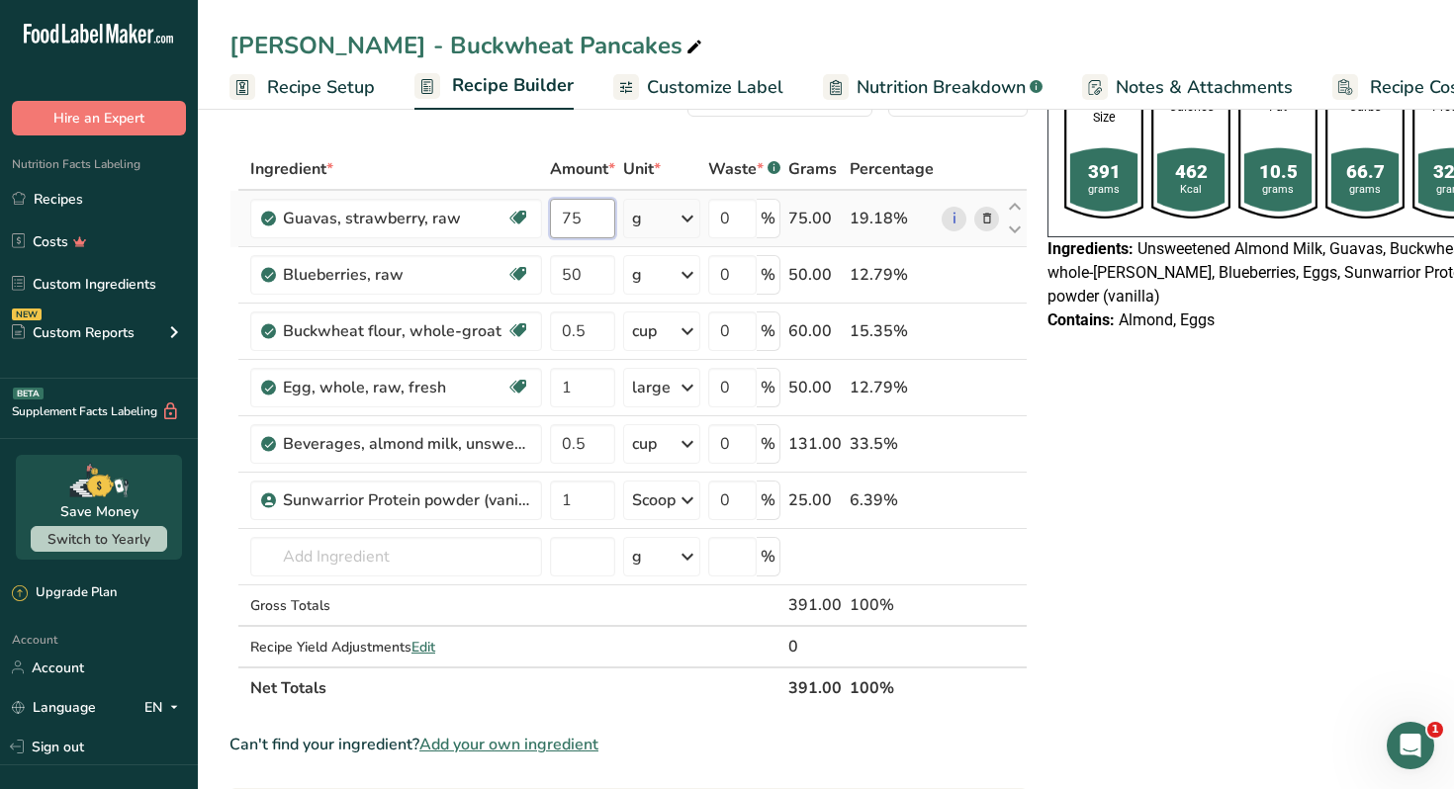
click at [592, 219] on input "75" at bounding box center [582, 219] width 65 height 40
type input "50"
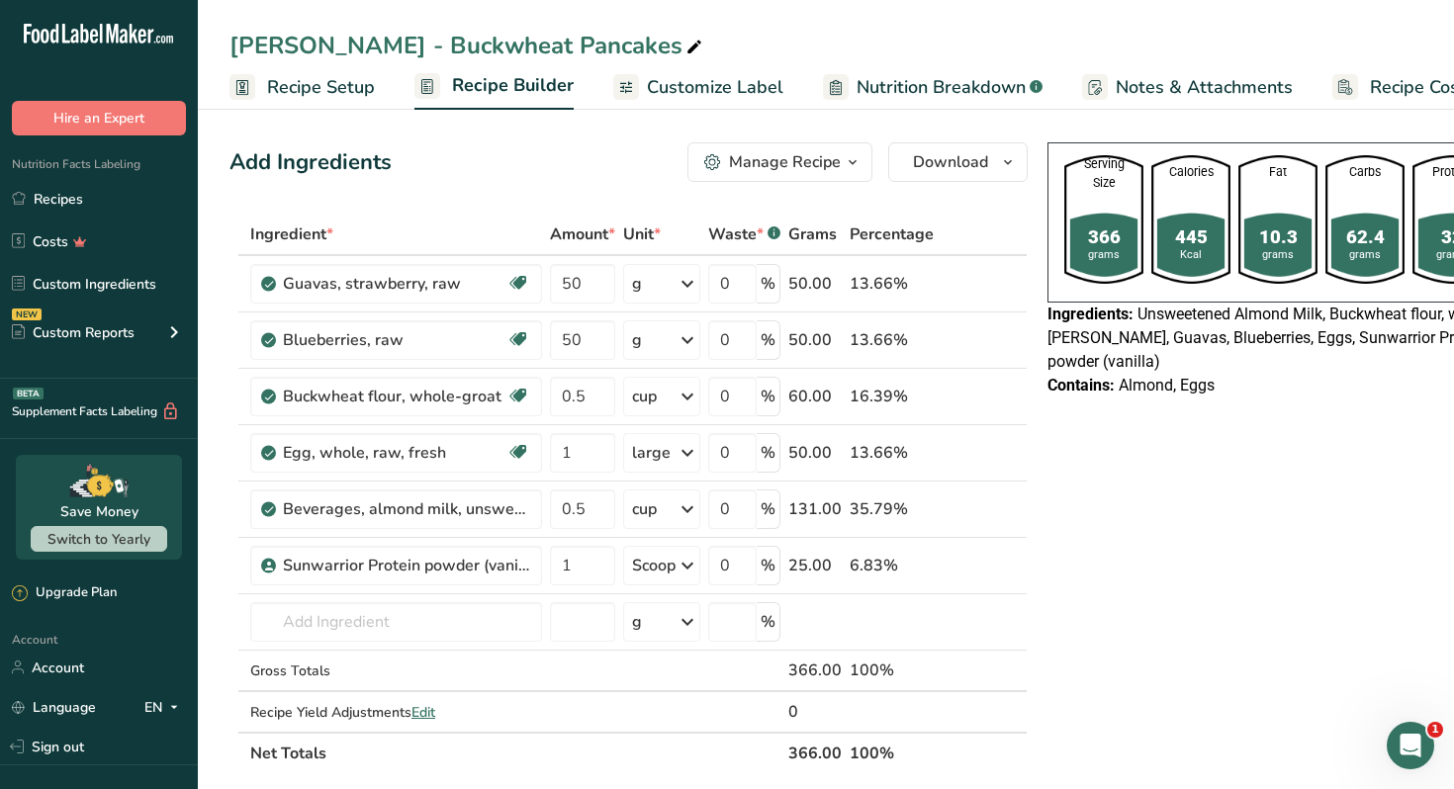
click at [818, 165] on div "Manage Recipe" at bounding box center [785, 162] width 112 height 24
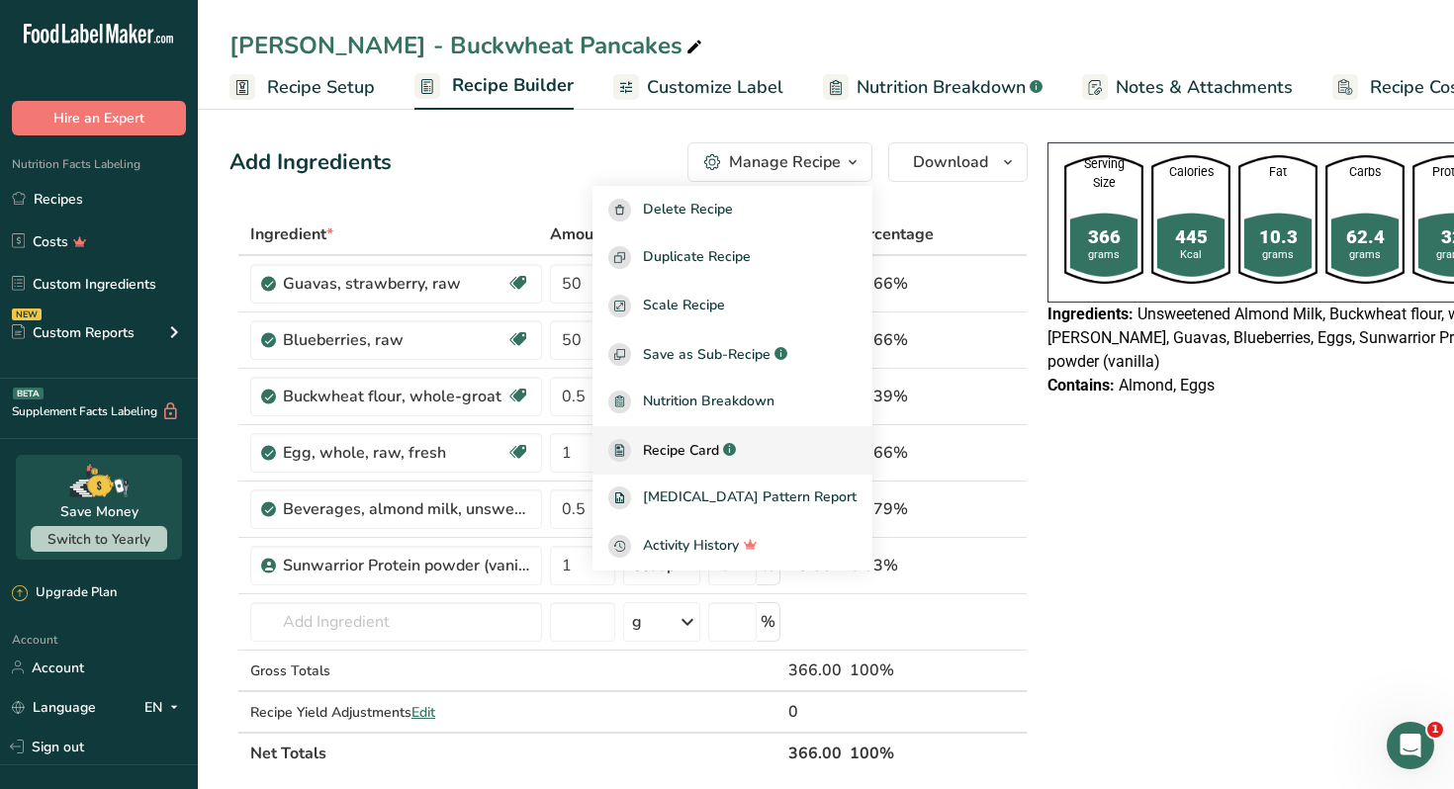
click at [719, 456] on span "Recipe Card" at bounding box center [681, 450] width 76 height 21
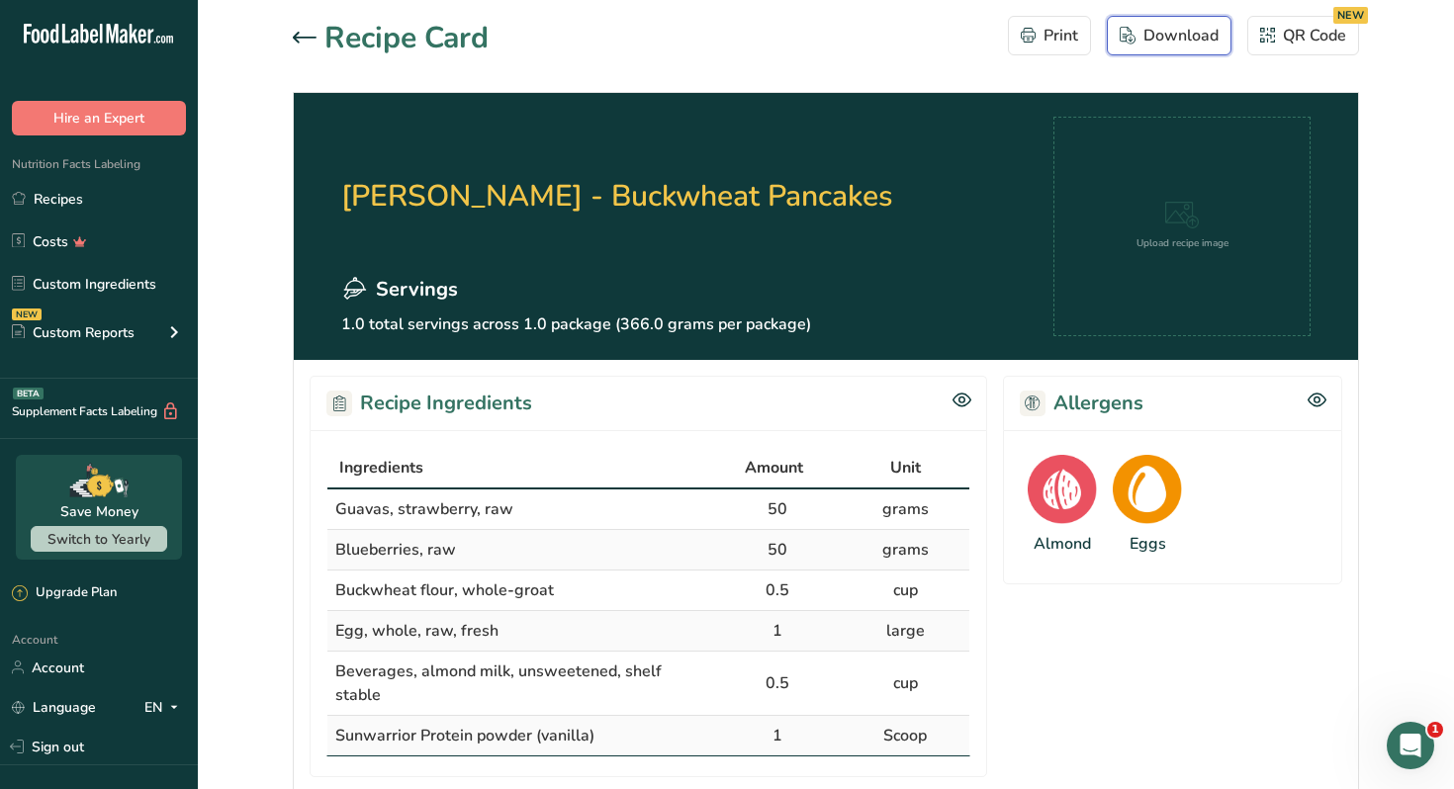
click at [1151, 26] on div "Download" at bounding box center [1169, 36] width 99 height 24
click at [702, 44] on div "Recipe Card Print Download QR Code NEW" at bounding box center [826, 38] width 1066 height 45
click at [314, 42] on icon at bounding box center [305, 38] width 24 height 12
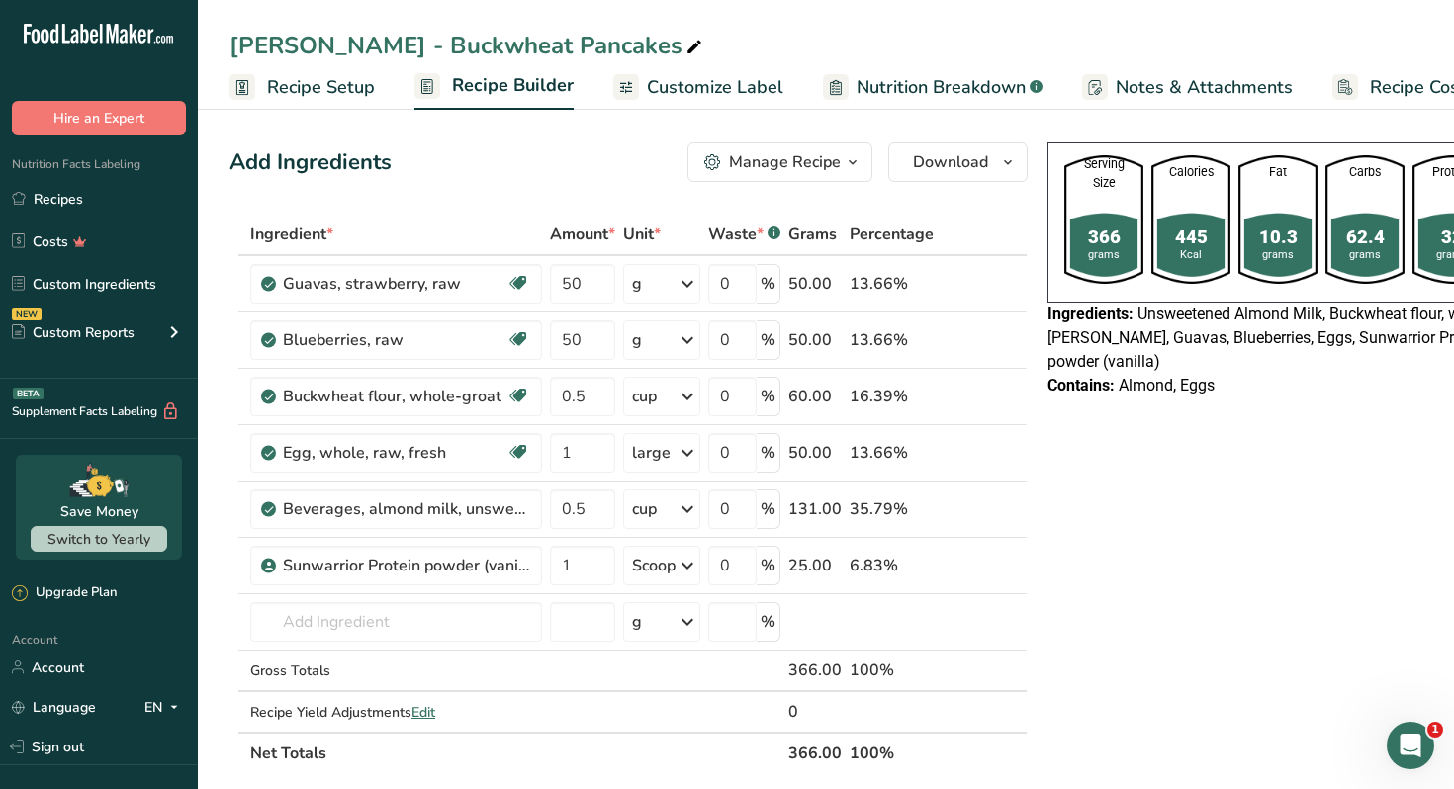
click at [725, 89] on span "Customize Label" at bounding box center [715, 87] width 136 height 27
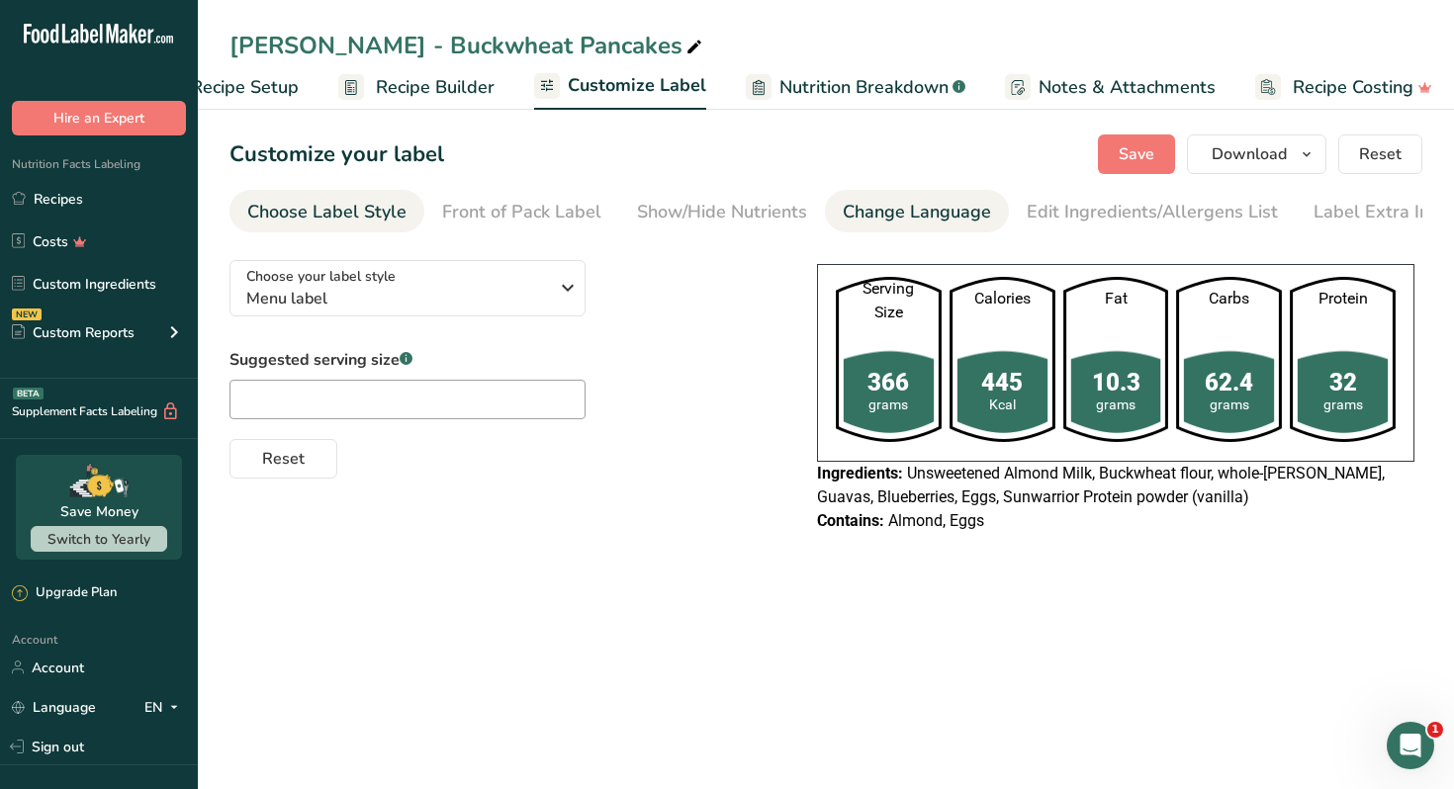
scroll to position [0, 86]
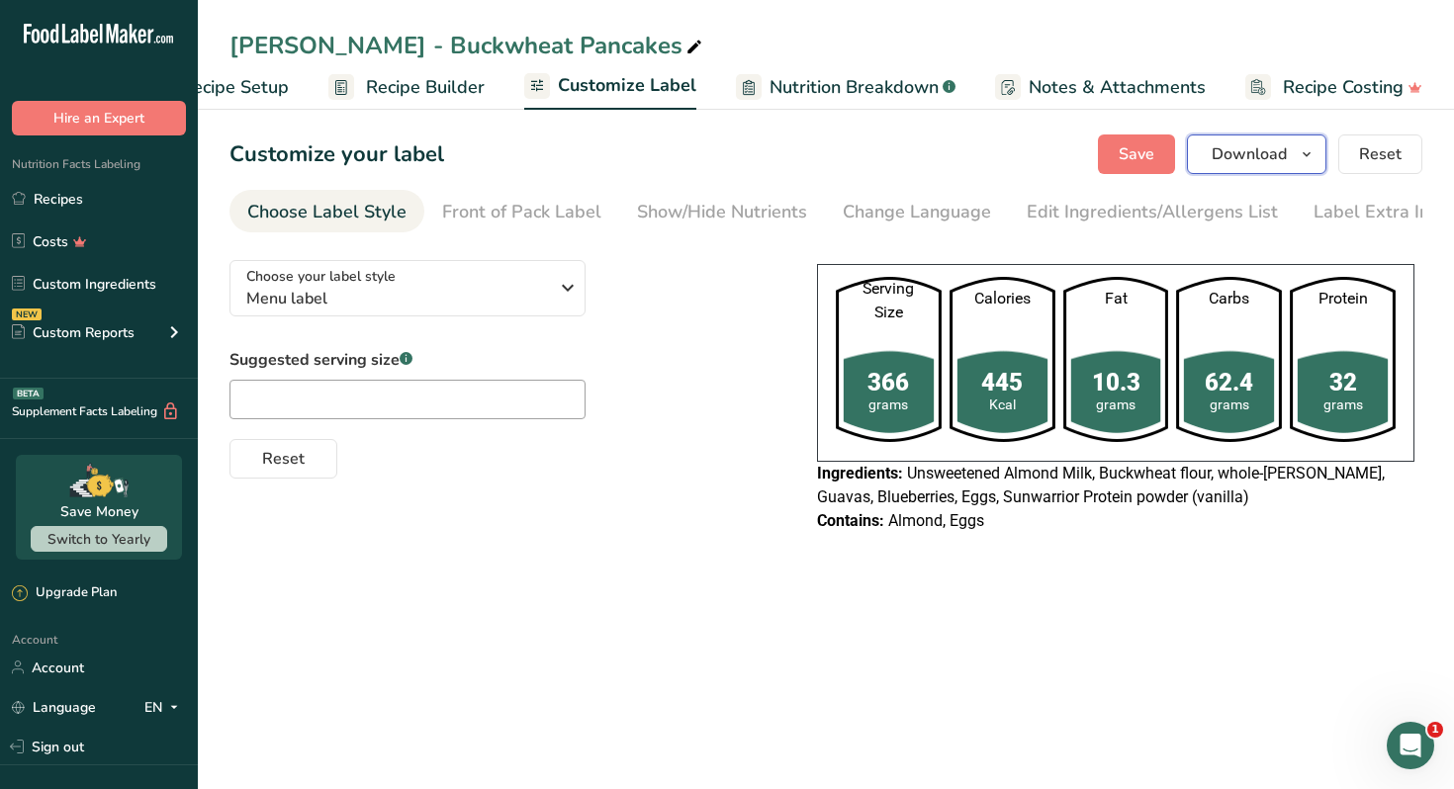
click at [1245, 155] on span "Download" at bounding box center [1249, 154] width 75 height 24
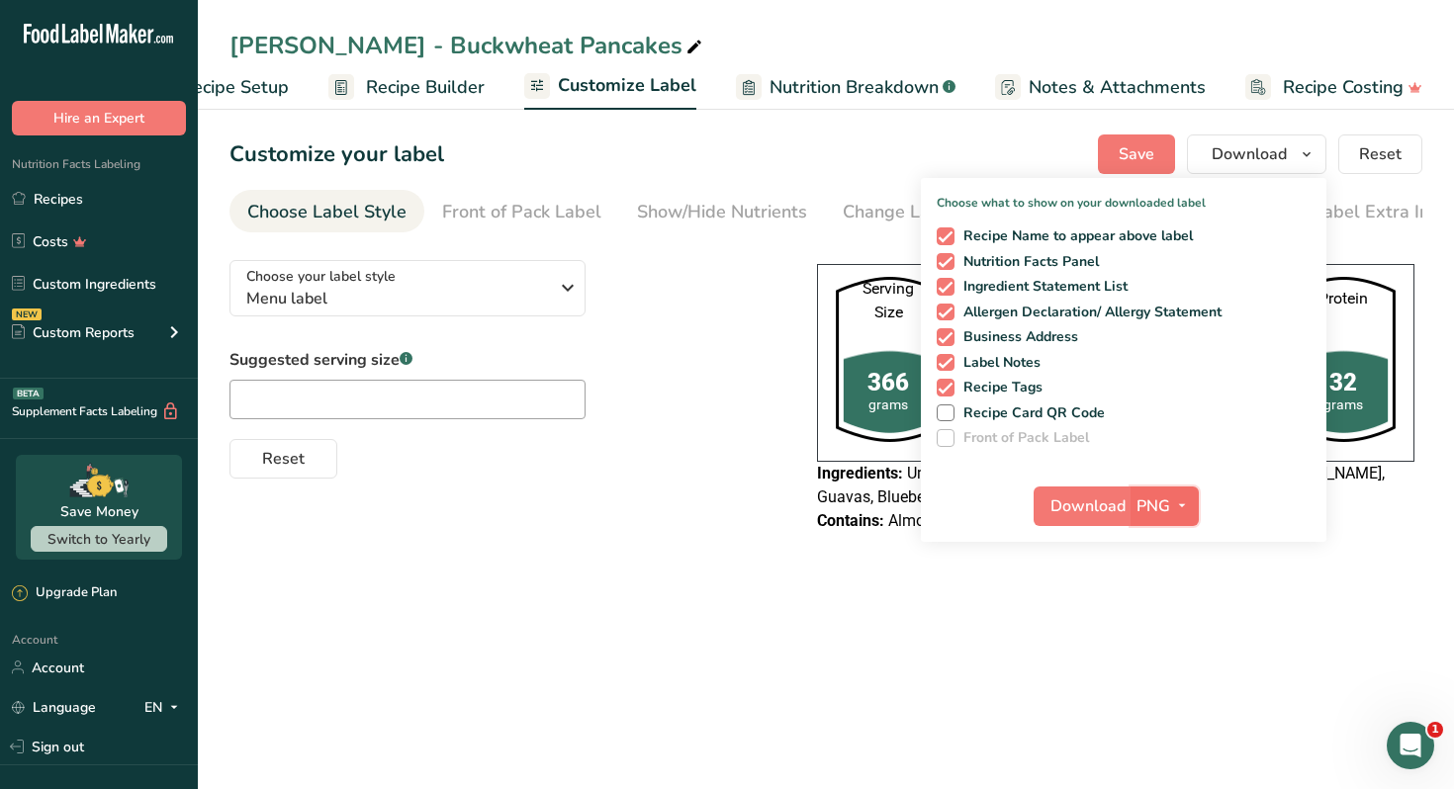
click at [1176, 507] on icon "button" at bounding box center [1182, 506] width 16 height 25
click at [1174, 638] on link "PDF" at bounding box center [1166, 644] width 63 height 33
click at [1102, 515] on span "Download" at bounding box center [1088, 507] width 75 height 24
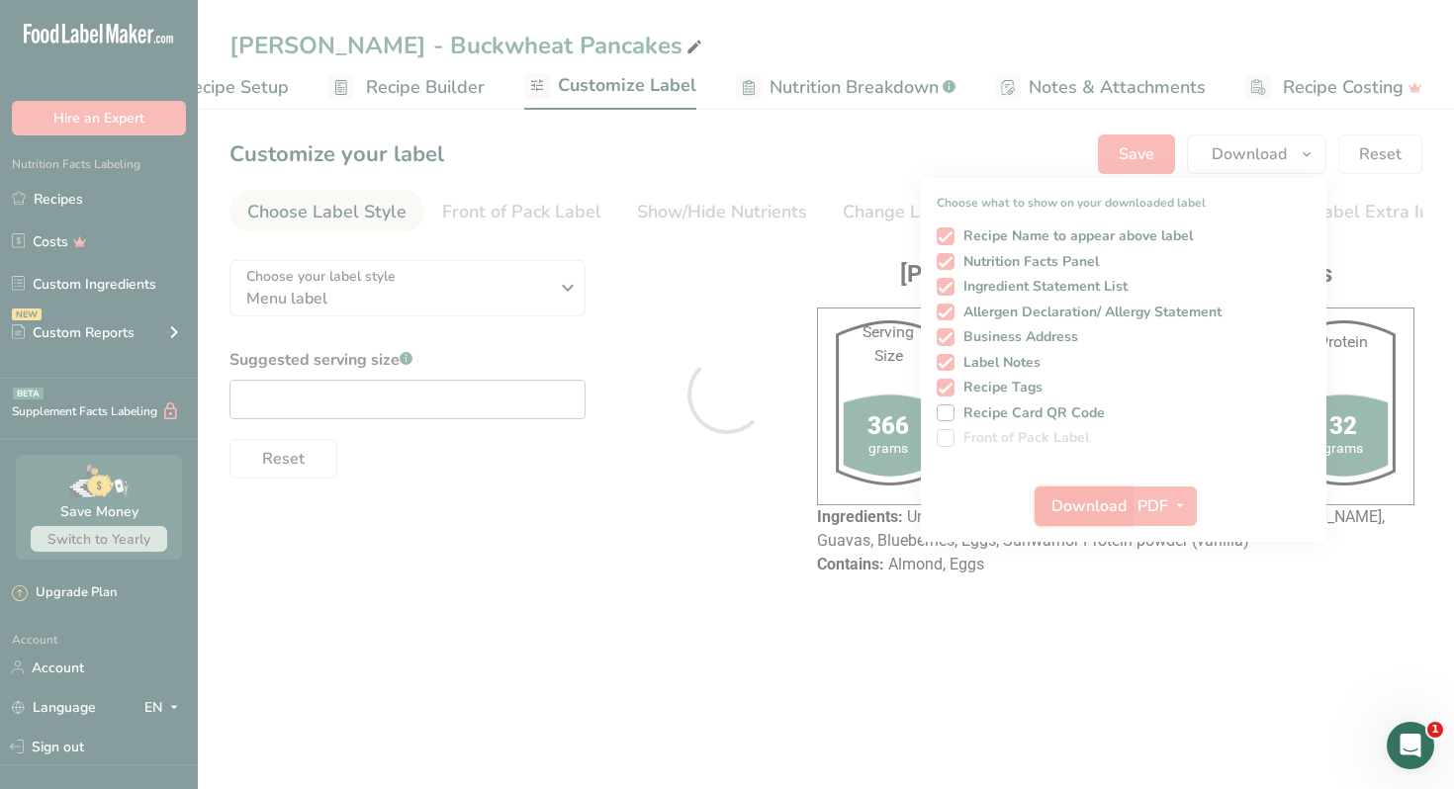
scroll to position [0, 0]
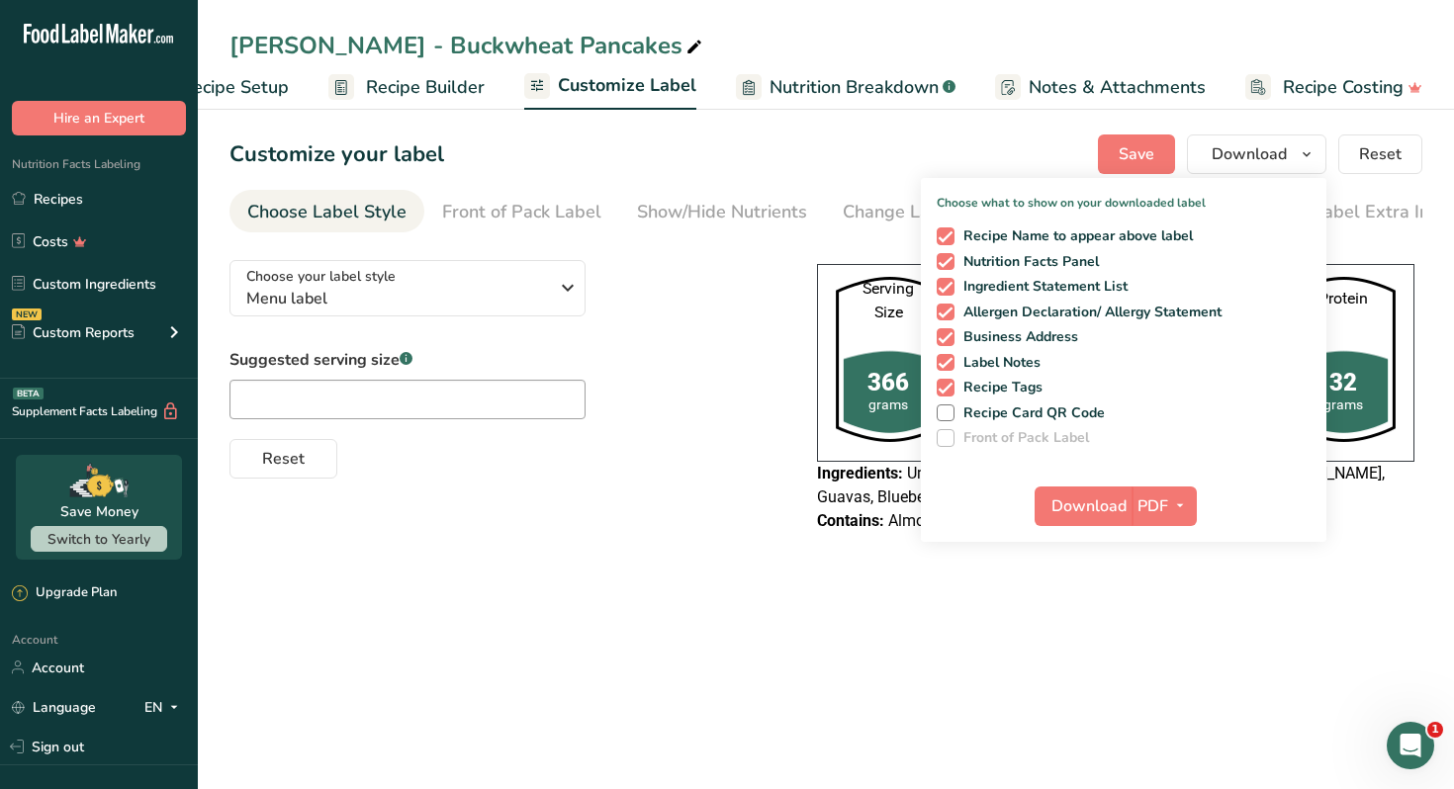
click at [1122, 633] on main "[PERSON_NAME] - Buckwheat Pancakes Recipe Setup Recipe Builder Customize Label …" at bounding box center [727, 394] width 1454 height 789
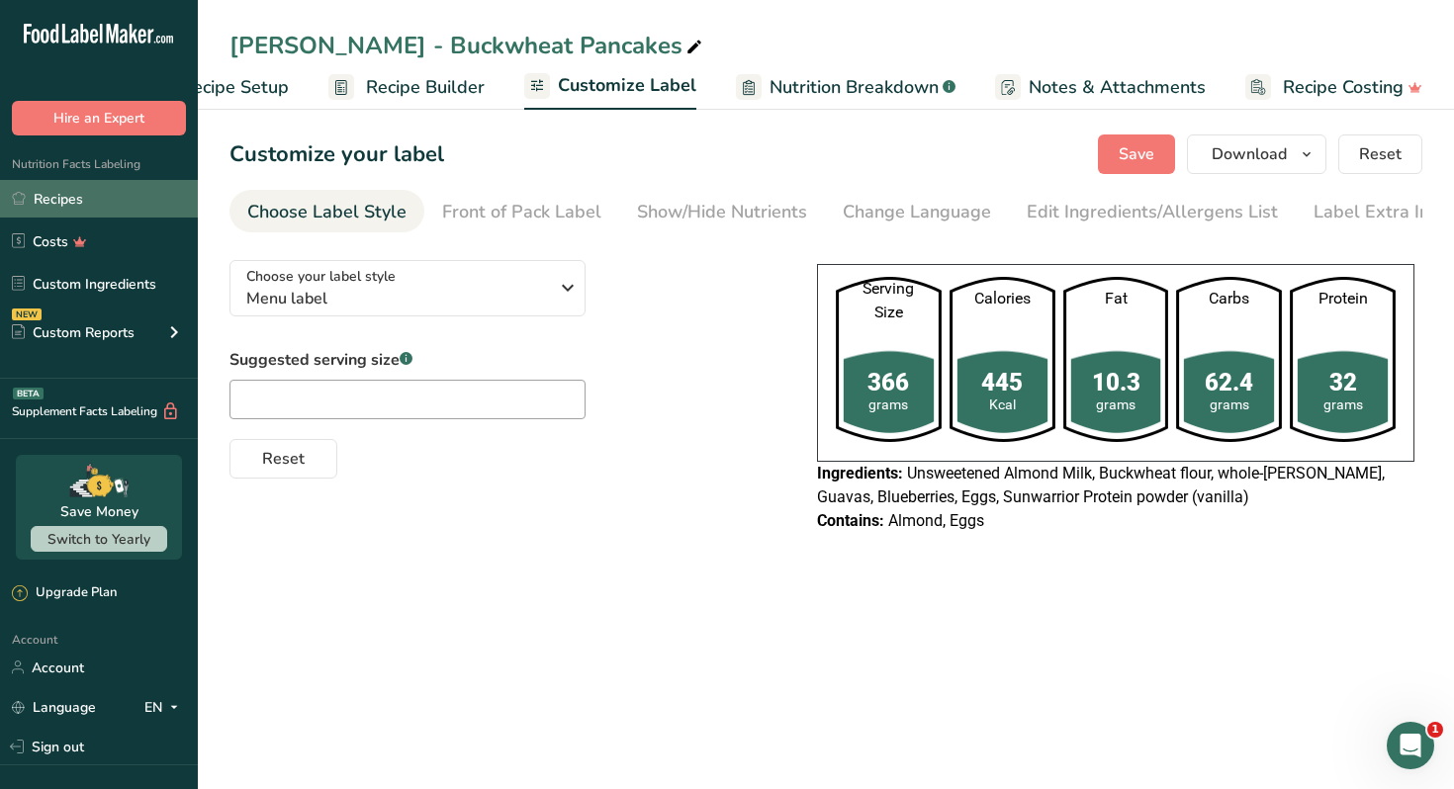
click at [128, 211] on link "Recipes" at bounding box center [99, 199] width 198 height 38
